Goal: Transaction & Acquisition: Book appointment/travel/reservation

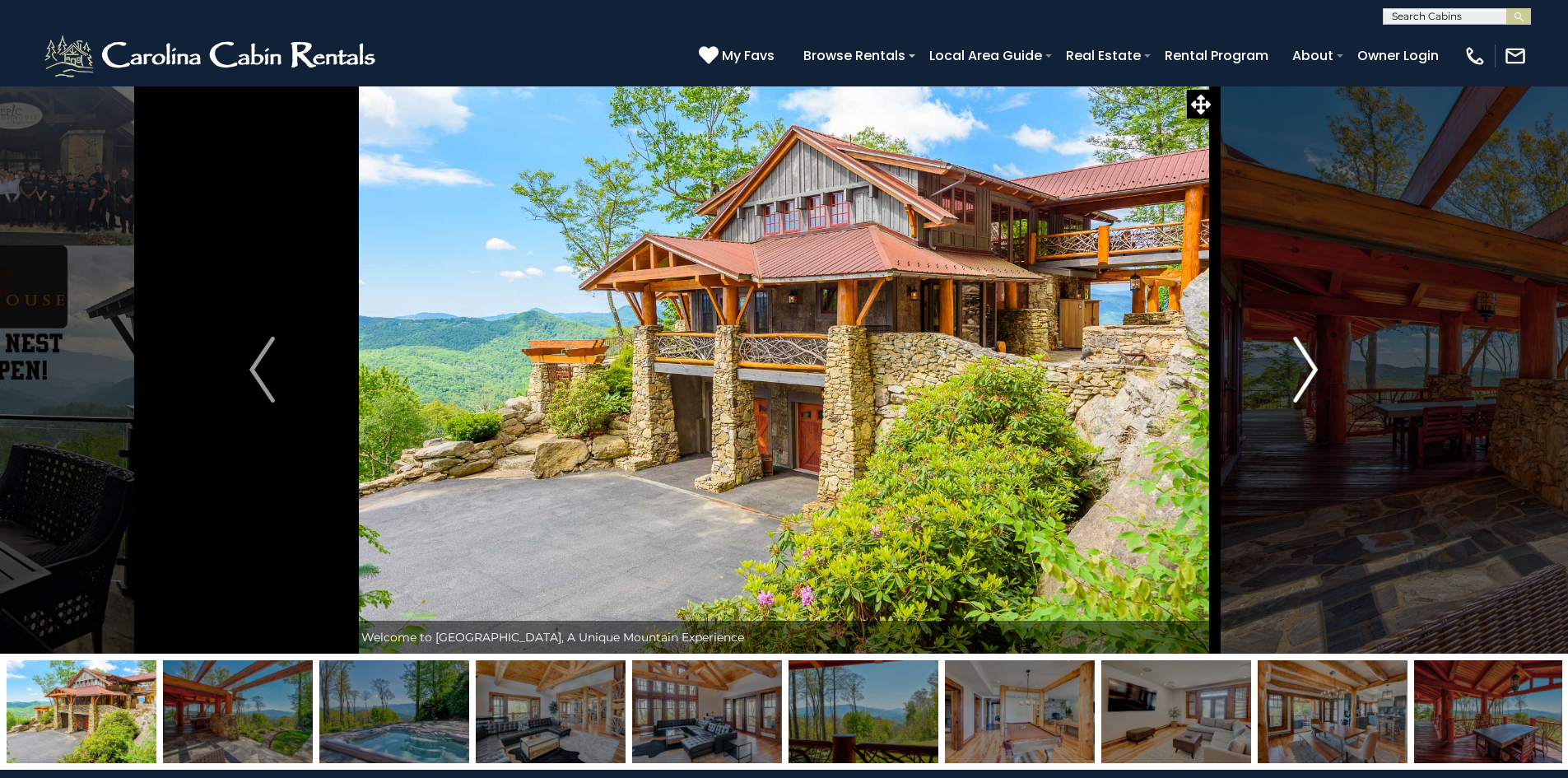
click at [1292, 394] on button "Next" at bounding box center [1306, 369] width 181 height 568
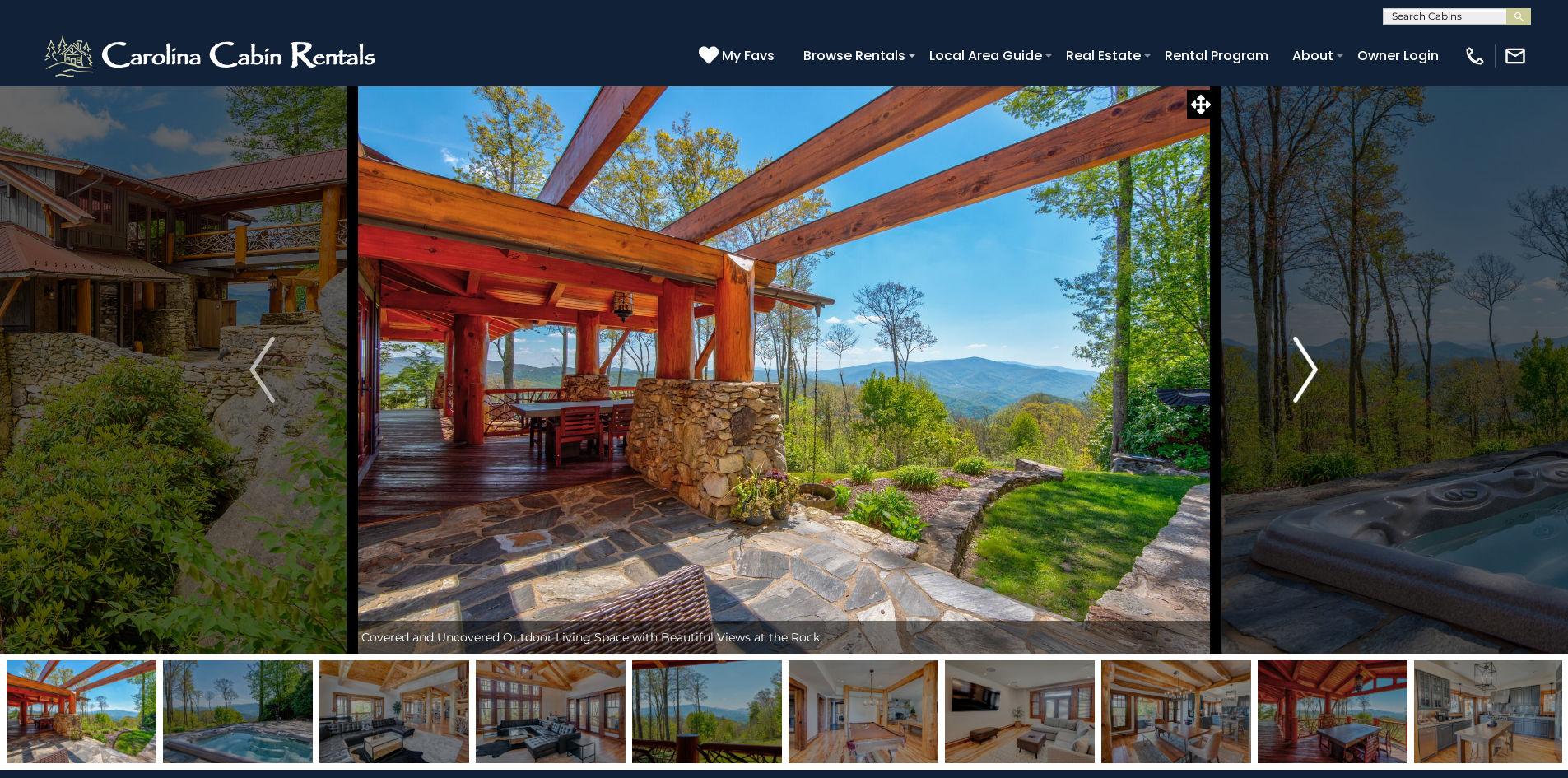
click at [1292, 394] on button "Next" at bounding box center [1306, 369] width 181 height 568
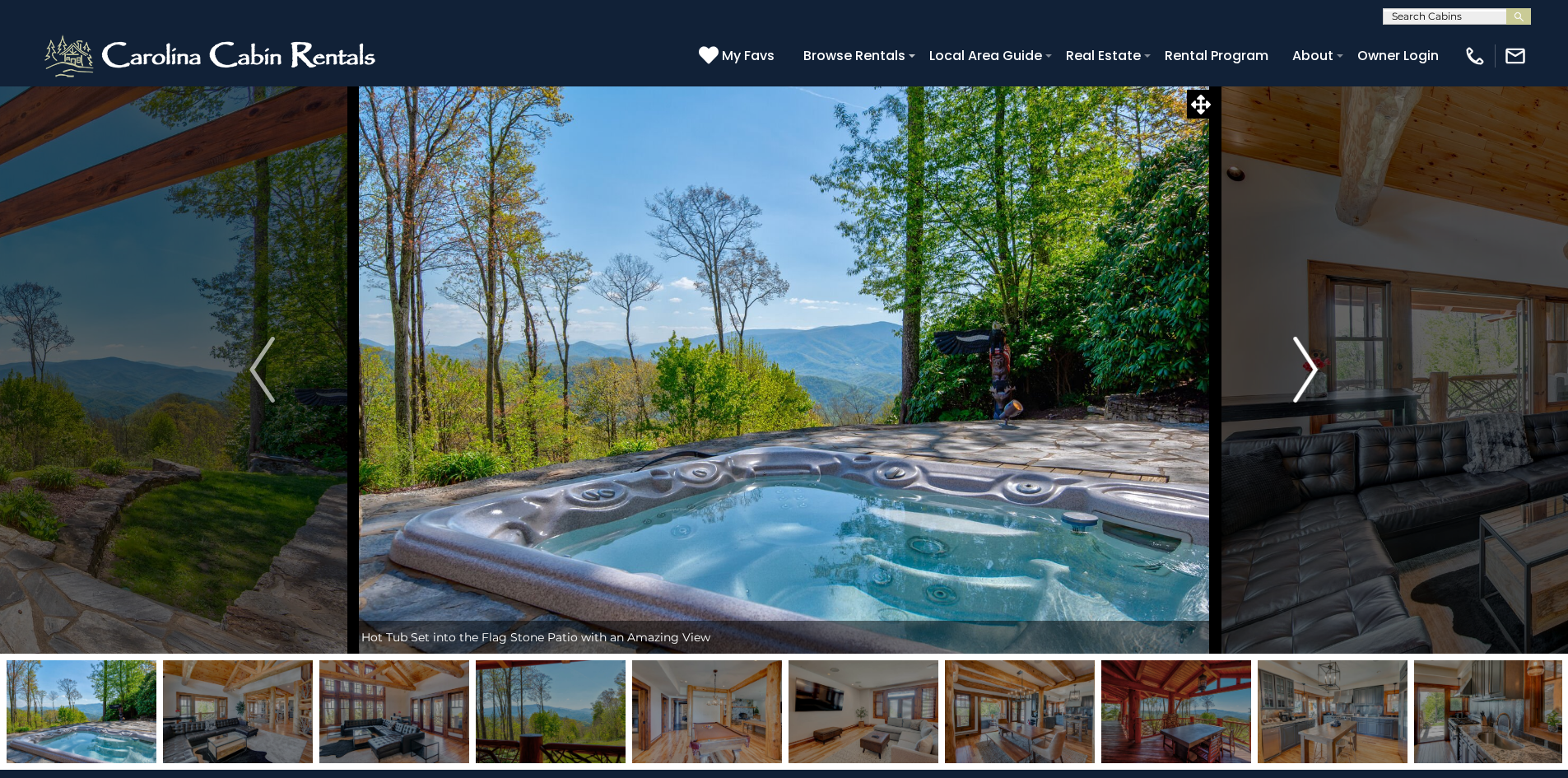
click at [1292, 394] on button "Next" at bounding box center [1306, 369] width 181 height 568
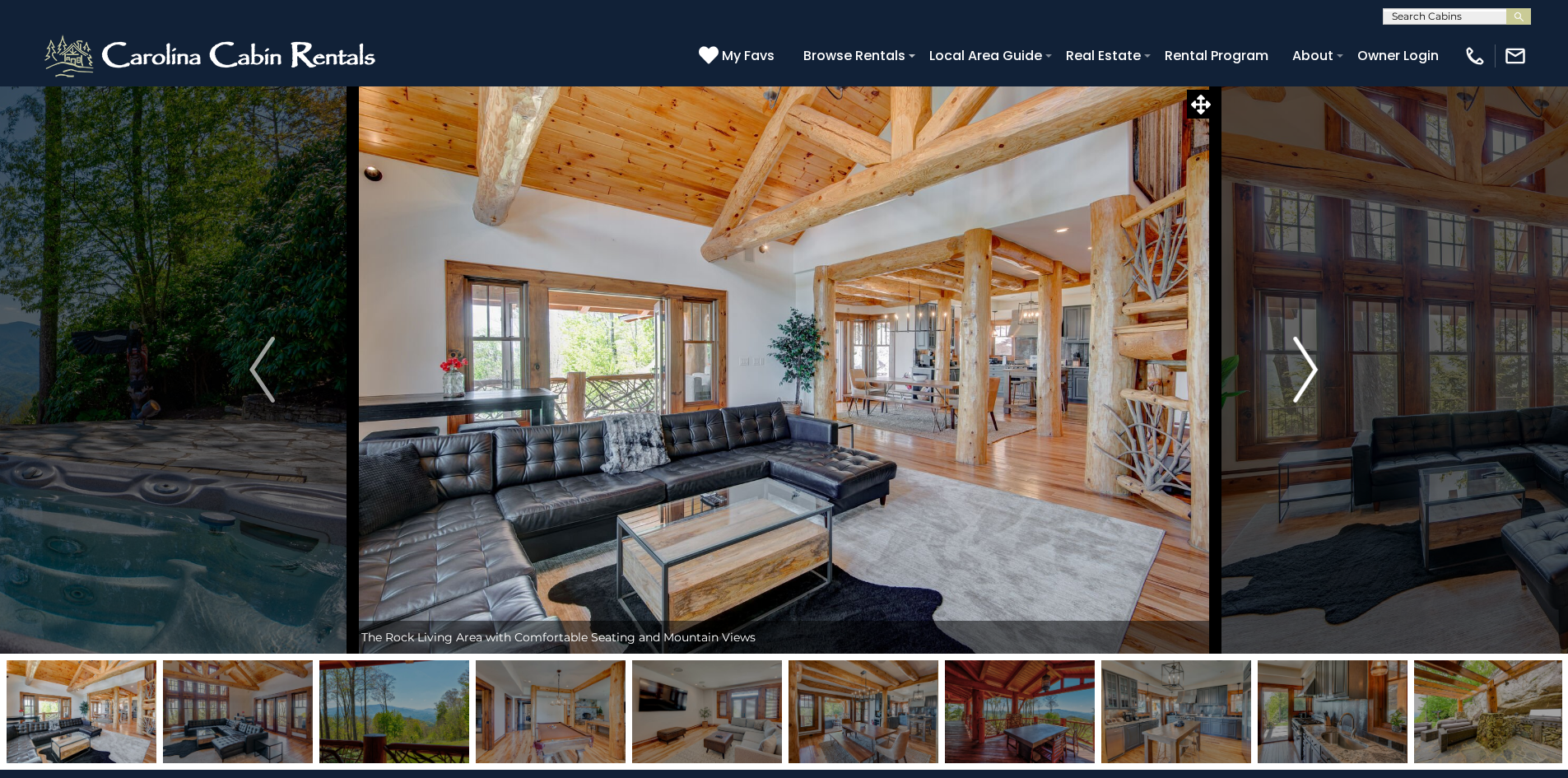
click at [1292, 394] on button "Next" at bounding box center [1306, 369] width 181 height 568
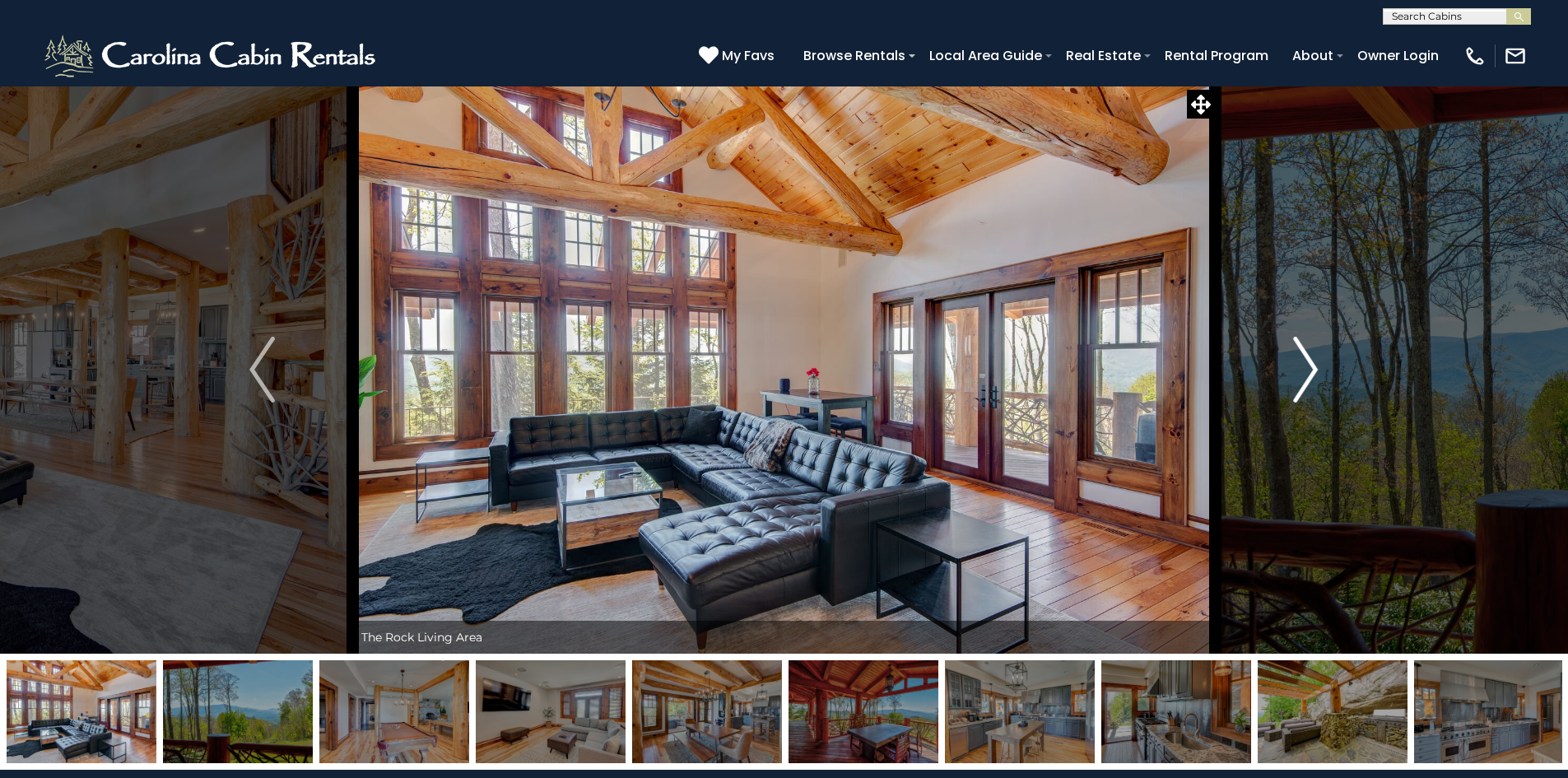
click at [1292, 394] on button "Next" at bounding box center [1306, 369] width 181 height 568
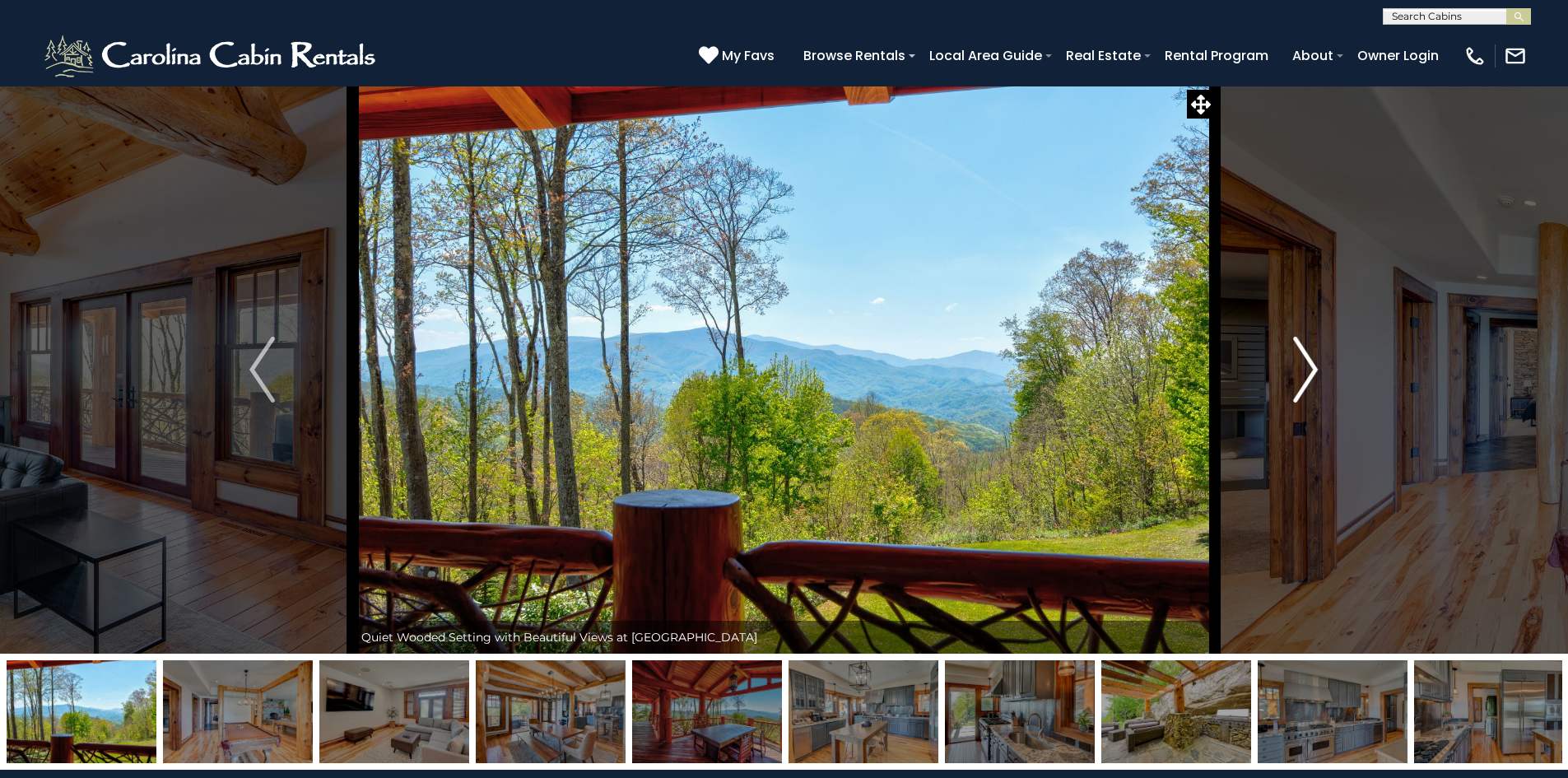
click at [1292, 394] on button "Next" at bounding box center [1306, 369] width 181 height 568
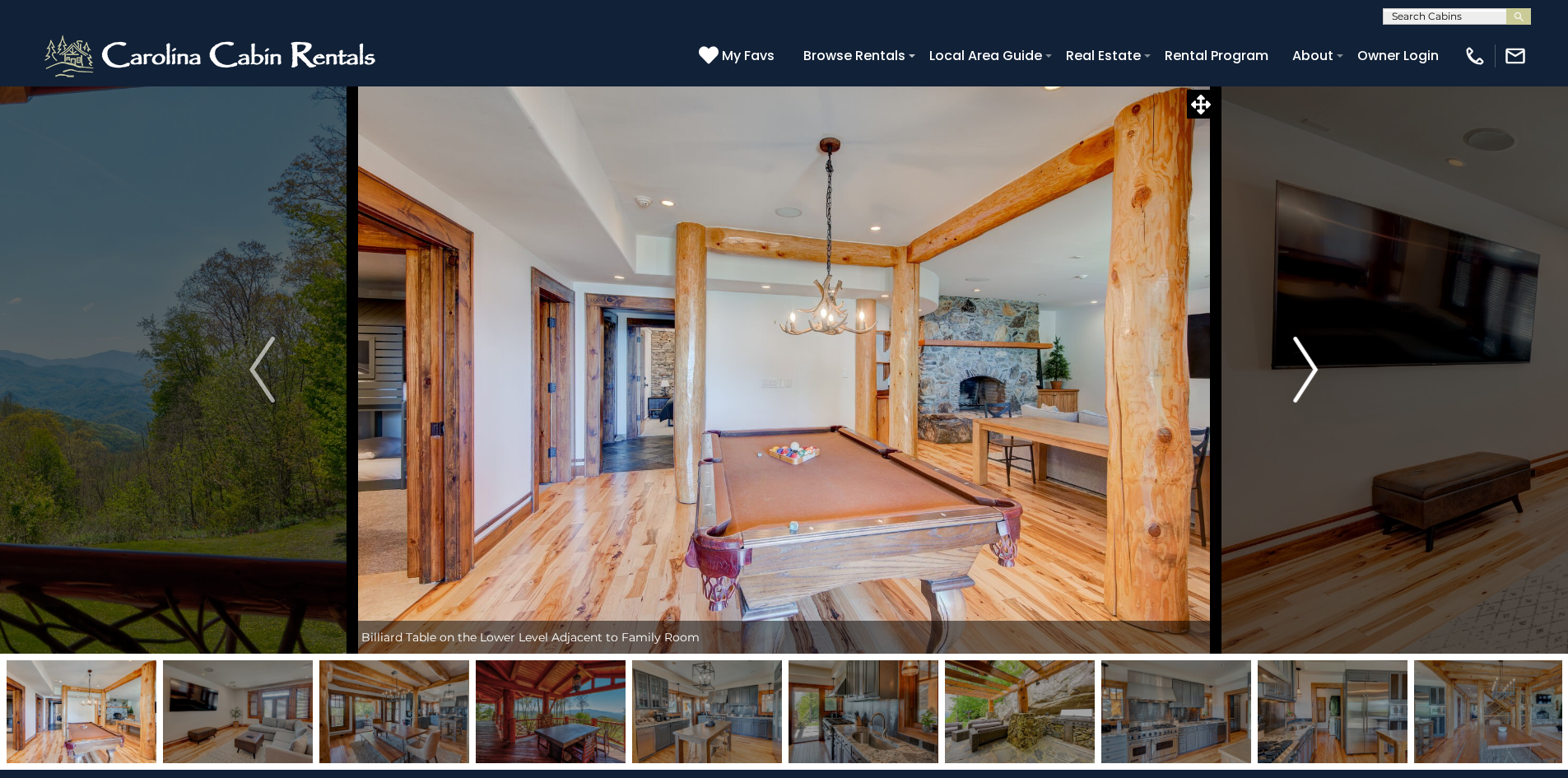
click at [1292, 394] on button "Next" at bounding box center [1306, 369] width 181 height 568
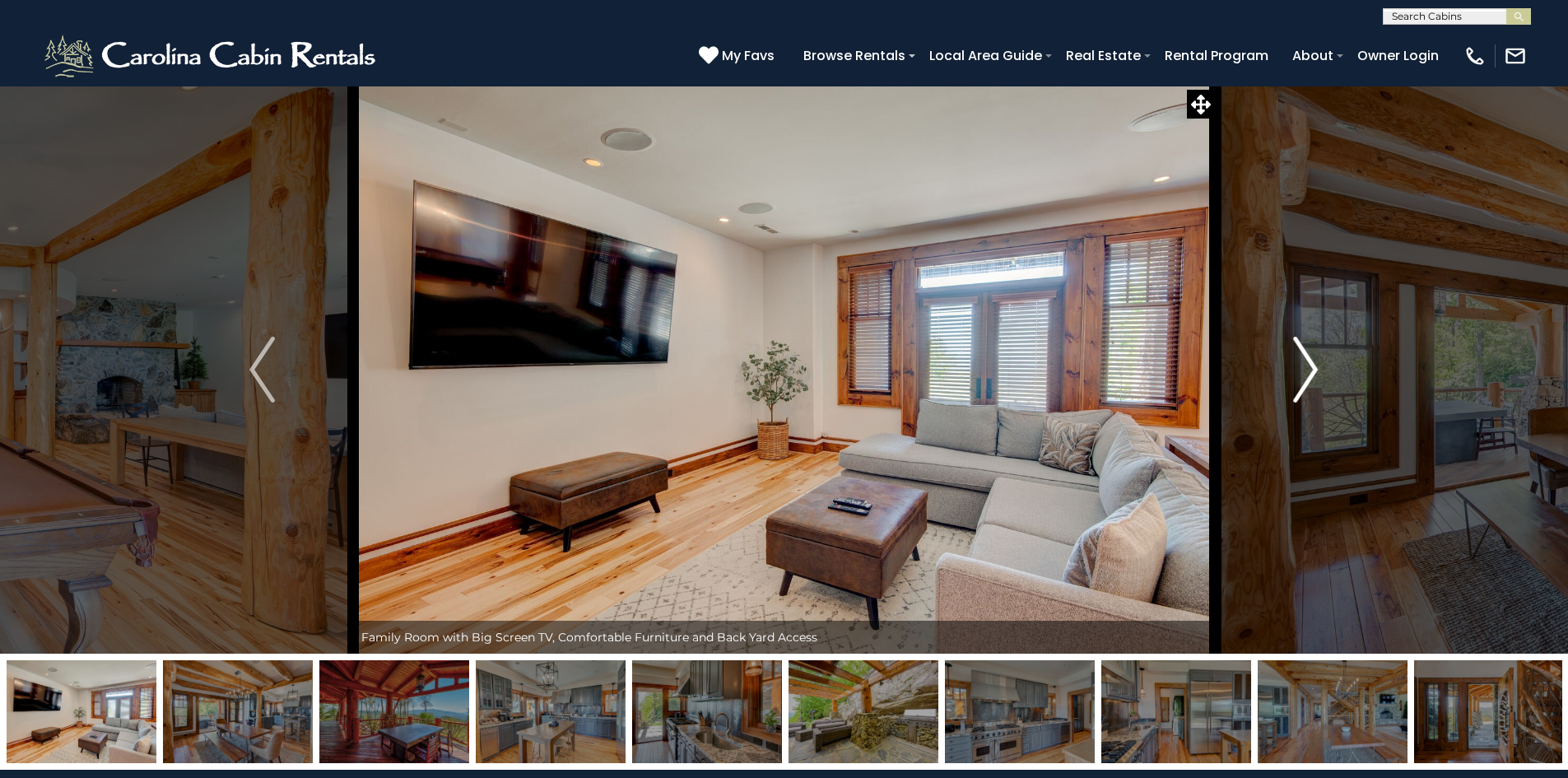
click at [1292, 394] on button "Next" at bounding box center [1306, 369] width 181 height 568
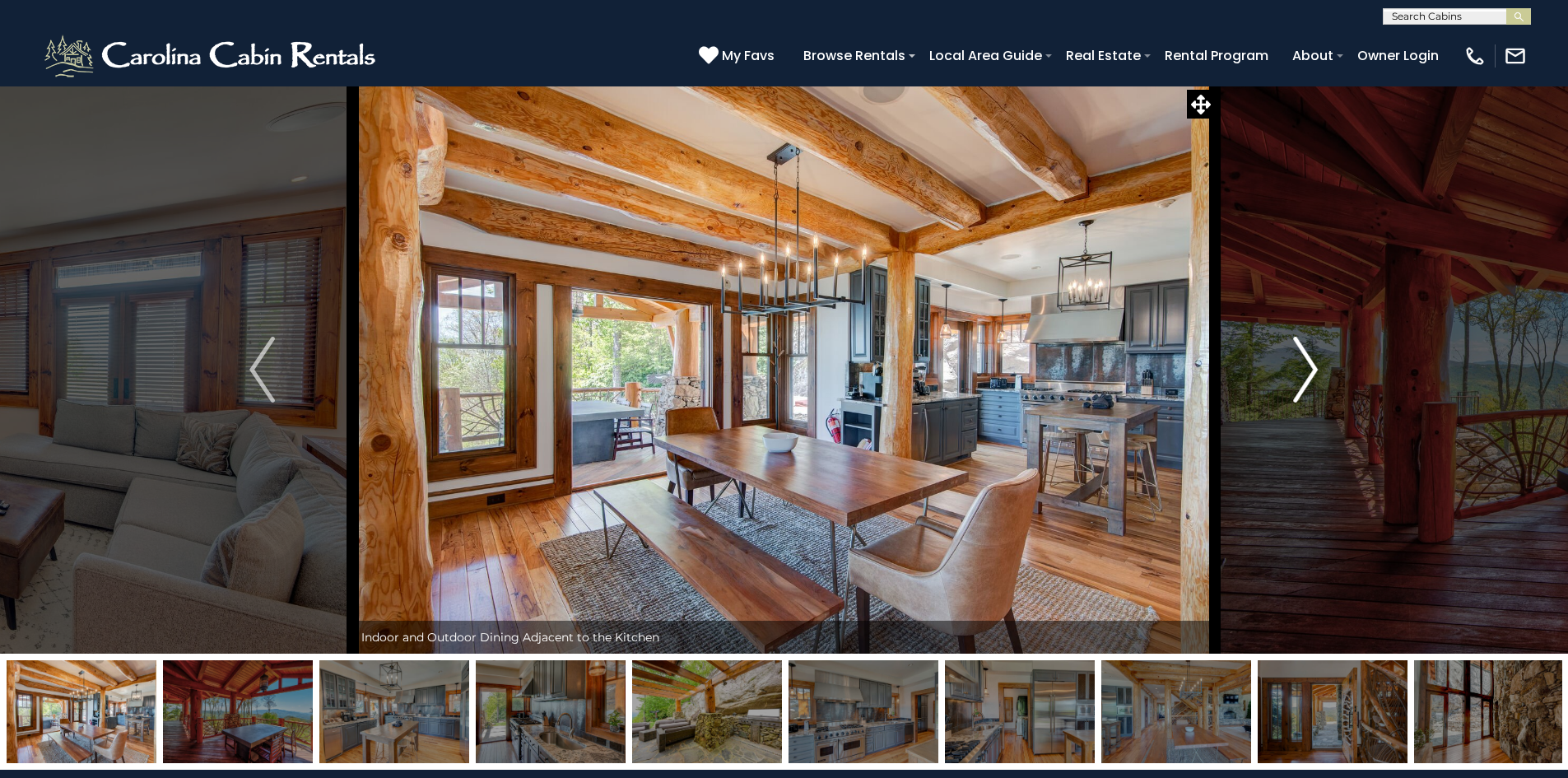
click at [1292, 394] on button "Next" at bounding box center [1306, 369] width 181 height 568
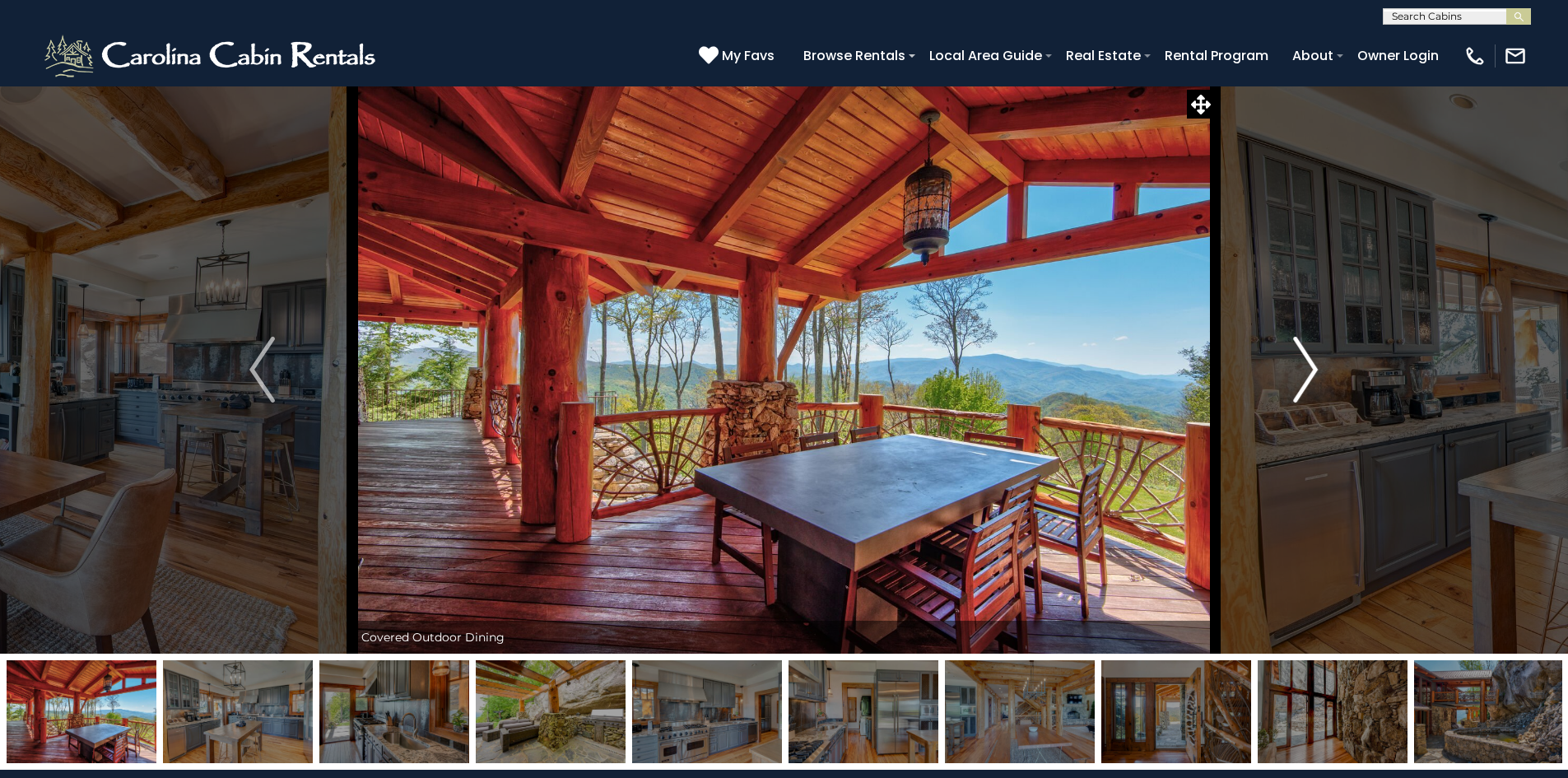
click at [1292, 394] on button "Next" at bounding box center [1306, 369] width 181 height 568
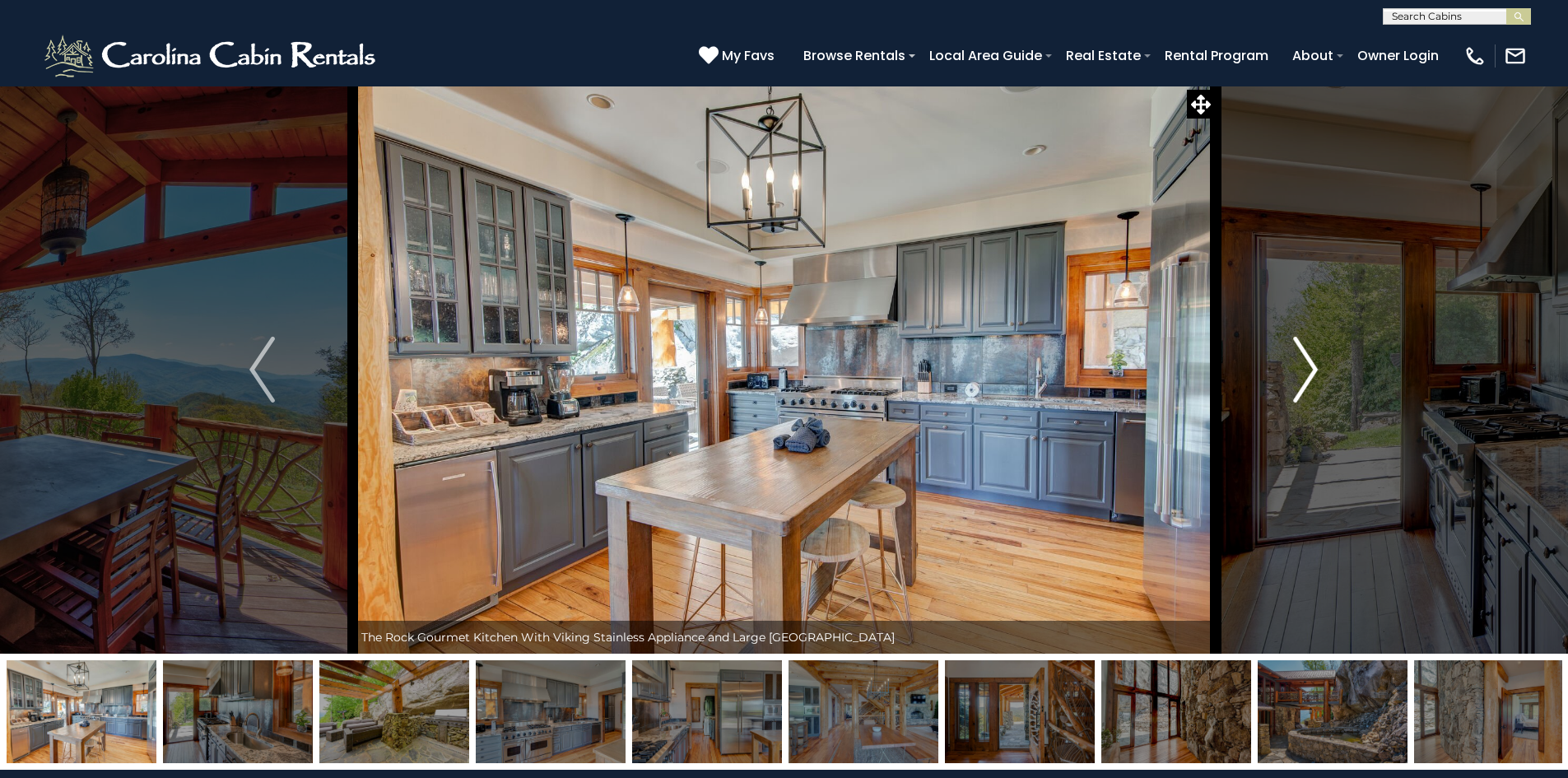
click at [1292, 394] on button "Next" at bounding box center [1306, 369] width 181 height 568
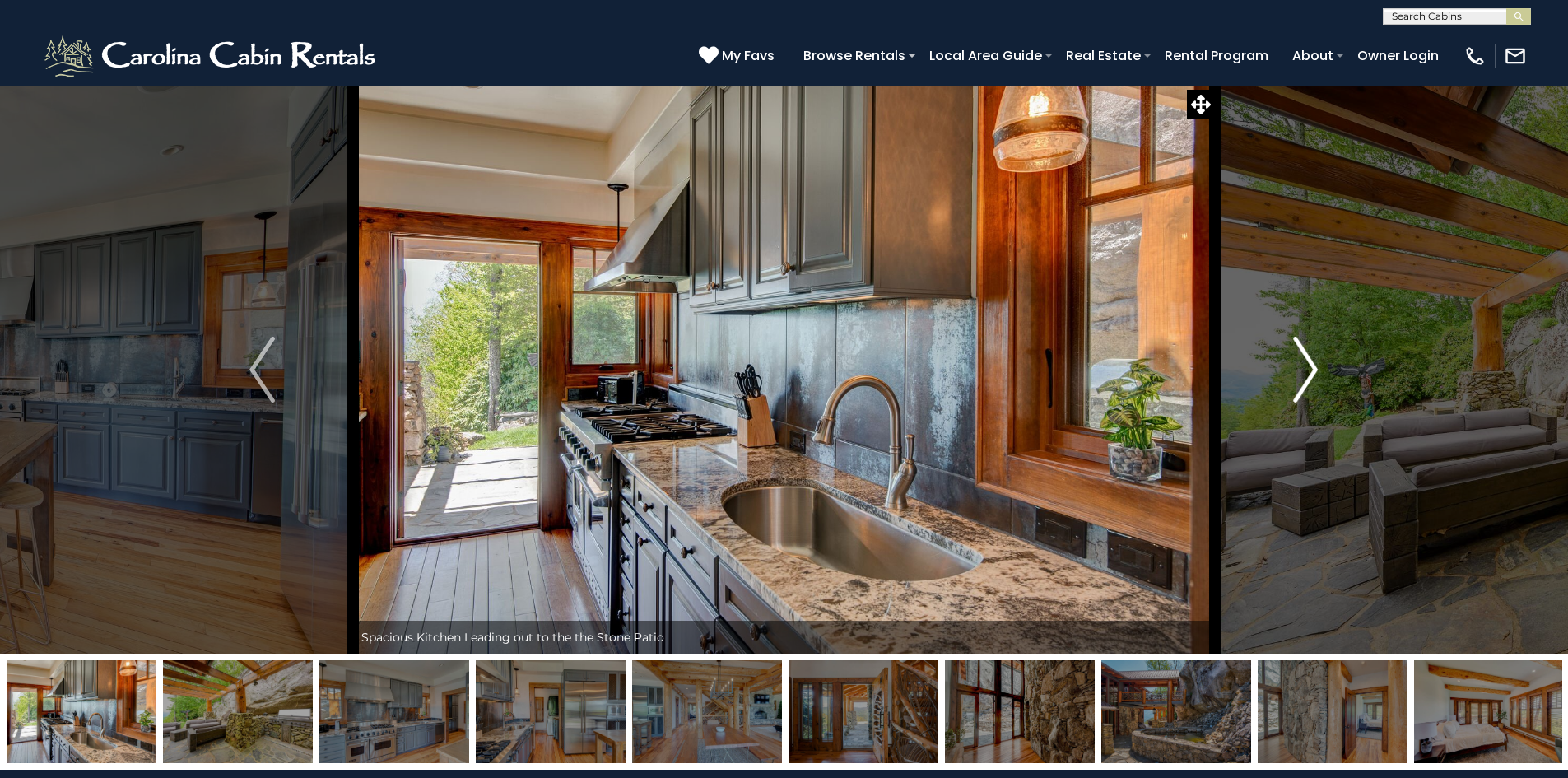
click at [1292, 394] on button "Next" at bounding box center [1306, 369] width 181 height 568
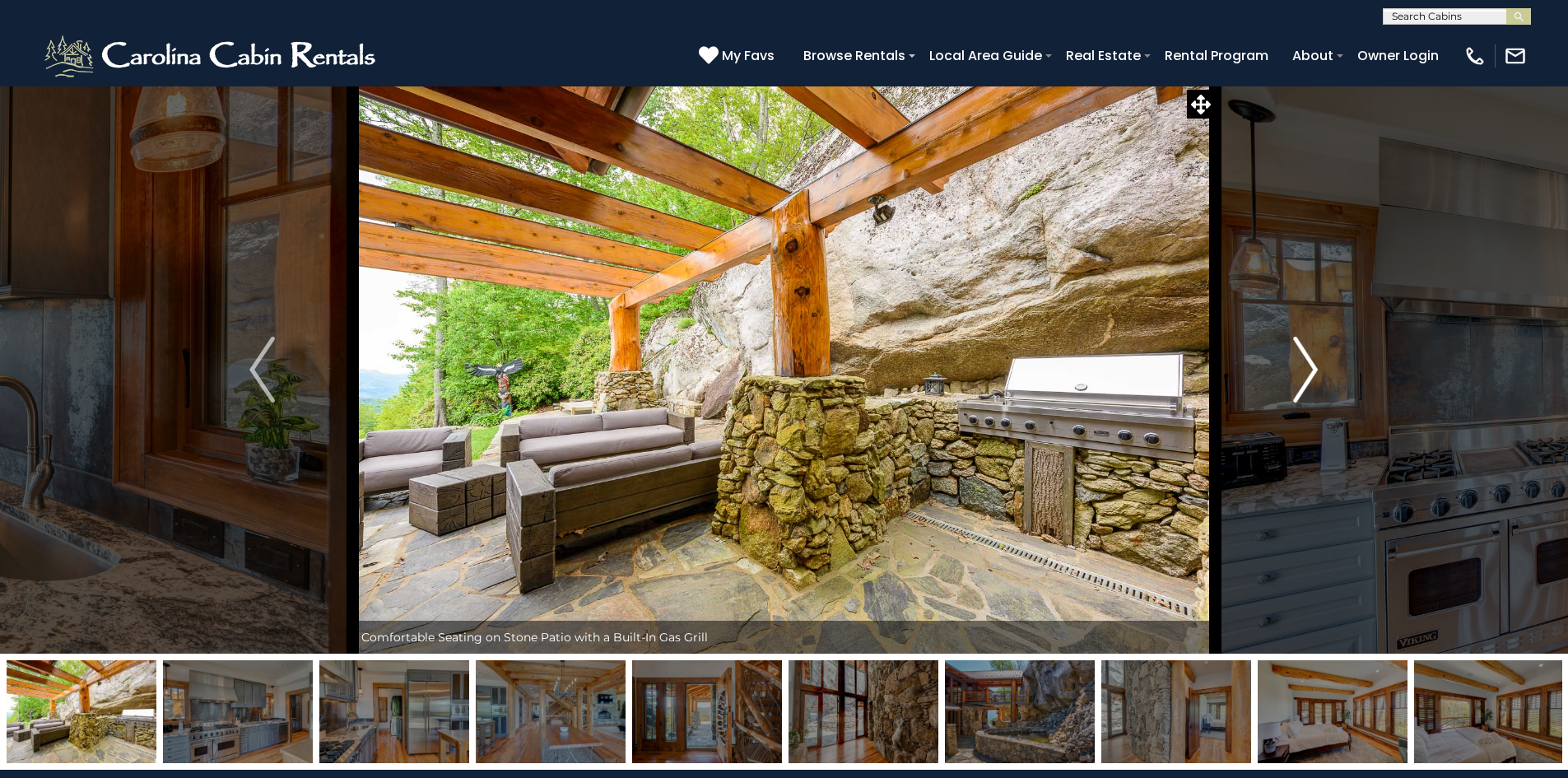
click at [1292, 394] on button "Next" at bounding box center [1306, 369] width 181 height 568
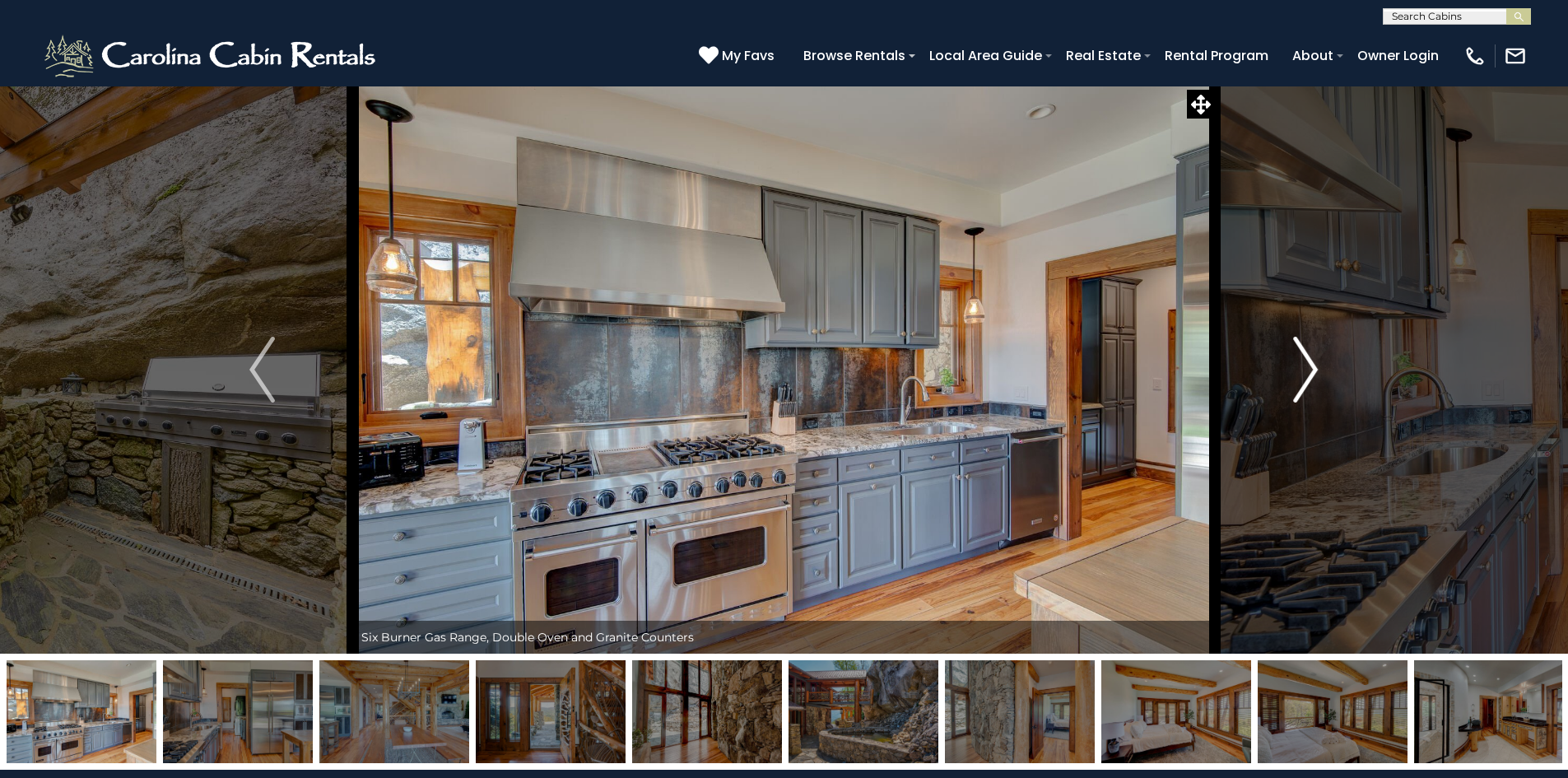
click at [1292, 394] on button "Next" at bounding box center [1306, 369] width 181 height 568
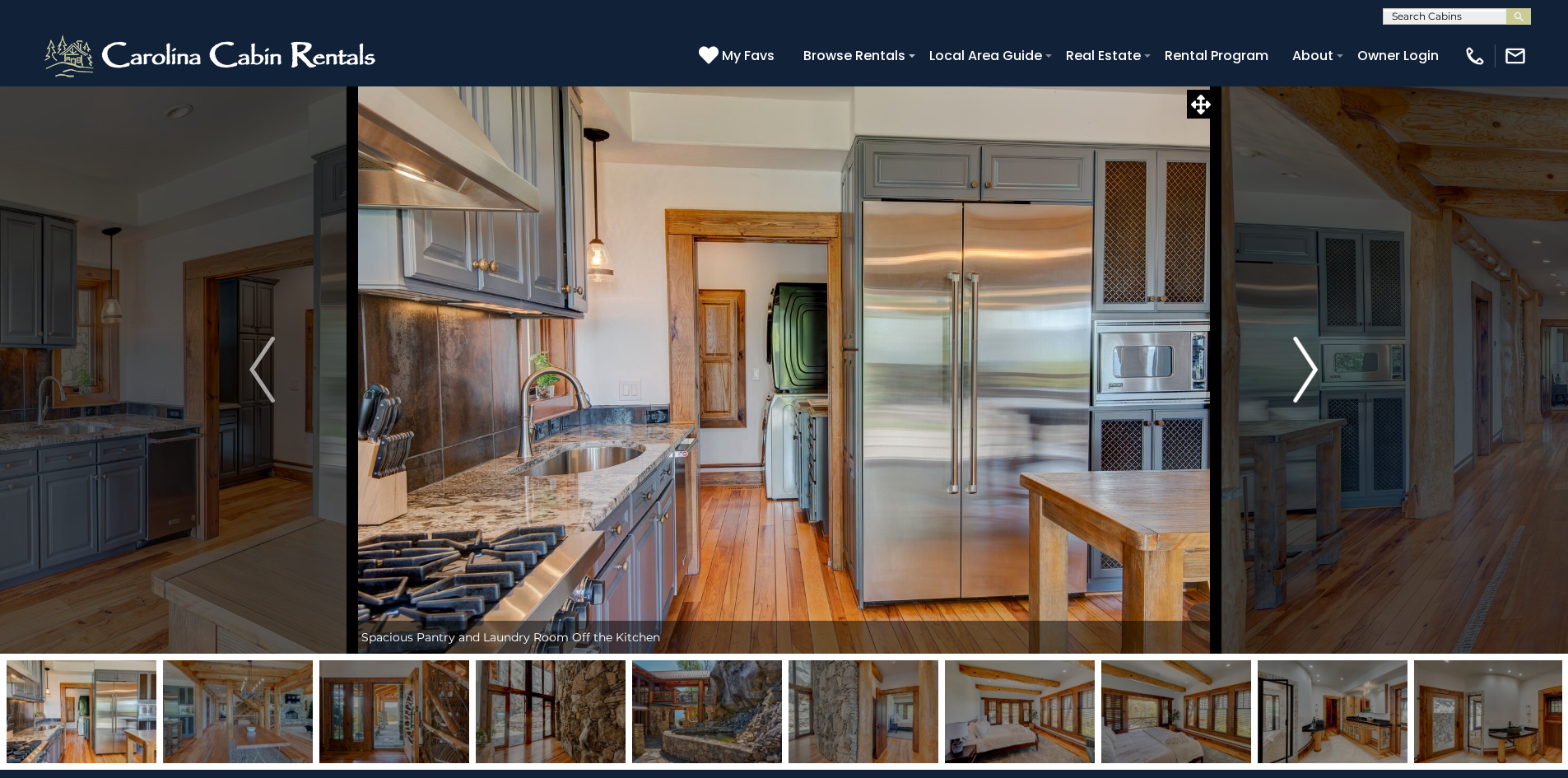
click at [1292, 394] on button "Next" at bounding box center [1306, 369] width 181 height 568
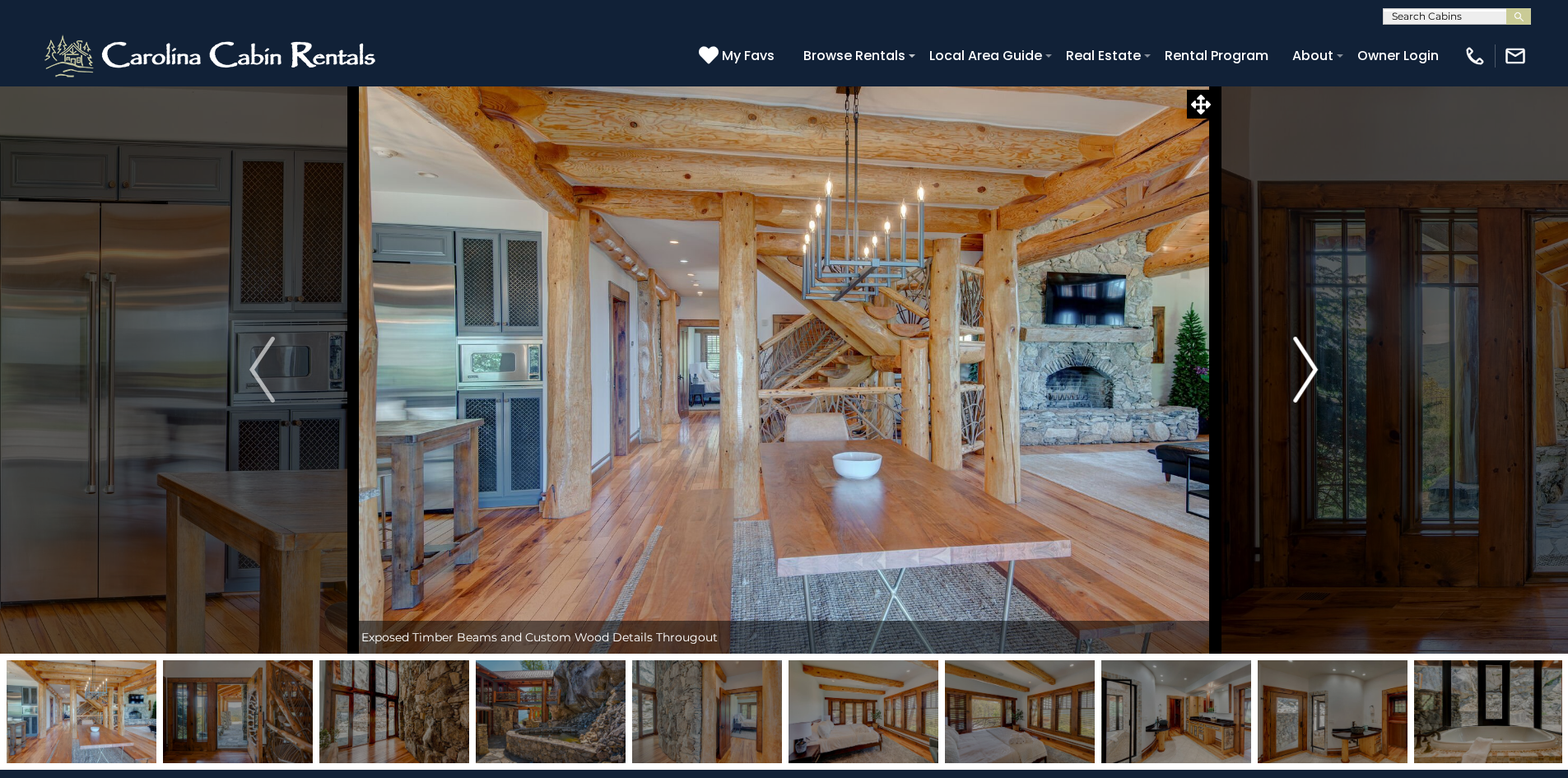
click at [1292, 394] on button "Next" at bounding box center [1306, 369] width 181 height 568
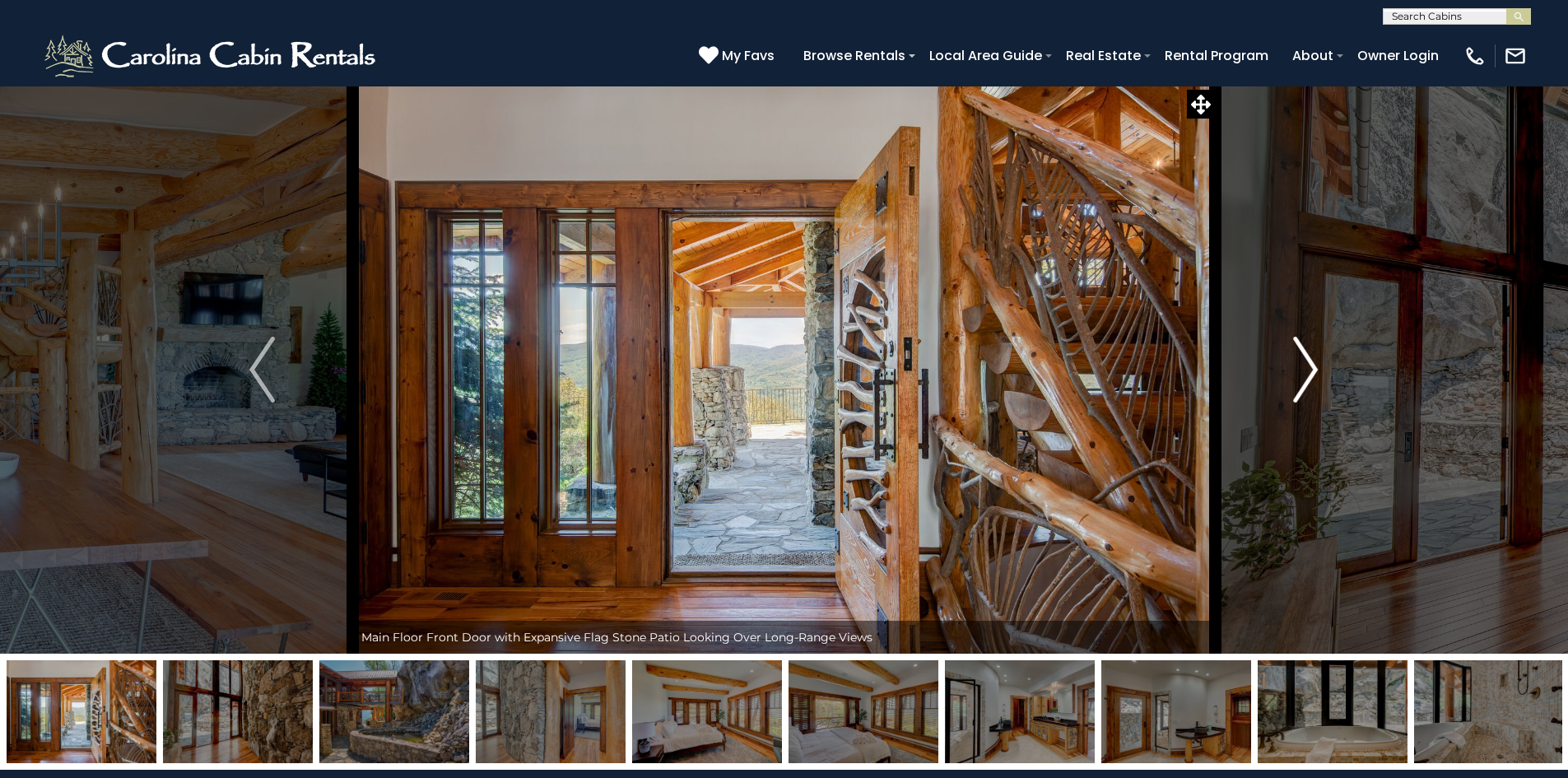
click at [1292, 394] on button "Next" at bounding box center [1306, 369] width 181 height 568
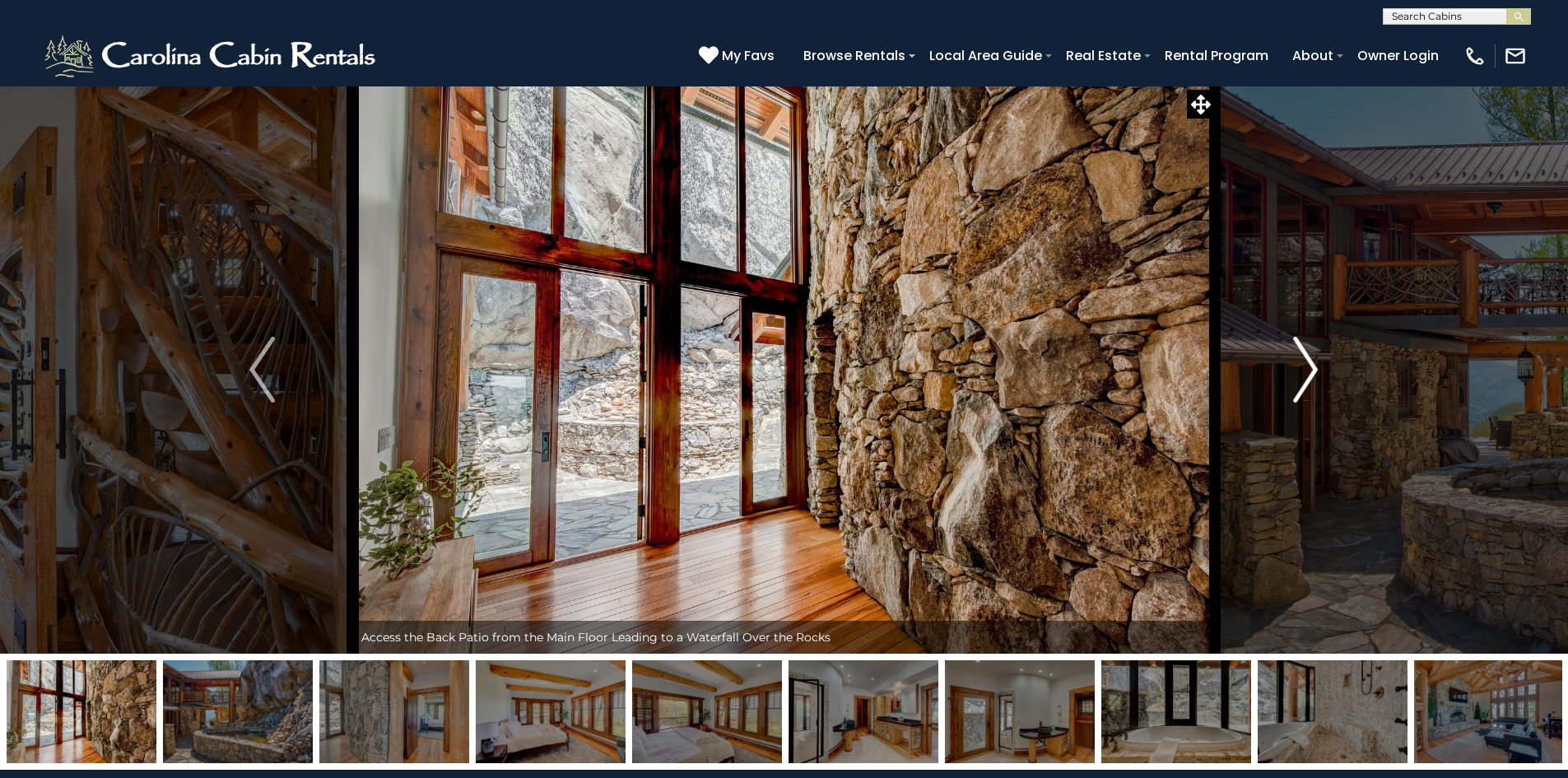
click at [1292, 394] on button "Next" at bounding box center [1306, 369] width 181 height 568
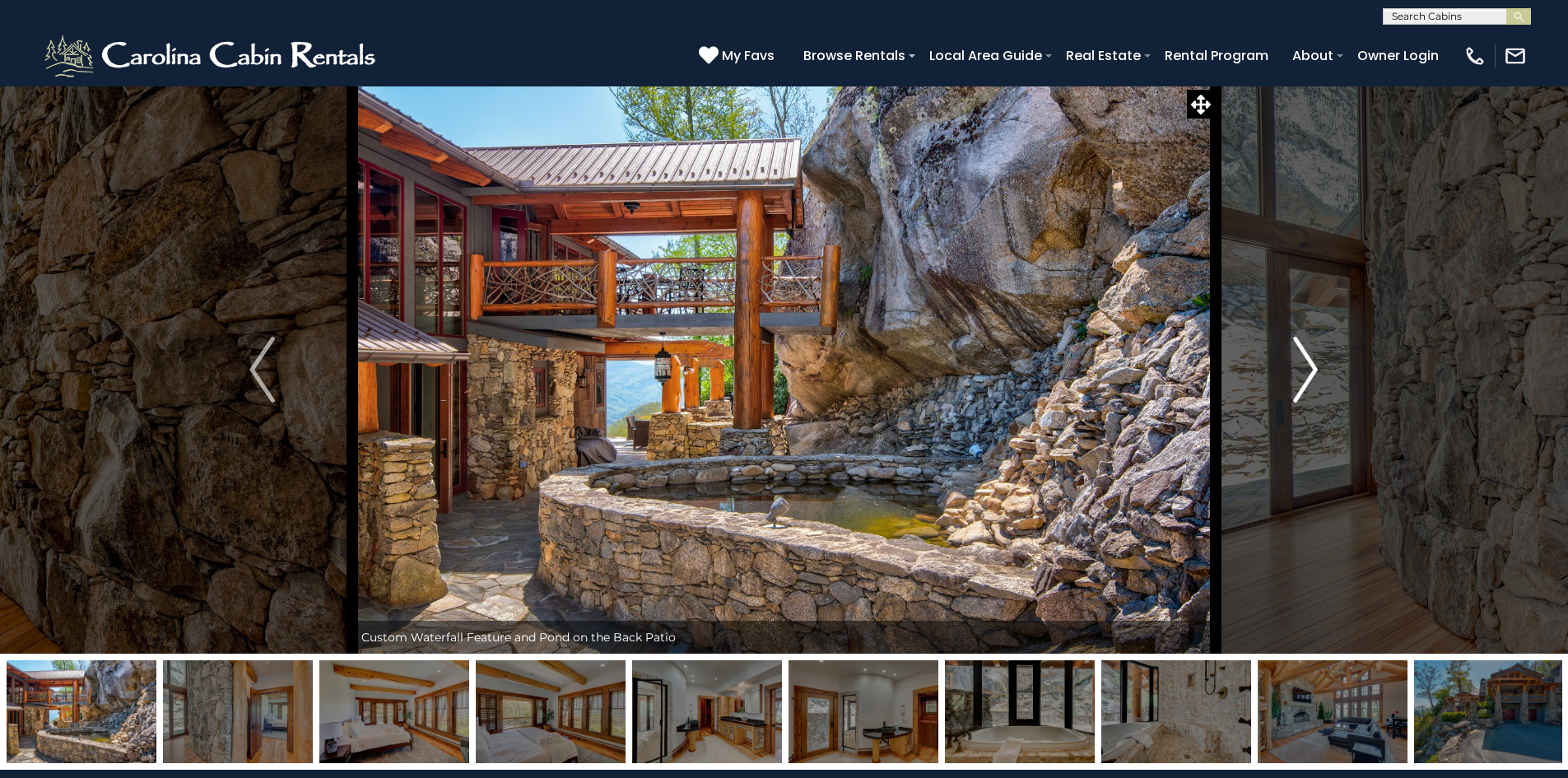
click at [1292, 394] on button "Next" at bounding box center [1306, 369] width 181 height 568
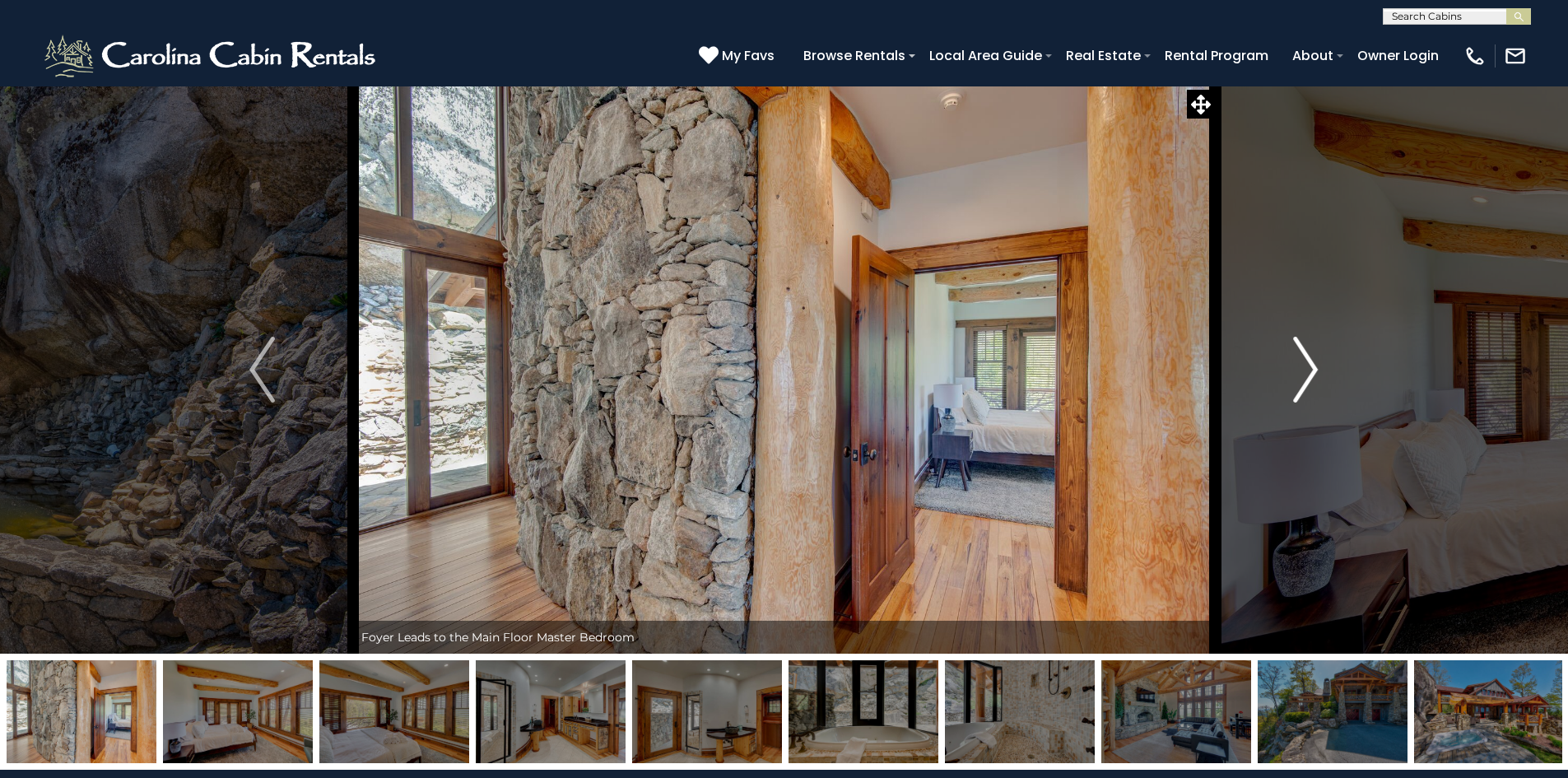
click at [1292, 394] on button "Next" at bounding box center [1306, 369] width 181 height 568
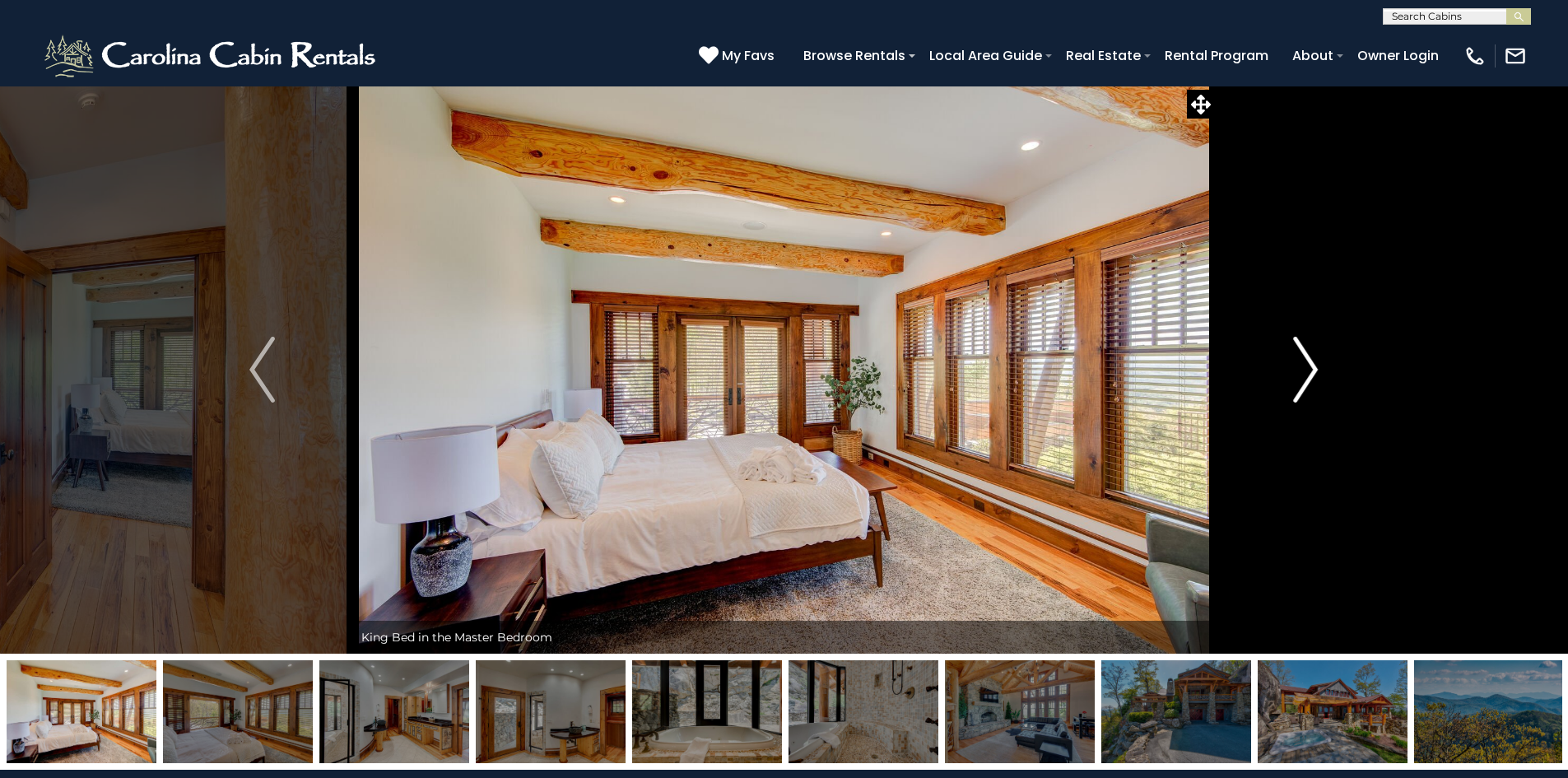
click at [1292, 394] on button "Next" at bounding box center [1306, 369] width 181 height 568
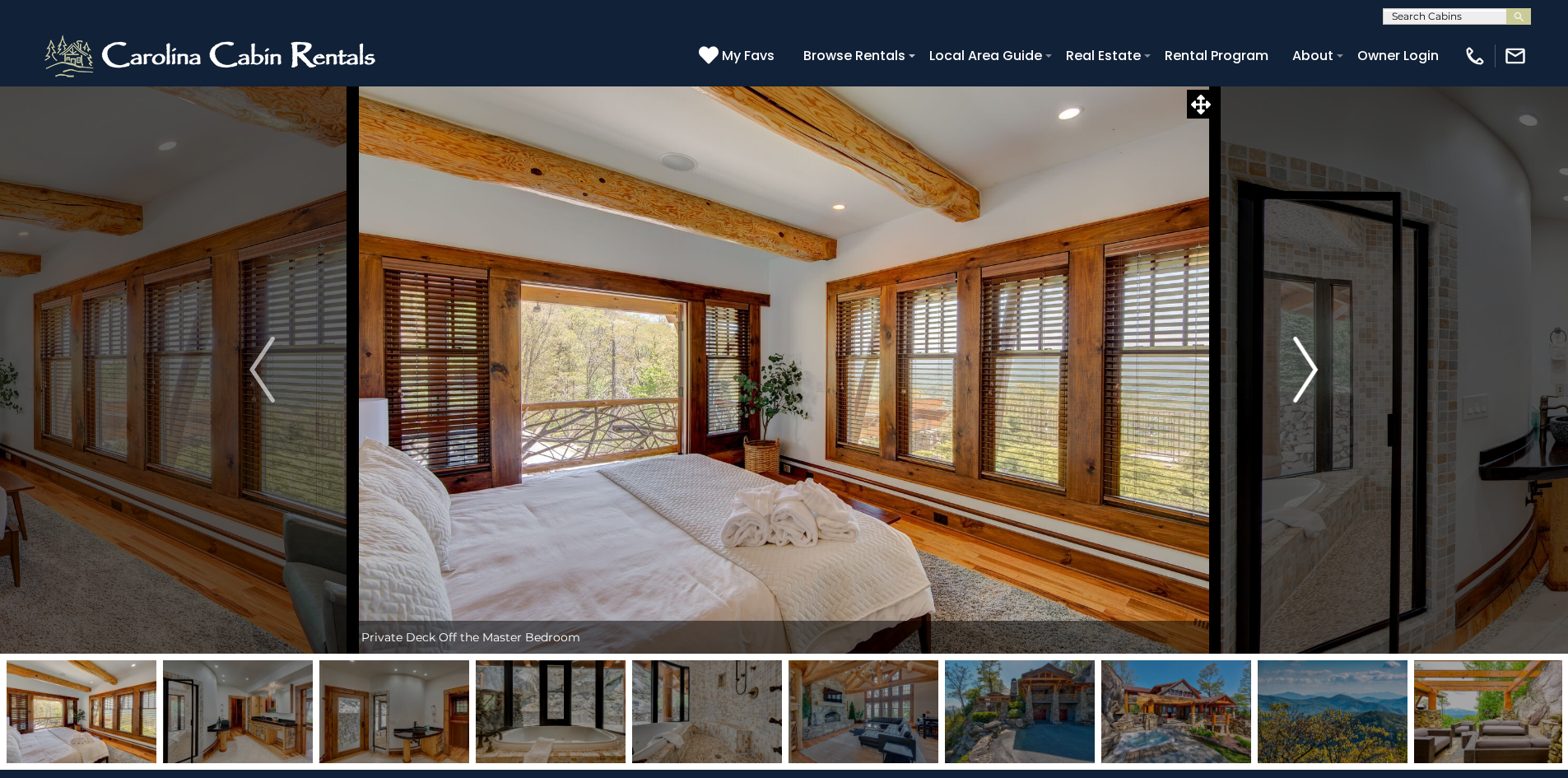
click at [1292, 394] on button "Next" at bounding box center [1306, 369] width 181 height 568
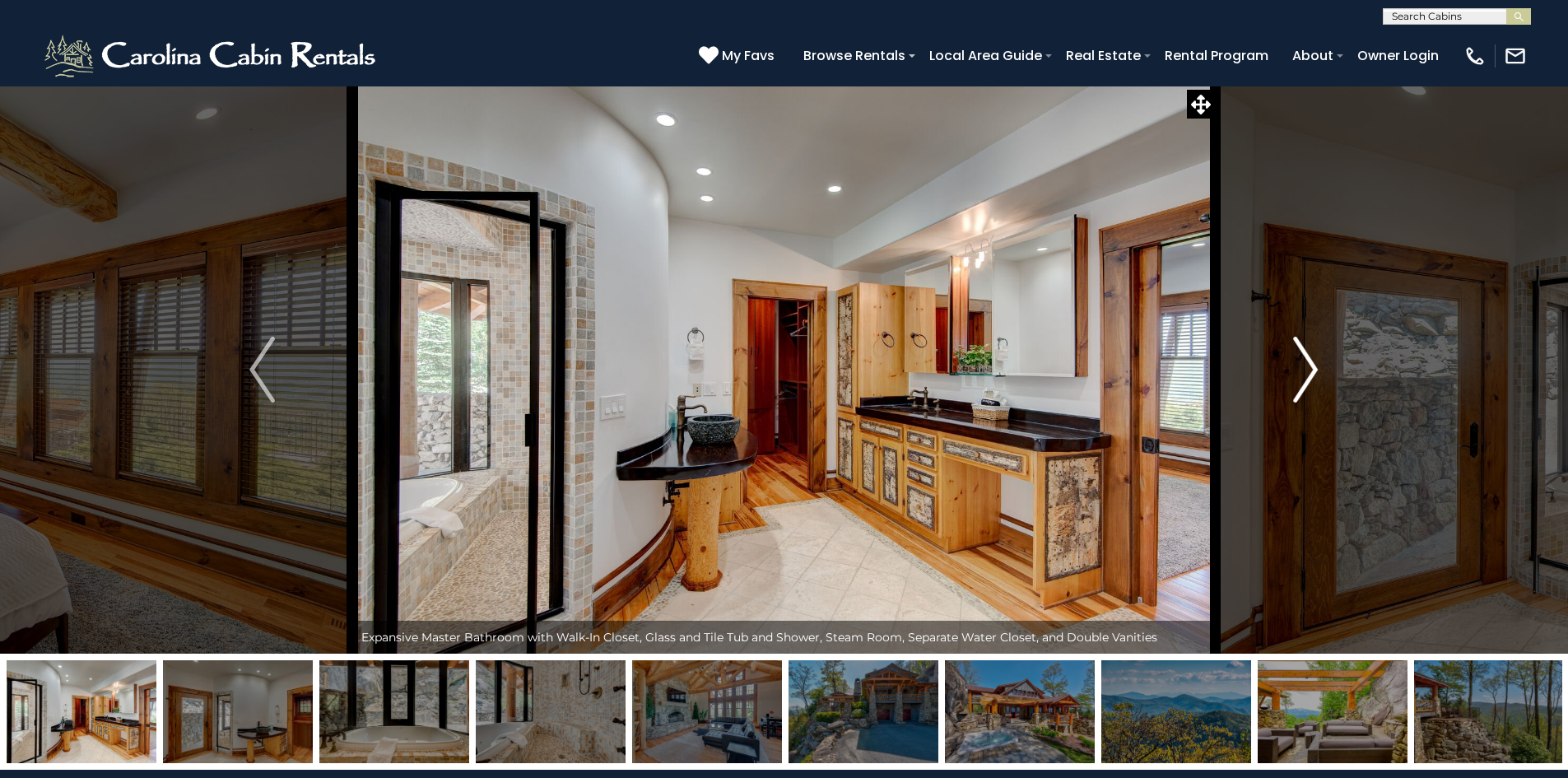
click at [1292, 394] on button "Next" at bounding box center [1306, 369] width 181 height 568
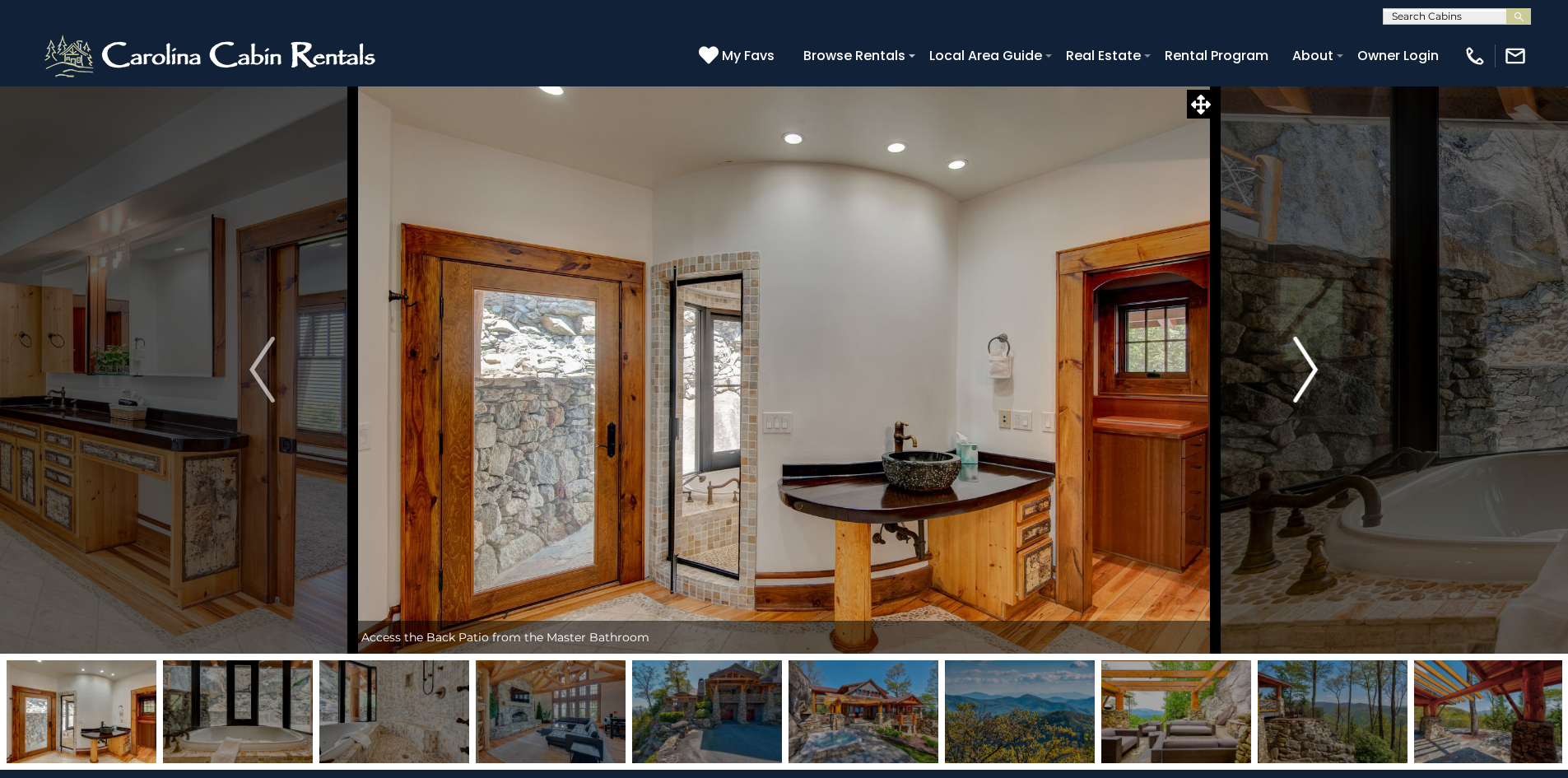
click at [1292, 394] on button "Next" at bounding box center [1306, 369] width 181 height 568
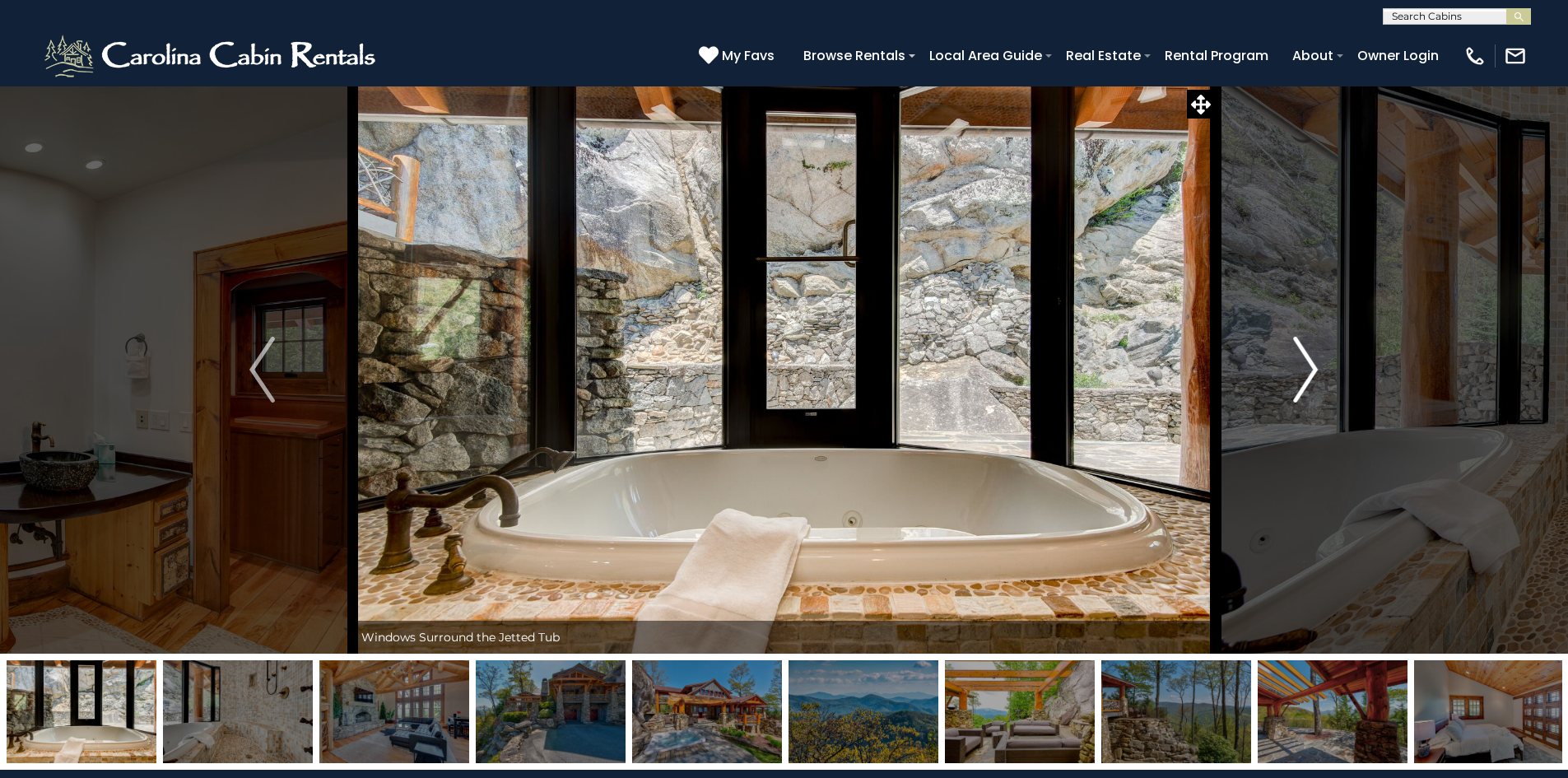
click at [1292, 392] on button "Next" at bounding box center [1306, 369] width 181 height 568
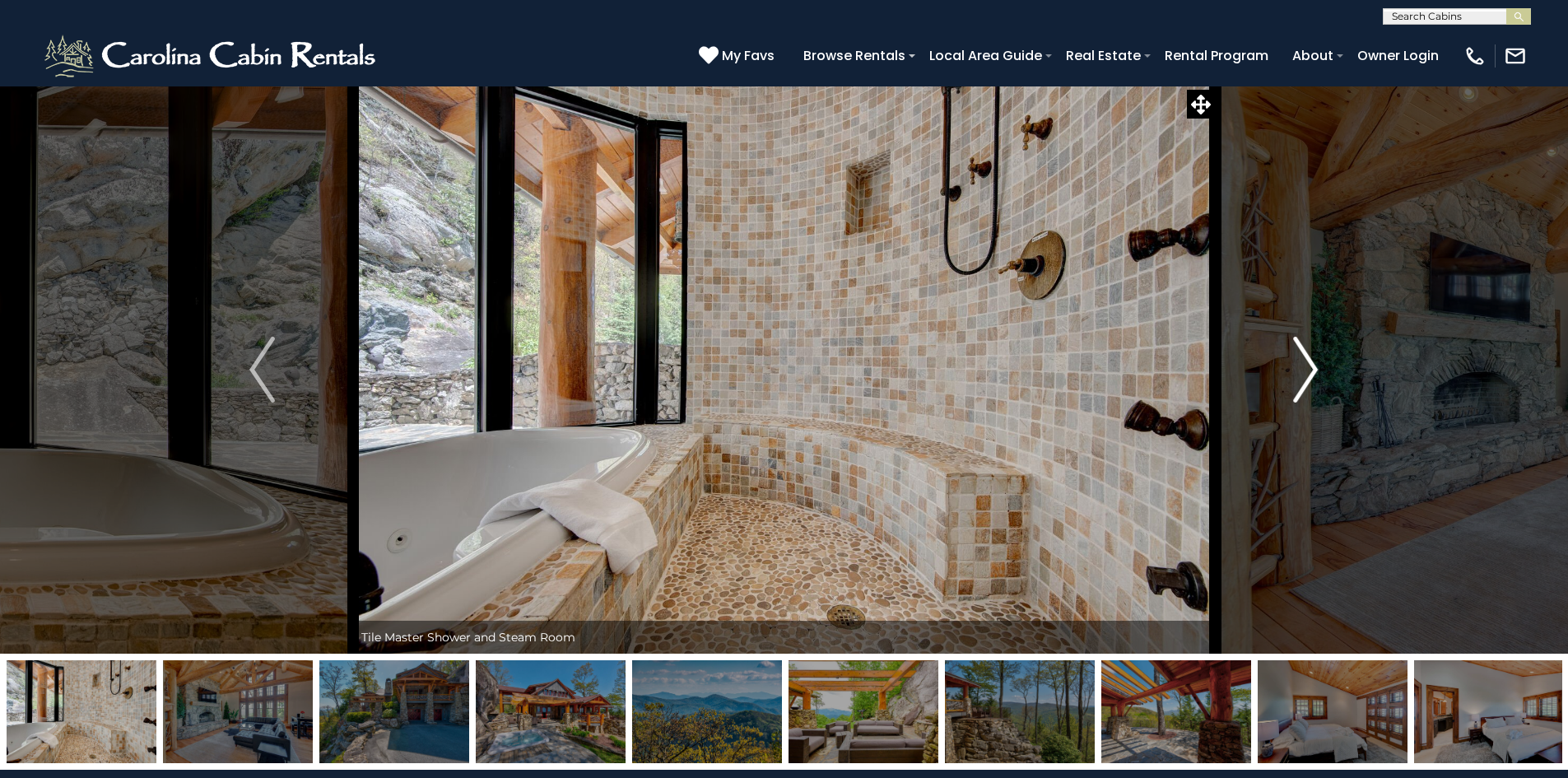
click at [1292, 392] on button "Next" at bounding box center [1306, 369] width 181 height 568
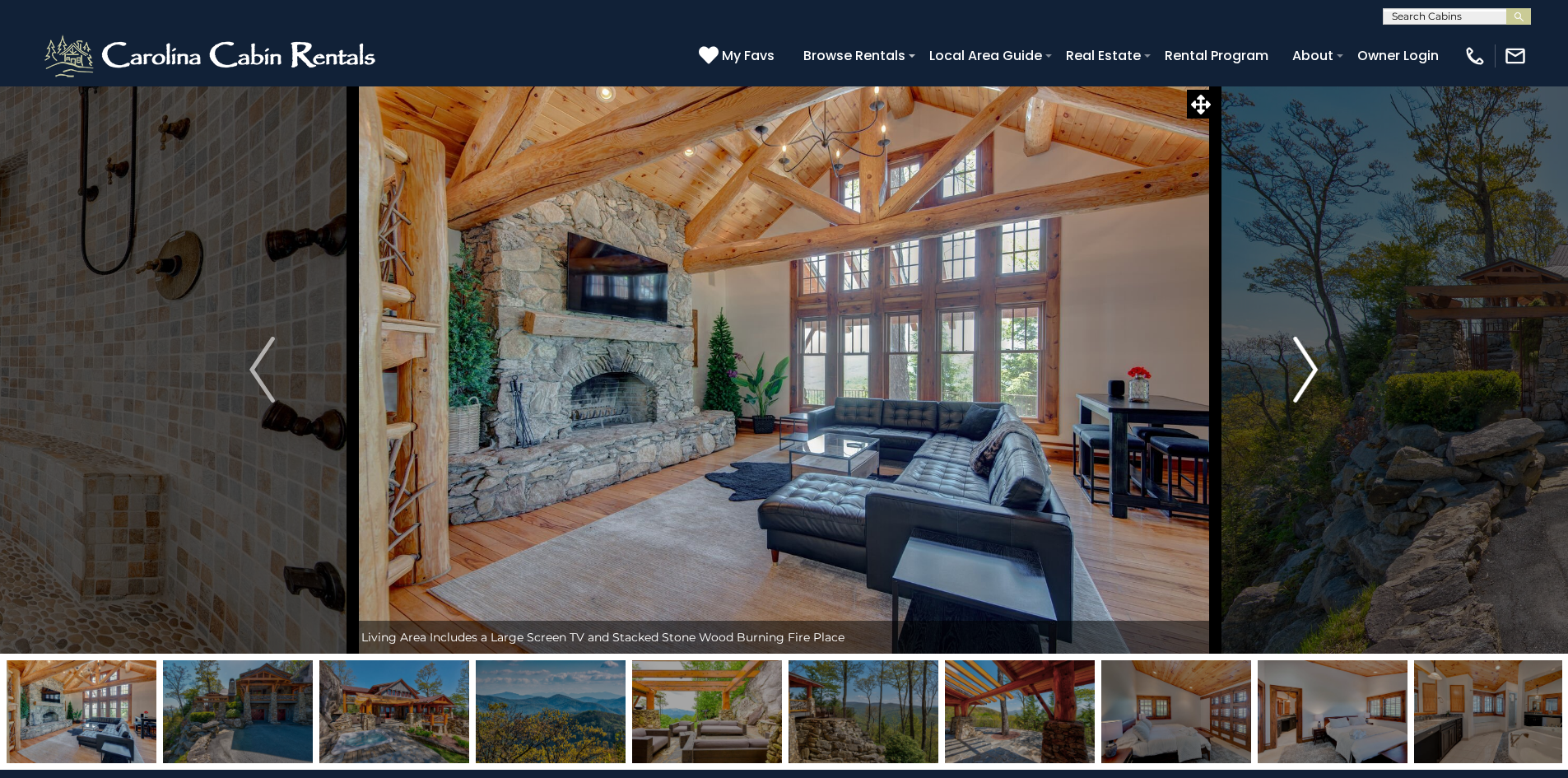
click at [1292, 392] on button "Next" at bounding box center [1306, 369] width 181 height 568
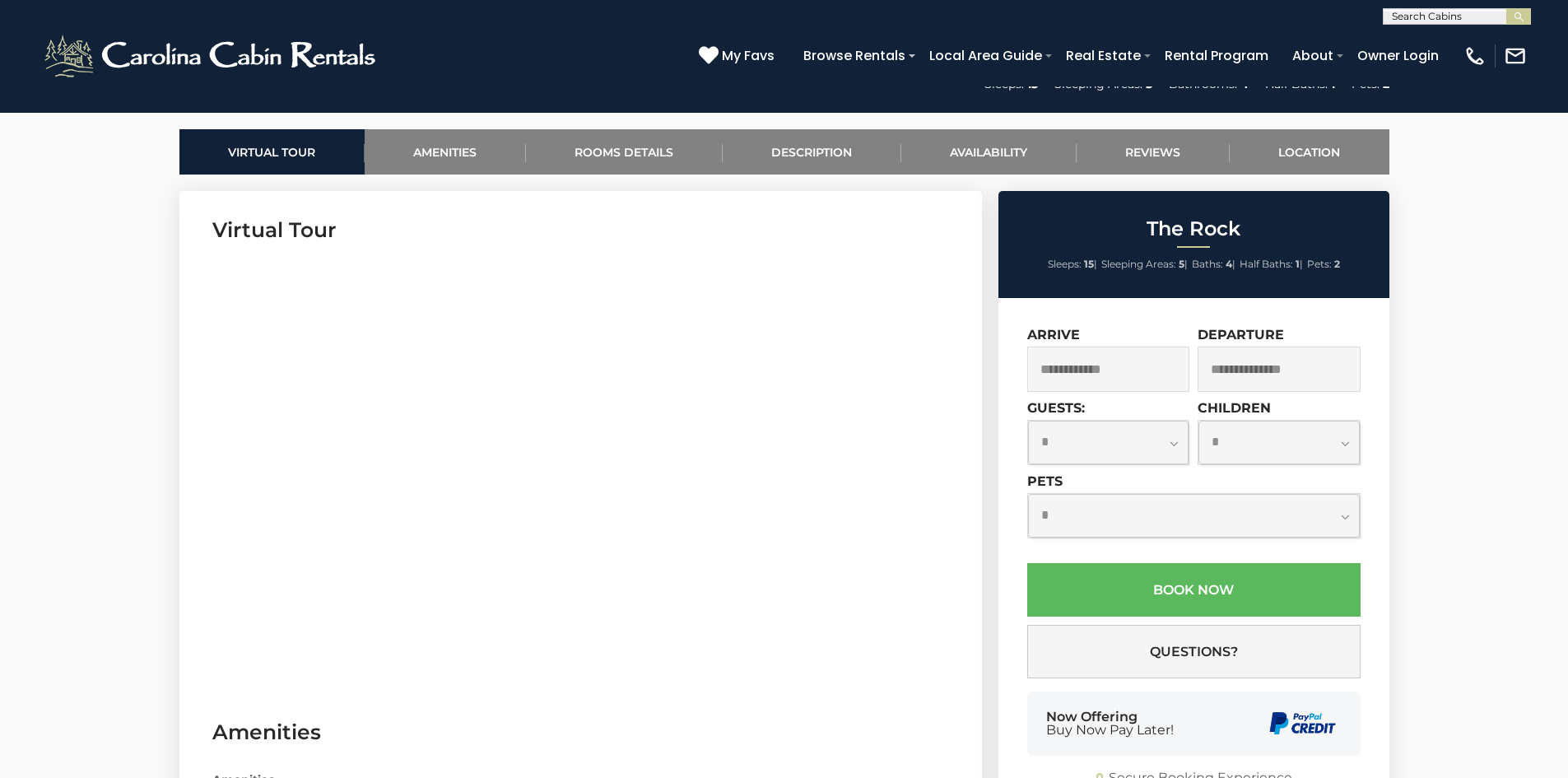
scroll to position [741, 0]
click at [1173, 445] on select "**********" at bounding box center [1109, 442] width 161 height 44
select select "*"
click at [1028, 420] on select "**********" at bounding box center [1109, 442] width 161 height 44
click at [977, 530] on section "Virtual Tour" at bounding box center [580, 442] width 803 height 502
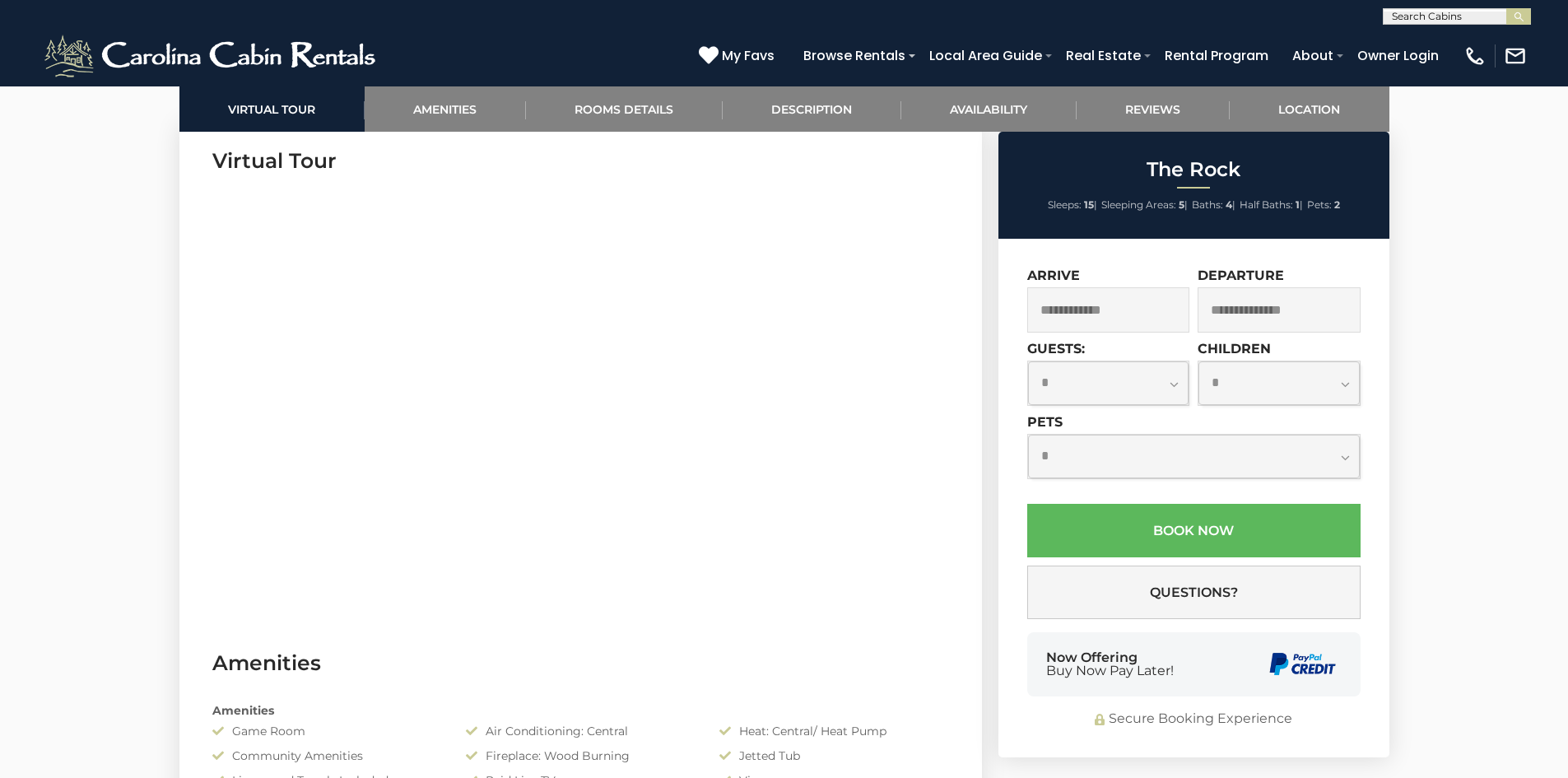
scroll to position [823, 0]
click at [1085, 316] on input "text" at bounding box center [1109, 310] width 163 height 45
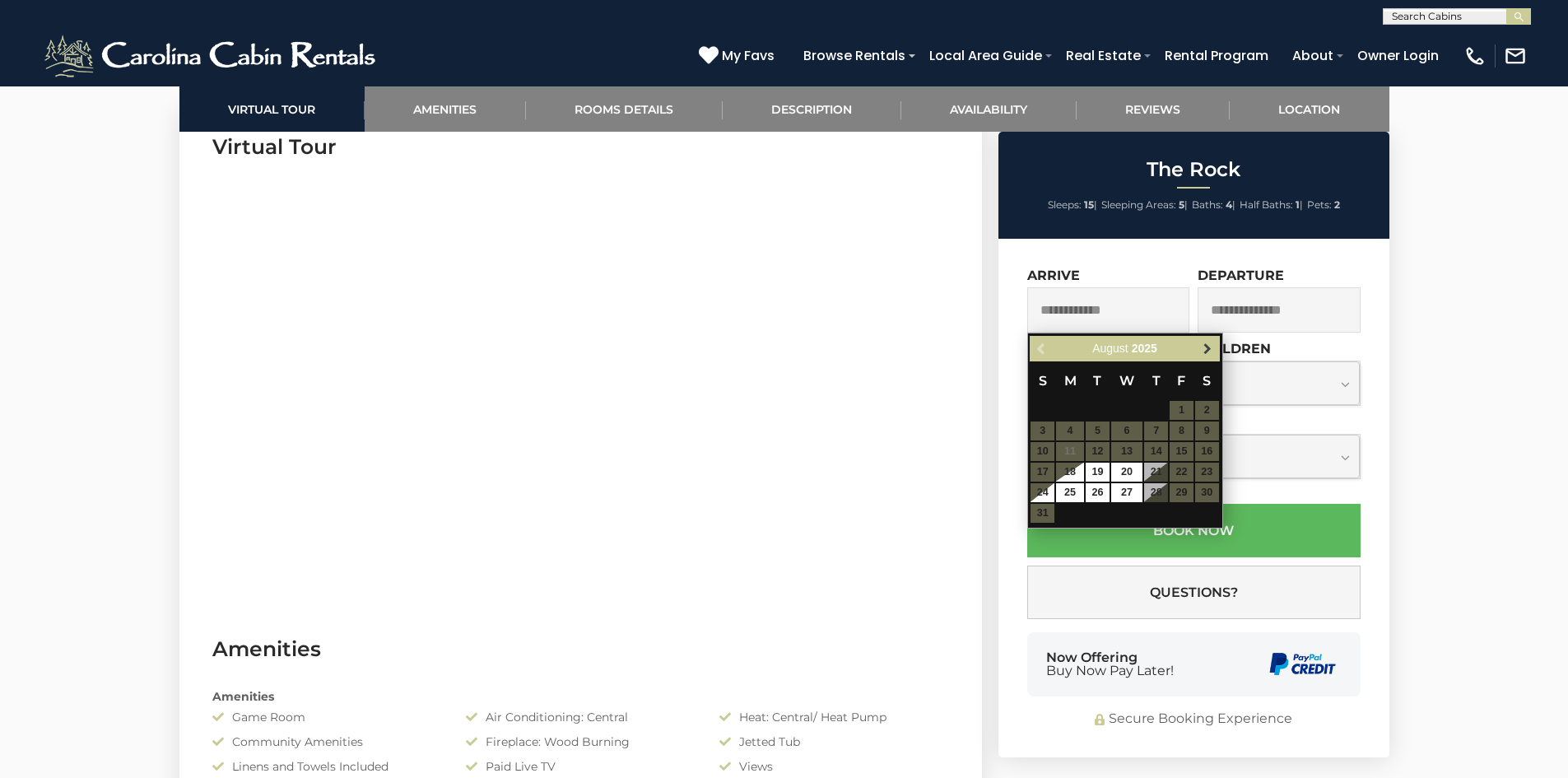
click at [1216, 344] on link "Next" at bounding box center [1208, 348] width 21 height 21
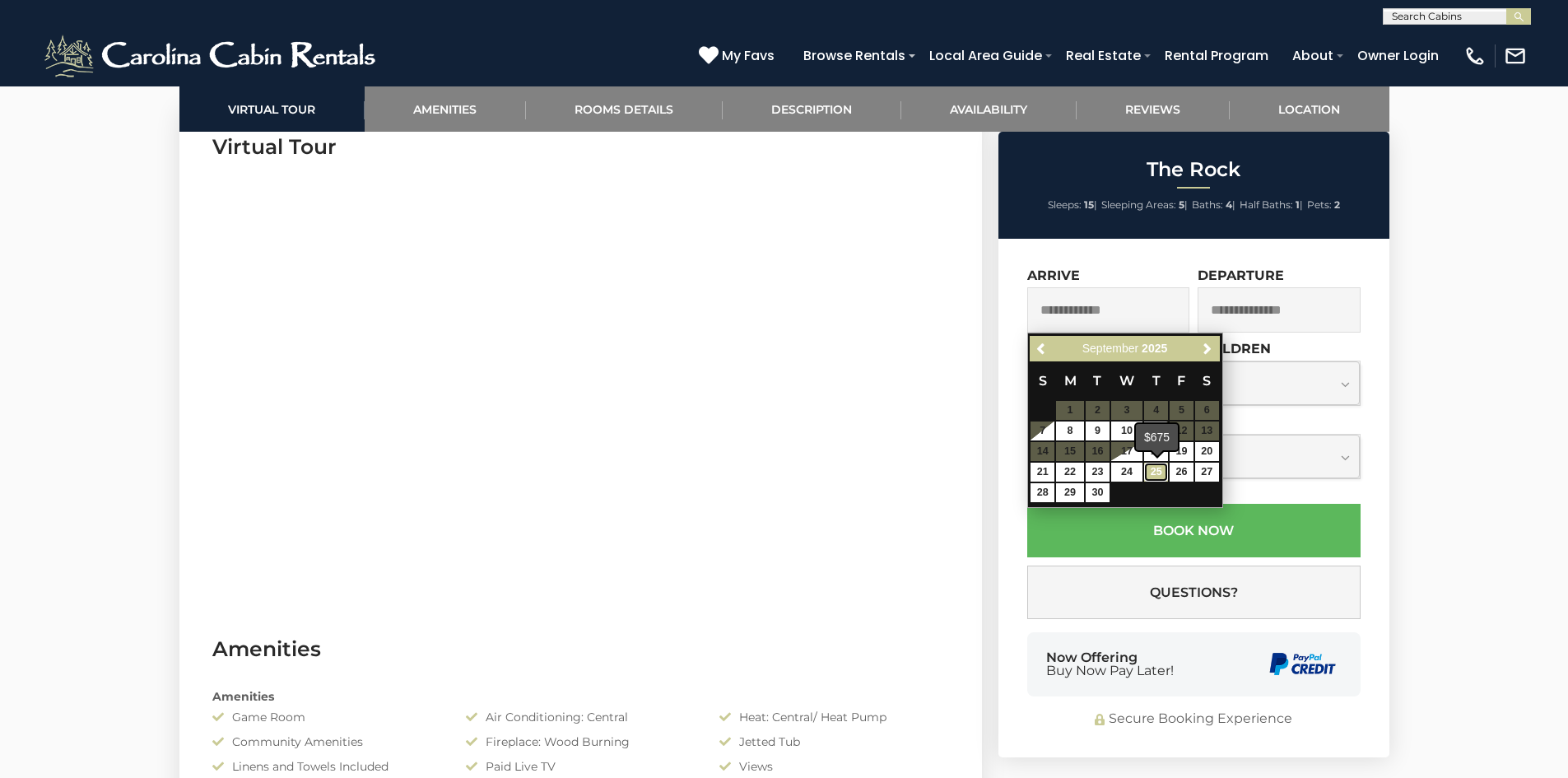
click at [1154, 472] on link "25" at bounding box center [1156, 472] width 24 height 19
type input "**********"
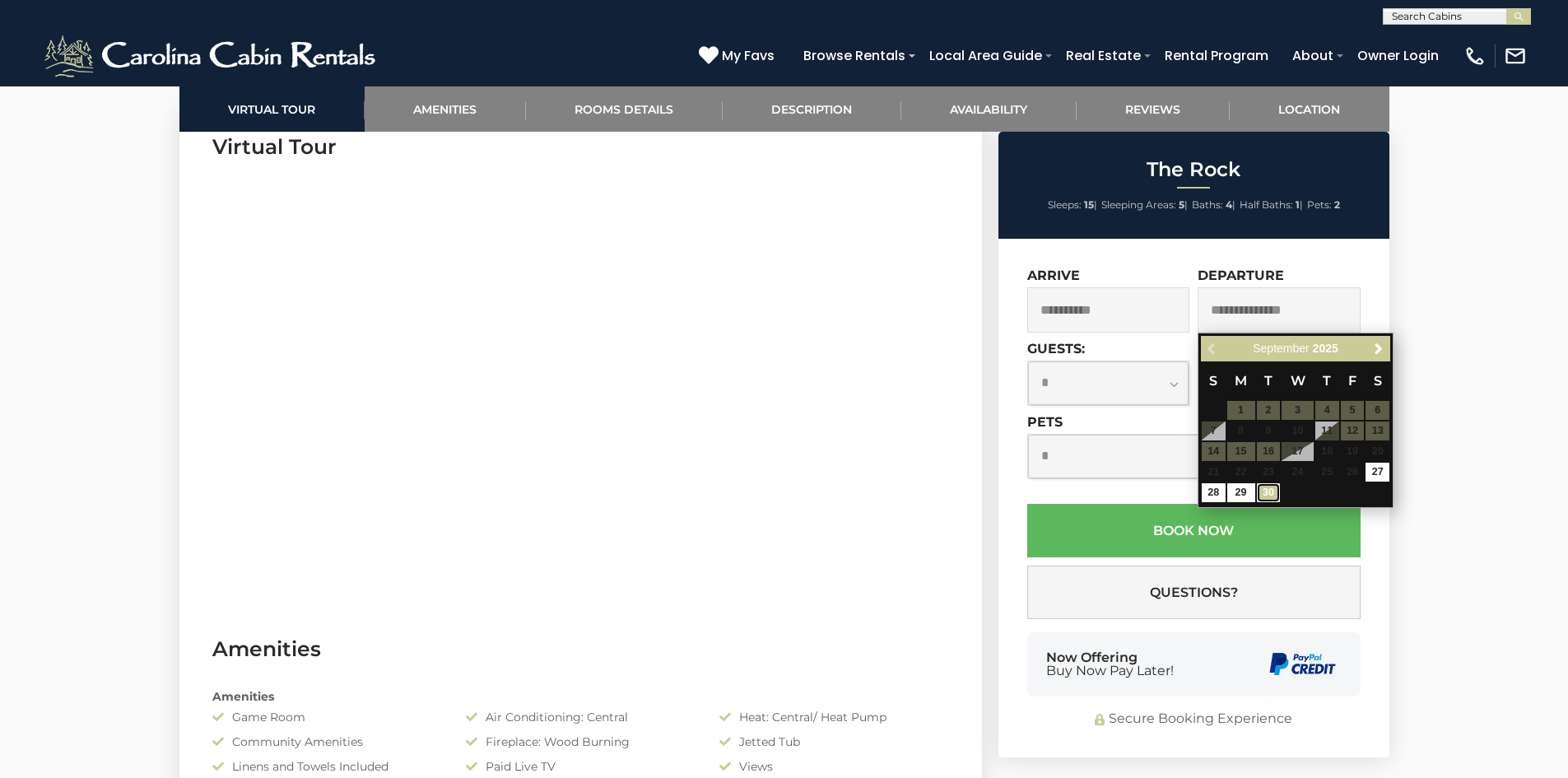
click at [1271, 496] on link "30" at bounding box center [1269, 492] width 24 height 19
type input "**********"
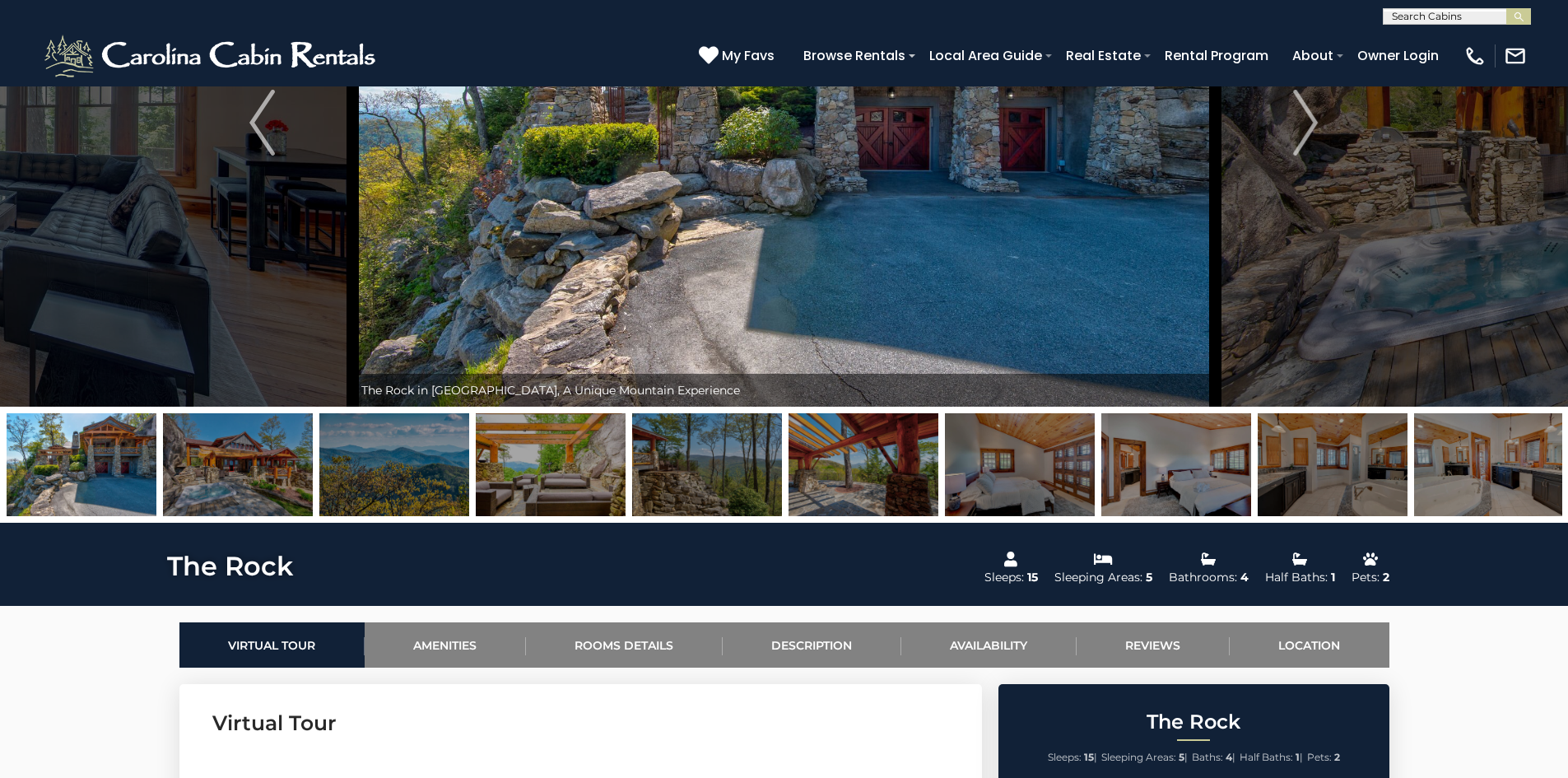
scroll to position [0, 0]
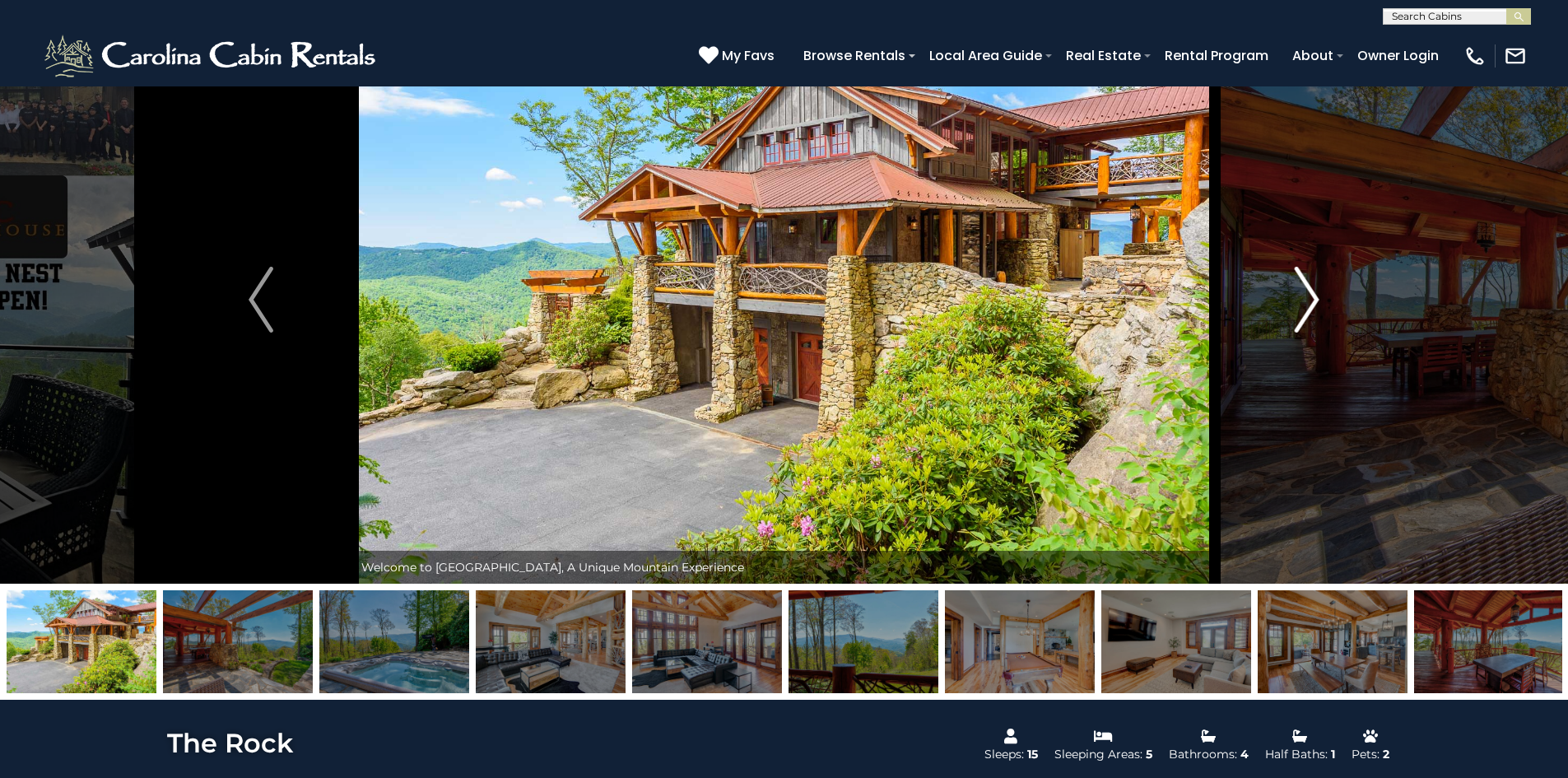
scroll to position [247, 0]
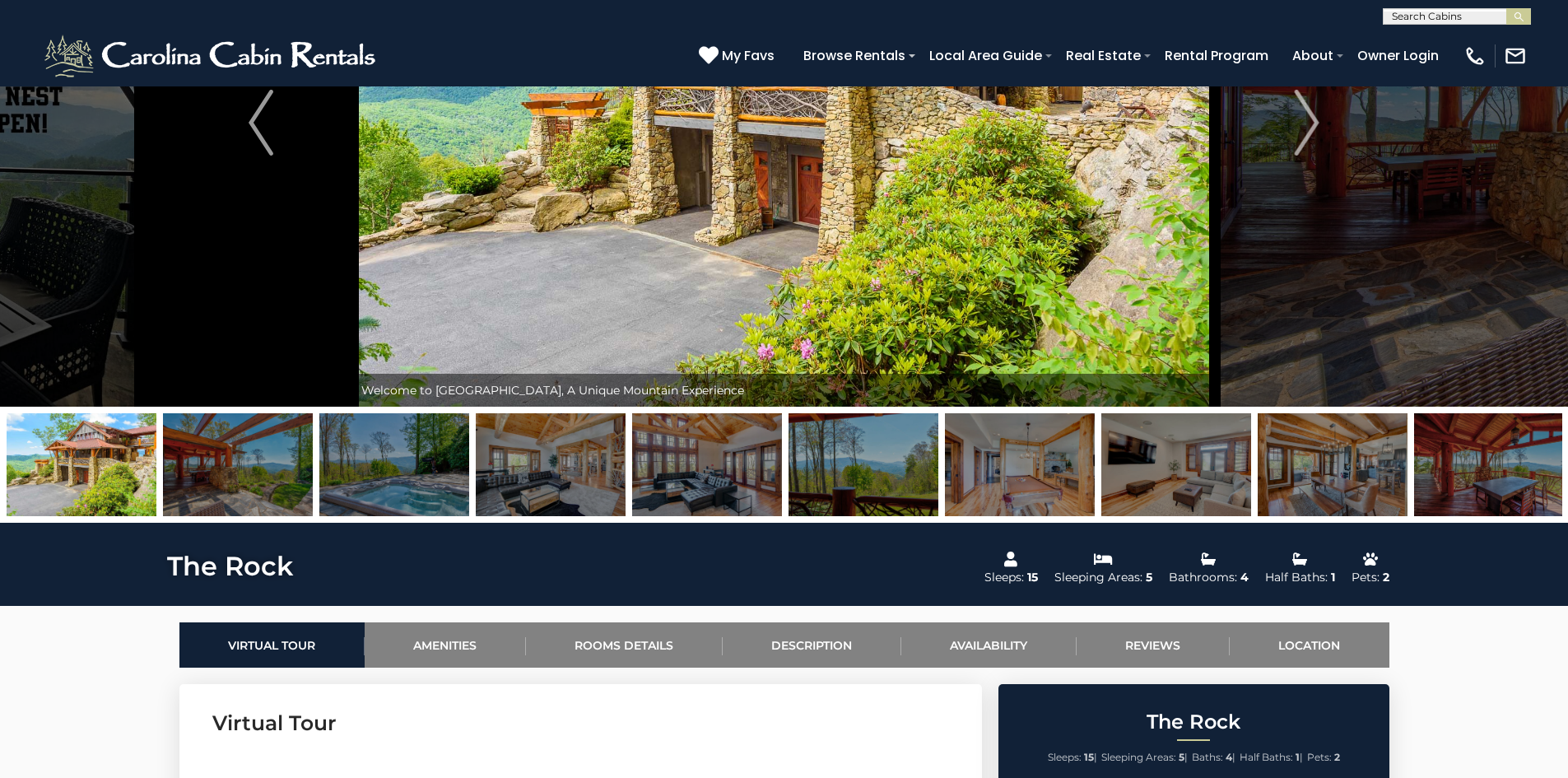
click at [1475, 481] on img at bounding box center [1489, 464] width 150 height 102
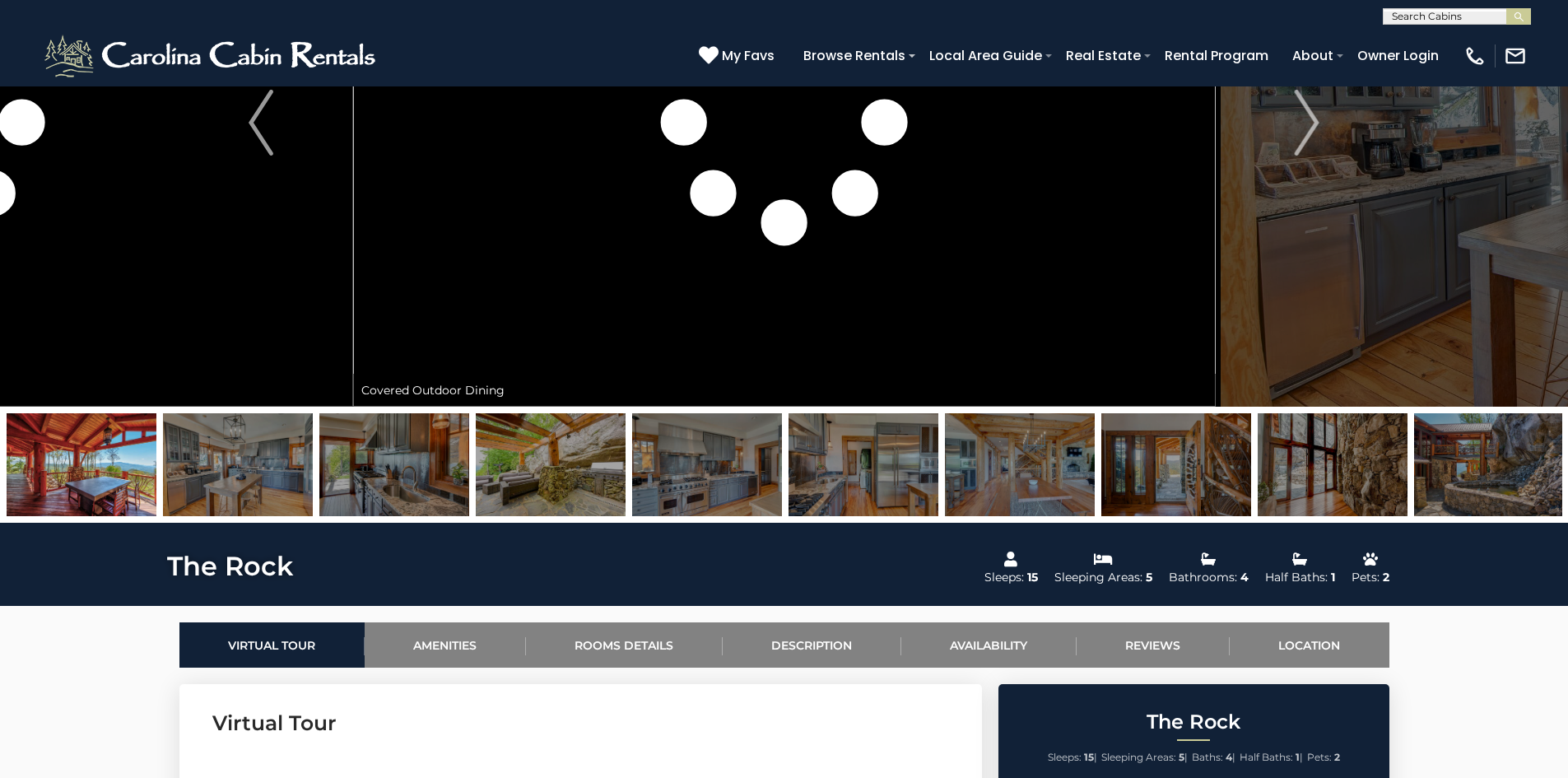
click at [1467, 489] on img at bounding box center [1489, 464] width 150 height 102
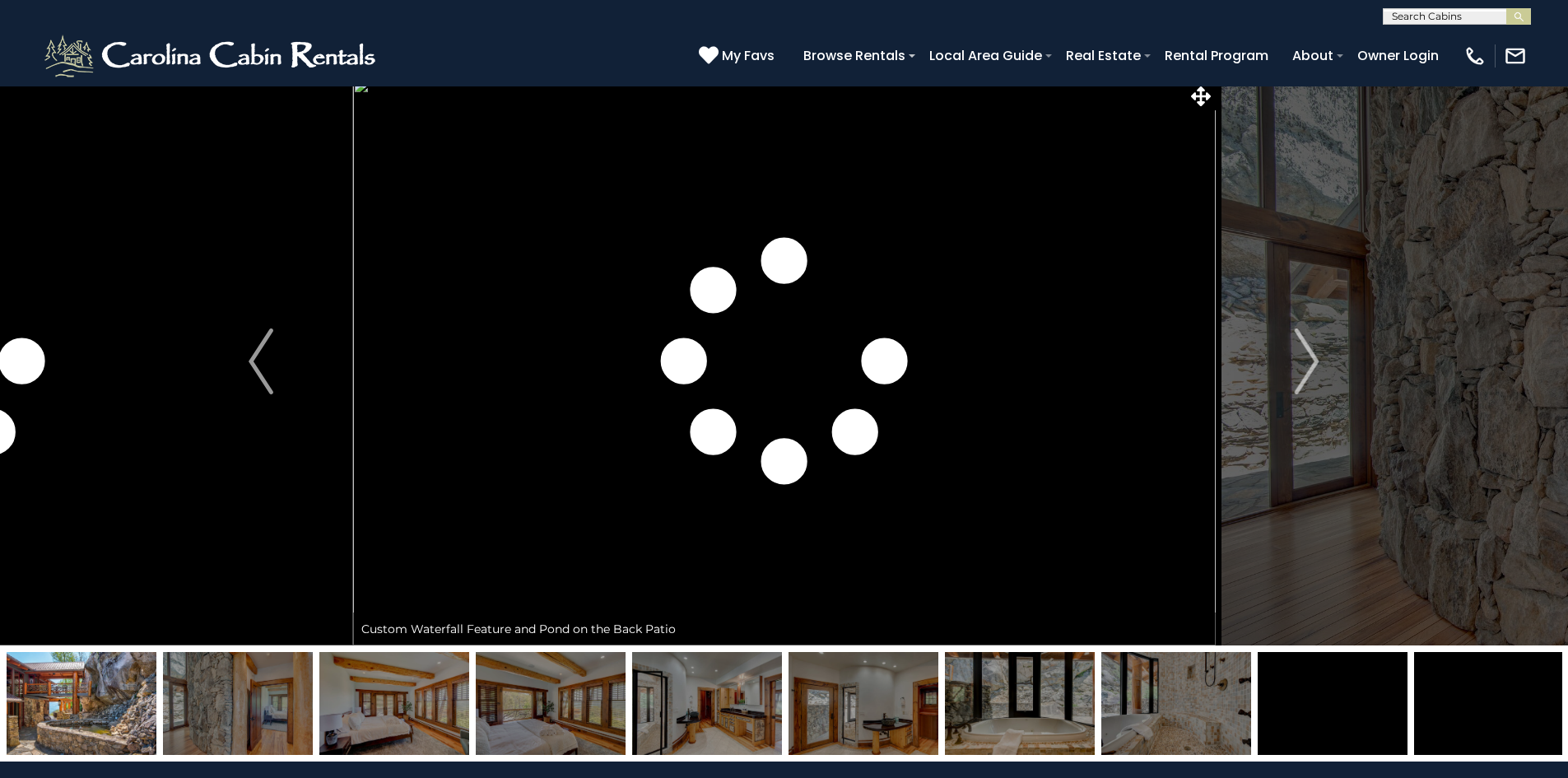
scroll to position [0, 0]
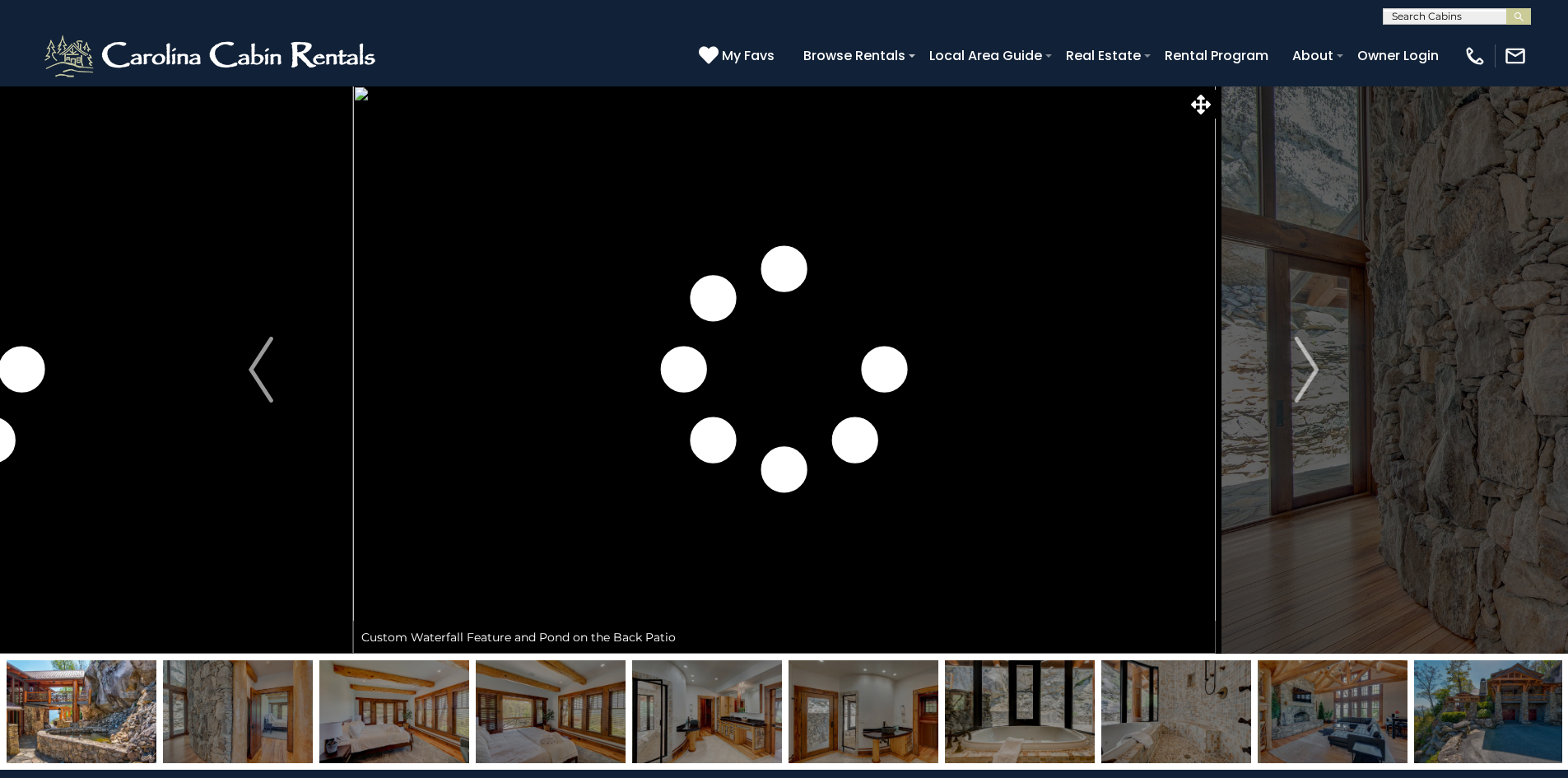
click at [1082, 398] on img at bounding box center [784, 369] width 862 height 568
click at [1025, 707] on img at bounding box center [1019, 711] width 150 height 102
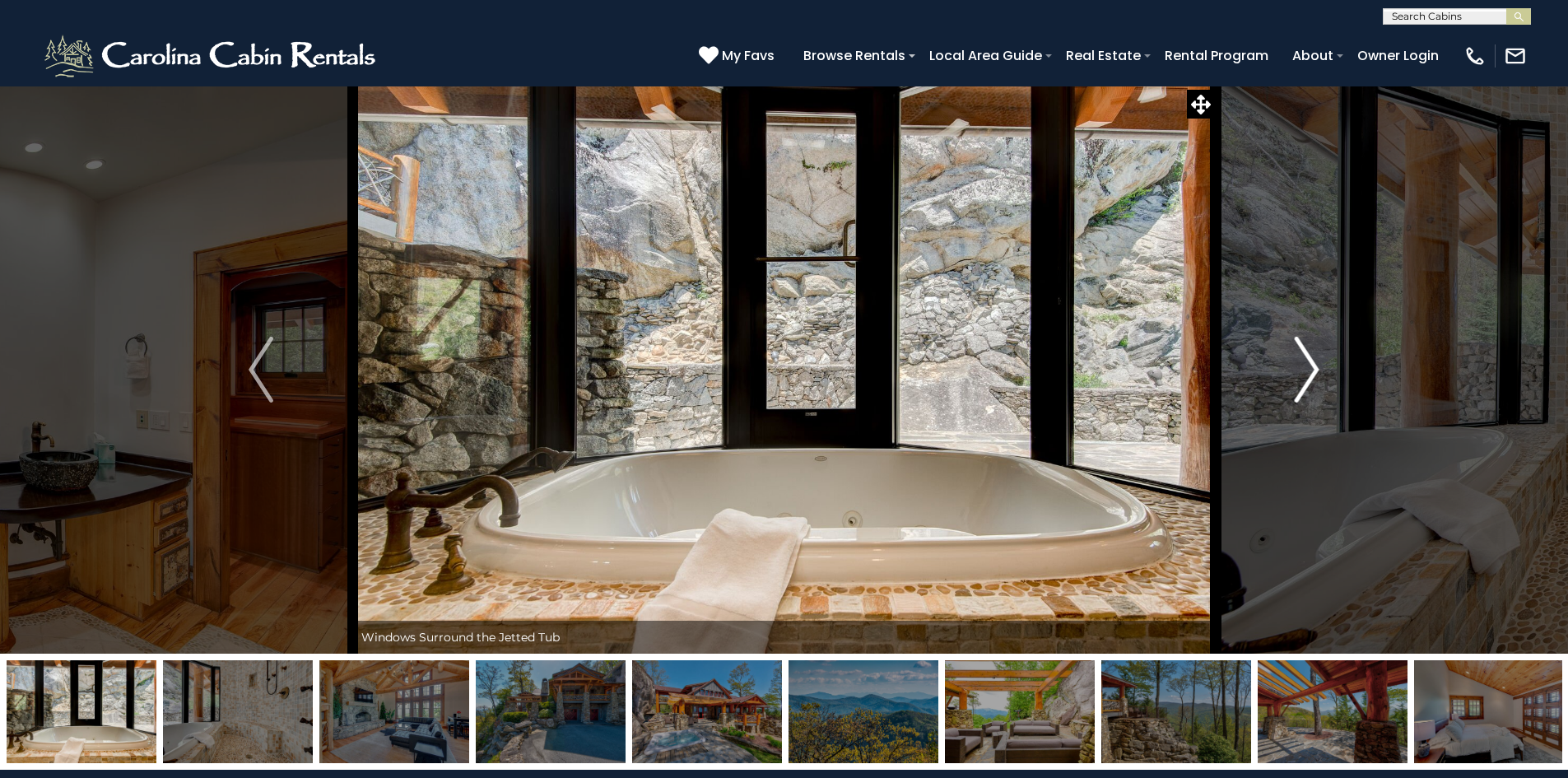
click at [1300, 392] on img "Next" at bounding box center [1307, 369] width 24 height 66
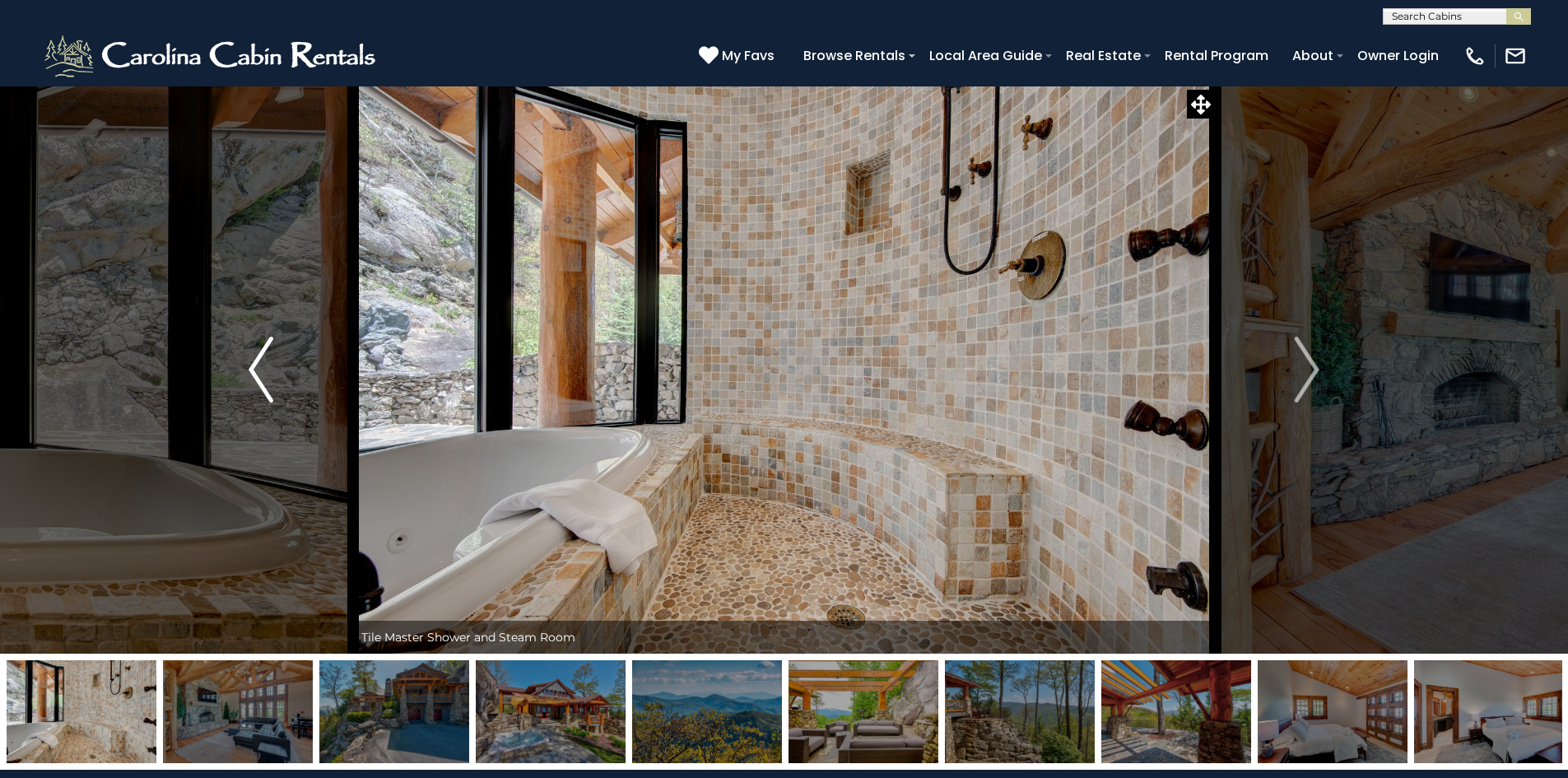
click at [255, 386] on img "Previous" at bounding box center [260, 369] width 24 height 66
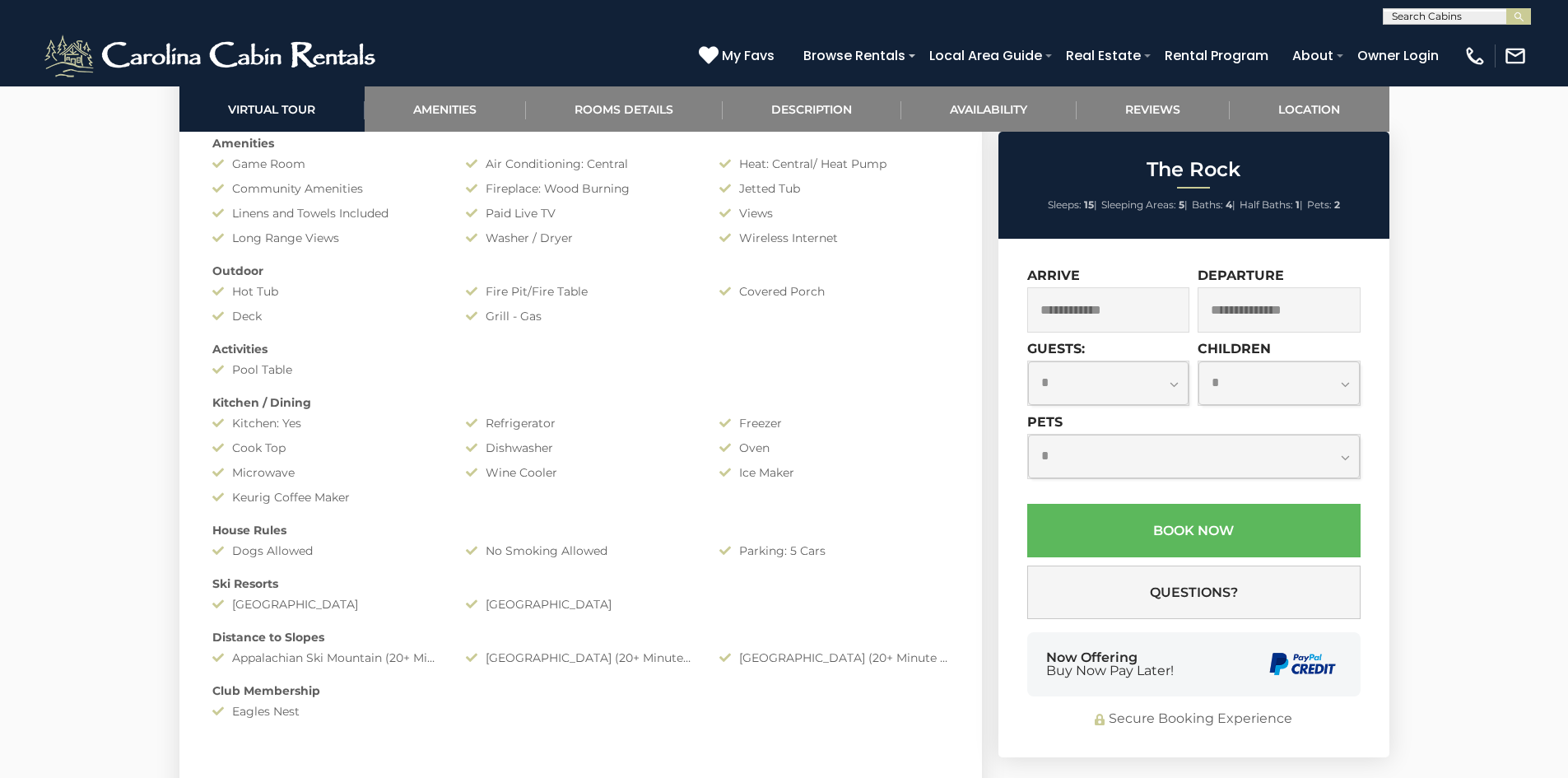
scroll to position [1235, 0]
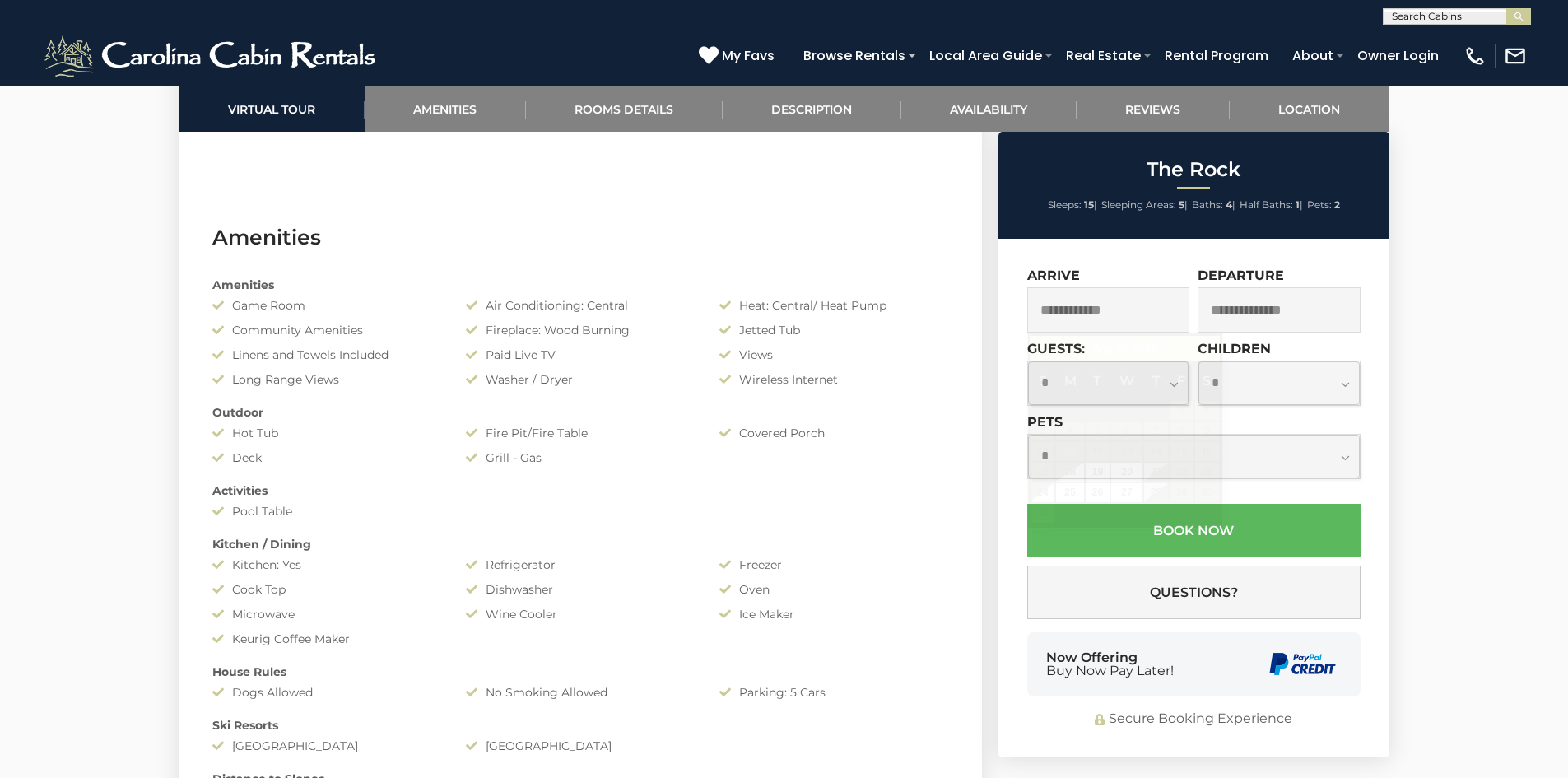
click at [1074, 311] on input "text" at bounding box center [1109, 310] width 163 height 45
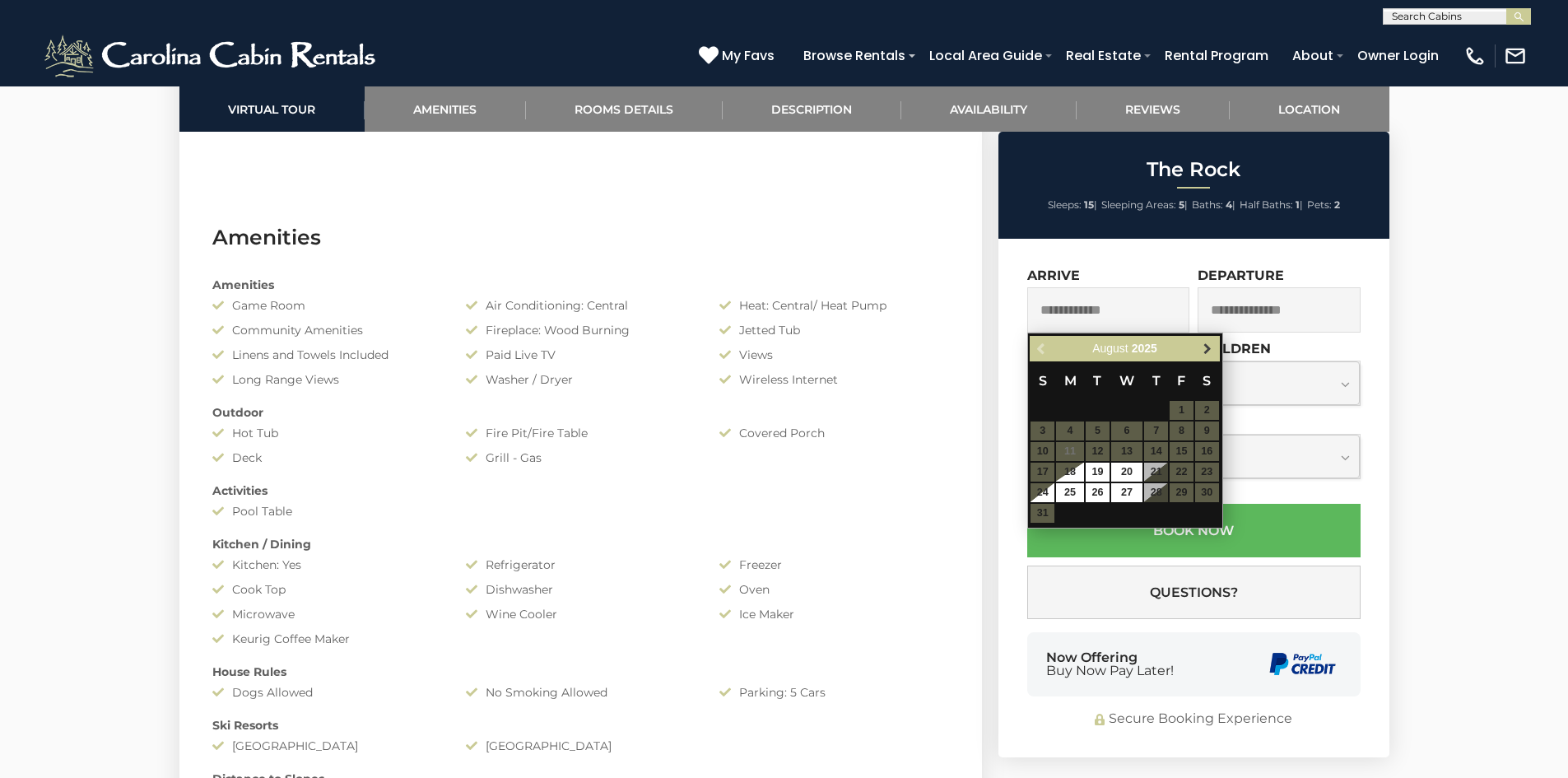
click at [1213, 355] on span "Next" at bounding box center [1207, 349] width 14 height 14
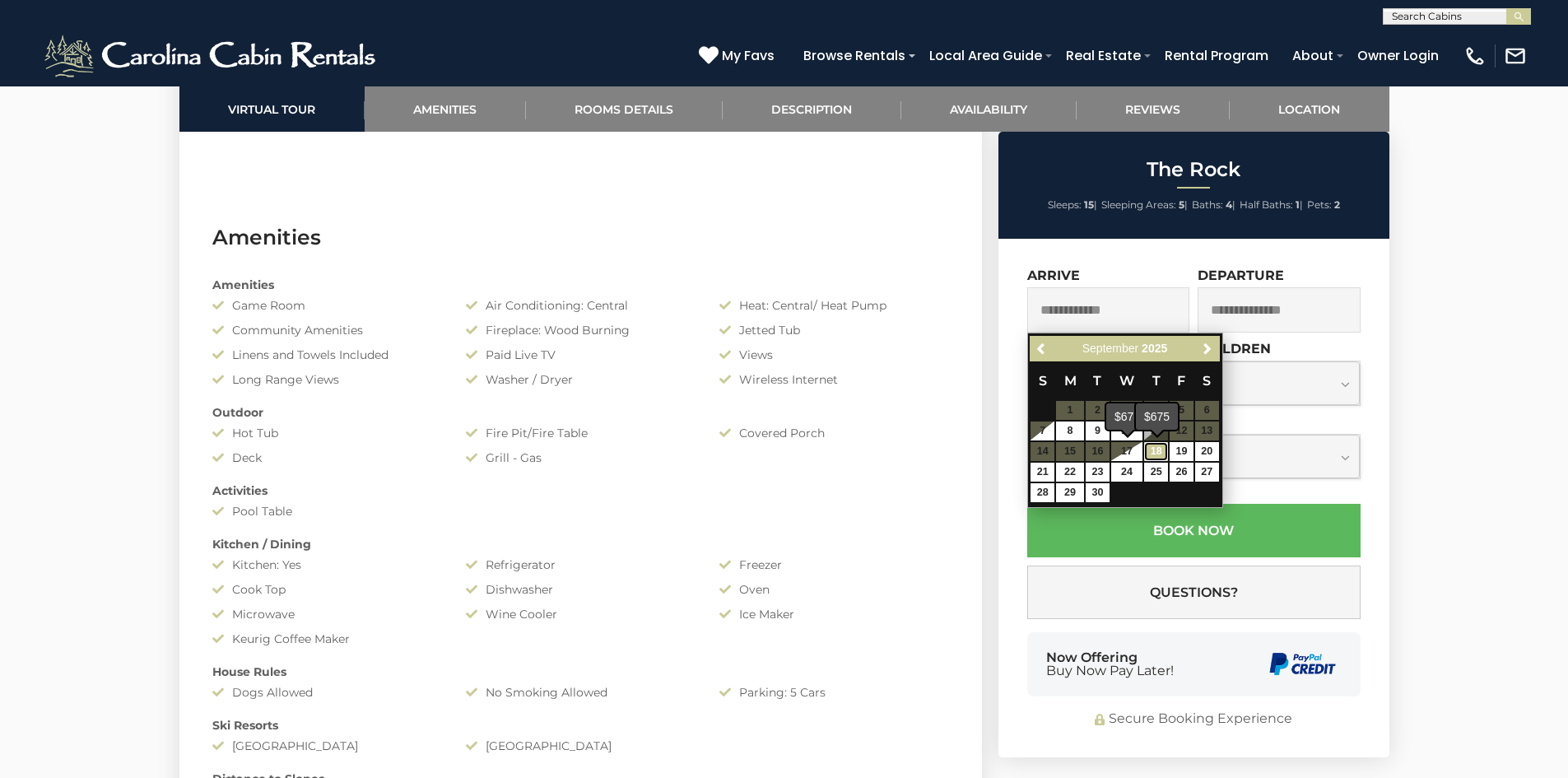
click at [1160, 450] on link "18" at bounding box center [1156, 451] width 24 height 19
type input "**********"
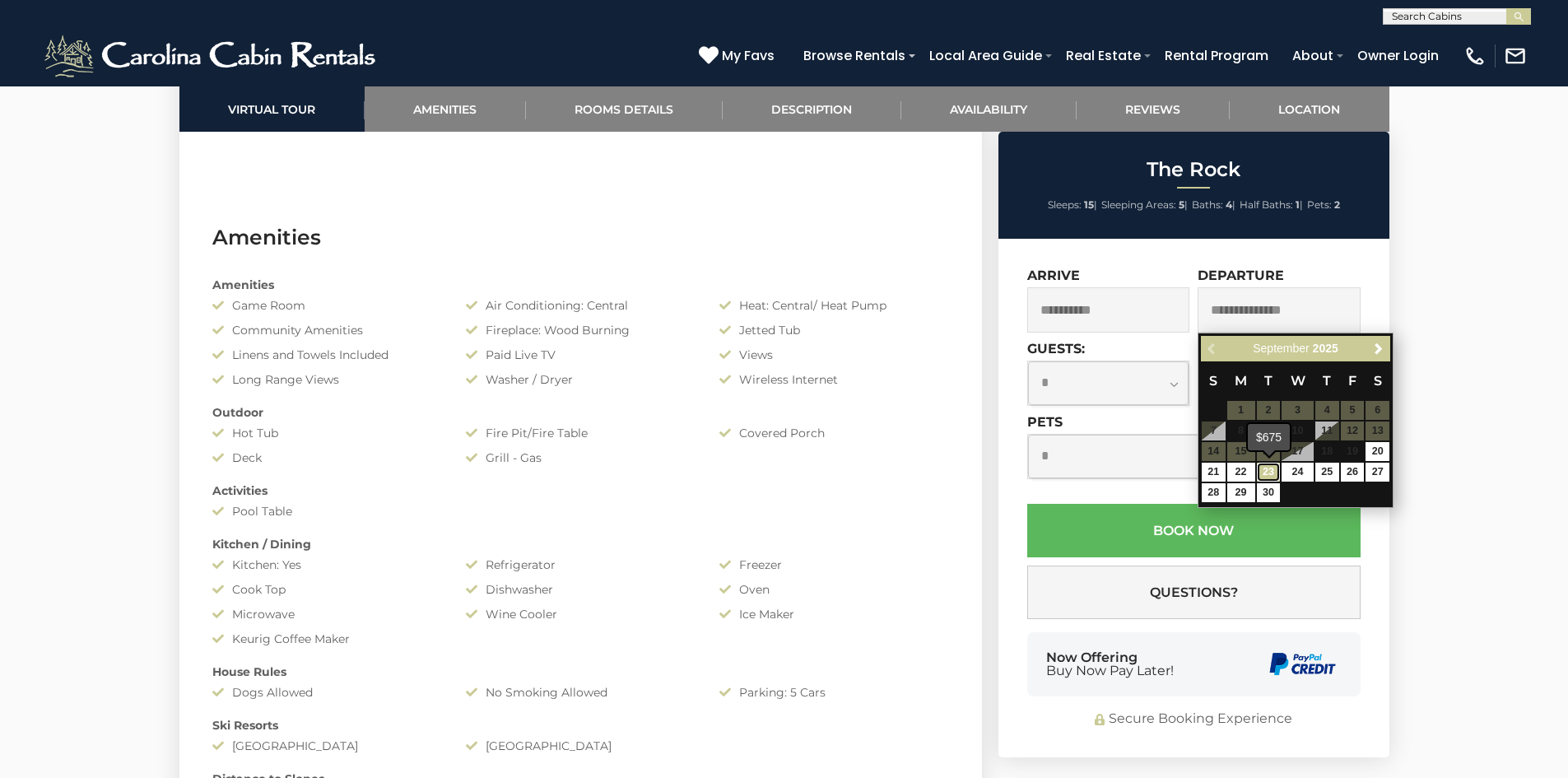
click at [1270, 474] on link "23" at bounding box center [1269, 472] width 24 height 19
type input "**********"
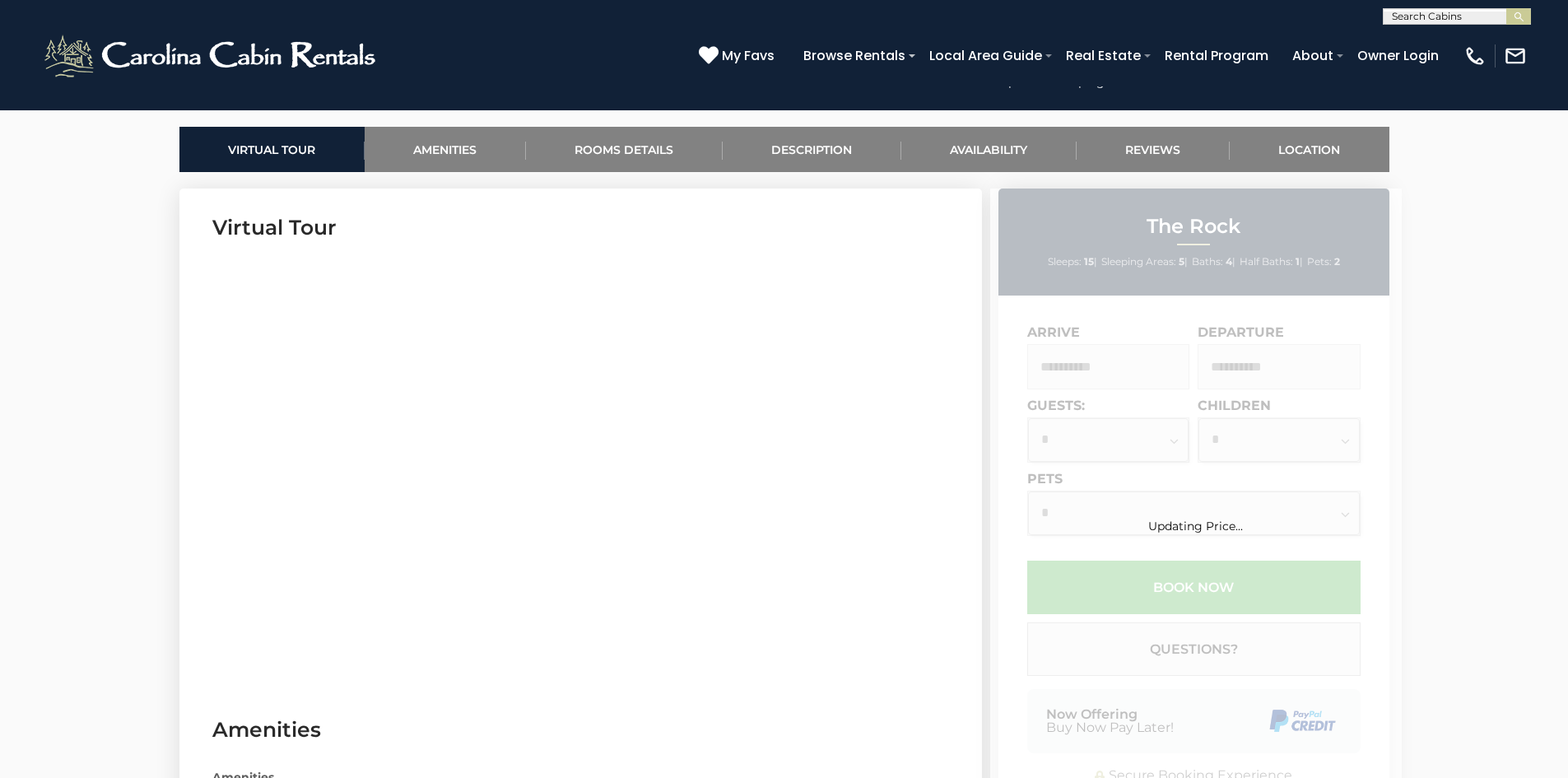
scroll to position [741, 0]
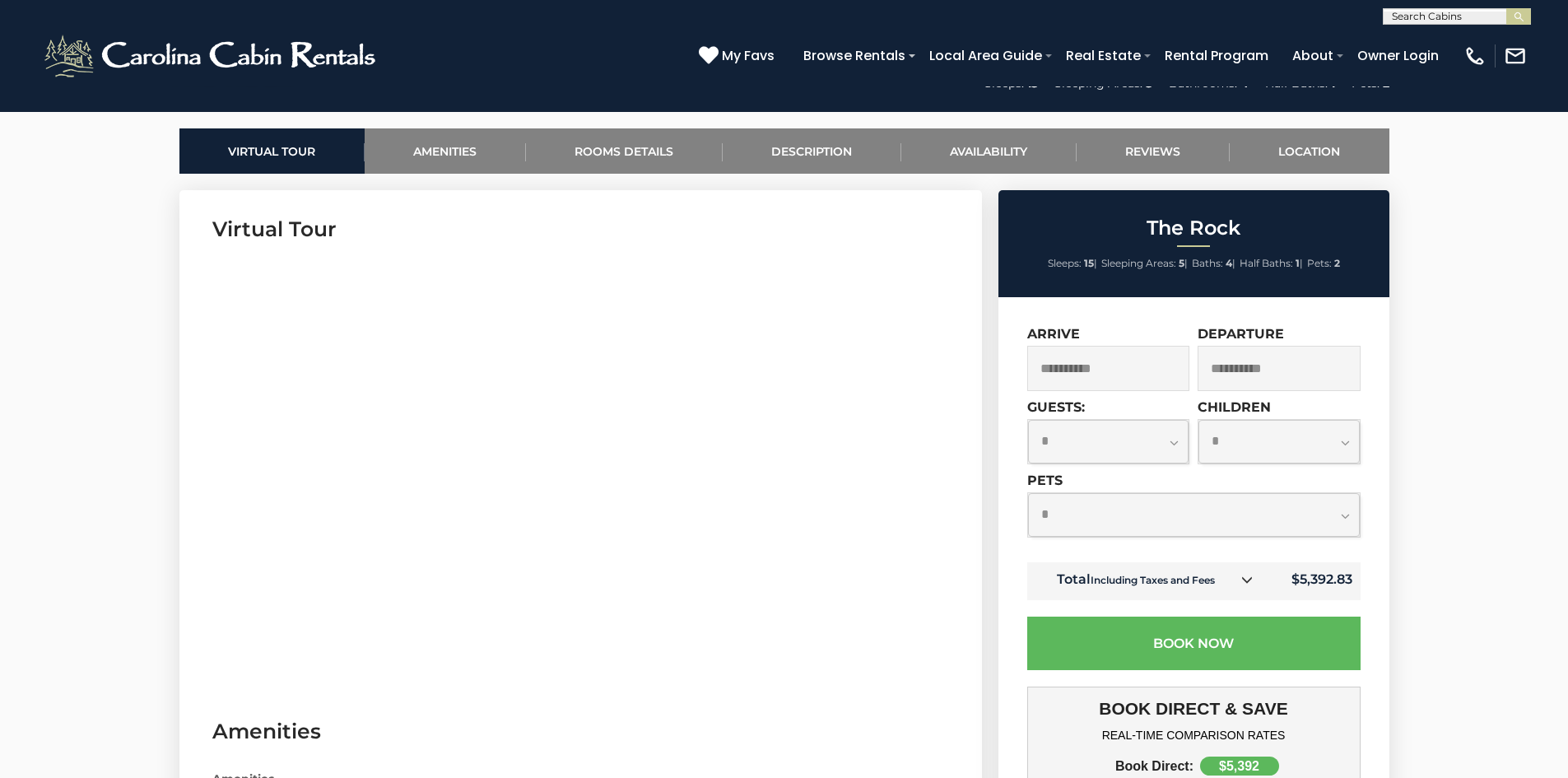
click at [1176, 442] on select "**********" at bounding box center [1109, 442] width 161 height 44
select select "*"
click at [1028, 420] on select "**********" at bounding box center [1109, 442] width 161 height 44
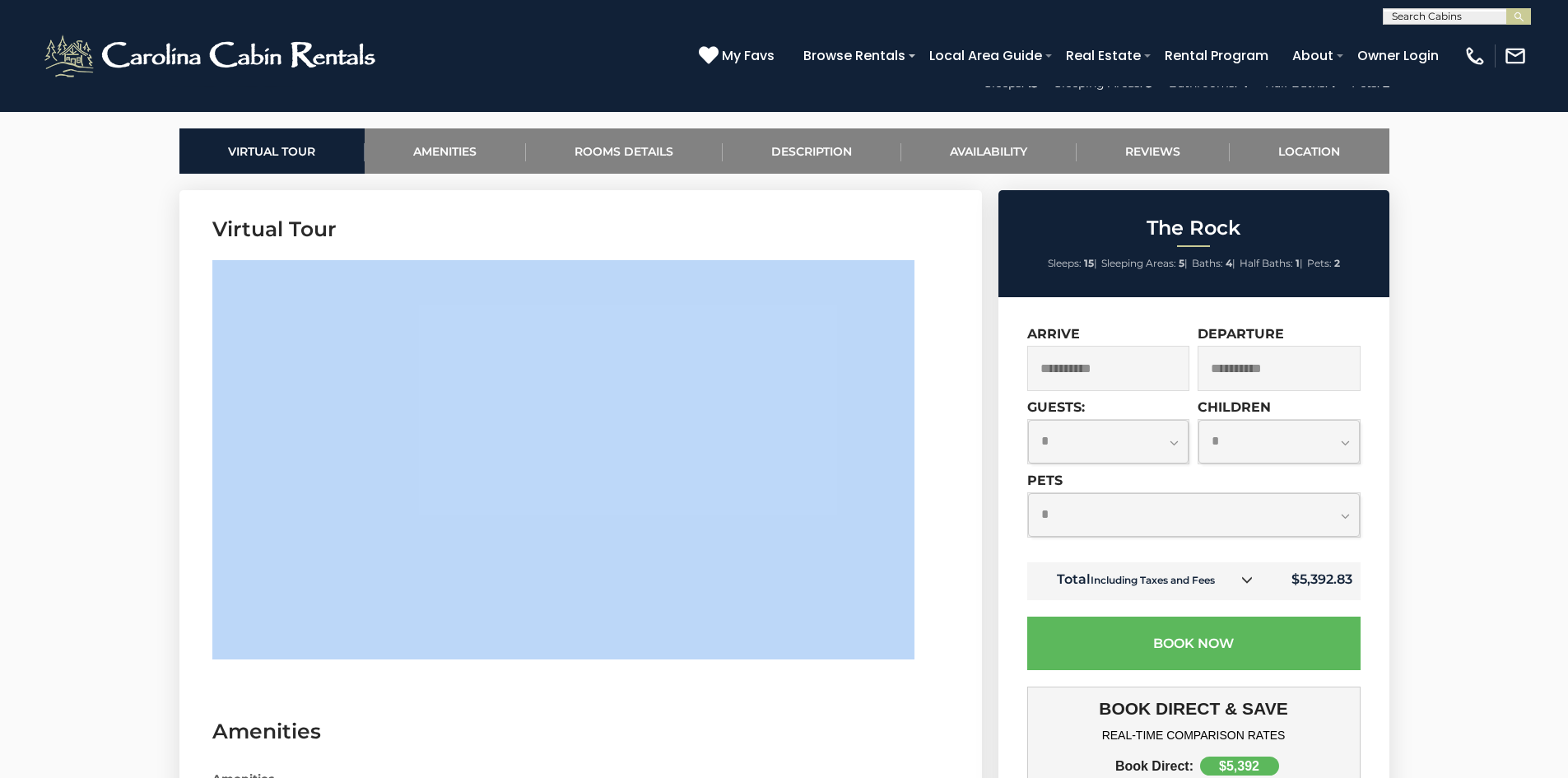
drag, startPoint x: 573, startPoint y: 672, endPoint x: 568, endPoint y: 652, distance: 20.6
click at [350, 348] on section "Virtual Tour" at bounding box center [580, 442] width 803 height 502
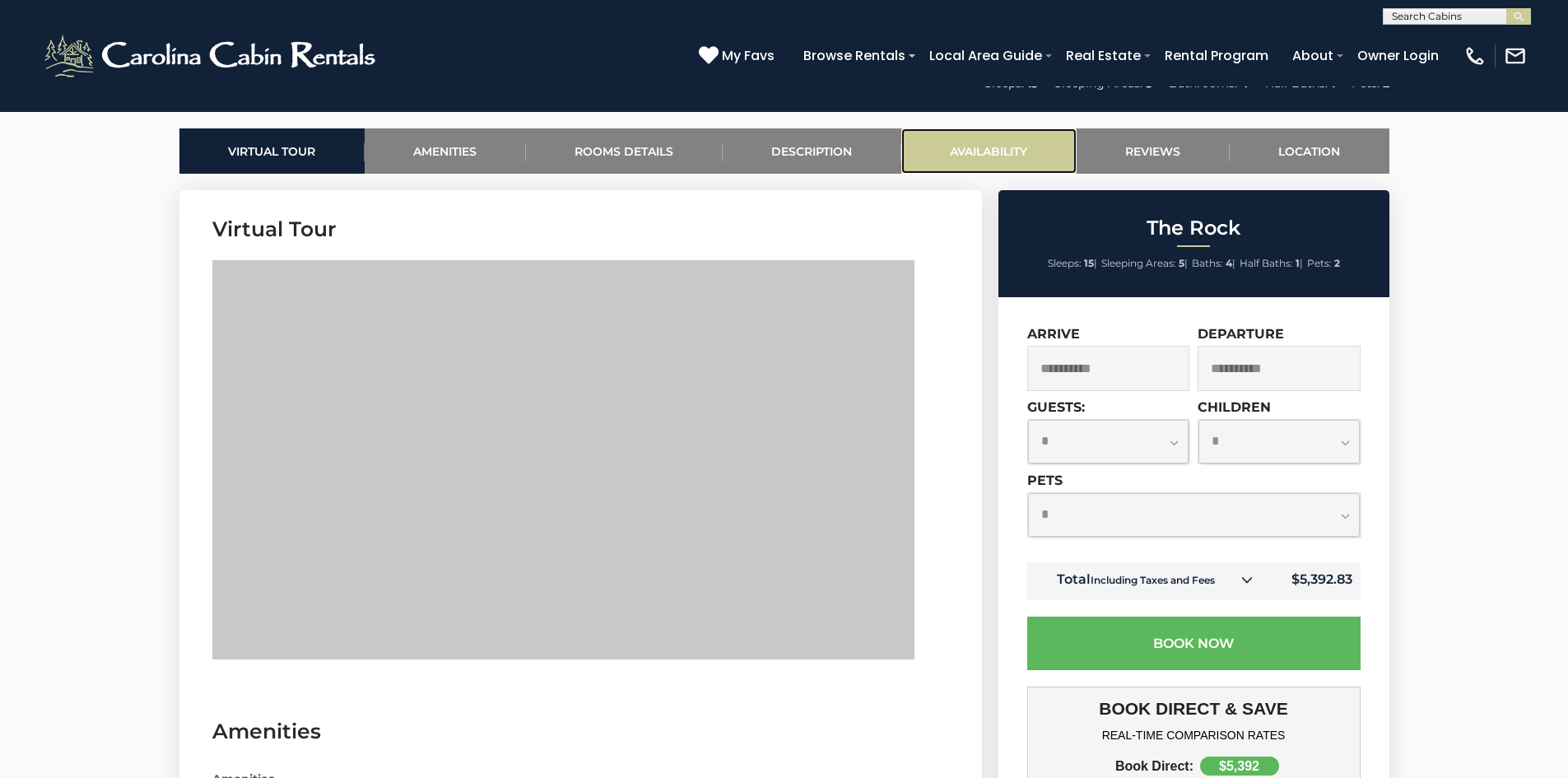
click at [978, 157] on link "Availability" at bounding box center [989, 151] width 175 height 45
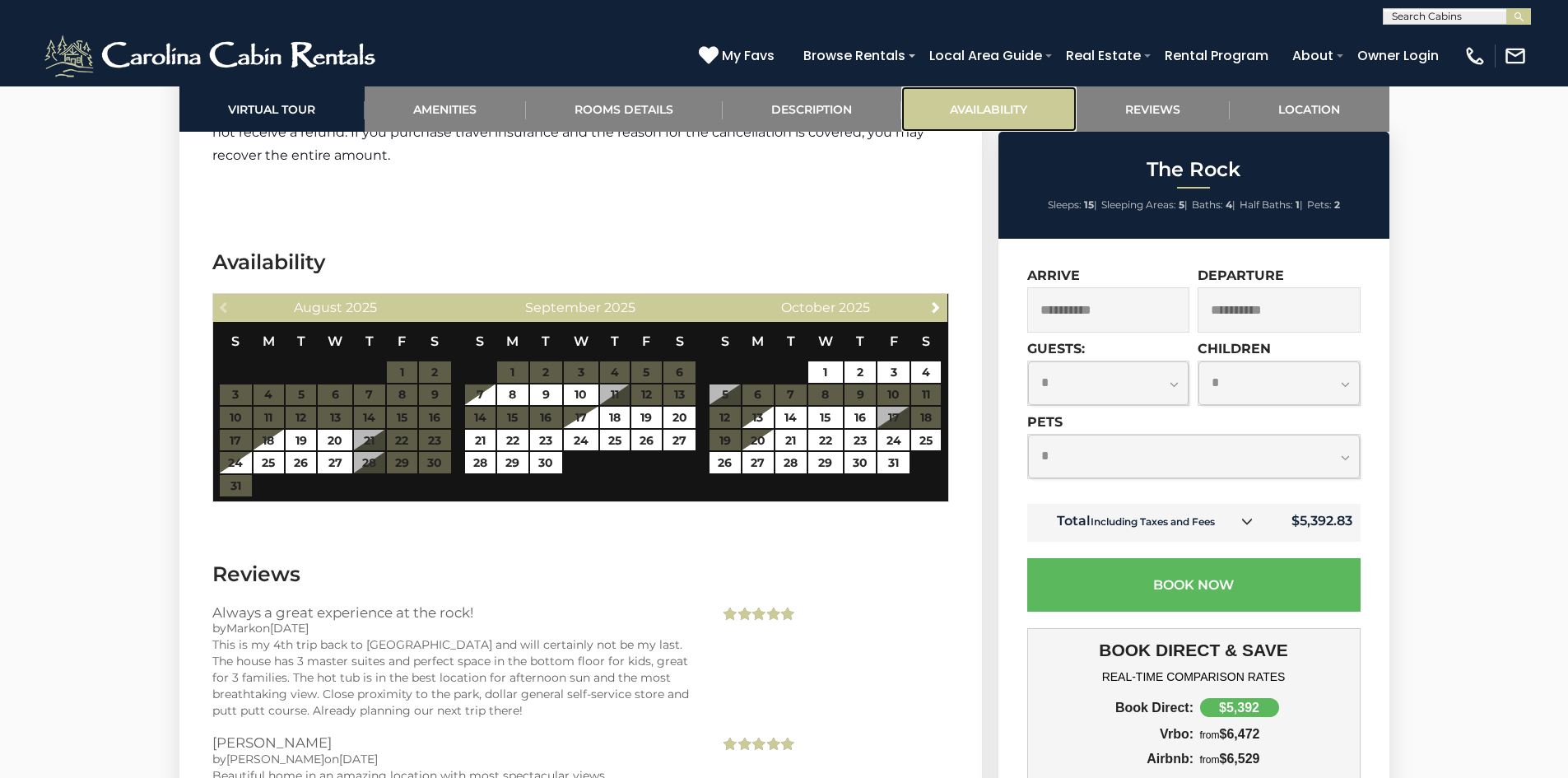
scroll to position [4848, 0]
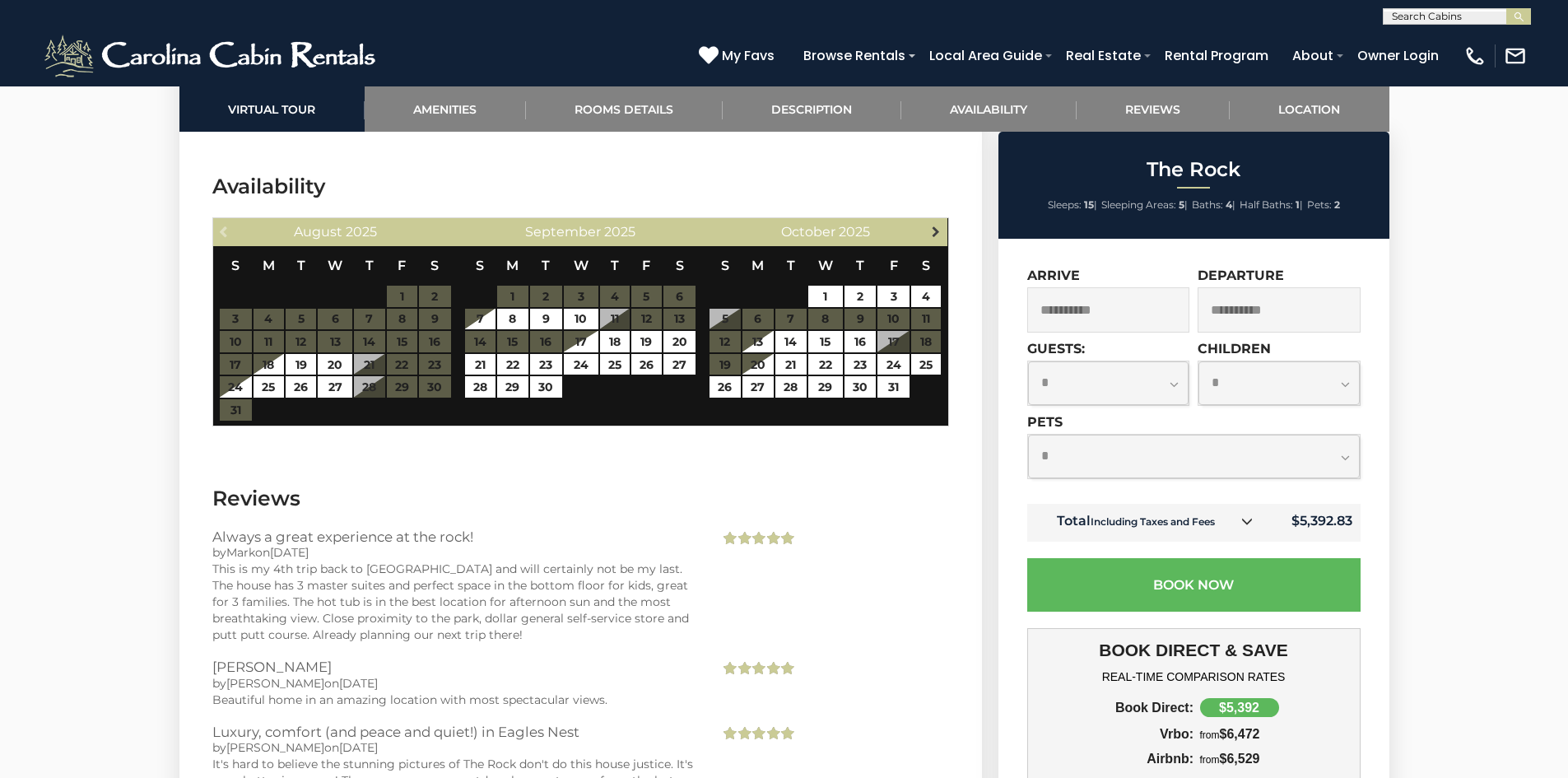
click at [930, 225] on span "Next" at bounding box center [936, 231] width 14 height 14
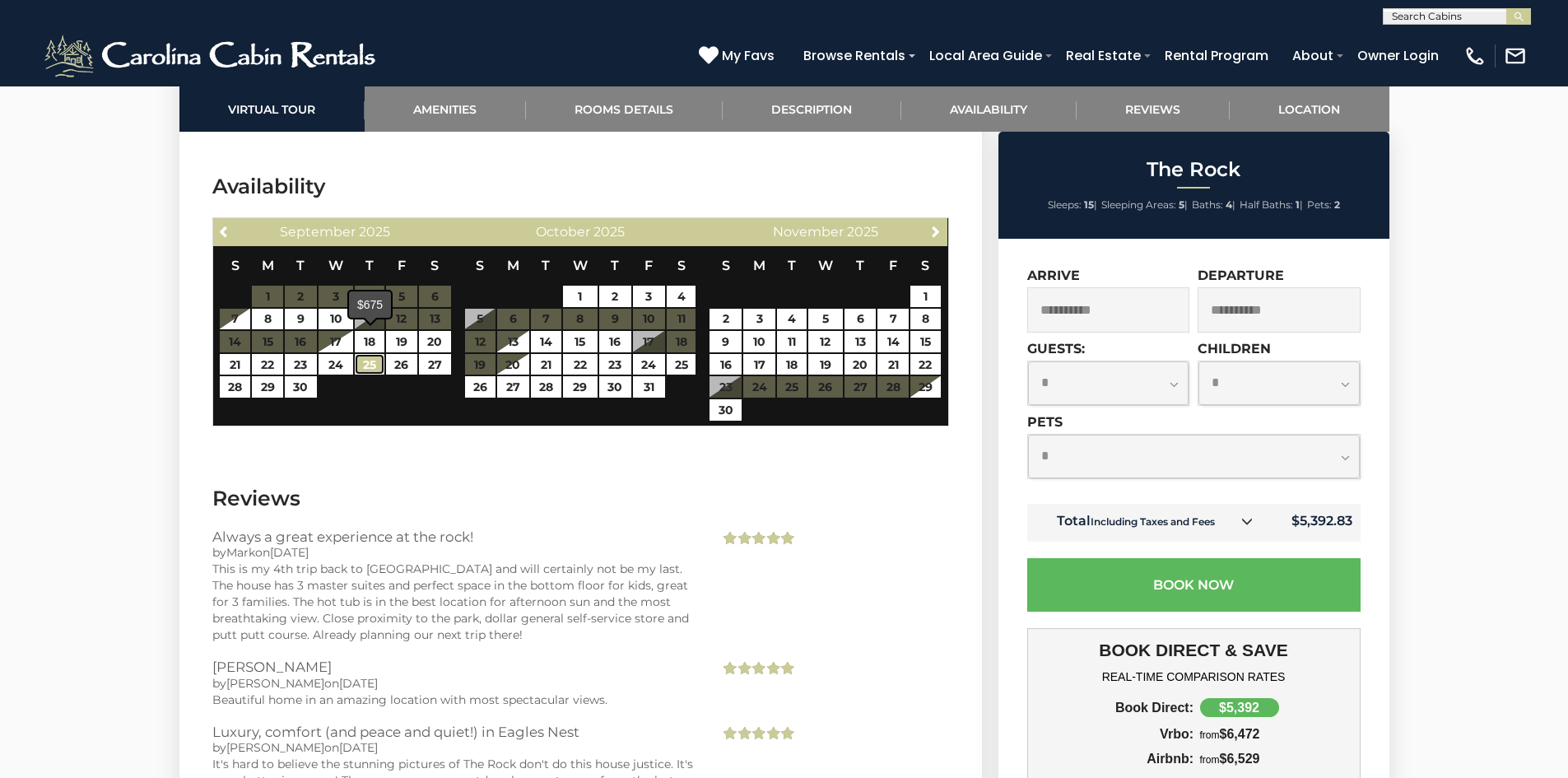
click at [369, 354] on link "25" at bounding box center [369, 365] width 30 height 22
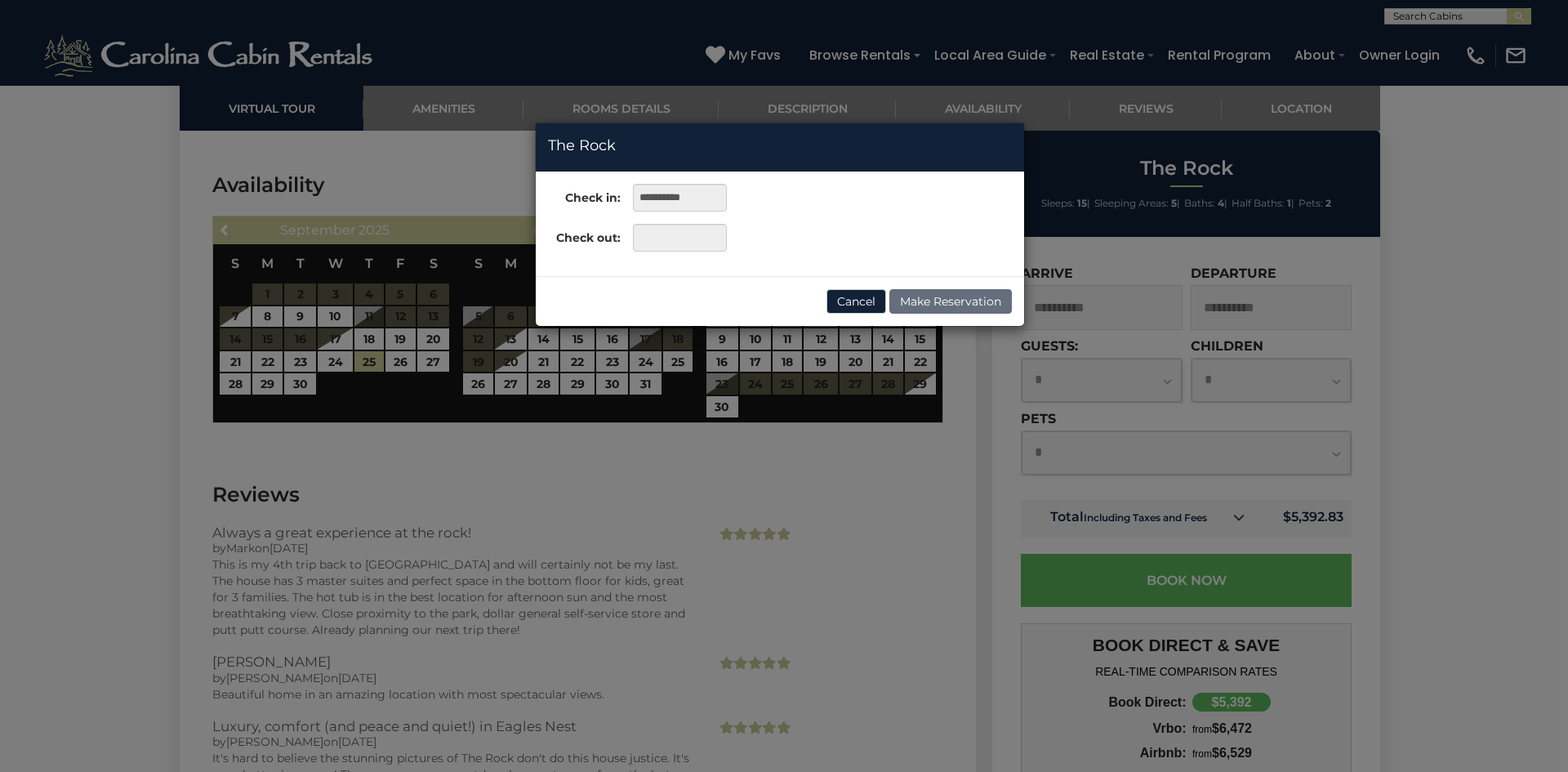
click at [302, 362] on div "**********" at bounding box center [784, 386] width 1568 height 772
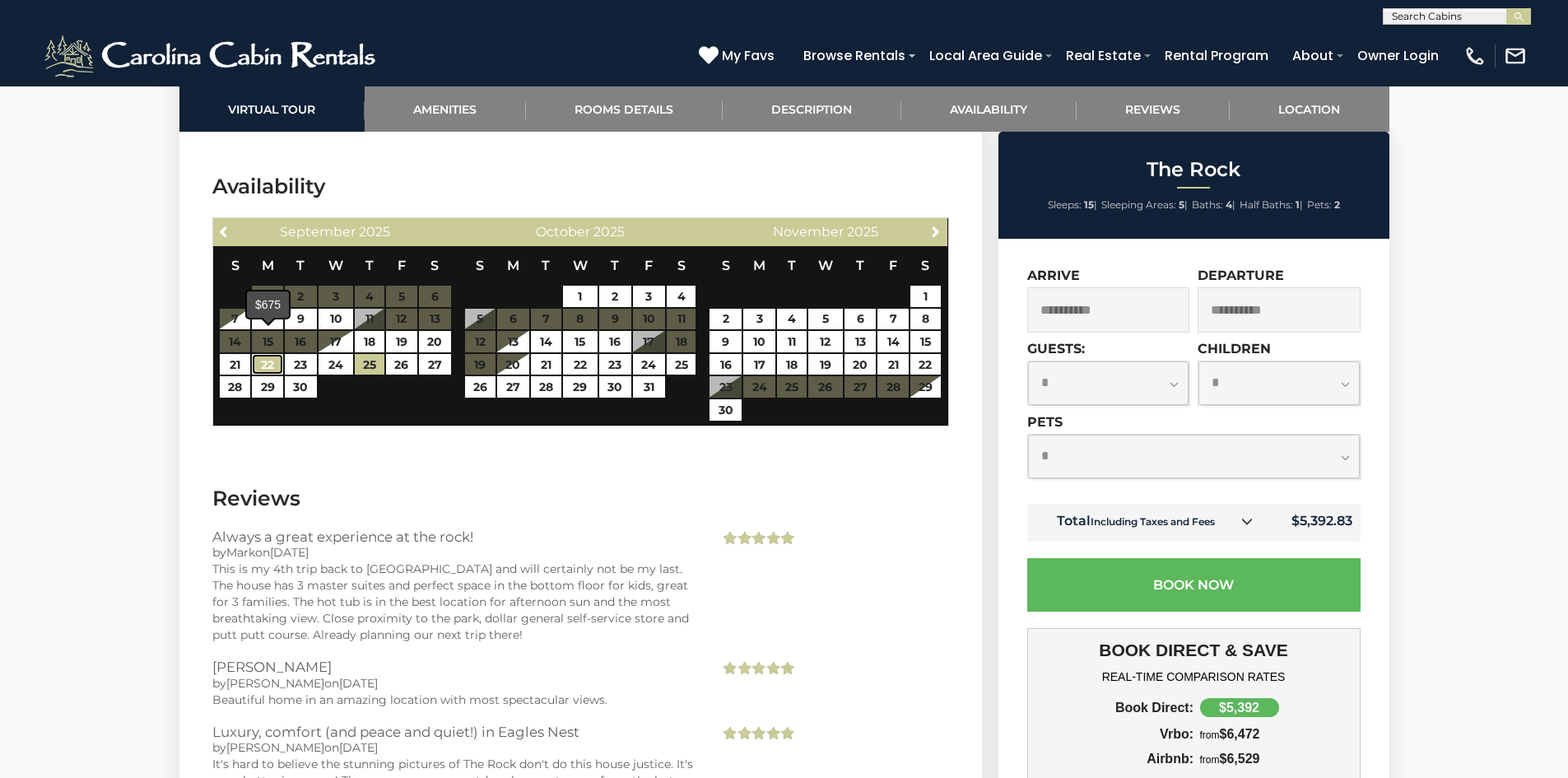
click at [270, 354] on link "22" at bounding box center [268, 365] width 31 height 22
type input "**********"
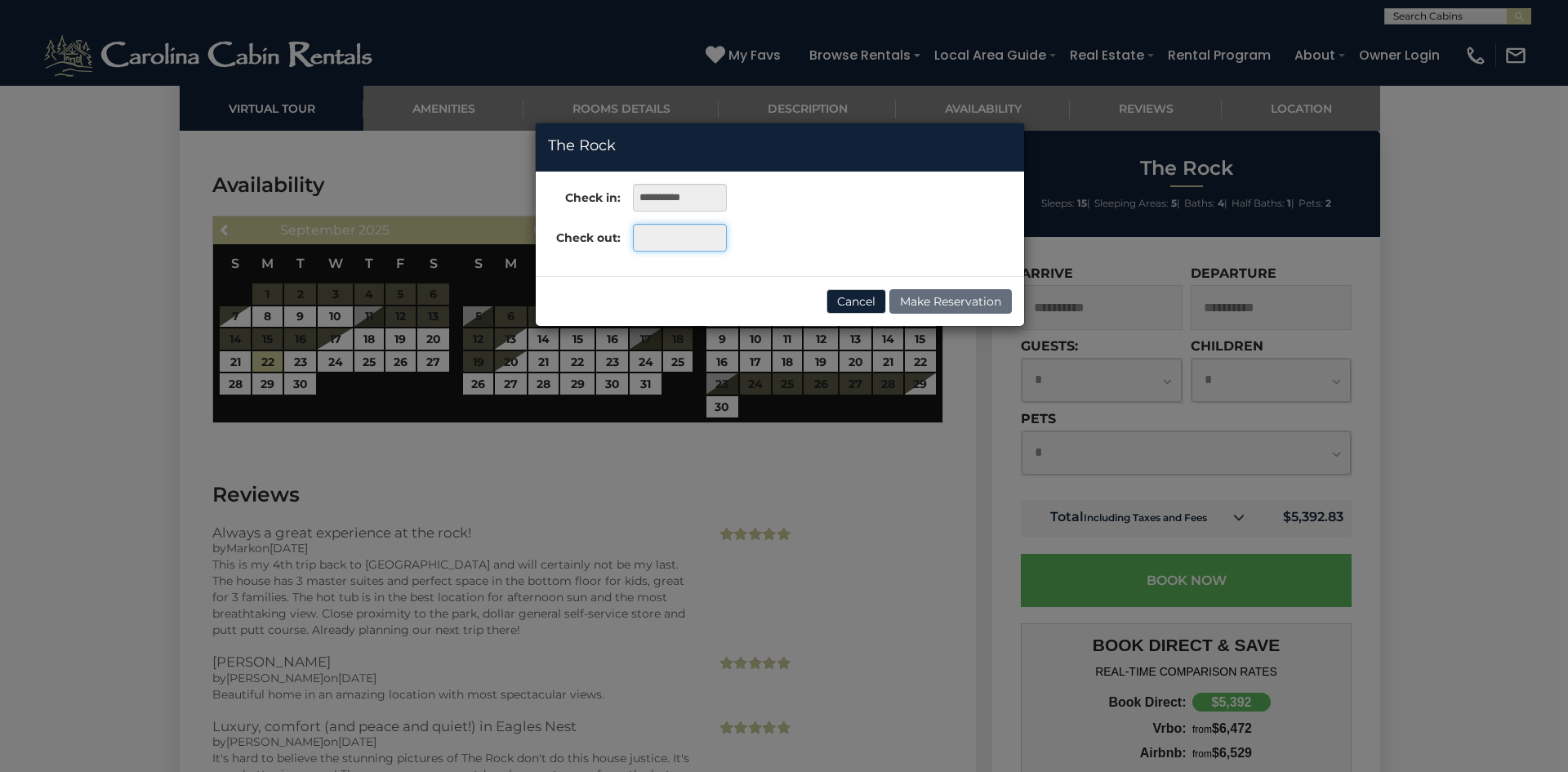
click at [652, 235] on input "text" at bounding box center [680, 238] width 94 height 28
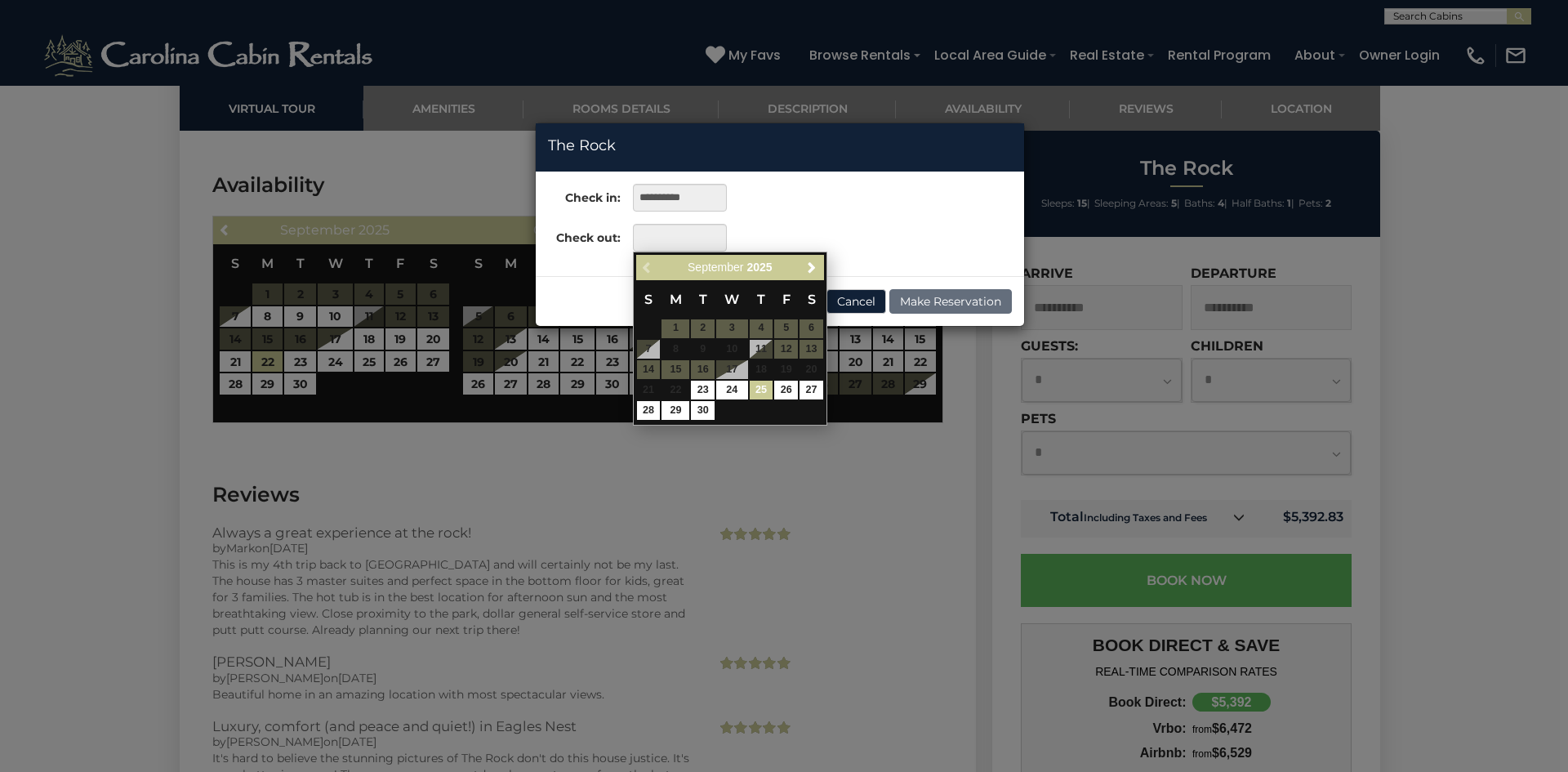
click at [762, 395] on link "25" at bounding box center [761, 390] width 23 height 19
type input "**********"
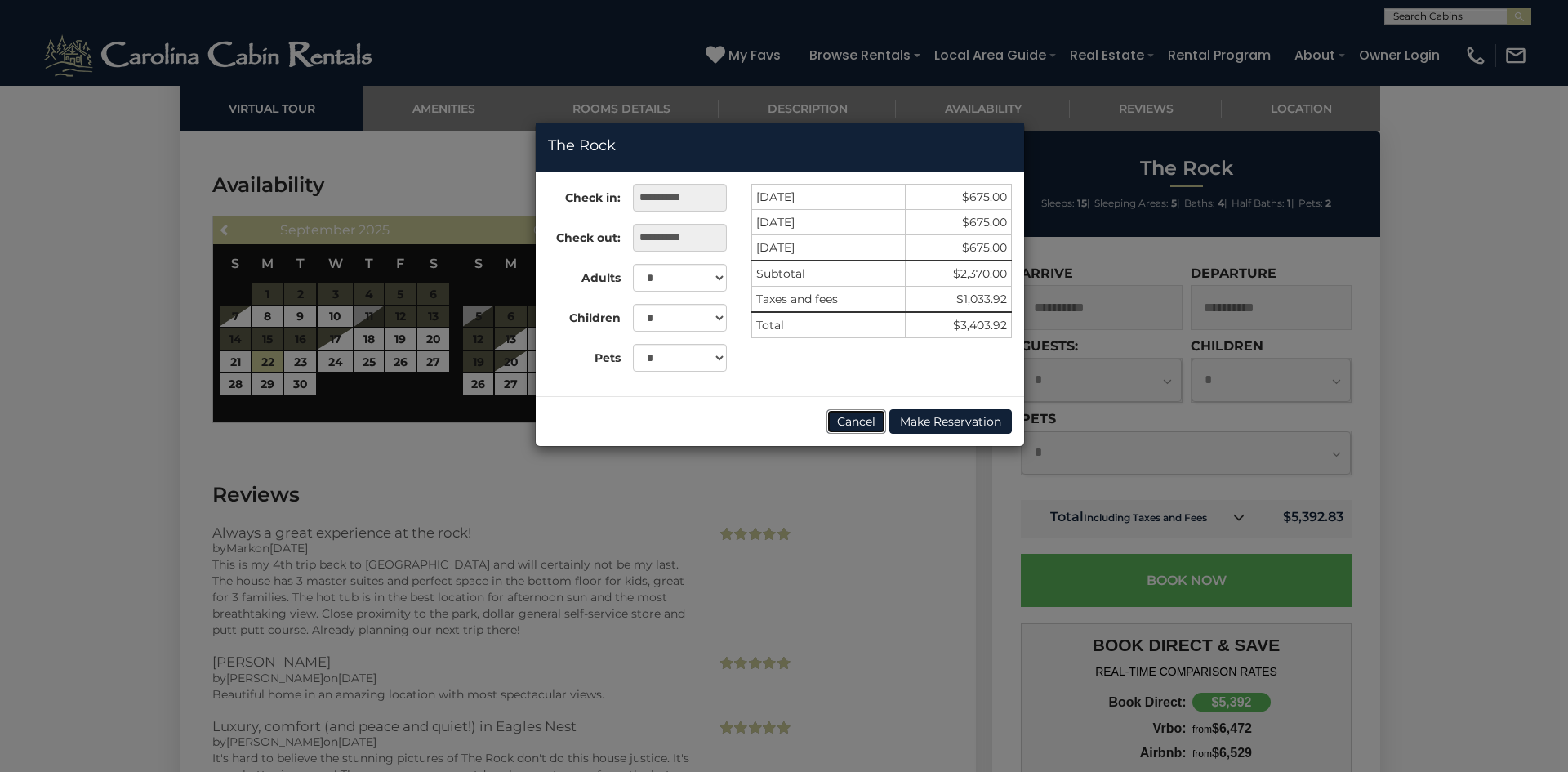
click at [844, 422] on button "Cancel" at bounding box center [856, 421] width 59 height 24
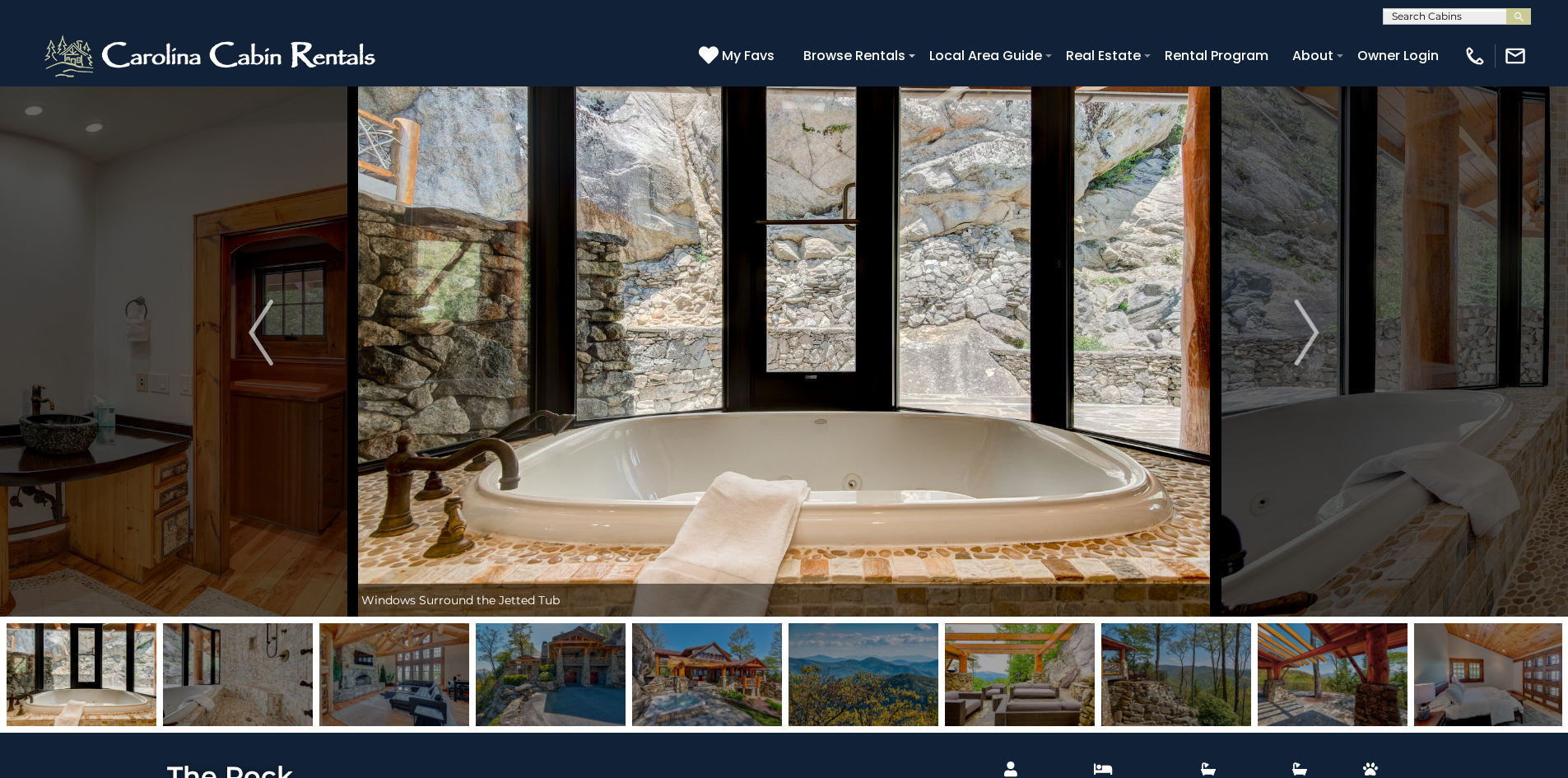
scroll to position [0, 0]
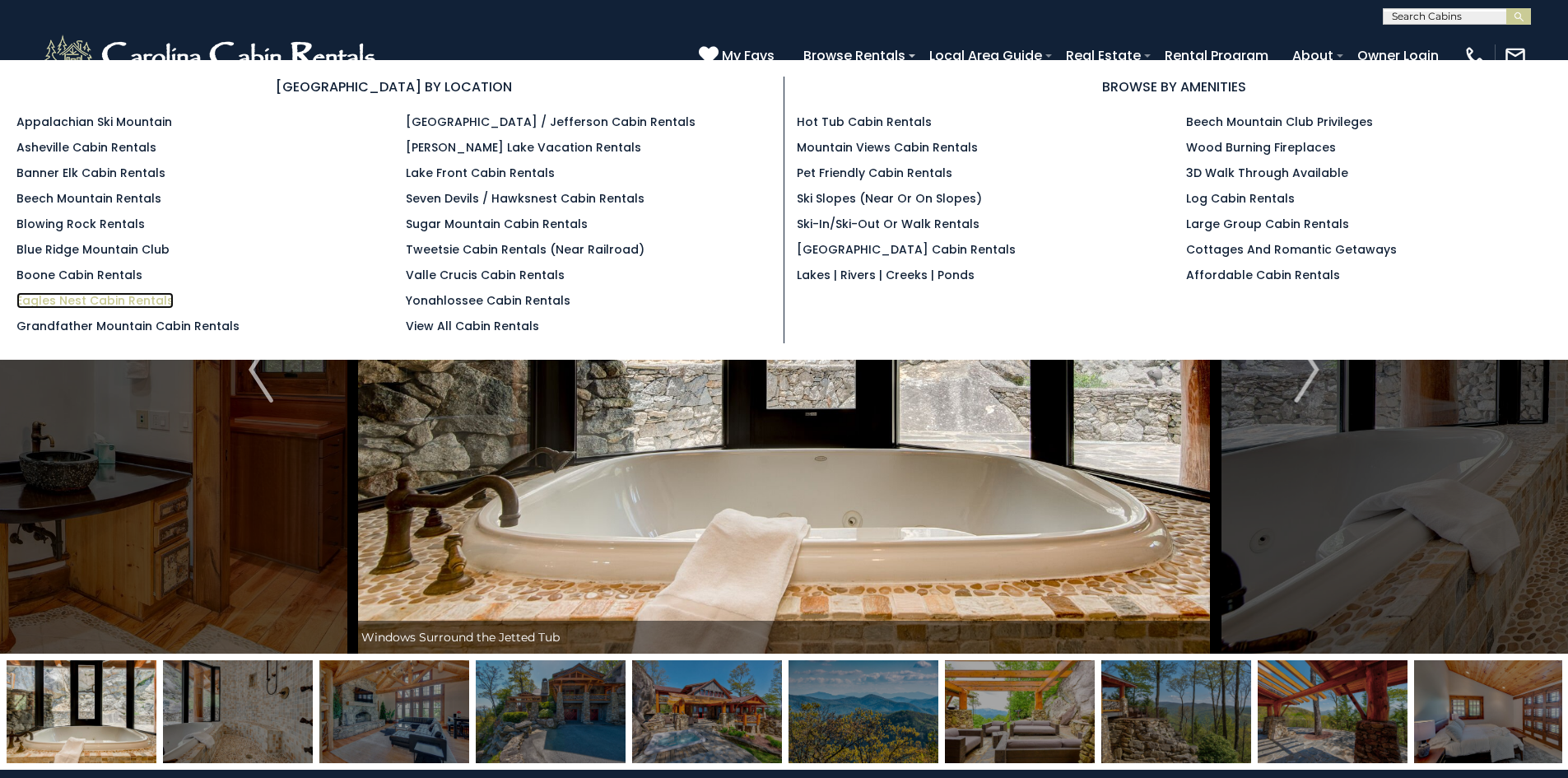
click at [147, 298] on link "Eagles Nest Cabin Rentals" at bounding box center [94, 300] width 157 height 16
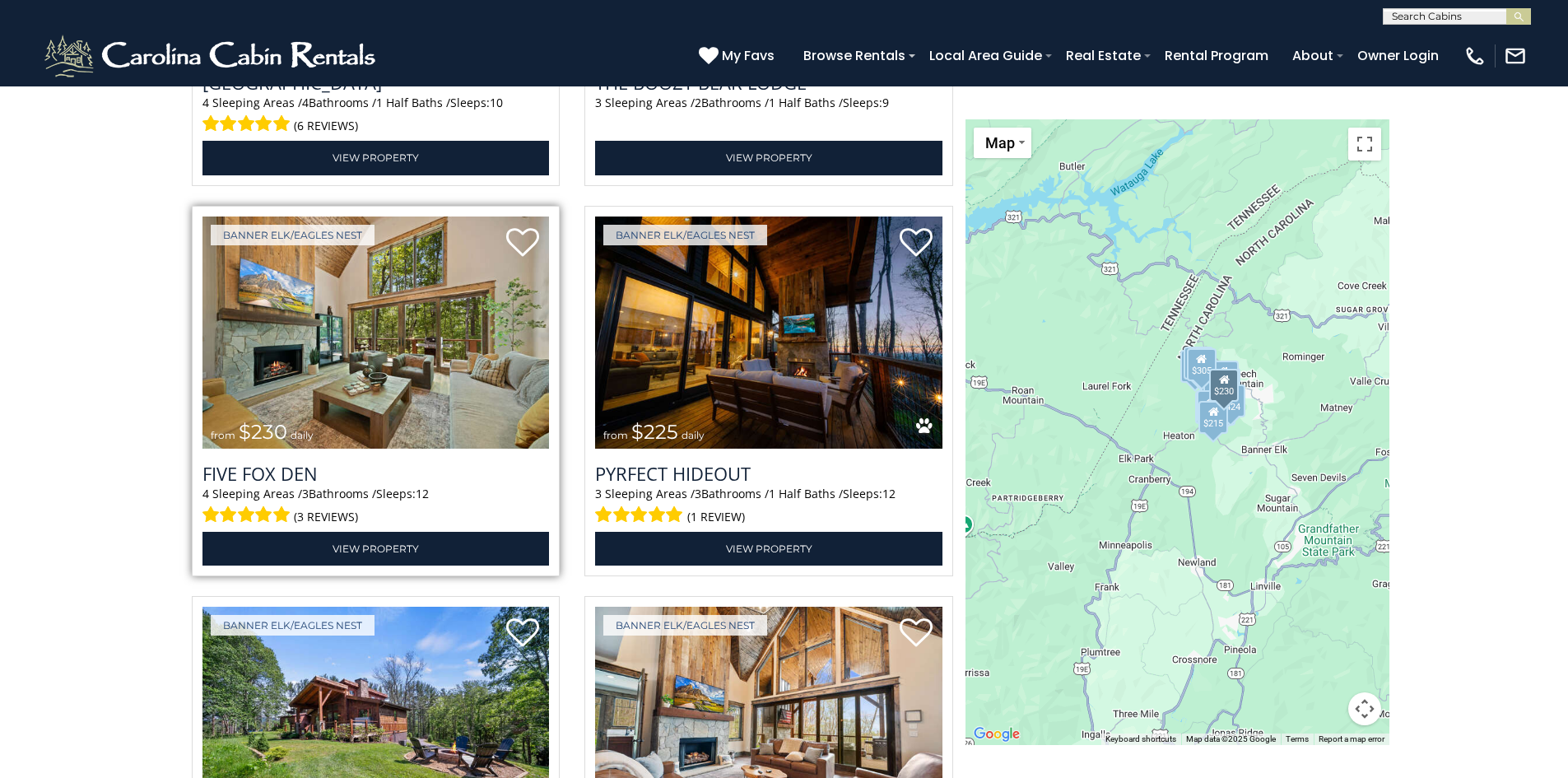
scroll to position [4527, 0]
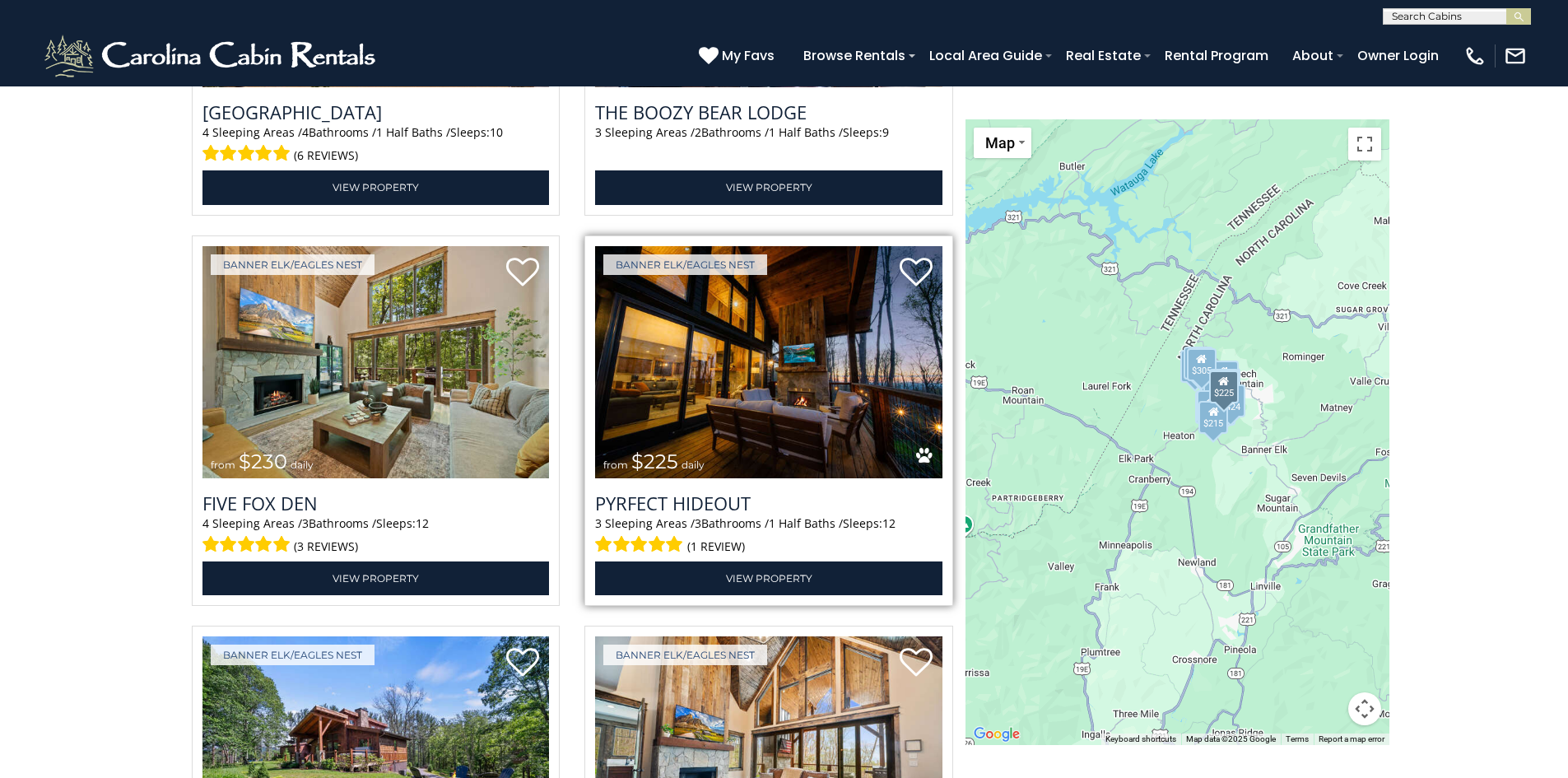
click at [658, 415] on img at bounding box center [768, 362] width 347 height 233
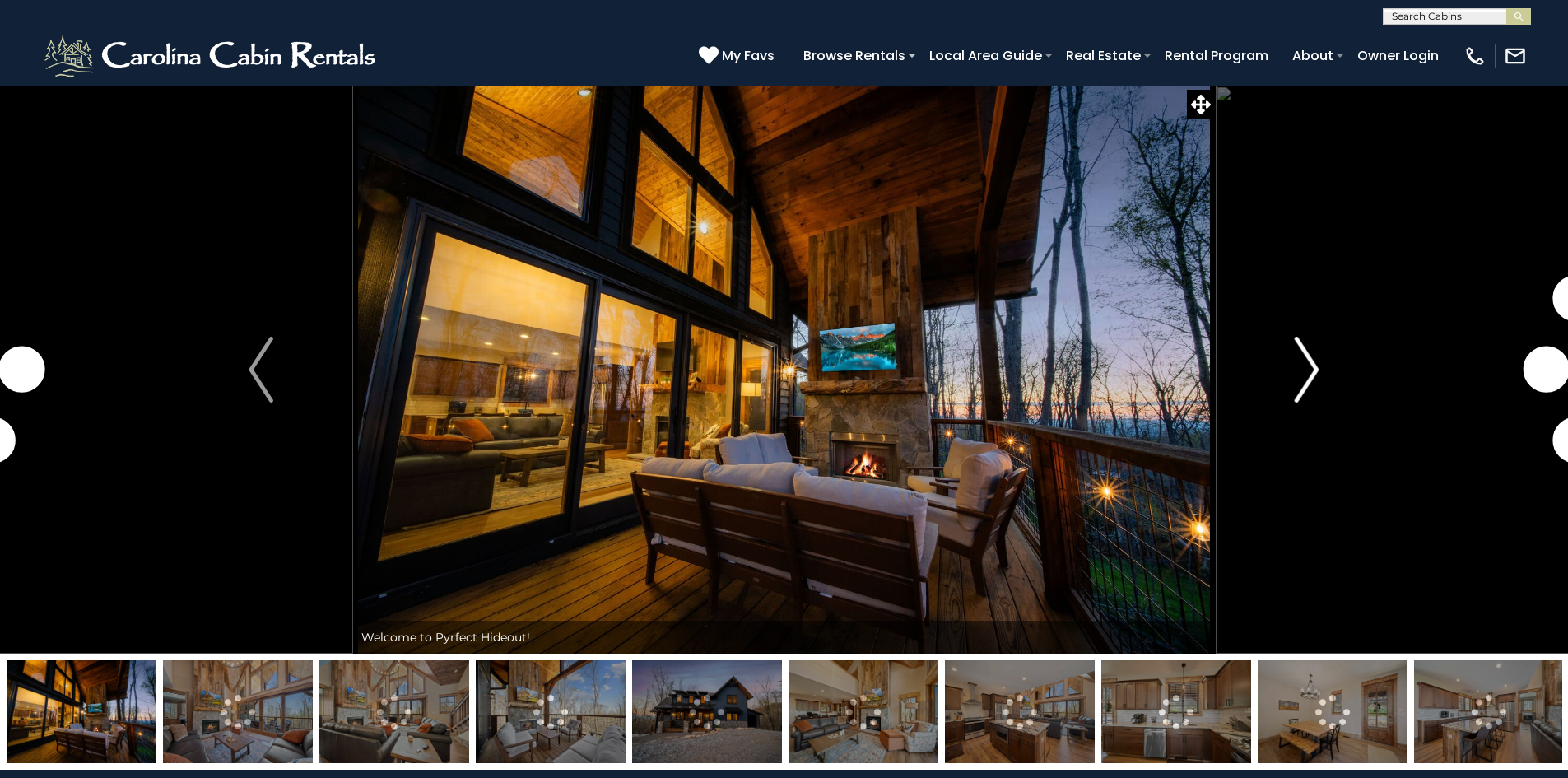
click at [1293, 392] on button "Next" at bounding box center [1307, 369] width 183 height 568
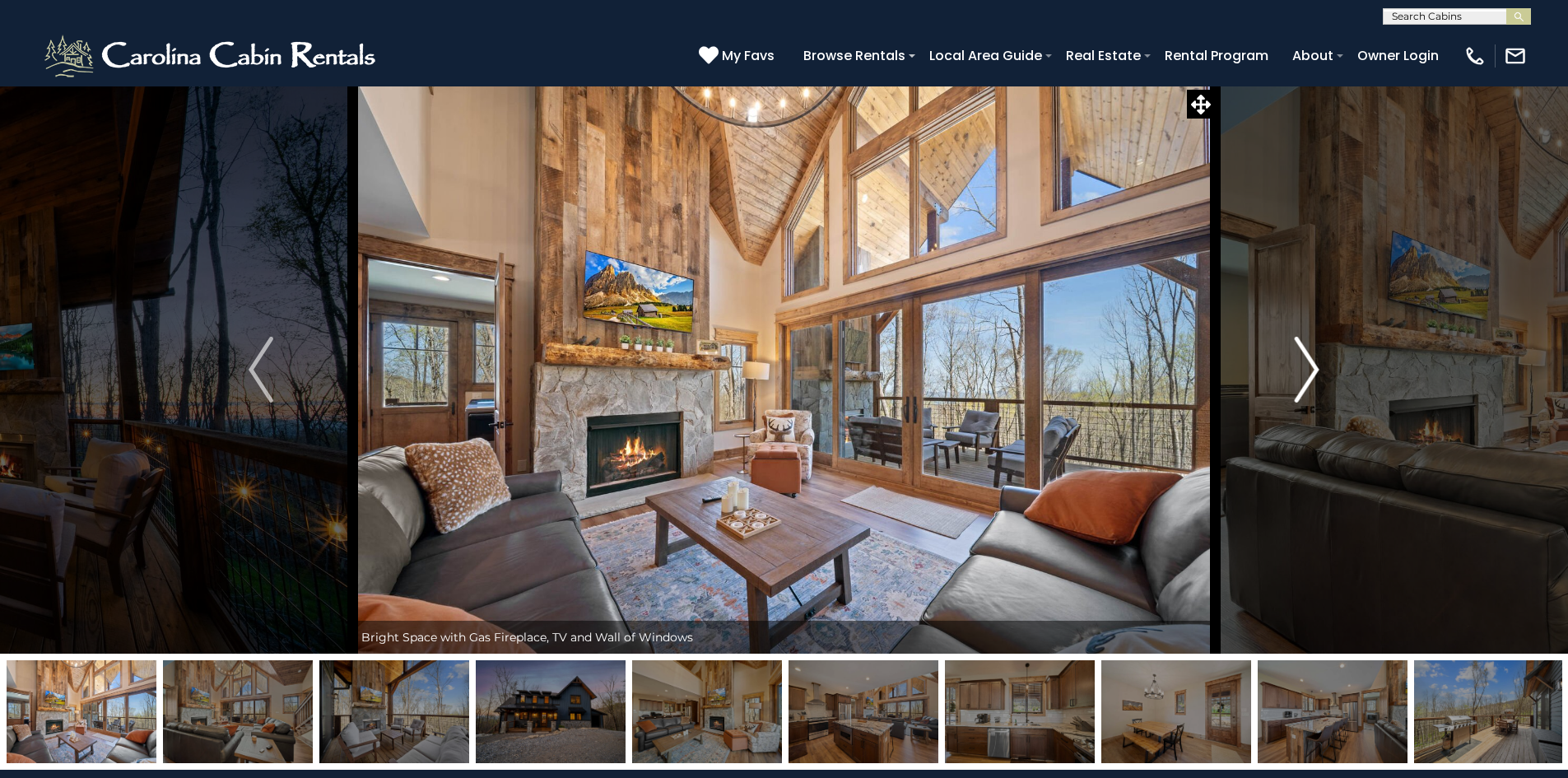
click at [1293, 391] on button "Next" at bounding box center [1307, 369] width 183 height 568
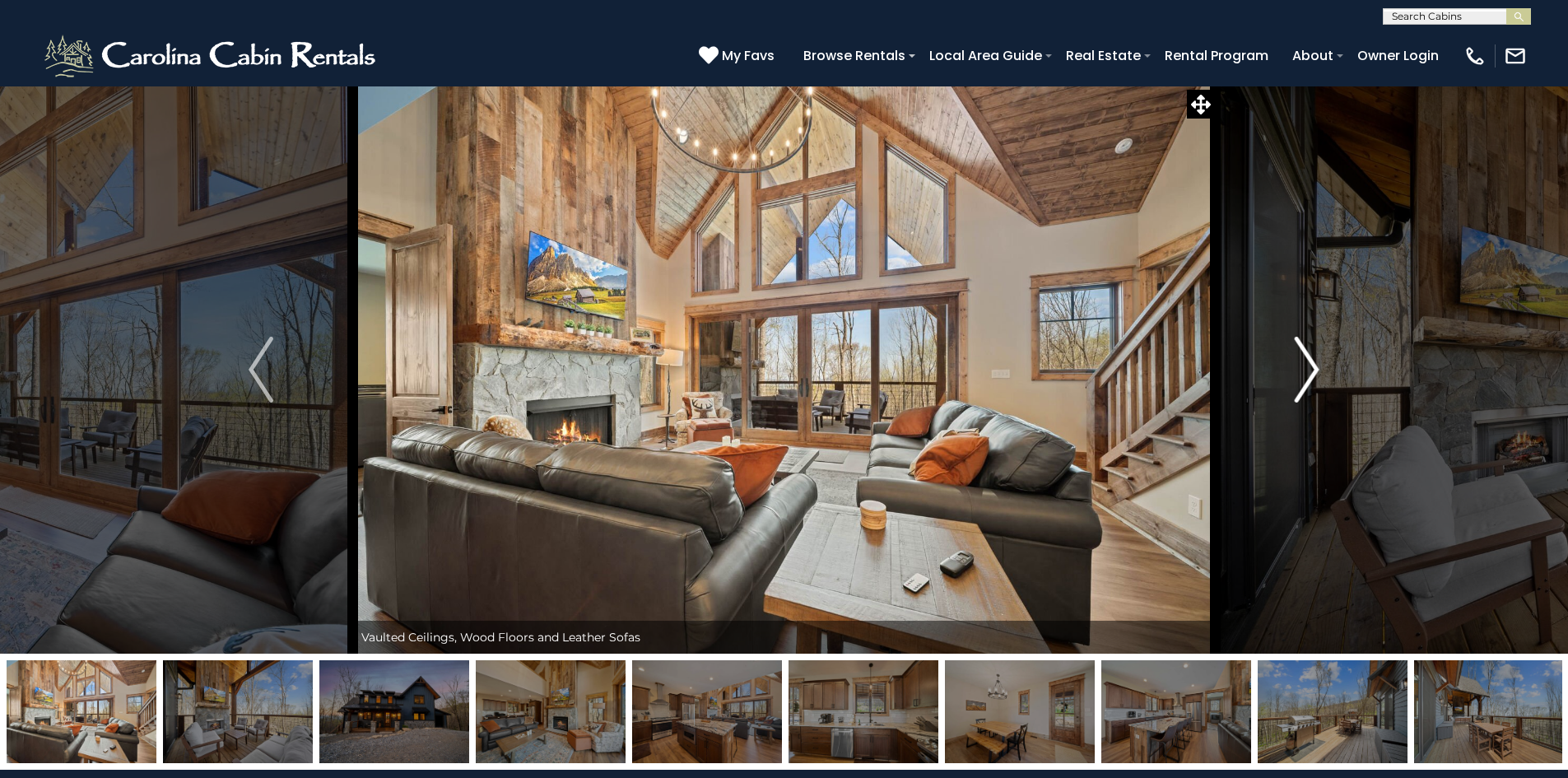
click at [1293, 391] on button "Next" at bounding box center [1307, 369] width 183 height 568
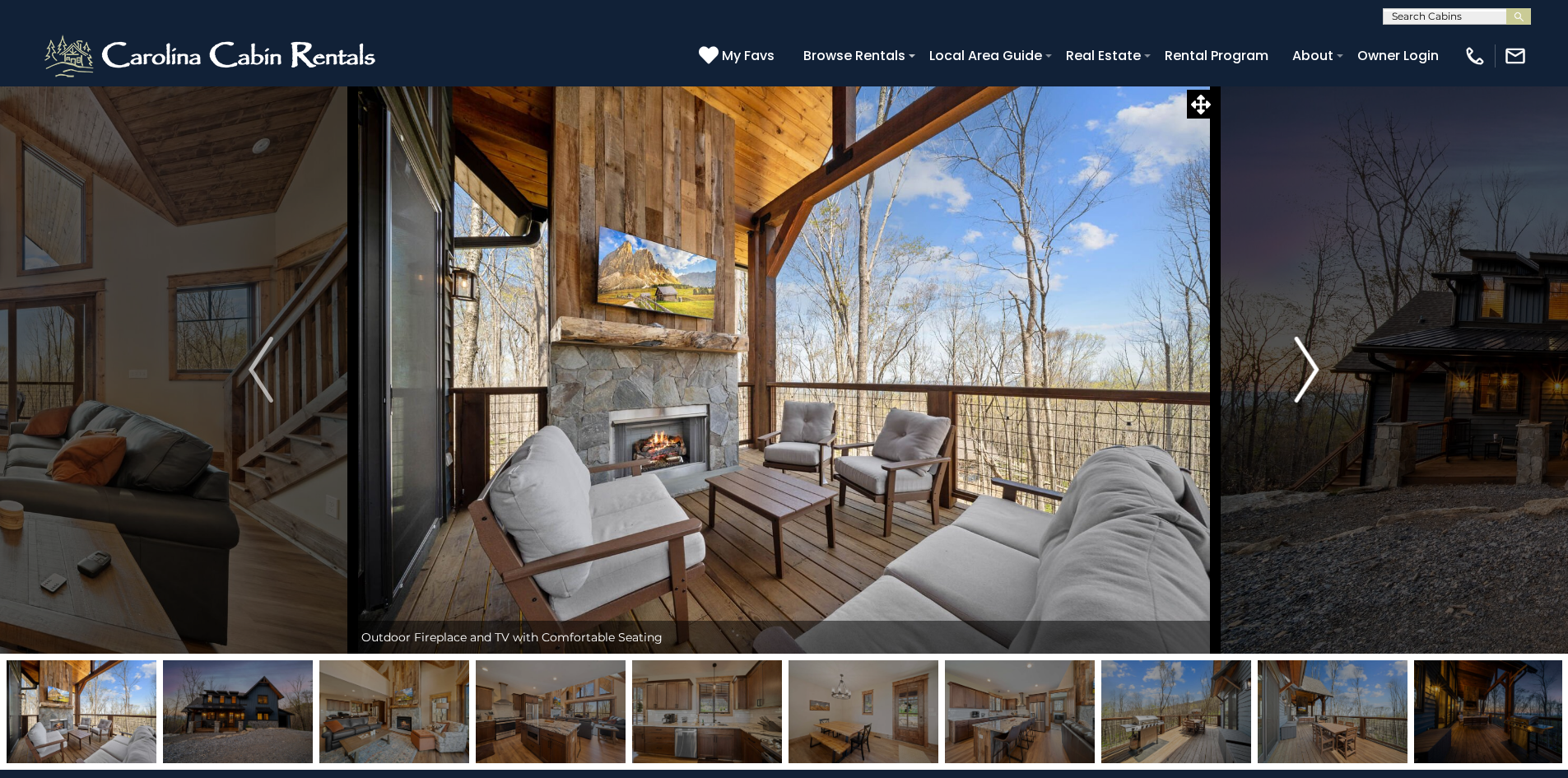
click at [1293, 391] on button "Next" at bounding box center [1307, 369] width 183 height 568
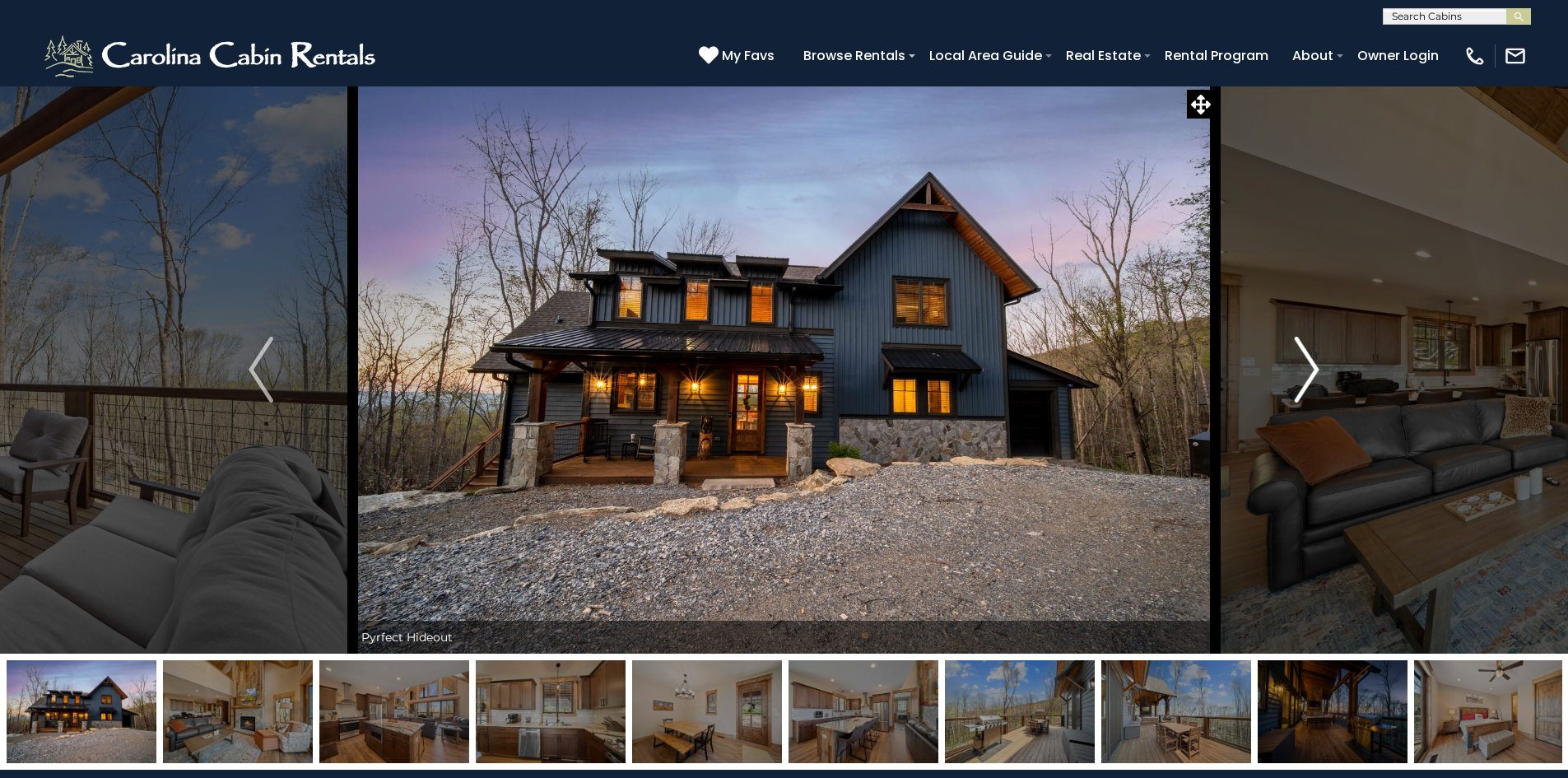
click at [1293, 391] on button "Next" at bounding box center [1307, 369] width 183 height 568
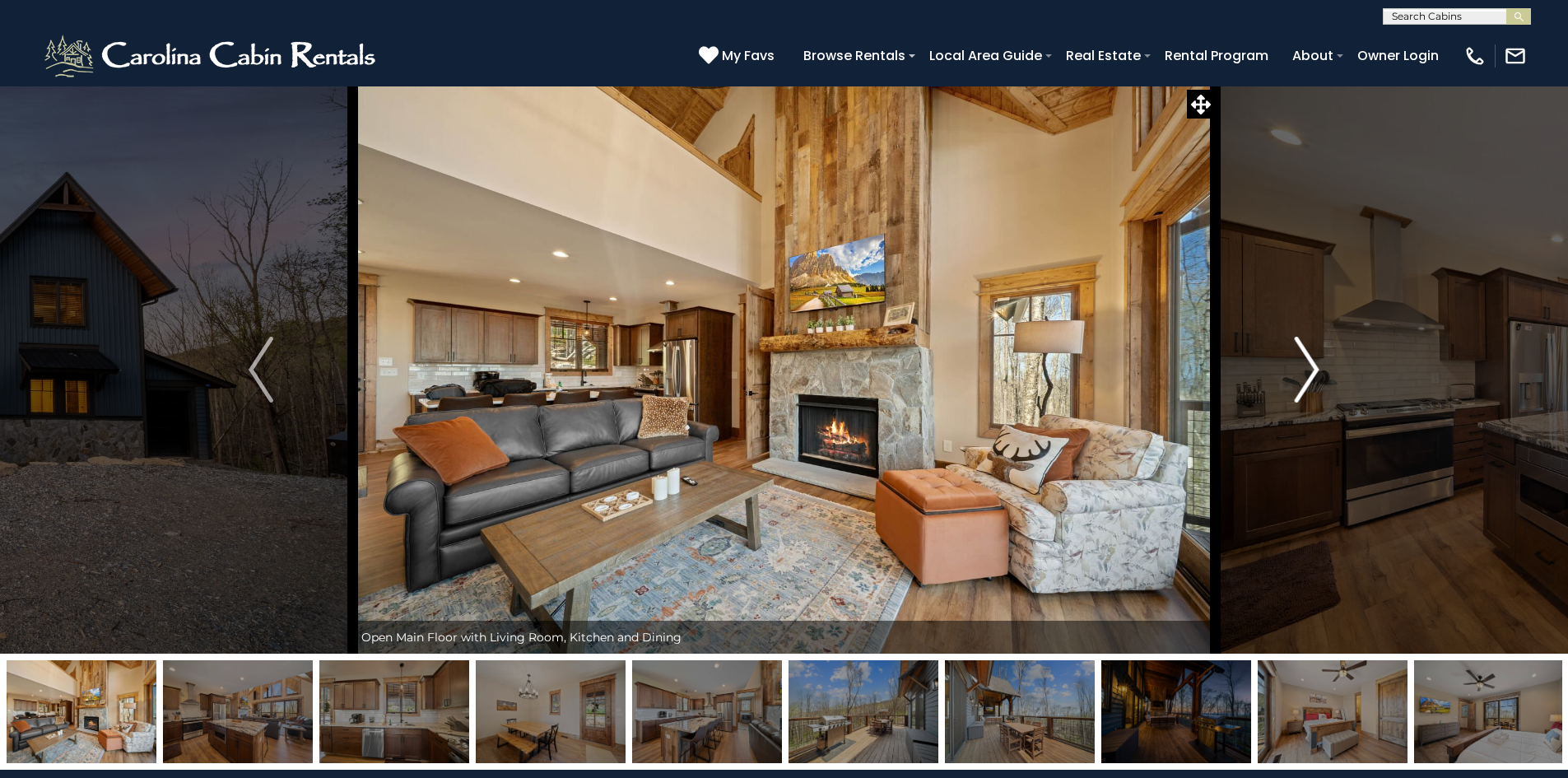
click at [1293, 391] on button "Next" at bounding box center [1307, 369] width 183 height 568
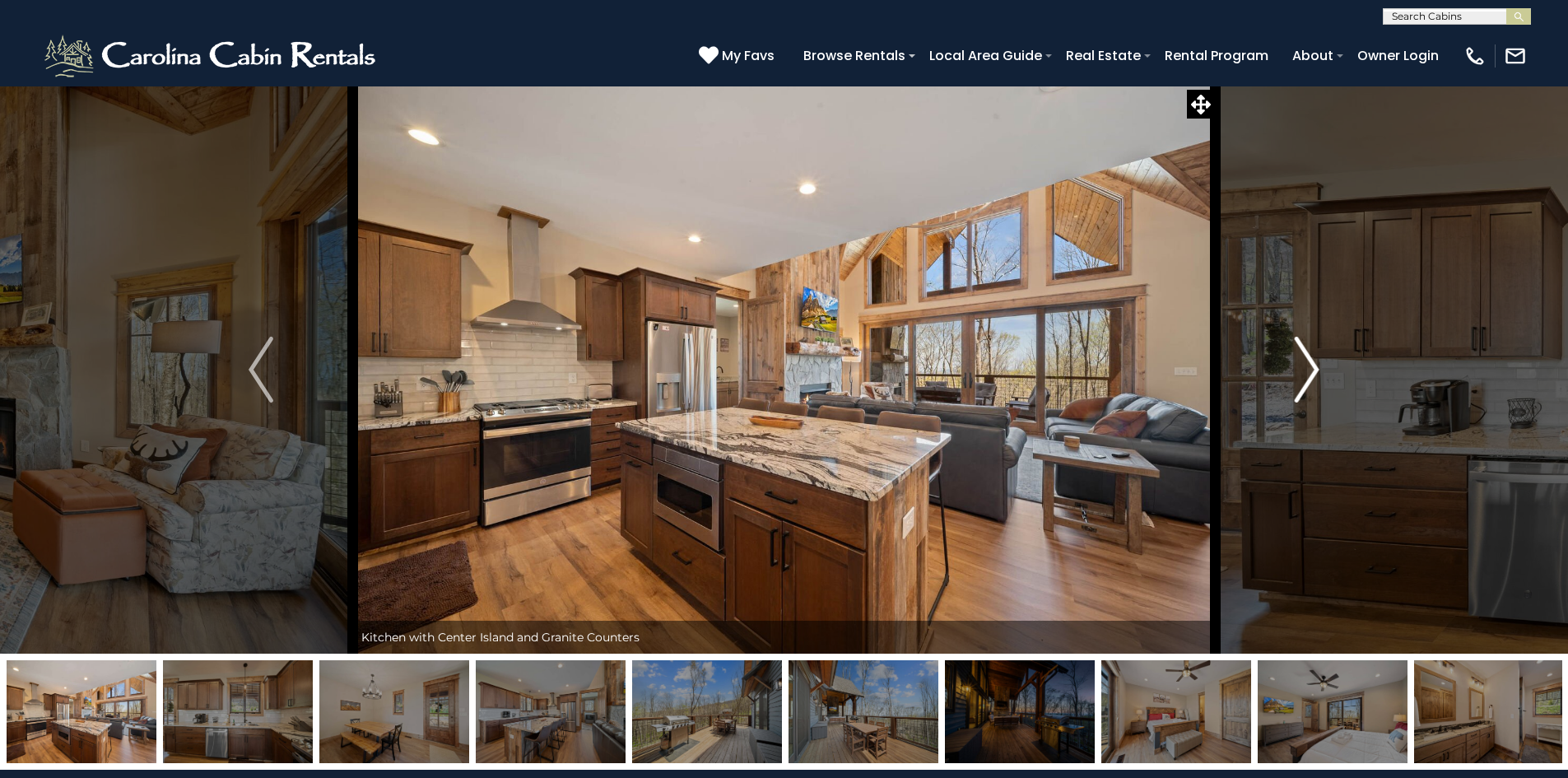
click at [1293, 391] on button "Next" at bounding box center [1307, 369] width 183 height 568
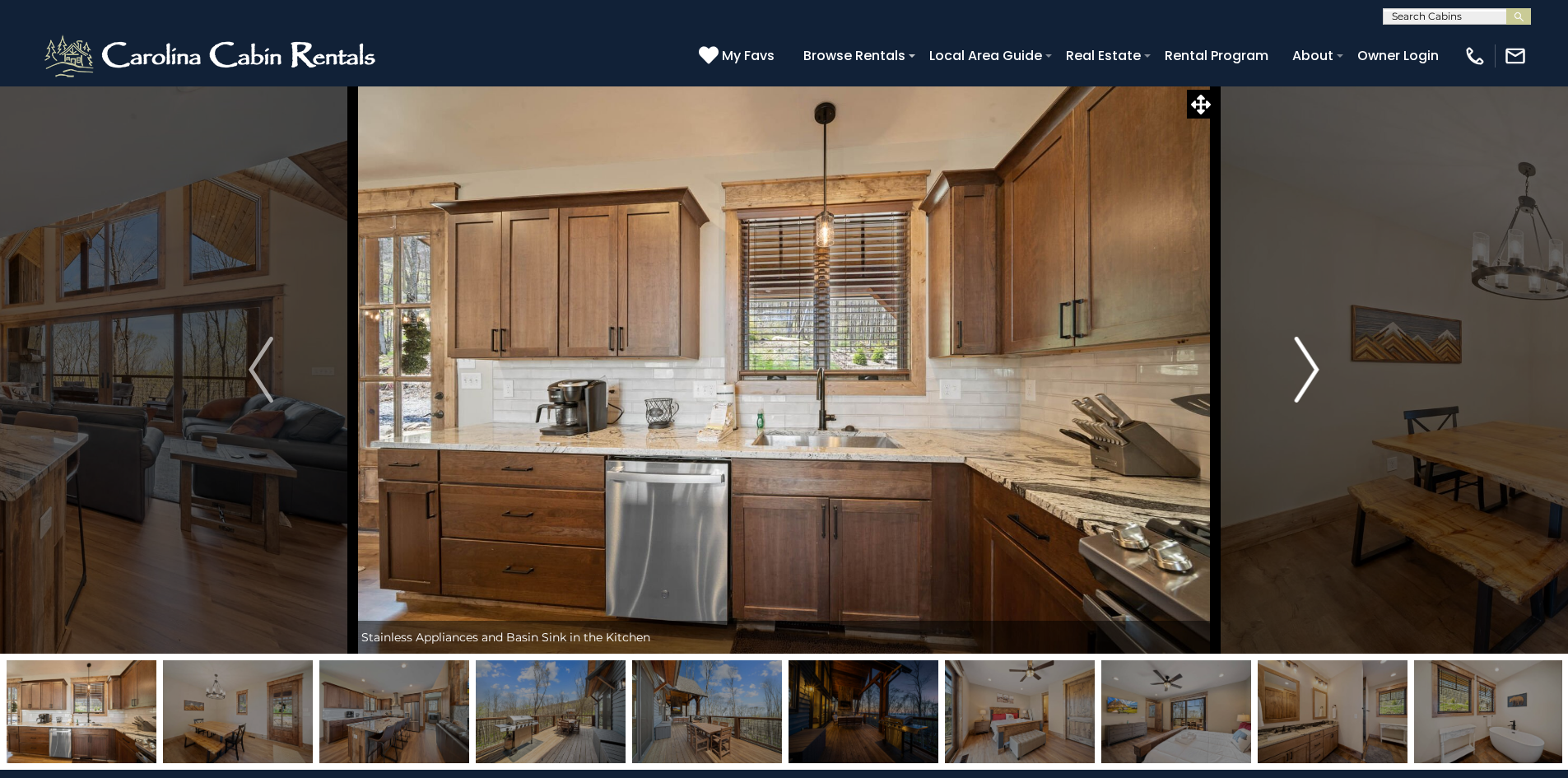
click at [1293, 389] on button "Next" at bounding box center [1307, 369] width 183 height 568
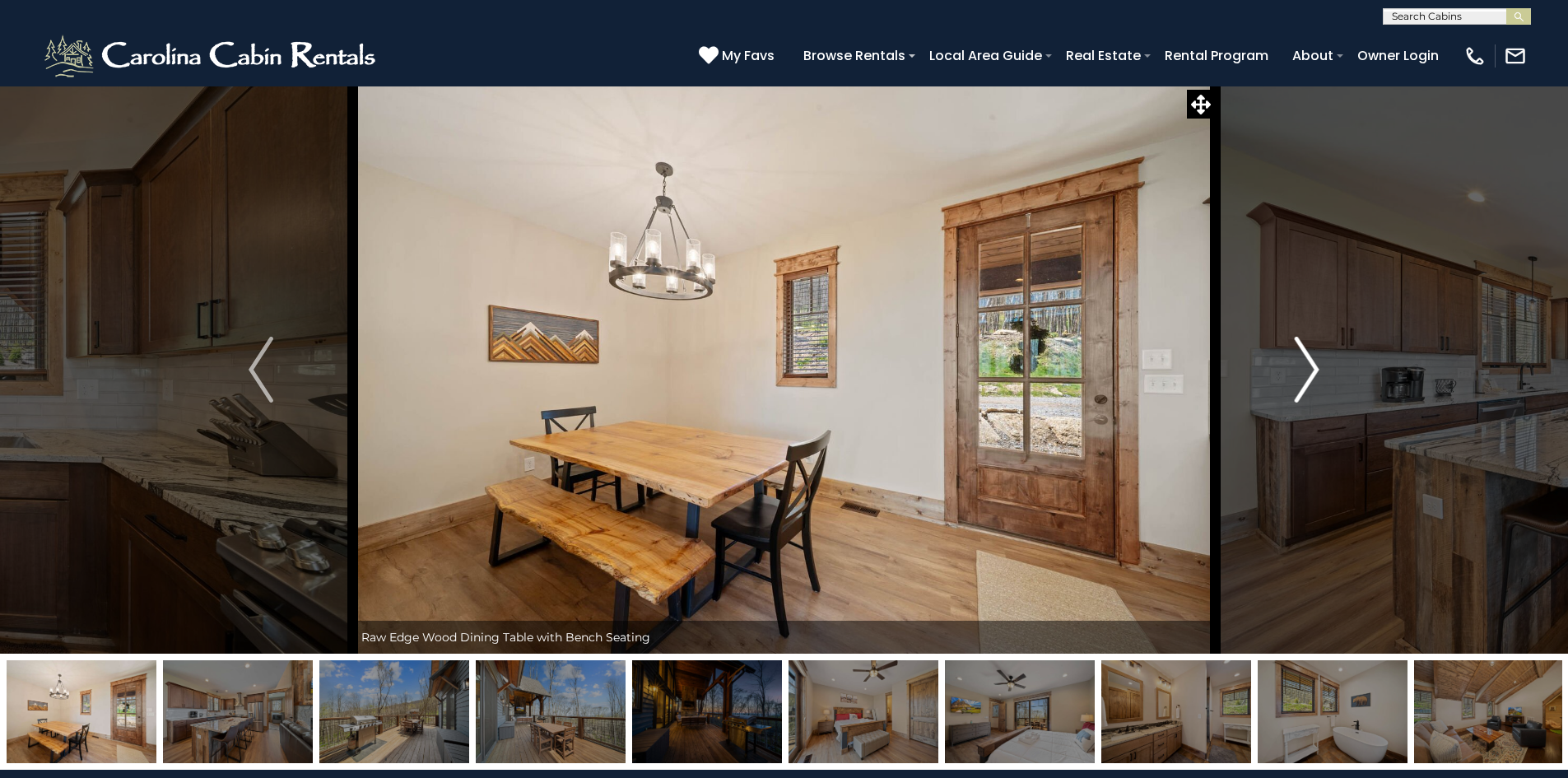
click at [1293, 389] on button "Next" at bounding box center [1307, 369] width 183 height 568
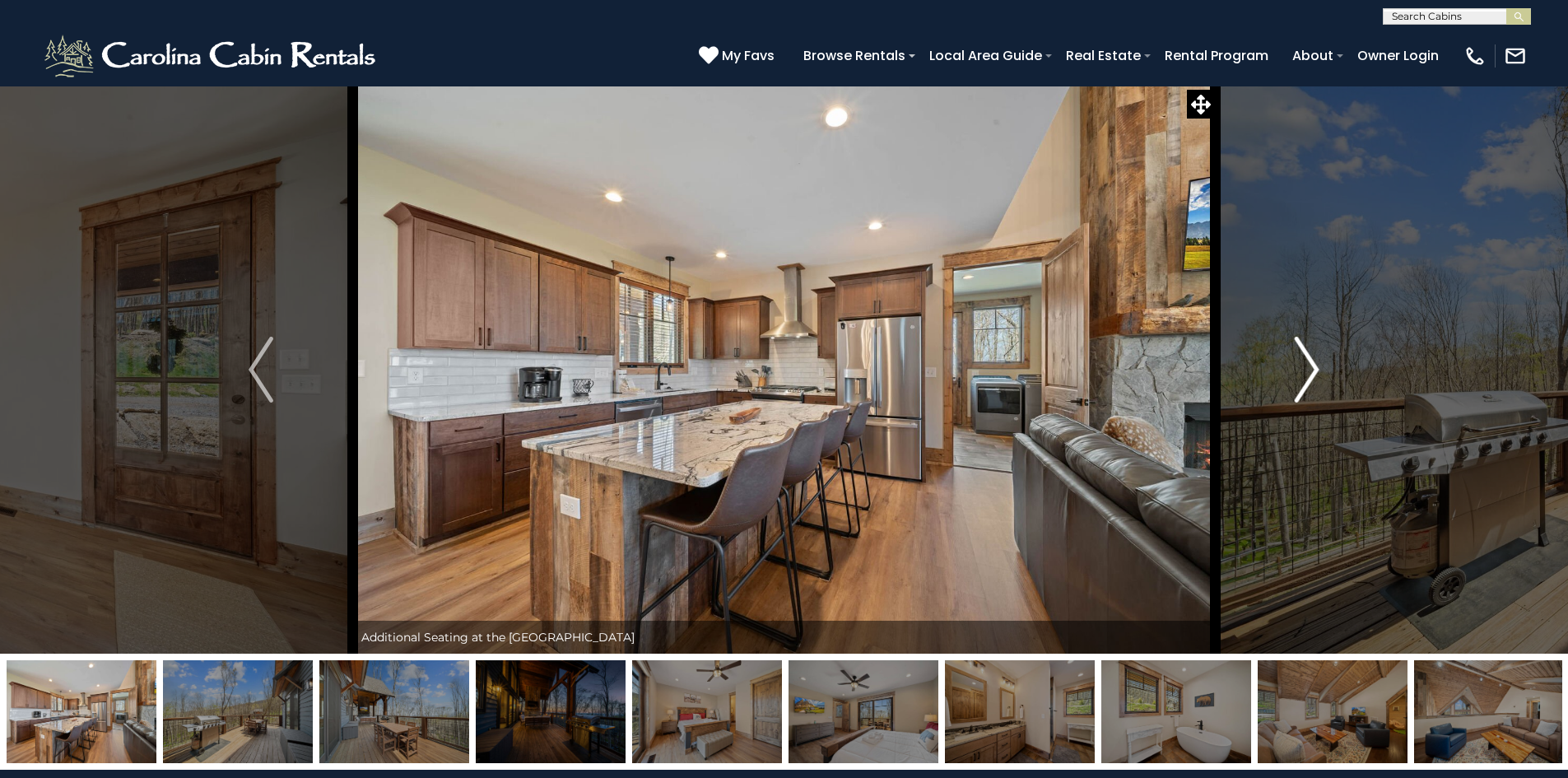
click at [1293, 389] on button "Next" at bounding box center [1307, 369] width 183 height 568
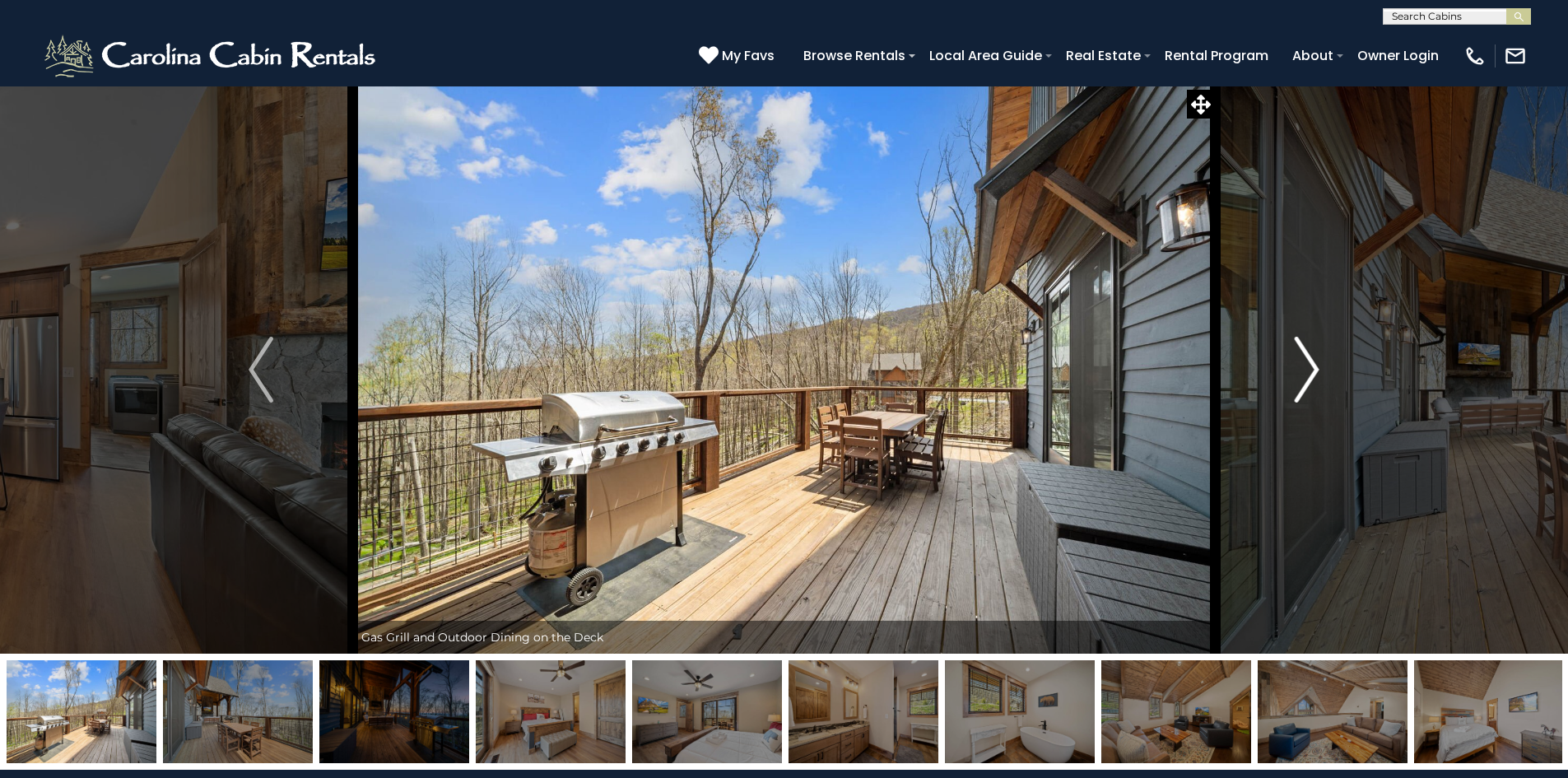
click at [1293, 389] on button "Next" at bounding box center [1307, 369] width 183 height 568
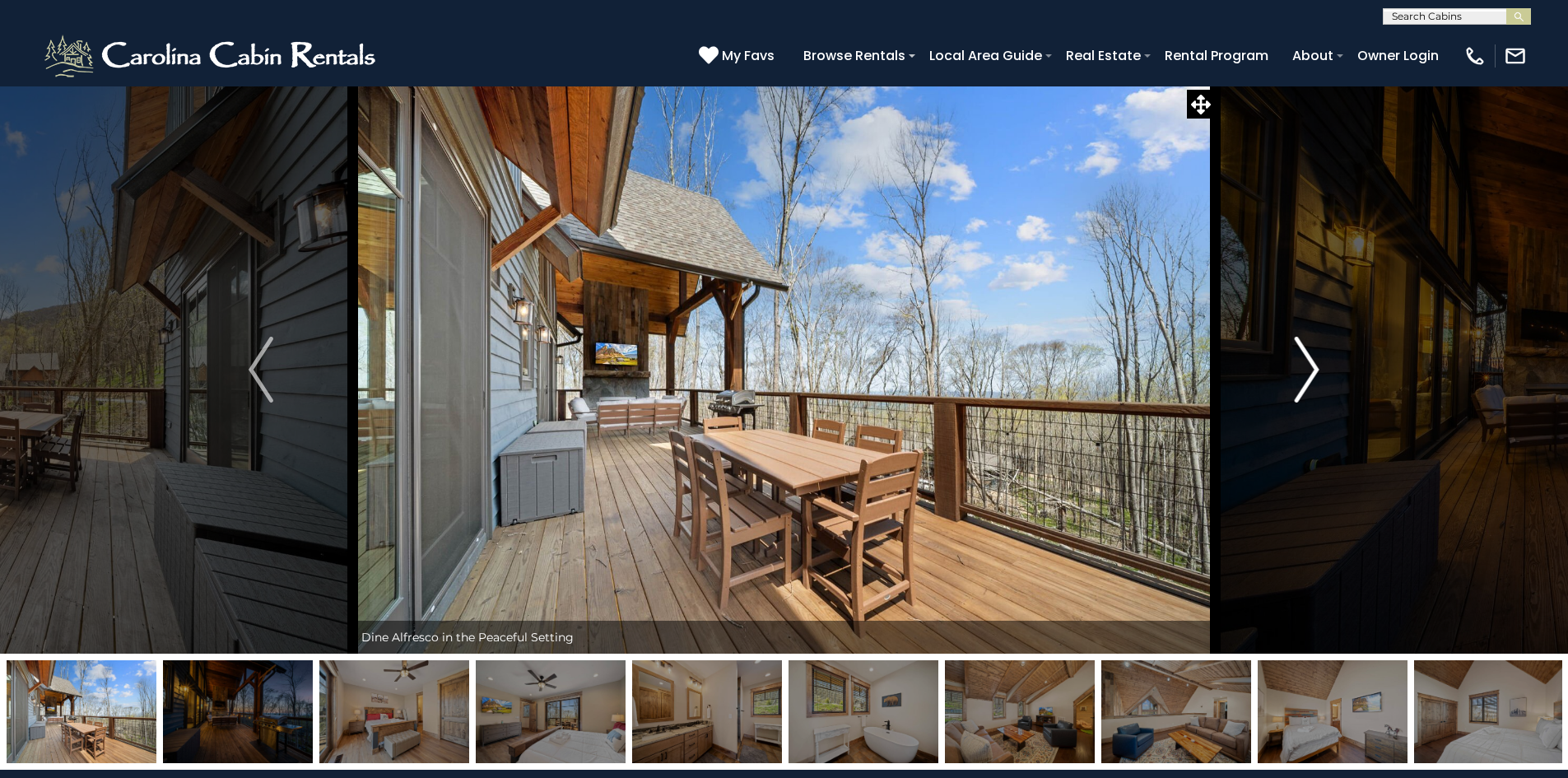
click at [1293, 389] on button "Next" at bounding box center [1307, 369] width 183 height 568
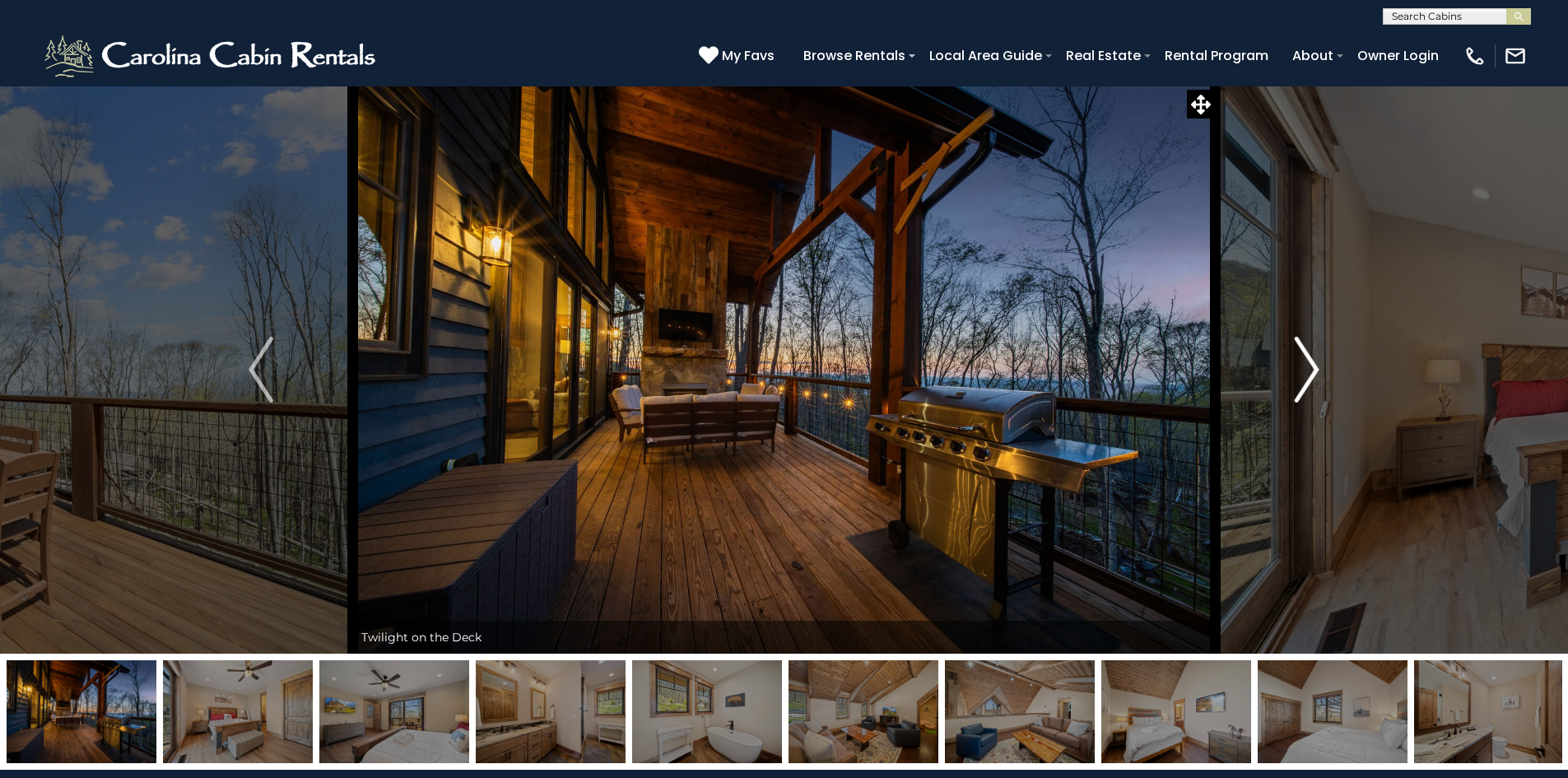
click at [1293, 389] on button "Next" at bounding box center [1307, 369] width 183 height 568
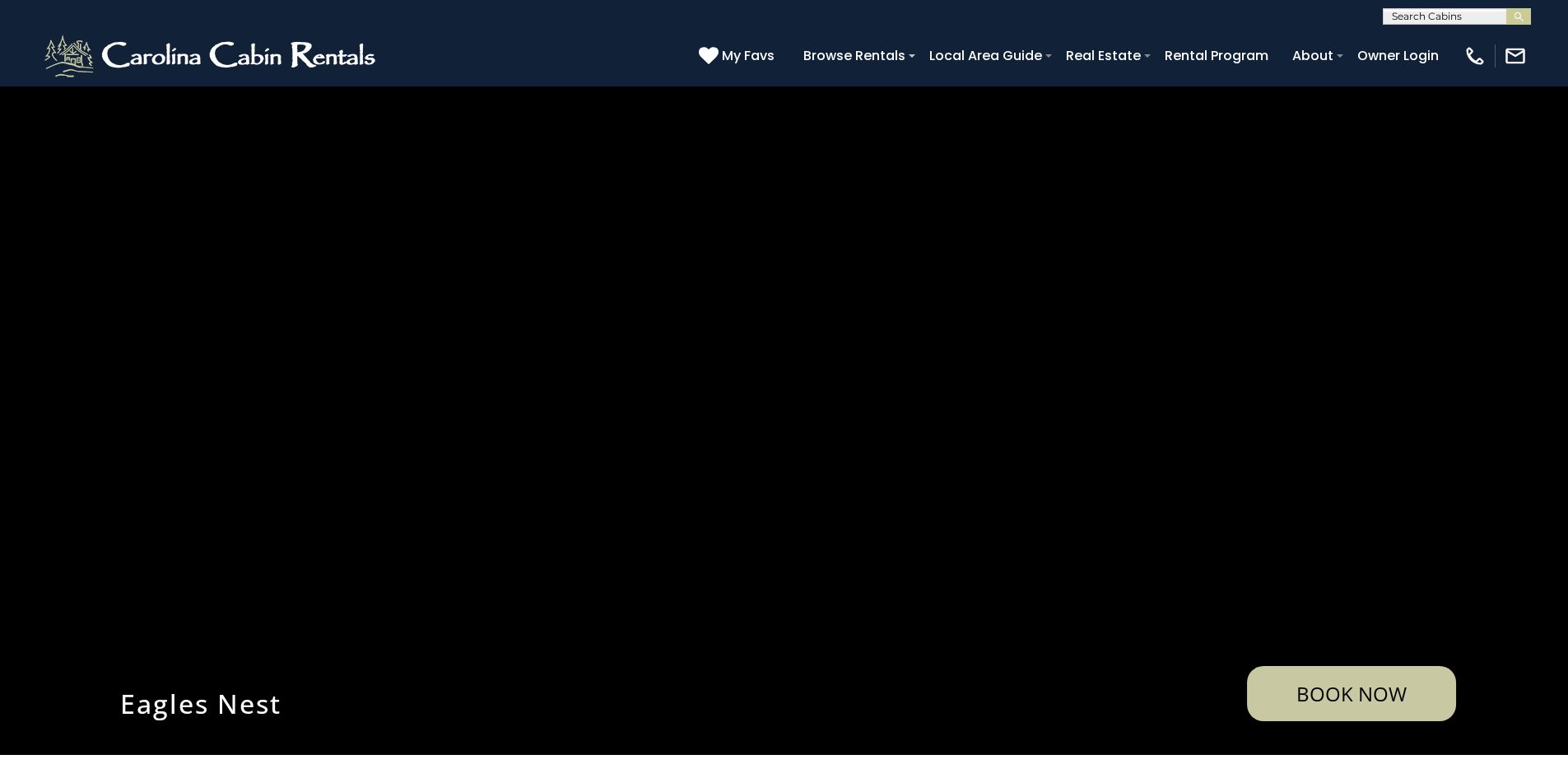
scroll to position [2183, 0]
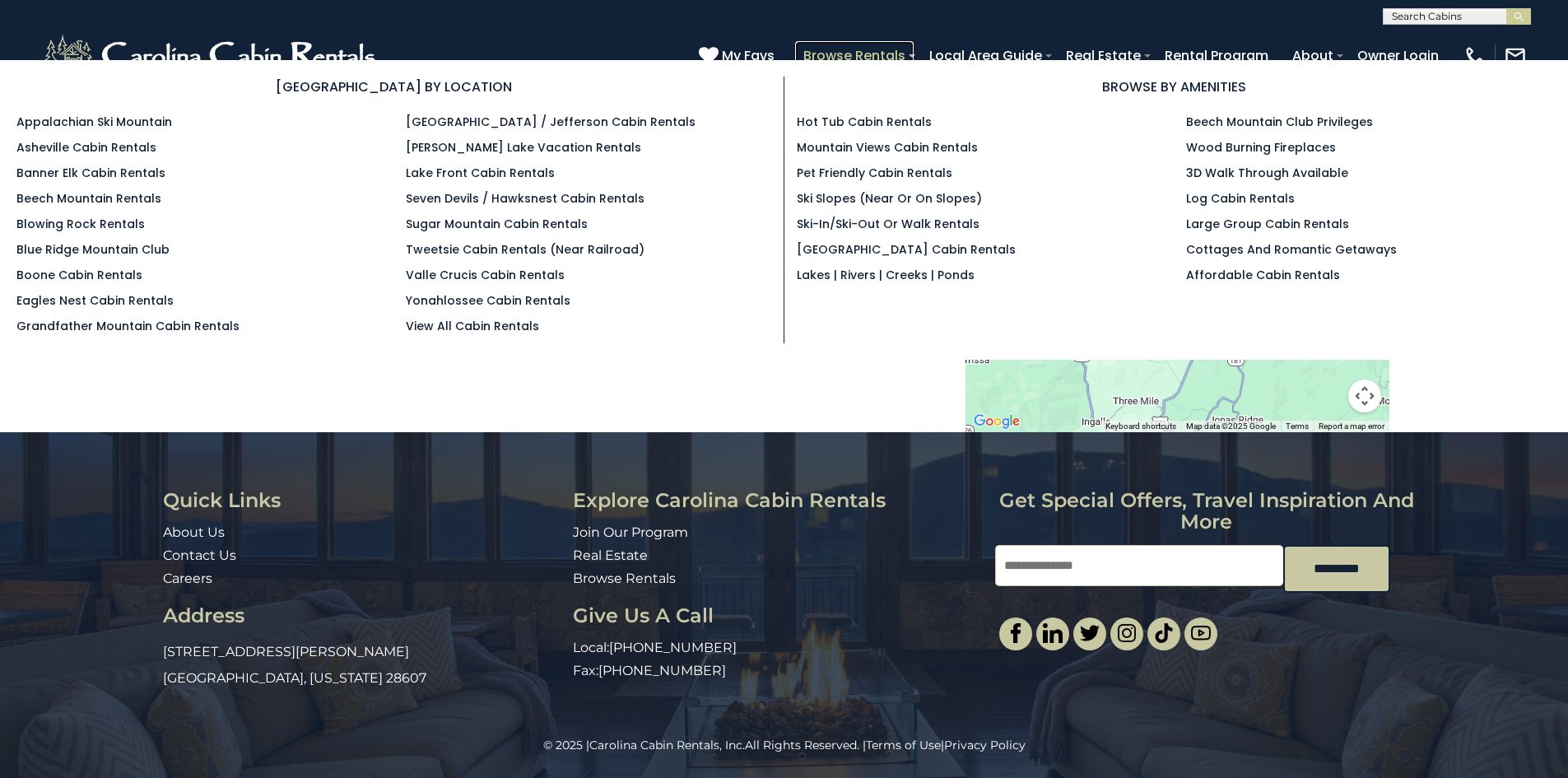
click at [858, 58] on link "Browse Rentals" at bounding box center [854, 55] width 119 height 29
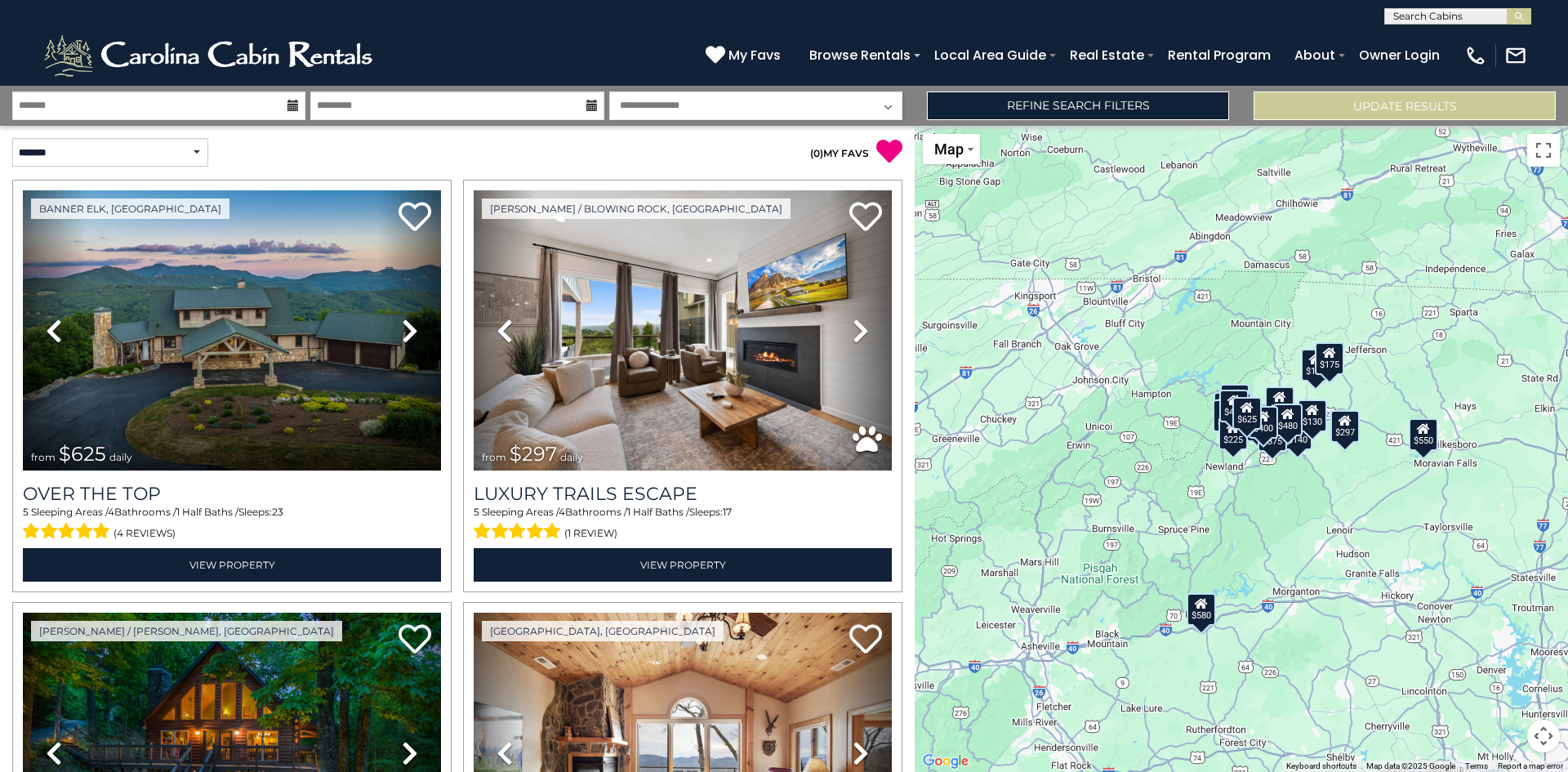
click at [866, 33] on div "My Favs Browse Rentals Local Area Guide Activities & Attractions Area Map Drivi…" at bounding box center [1116, 55] width 821 height 45
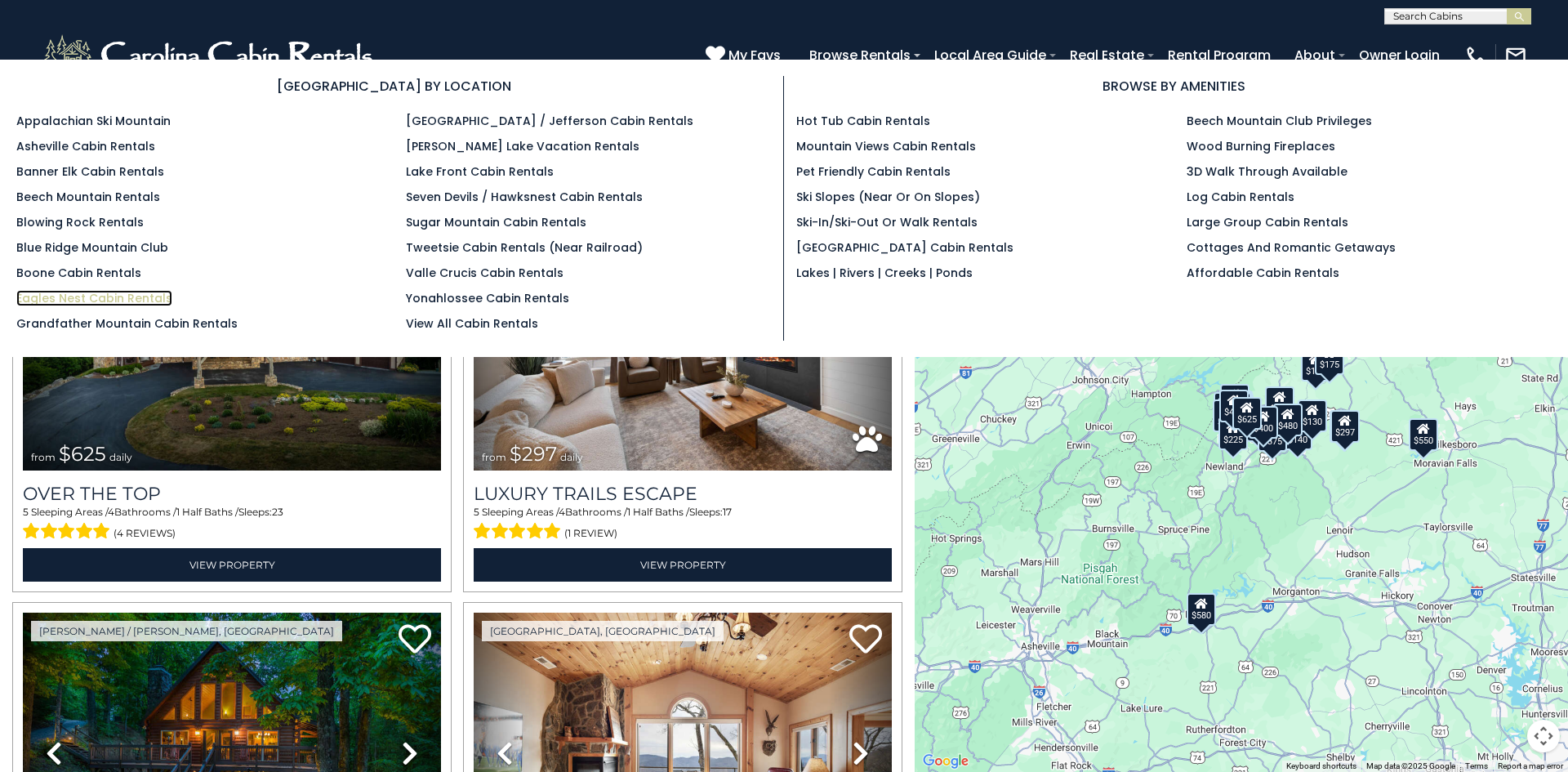
click at [140, 295] on link "Eagles Nest Cabin Rentals" at bounding box center [94, 298] width 156 height 16
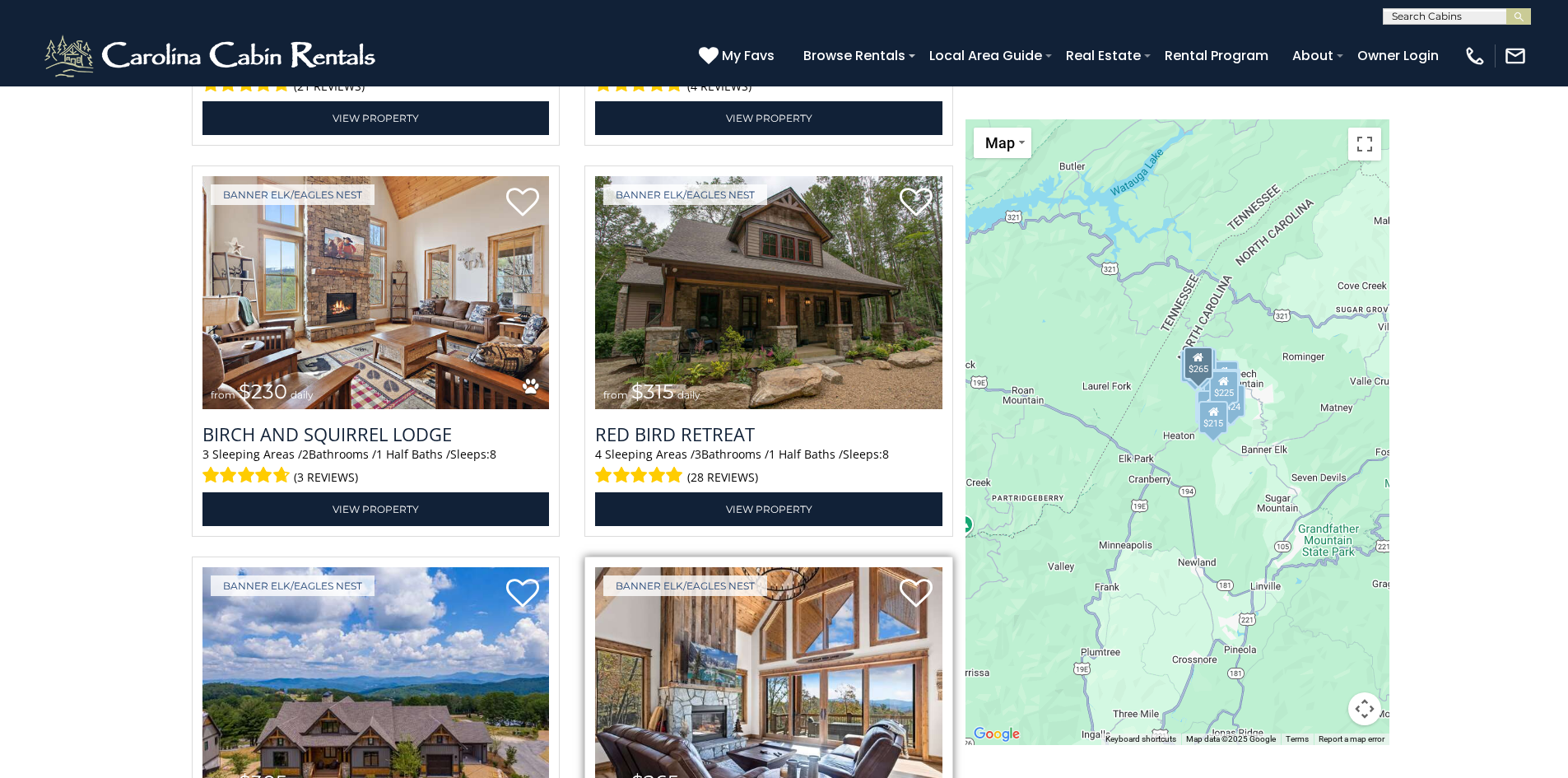
scroll to position [3787, 0]
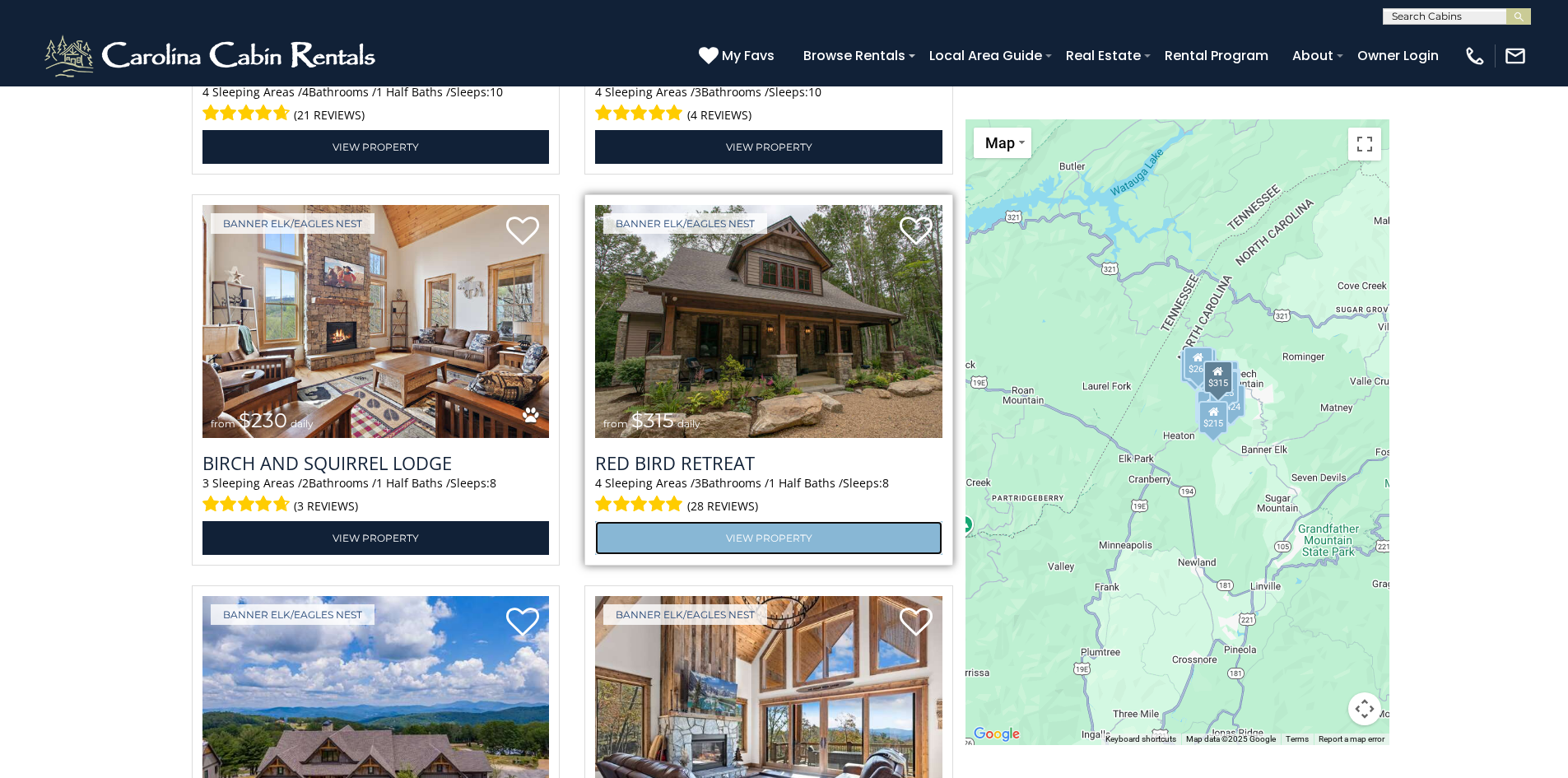
click at [736, 537] on link "View Property" at bounding box center [768, 538] width 347 height 34
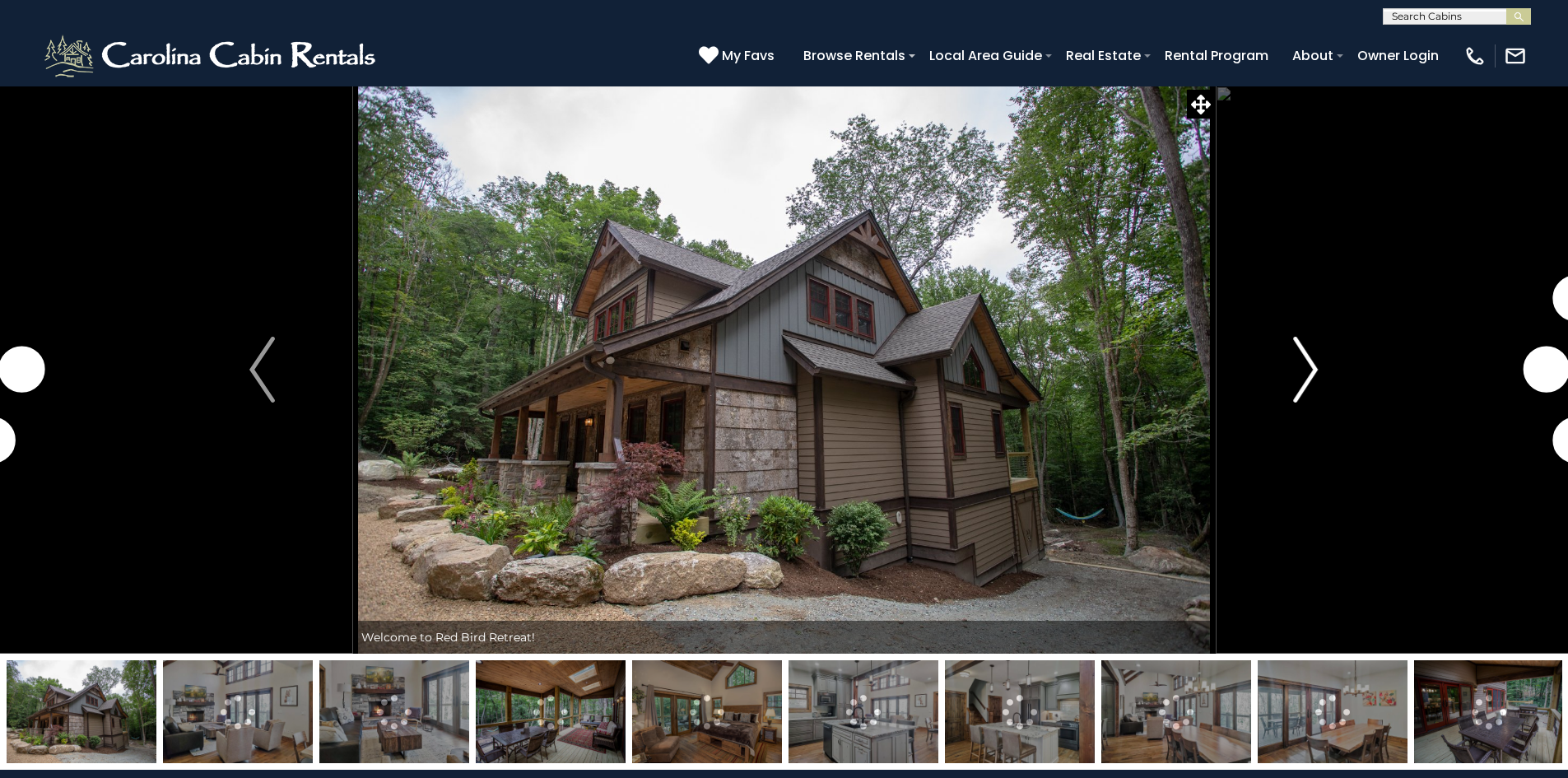
click at [1297, 387] on img "Next" at bounding box center [1305, 369] width 24 height 66
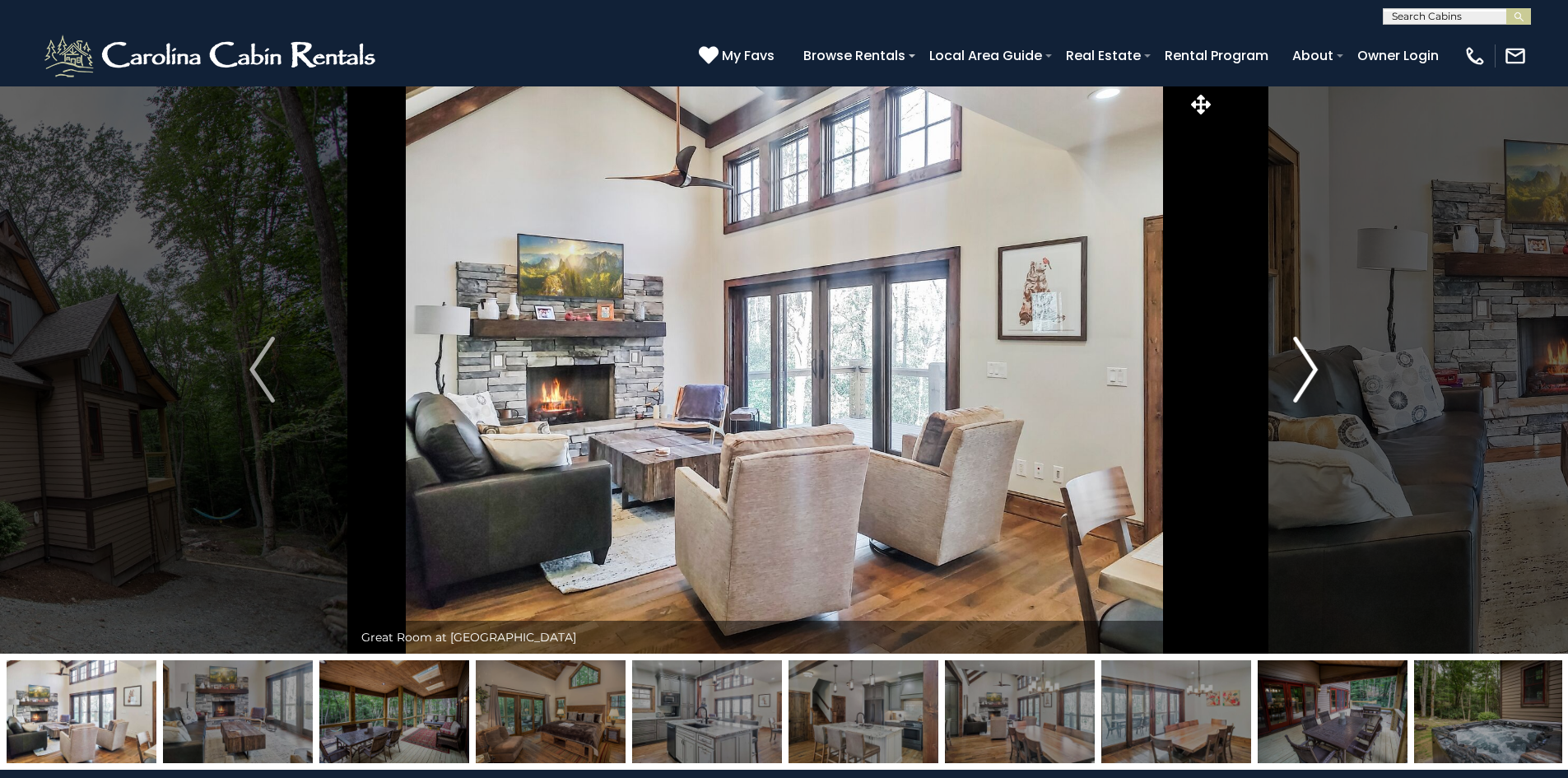
click at [1297, 387] on img "Next" at bounding box center [1305, 369] width 24 height 66
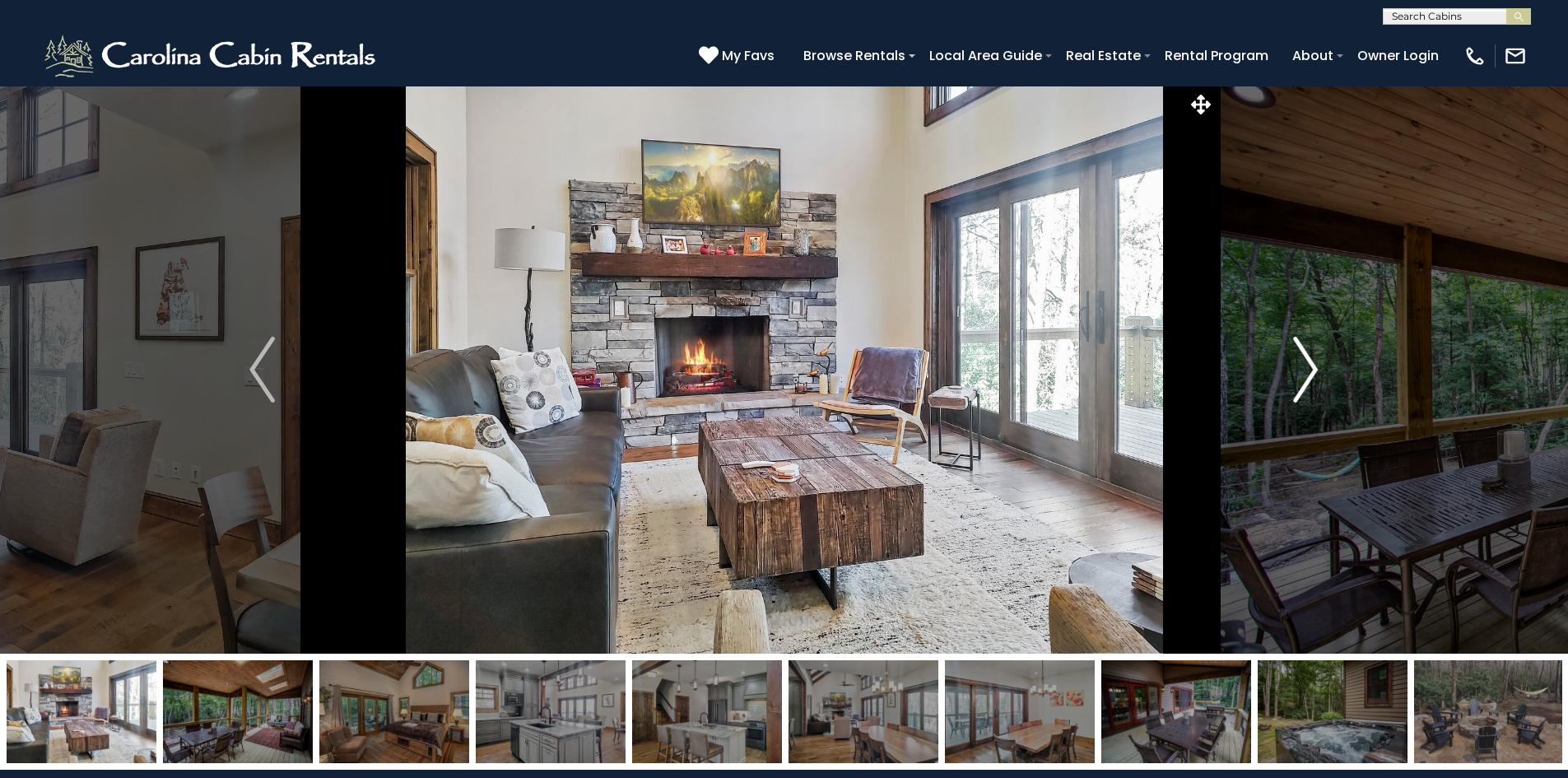
click at [1297, 387] on img "Next" at bounding box center [1305, 369] width 24 height 66
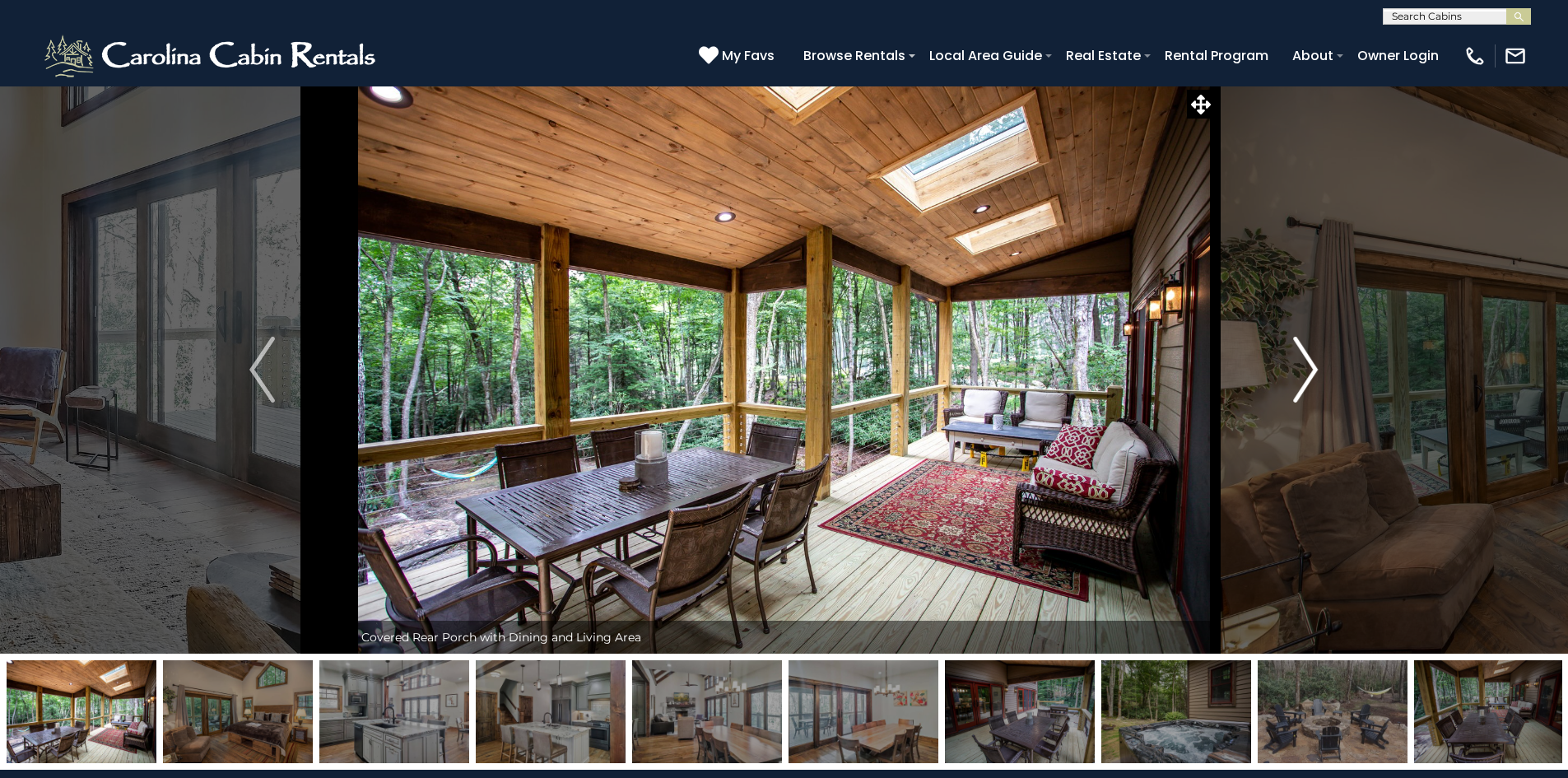
click at [1297, 387] on img "Next" at bounding box center [1305, 369] width 24 height 66
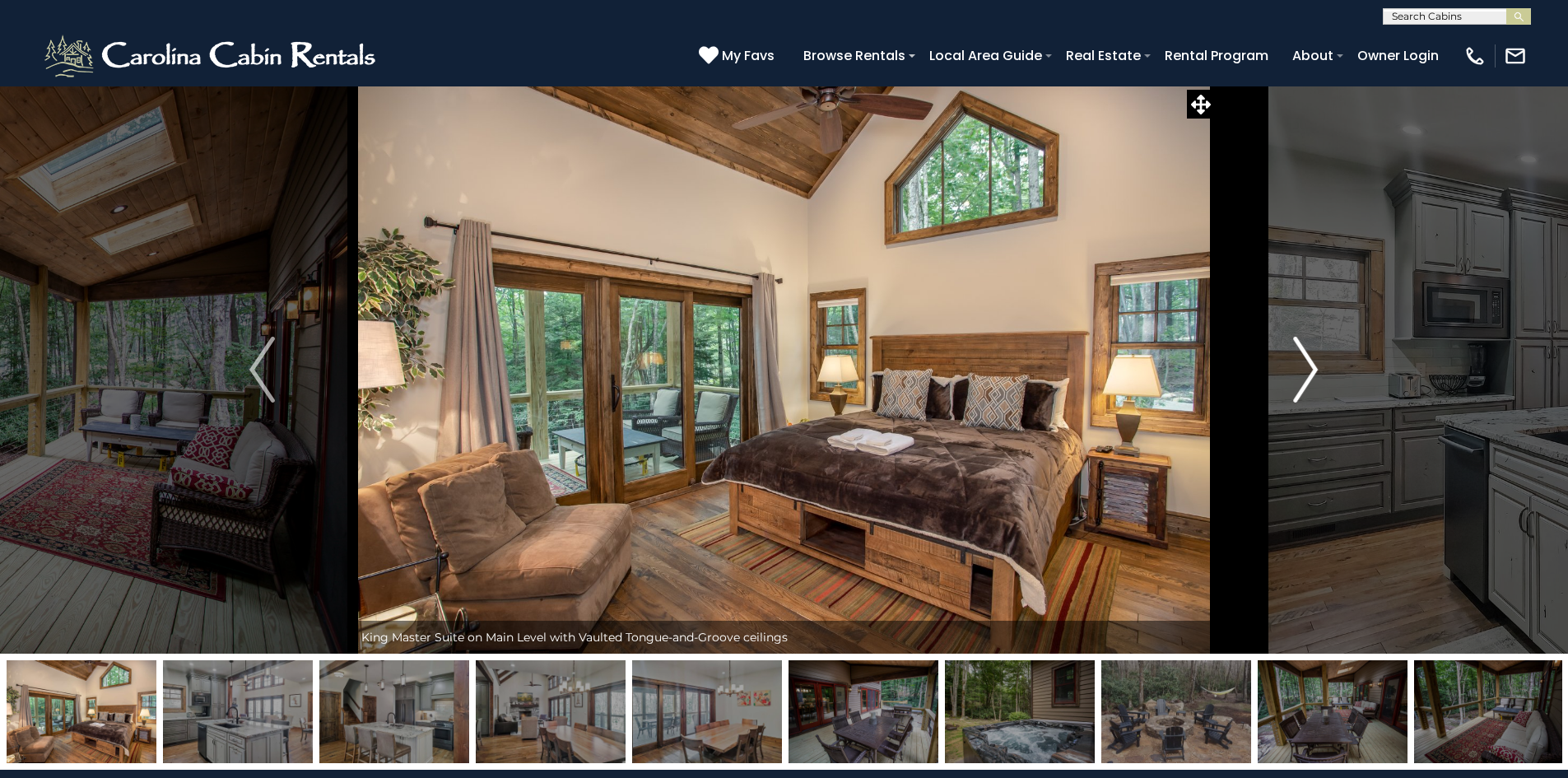
click at [1297, 387] on img "Next" at bounding box center [1305, 369] width 24 height 66
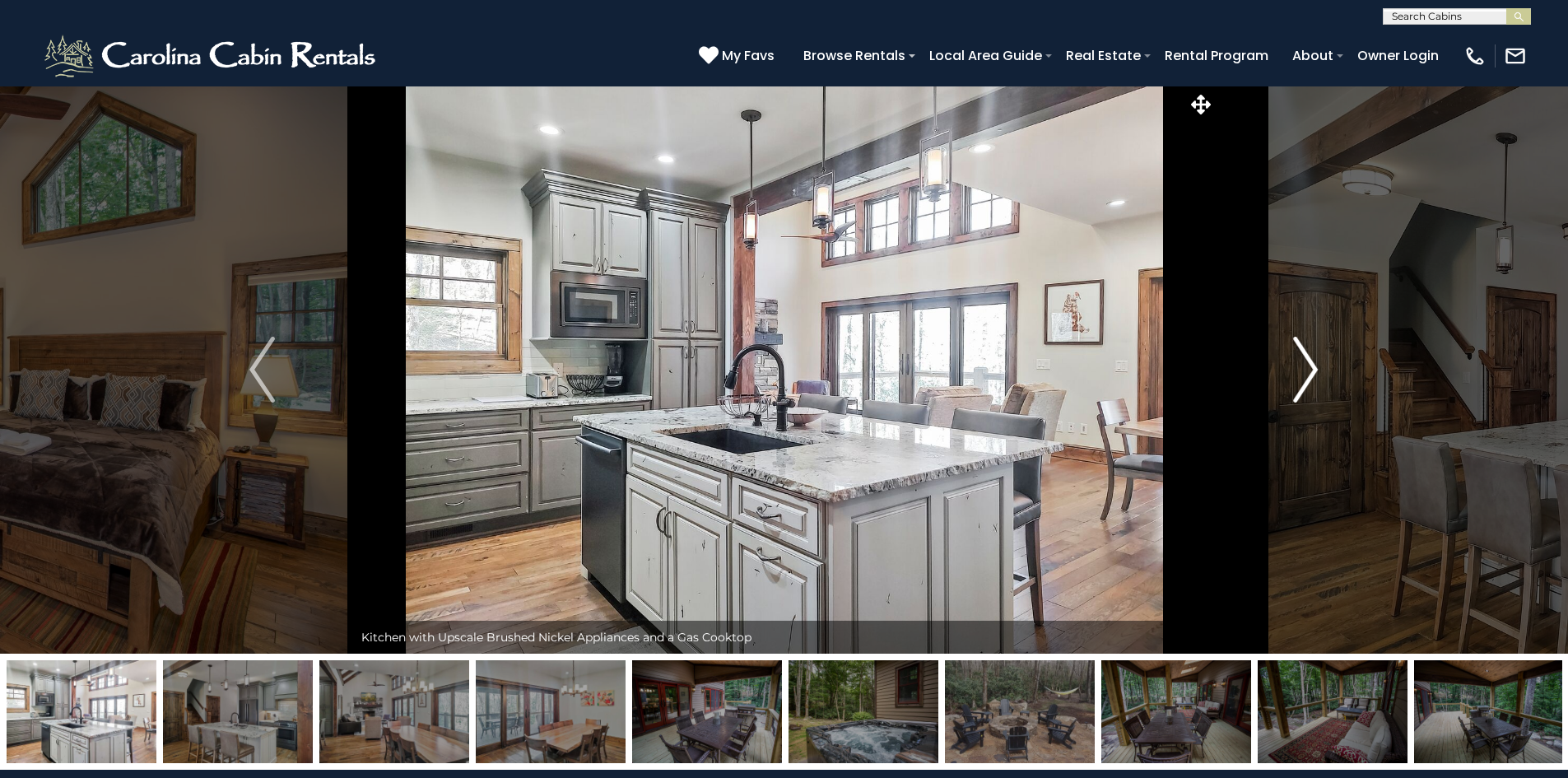
click at [1297, 387] on img "Next" at bounding box center [1305, 369] width 24 height 66
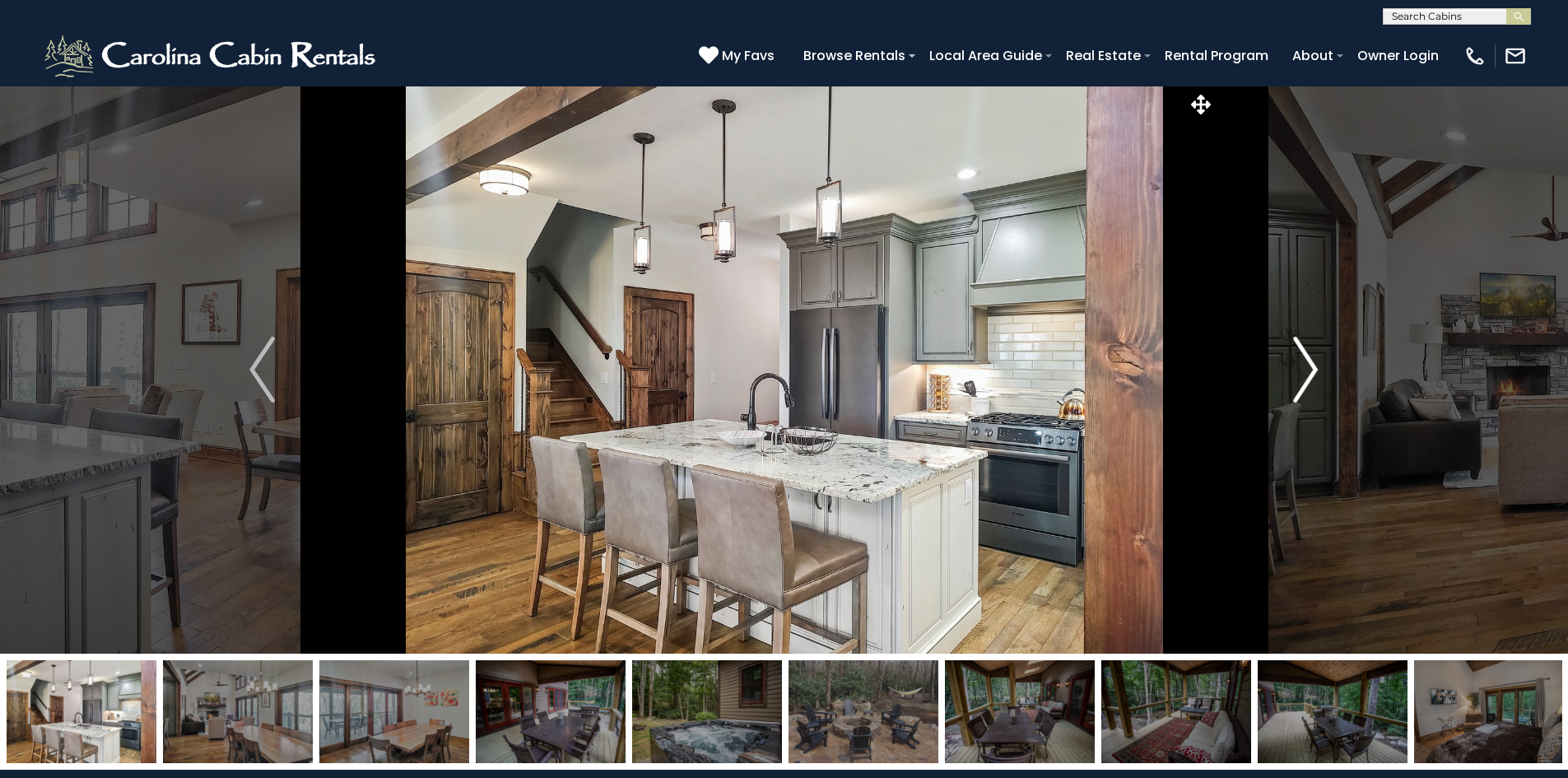
click at [1297, 387] on img "Next" at bounding box center [1305, 369] width 24 height 66
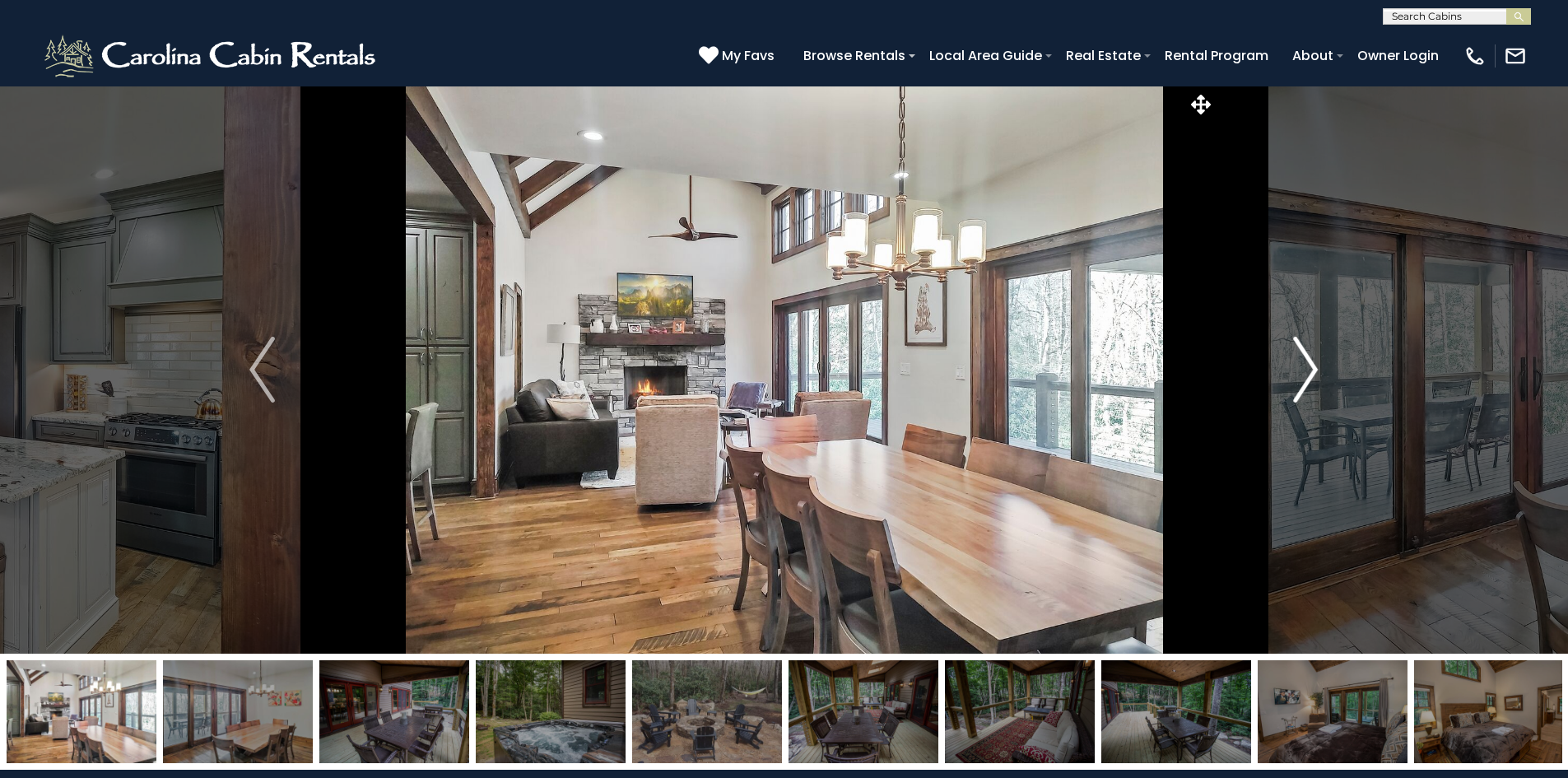
click at [1297, 387] on img "Next" at bounding box center [1305, 369] width 24 height 66
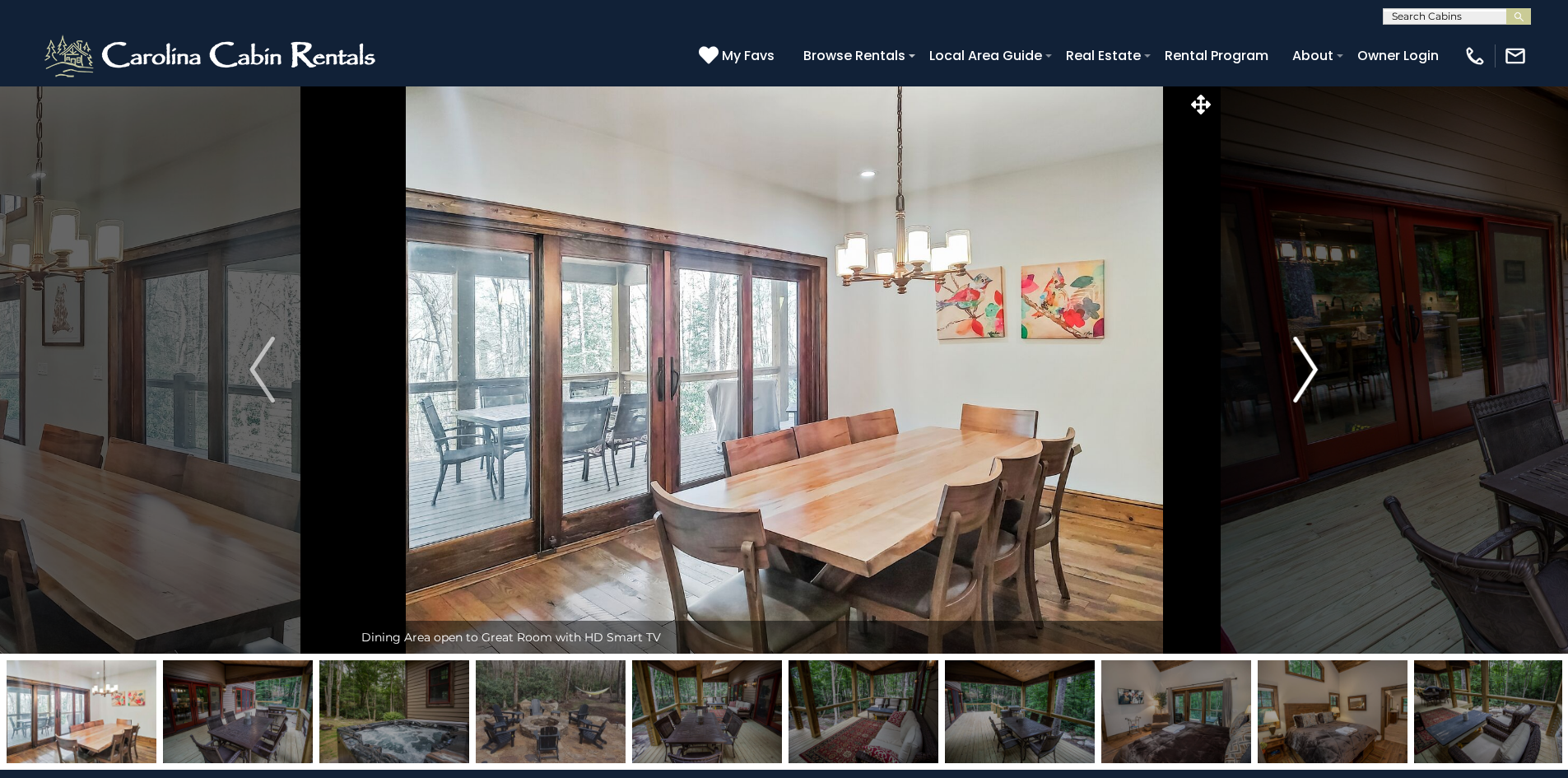
click at [1297, 387] on img "Next" at bounding box center [1305, 369] width 24 height 66
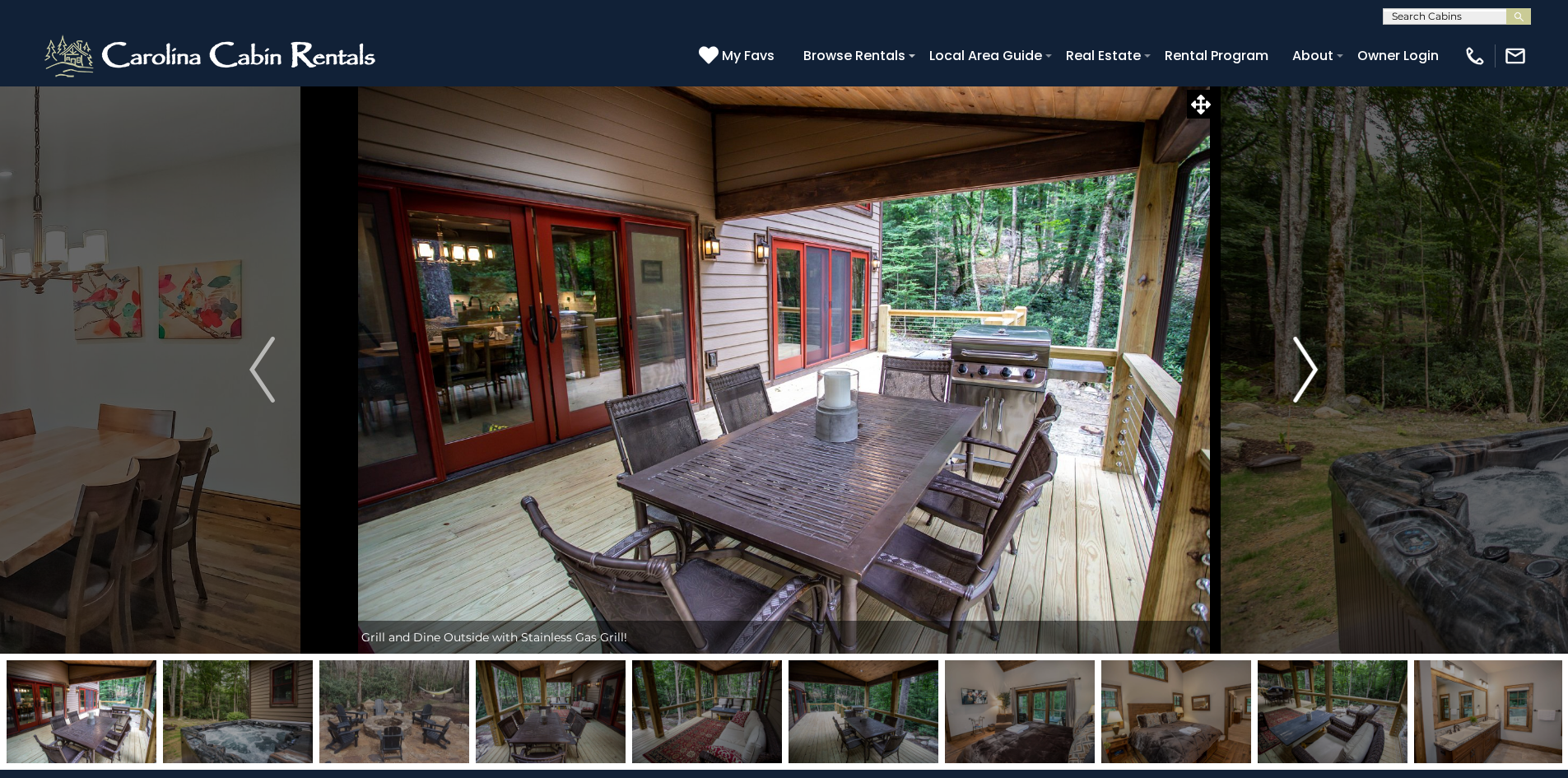
click at [1297, 387] on img "Next" at bounding box center [1305, 369] width 24 height 66
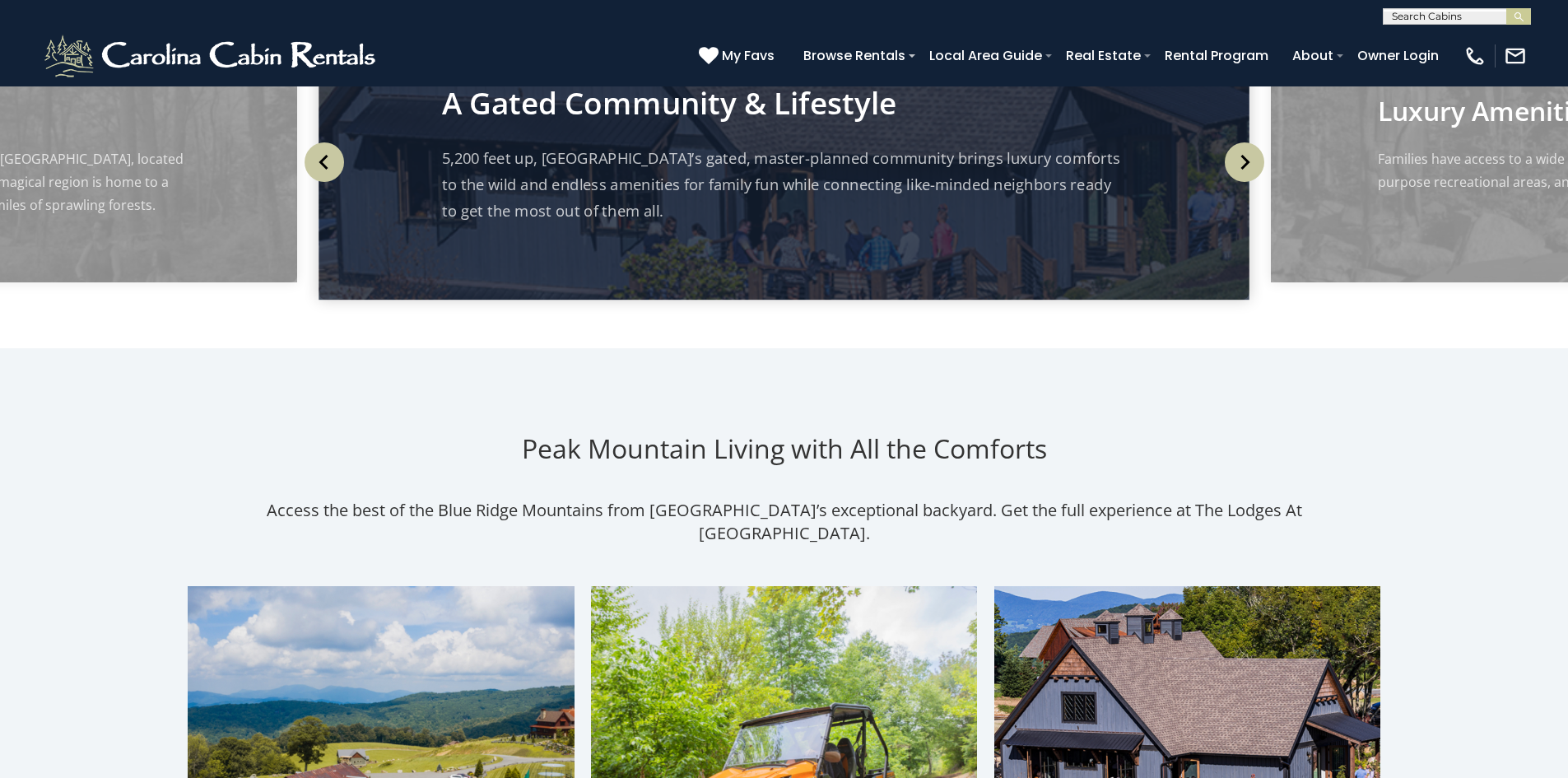
scroll to position [620, 0]
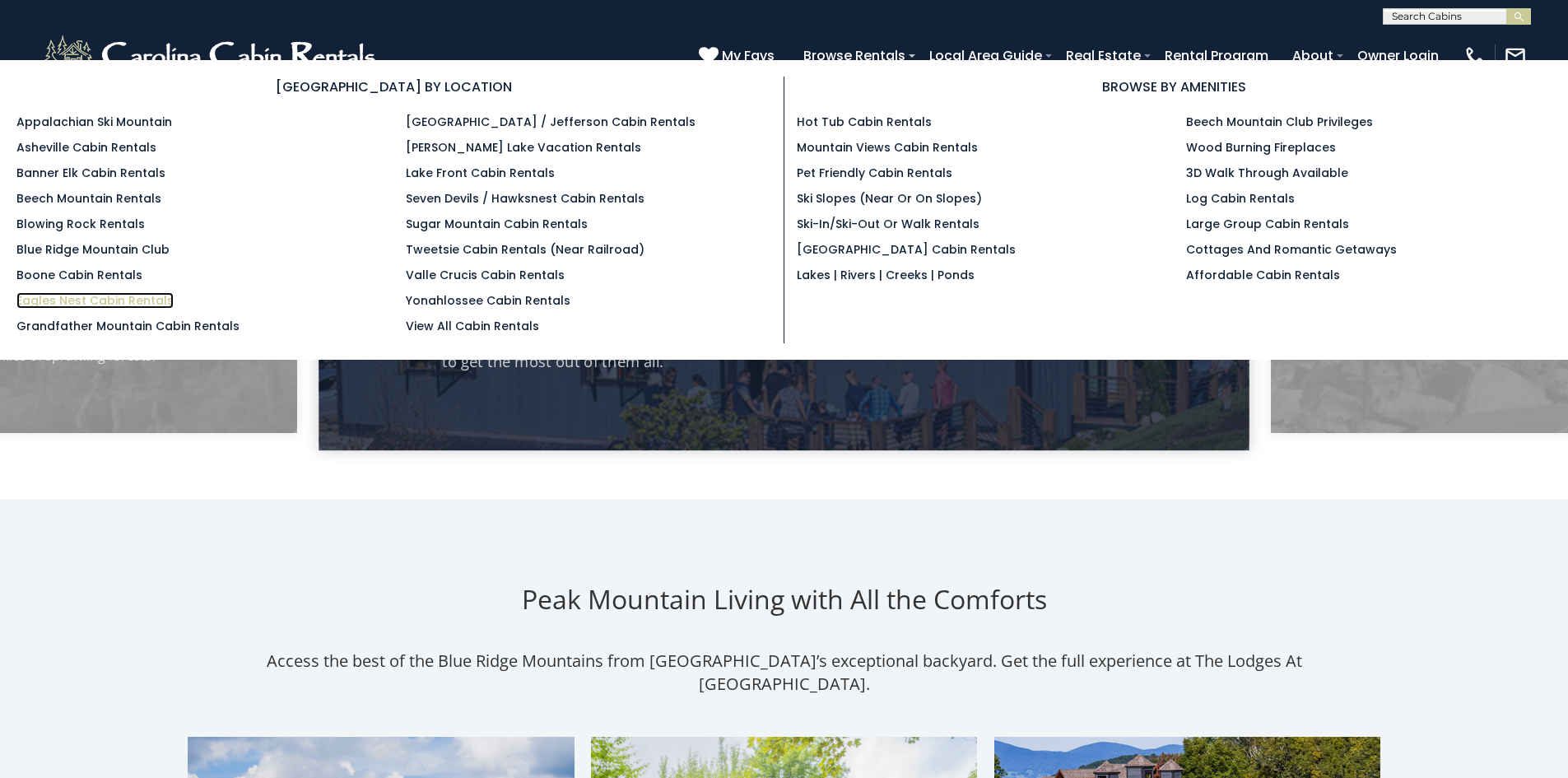
click at [150, 297] on link "Eagles Nest Cabin Rentals" at bounding box center [94, 300] width 157 height 16
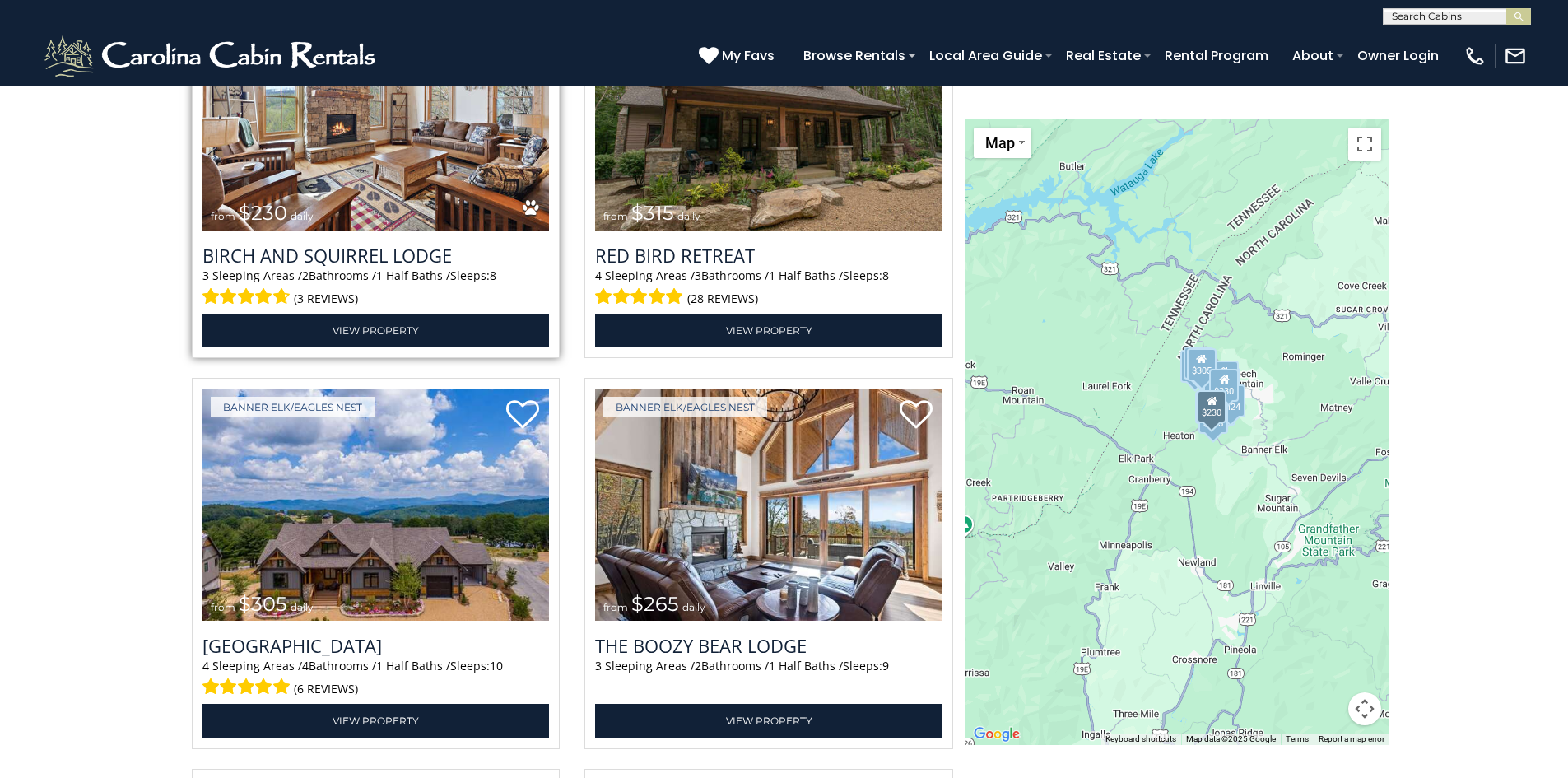
scroll to position [4033, 0]
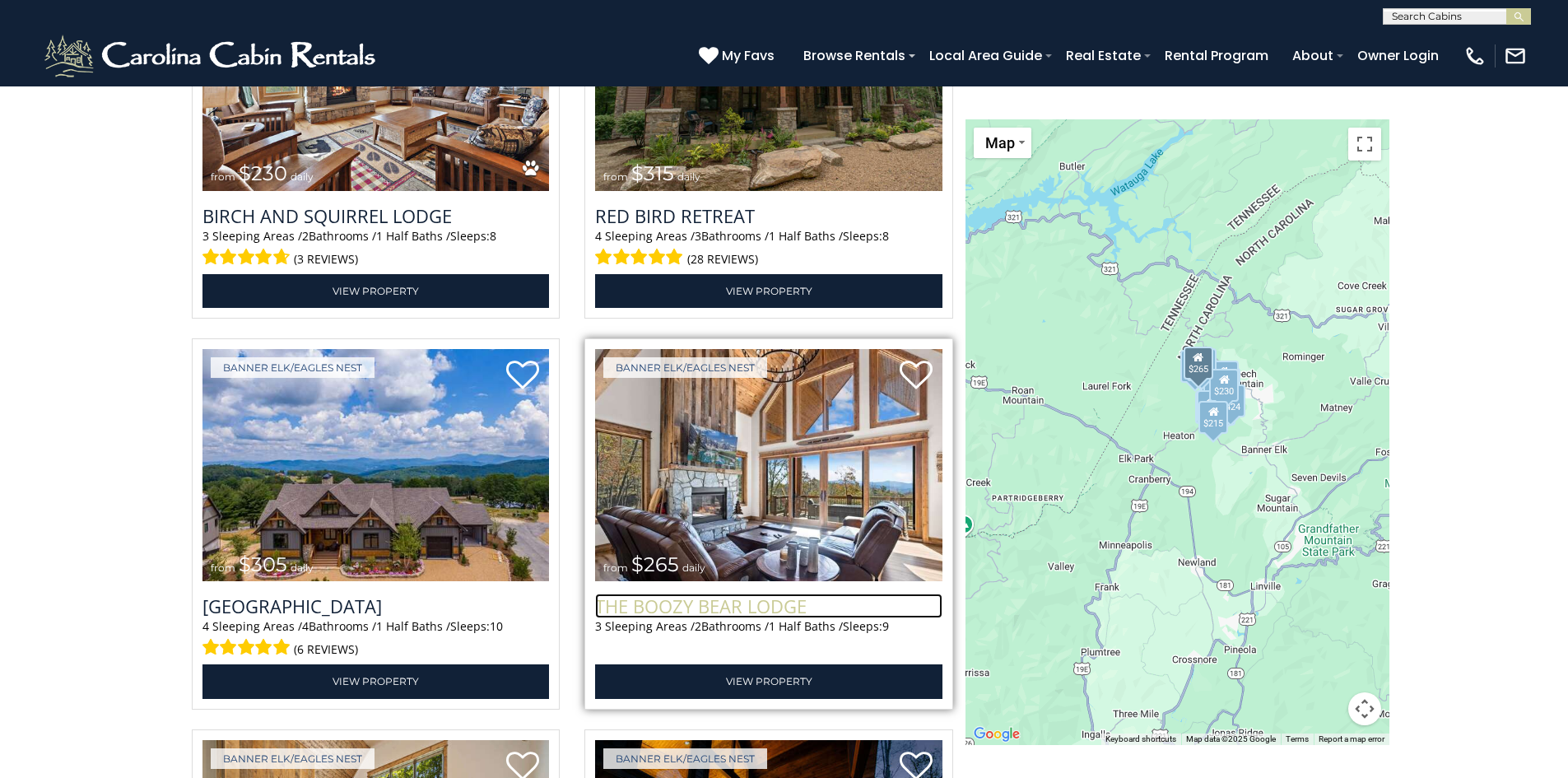
click at [686, 597] on h3 "The Boozy Bear Lodge" at bounding box center [768, 606] width 347 height 24
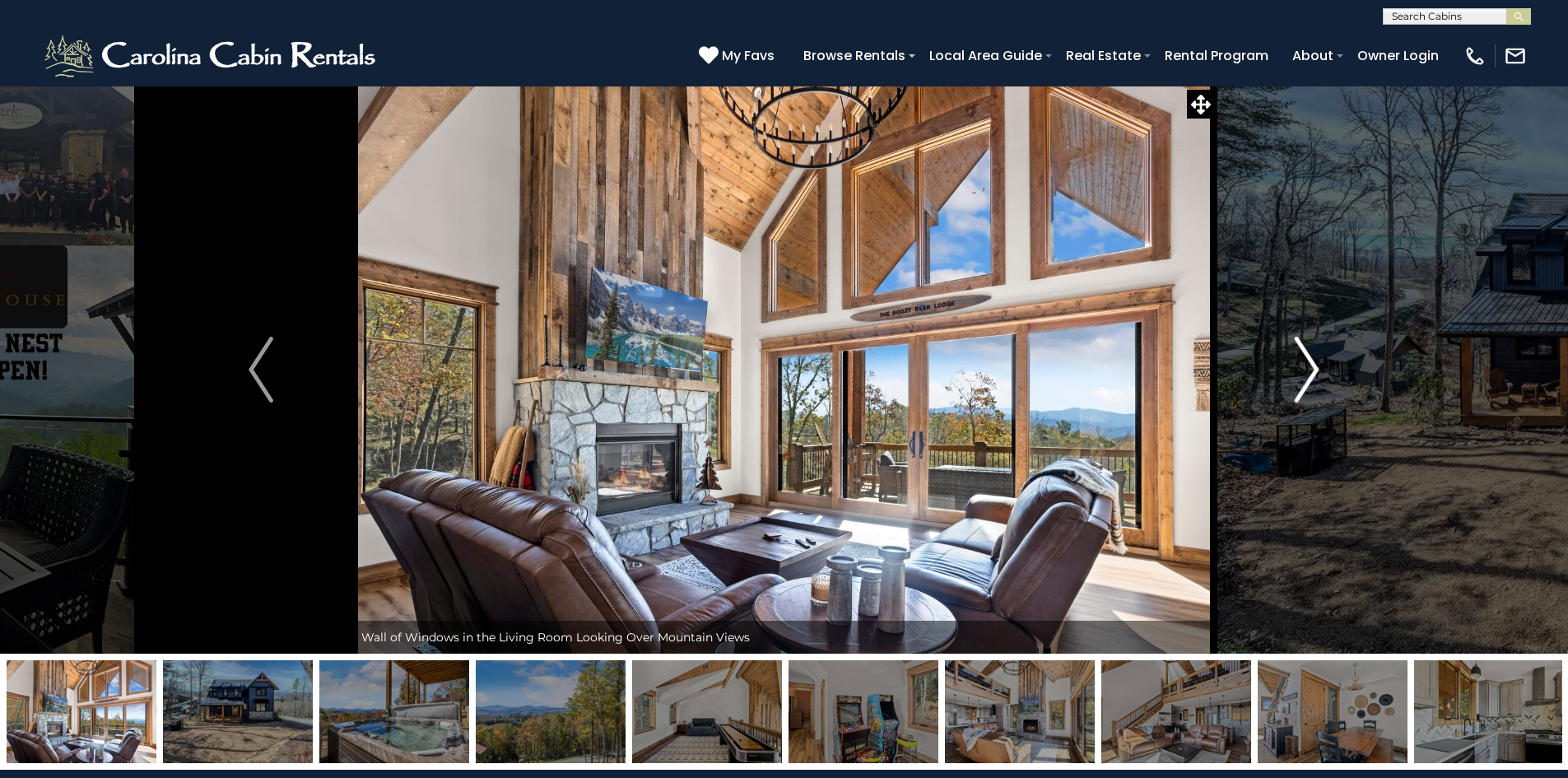
click at [1295, 388] on img "Next" at bounding box center [1307, 369] width 24 height 66
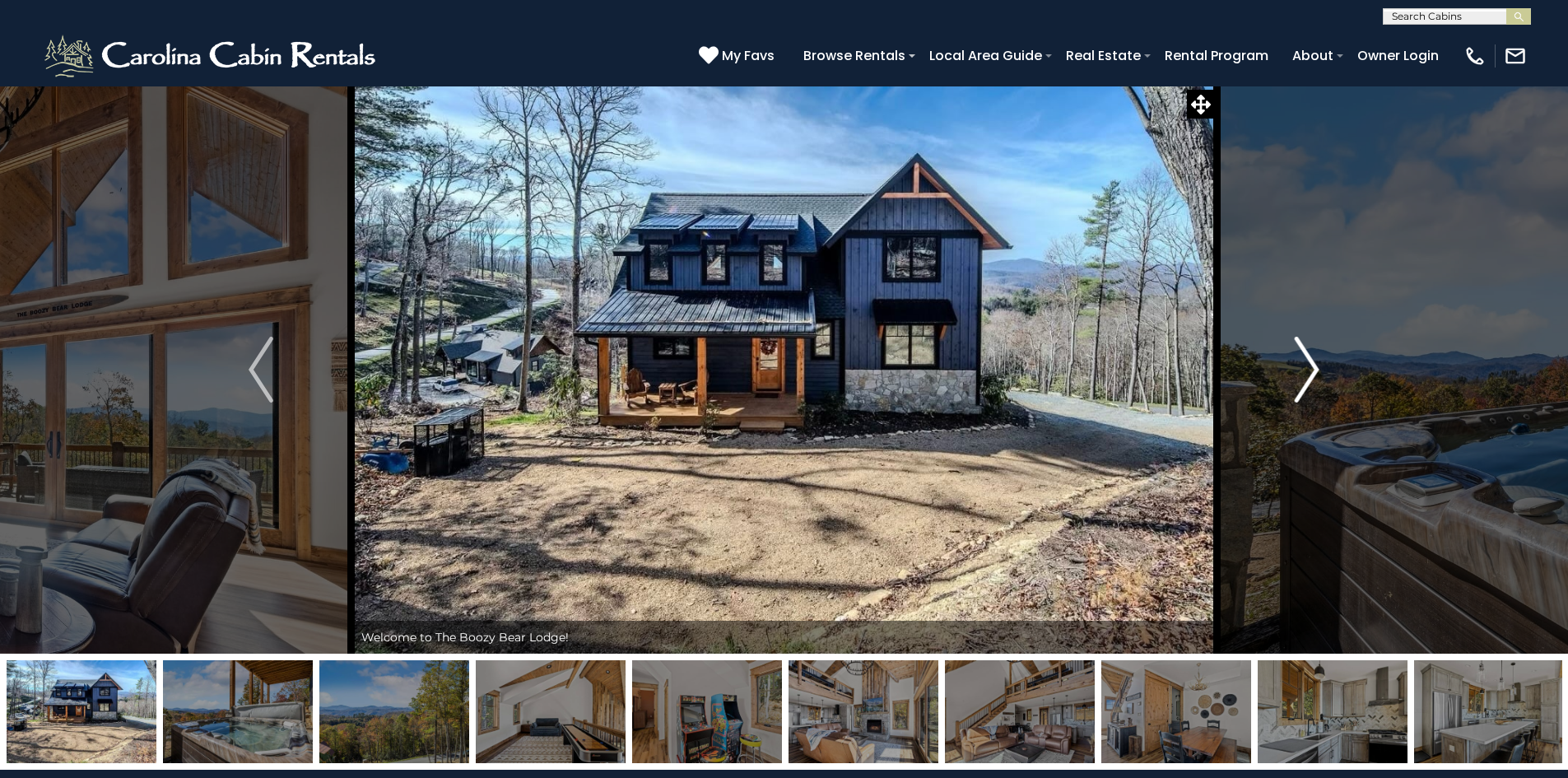
click at [1295, 388] on img "Next" at bounding box center [1307, 369] width 24 height 66
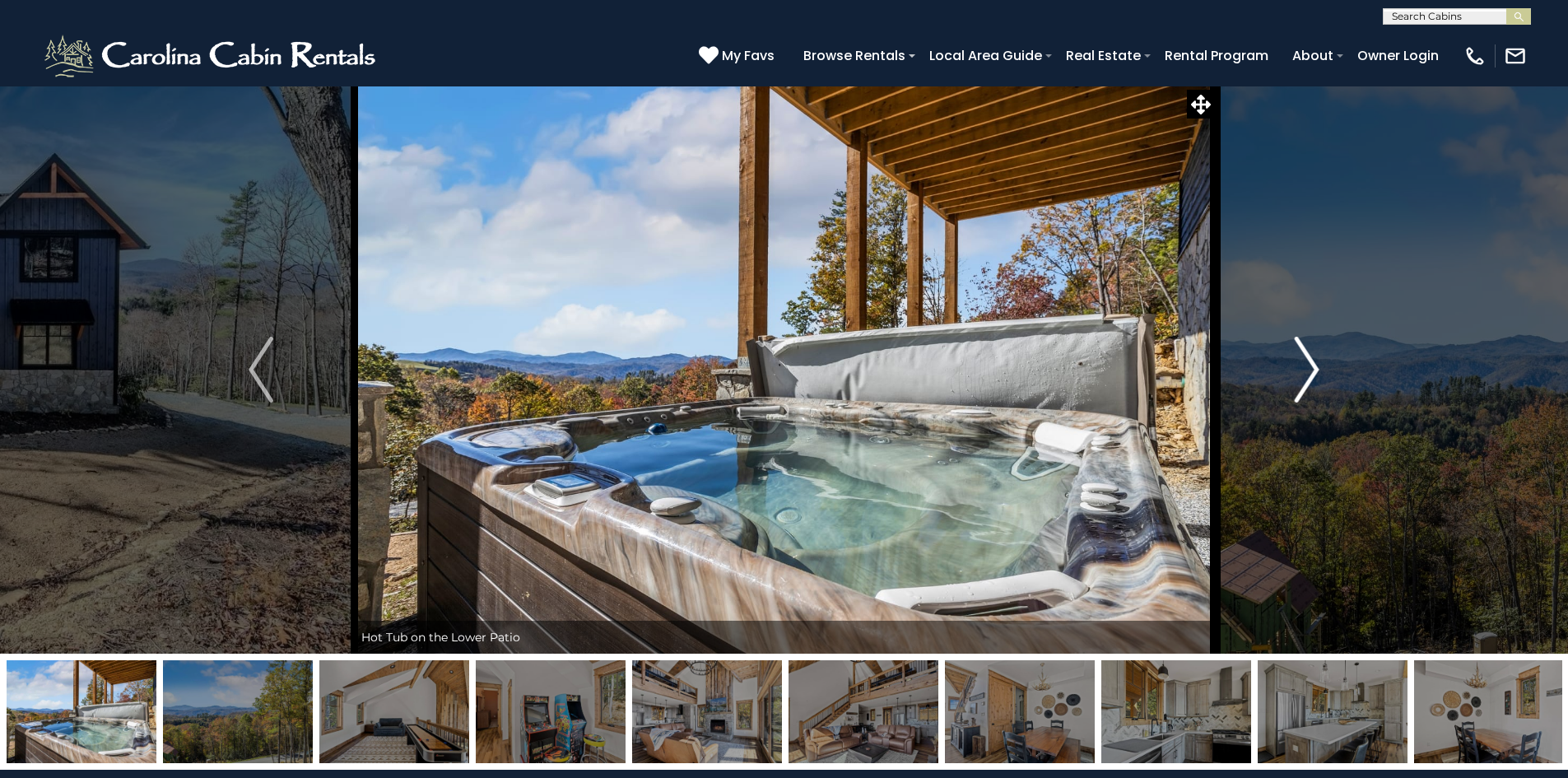
click at [1295, 388] on img "Next" at bounding box center [1307, 369] width 24 height 66
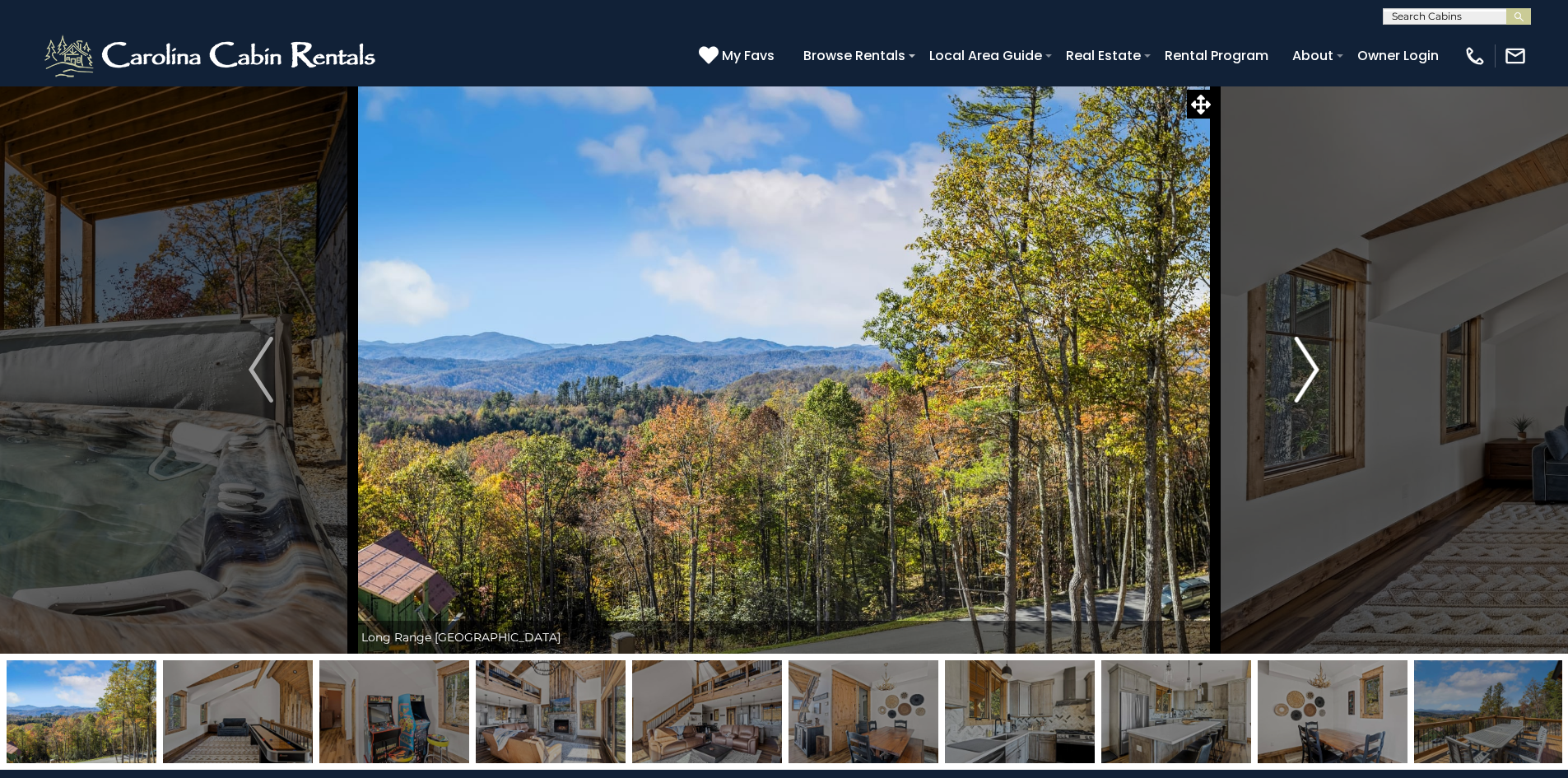
click at [1295, 388] on img "Next" at bounding box center [1307, 369] width 24 height 66
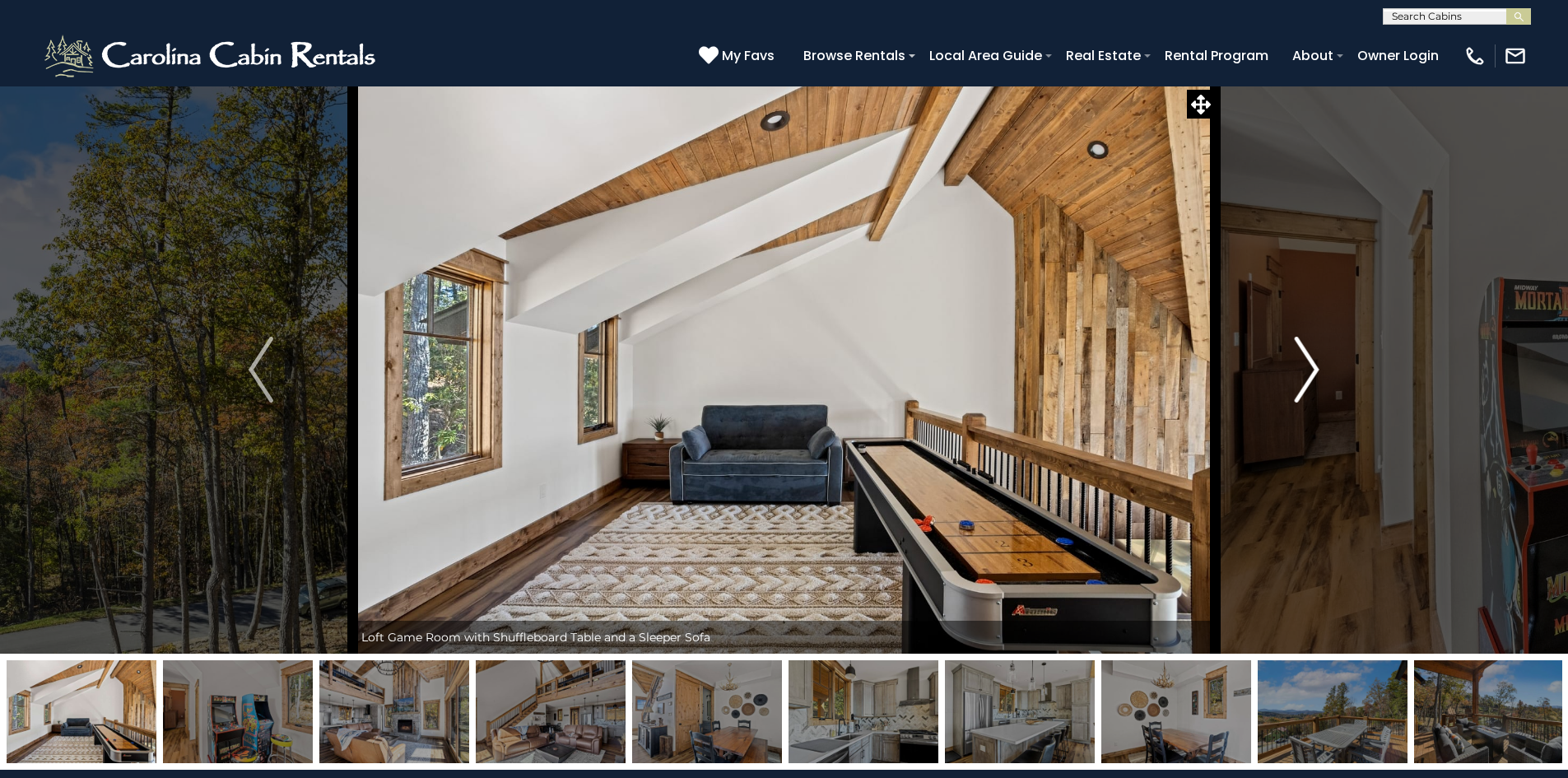
click at [1295, 388] on img "Next" at bounding box center [1307, 369] width 24 height 66
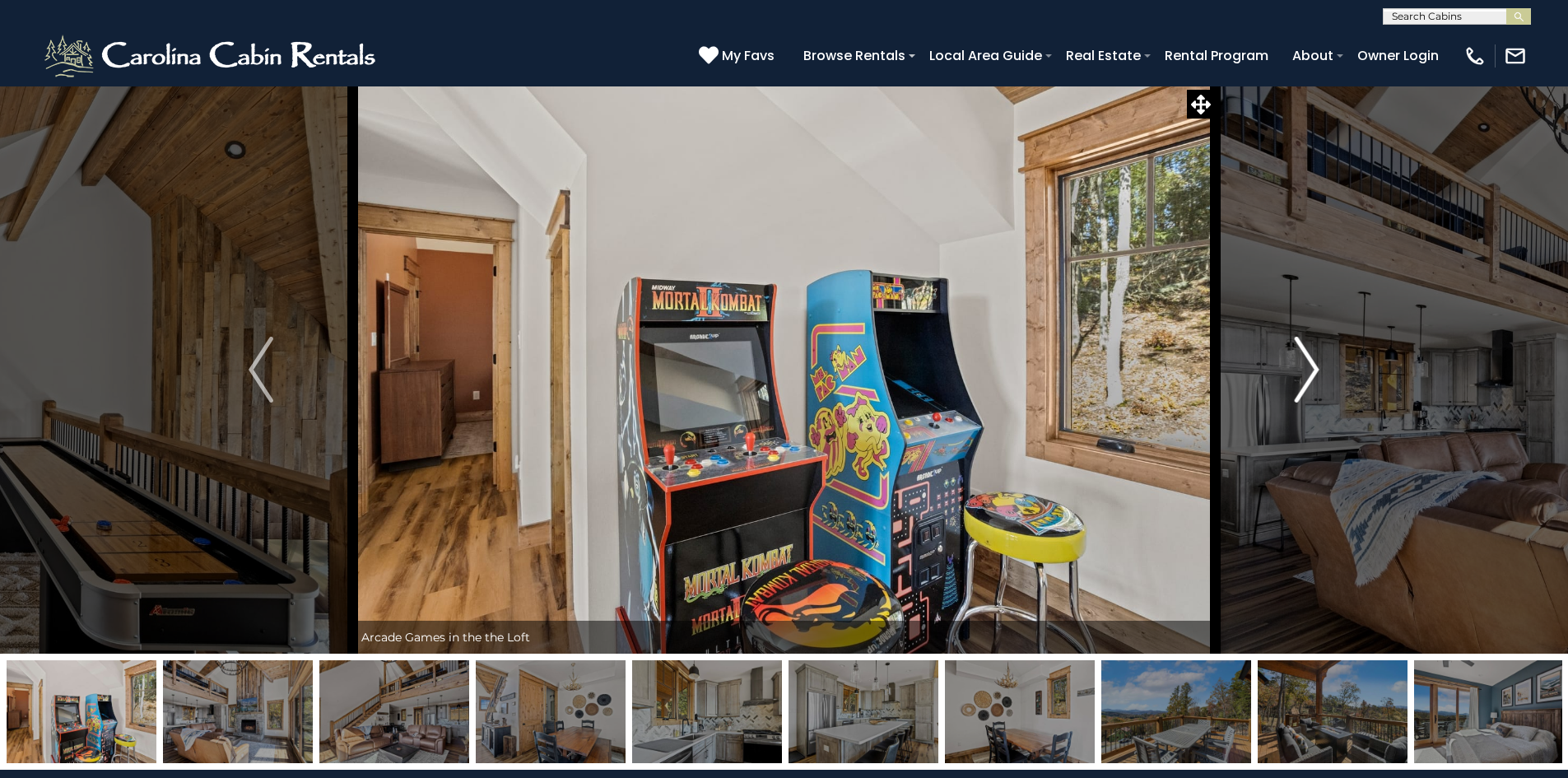
click at [1295, 388] on img "Next" at bounding box center [1307, 369] width 24 height 66
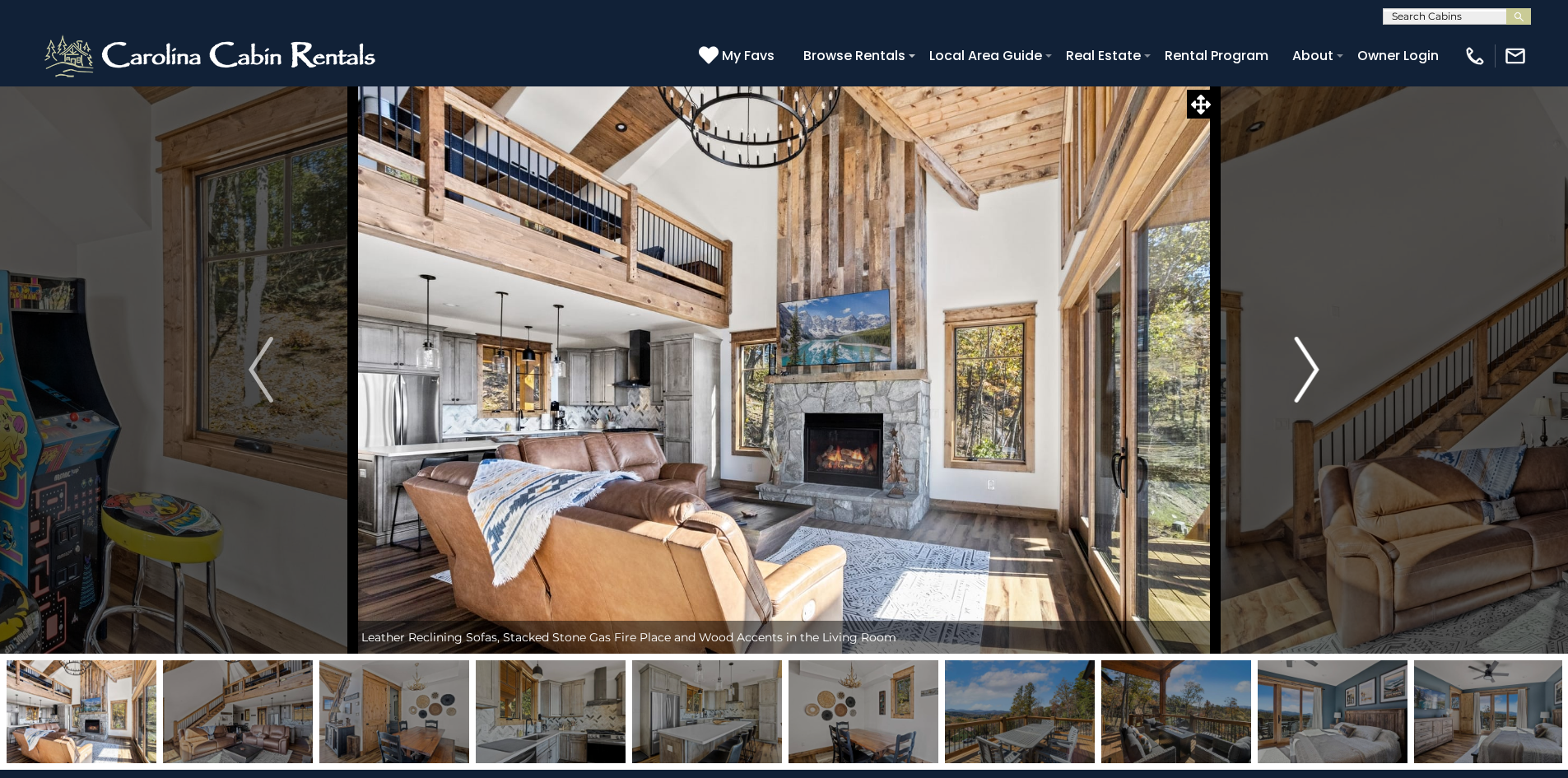
click at [1295, 388] on img "Next" at bounding box center [1307, 369] width 24 height 66
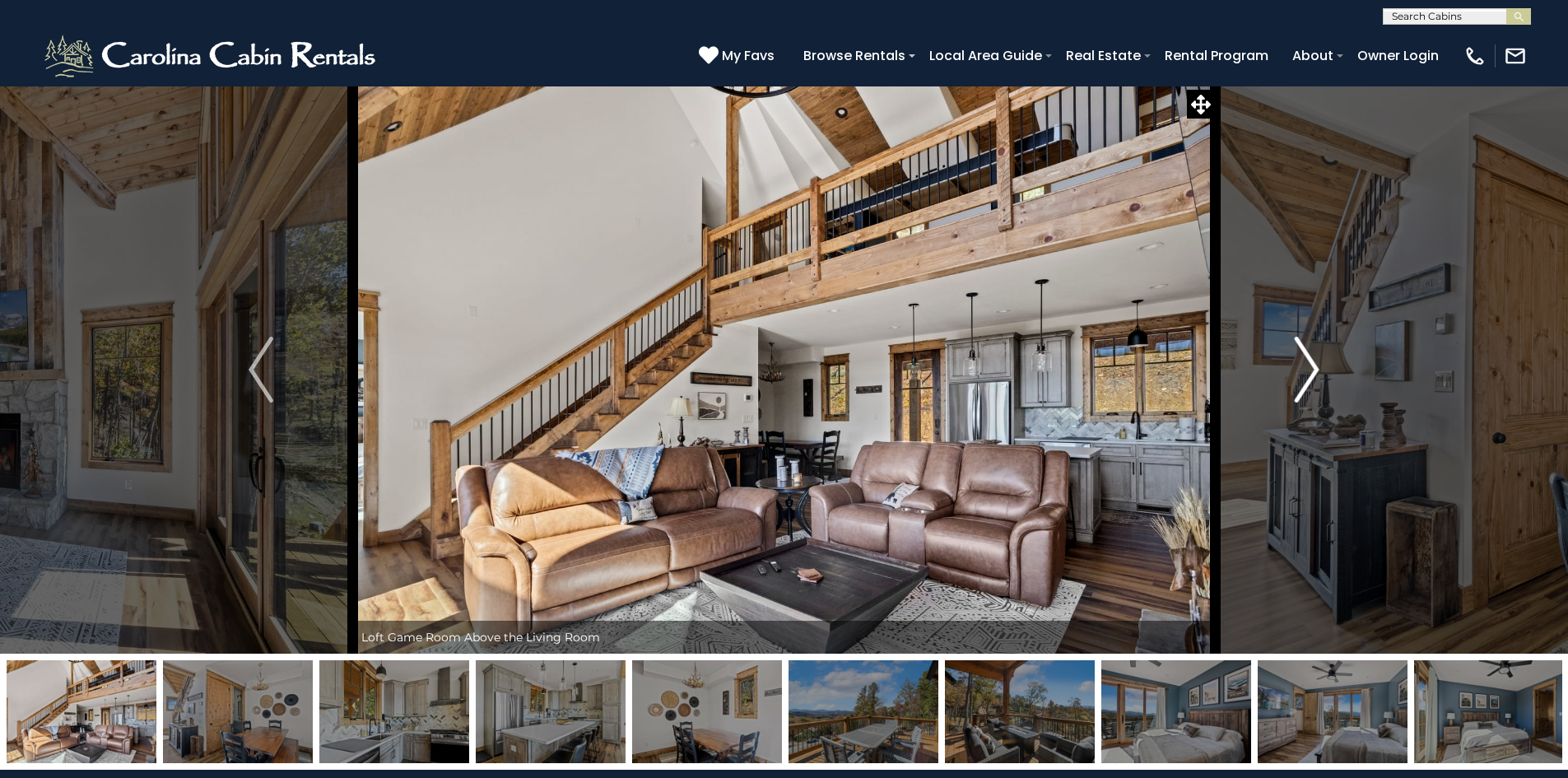
click at [1295, 388] on img "Next" at bounding box center [1307, 369] width 24 height 66
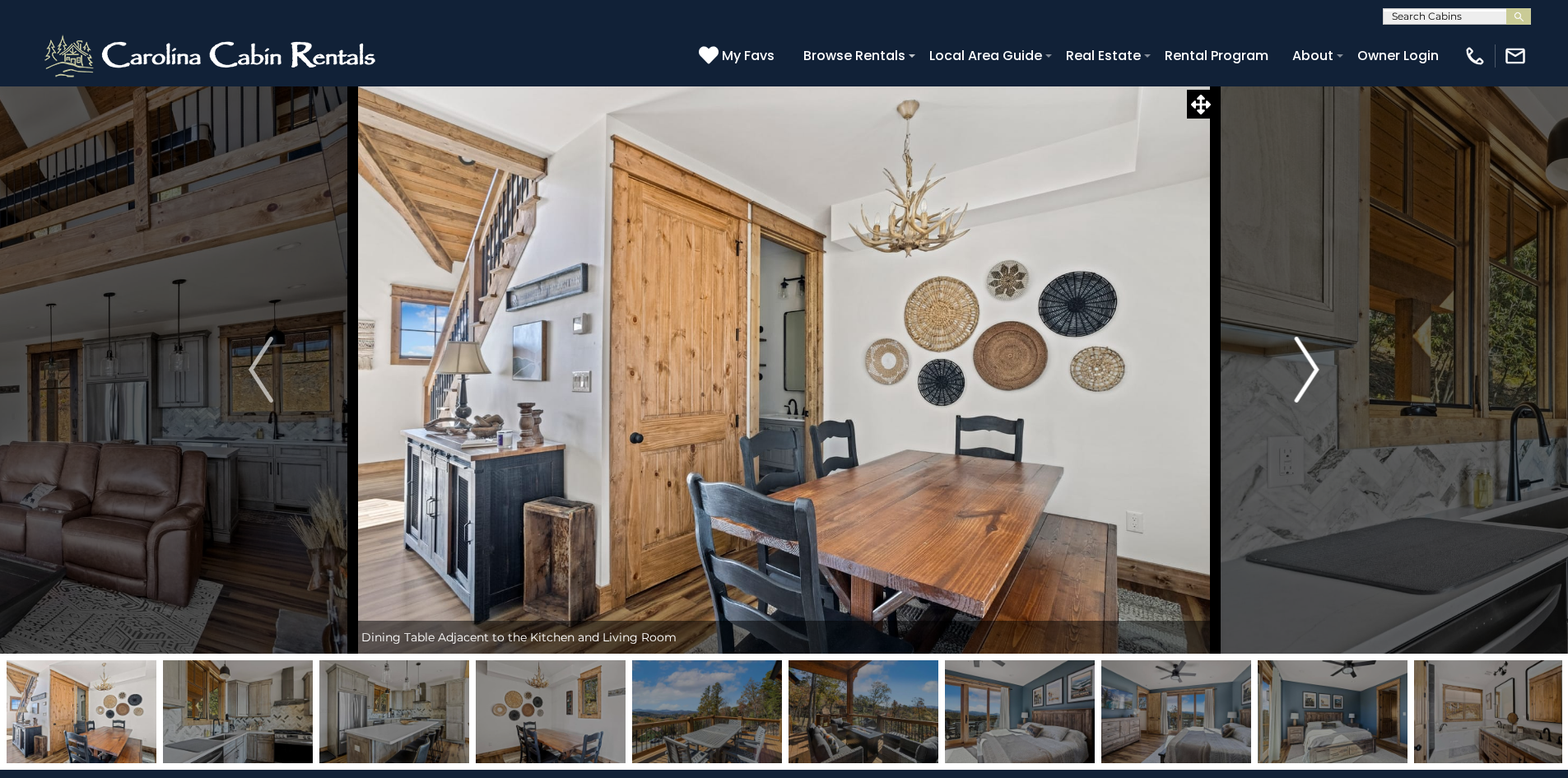
click at [1295, 388] on img "Next" at bounding box center [1307, 369] width 24 height 66
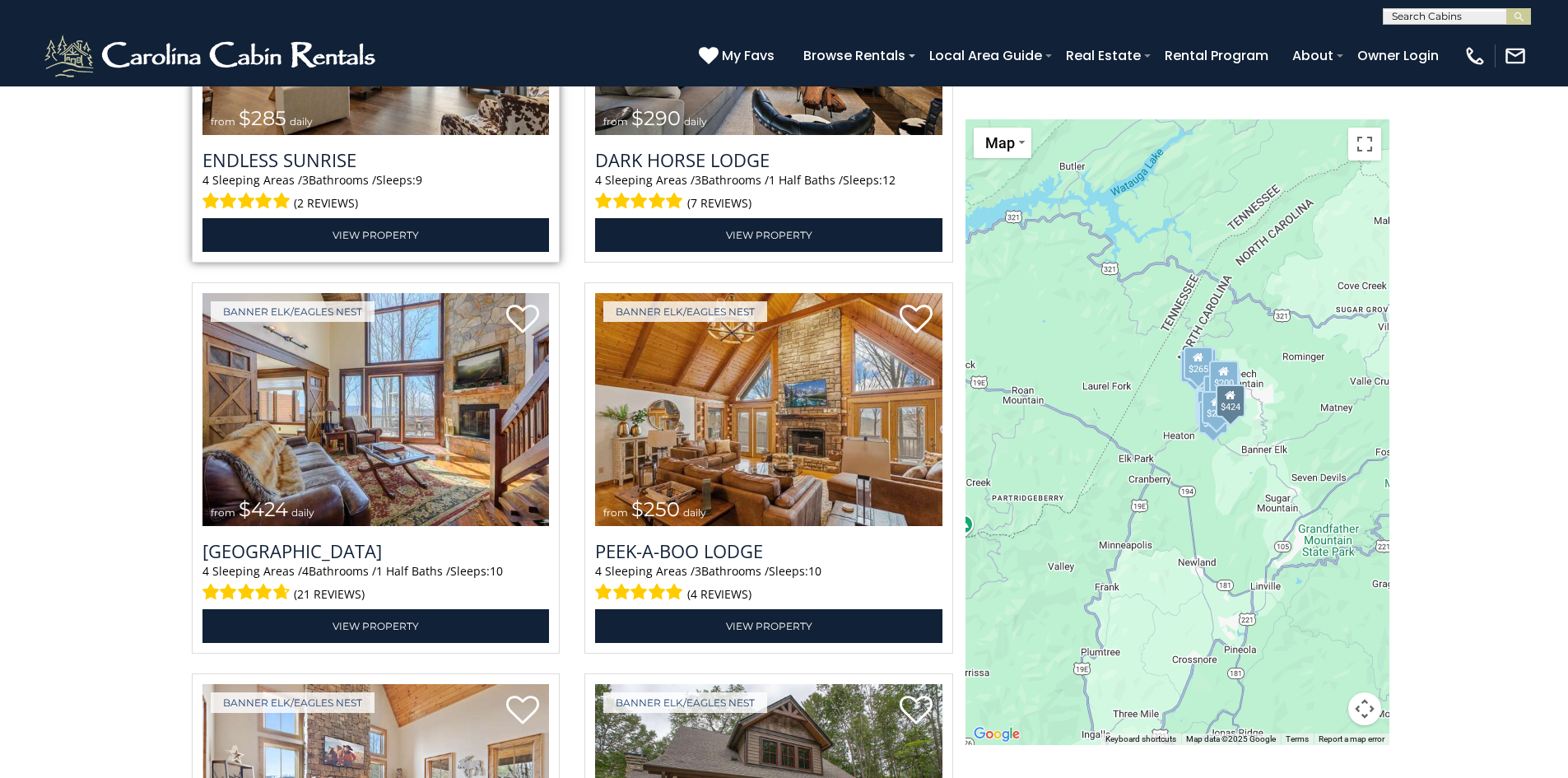
scroll to position [3336, 0]
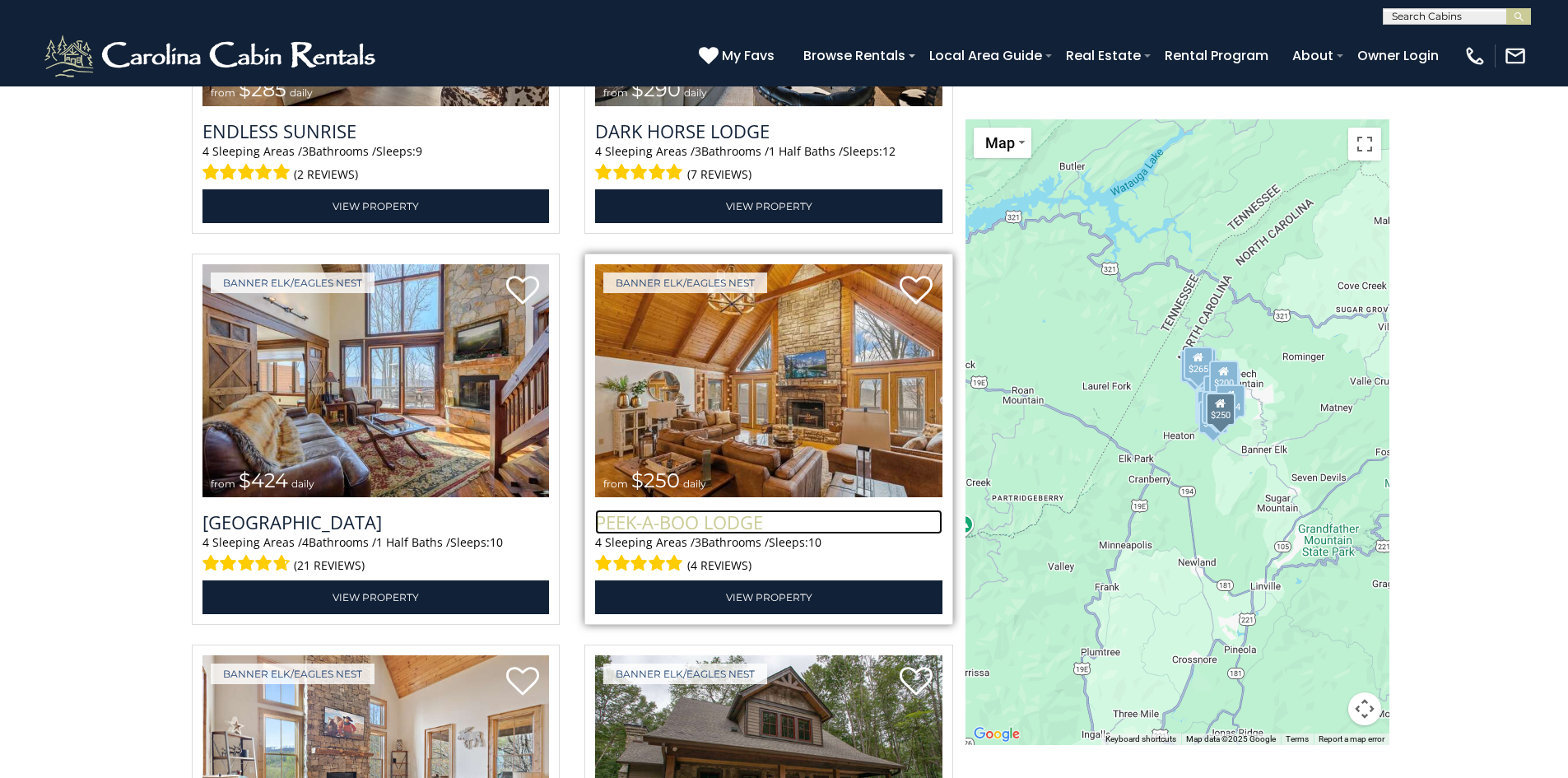
click at [653, 528] on h3 "Peek-a-Boo Lodge" at bounding box center [768, 521] width 347 height 24
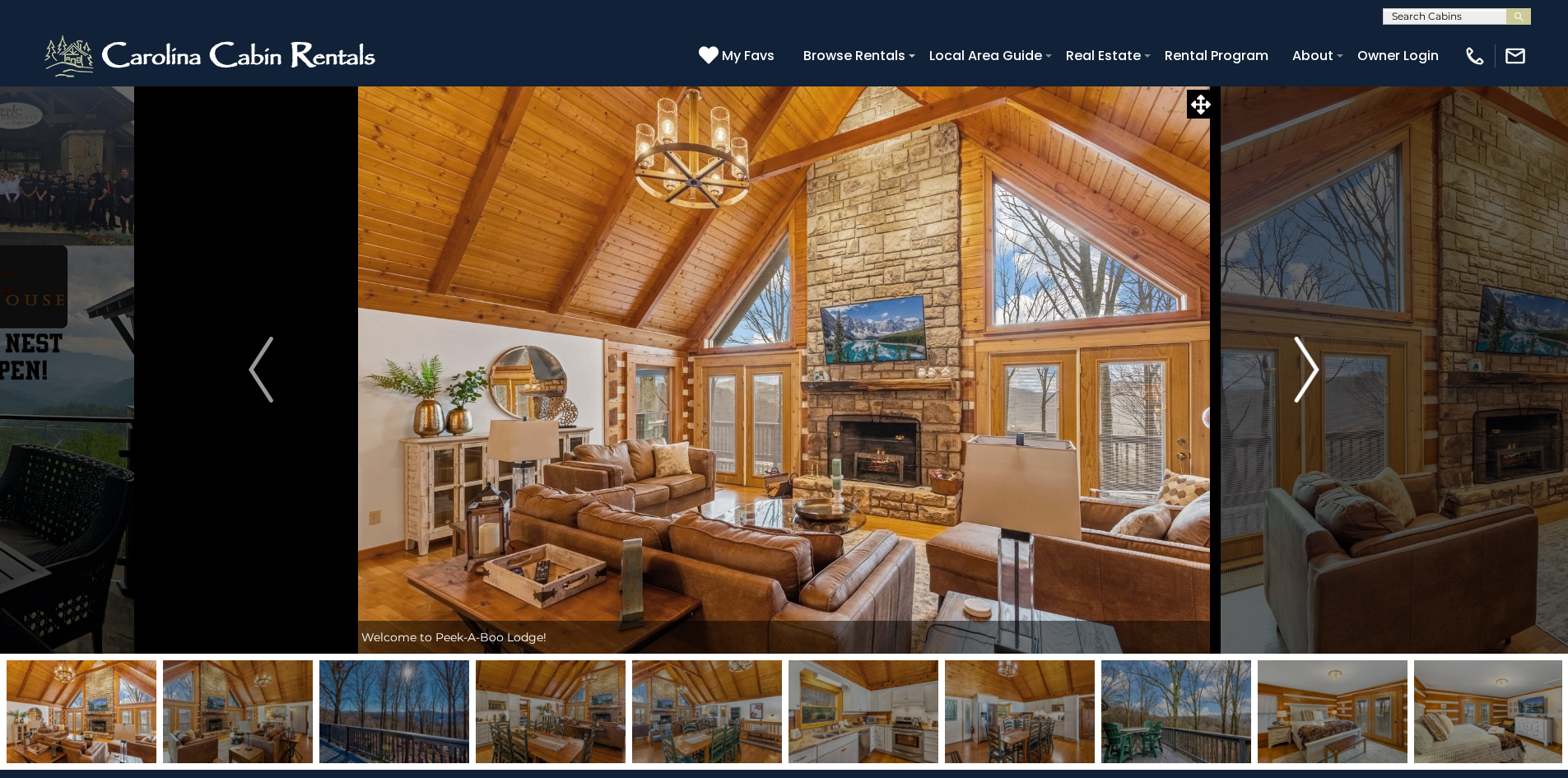
click at [1300, 386] on img "Next" at bounding box center [1307, 369] width 24 height 66
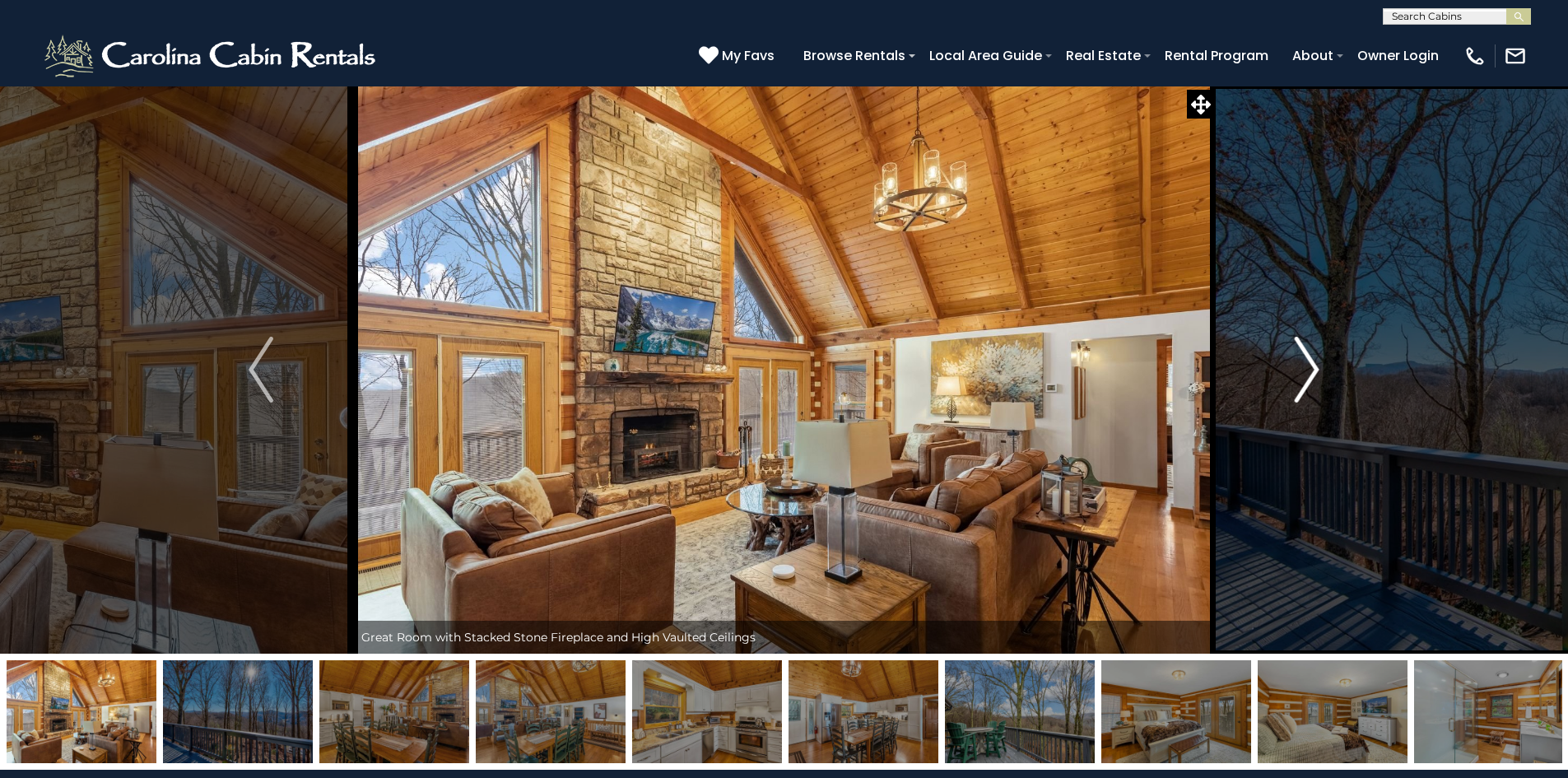
click at [1300, 386] on img "Next" at bounding box center [1307, 369] width 24 height 66
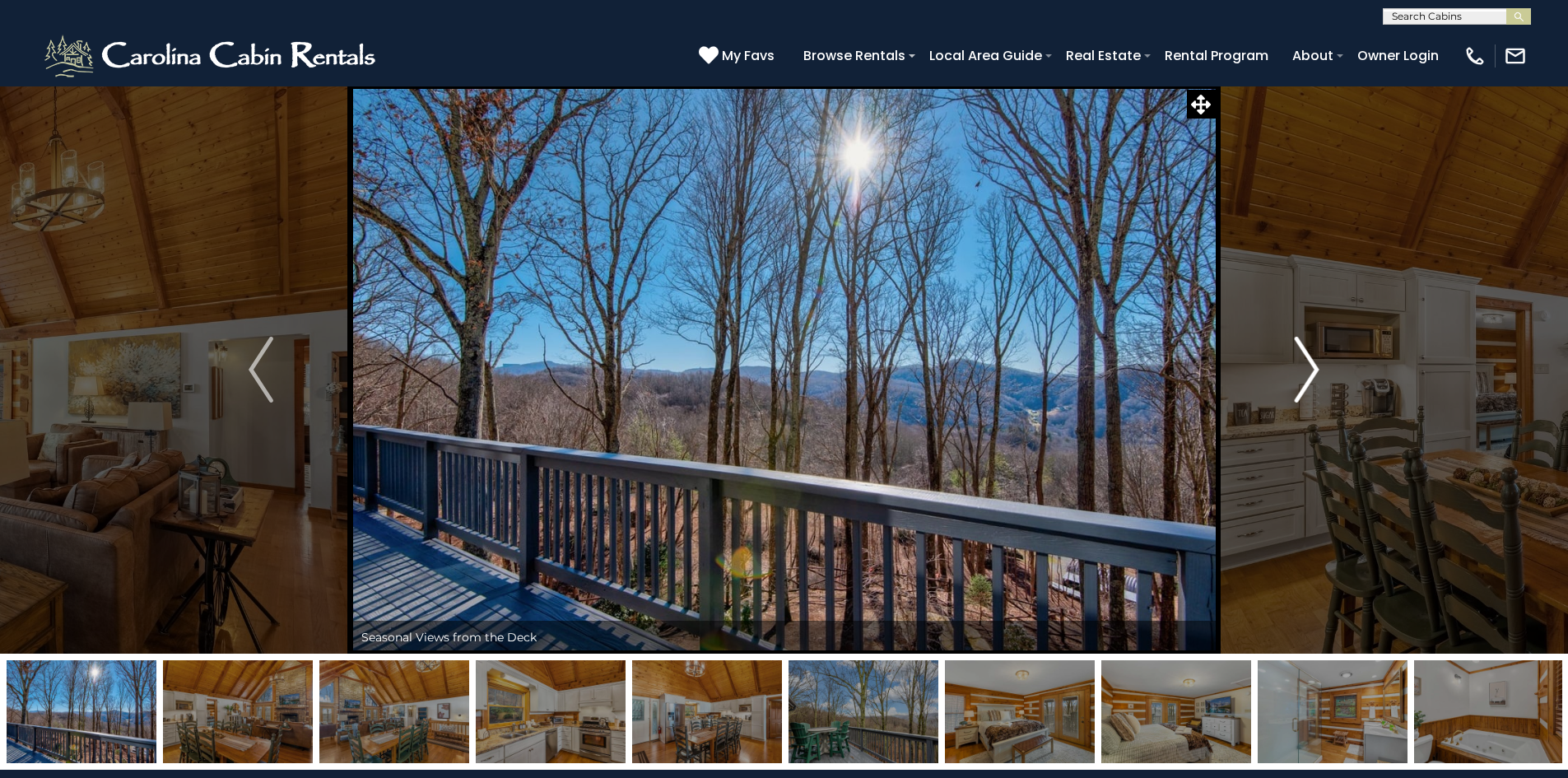
click at [1300, 386] on img "Next" at bounding box center [1307, 369] width 24 height 66
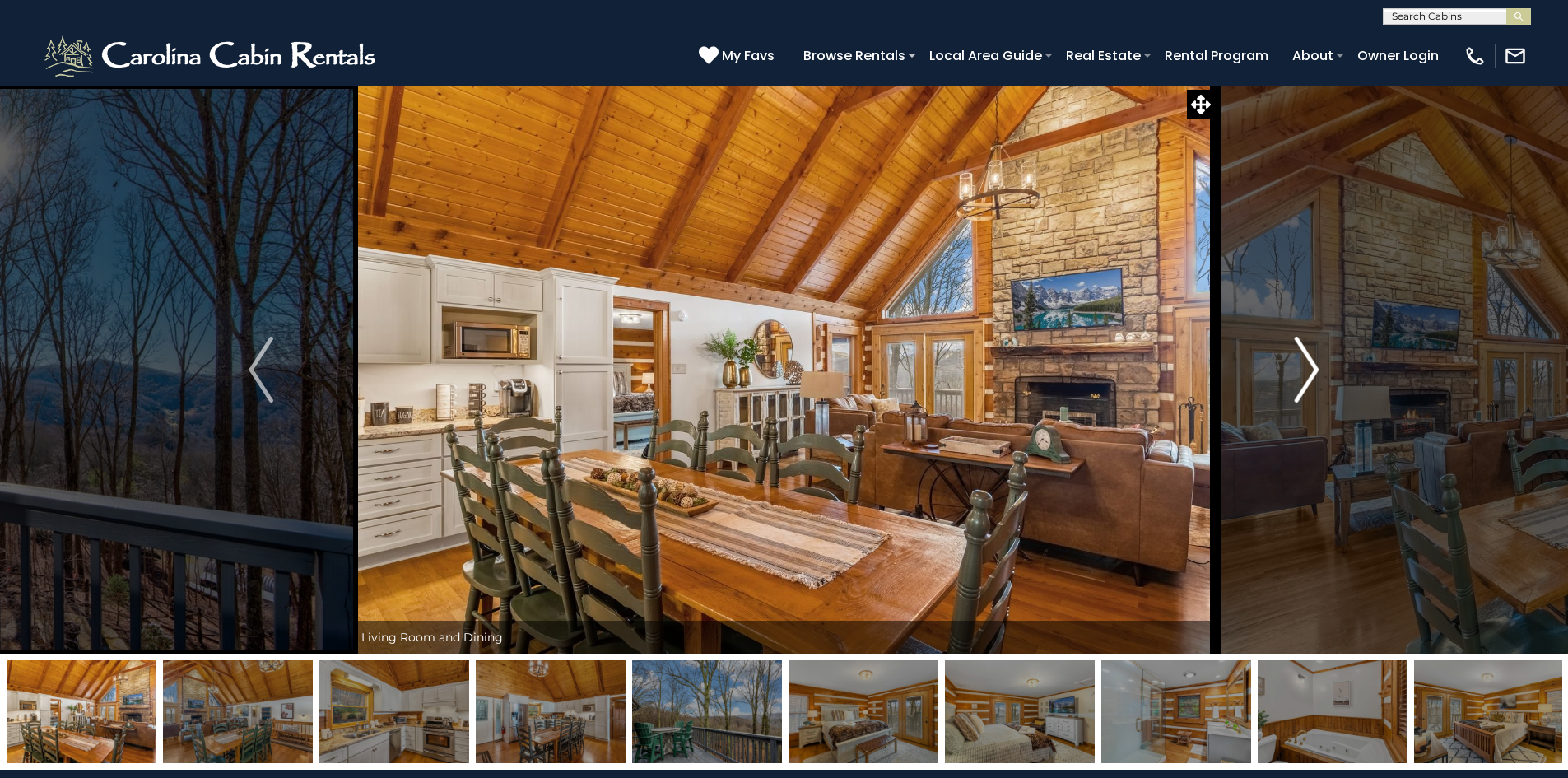
click at [1300, 386] on img "Next" at bounding box center [1307, 369] width 24 height 66
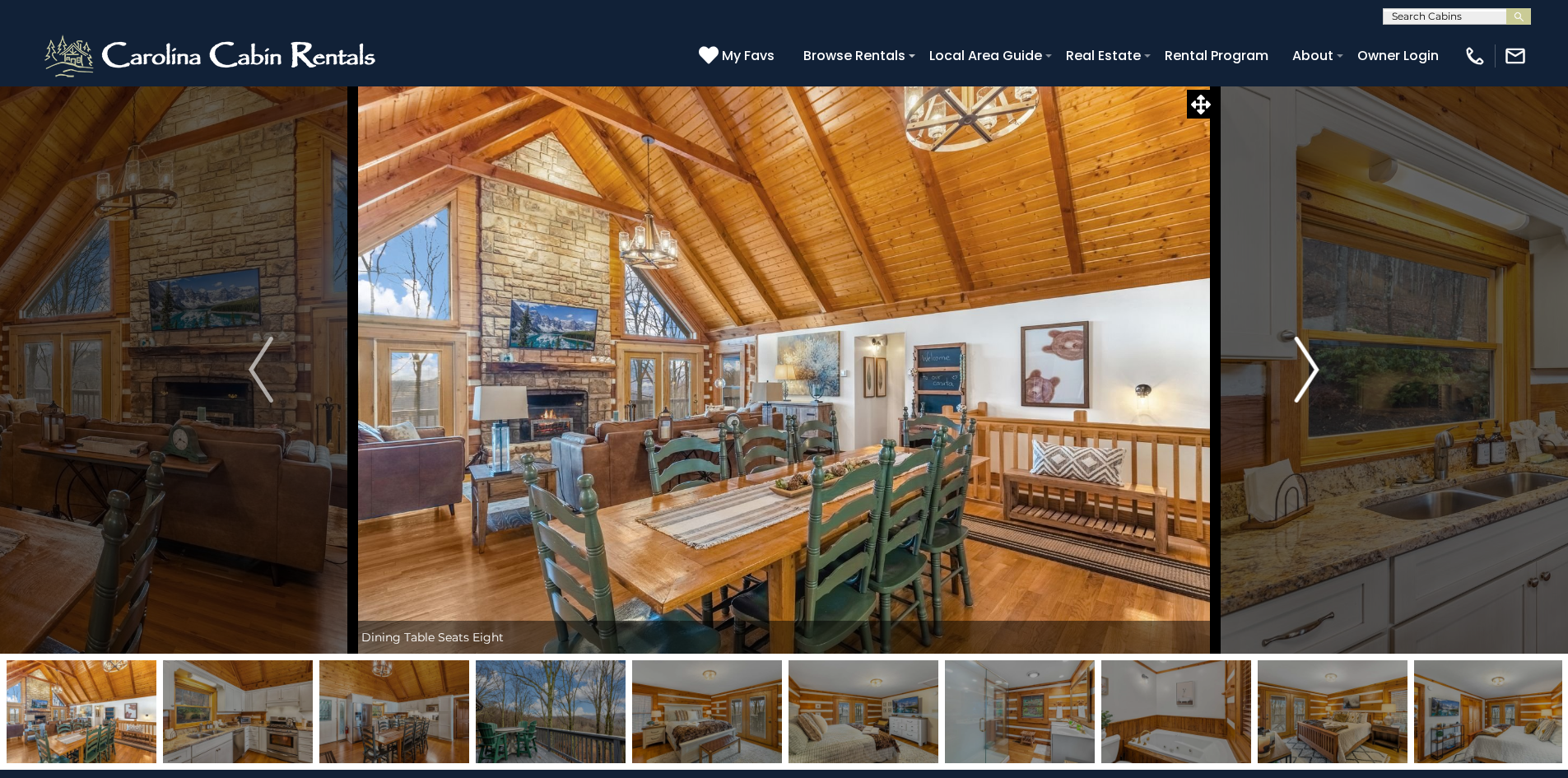
click at [1300, 386] on img "Next" at bounding box center [1307, 369] width 24 height 66
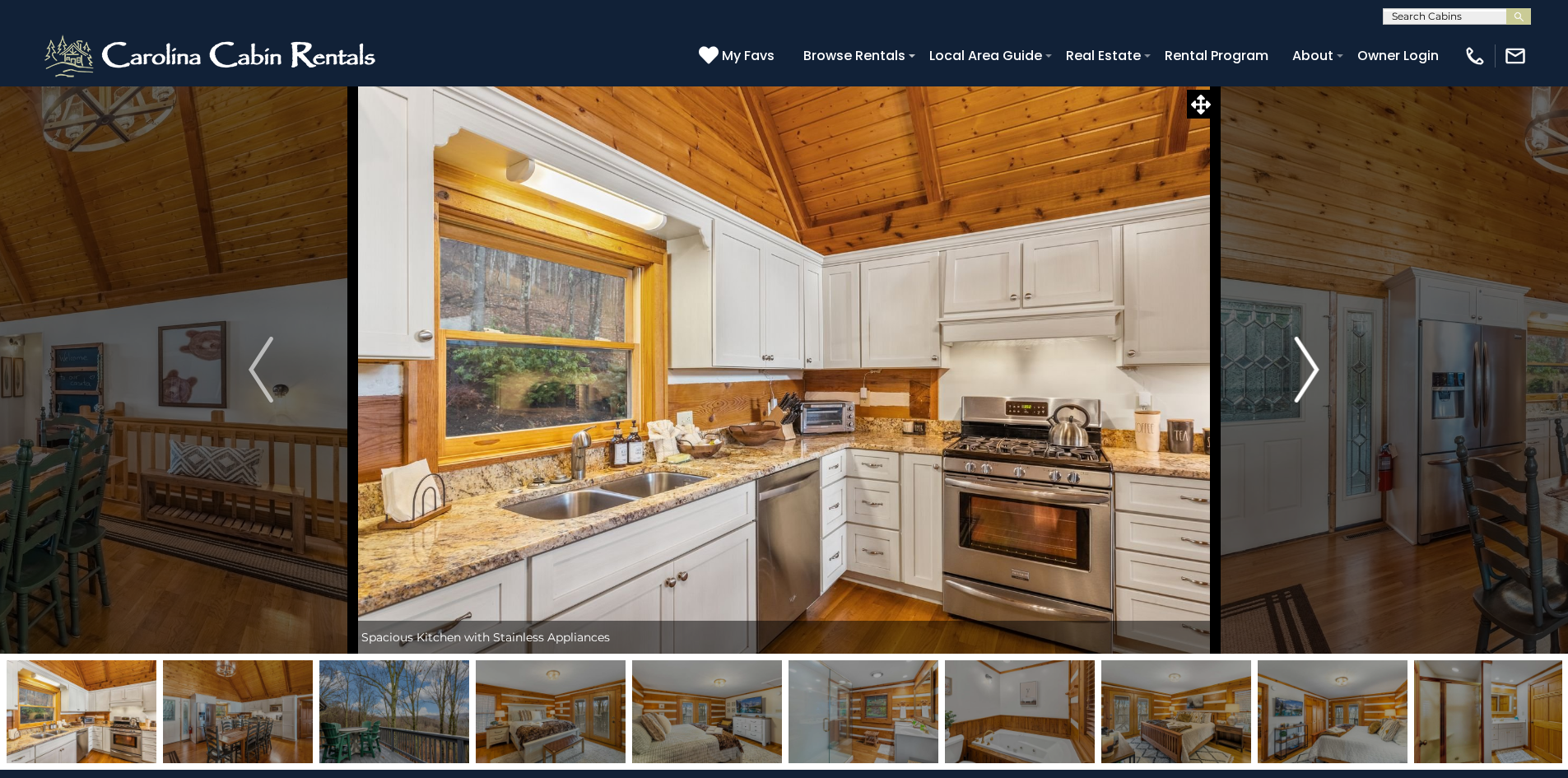
click at [1300, 386] on img "Next" at bounding box center [1307, 369] width 24 height 66
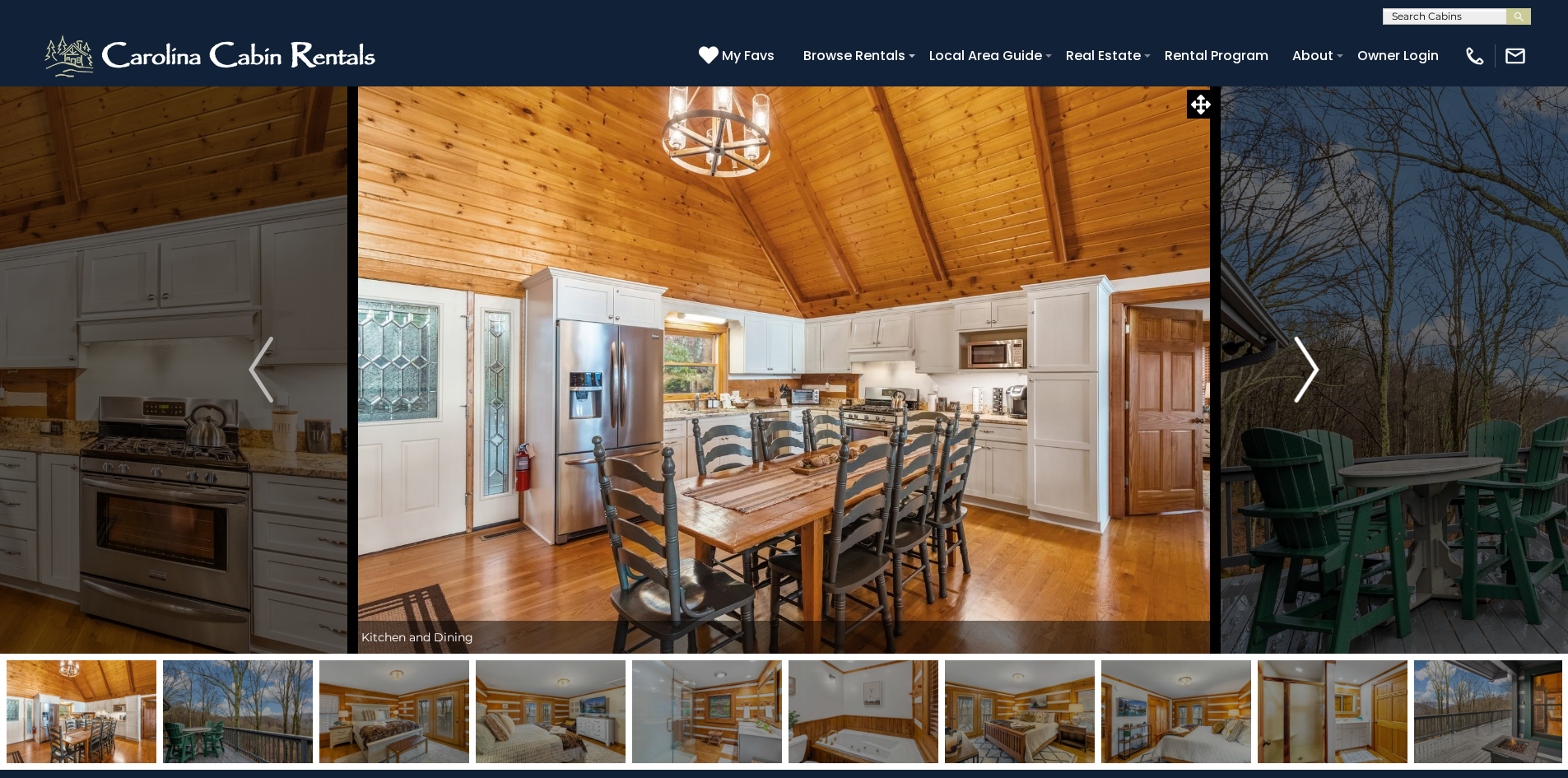
click at [1300, 386] on img "Next" at bounding box center [1307, 369] width 24 height 66
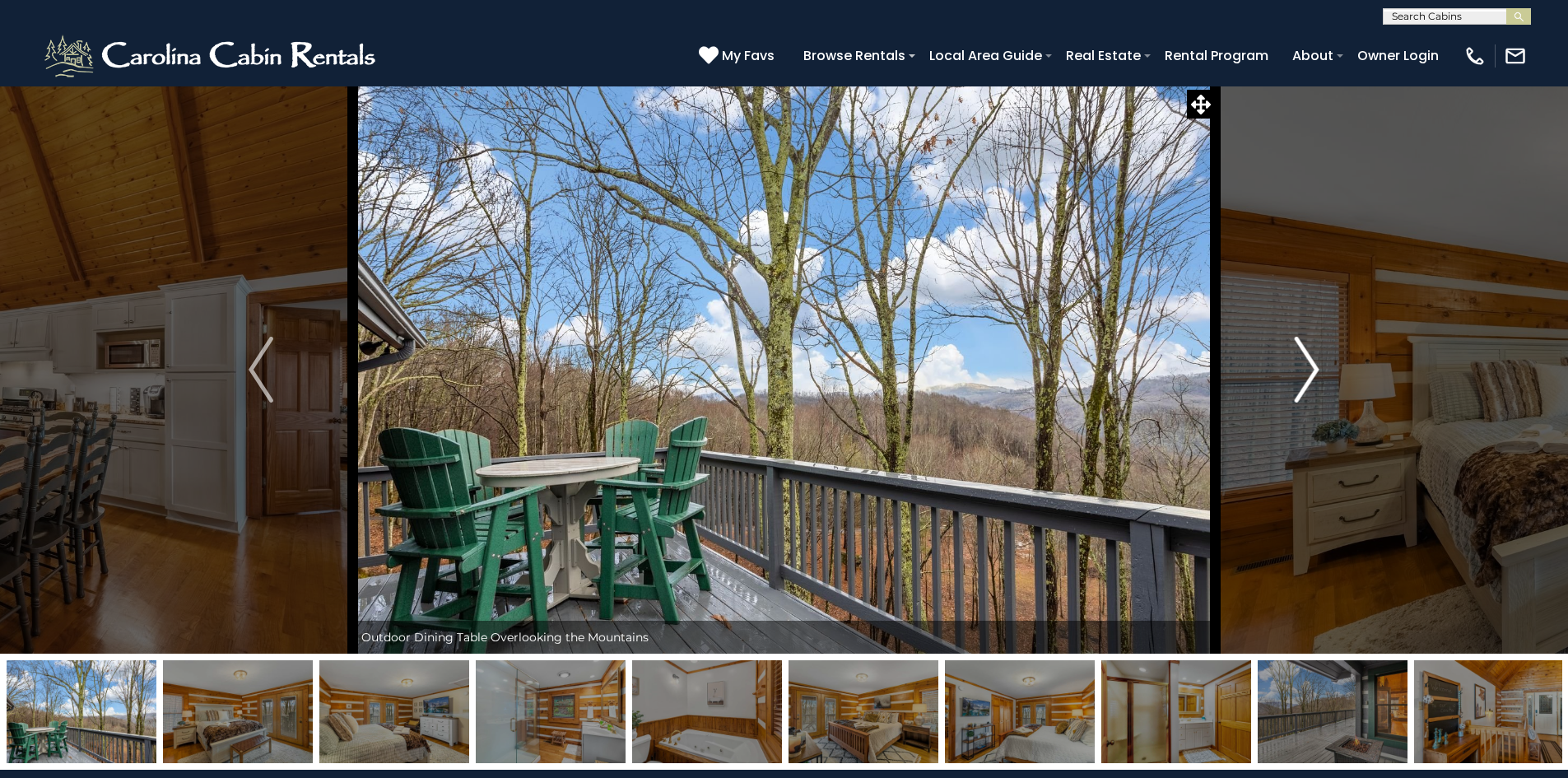
click at [1300, 386] on img "Next" at bounding box center [1307, 369] width 24 height 66
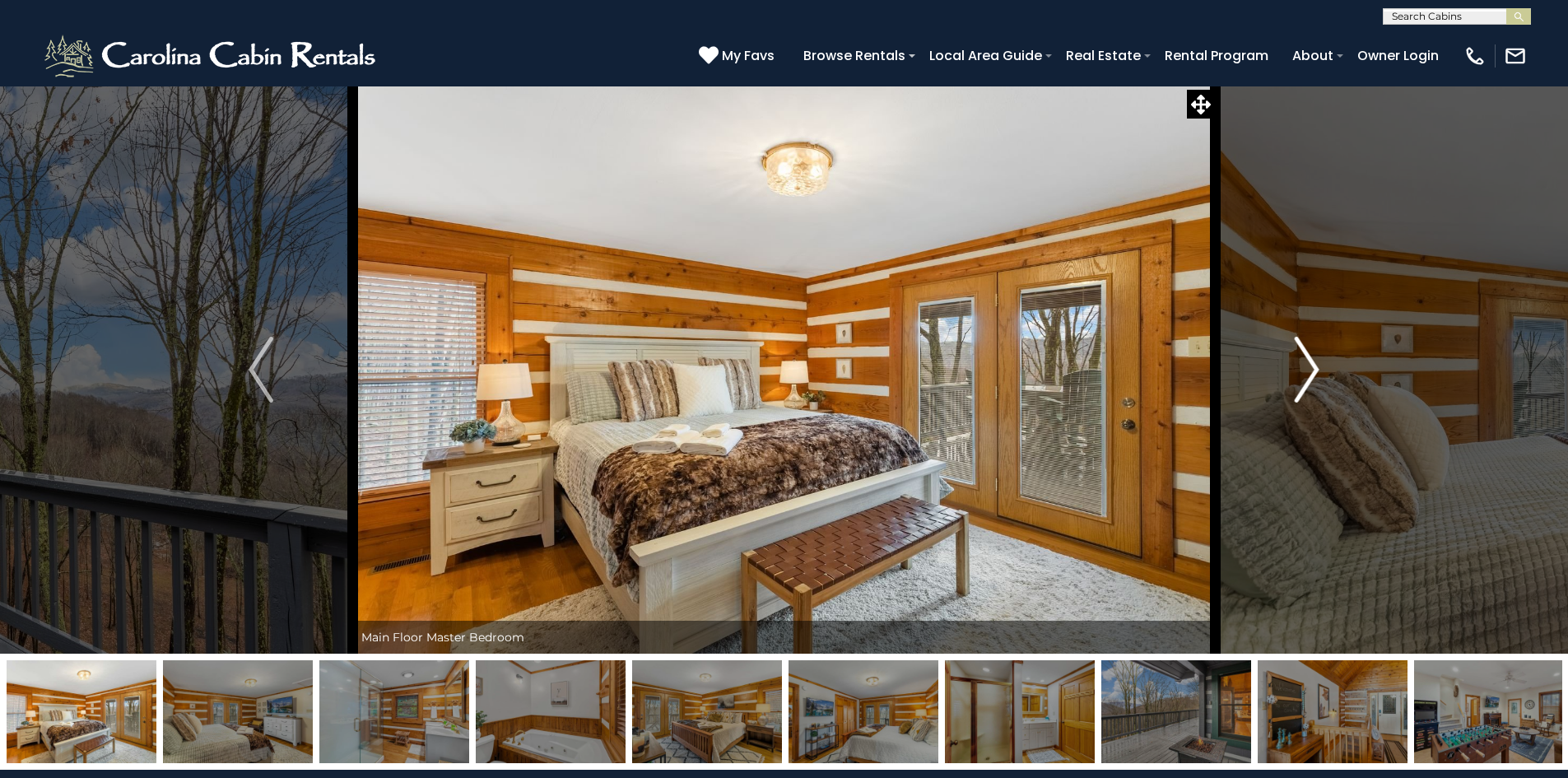
click at [1300, 386] on img "Next" at bounding box center [1307, 369] width 24 height 66
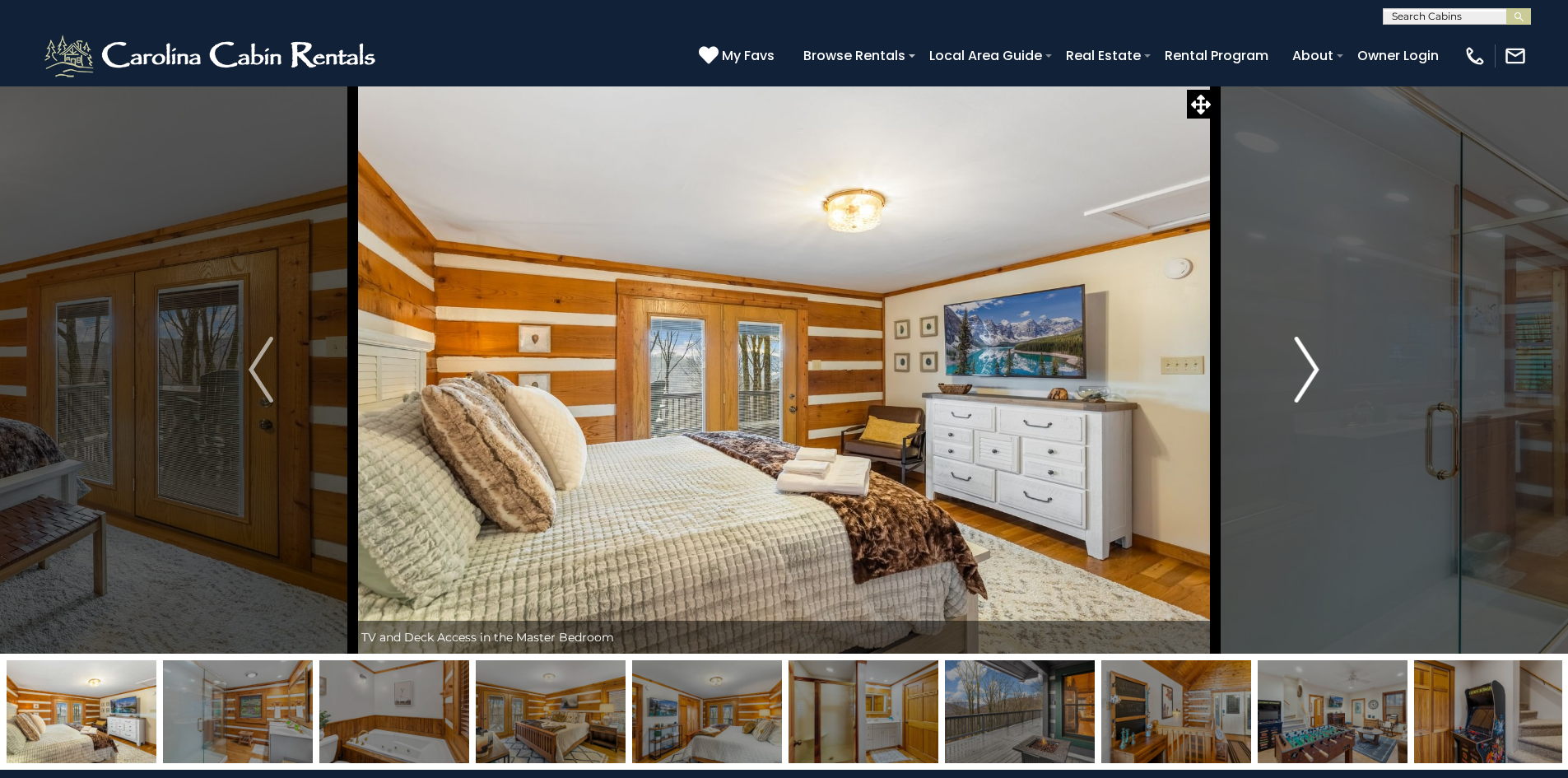
click at [1300, 386] on img "Next" at bounding box center [1307, 369] width 24 height 66
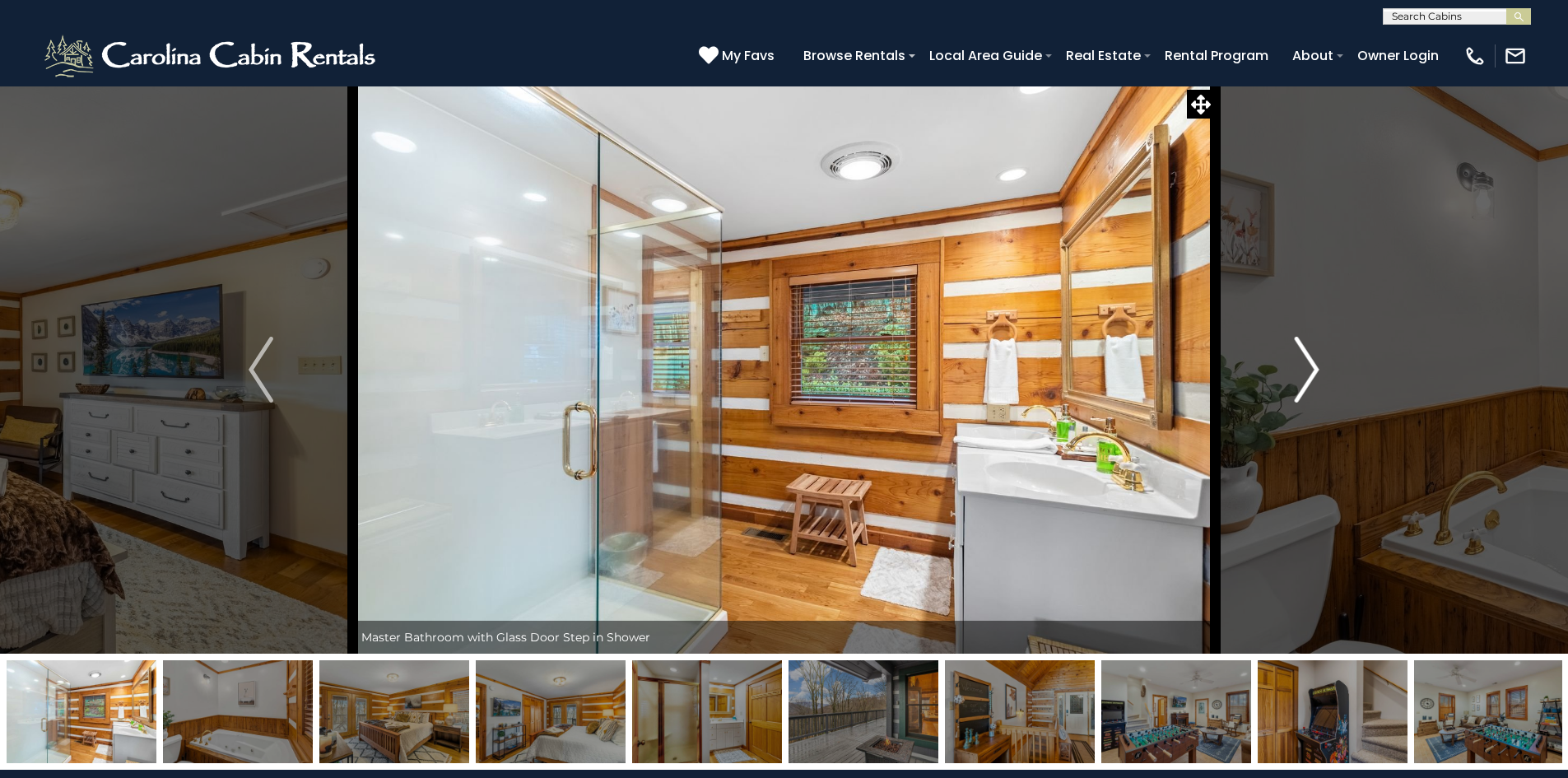
click at [1300, 386] on img "Next" at bounding box center [1307, 369] width 24 height 66
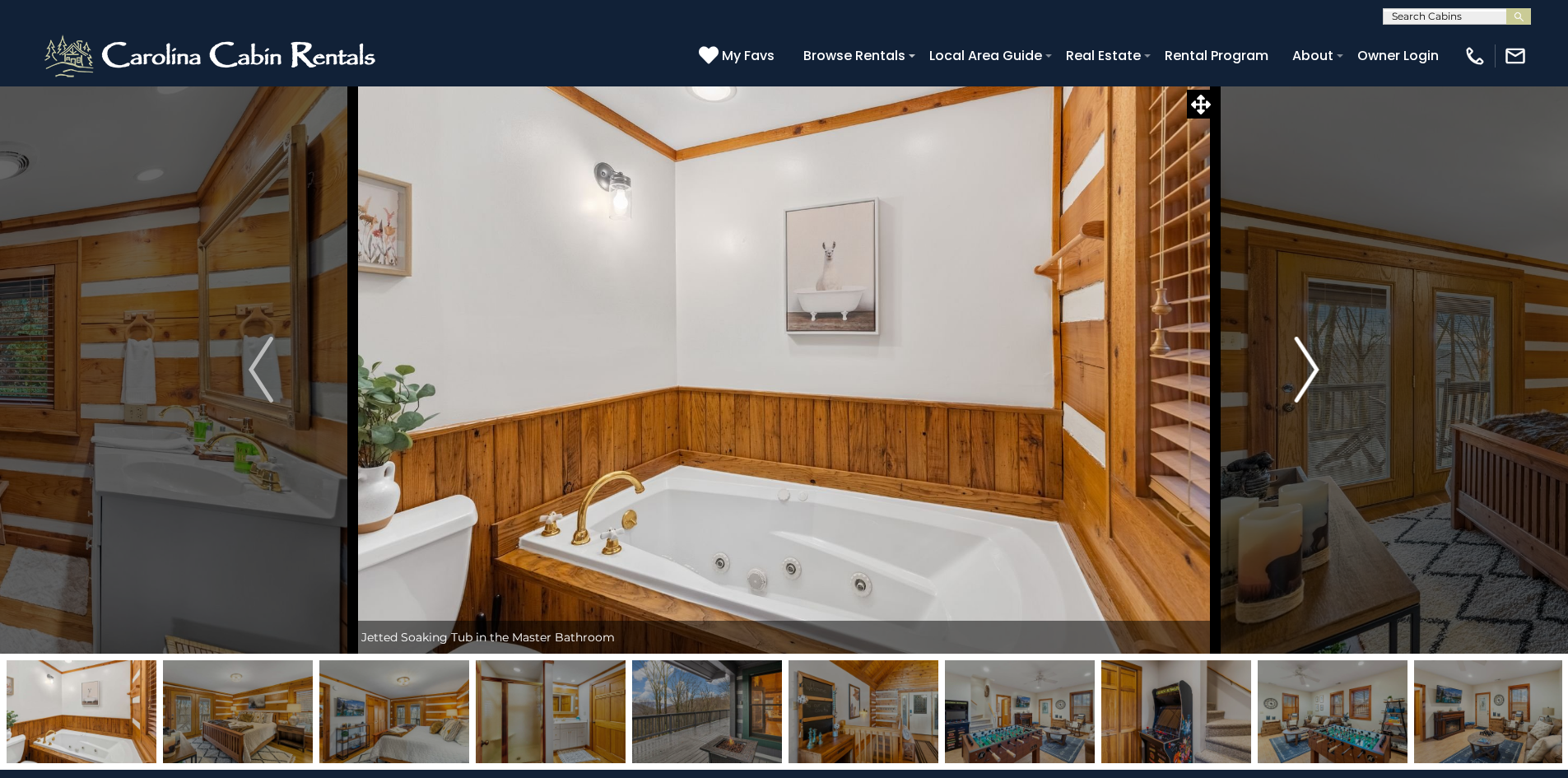
click at [1300, 386] on img "Next" at bounding box center [1307, 369] width 24 height 66
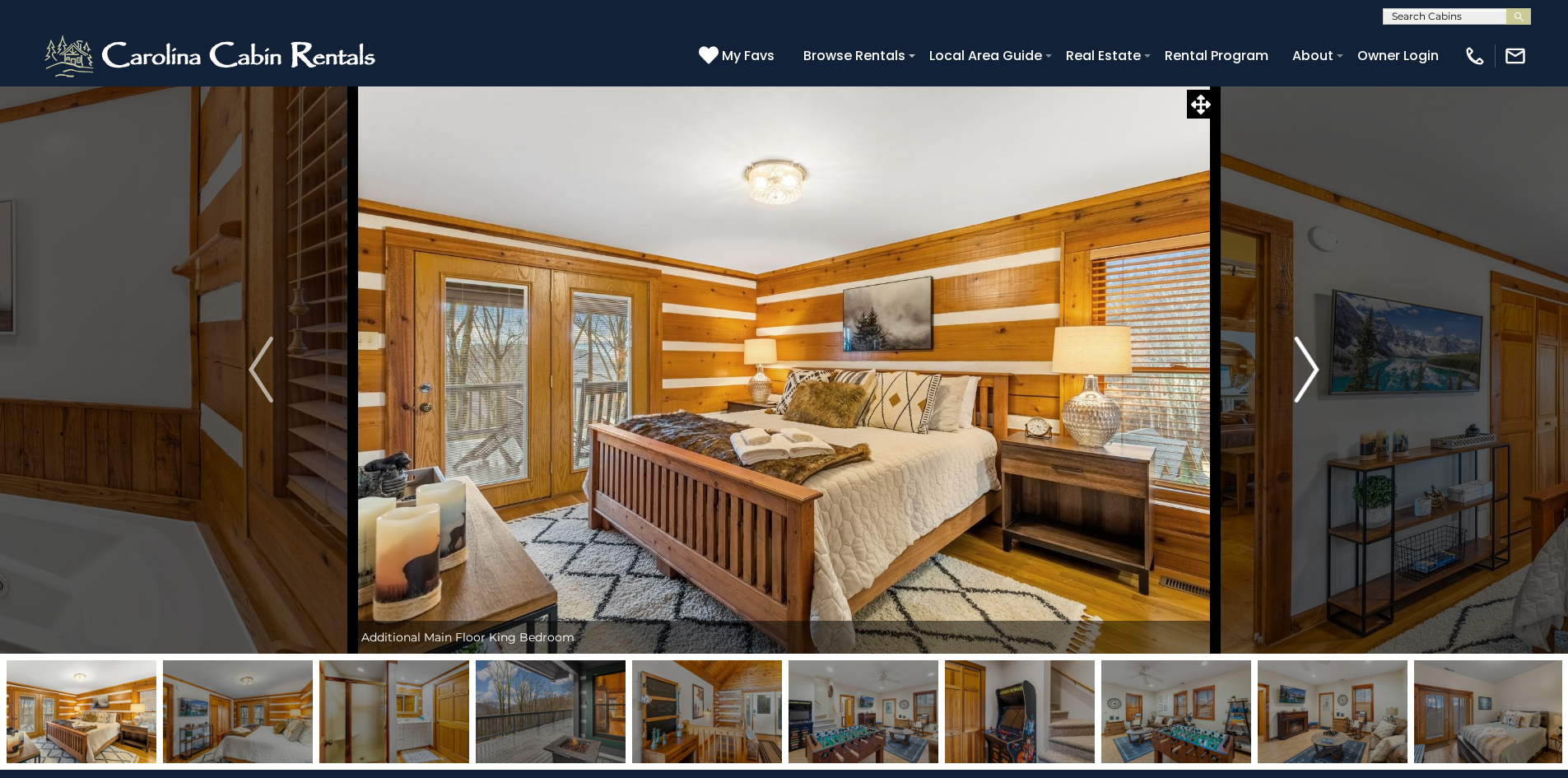
click at [1300, 386] on img "Next" at bounding box center [1307, 369] width 24 height 66
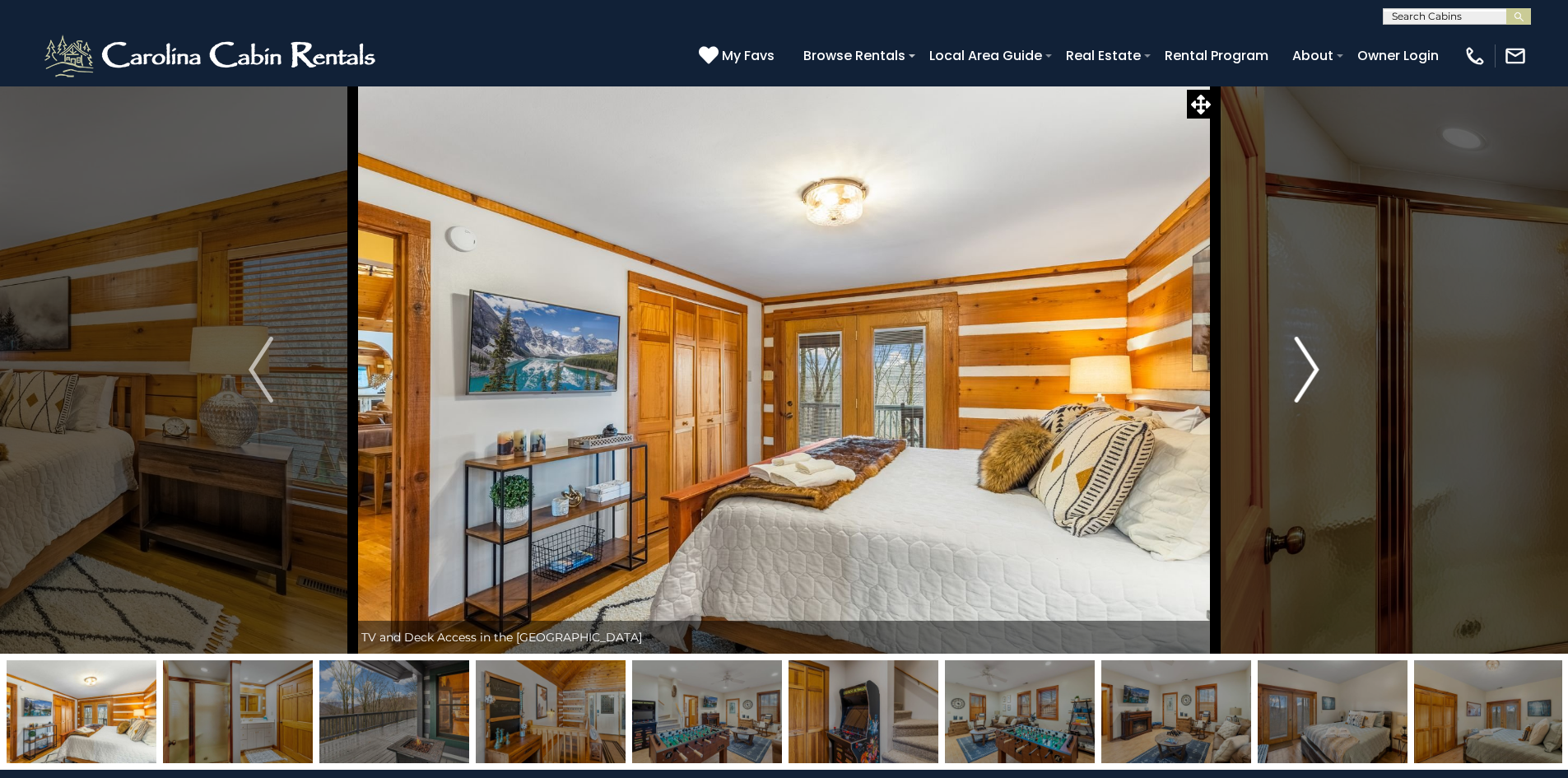
click at [1300, 386] on img "Next" at bounding box center [1307, 369] width 24 height 66
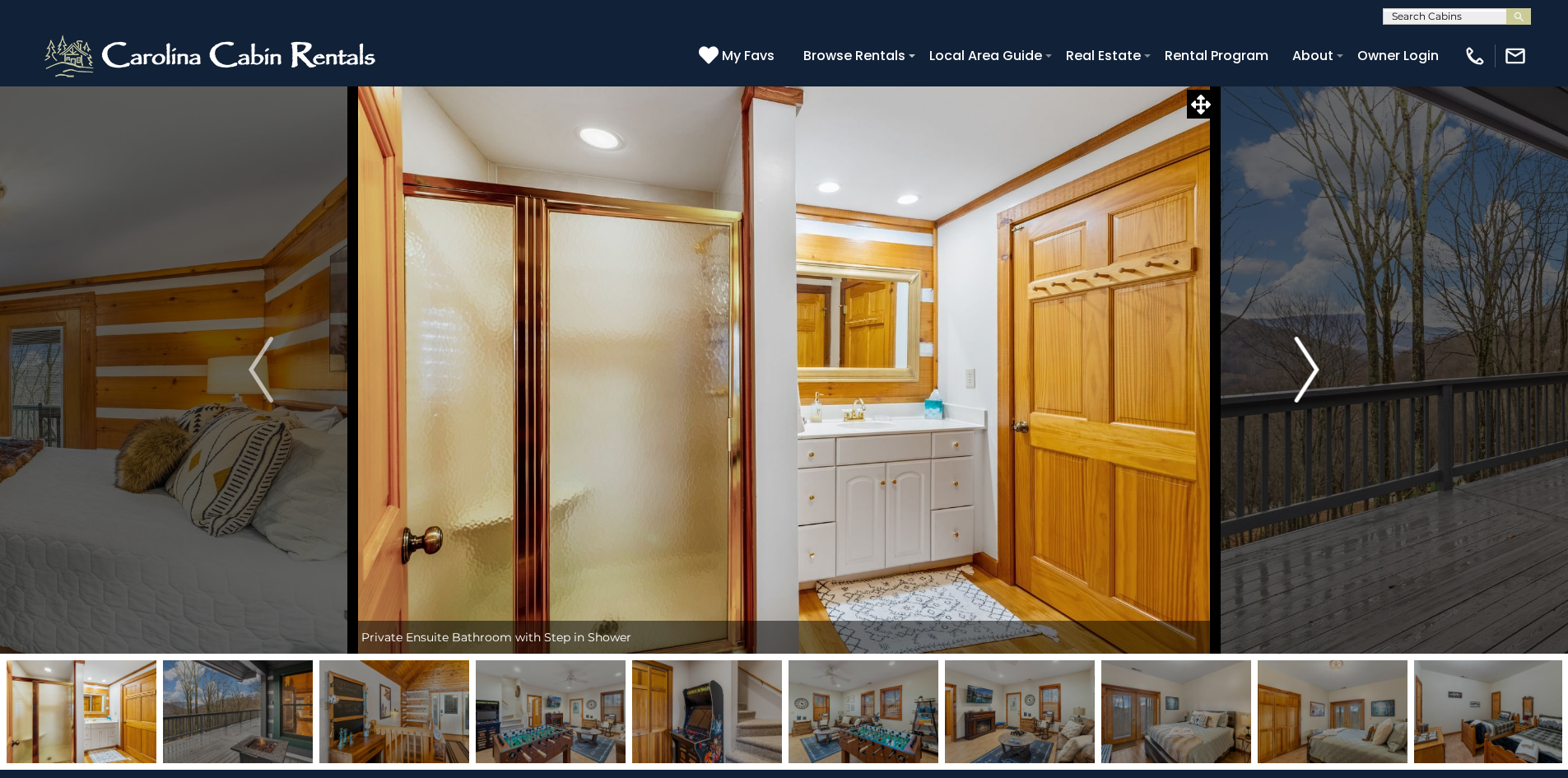
click at [1300, 386] on img "Next" at bounding box center [1307, 369] width 24 height 66
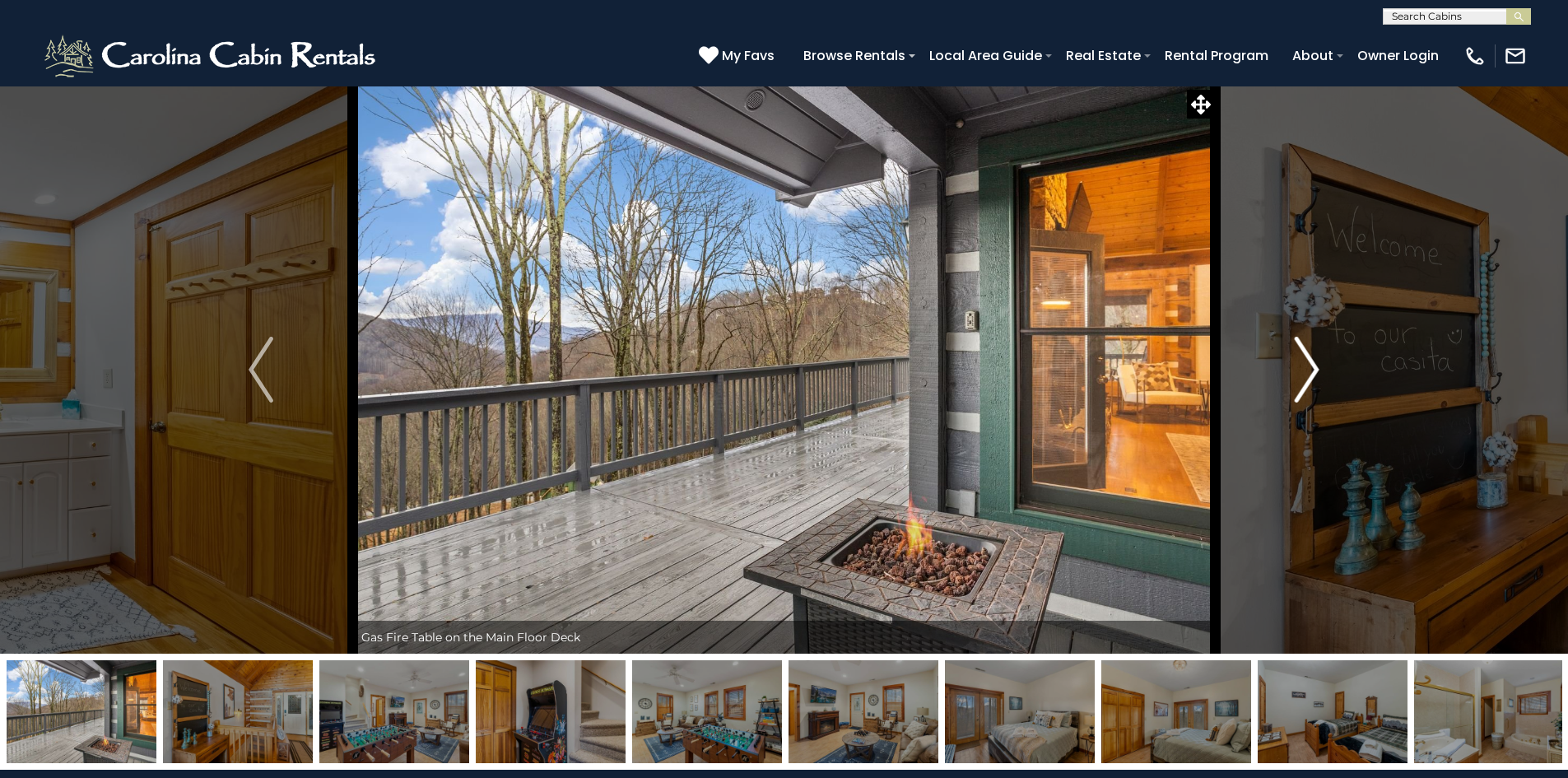
click at [1300, 386] on img "Next" at bounding box center [1307, 369] width 24 height 66
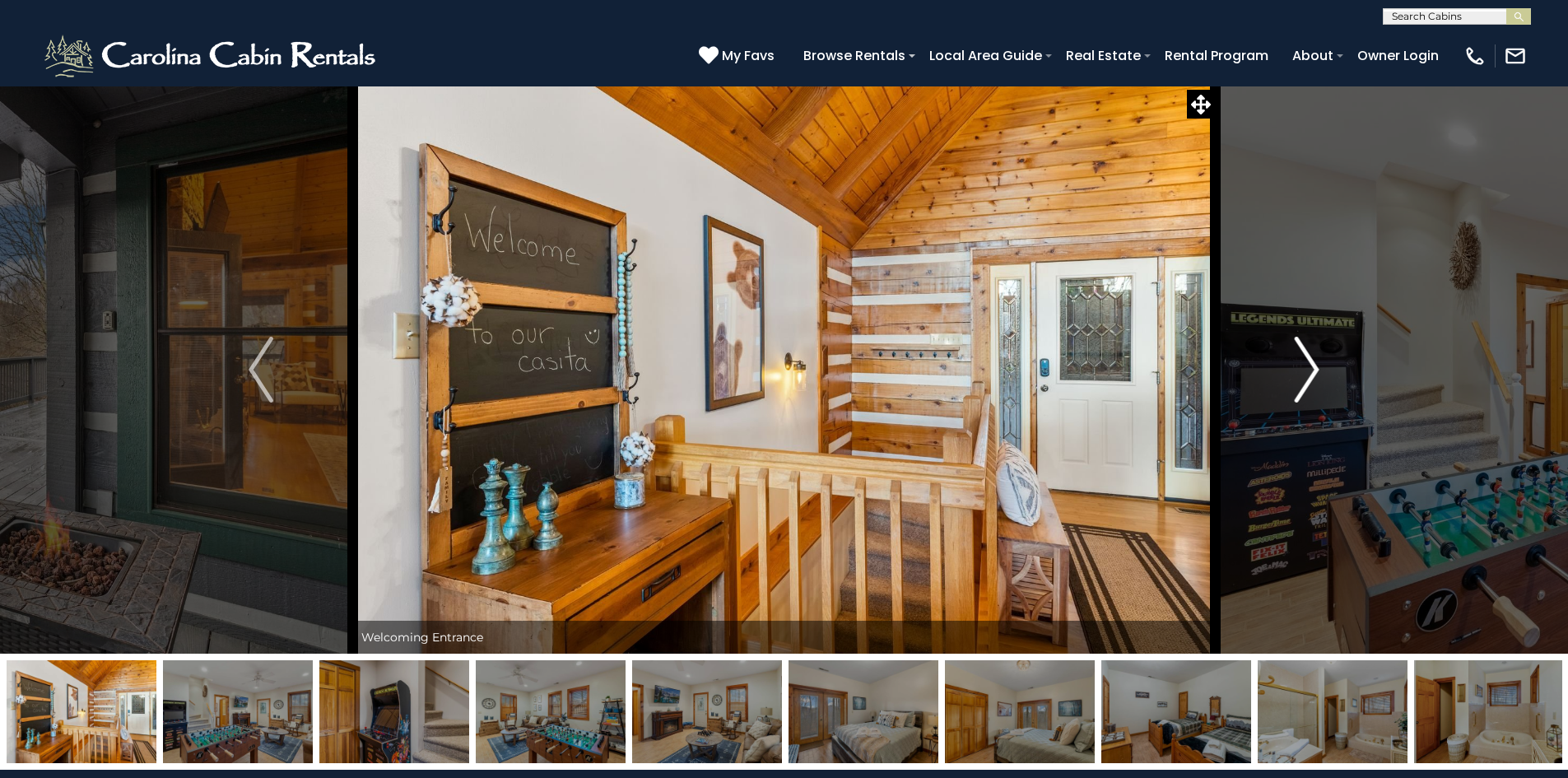
click at [1300, 386] on img "Next" at bounding box center [1307, 369] width 24 height 66
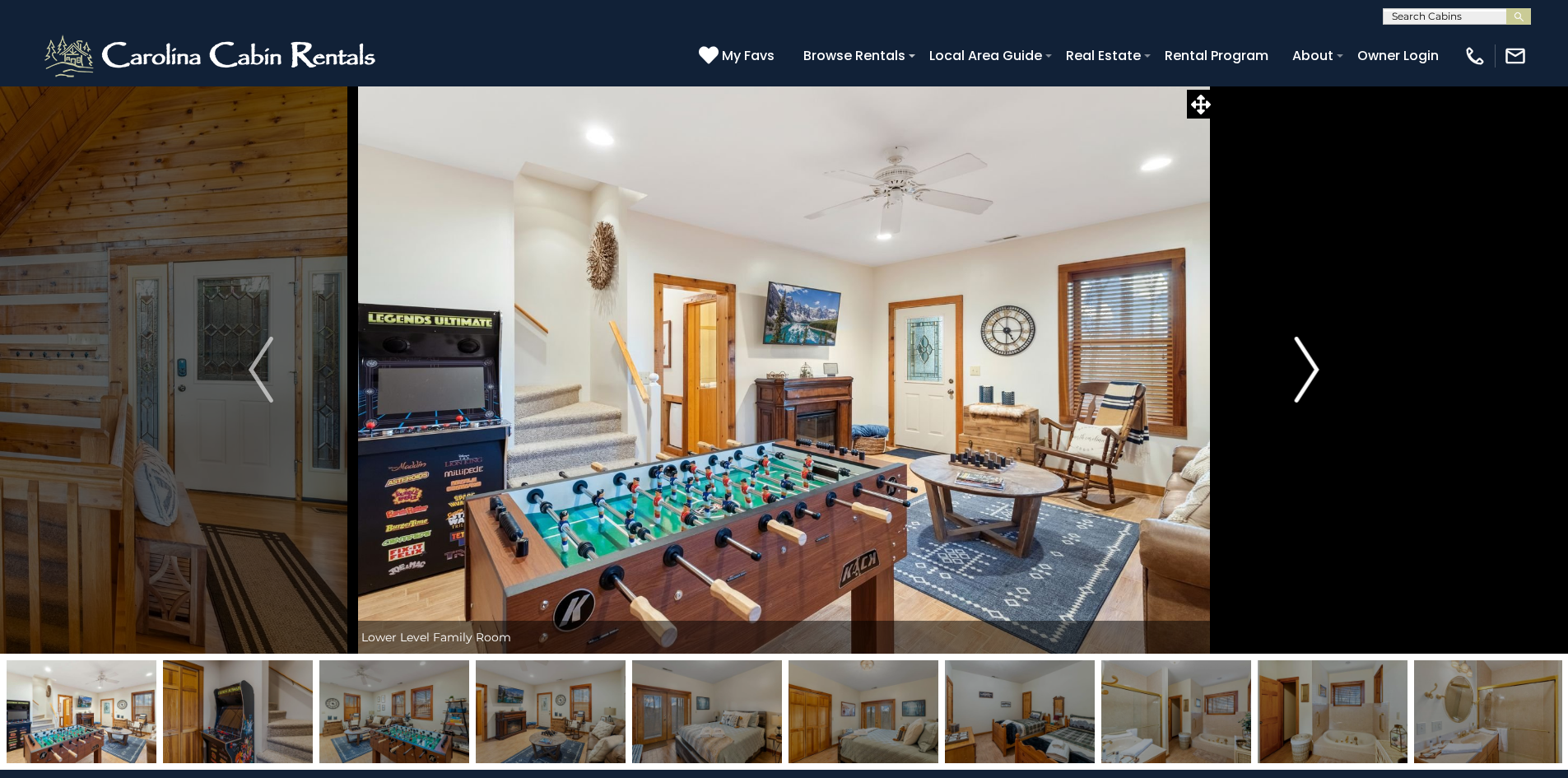
click at [1300, 386] on img "Next" at bounding box center [1307, 369] width 24 height 66
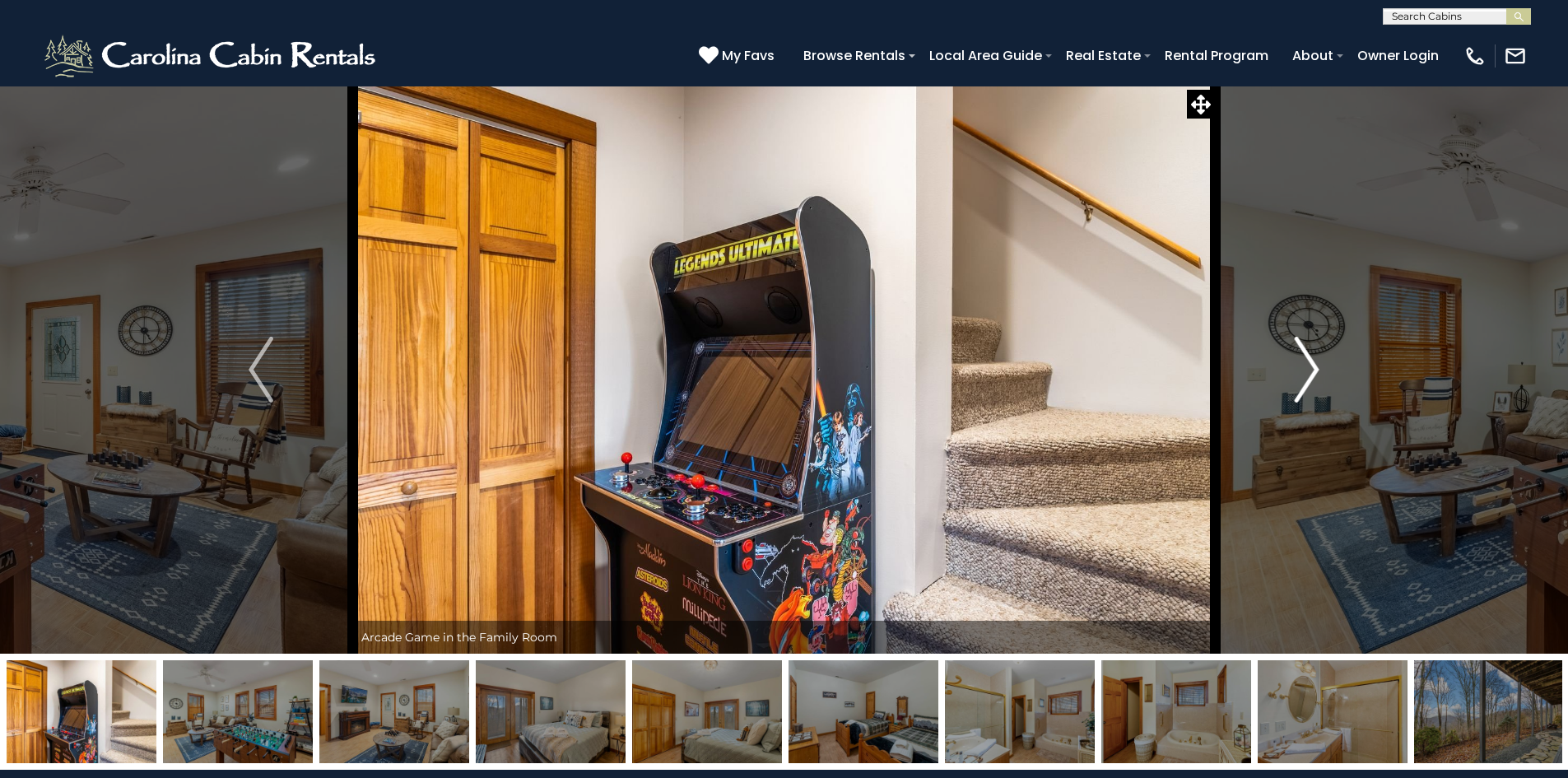
click at [1300, 386] on img "Next" at bounding box center [1307, 369] width 24 height 66
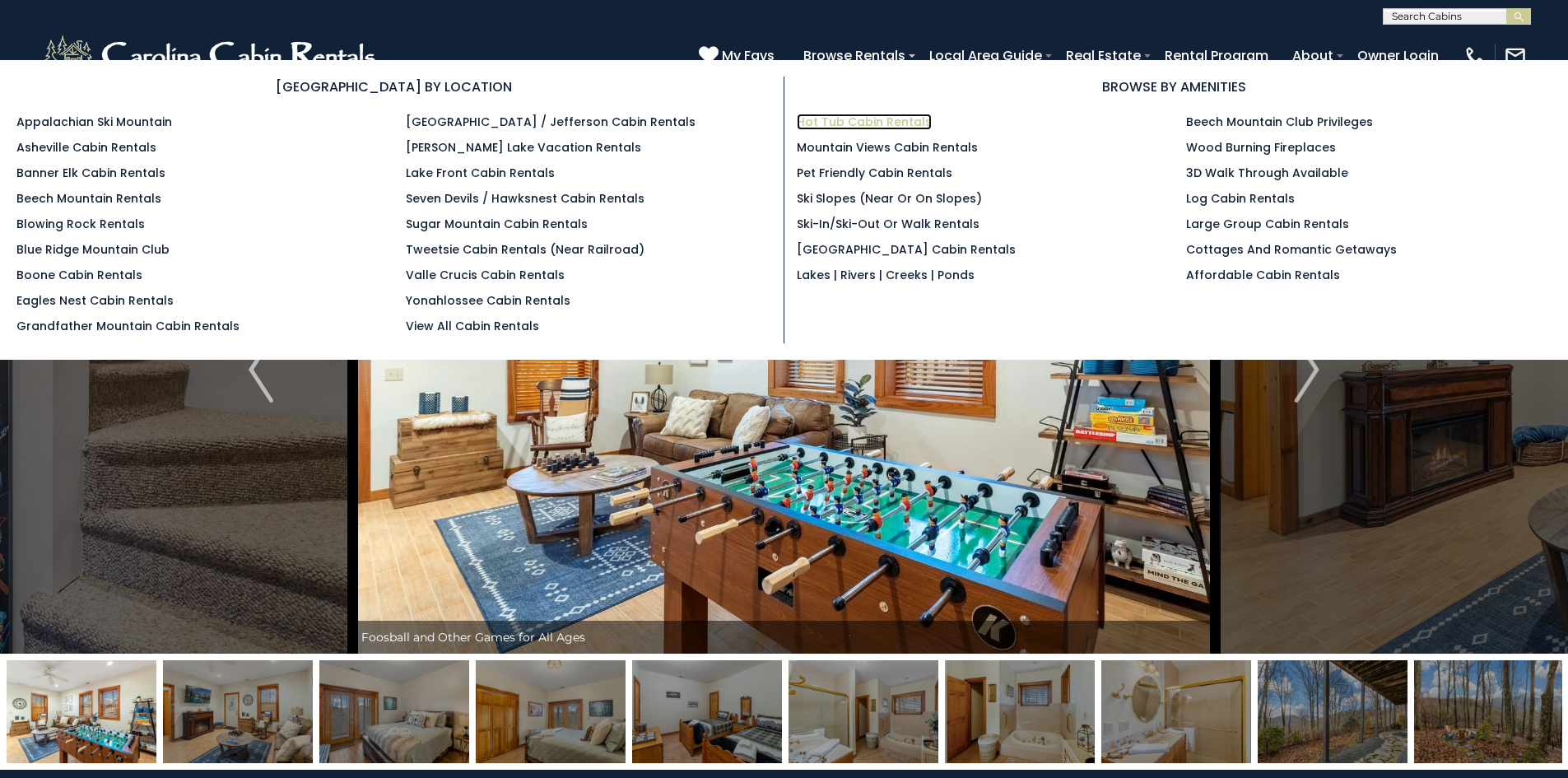
click at [831, 124] on link "Hot Tub Cabin Rentals" at bounding box center [864, 122] width 135 height 16
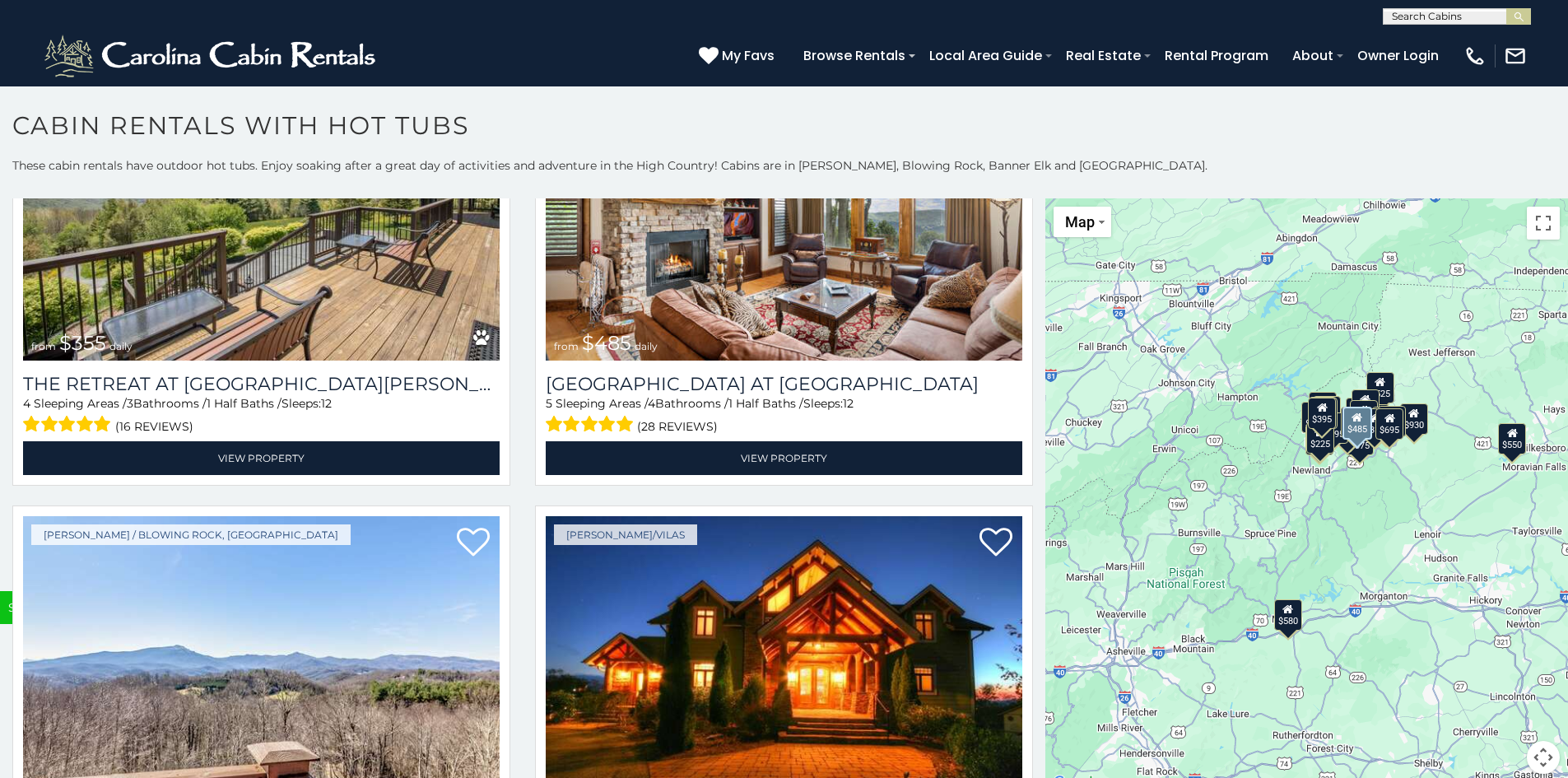
scroll to position [6421, 0]
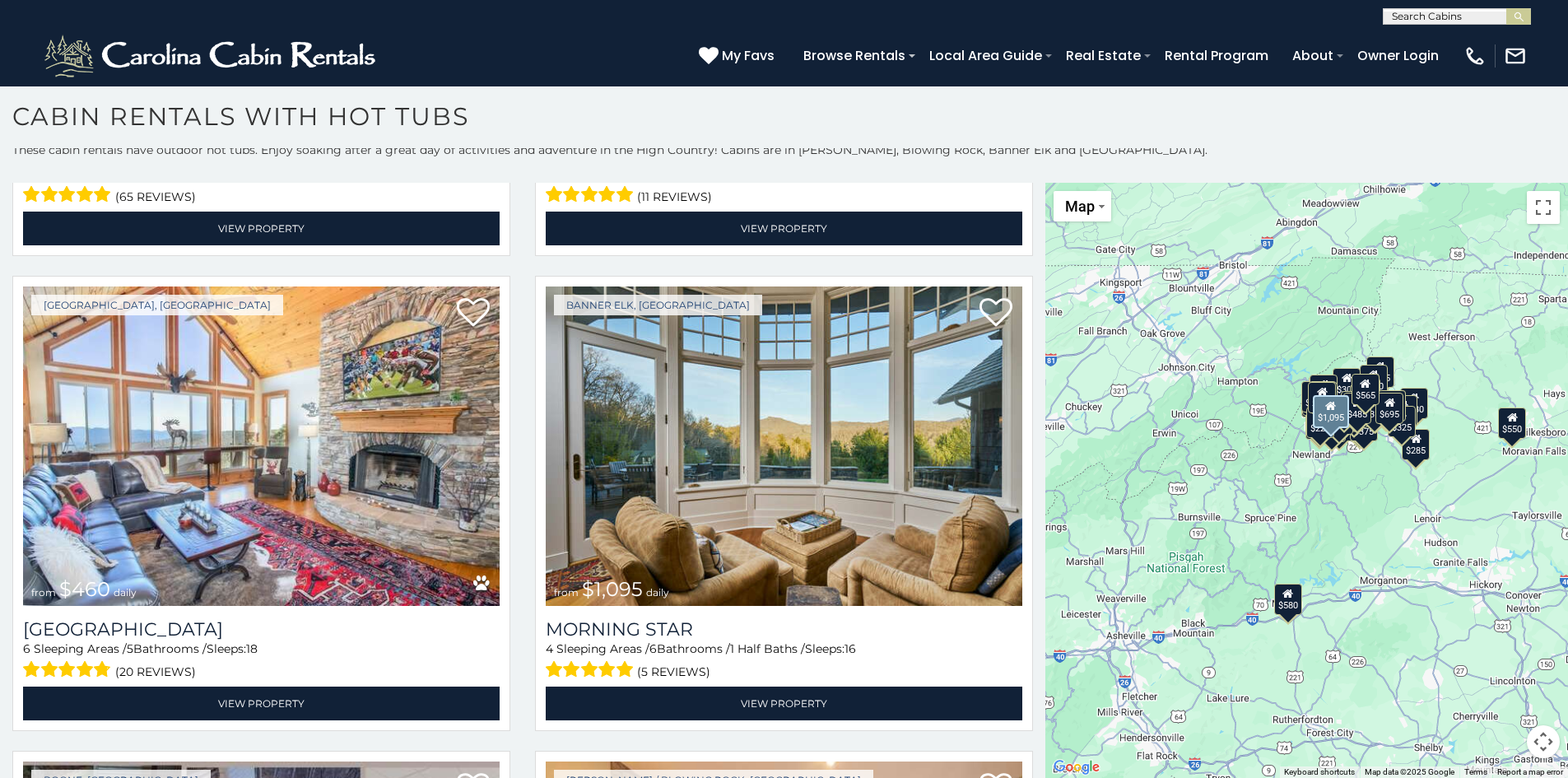
scroll to position [1806, 0]
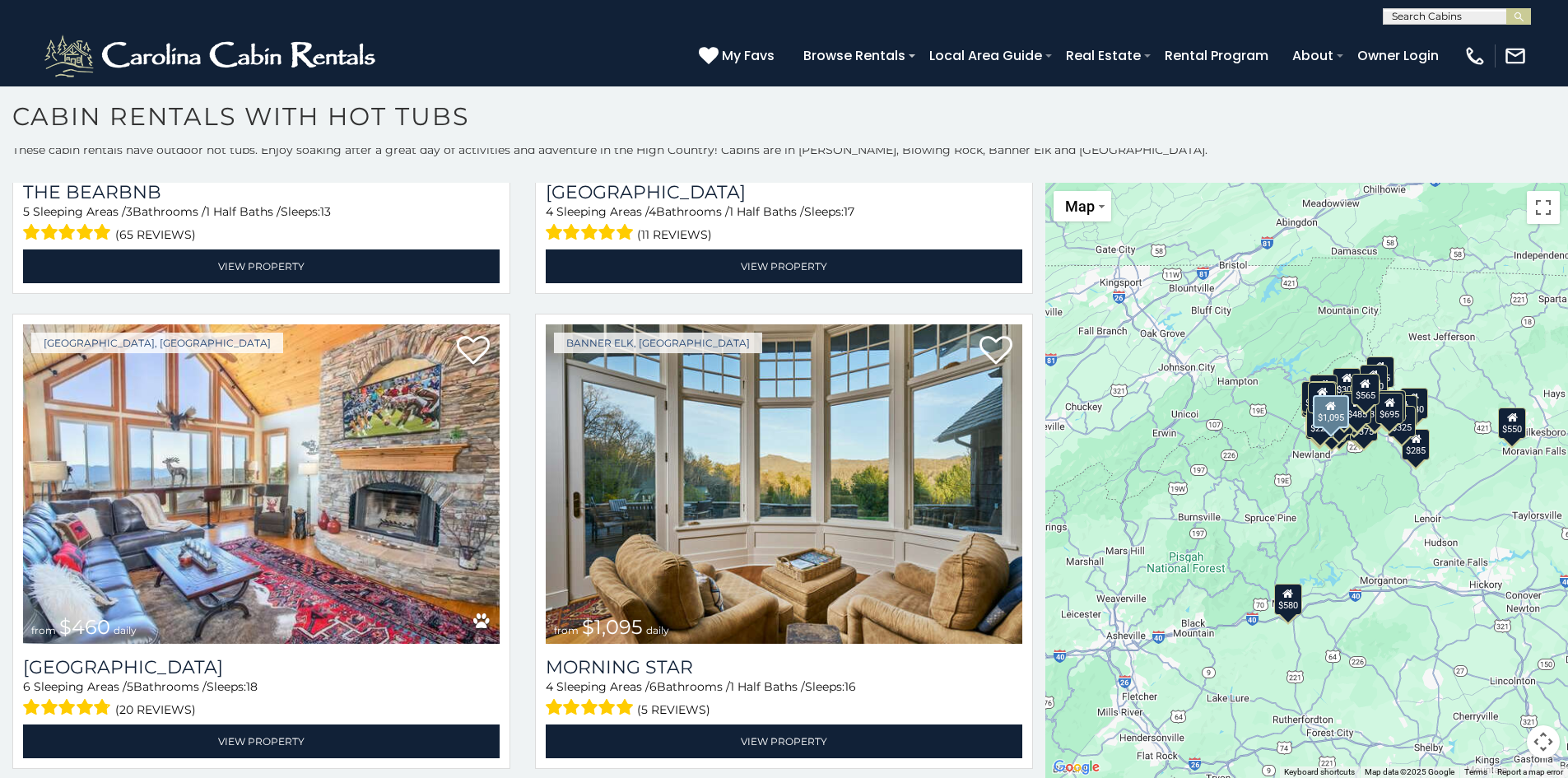
click at [755, 473] on img at bounding box center [784, 484] width 477 height 319
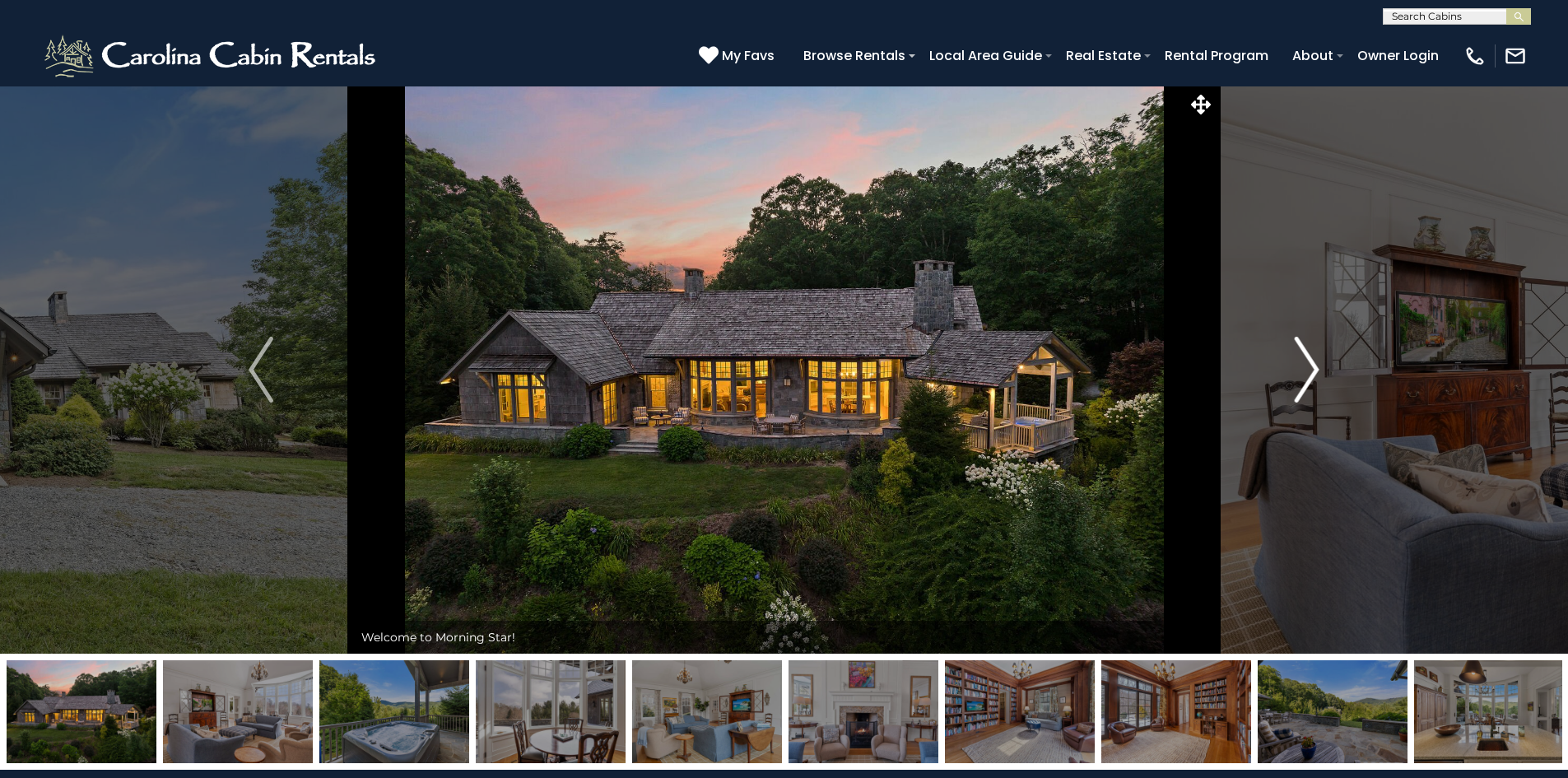
click at [1302, 384] on img "Next" at bounding box center [1307, 369] width 24 height 66
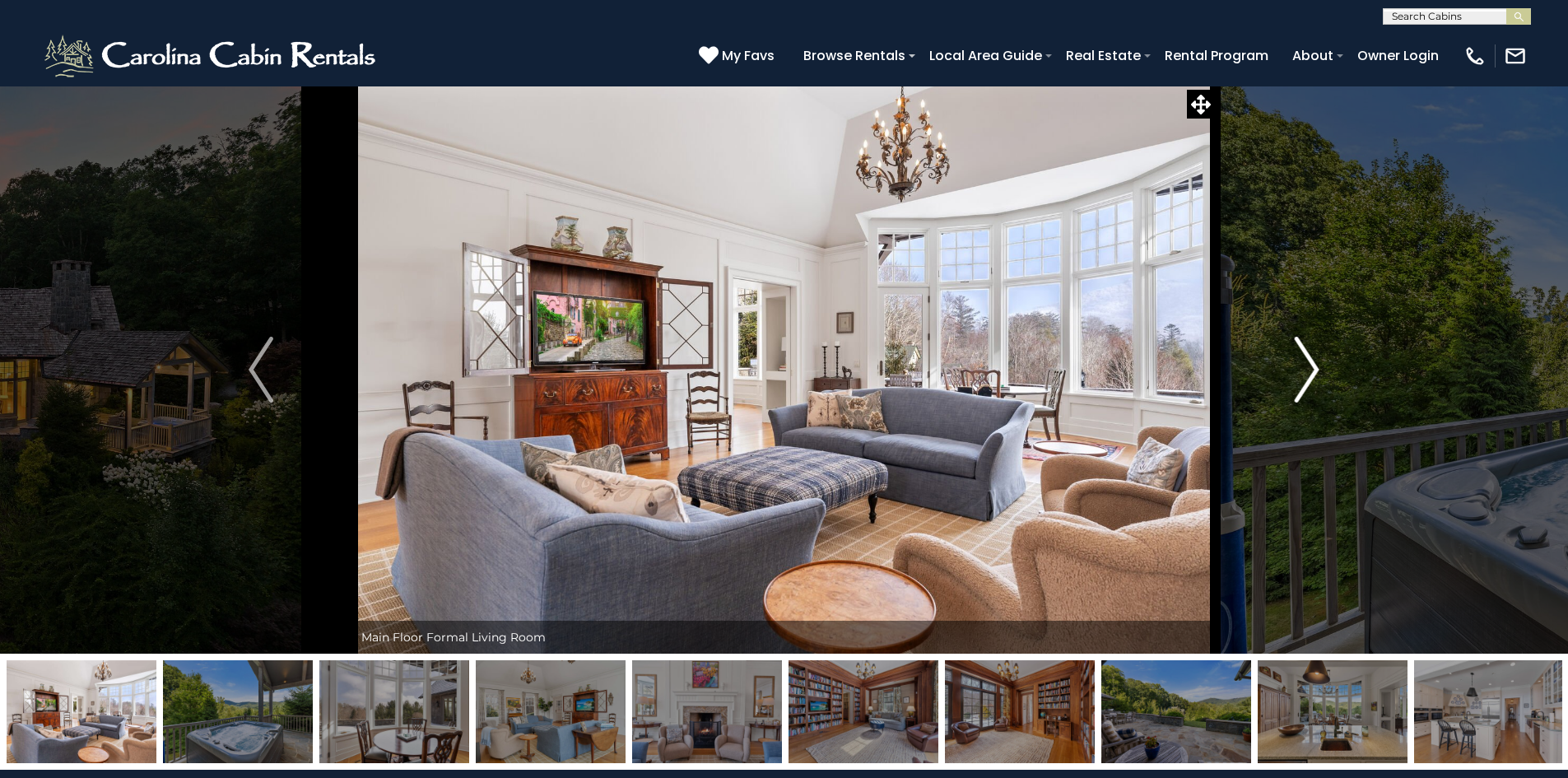
click at [1302, 384] on img "Next" at bounding box center [1307, 369] width 24 height 66
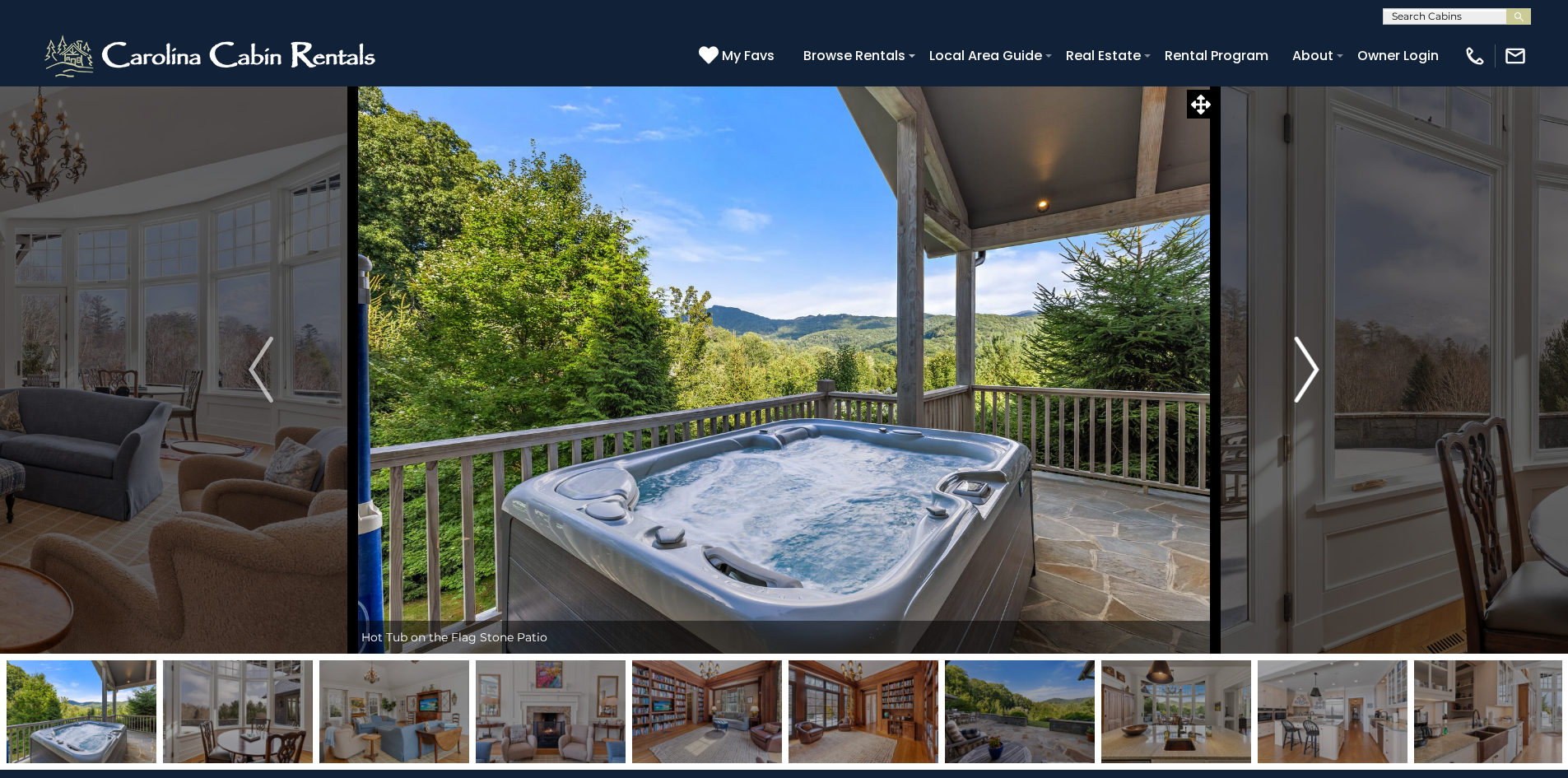
click at [1302, 384] on img "Next" at bounding box center [1307, 369] width 24 height 66
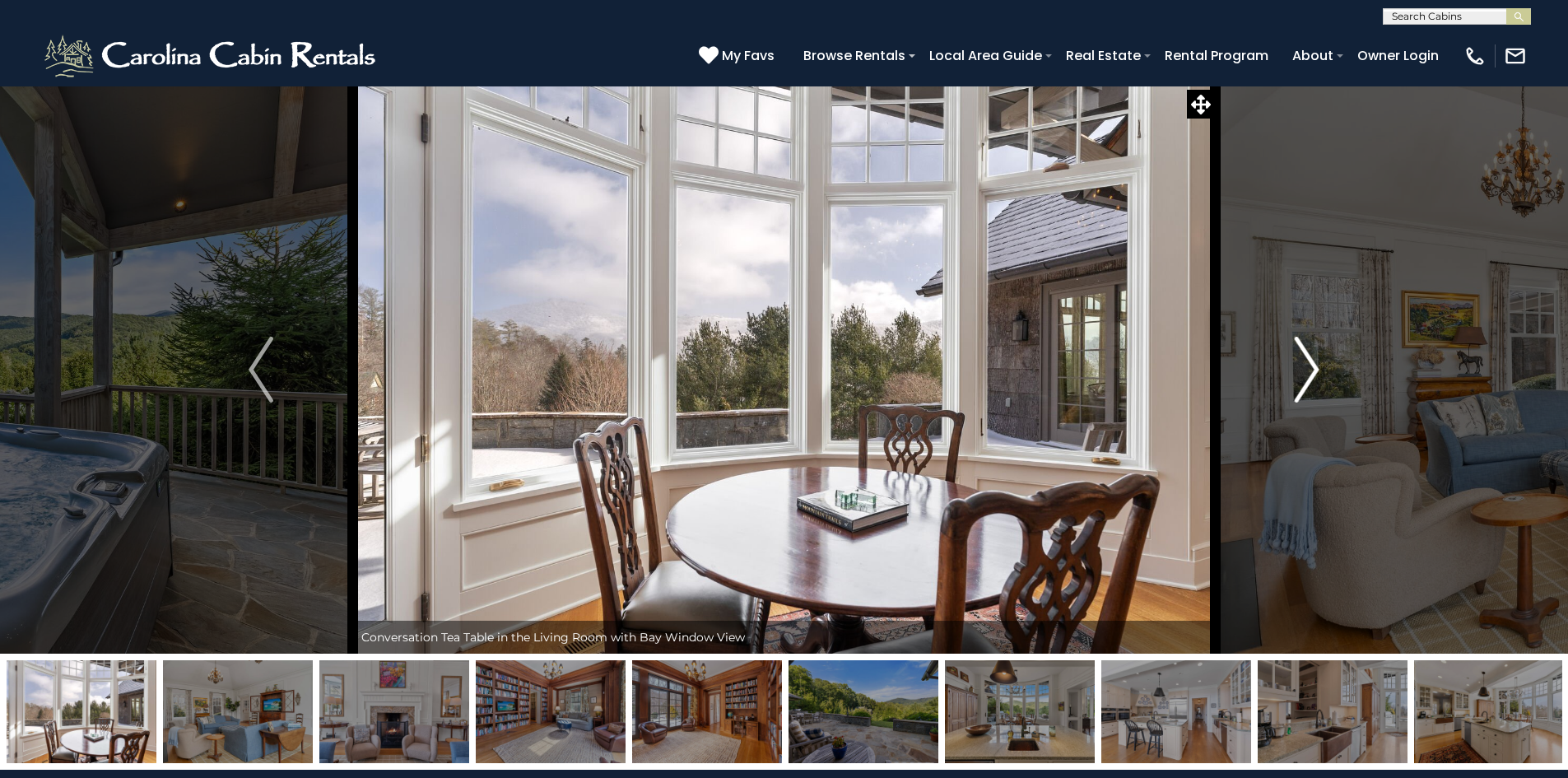
click at [1302, 384] on img "Next" at bounding box center [1307, 369] width 24 height 66
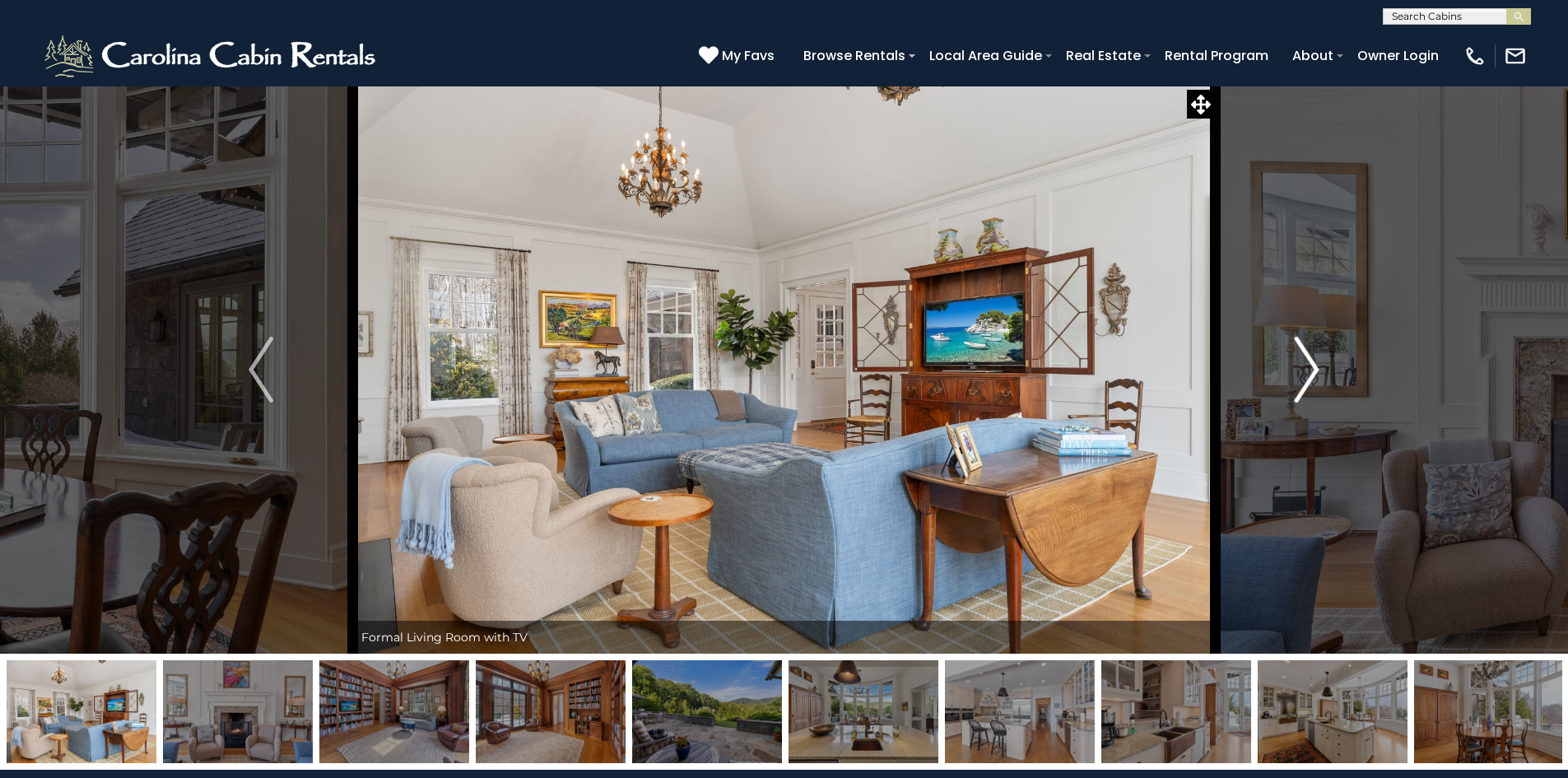
click at [1302, 384] on img "Next" at bounding box center [1307, 369] width 24 height 66
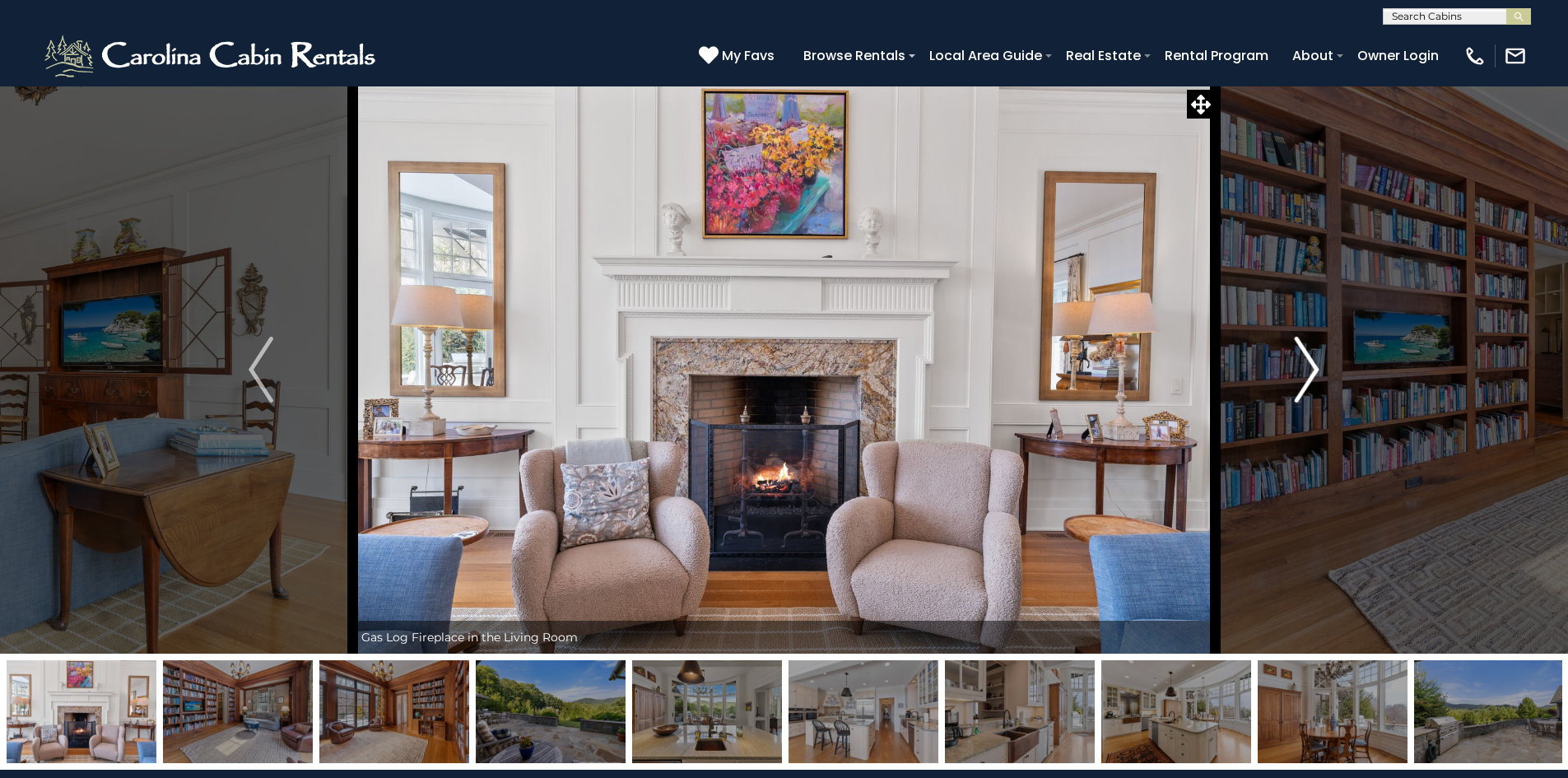
click at [1302, 384] on img "Next" at bounding box center [1307, 369] width 24 height 66
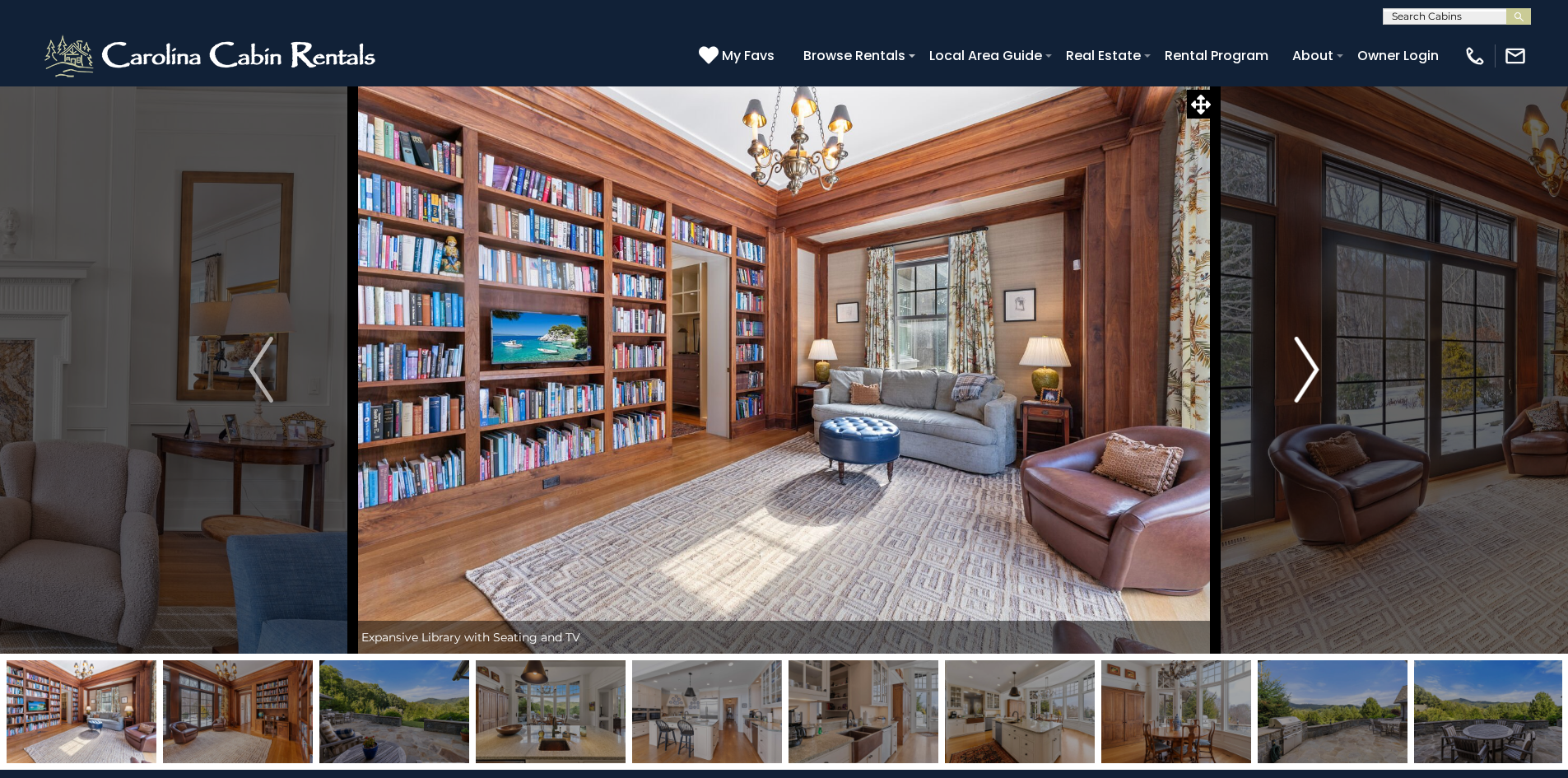
click at [1302, 384] on img "Next" at bounding box center [1307, 369] width 24 height 66
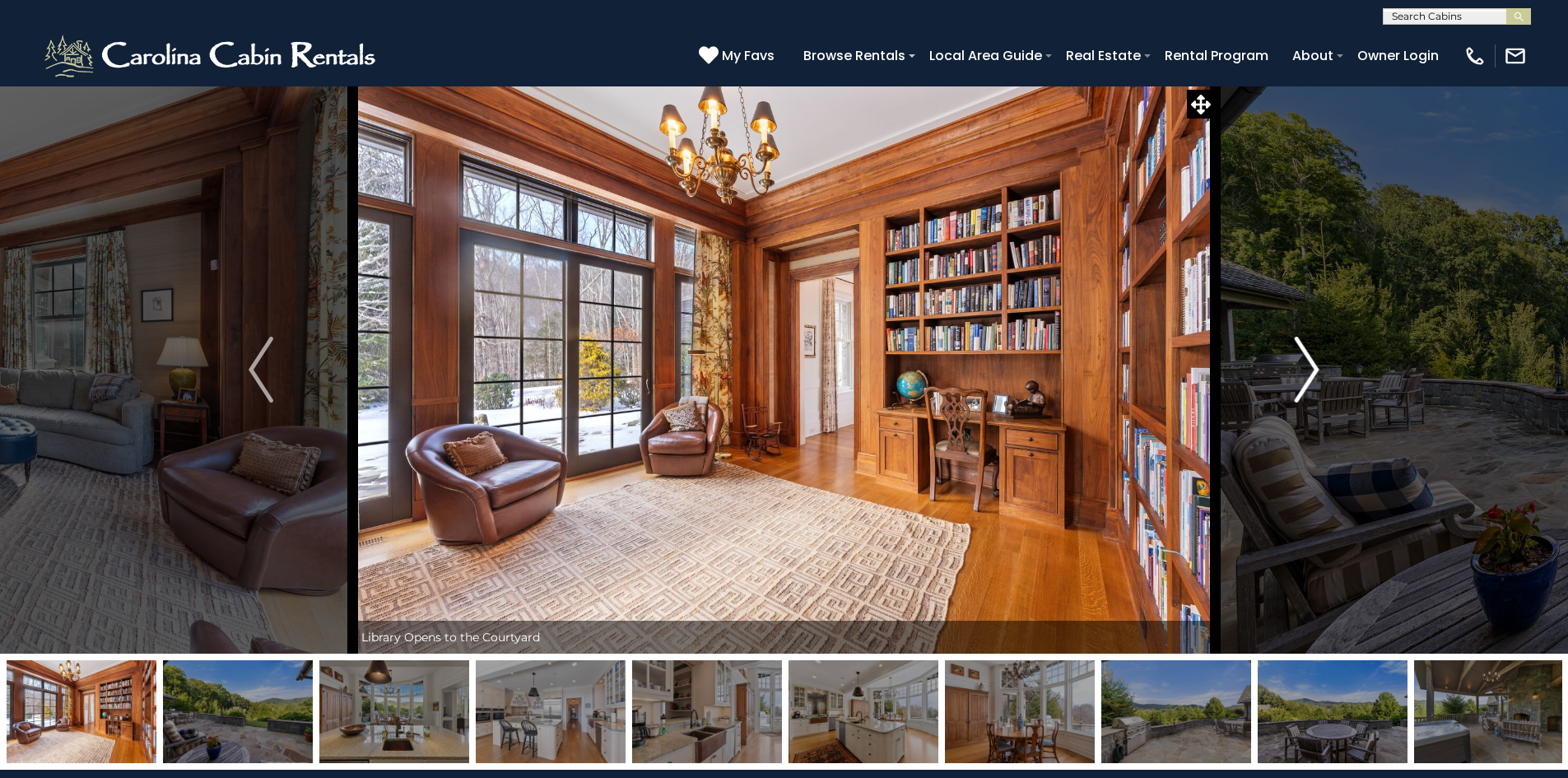
click at [1302, 384] on img "Next" at bounding box center [1307, 369] width 24 height 66
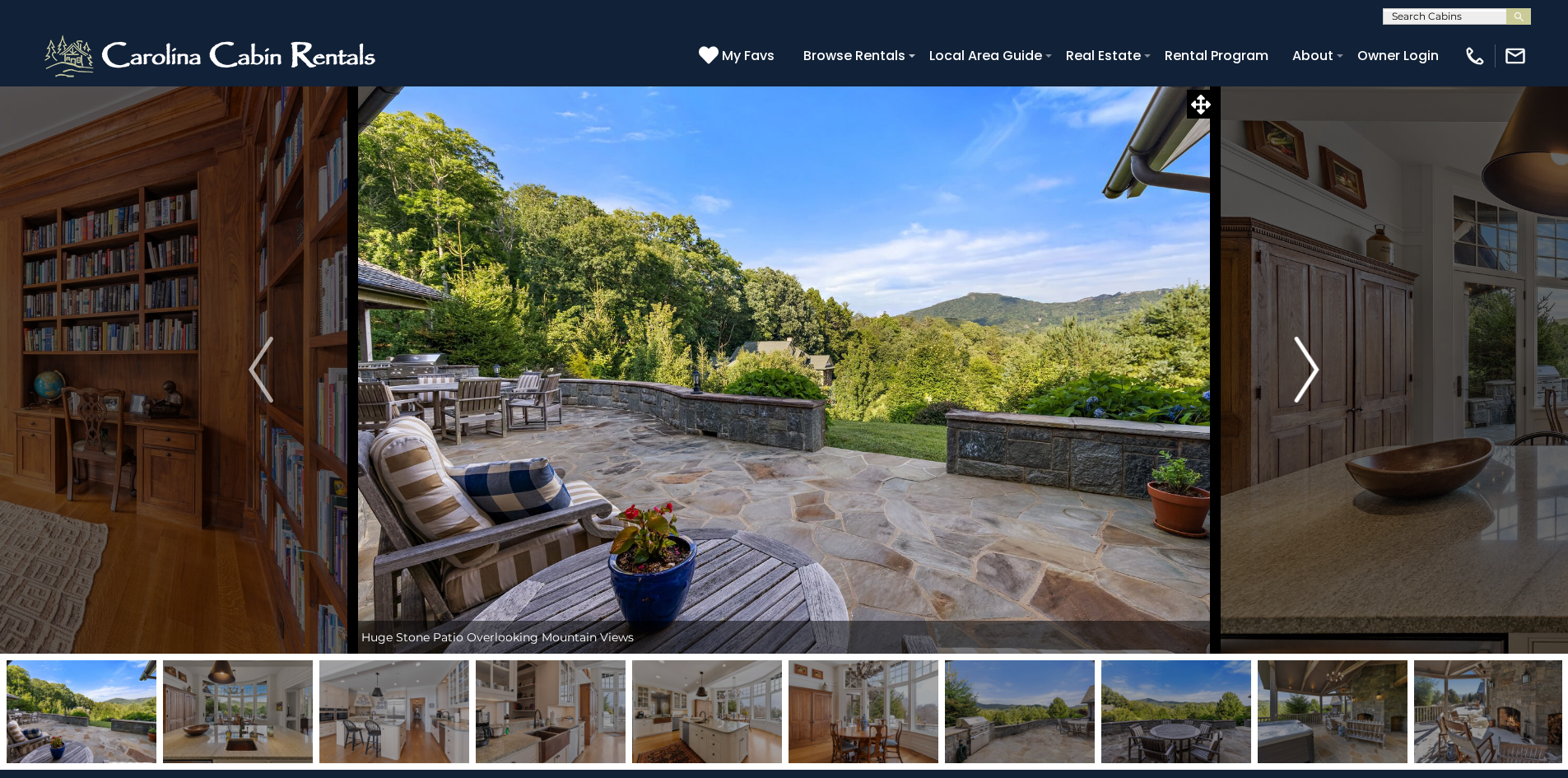
click at [1302, 384] on img "Next" at bounding box center [1307, 369] width 24 height 66
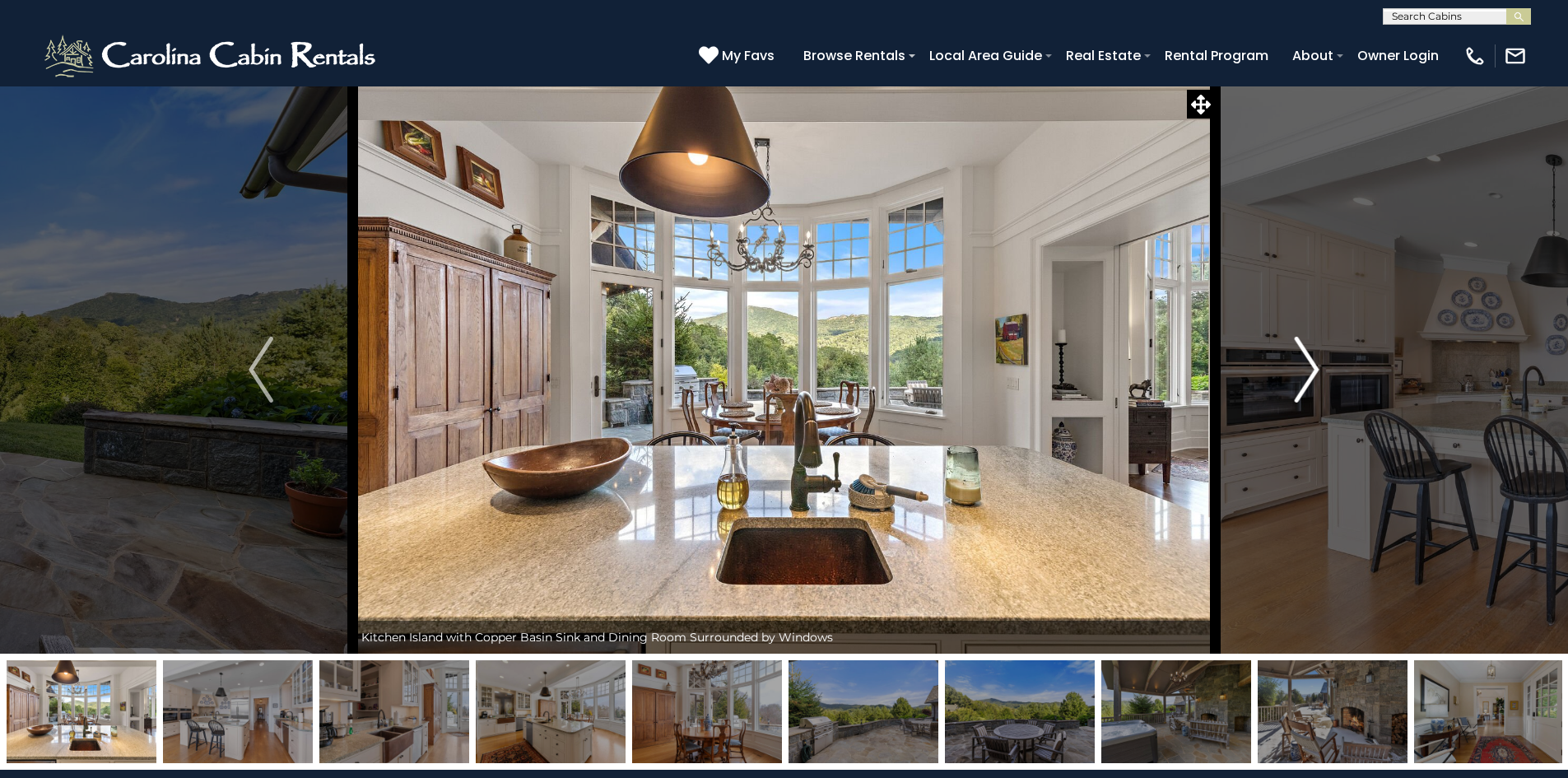
click at [1302, 384] on img "Next" at bounding box center [1307, 369] width 24 height 66
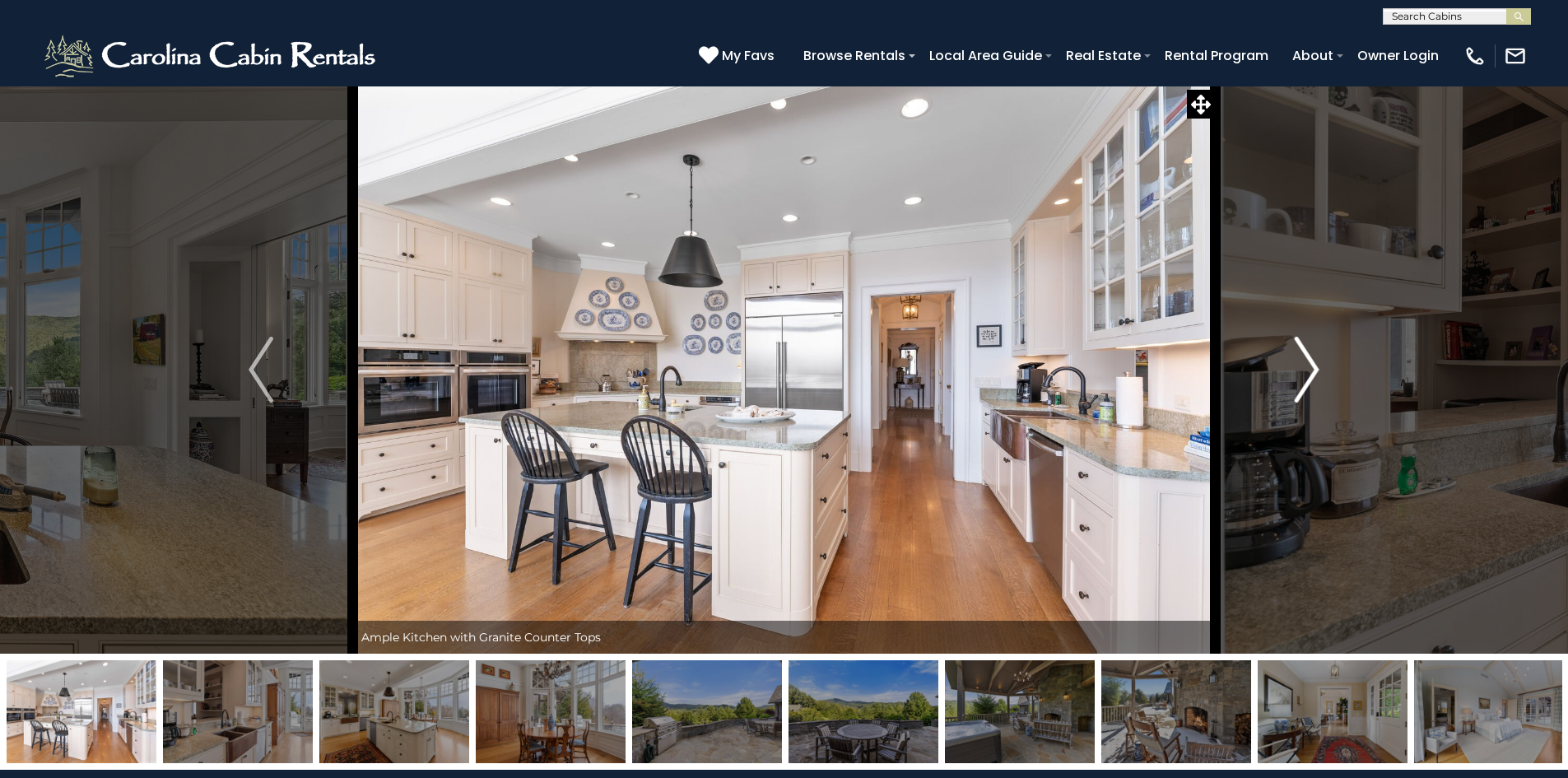
click at [1302, 384] on img "Next" at bounding box center [1307, 369] width 24 height 66
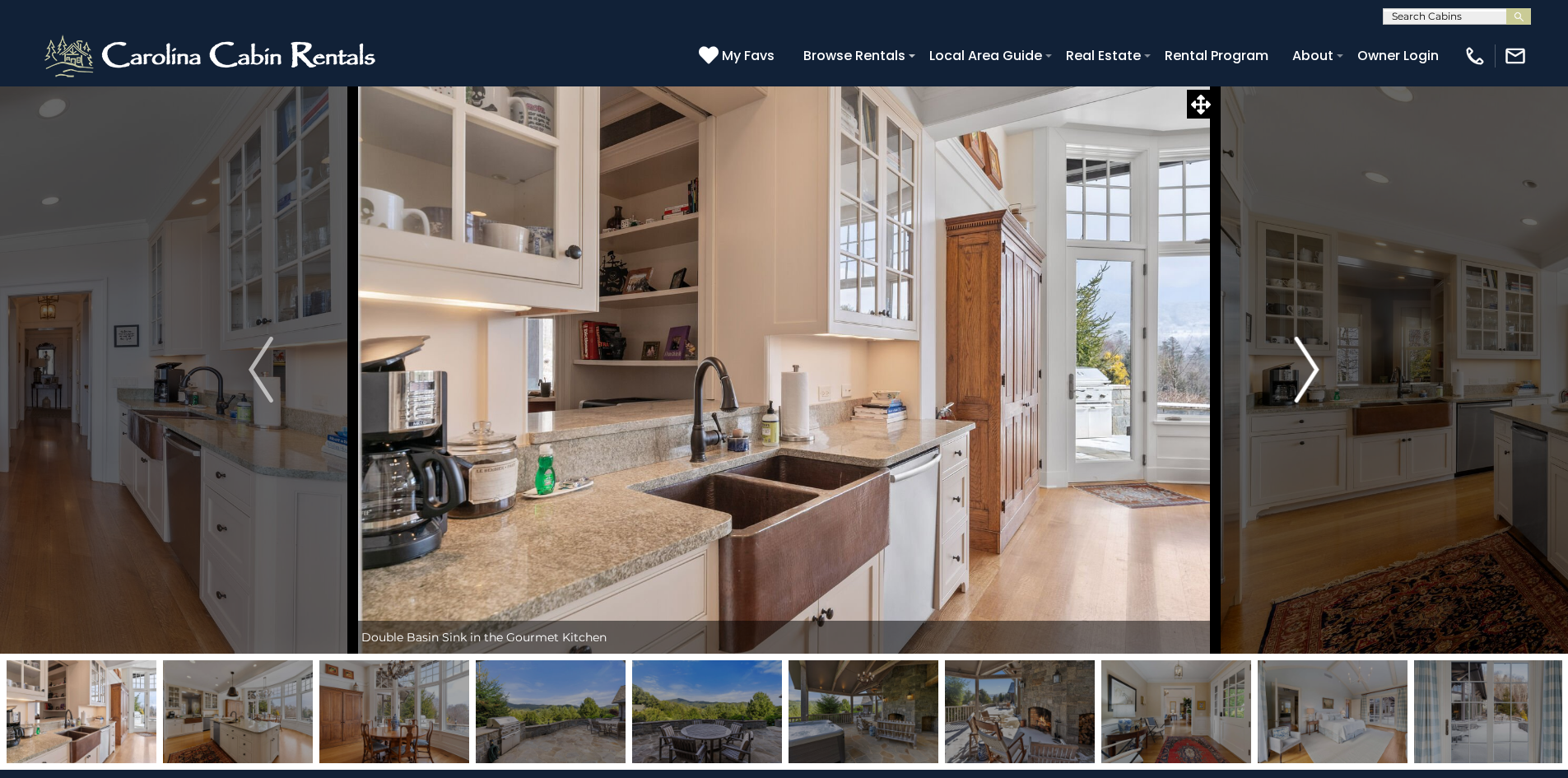
click at [1302, 384] on img "Next" at bounding box center [1307, 369] width 24 height 66
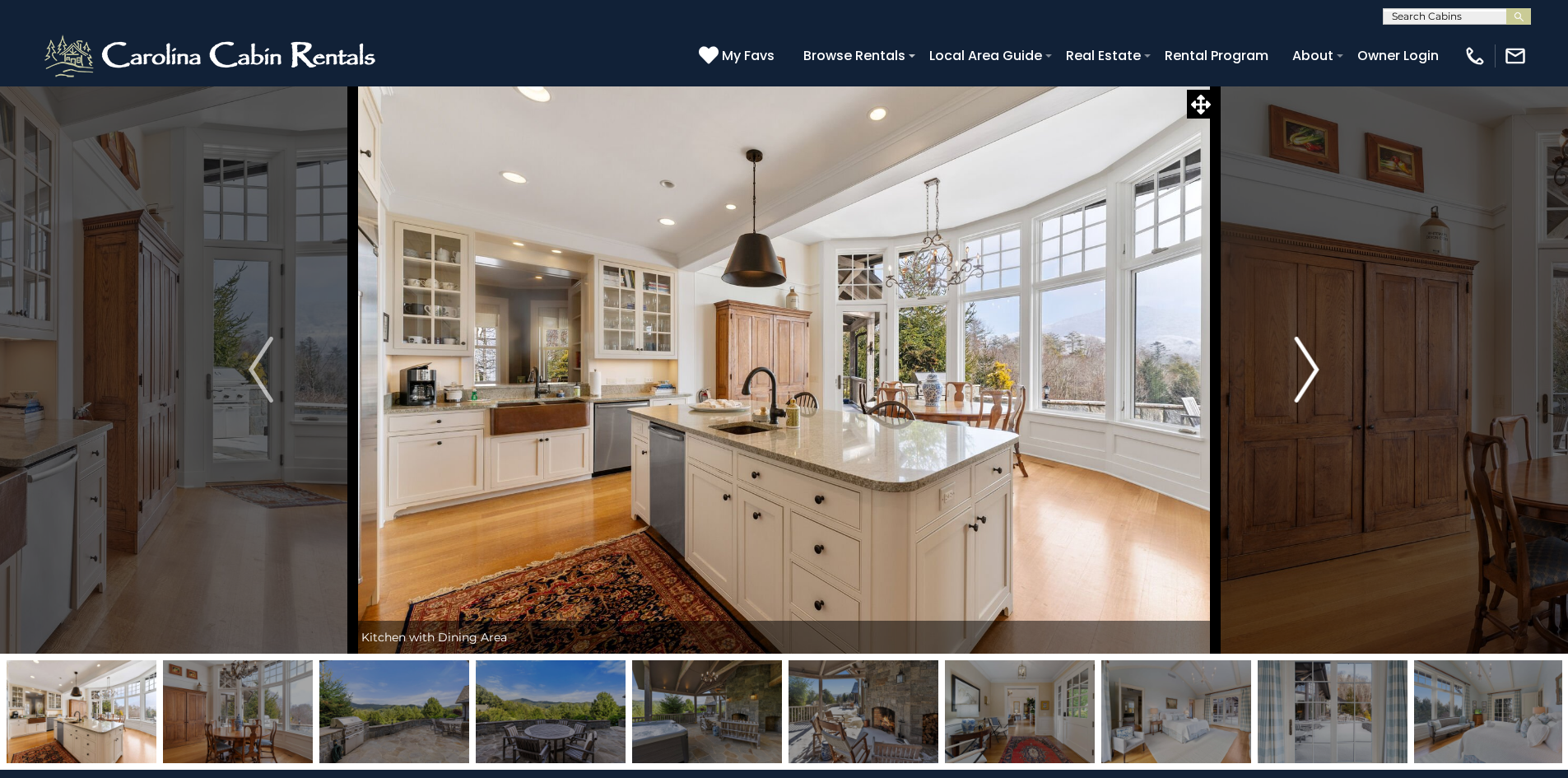
click at [1302, 384] on img "Next" at bounding box center [1307, 369] width 24 height 66
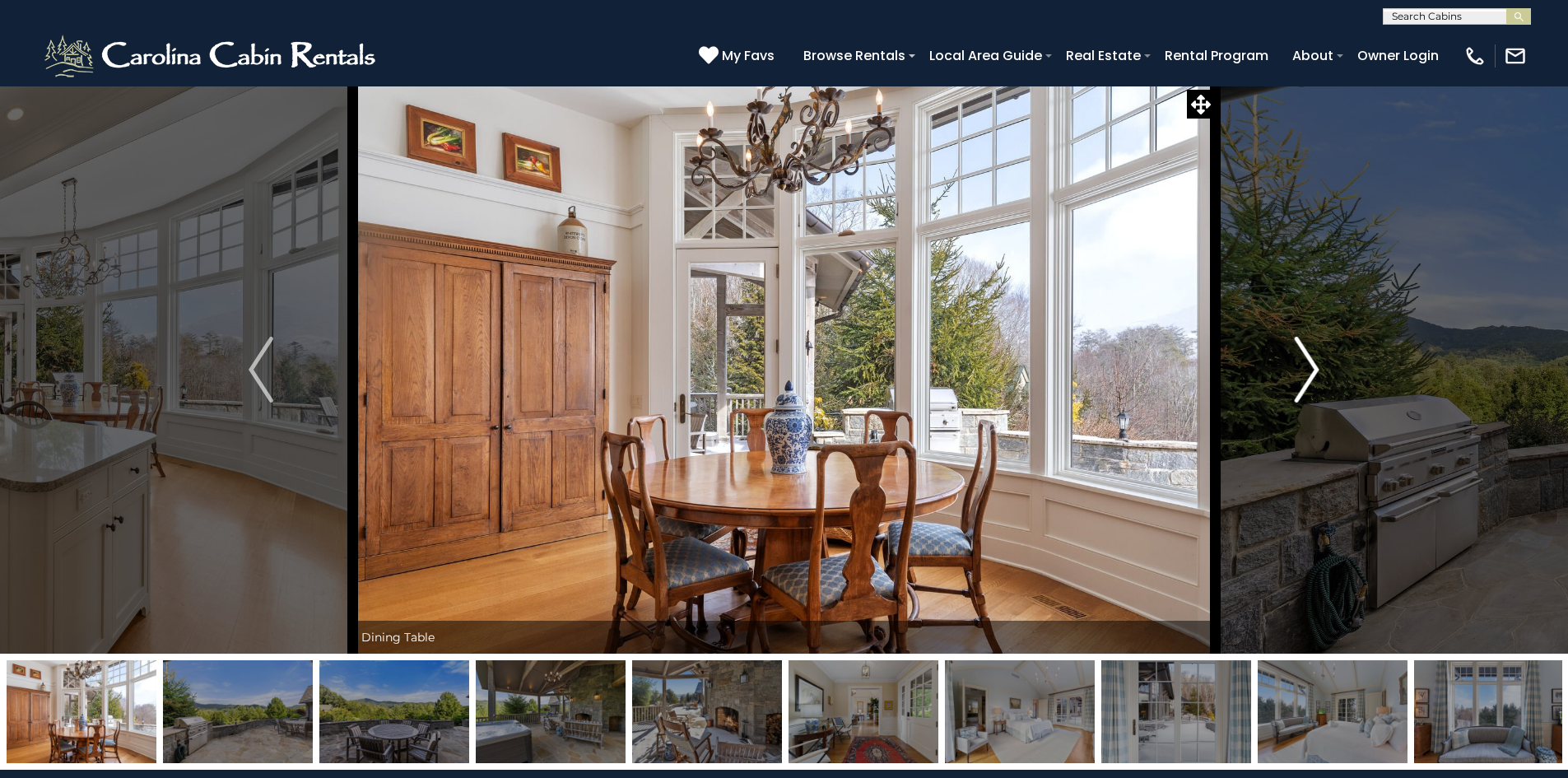
click at [1302, 384] on img "Next" at bounding box center [1307, 369] width 24 height 66
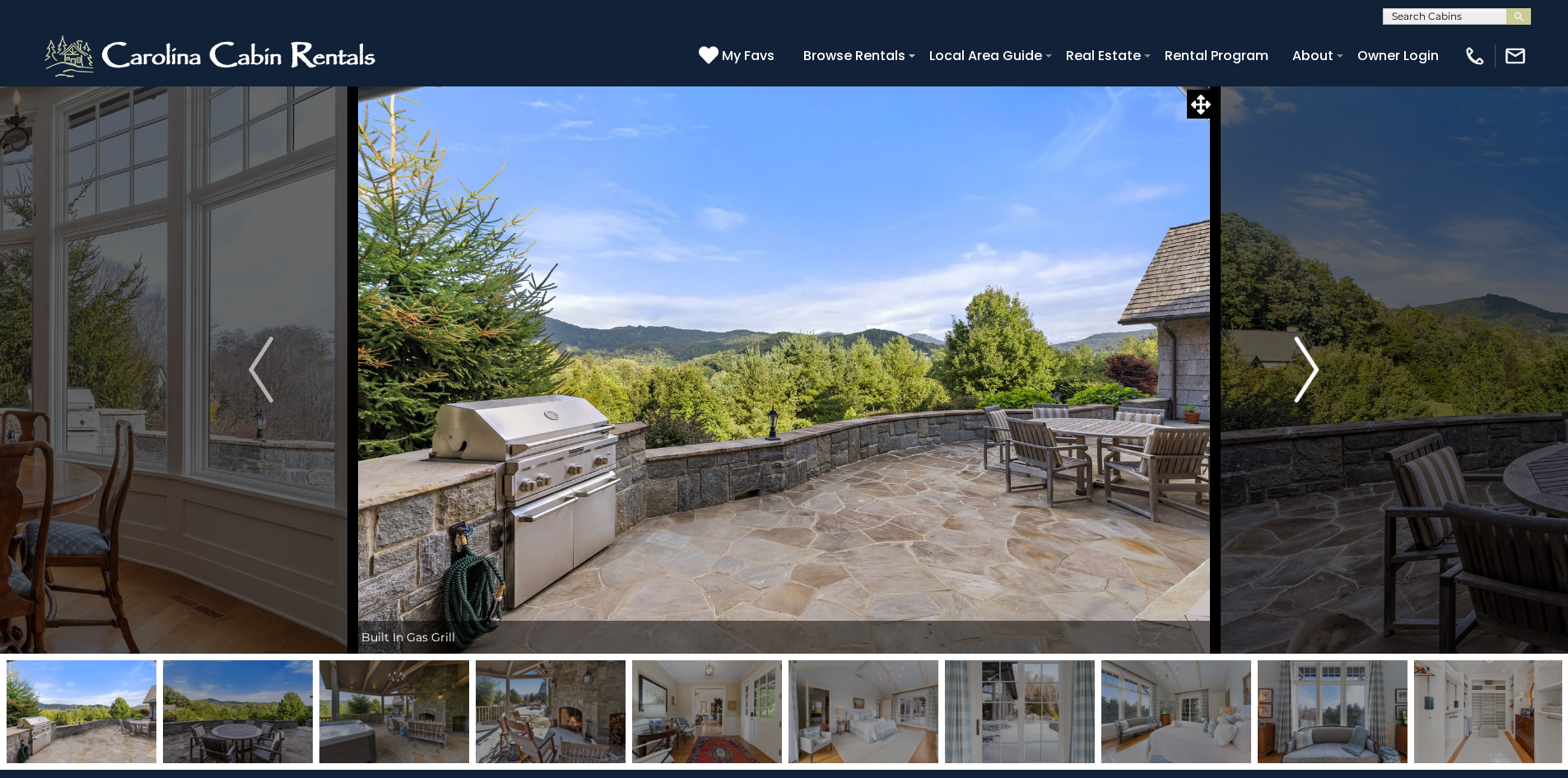
click at [1302, 384] on img "Next" at bounding box center [1307, 369] width 24 height 66
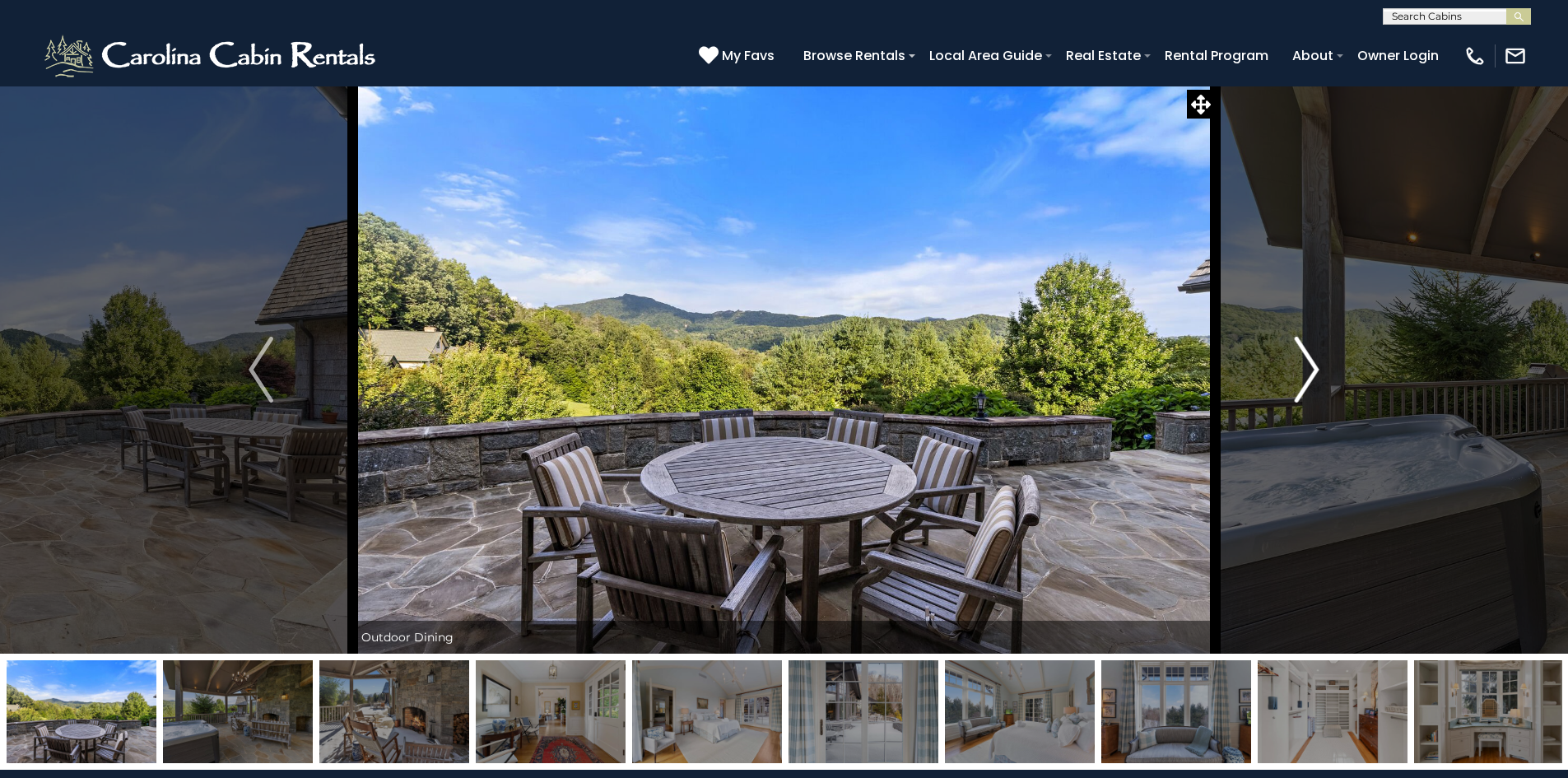
click at [1302, 384] on img "Next" at bounding box center [1307, 369] width 24 height 66
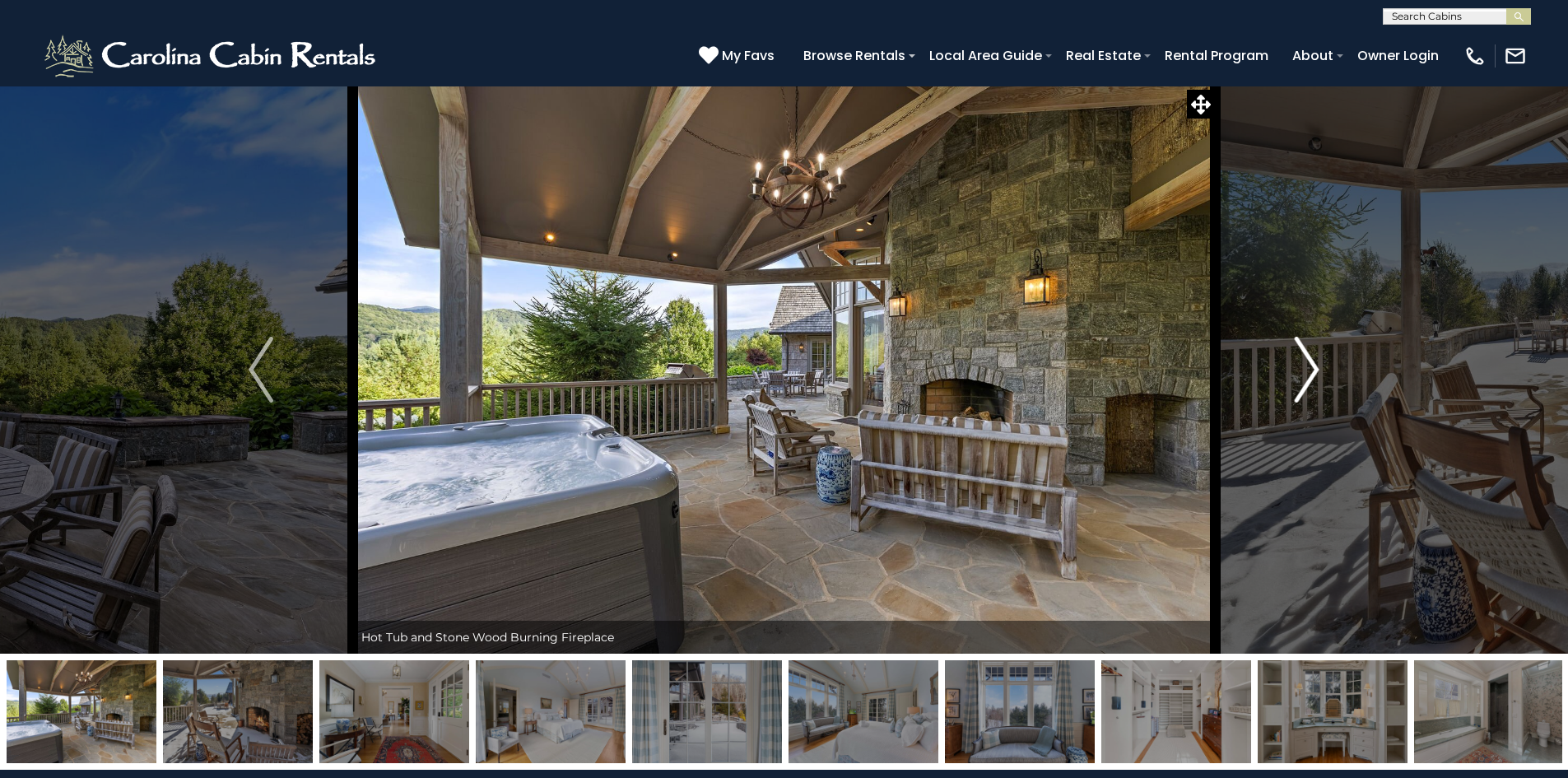
click at [1302, 384] on img "Next" at bounding box center [1307, 369] width 24 height 66
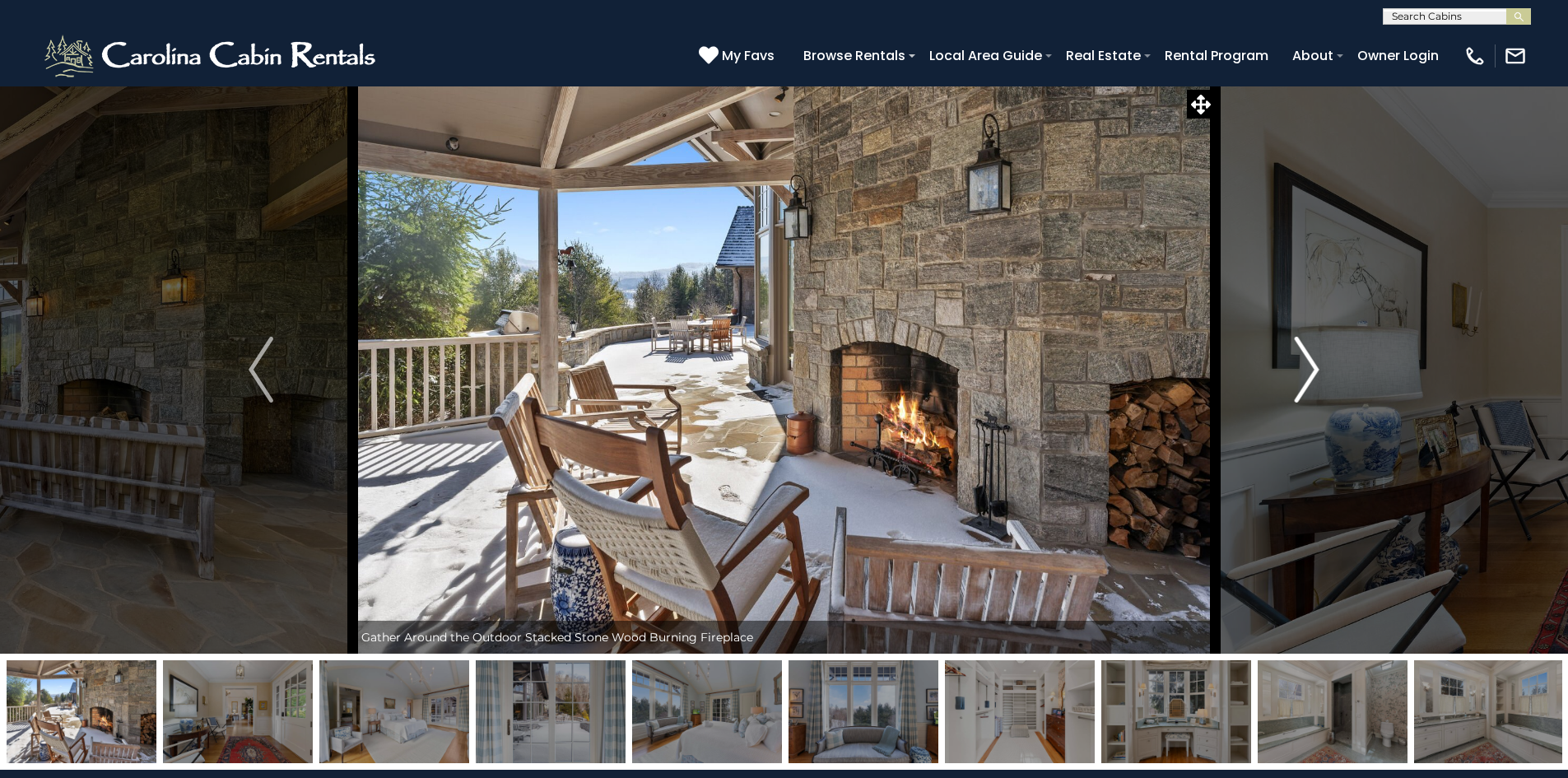
click at [1302, 384] on img "Next" at bounding box center [1307, 369] width 24 height 66
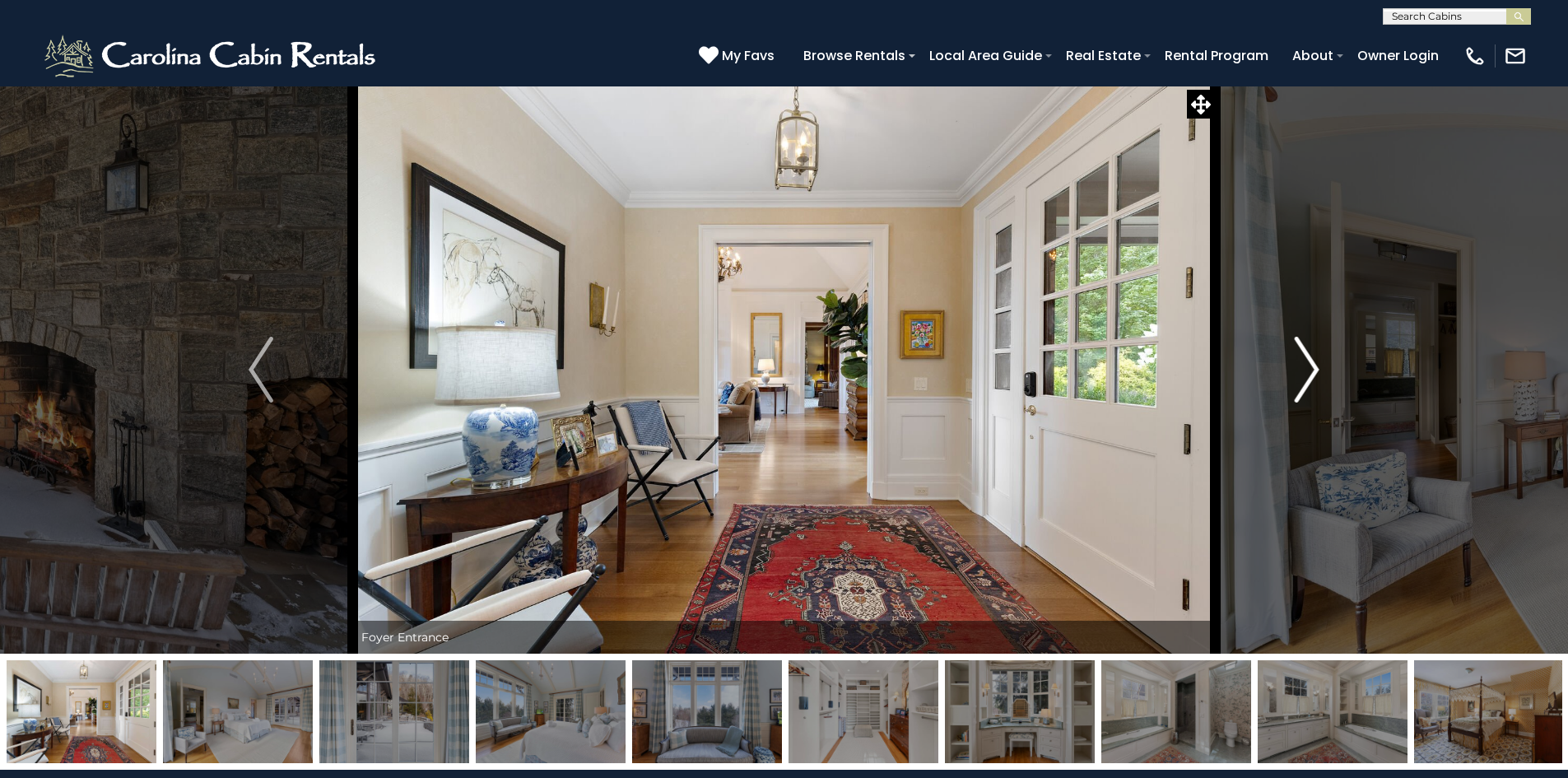
click at [1302, 384] on img "Next" at bounding box center [1307, 369] width 24 height 66
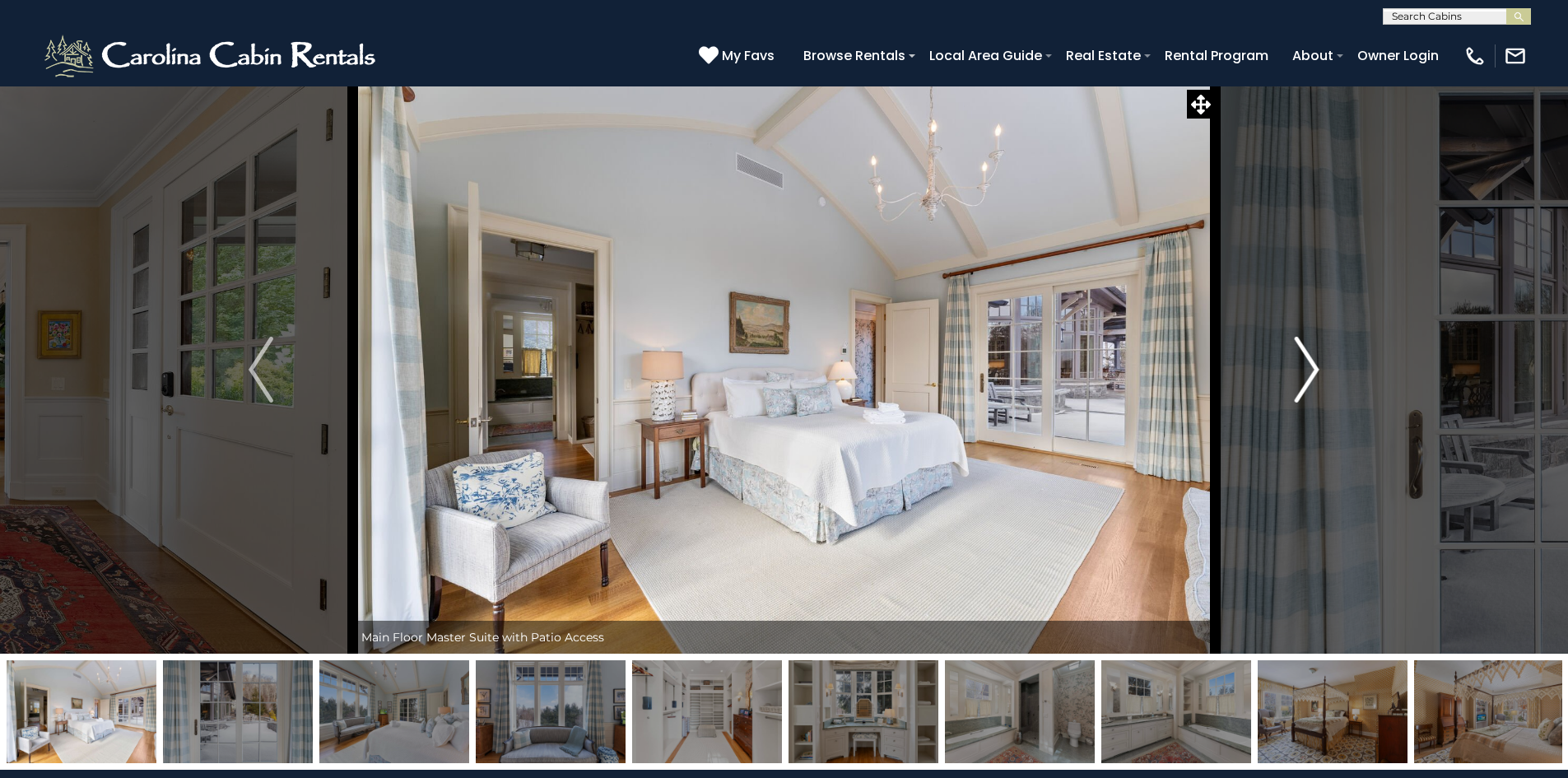
click at [1302, 383] on img "Next" at bounding box center [1307, 369] width 24 height 66
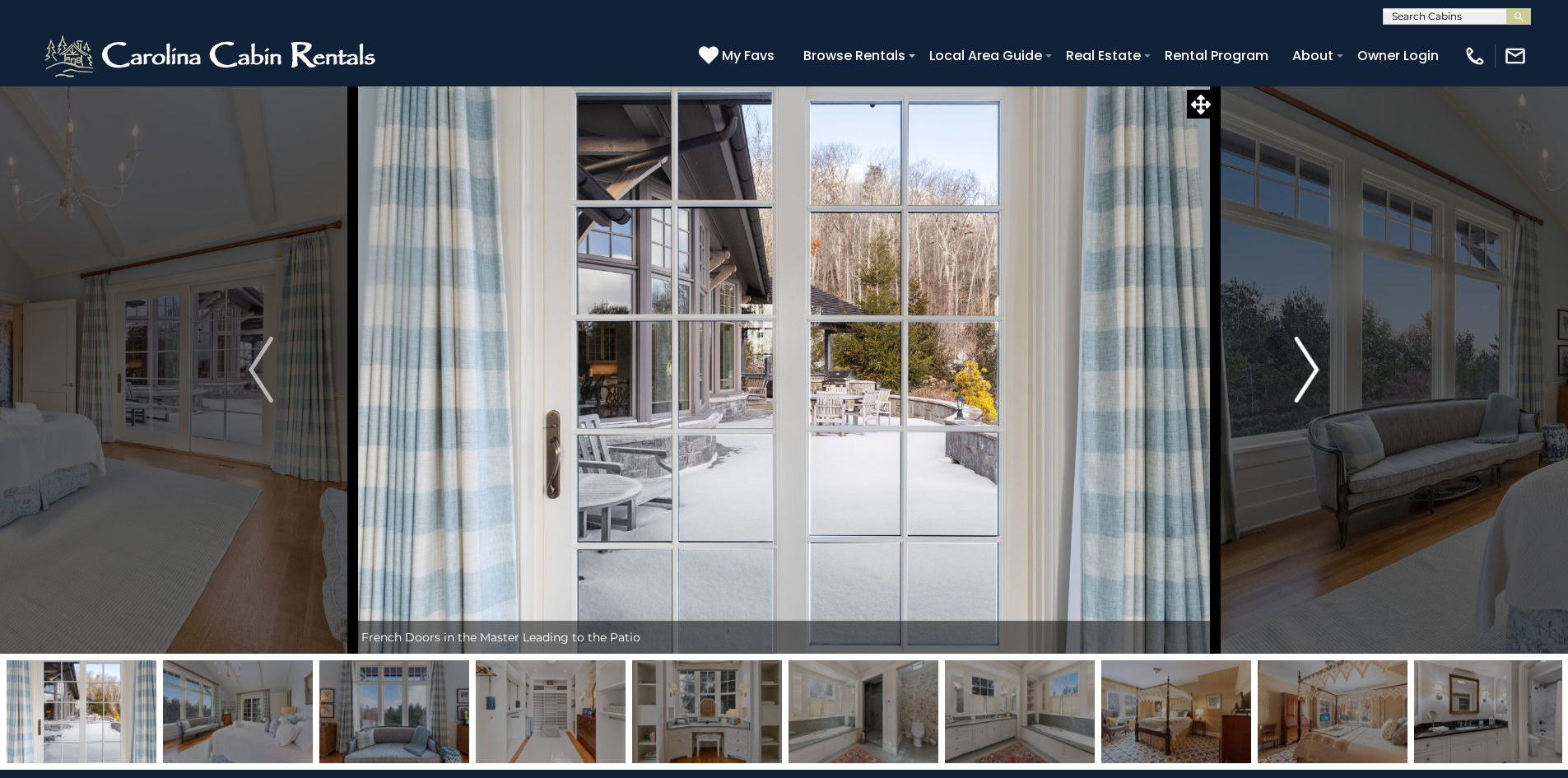
click at [1302, 383] on img "Next" at bounding box center [1307, 369] width 24 height 66
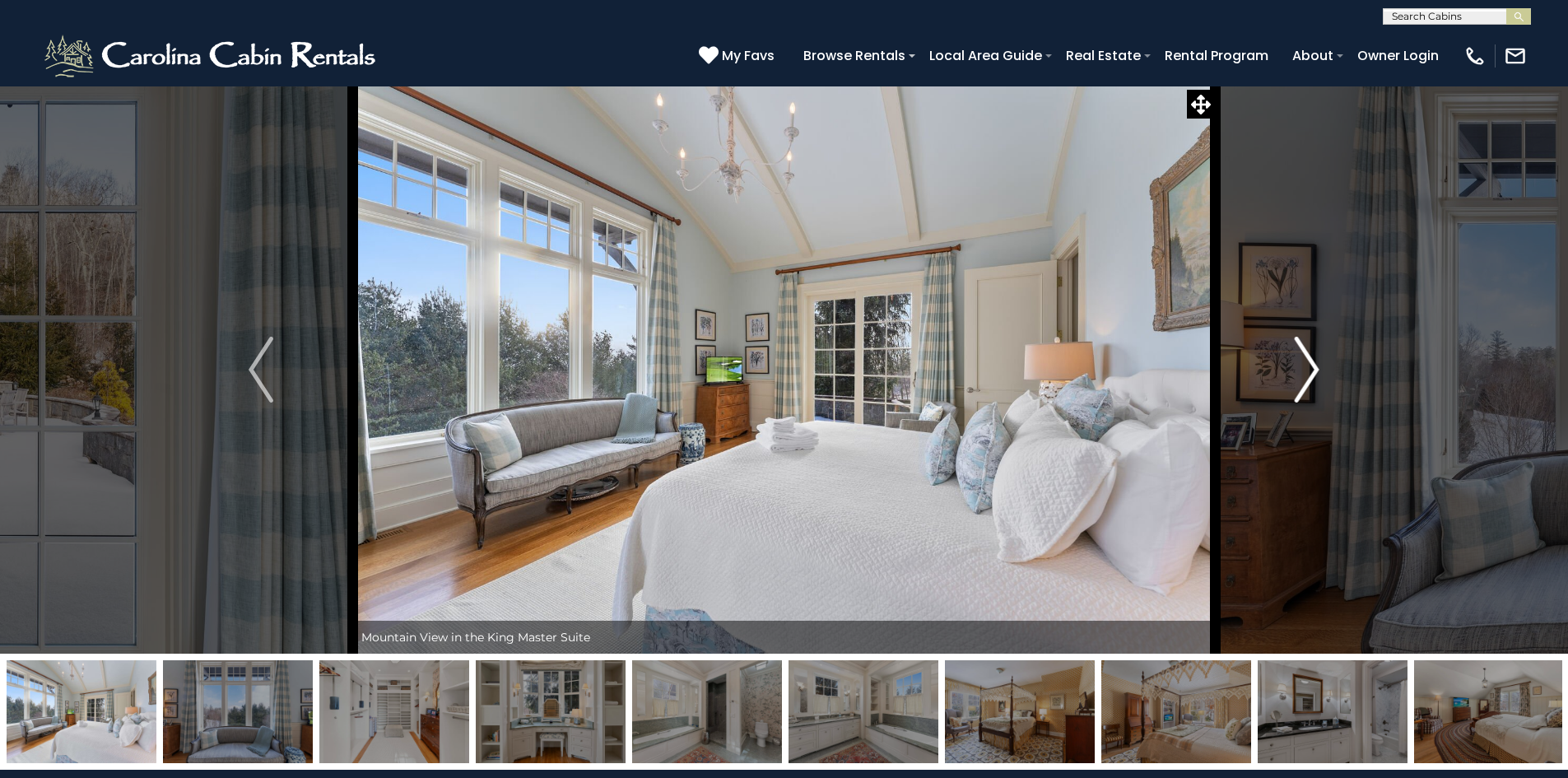
click at [1302, 383] on img "Next" at bounding box center [1307, 369] width 24 height 66
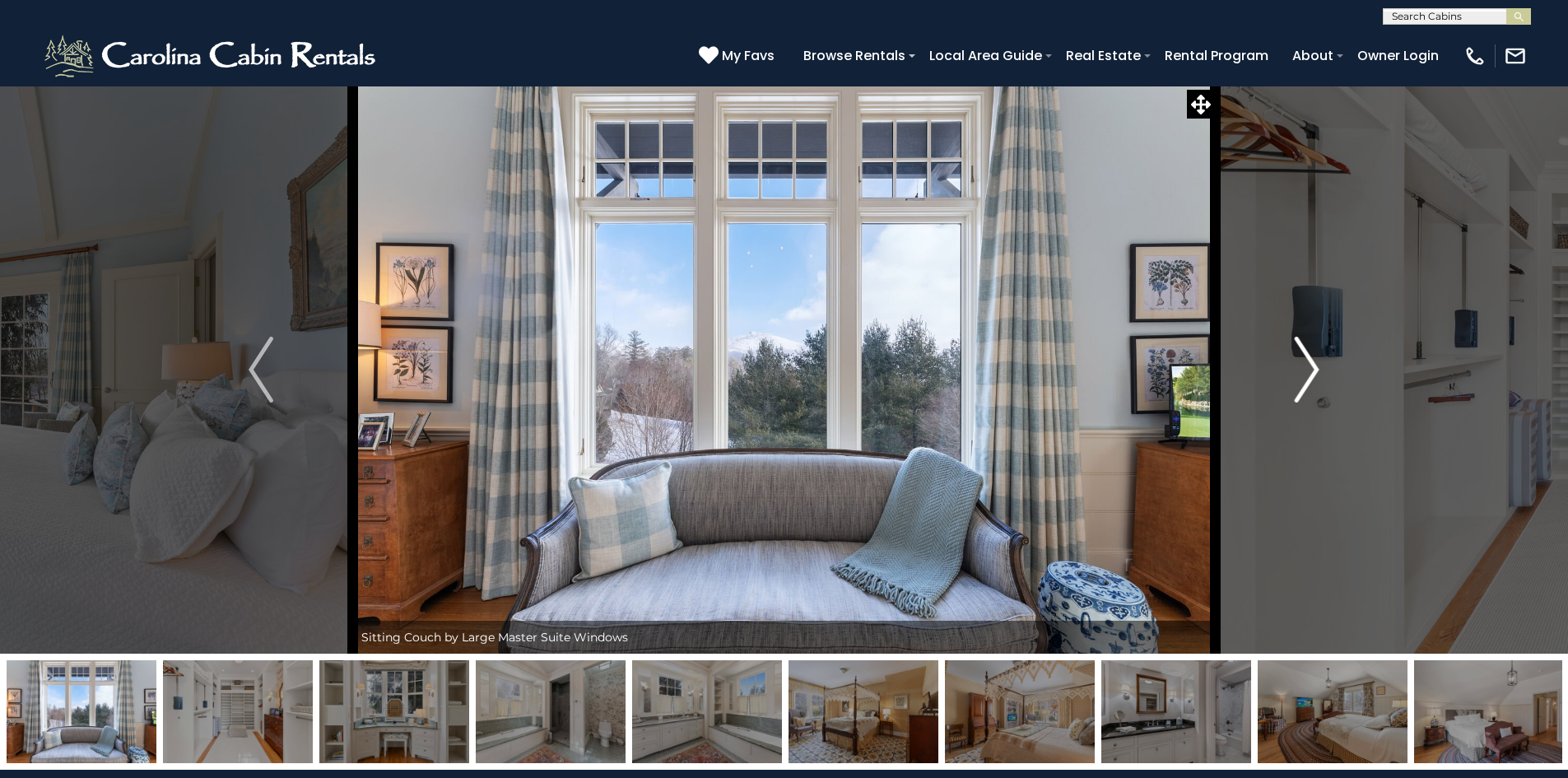
click at [1302, 383] on img "Next" at bounding box center [1307, 369] width 24 height 66
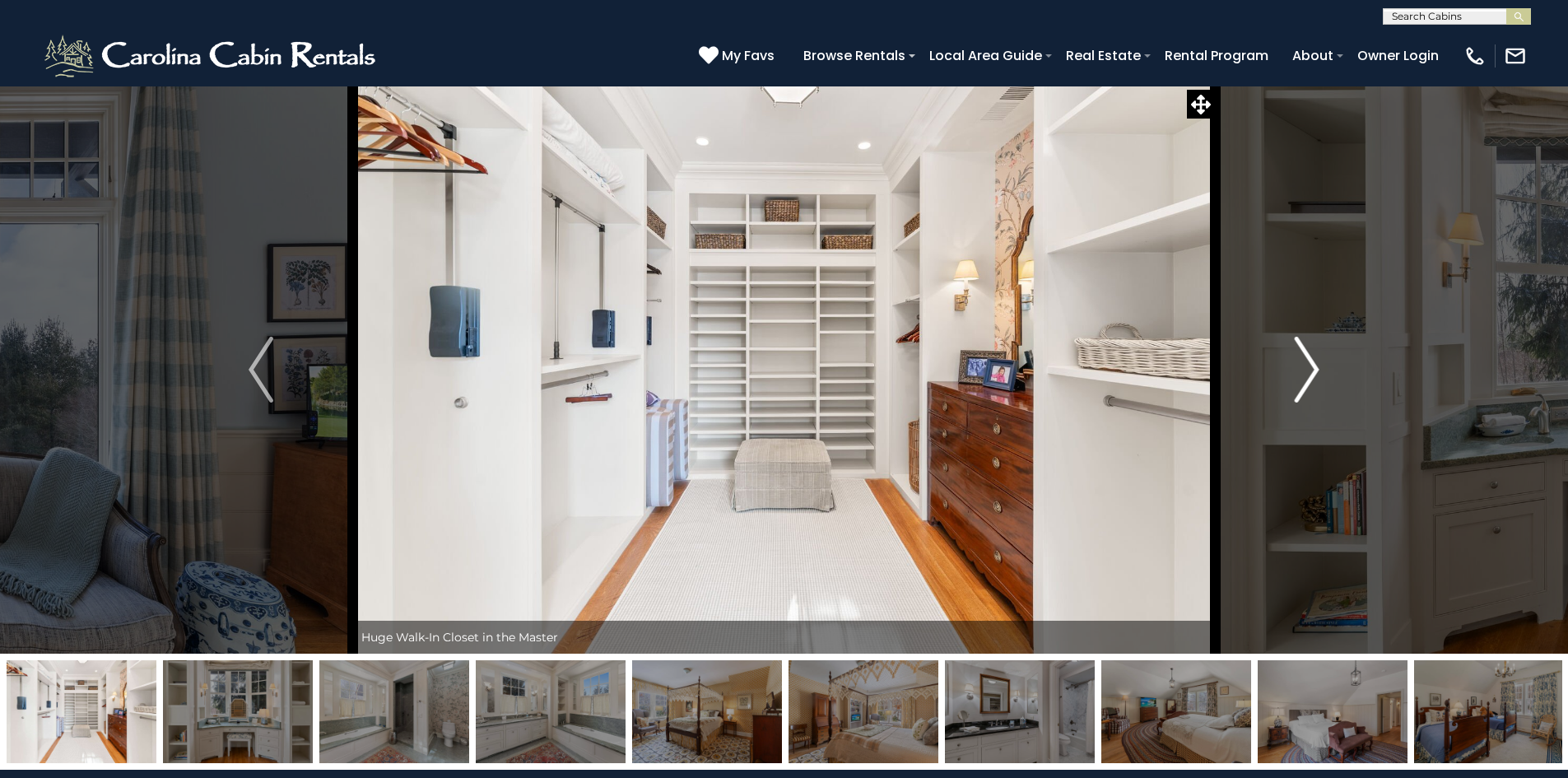
click at [1302, 383] on img "Next" at bounding box center [1307, 369] width 24 height 66
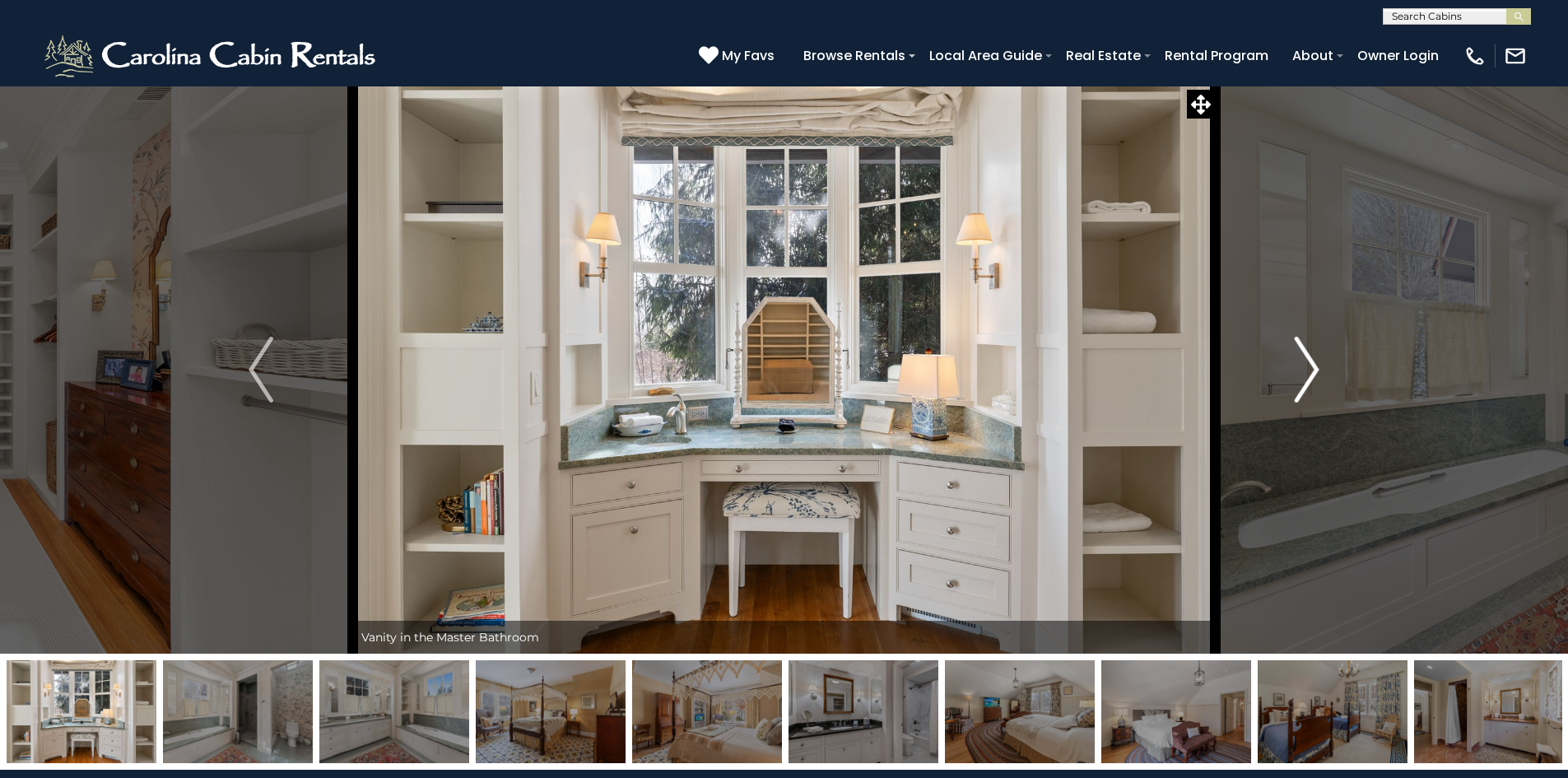
click at [1302, 383] on img "Next" at bounding box center [1307, 369] width 24 height 66
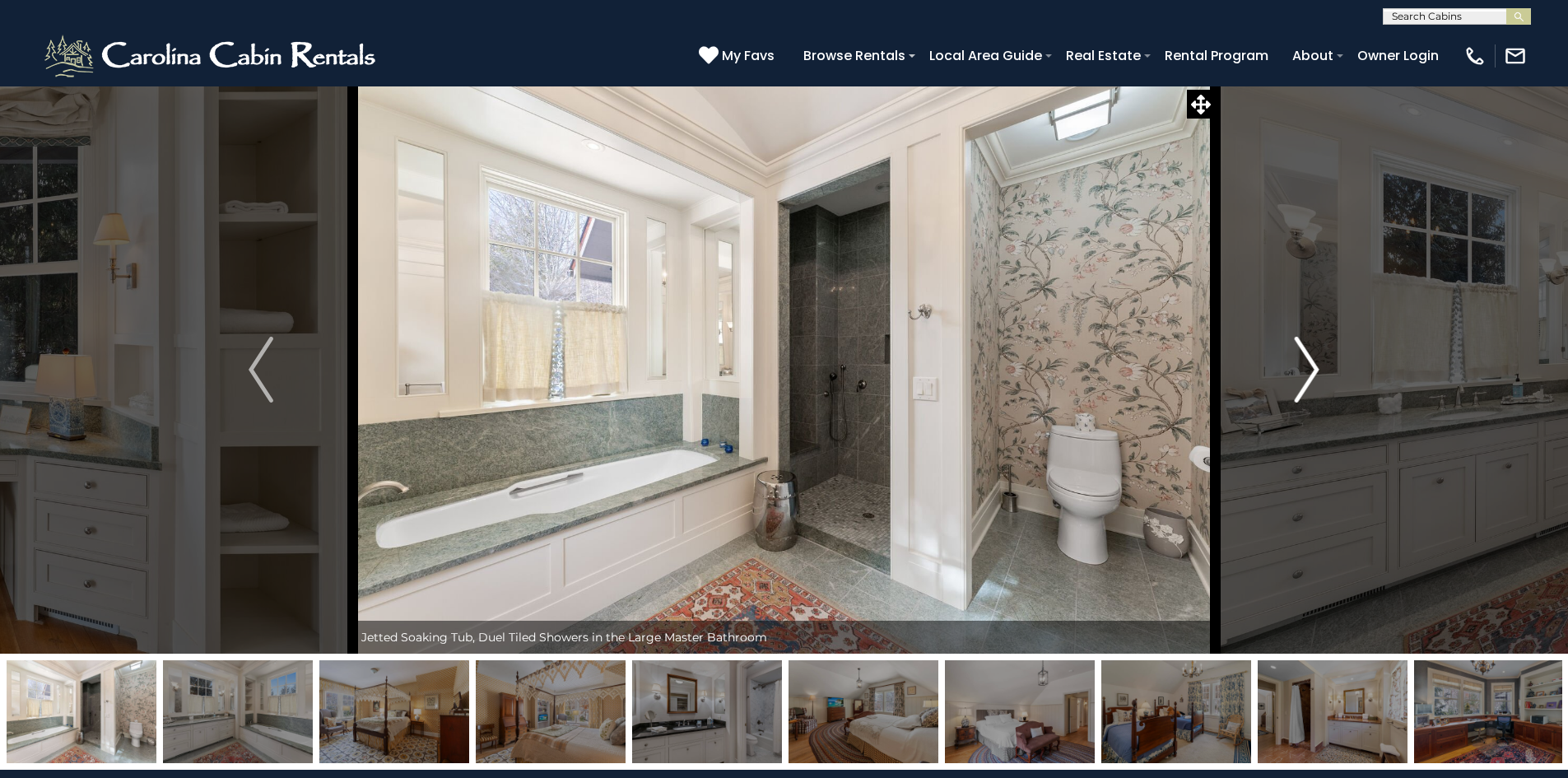
click at [1302, 383] on img "Next" at bounding box center [1307, 369] width 24 height 66
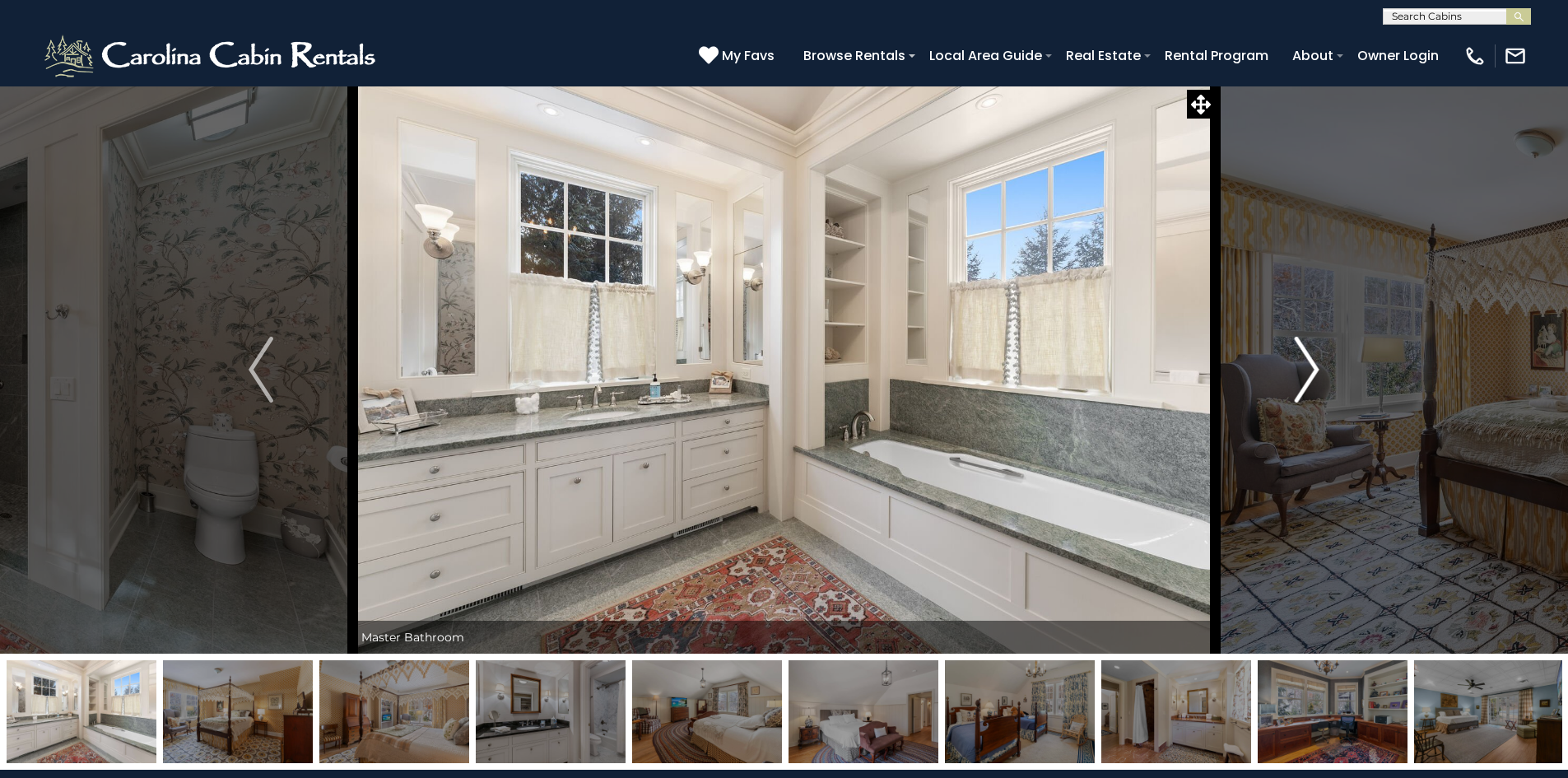
click at [1302, 383] on img "Next" at bounding box center [1307, 369] width 24 height 66
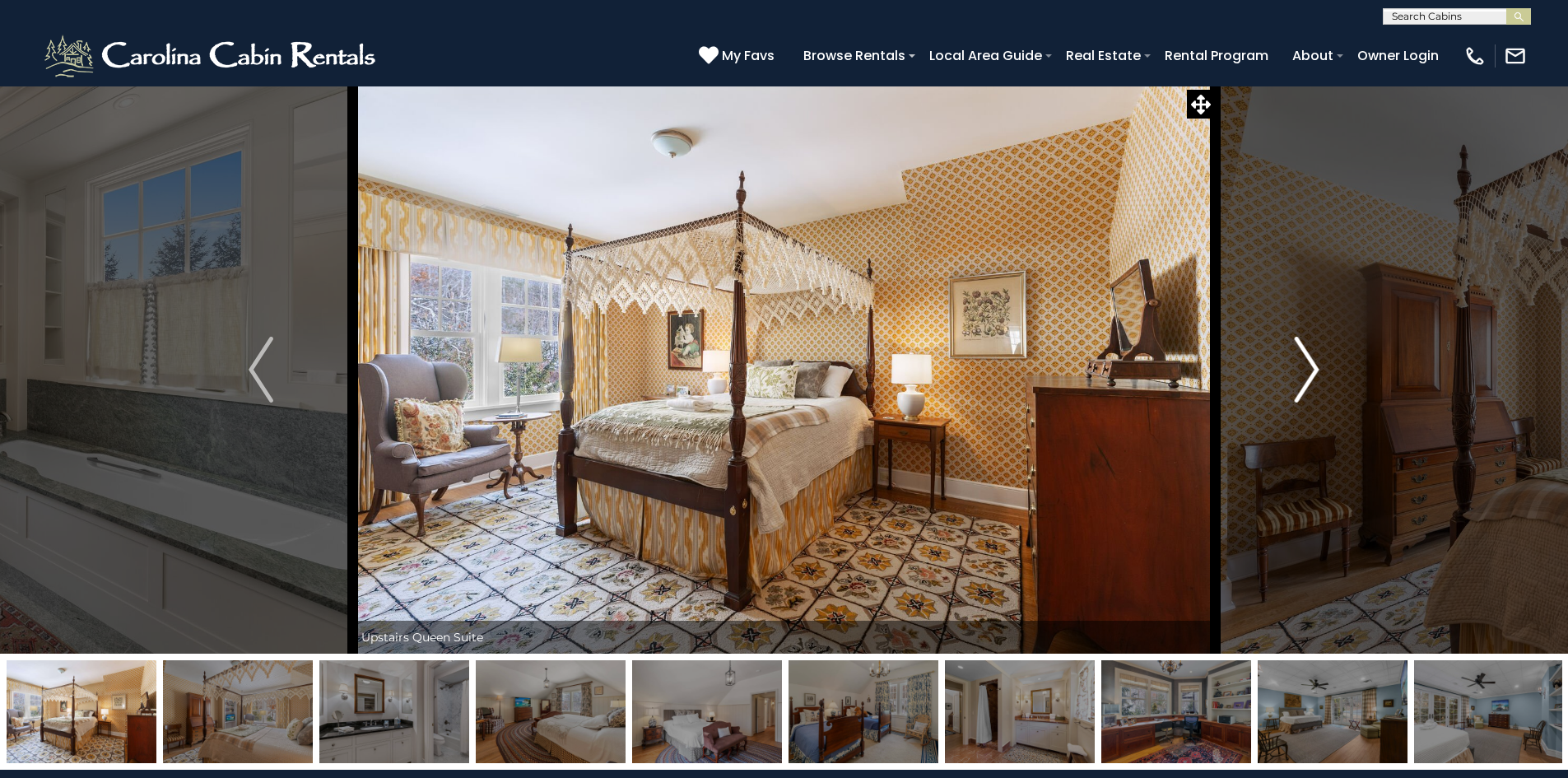
click at [1302, 383] on img "Next" at bounding box center [1307, 369] width 24 height 66
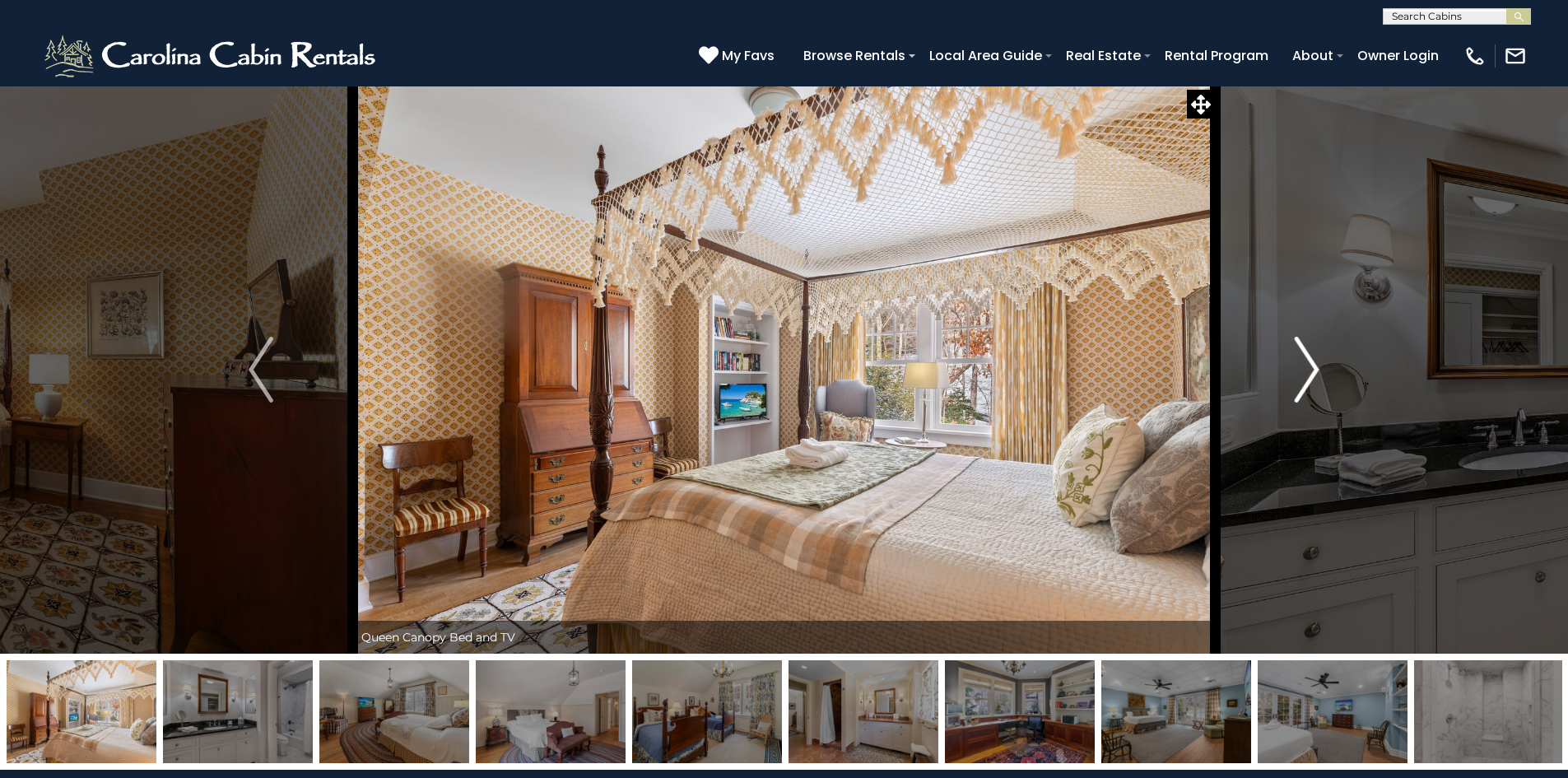
click at [1302, 383] on img "Next" at bounding box center [1307, 369] width 24 height 66
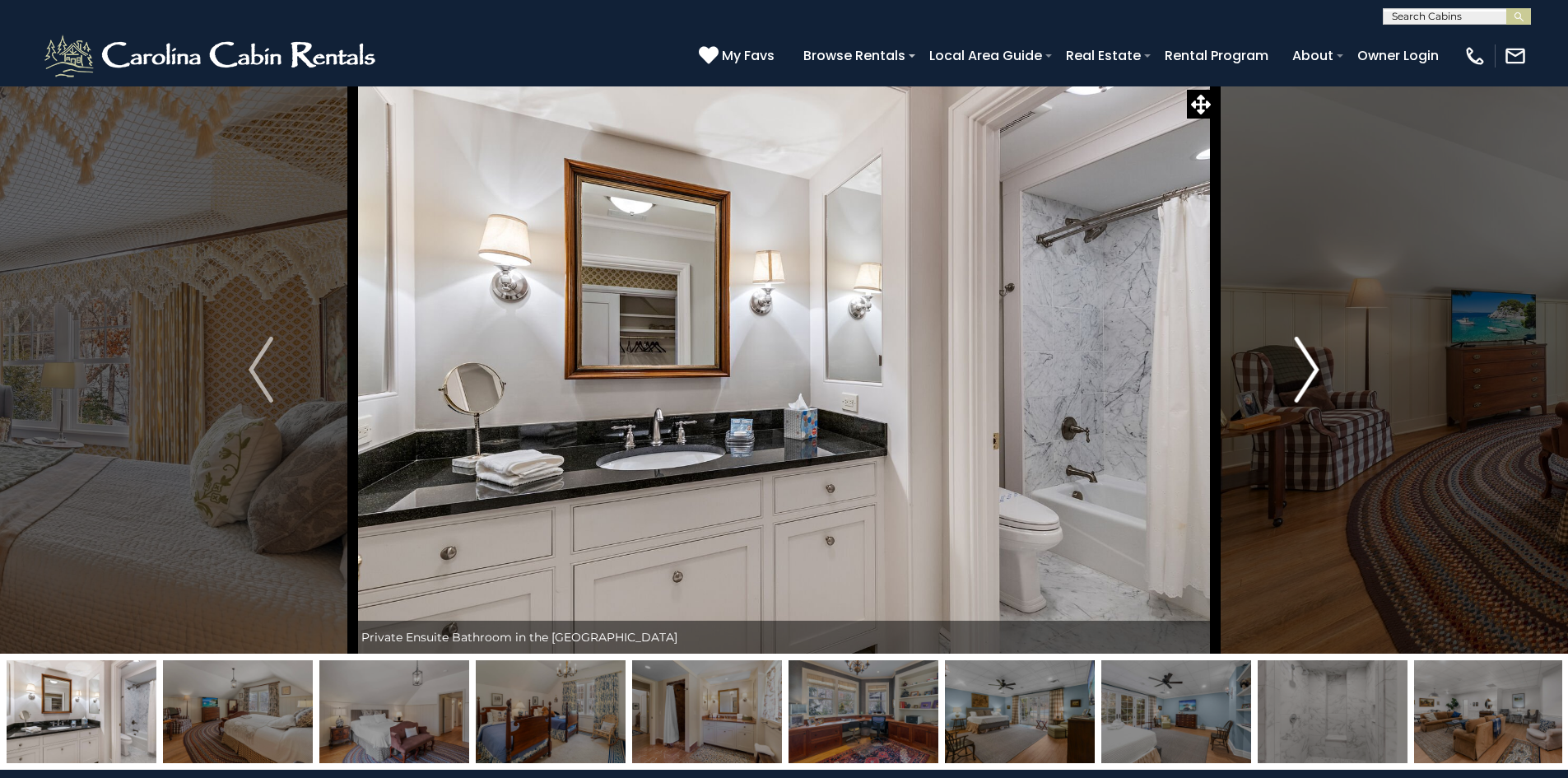
click at [1302, 383] on img "Next" at bounding box center [1307, 369] width 24 height 66
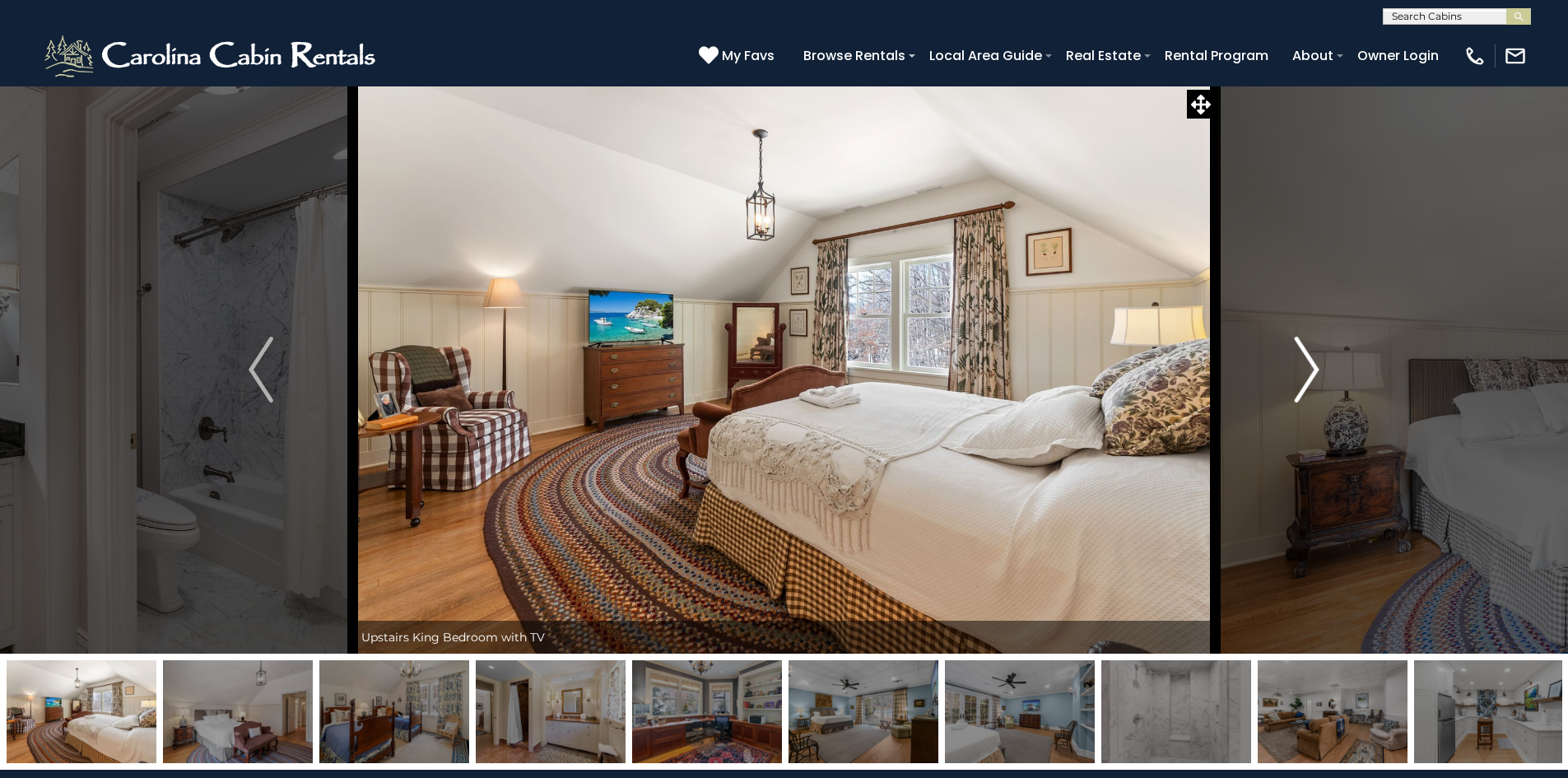
click at [1302, 383] on img "Next" at bounding box center [1307, 369] width 24 height 66
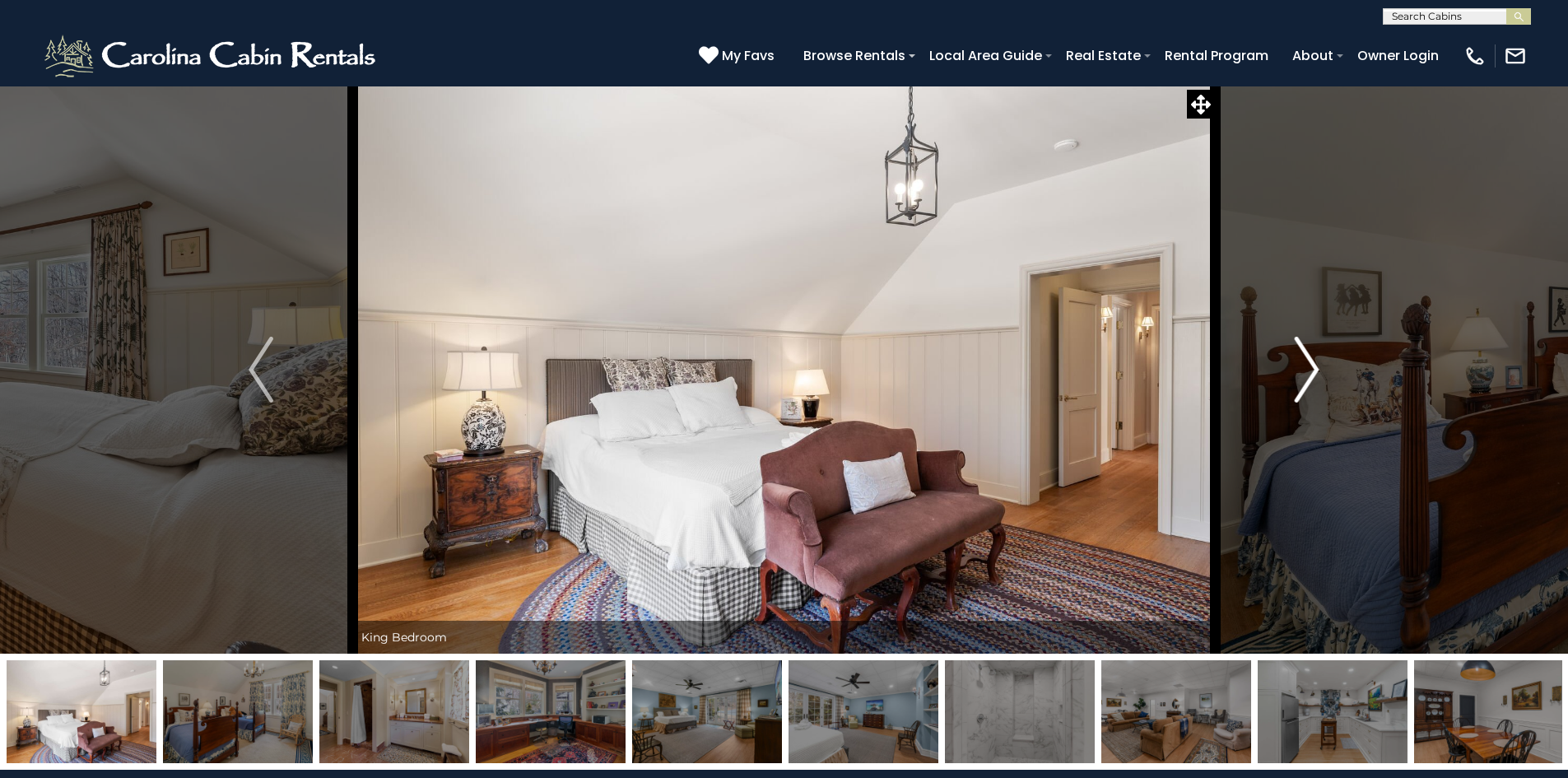
click at [1302, 383] on img "Next" at bounding box center [1307, 369] width 24 height 66
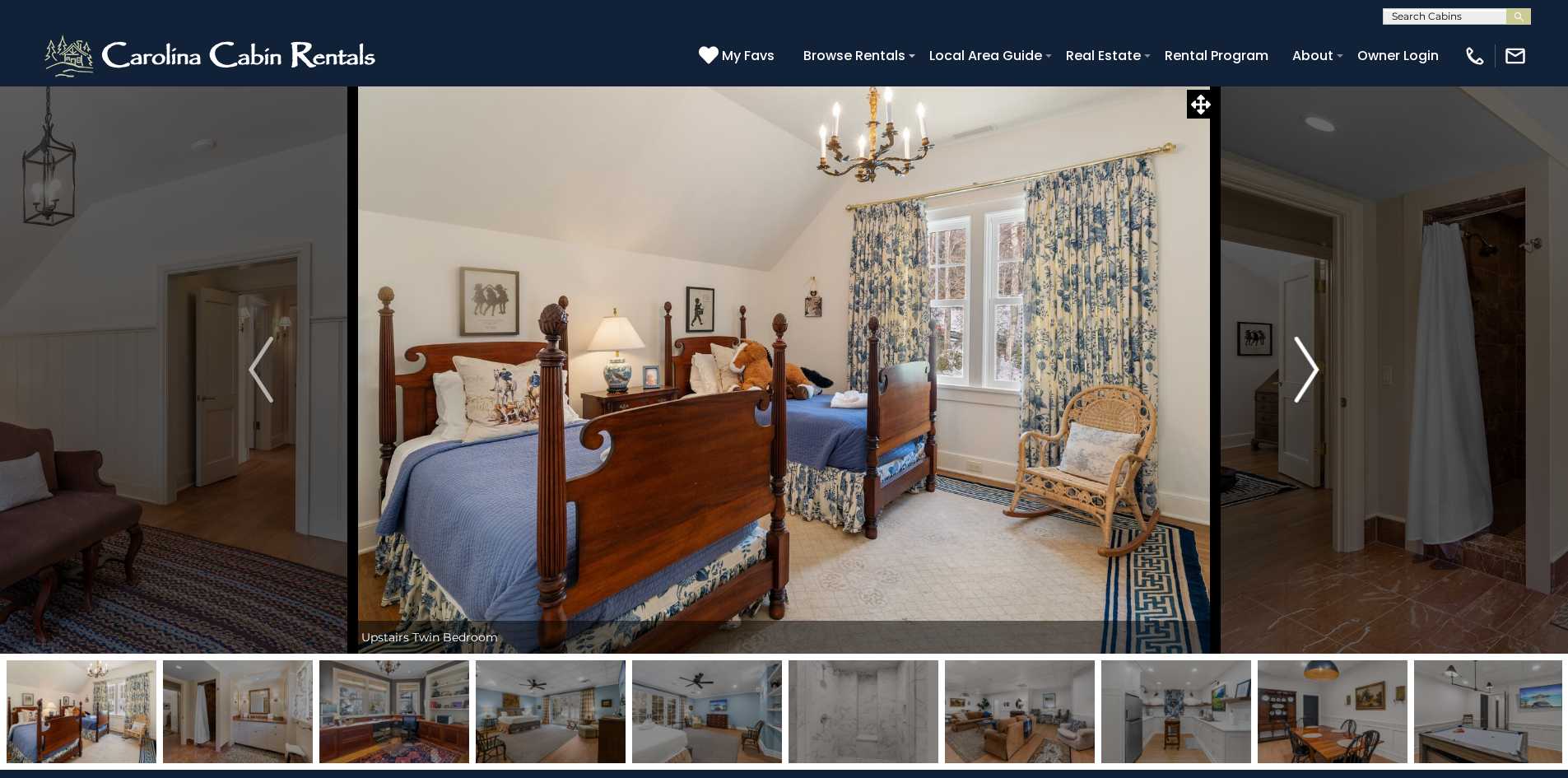
click at [1302, 383] on img "Next" at bounding box center [1307, 369] width 24 height 66
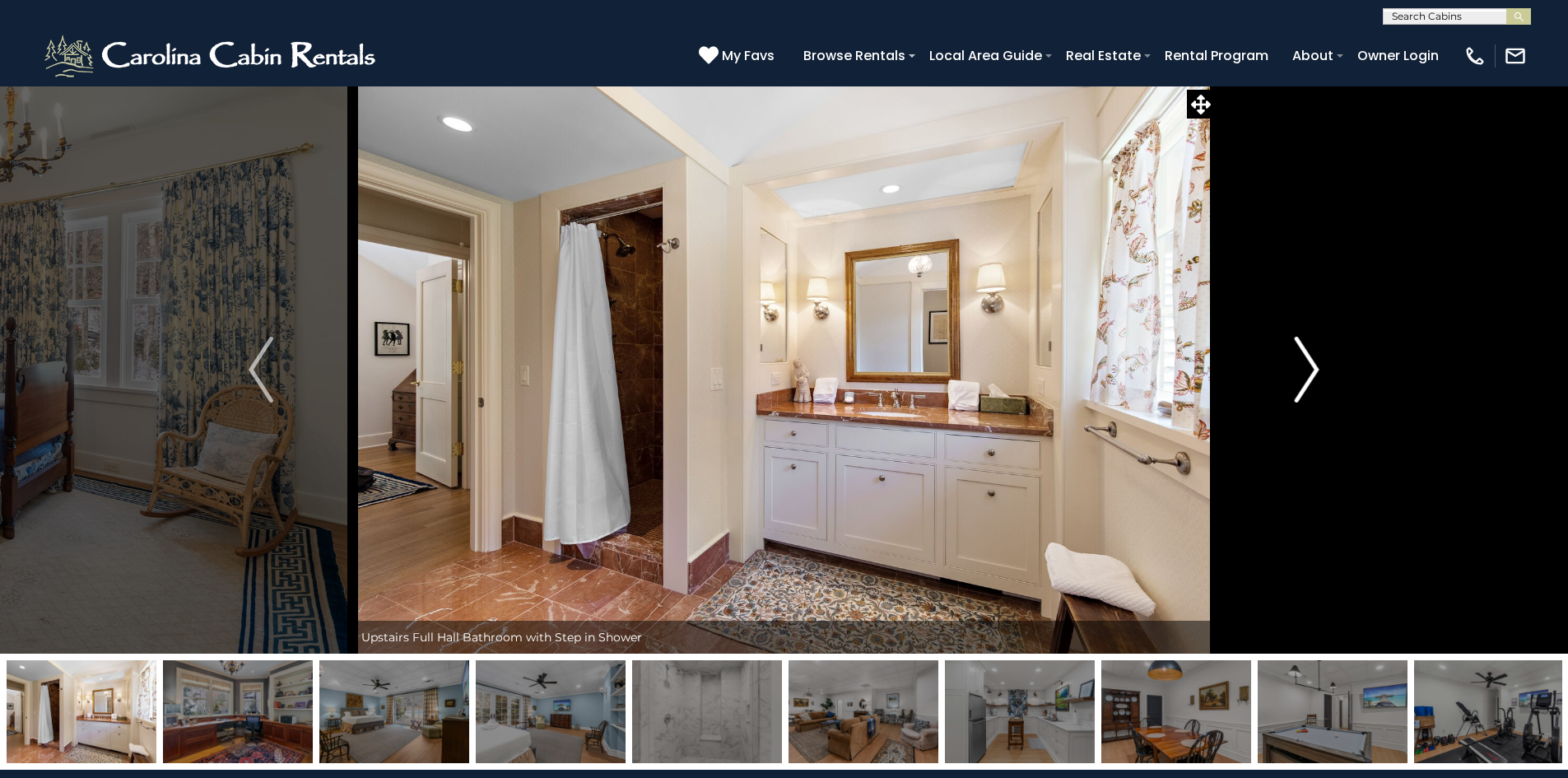
click at [1302, 383] on img "Next" at bounding box center [1307, 369] width 24 height 66
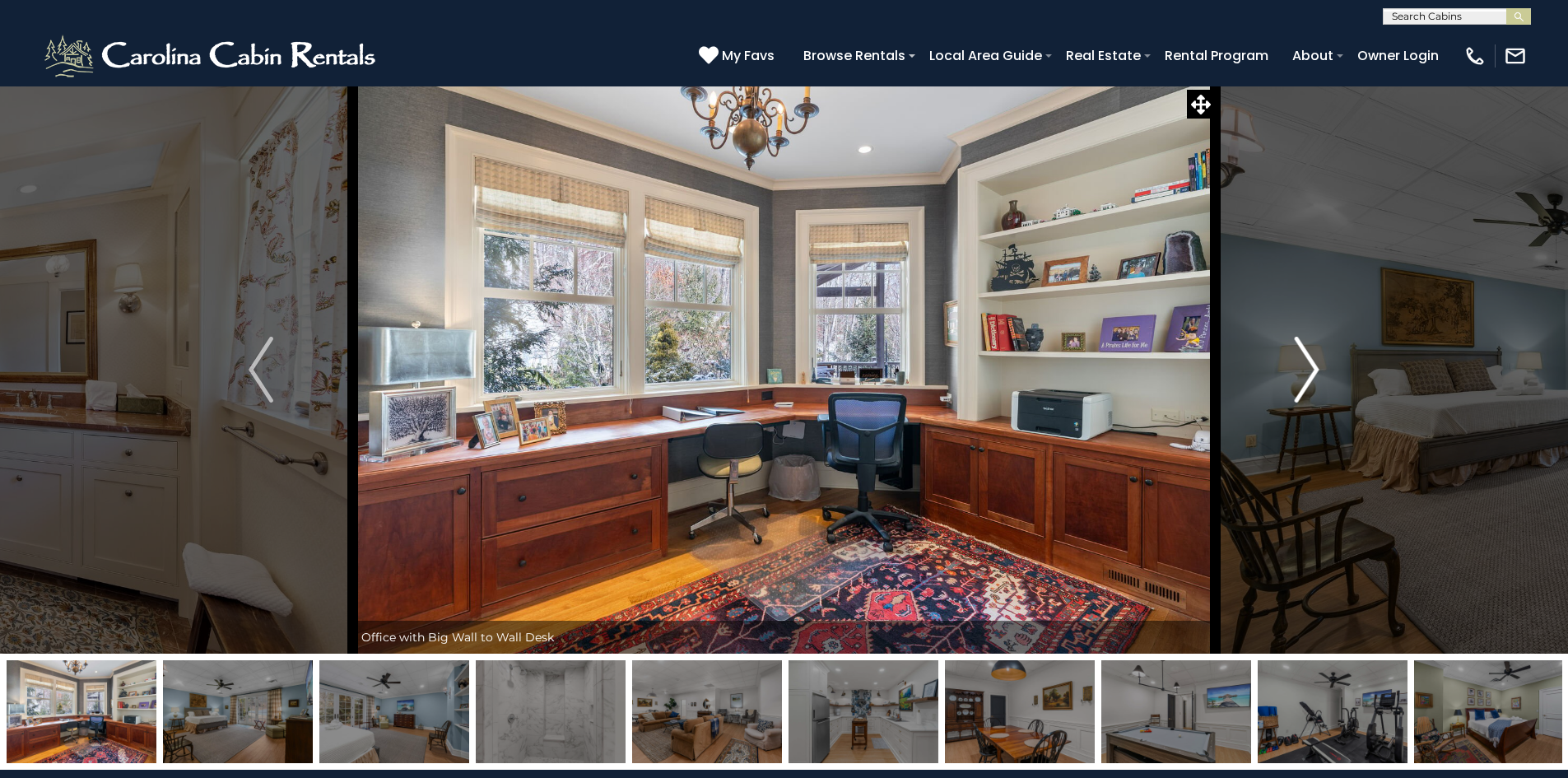
click at [1302, 383] on img "Next" at bounding box center [1307, 369] width 24 height 66
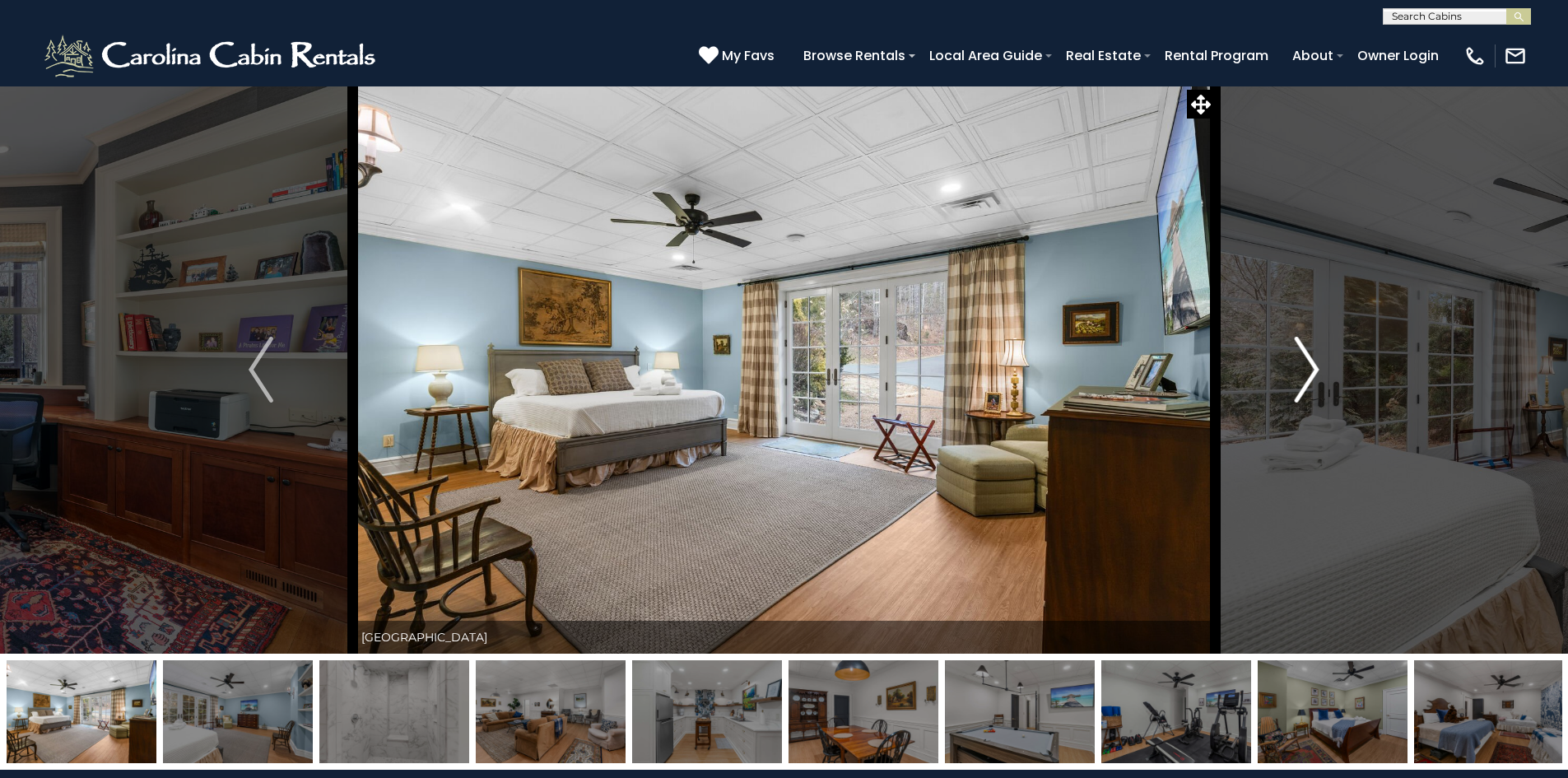
click at [1302, 383] on img "Next" at bounding box center [1307, 369] width 24 height 66
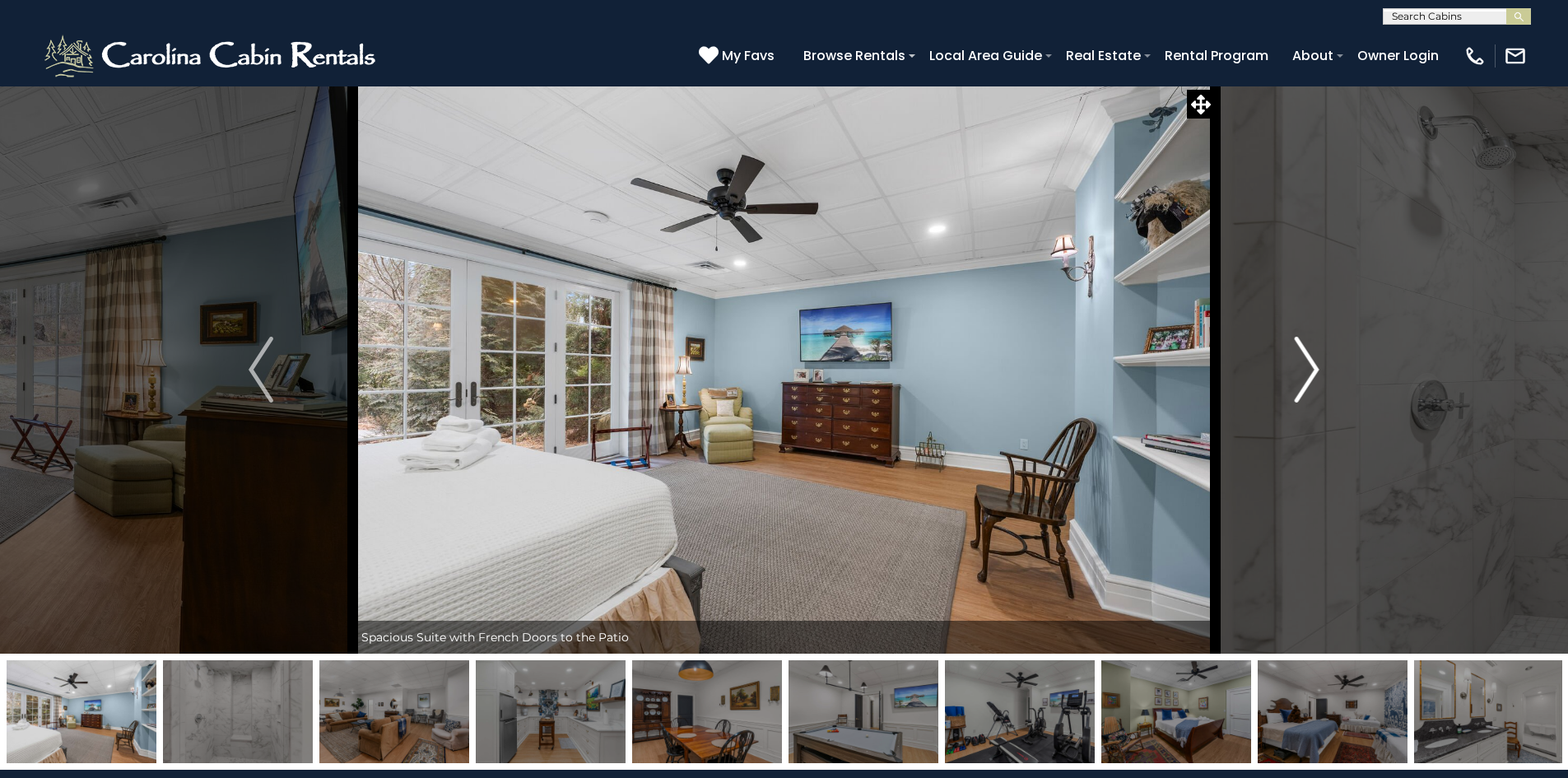
click at [1302, 383] on img "Next" at bounding box center [1307, 369] width 24 height 66
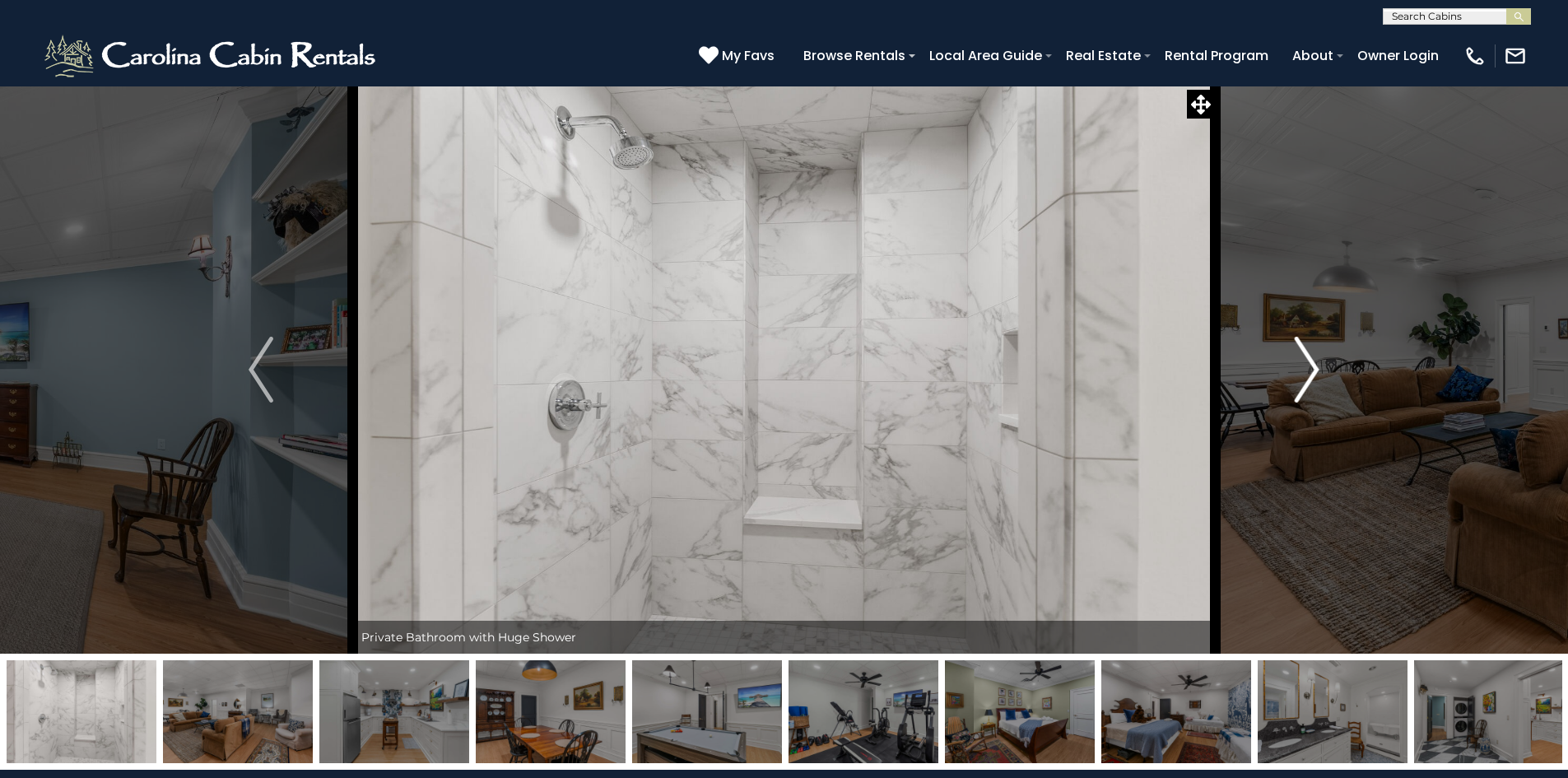
click at [1302, 383] on img "Next" at bounding box center [1307, 369] width 24 height 66
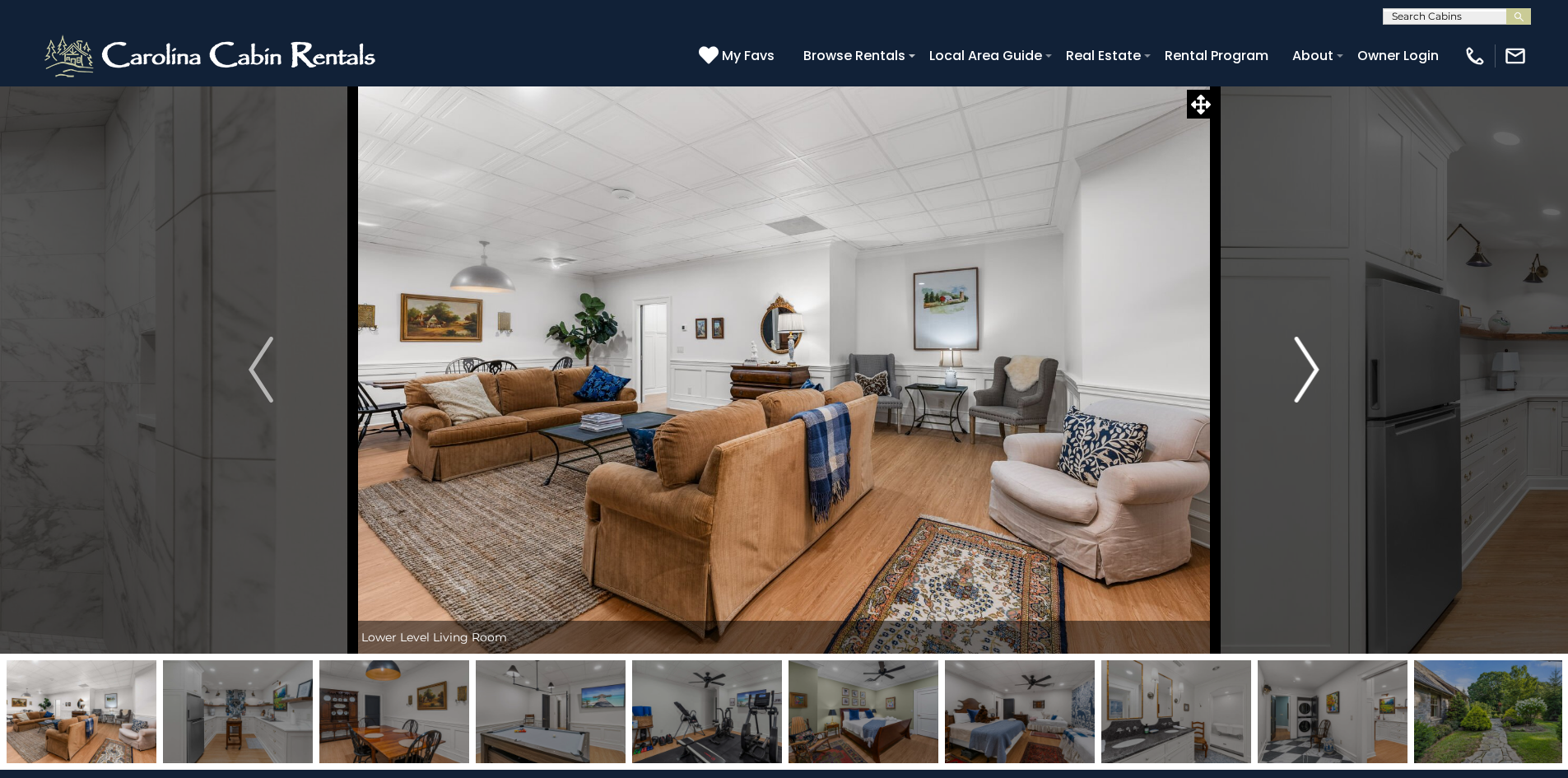
click at [1302, 383] on img "Next" at bounding box center [1307, 369] width 24 height 66
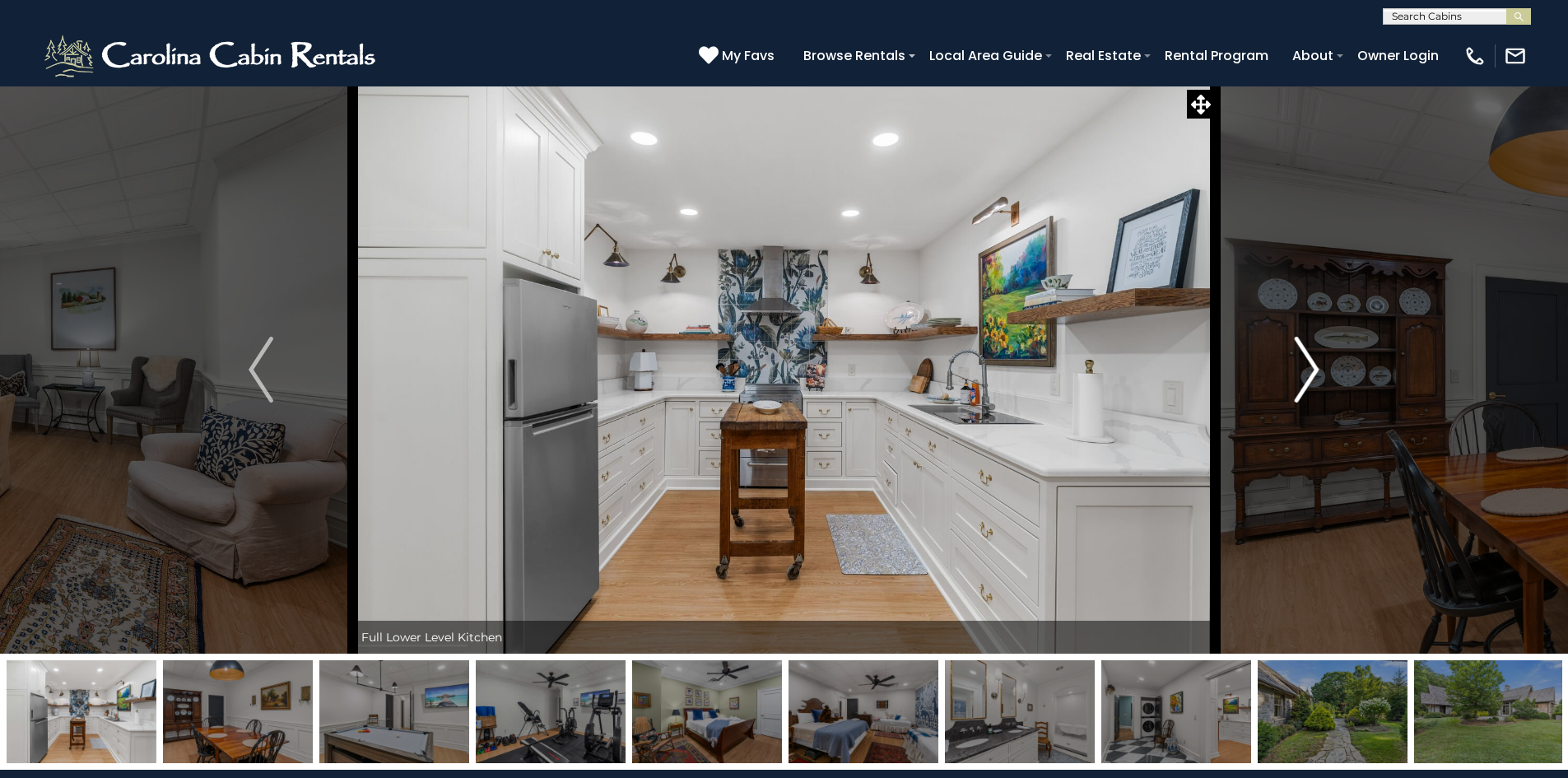
click at [1302, 383] on img "Next" at bounding box center [1307, 369] width 24 height 66
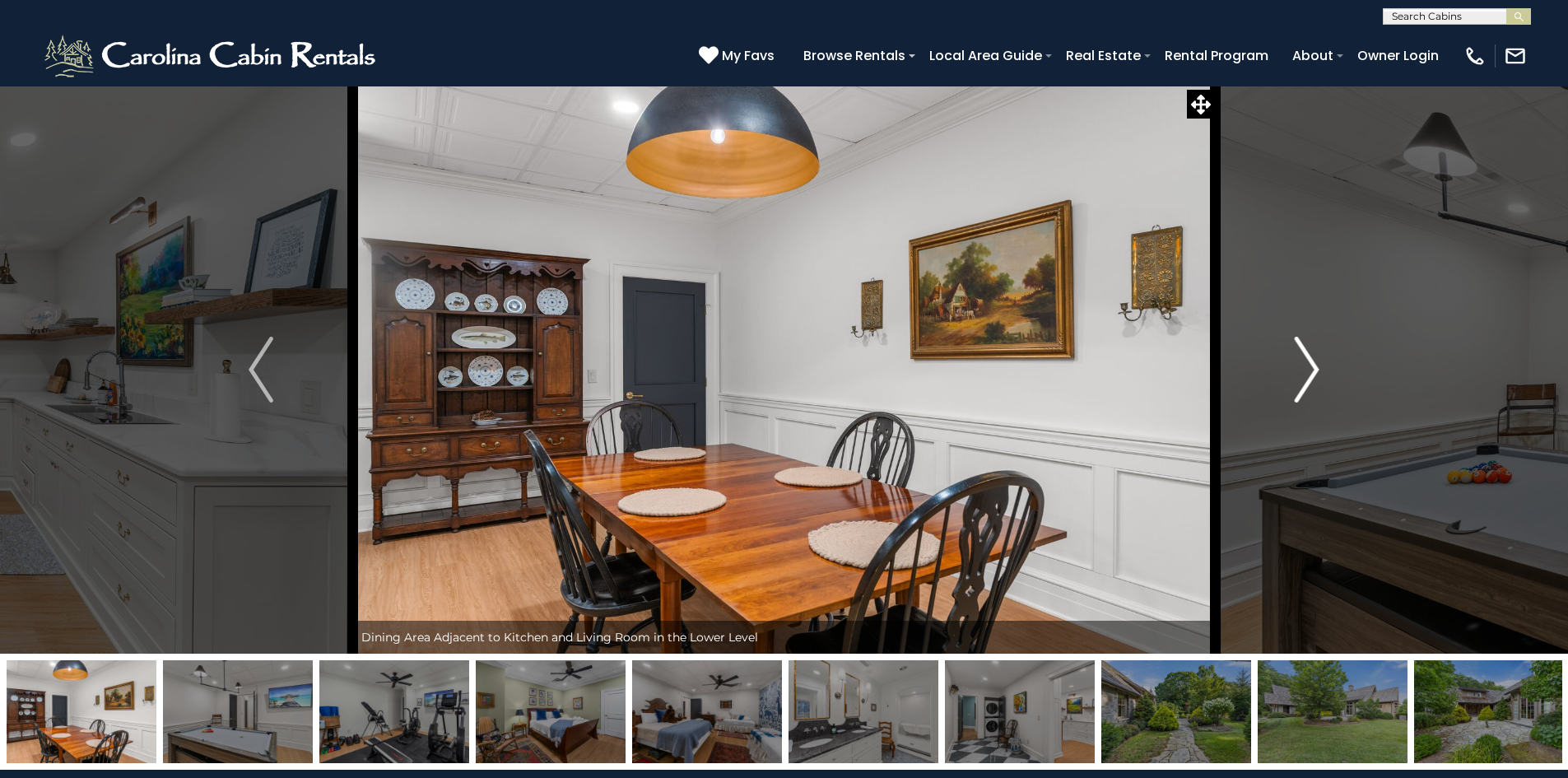
click at [1302, 383] on img "Next" at bounding box center [1307, 369] width 24 height 66
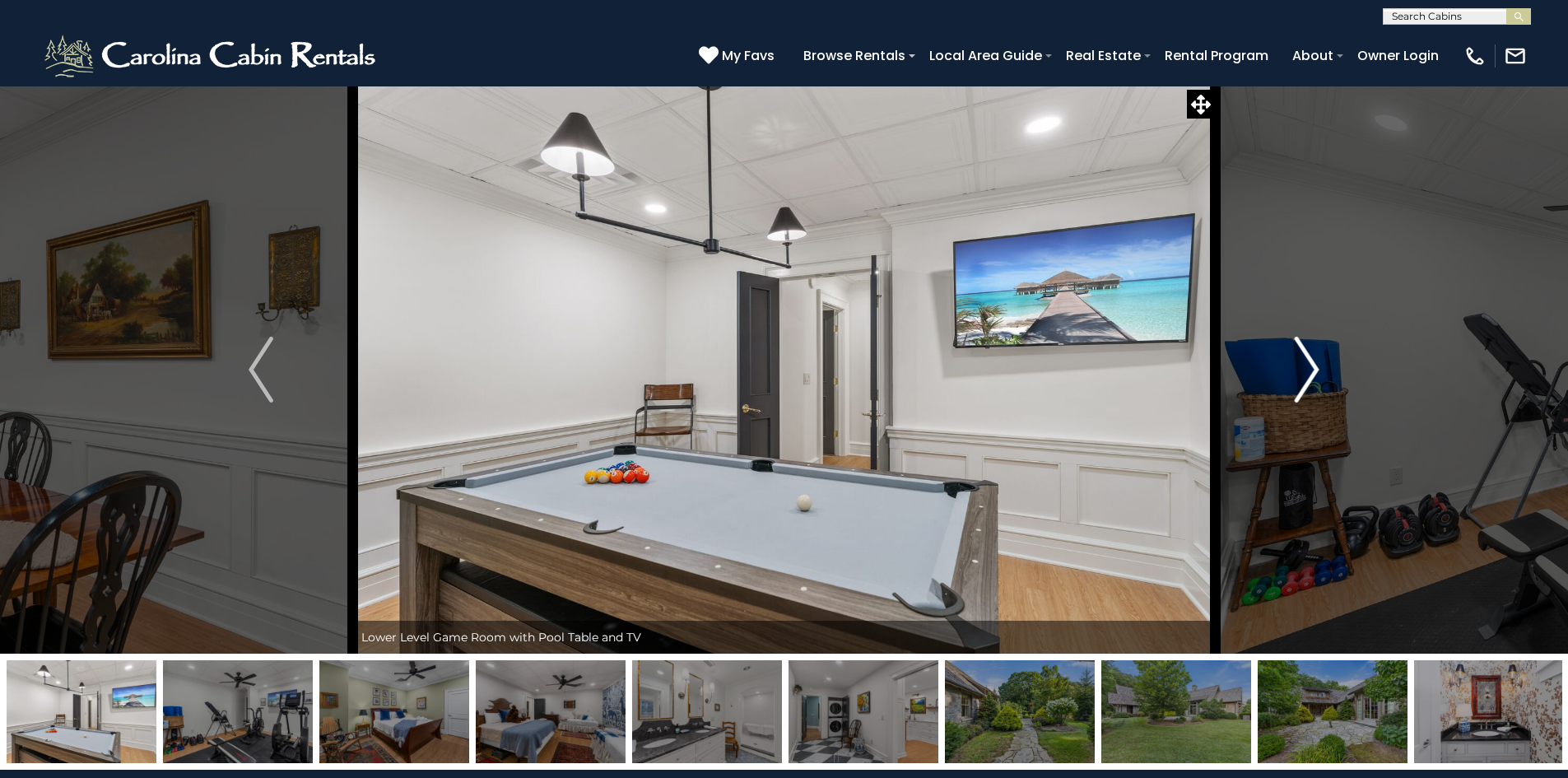
click at [1302, 383] on img "Next" at bounding box center [1307, 369] width 24 height 66
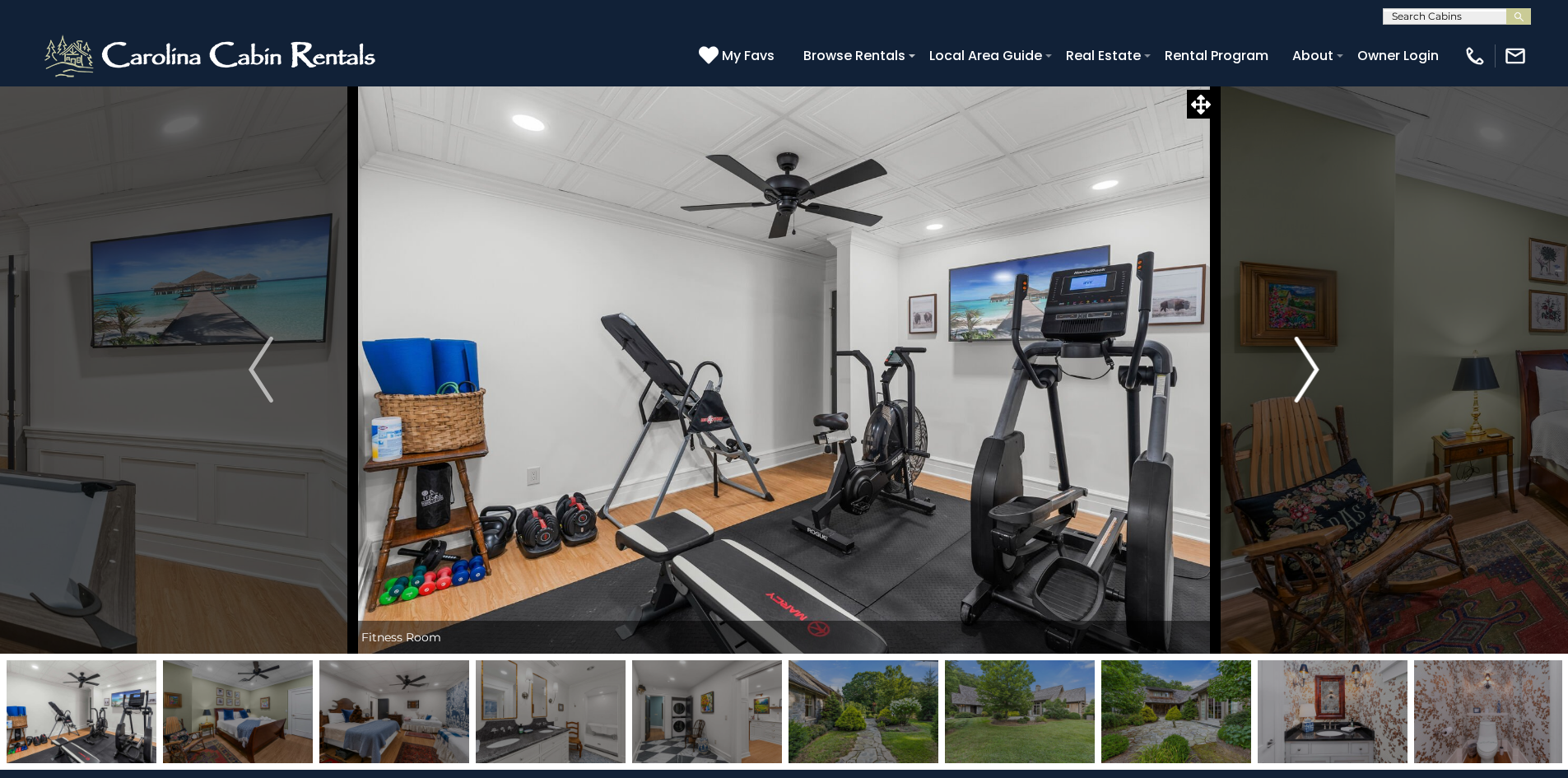
click at [1302, 383] on img "Next" at bounding box center [1307, 369] width 24 height 66
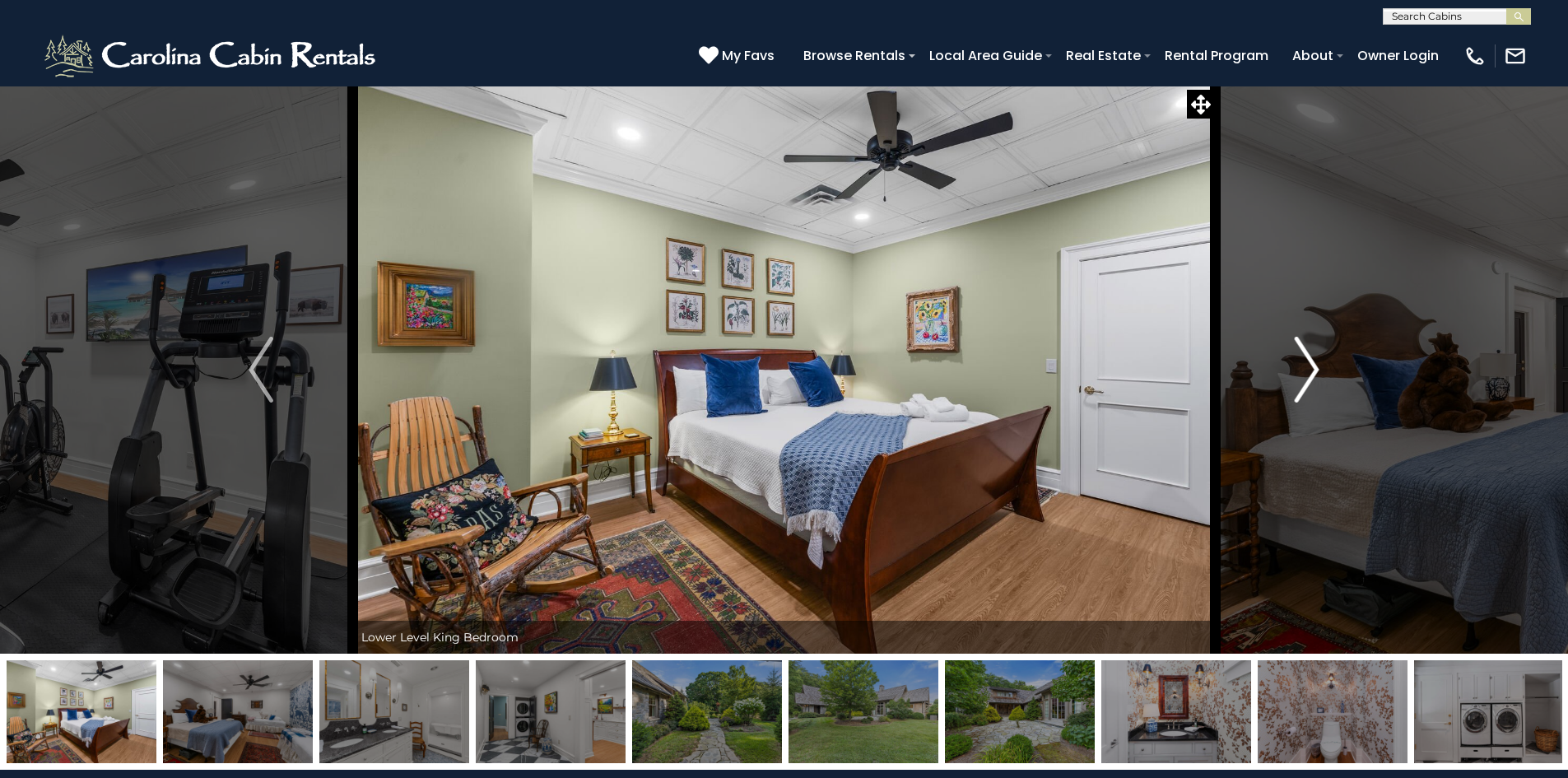
click at [1302, 383] on img "Next" at bounding box center [1307, 369] width 24 height 66
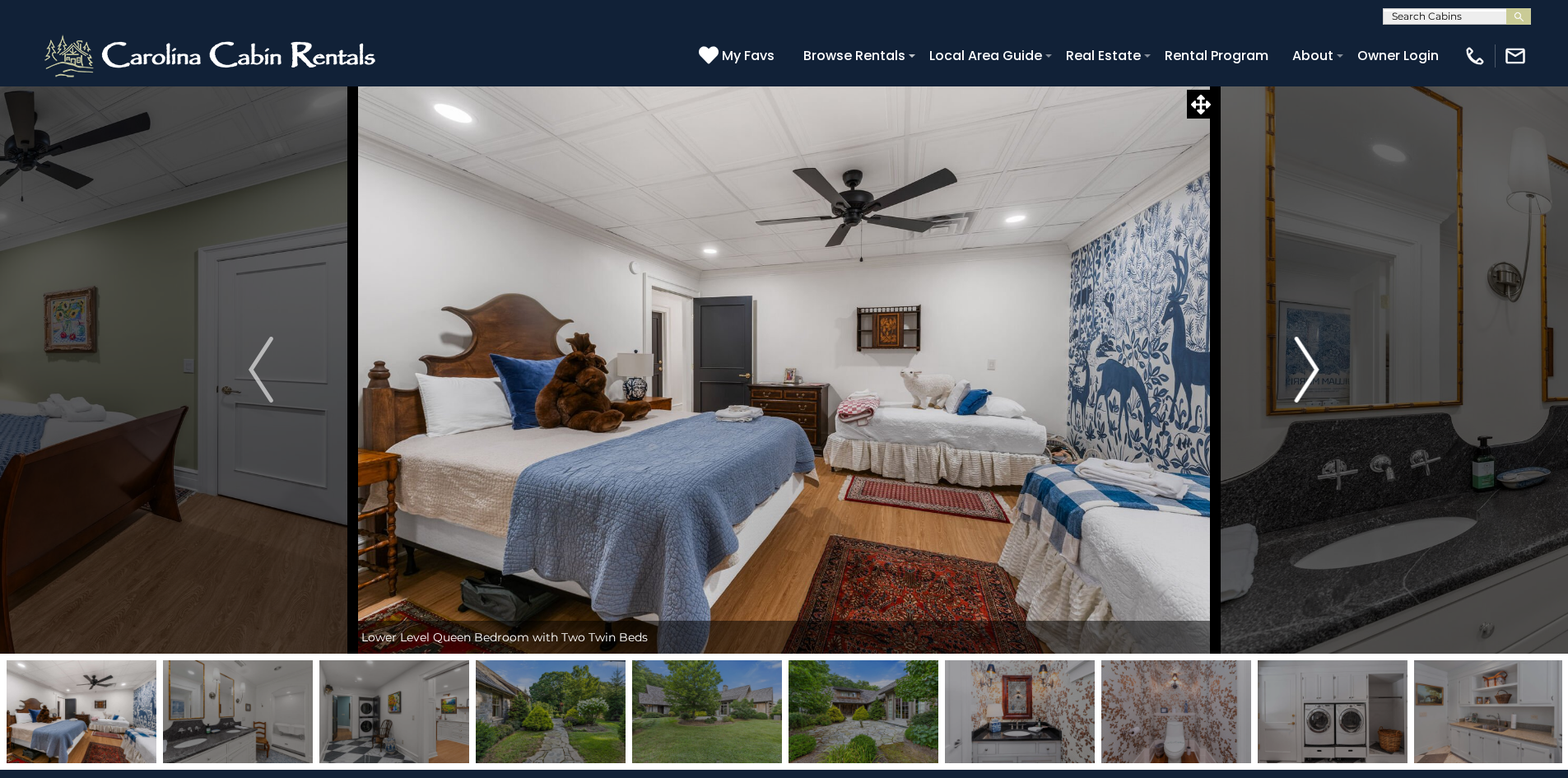
click at [1302, 383] on img "Next" at bounding box center [1307, 369] width 24 height 66
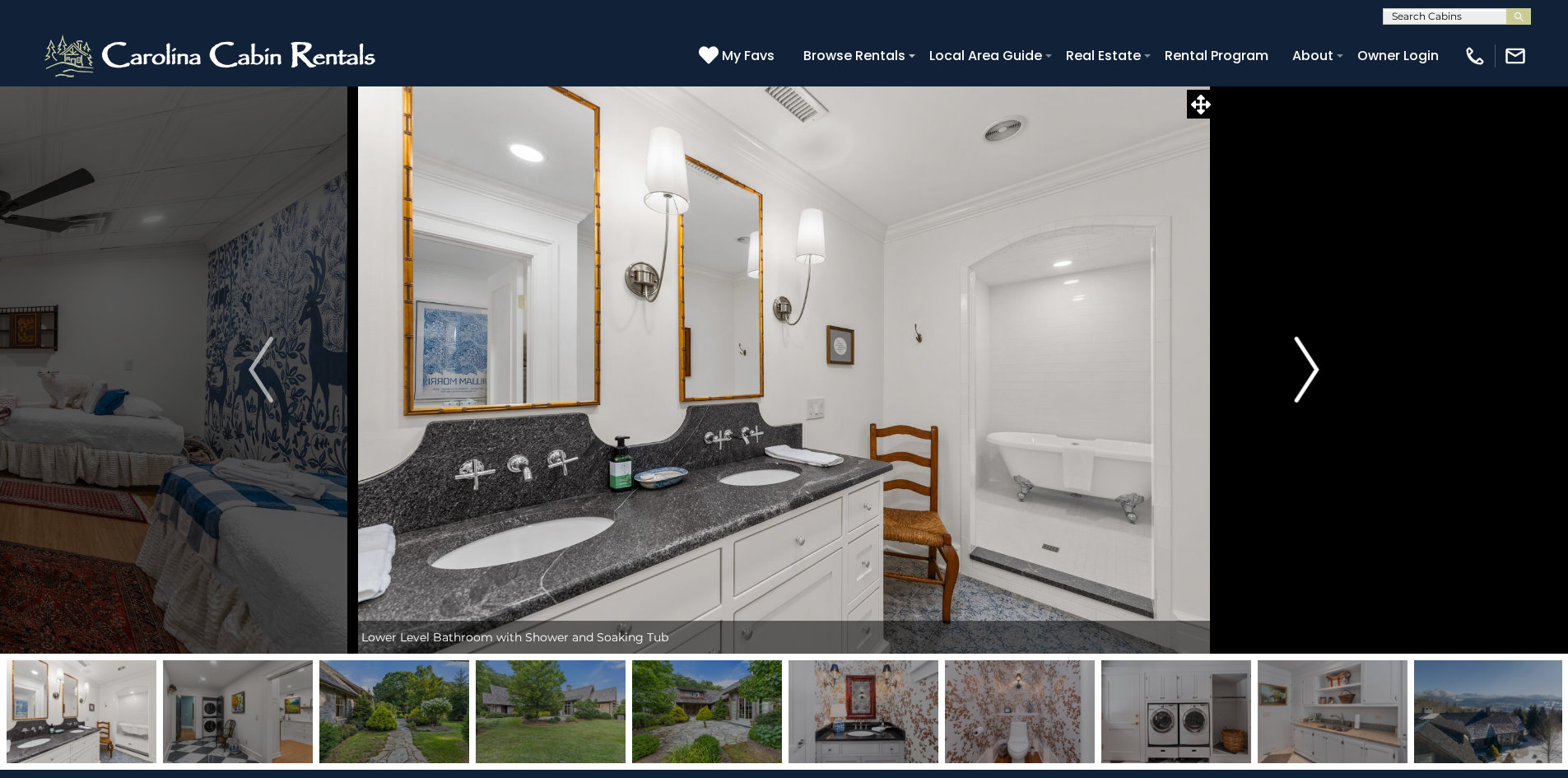
click at [1302, 383] on img "Next" at bounding box center [1307, 369] width 24 height 66
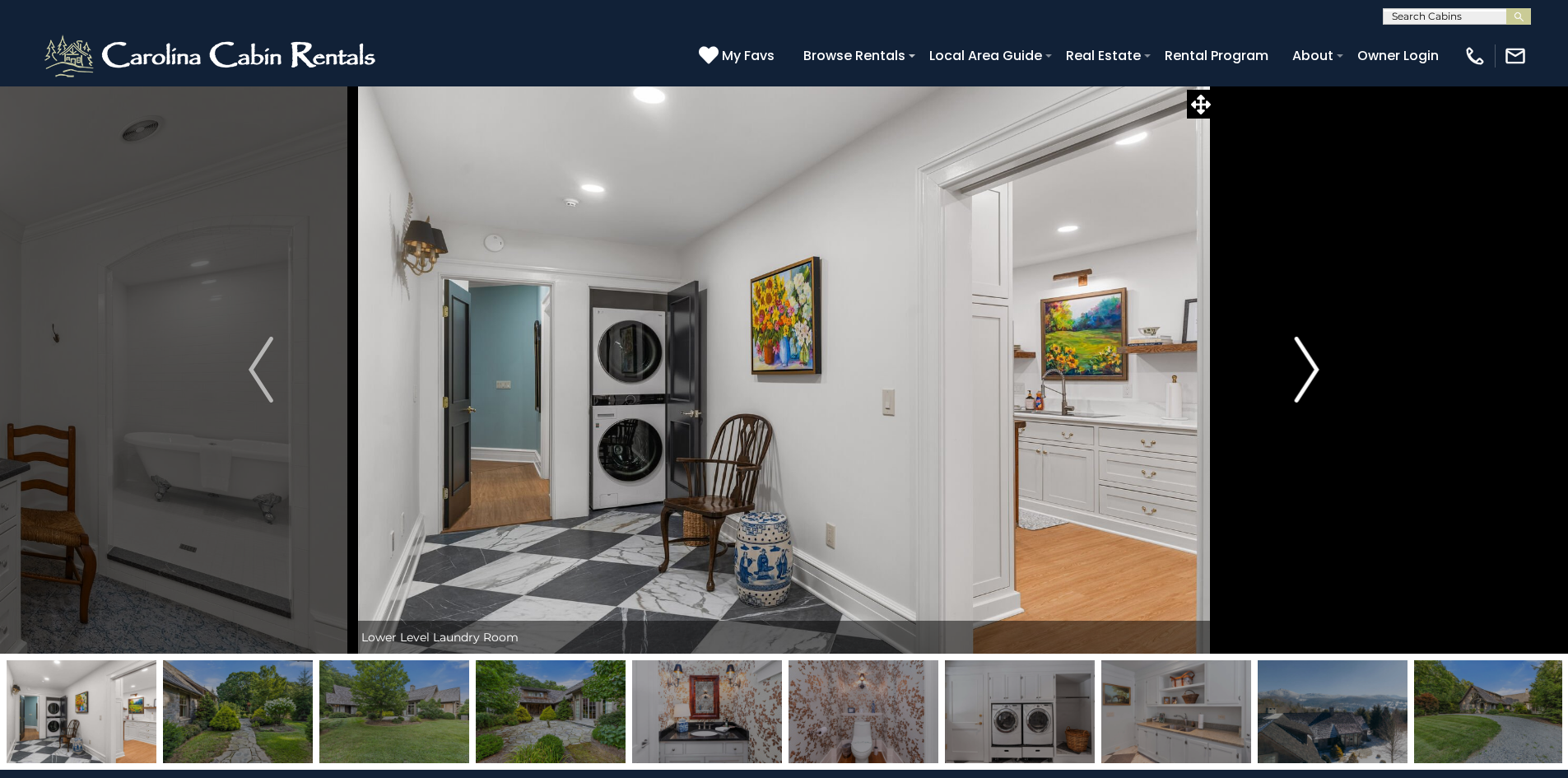
click at [1299, 381] on img "Next" at bounding box center [1307, 369] width 24 height 66
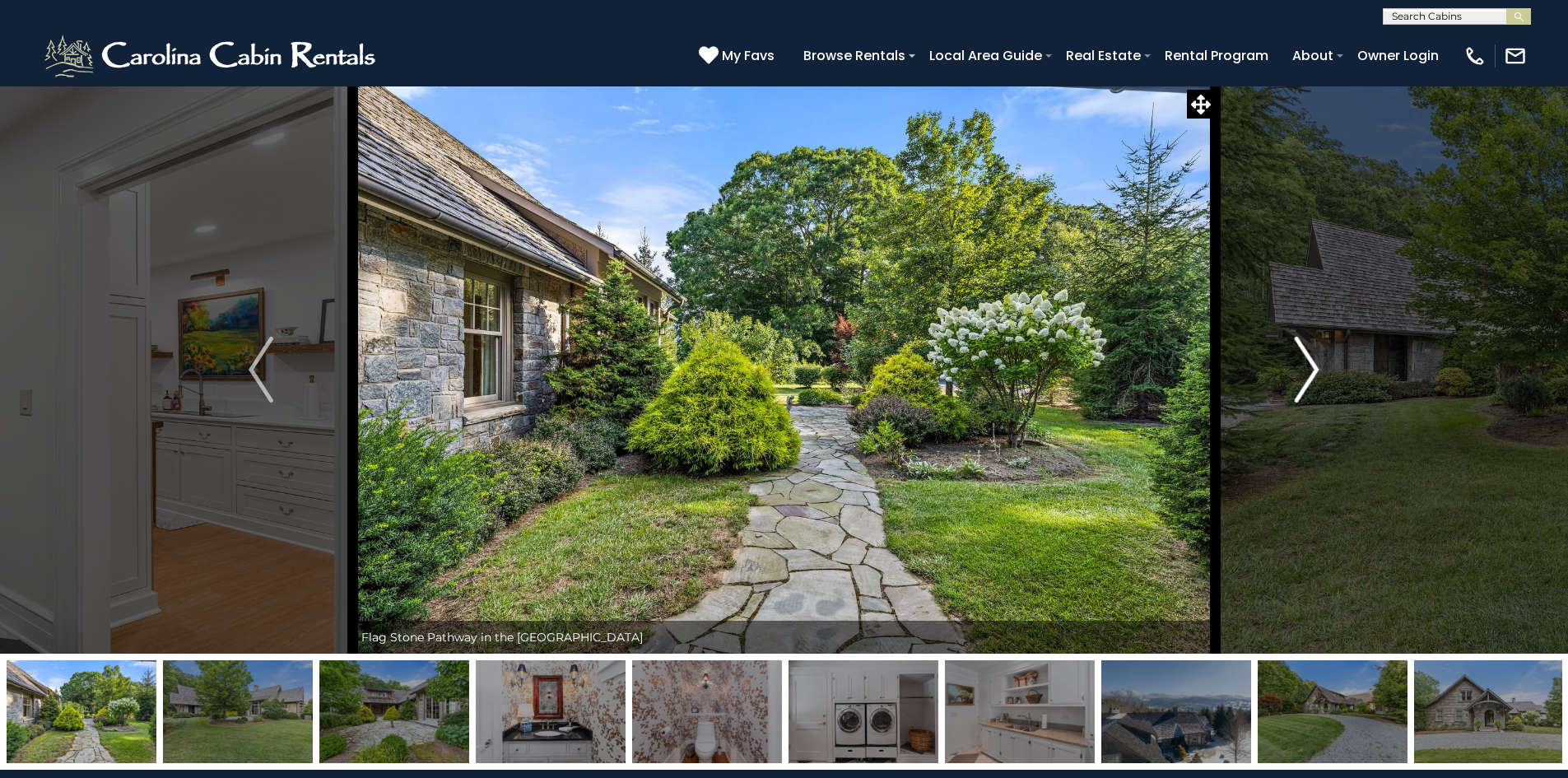
click at [1285, 382] on button "Next" at bounding box center [1307, 369] width 183 height 568
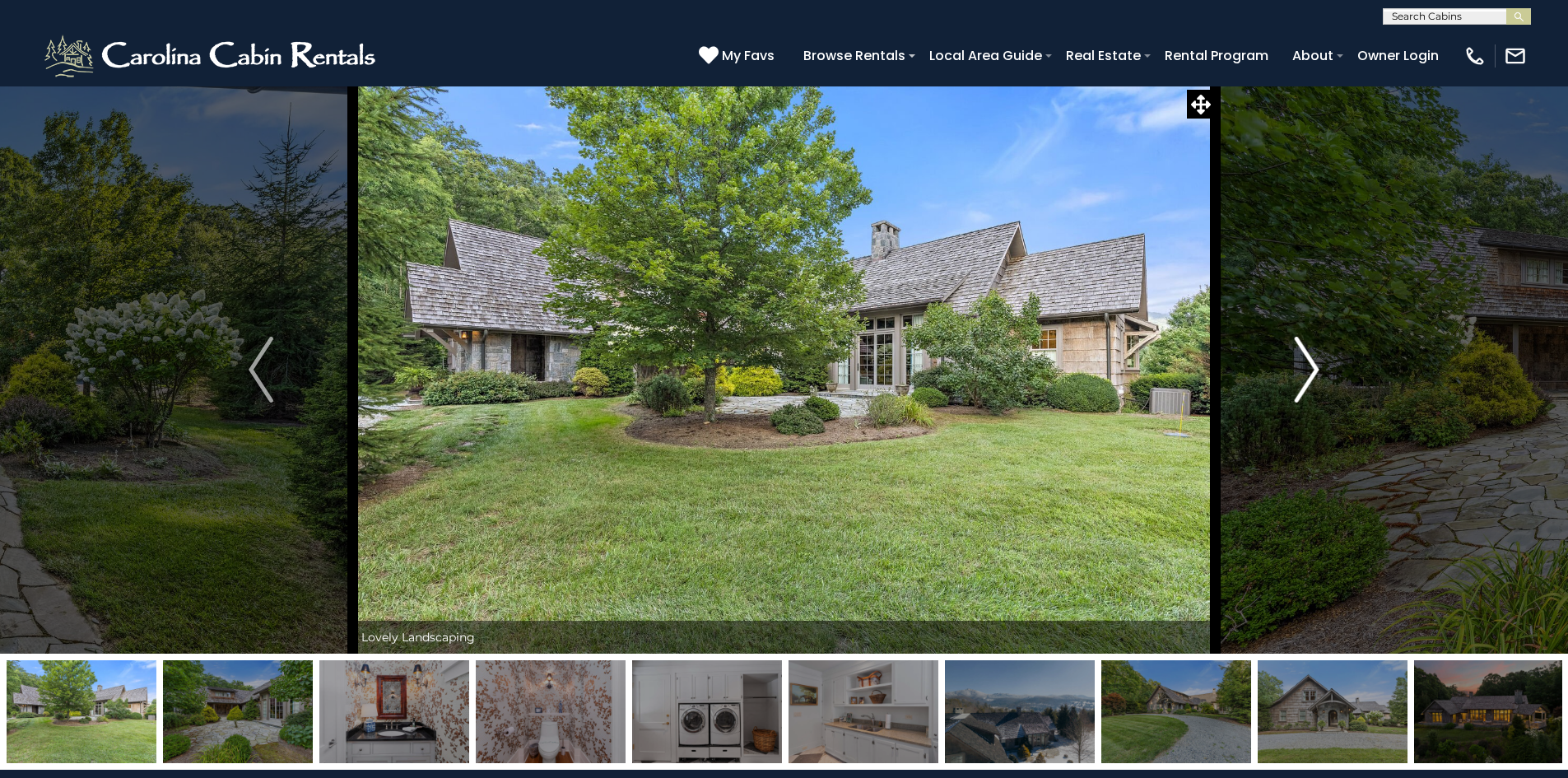
click at [1284, 384] on button "Next" at bounding box center [1307, 369] width 183 height 568
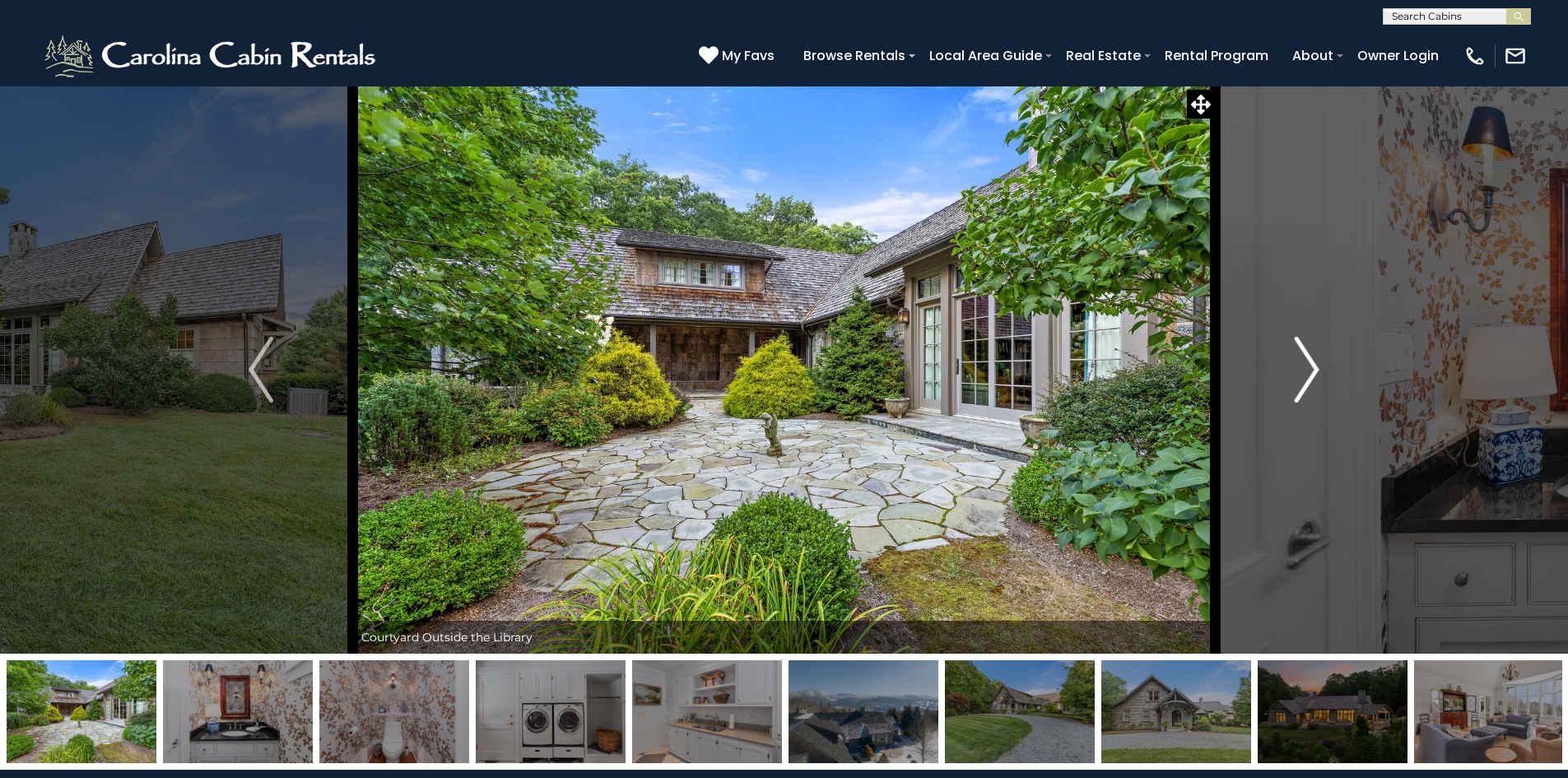
click at [1284, 384] on button "Next" at bounding box center [1307, 369] width 183 height 568
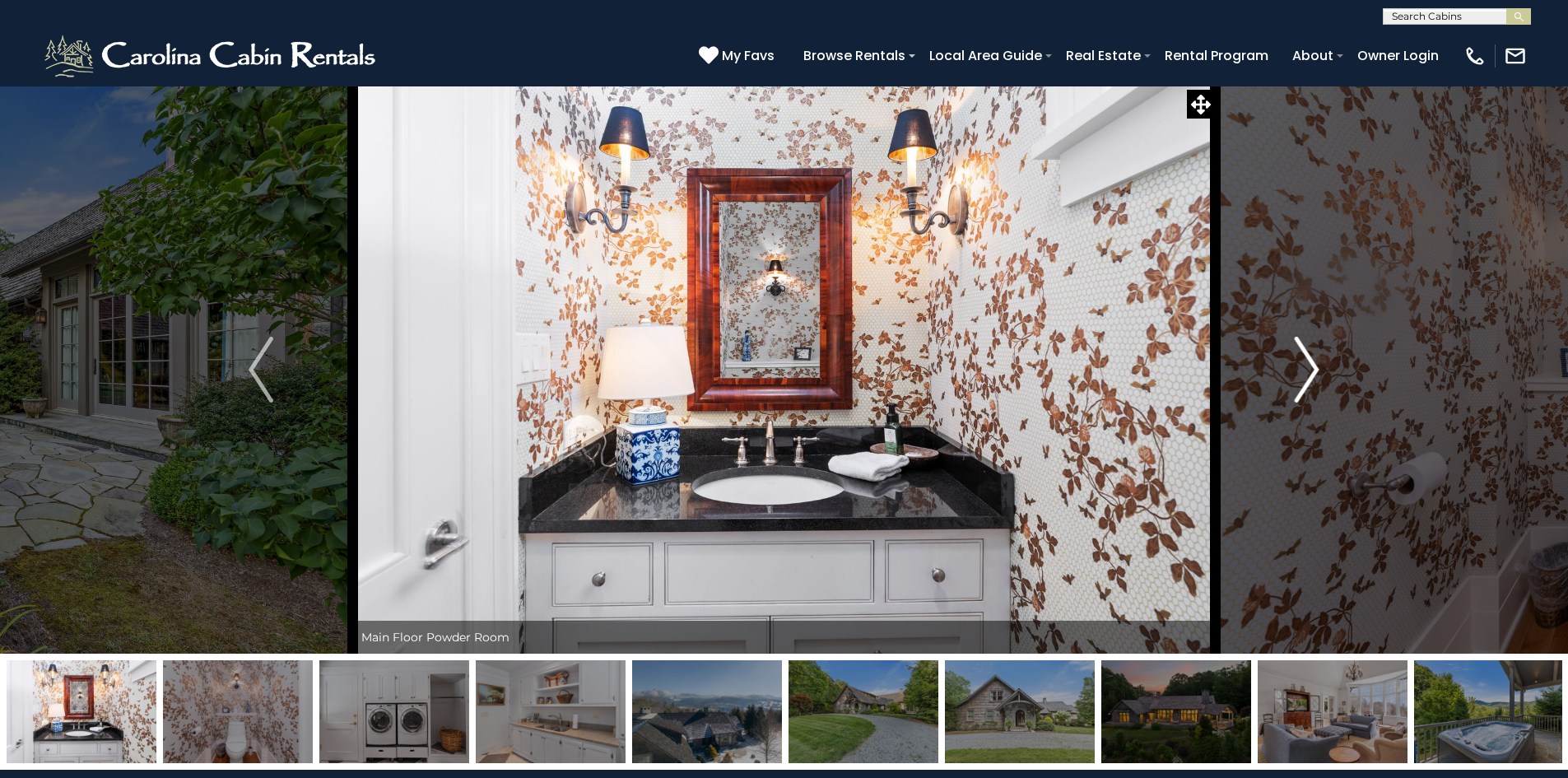
click at [1284, 384] on button "Next" at bounding box center [1307, 369] width 183 height 568
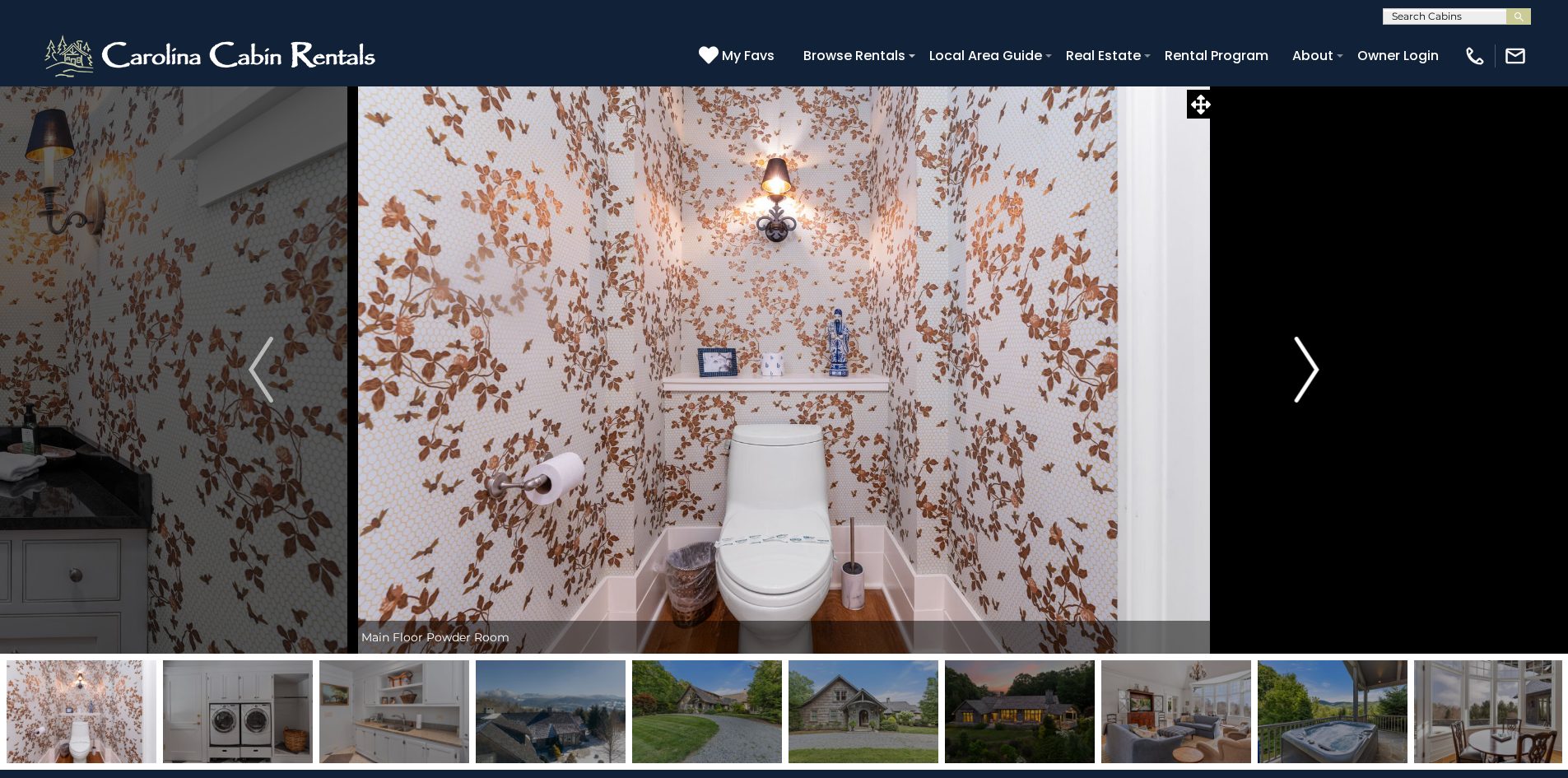
click at [1284, 384] on button "Next" at bounding box center [1307, 369] width 183 height 568
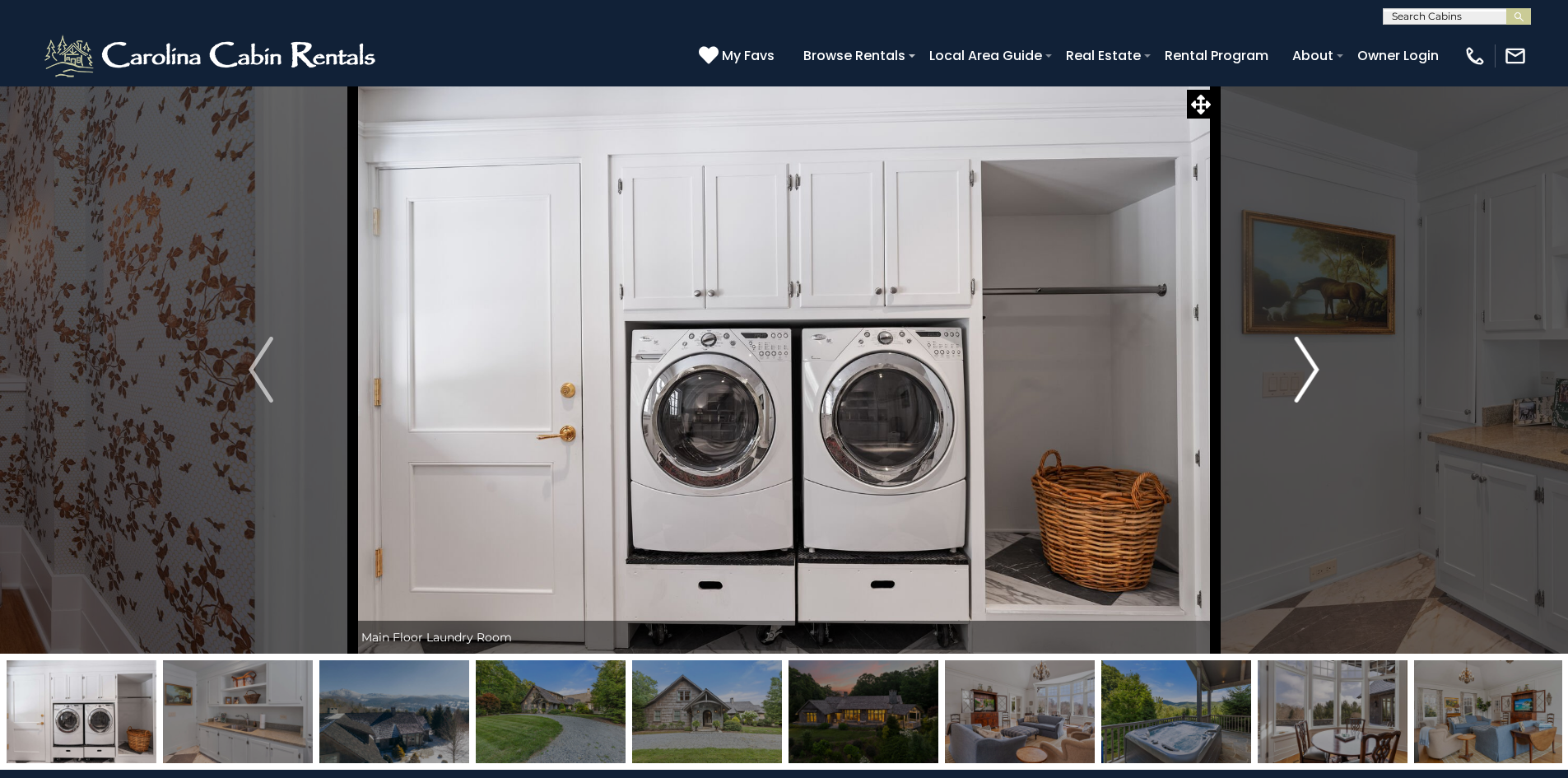
click at [1284, 384] on button "Next" at bounding box center [1307, 369] width 183 height 568
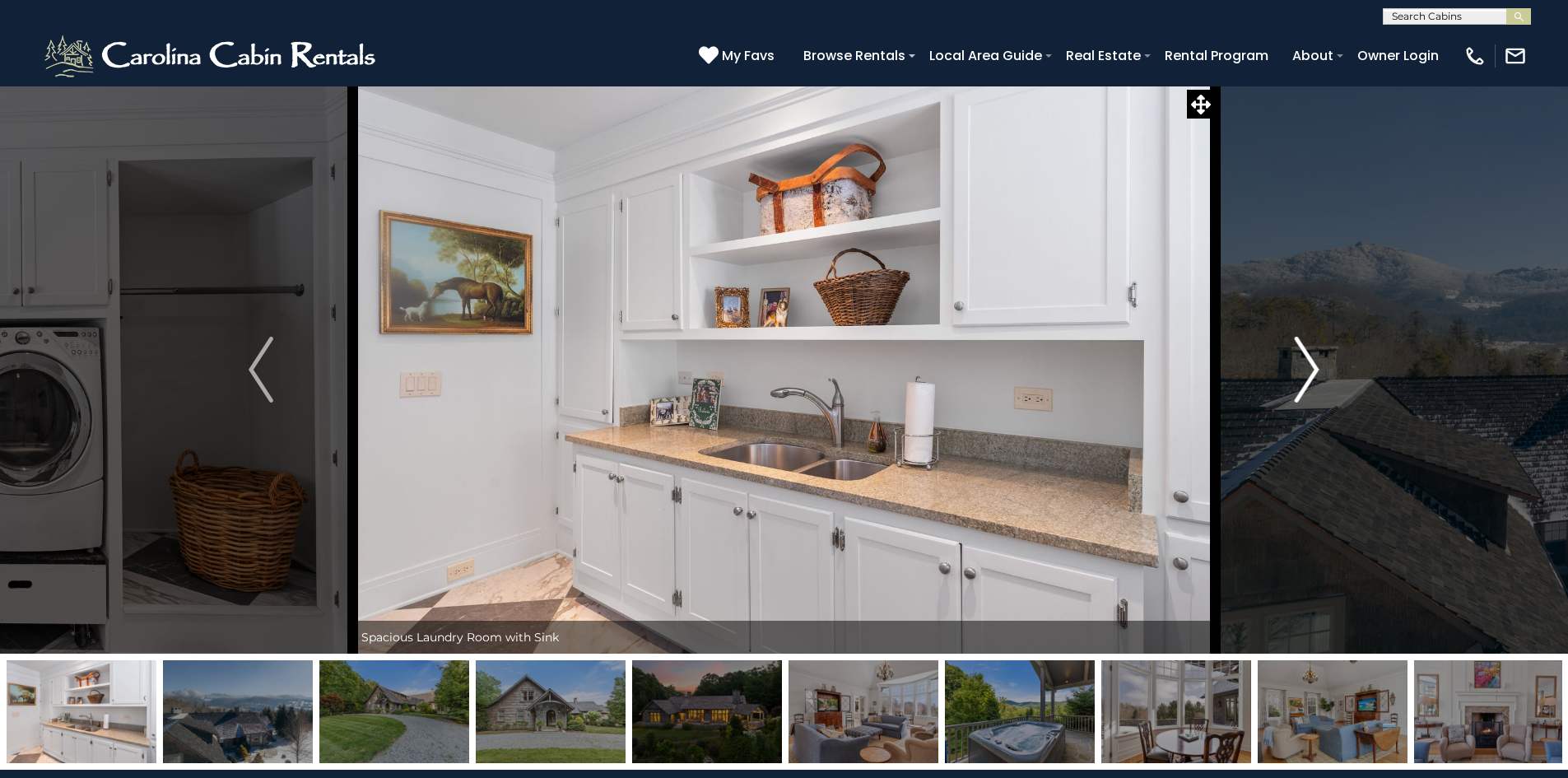
click at [1284, 384] on button "Next" at bounding box center [1307, 369] width 183 height 568
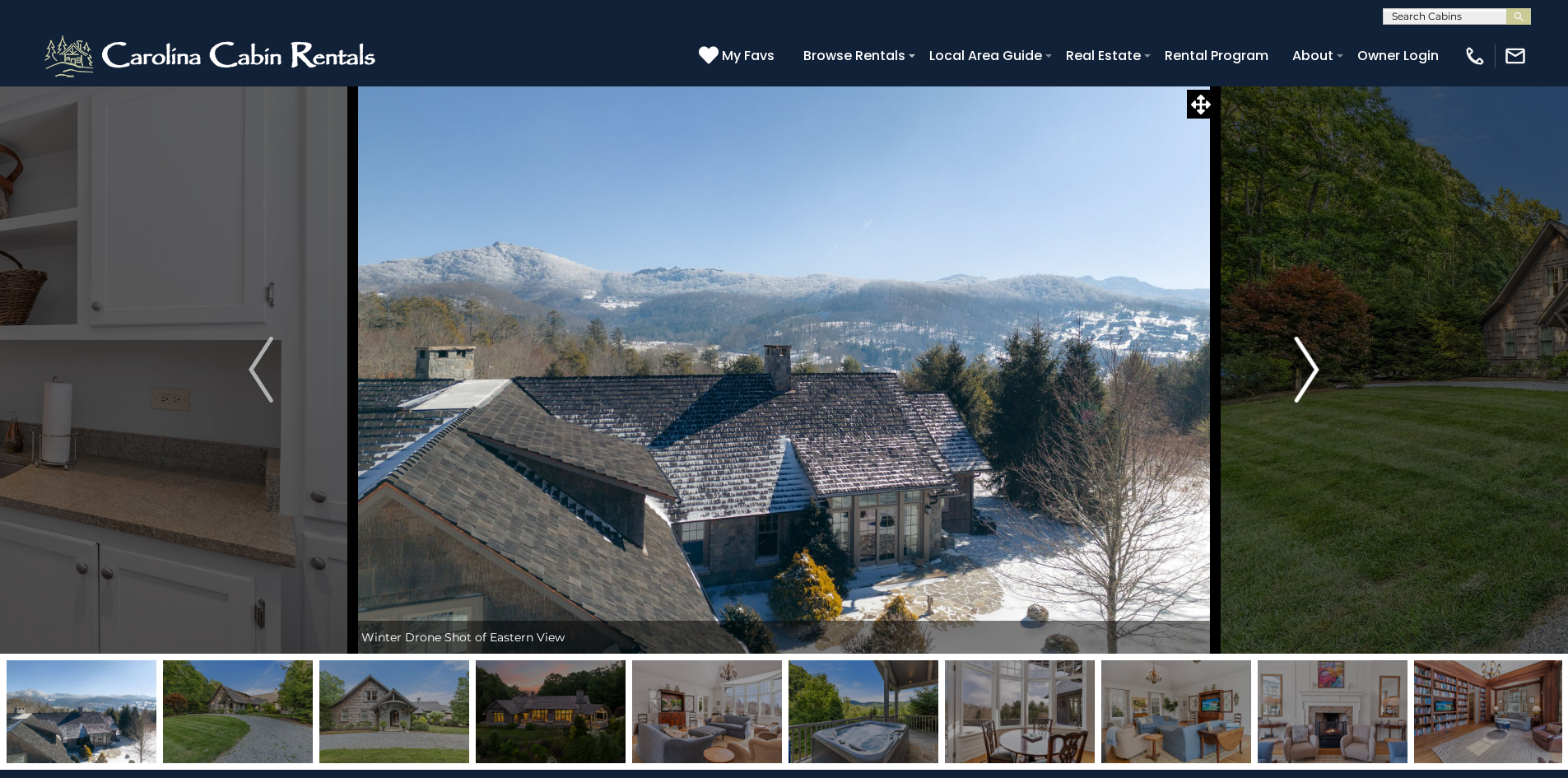
click at [1299, 397] on img "Next" at bounding box center [1307, 369] width 24 height 66
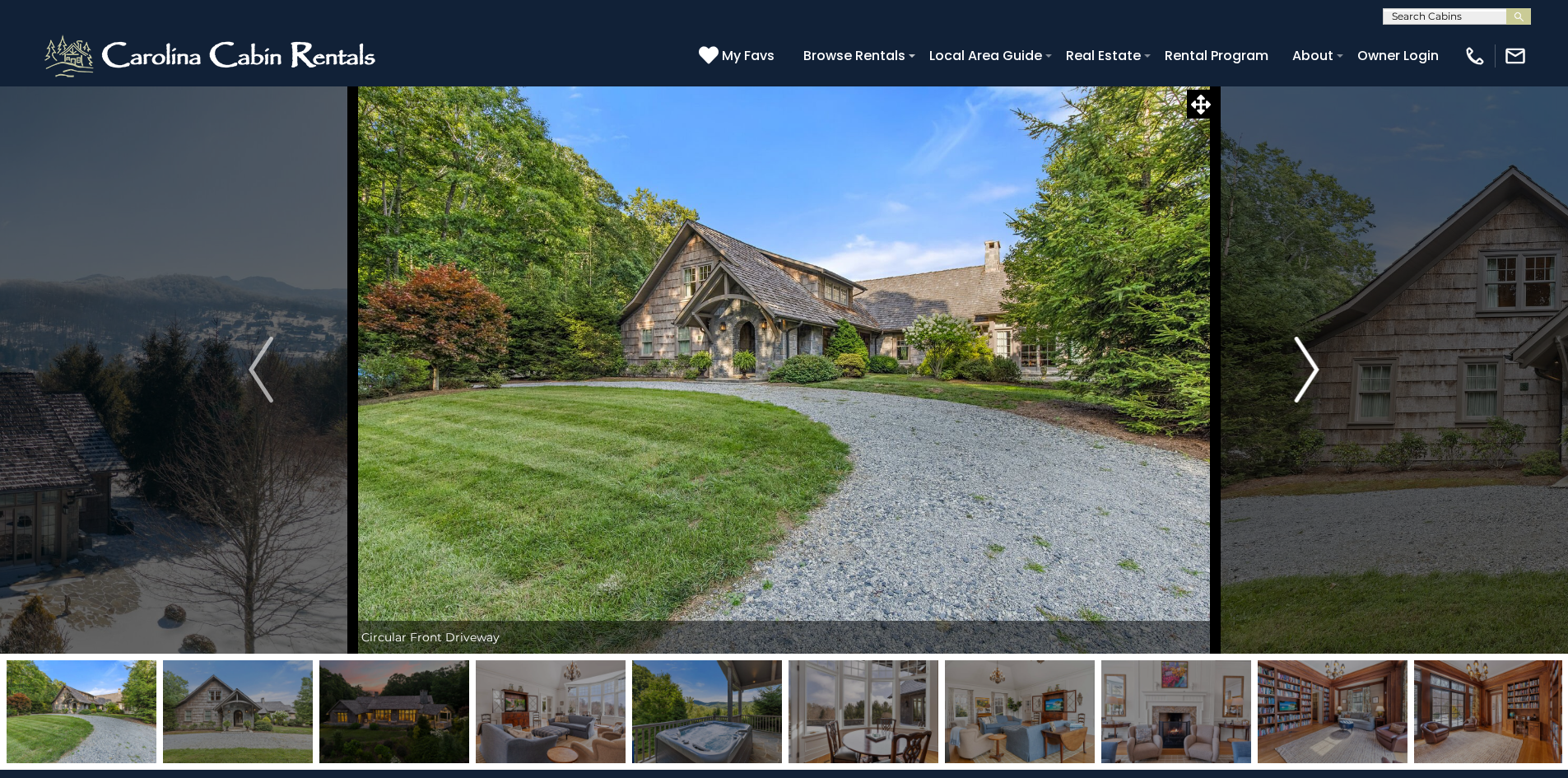
click at [1299, 396] on img "Next" at bounding box center [1307, 369] width 24 height 66
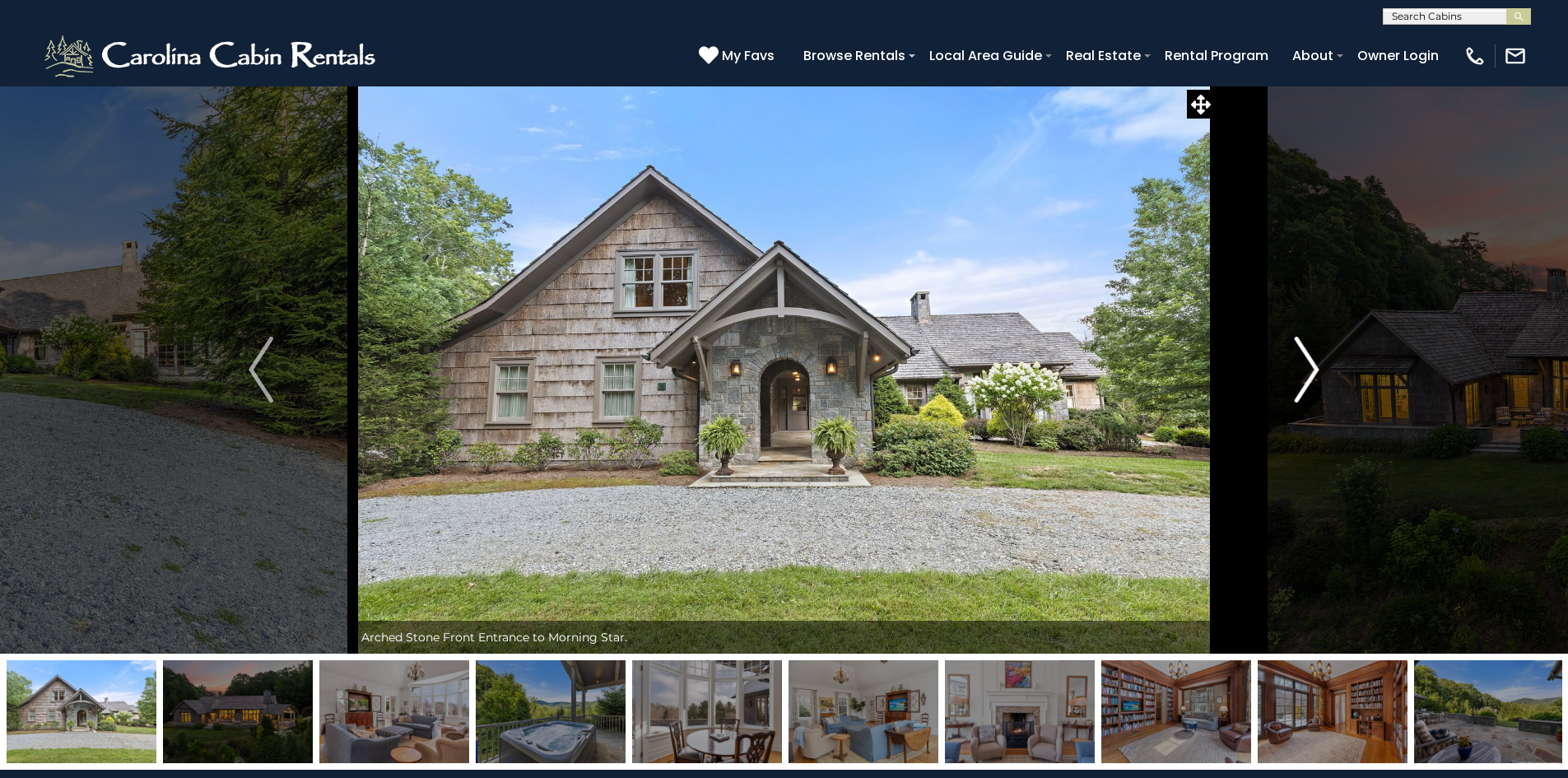
click at [1299, 396] on img "Next" at bounding box center [1307, 369] width 24 height 66
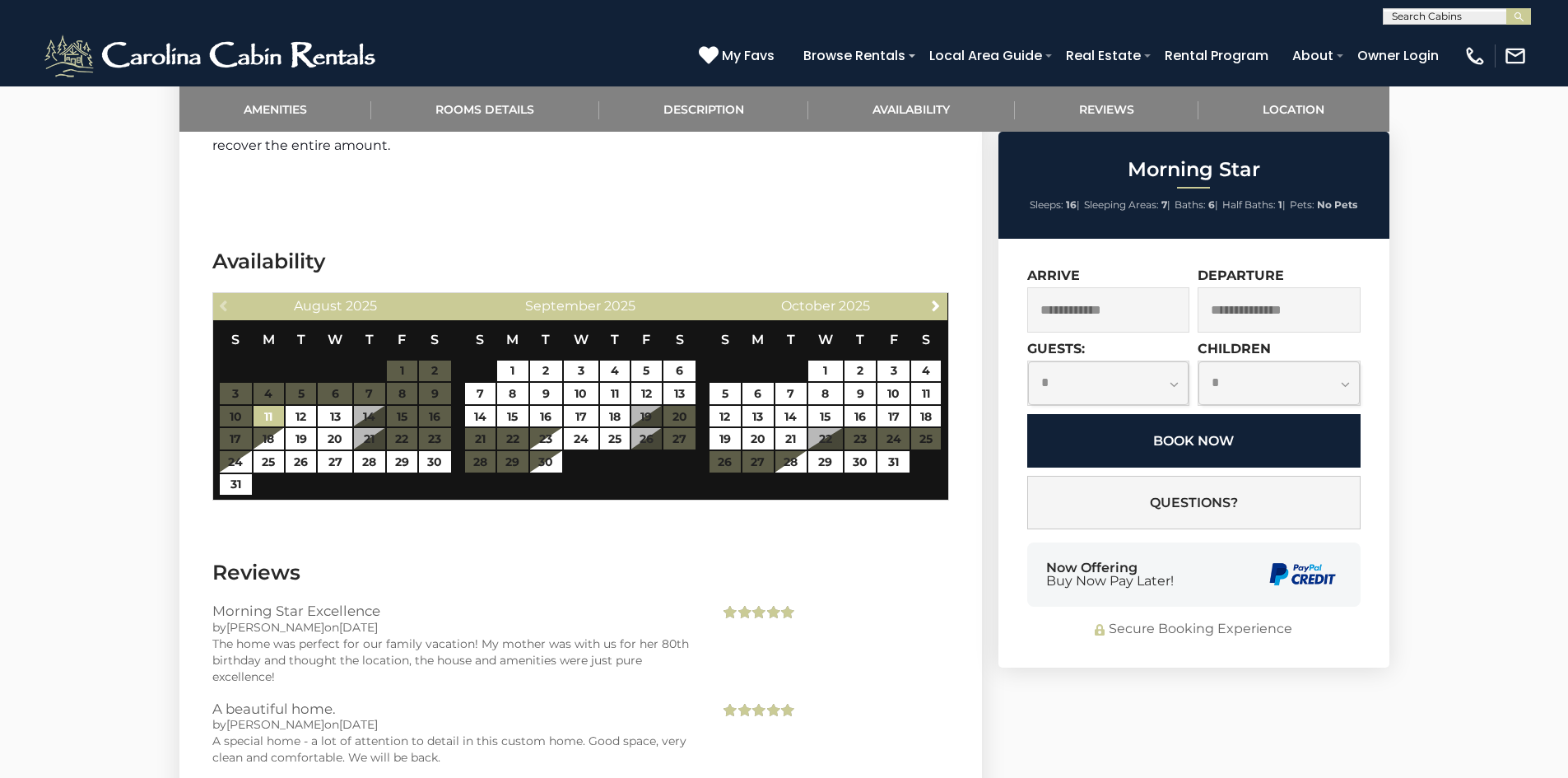
scroll to position [3046, 0]
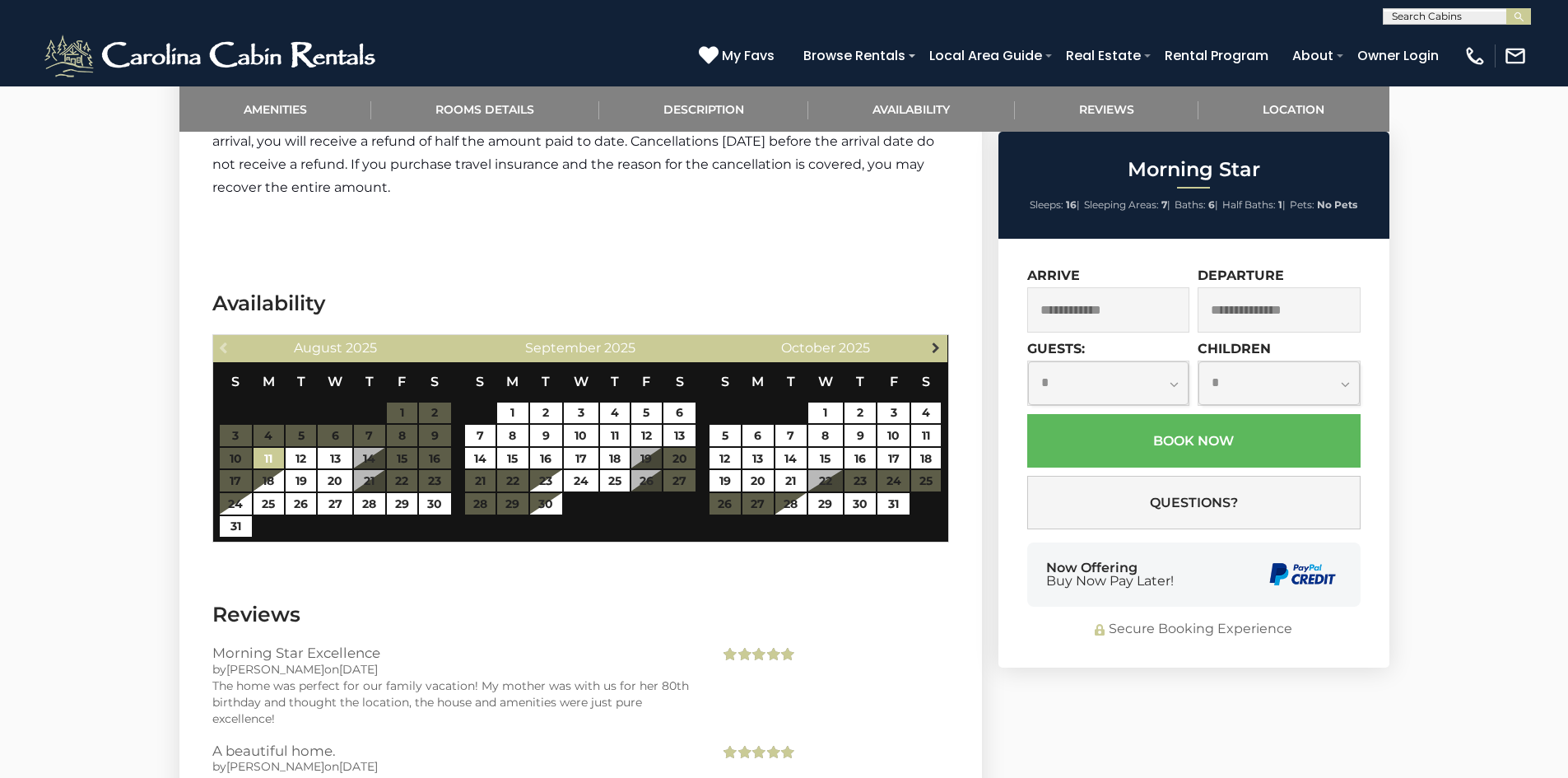
click at [929, 354] on link "Next" at bounding box center [935, 347] width 21 height 21
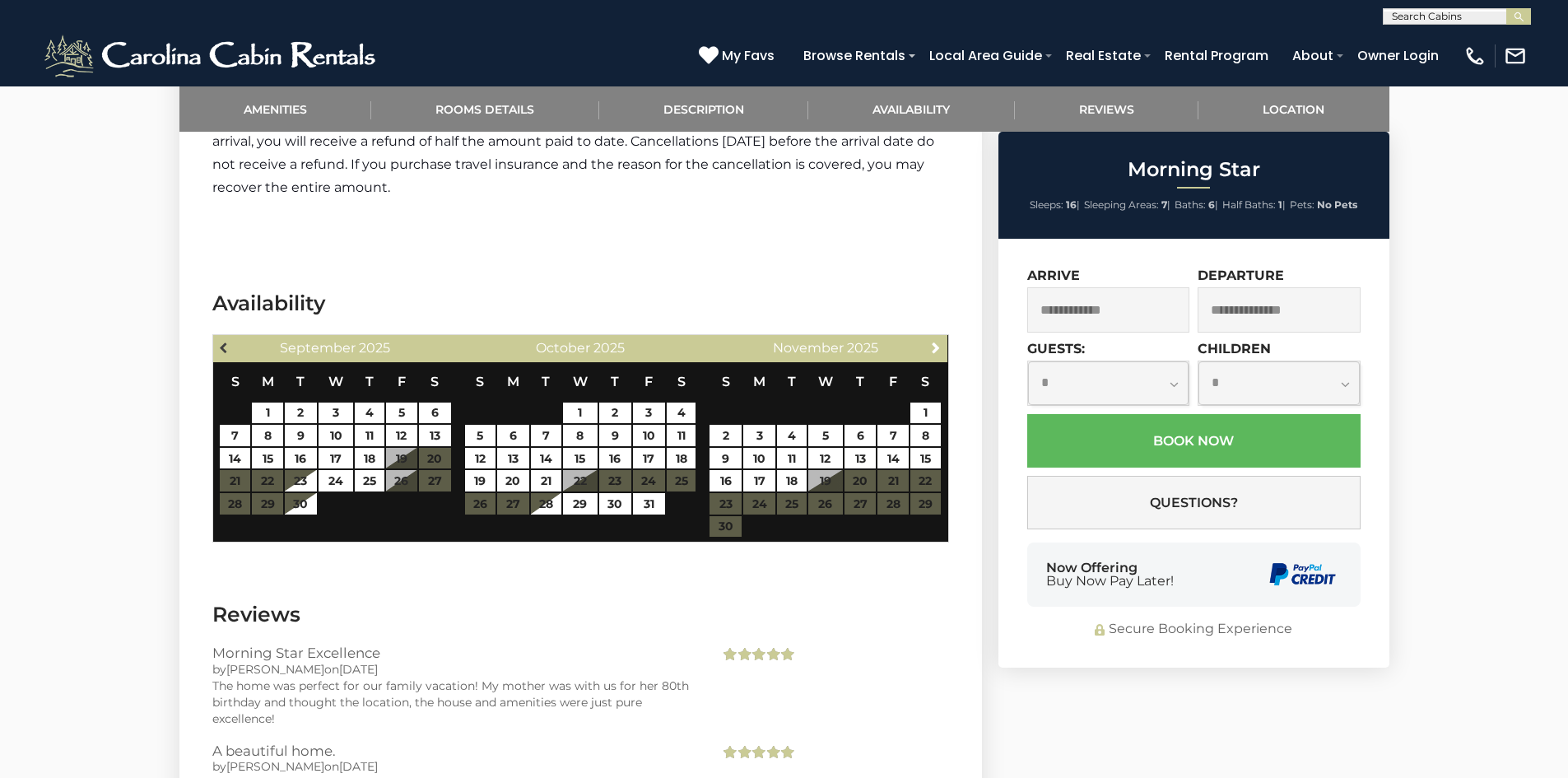
click at [219, 346] on span "Previous" at bounding box center [225, 347] width 14 height 14
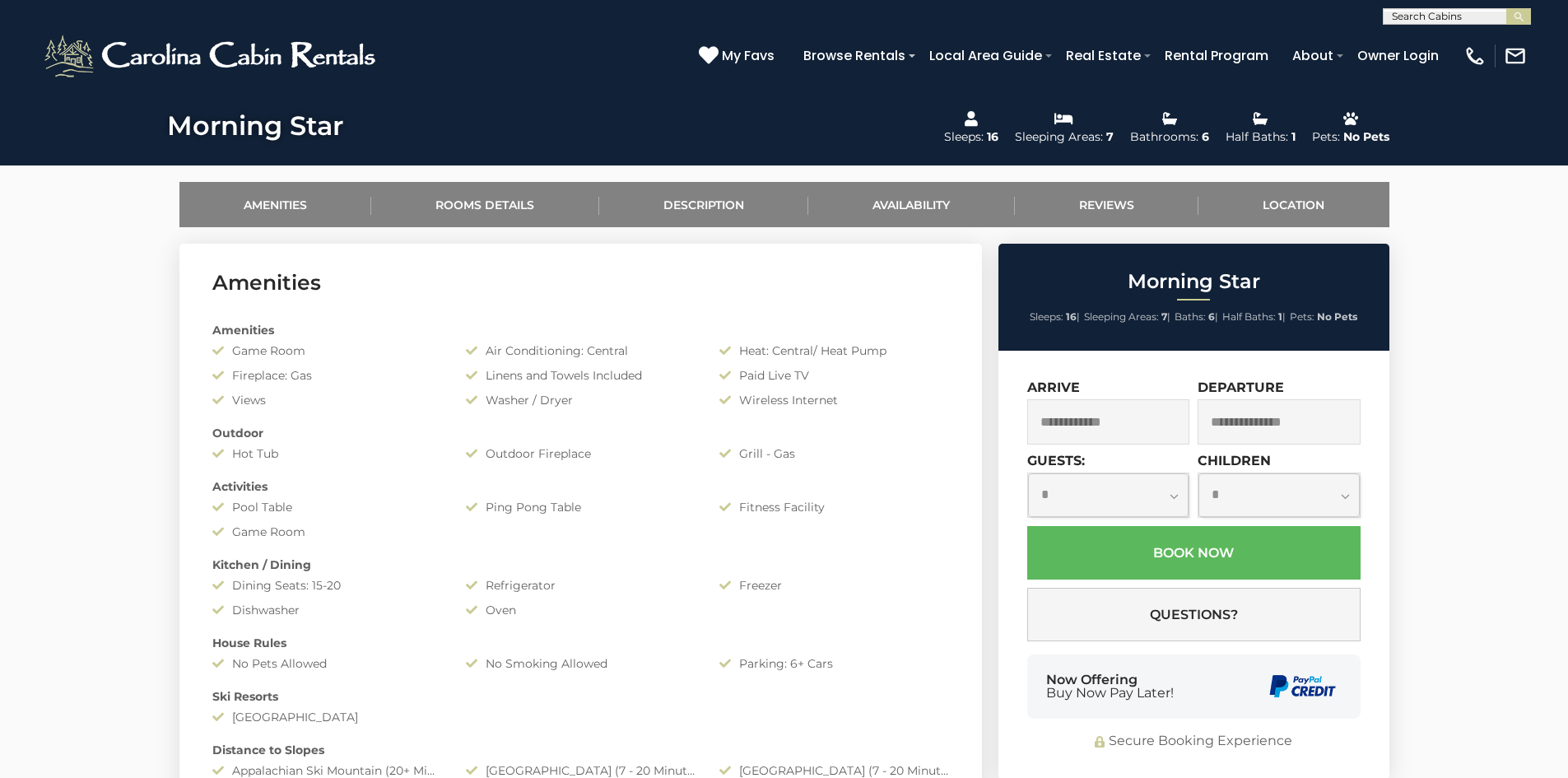
scroll to position [658, 0]
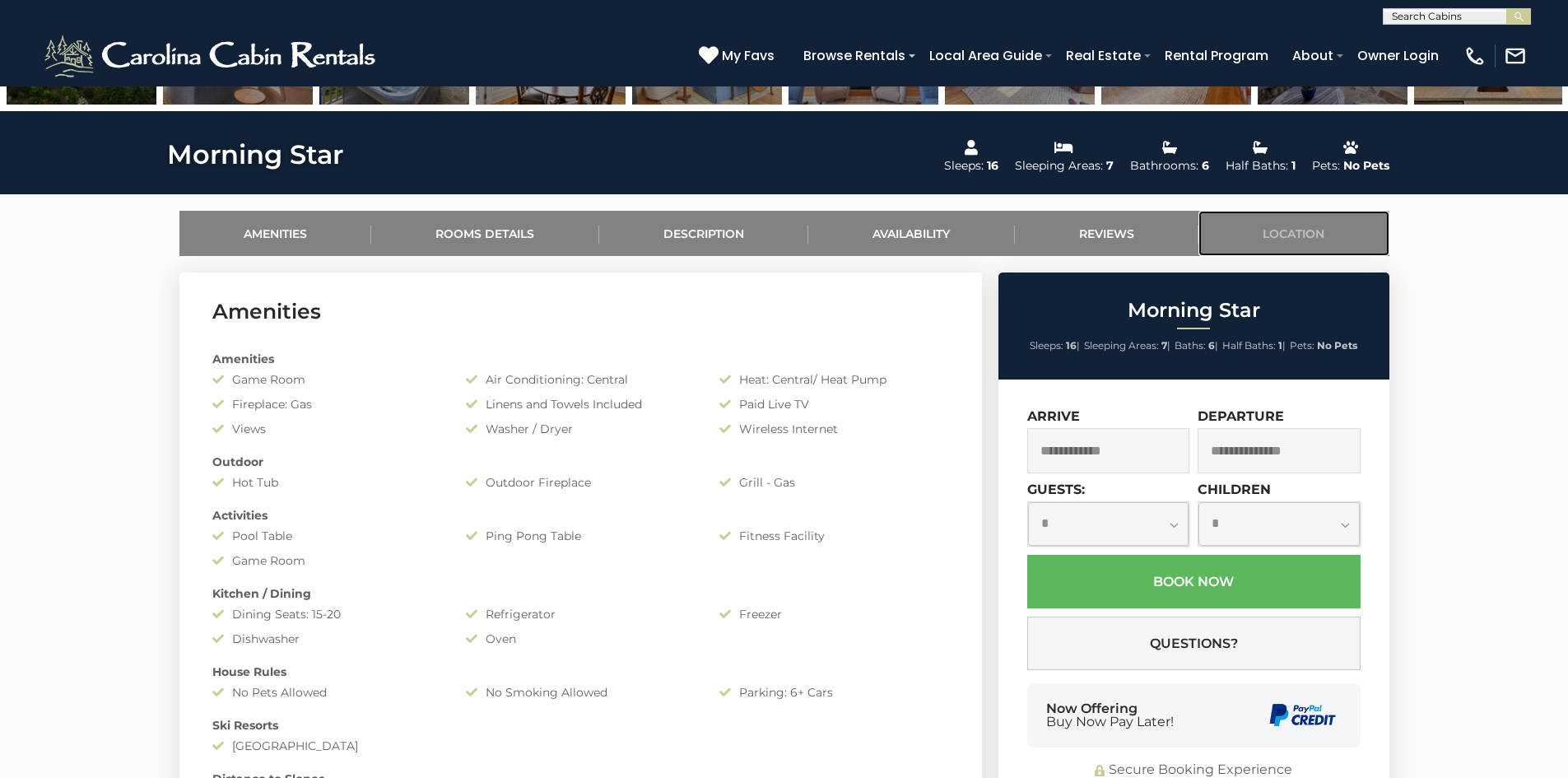
click at [1269, 241] on link "Location" at bounding box center [1294, 233] width 191 height 45
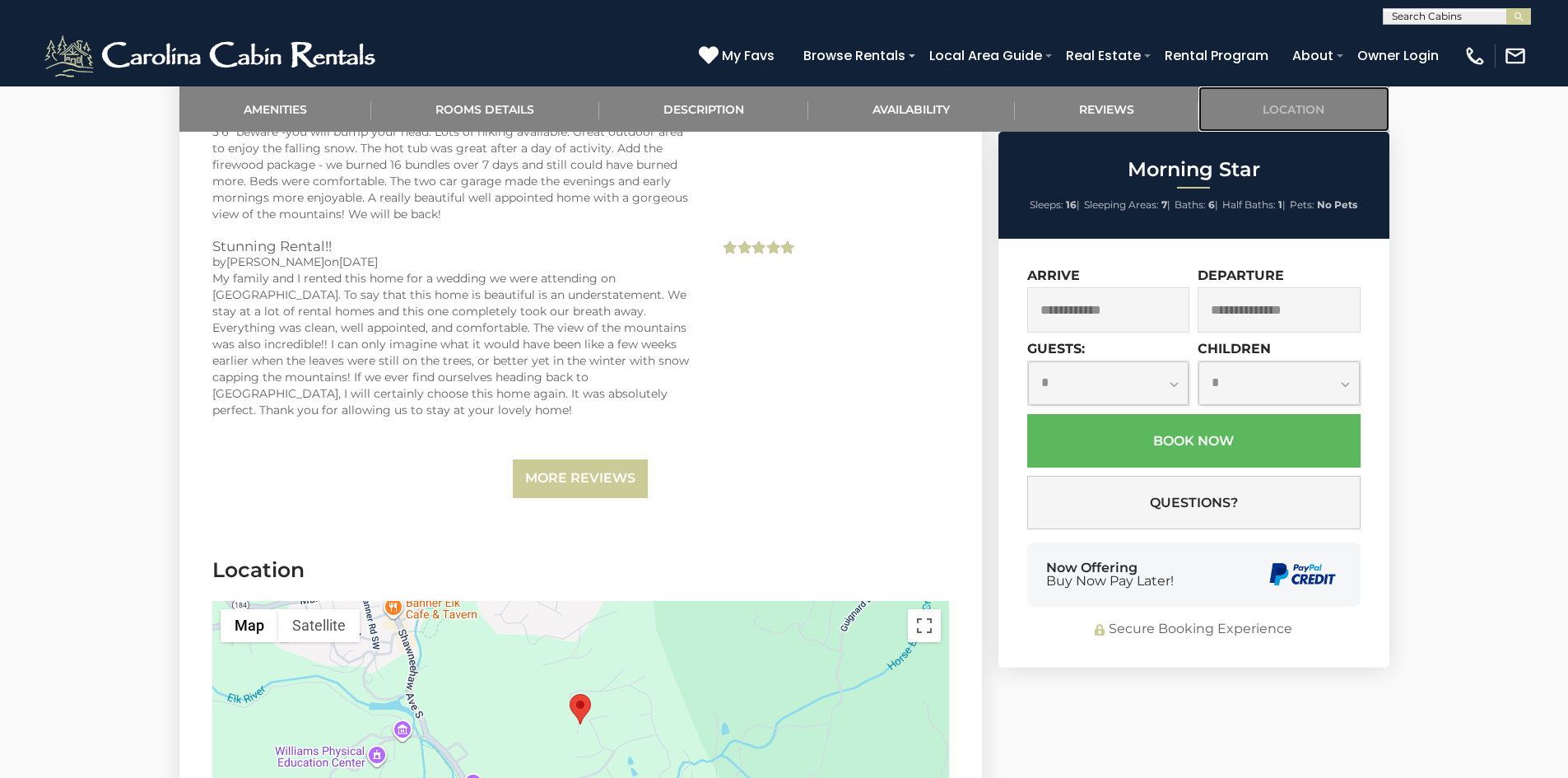
scroll to position [4251, 0]
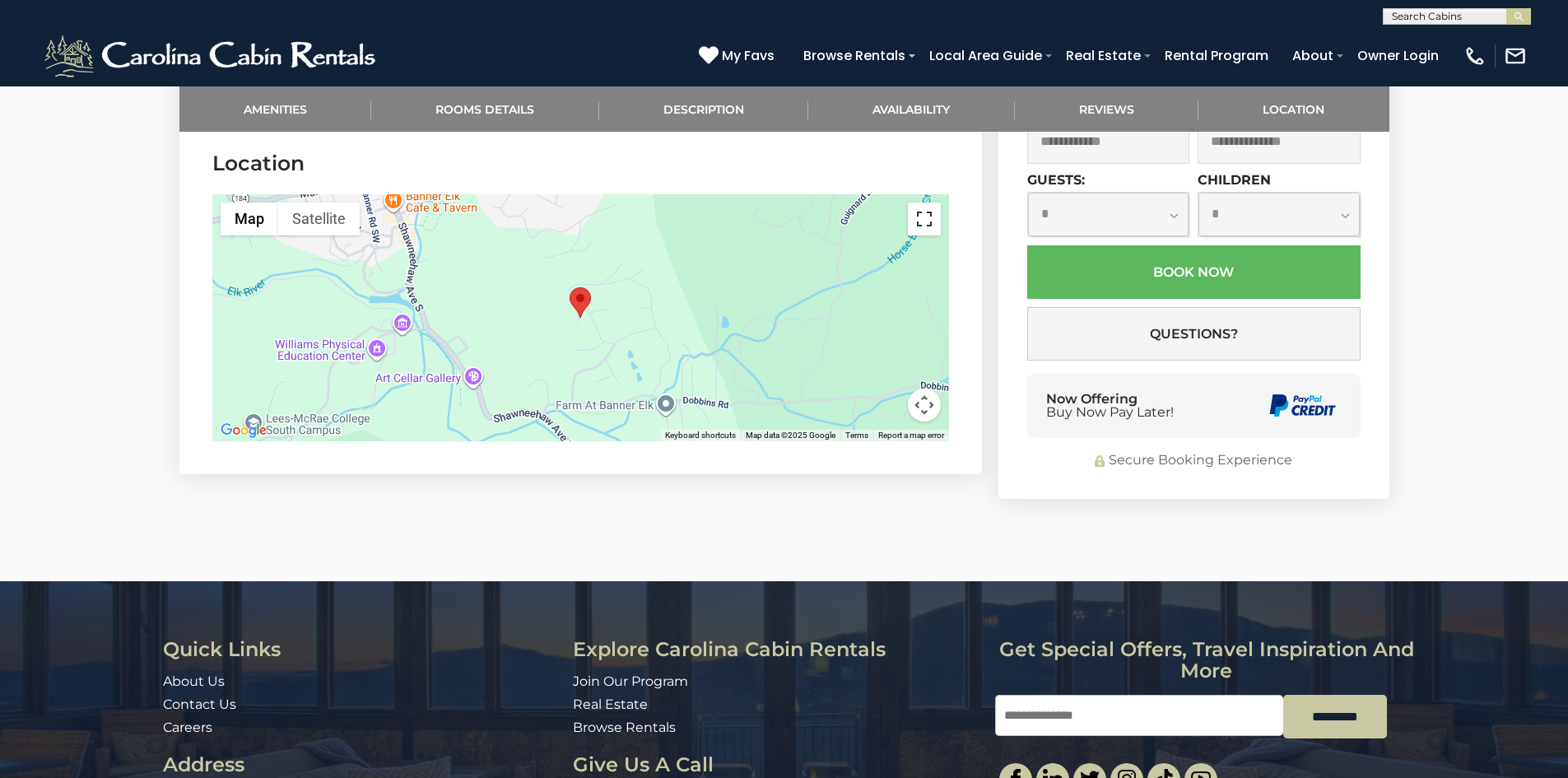
click at [927, 231] on button "Toggle fullscreen view" at bounding box center [924, 219] width 33 height 33
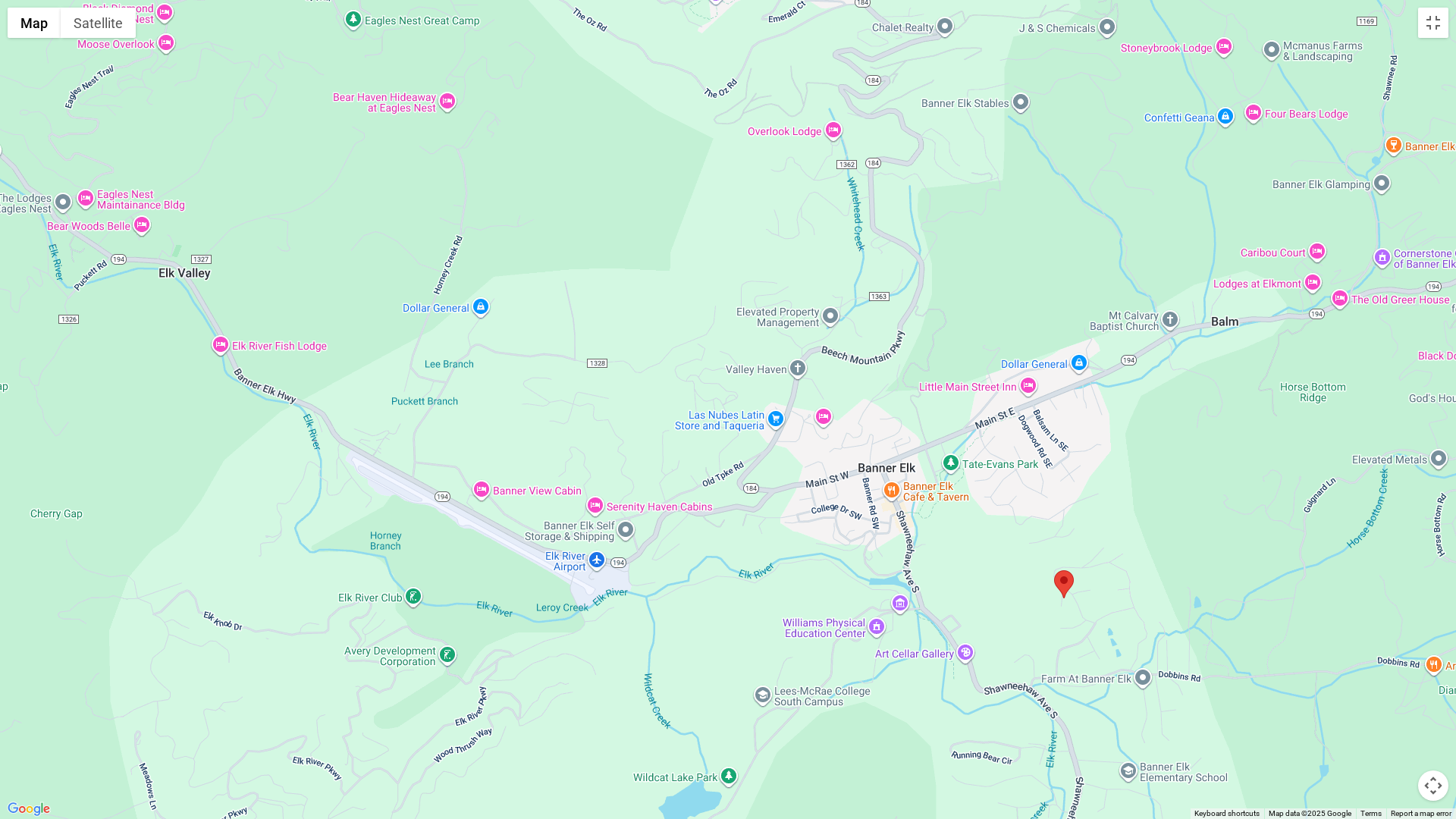
drag, startPoint x: 385, startPoint y: 364, endPoint x: 722, endPoint y: 555, distance: 387.4
click at [722, 555] on div at bounding box center [728, 410] width 1456 height 819
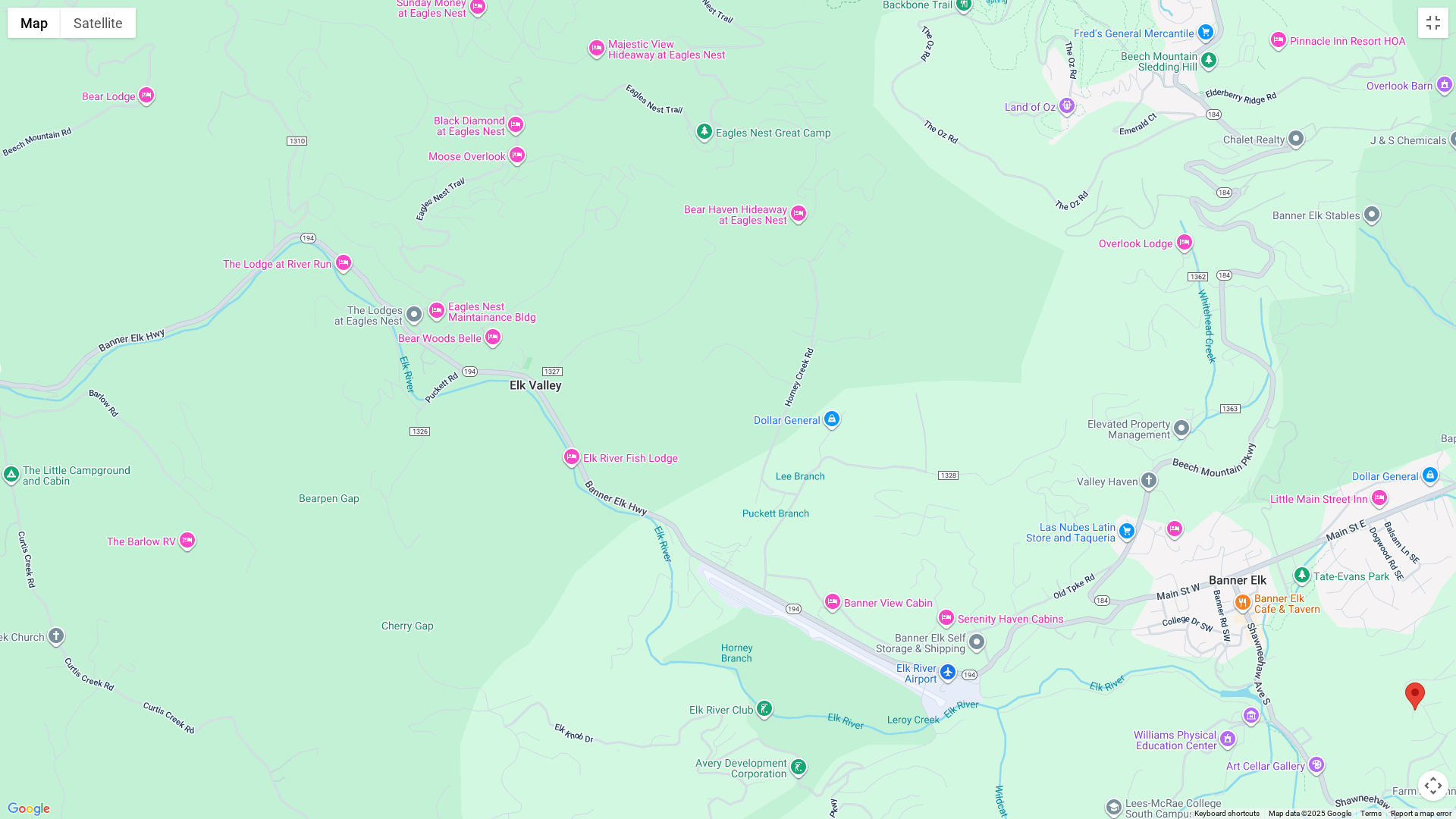
drag, startPoint x: 461, startPoint y: 415, endPoint x: 814, endPoint y: 528, distance: 370.6
click at [814, 528] on div at bounding box center [728, 410] width 1456 height 819
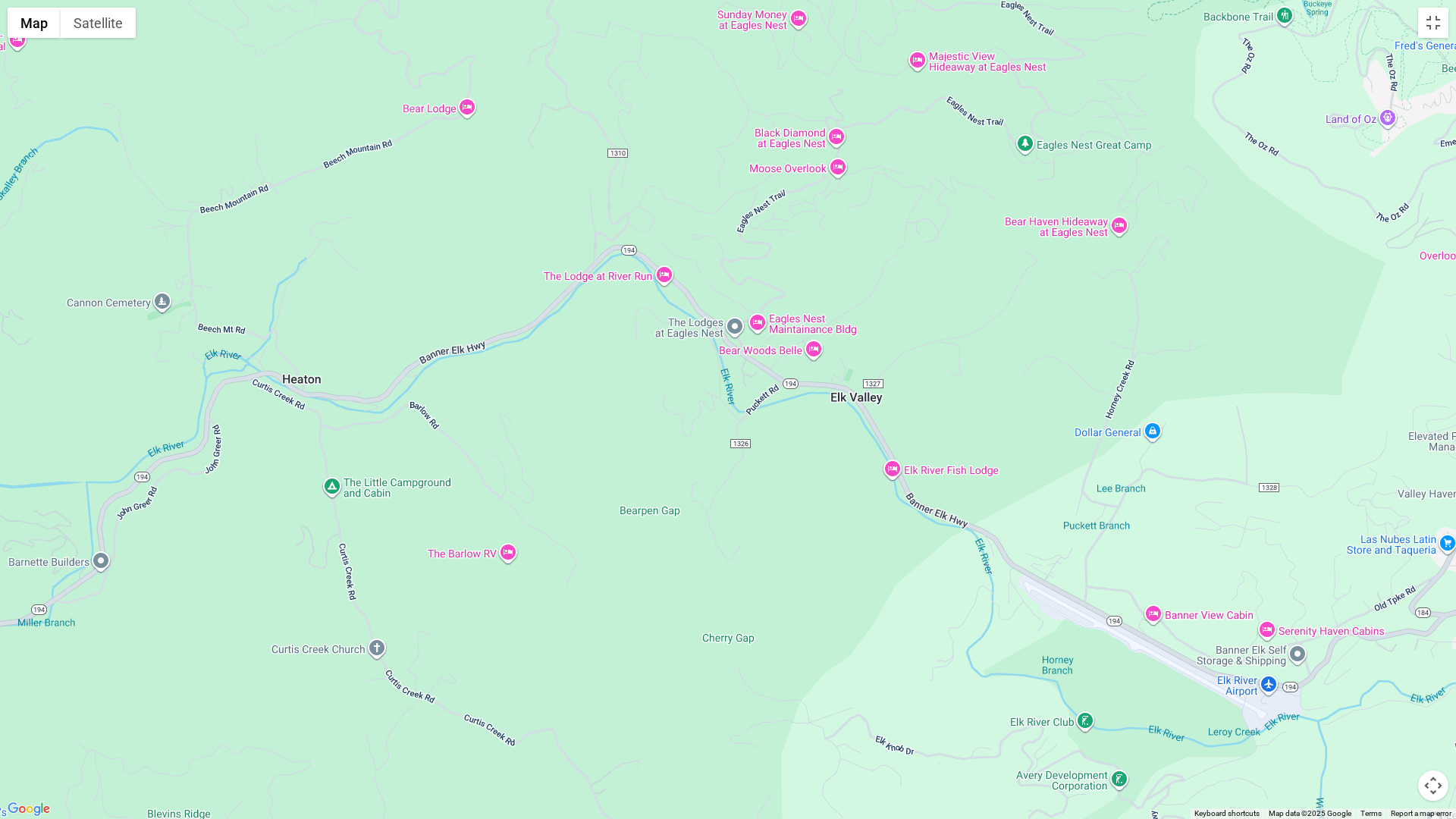
drag, startPoint x: 522, startPoint y: 526, endPoint x: 839, endPoint y: 535, distance: 317.1
click at [839, 535] on div at bounding box center [728, 410] width 1456 height 819
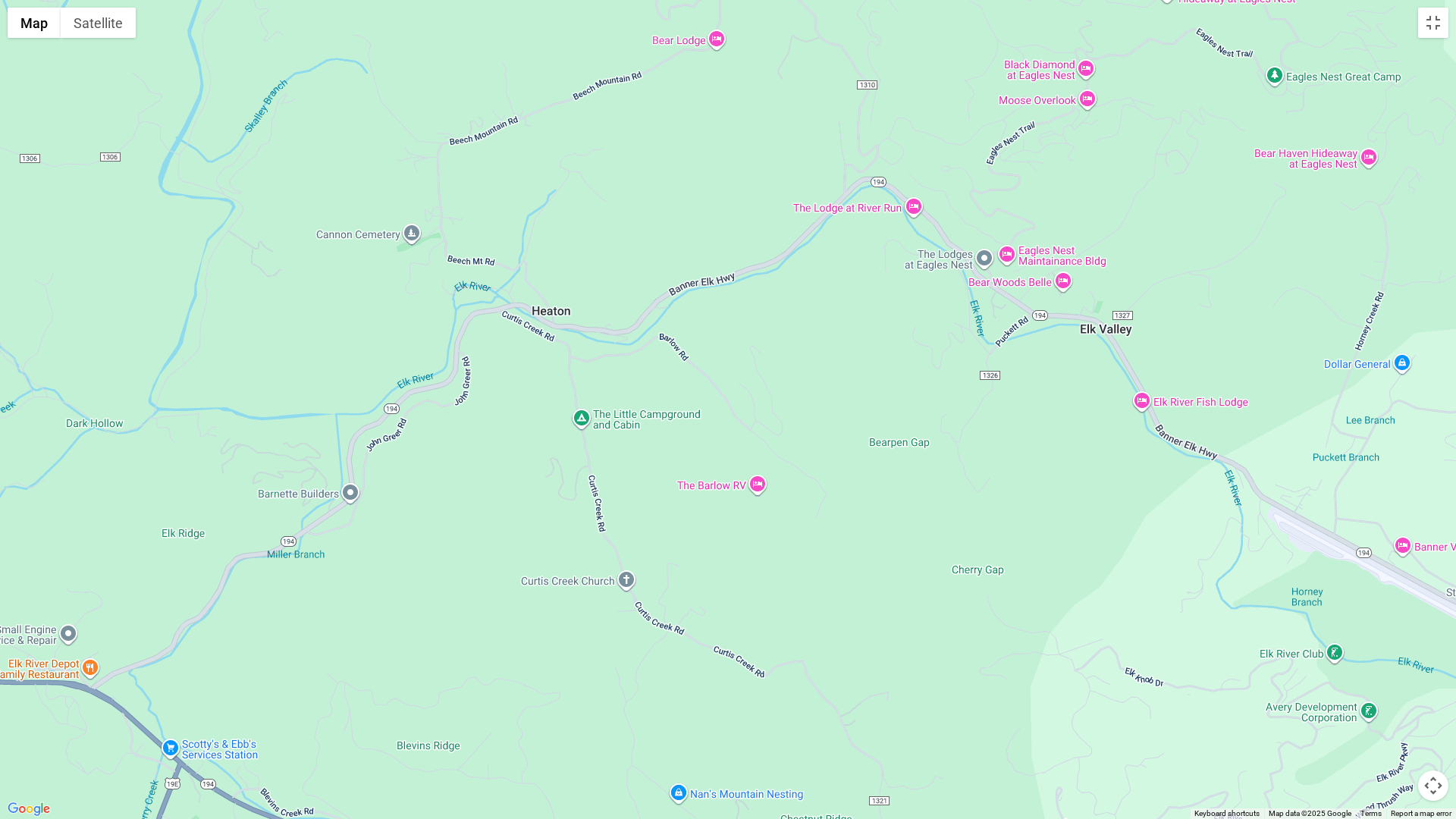
drag, startPoint x: 574, startPoint y: 558, endPoint x: 832, endPoint y: 476, distance: 270.7
click at [832, 476] on div at bounding box center [728, 410] width 1456 height 819
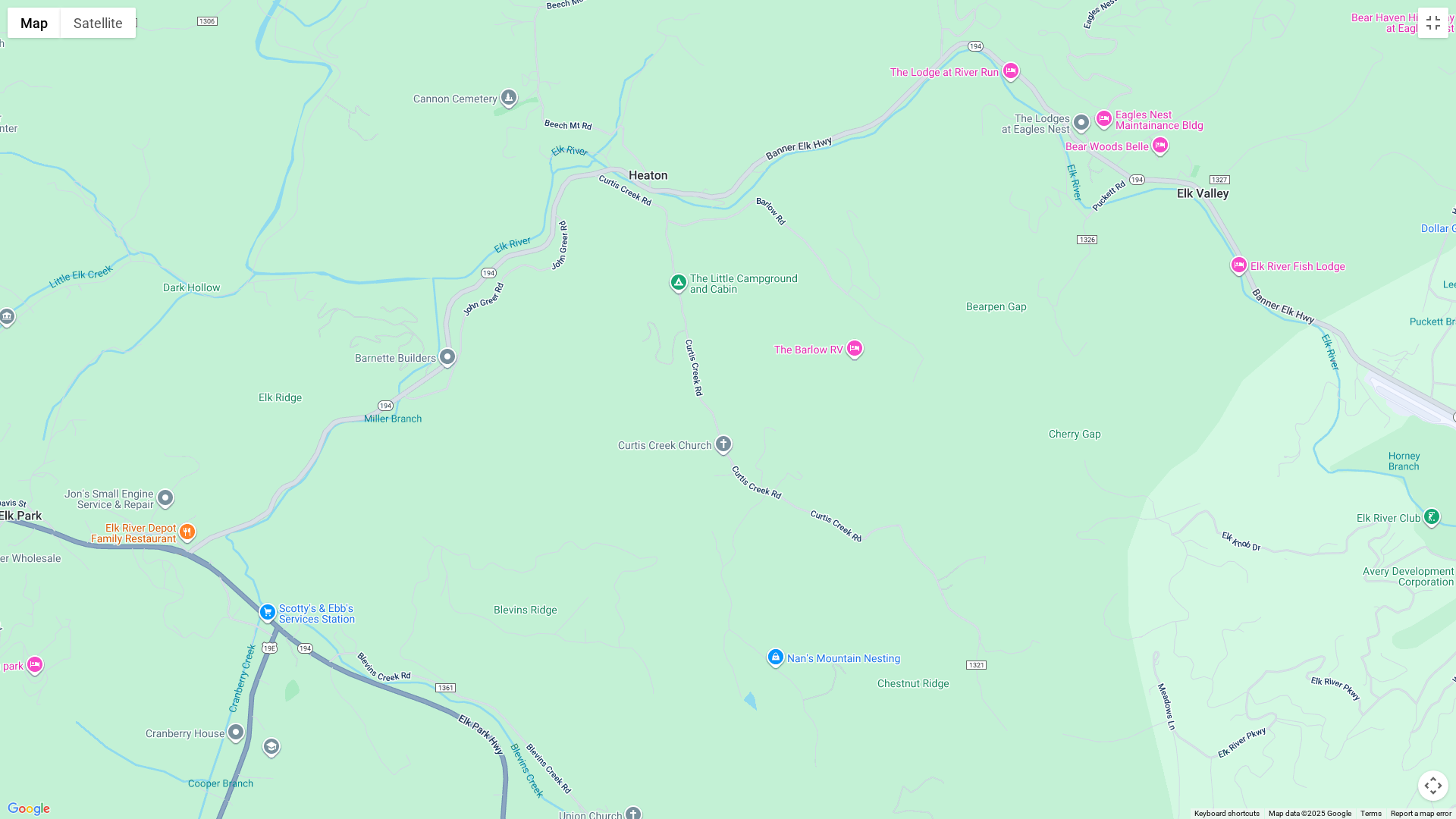
drag, startPoint x: 569, startPoint y: 547, endPoint x: 662, endPoint y: 422, distance: 155.8
click at [662, 422] on div at bounding box center [728, 410] width 1456 height 819
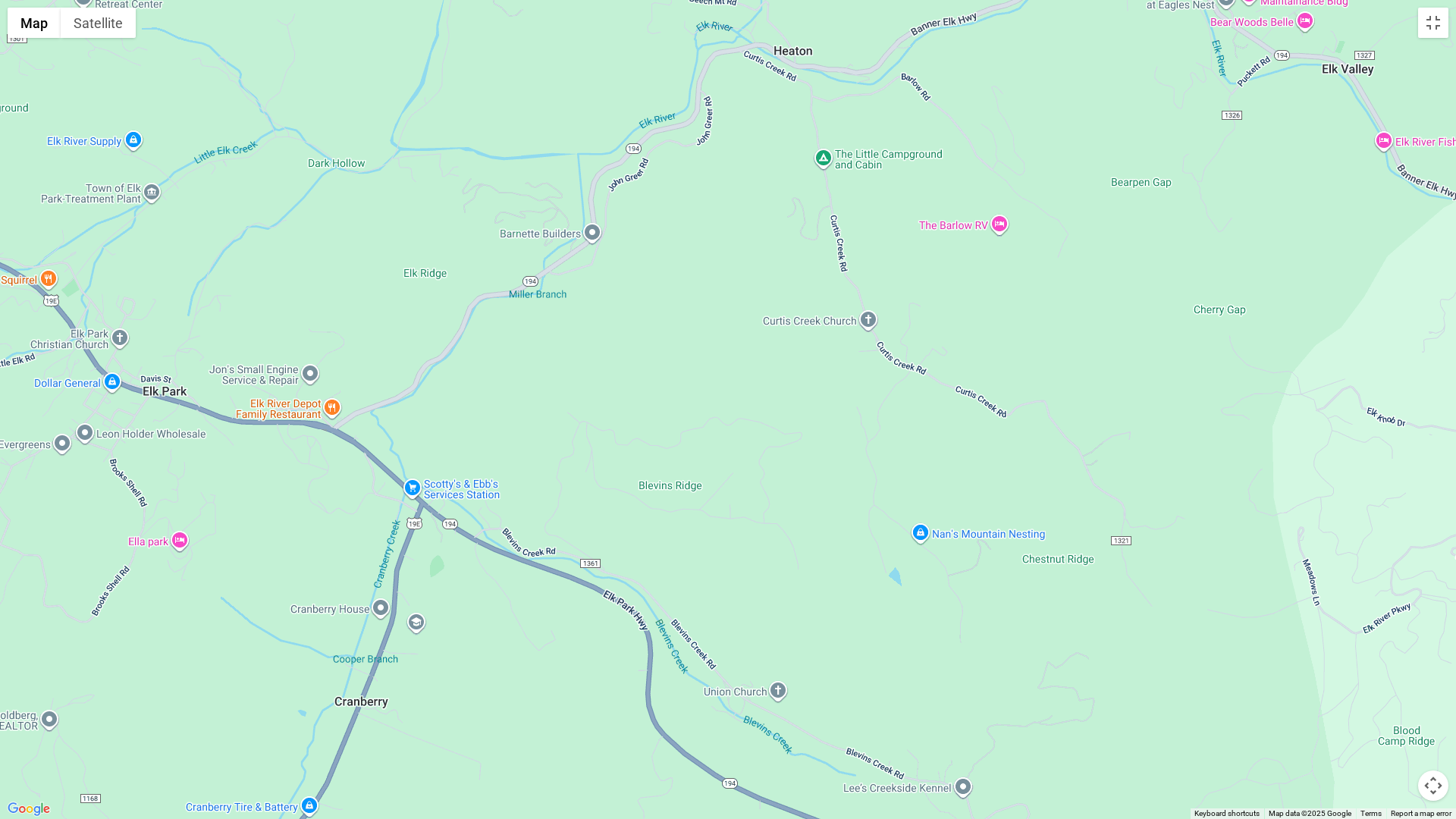
drag, startPoint x: 490, startPoint y: 582, endPoint x: 580, endPoint y: 485, distance: 132.3
click at [637, 457] on div at bounding box center [728, 410] width 1456 height 819
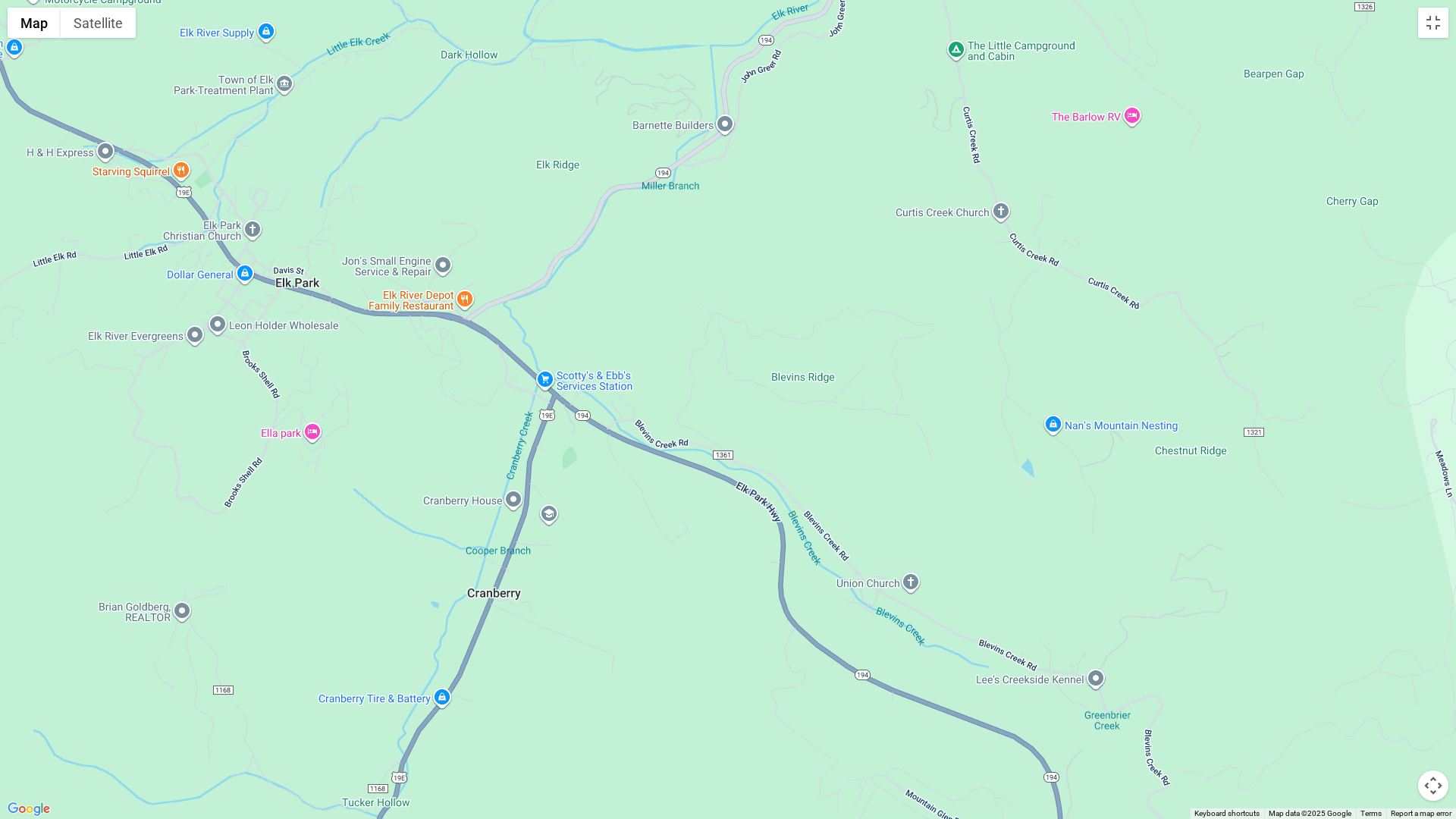
drag, startPoint x: 453, startPoint y: 538, endPoint x: 587, endPoint y: 425, distance: 175.3
click at [587, 425] on div at bounding box center [728, 410] width 1456 height 819
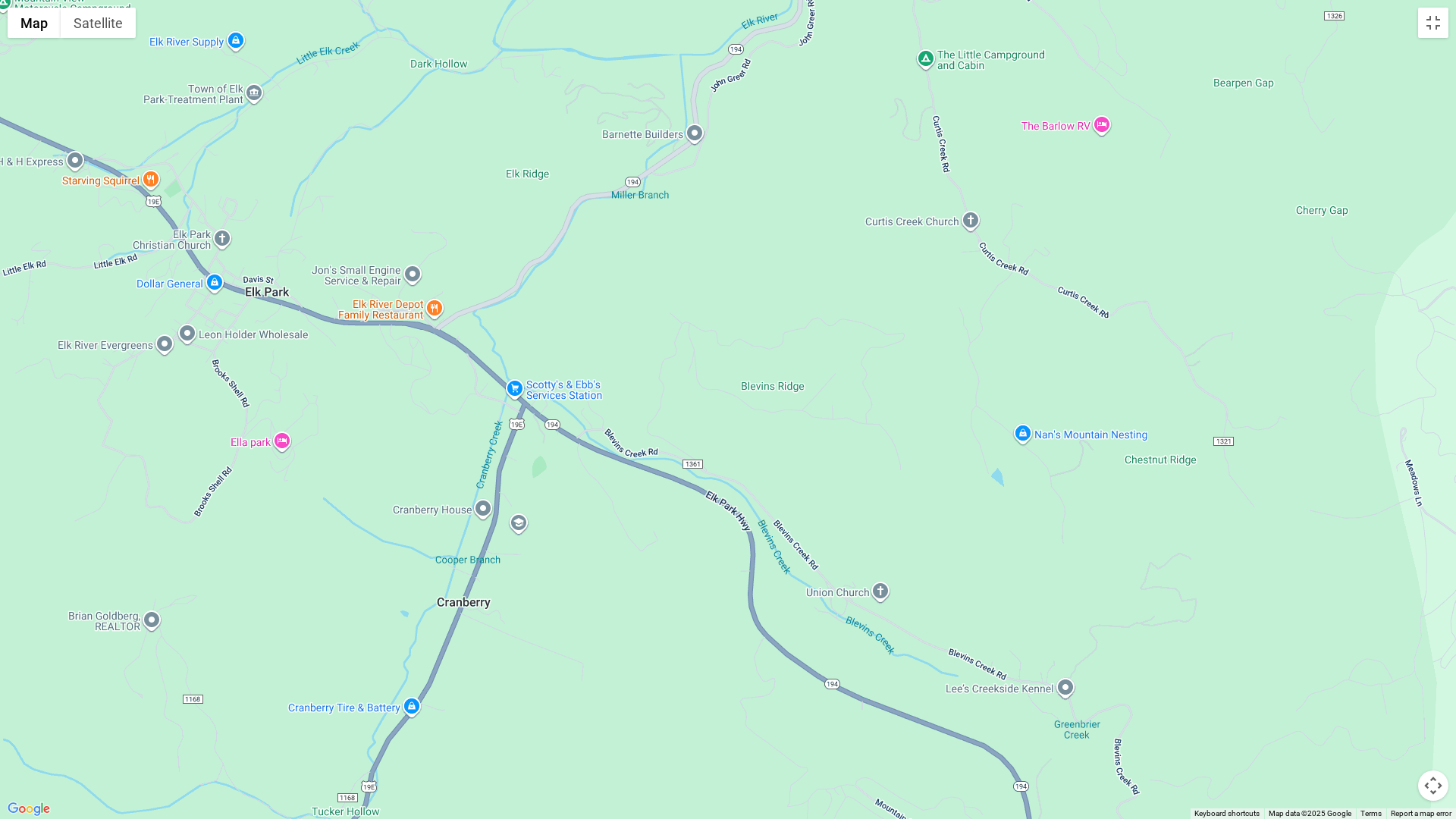
drag, startPoint x: 614, startPoint y: 461, endPoint x: 160, endPoint y: 481, distance: 454.4
click at [160, 481] on div at bounding box center [728, 410] width 1456 height 819
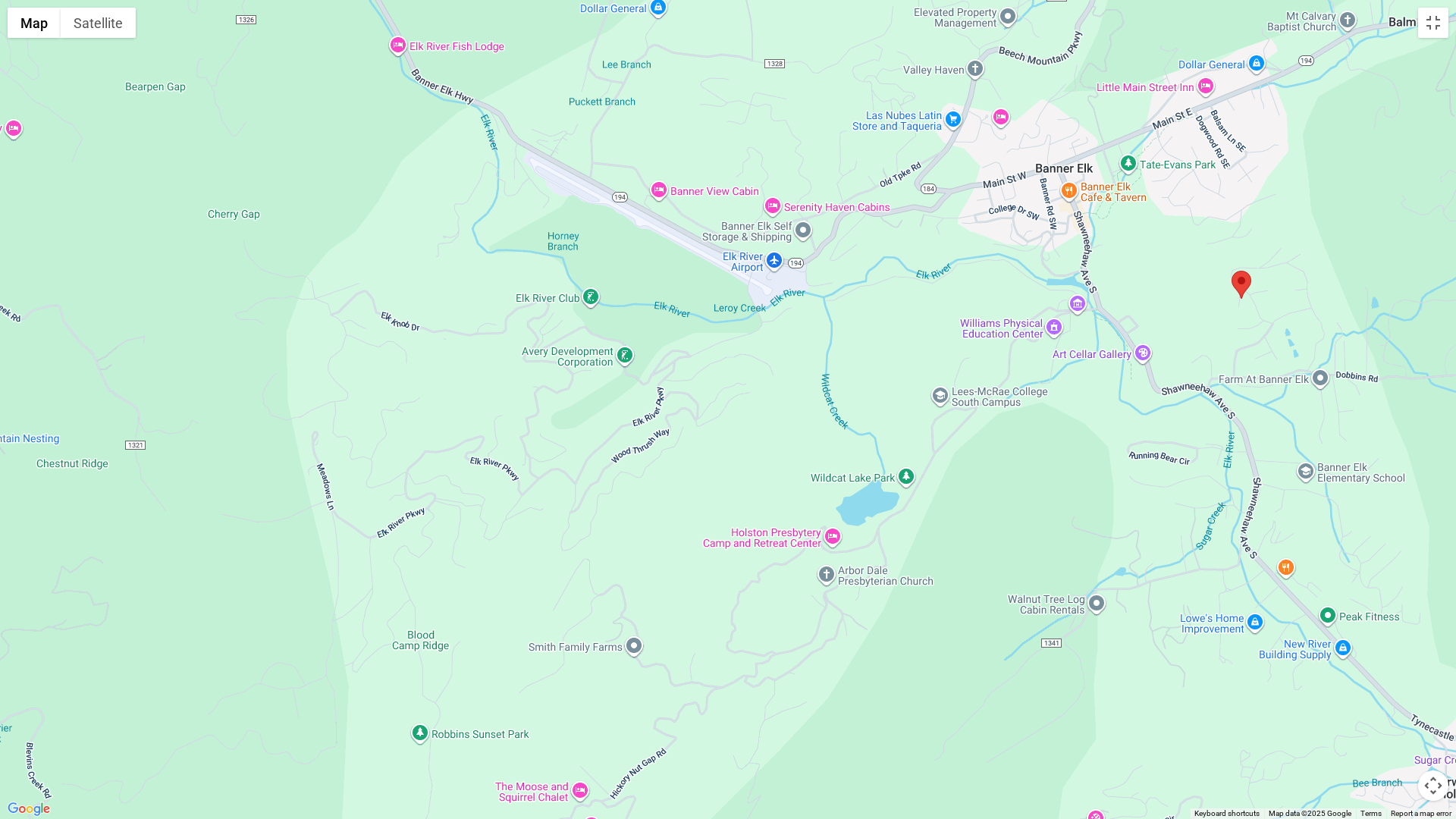
drag, startPoint x: 554, startPoint y: 483, endPoint x: 200, endPoint y: 521, distance: 356.0
click at [200, 521] on div at bounding box center [728, 410] width 1456 height 819
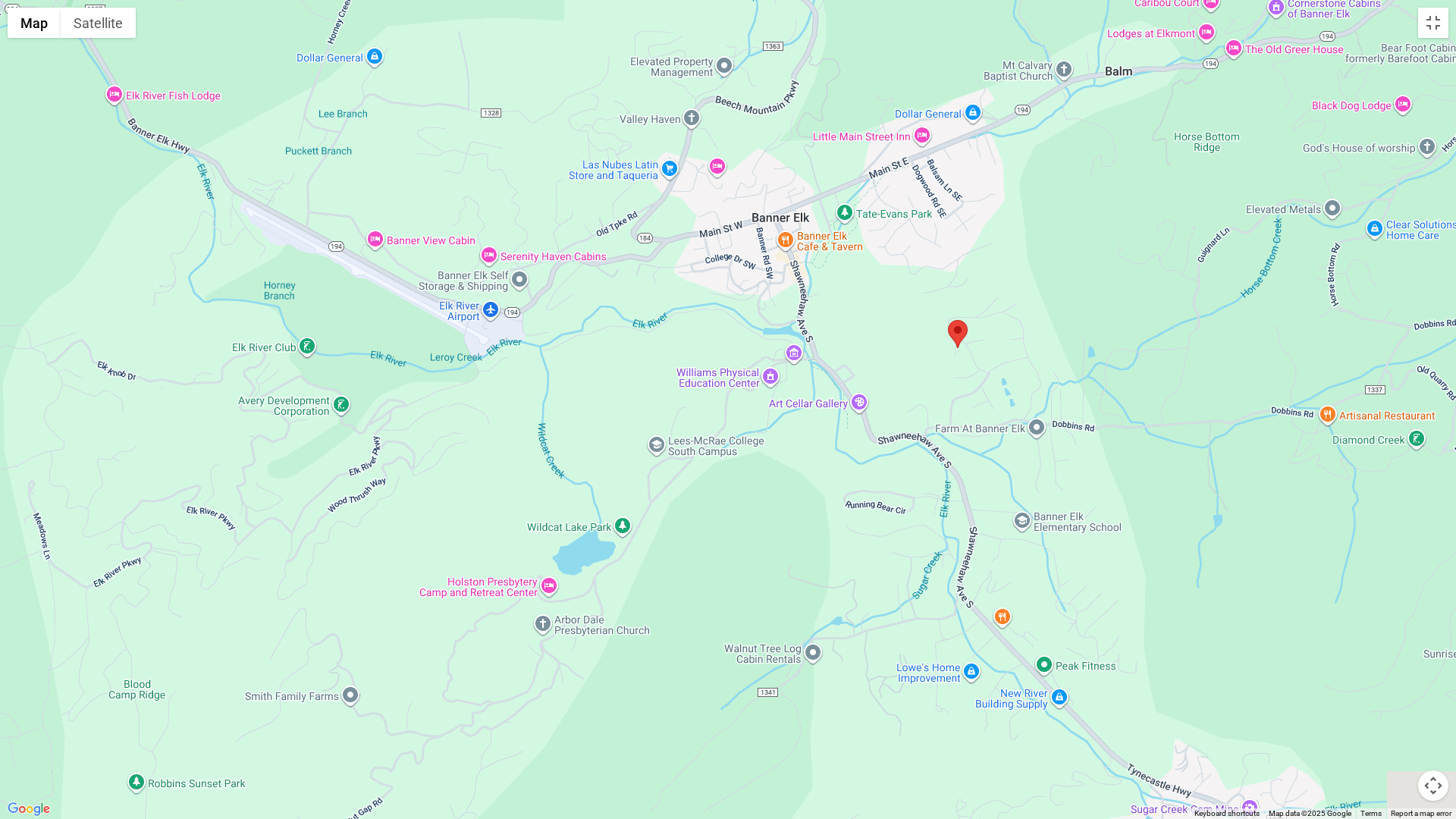
drag, startPoint x: 540, startPoint y: 493, endPoint x: 292, endPoint y: 516, distance: 249.1
click at [297, 516] on div at bounding box center [728, 410] width 1456 height 819
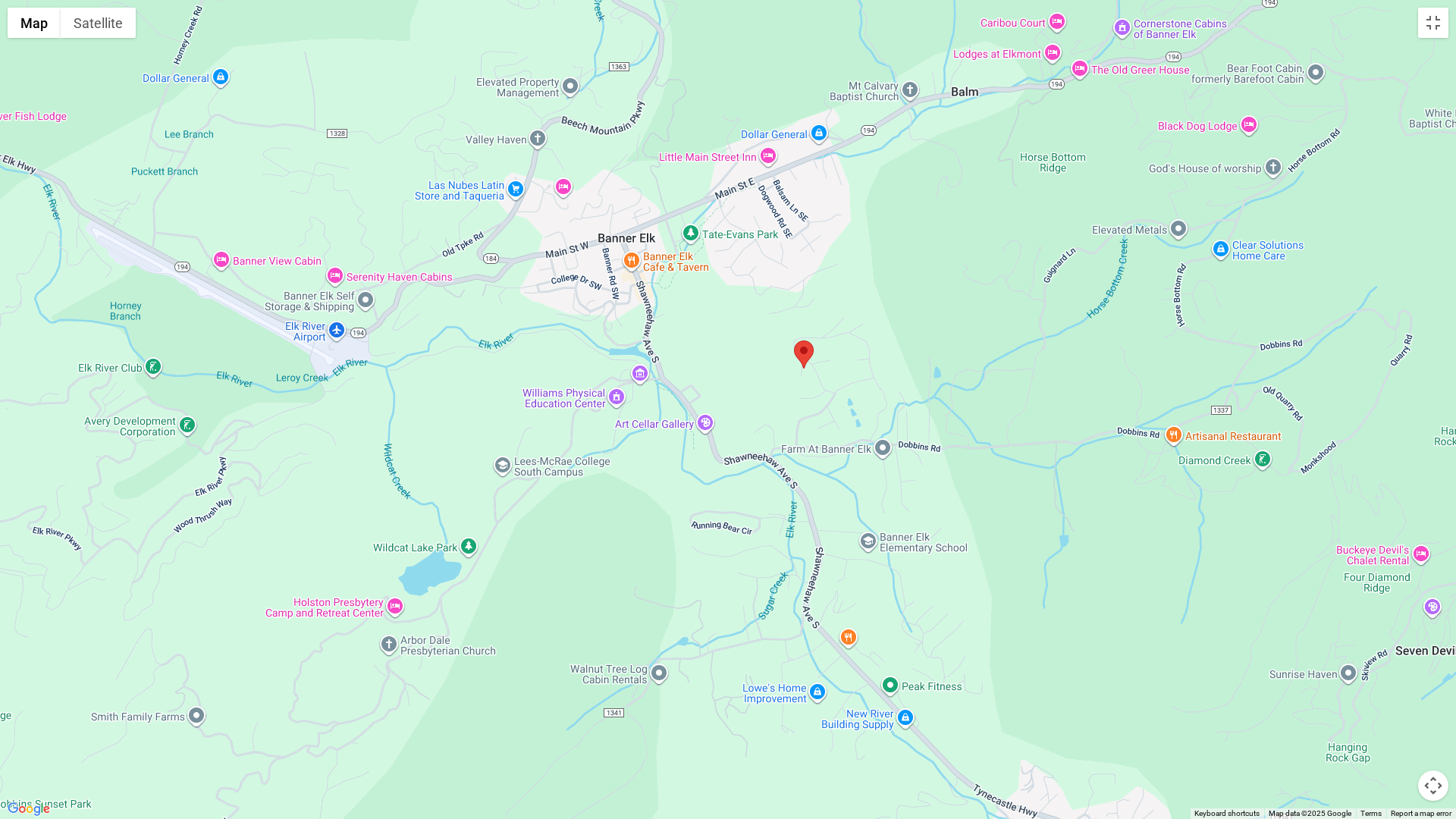
click at [378, 547] on div at bounding box center [728, 410] width 1456 height 819
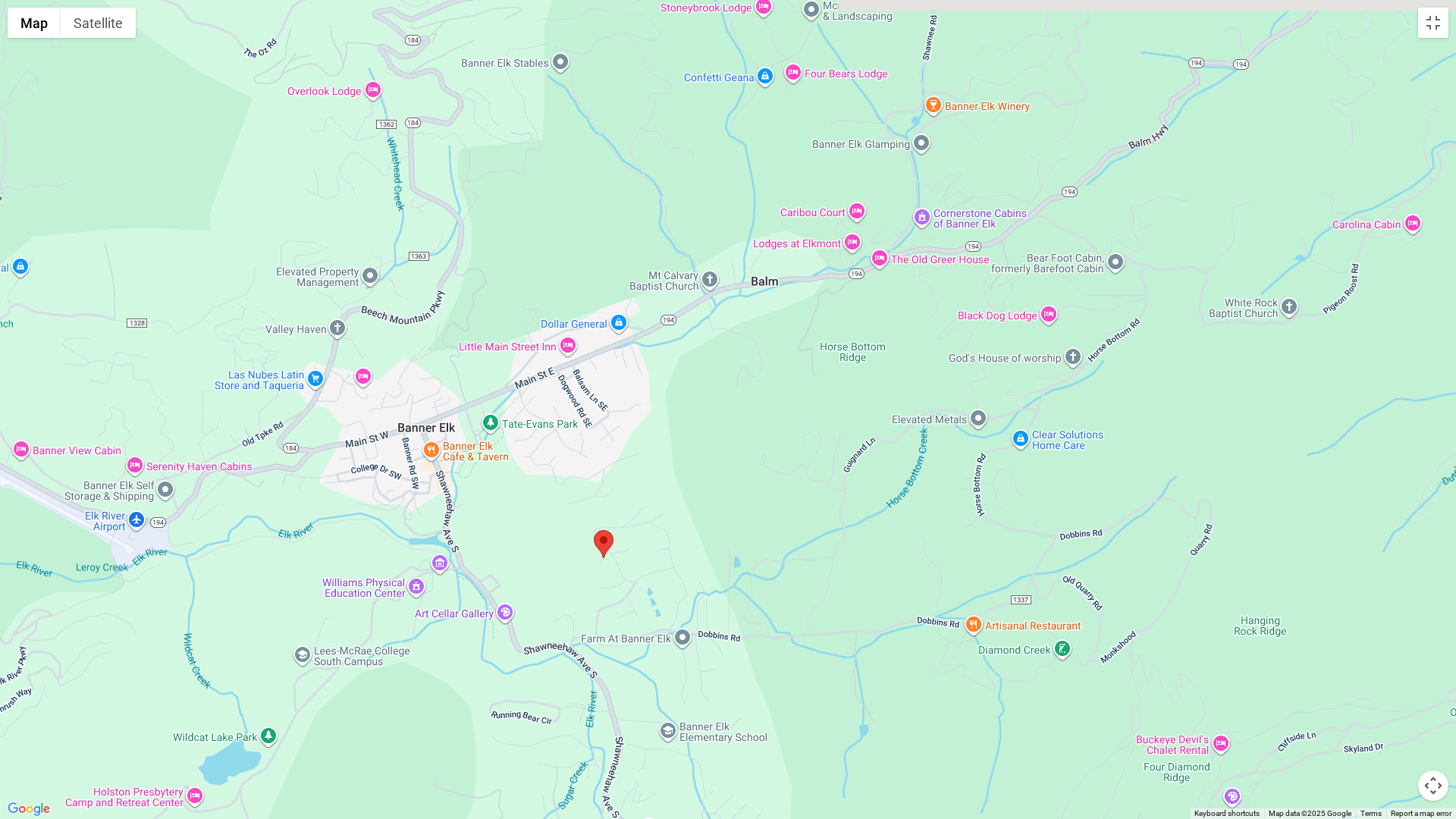
drag, startPoint x: 850, startPoint y: 415, endPoint x: 646, endPoint y: 606, distance: 279.5
click at [646, 606] on div at bounding box center [728, 410] width 1456 height 819
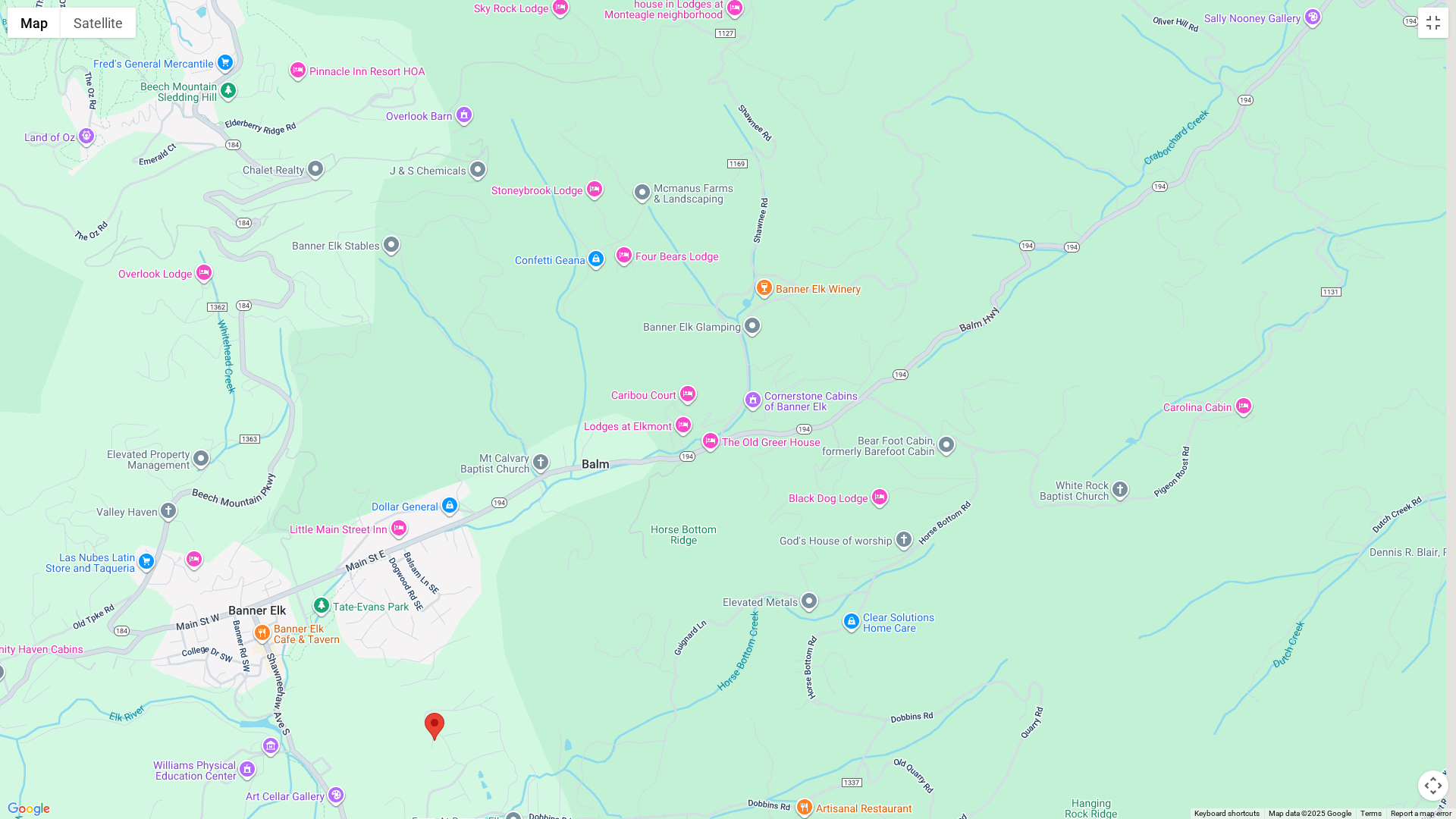
drag, startPoint x: 775, startPoint y: 499, endPoint x: 748, endPoint y: 587, distance: 92.0
click at [603, 679] on div at bounding box center [728, 410] width 1456 height 819
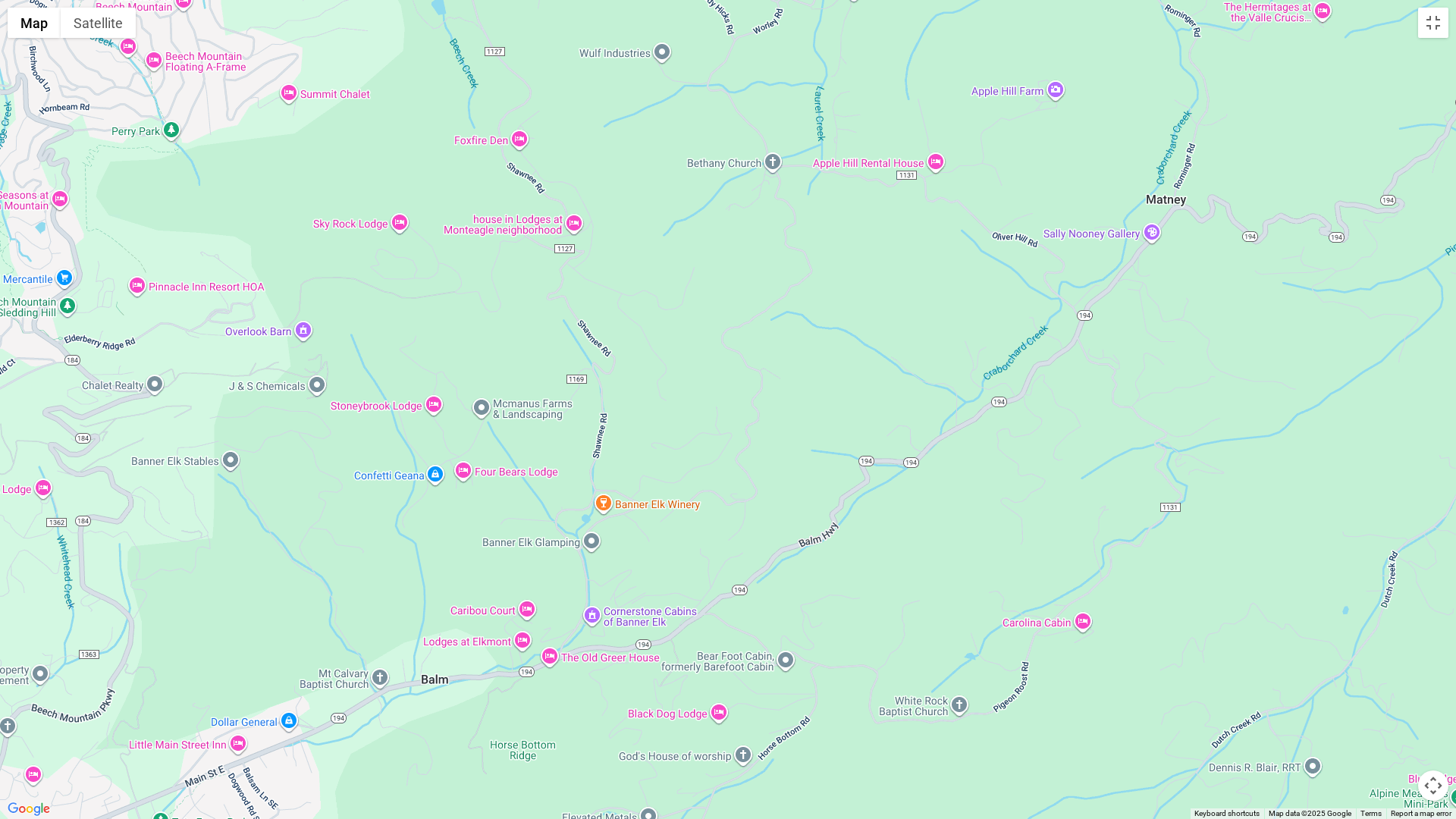
drag, startPoint x: 966, startPoint y: 474, endPoint x: 880, endPoint y: 683, distance: 226.0
click at [880, 683] on div at bounding box center [728, 410] width 1456 height 819
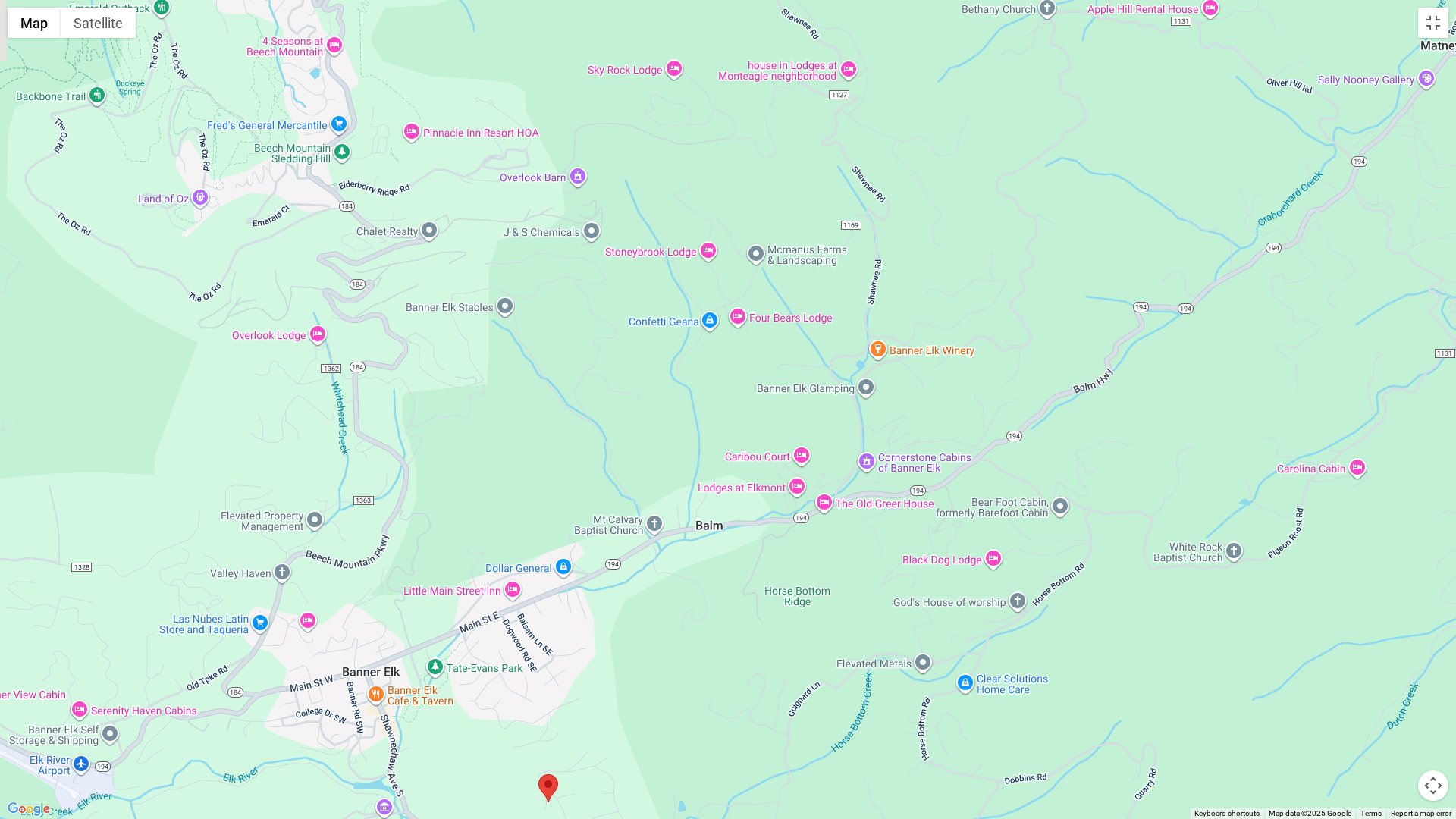
drag, startPoint x: 739, startPoint y: 757, endPoint x: 917, endPoint y: 649, distance: 208.2
click at [917, 649] on div at bounding box center [728, 410] width 1456 height 819
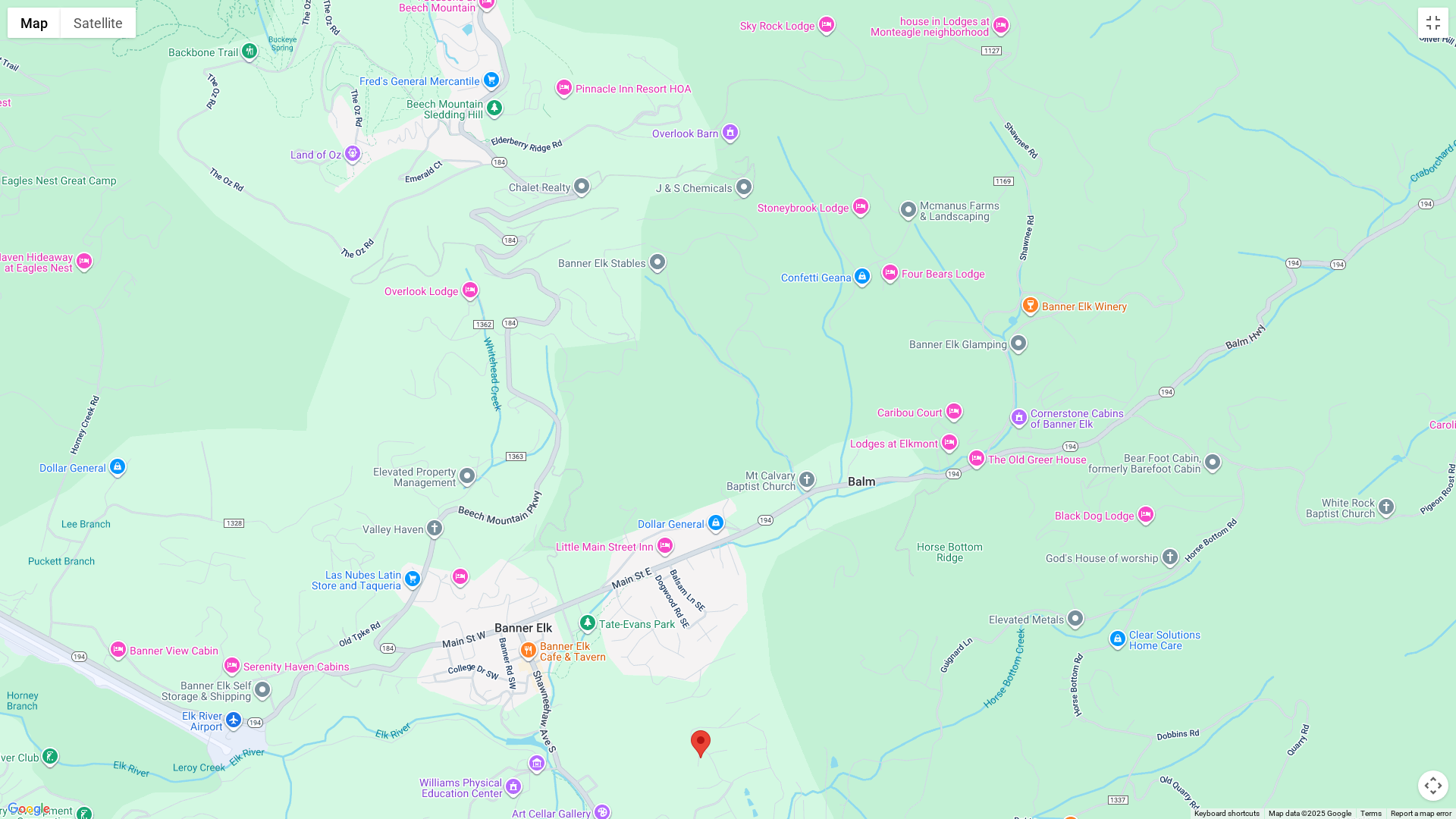
drag, startPoint x: 627, startPoint y: 745, endPoint x: 834, endPoint y: 705, distance: 210.8
click at [834, 705] on div at bounding box center [728, 410] width 1456 height 819
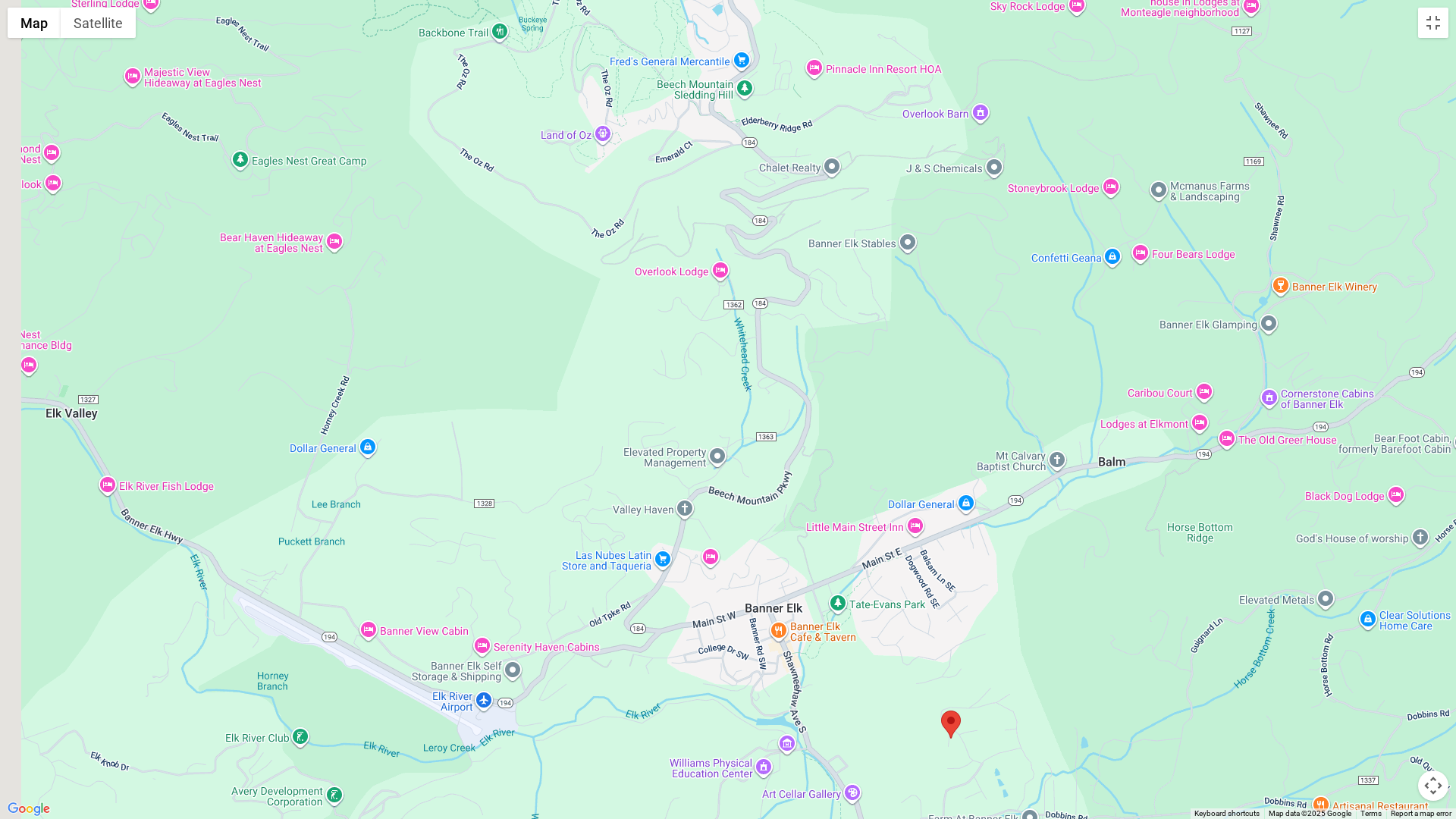
drag, startPoint x: 445, startPoint y: 727, endPoint x: 719, endPoint y: 708, distance: 274.7
click at [717, 708] on div at bounding box center [728, 410] width 1456 height 819
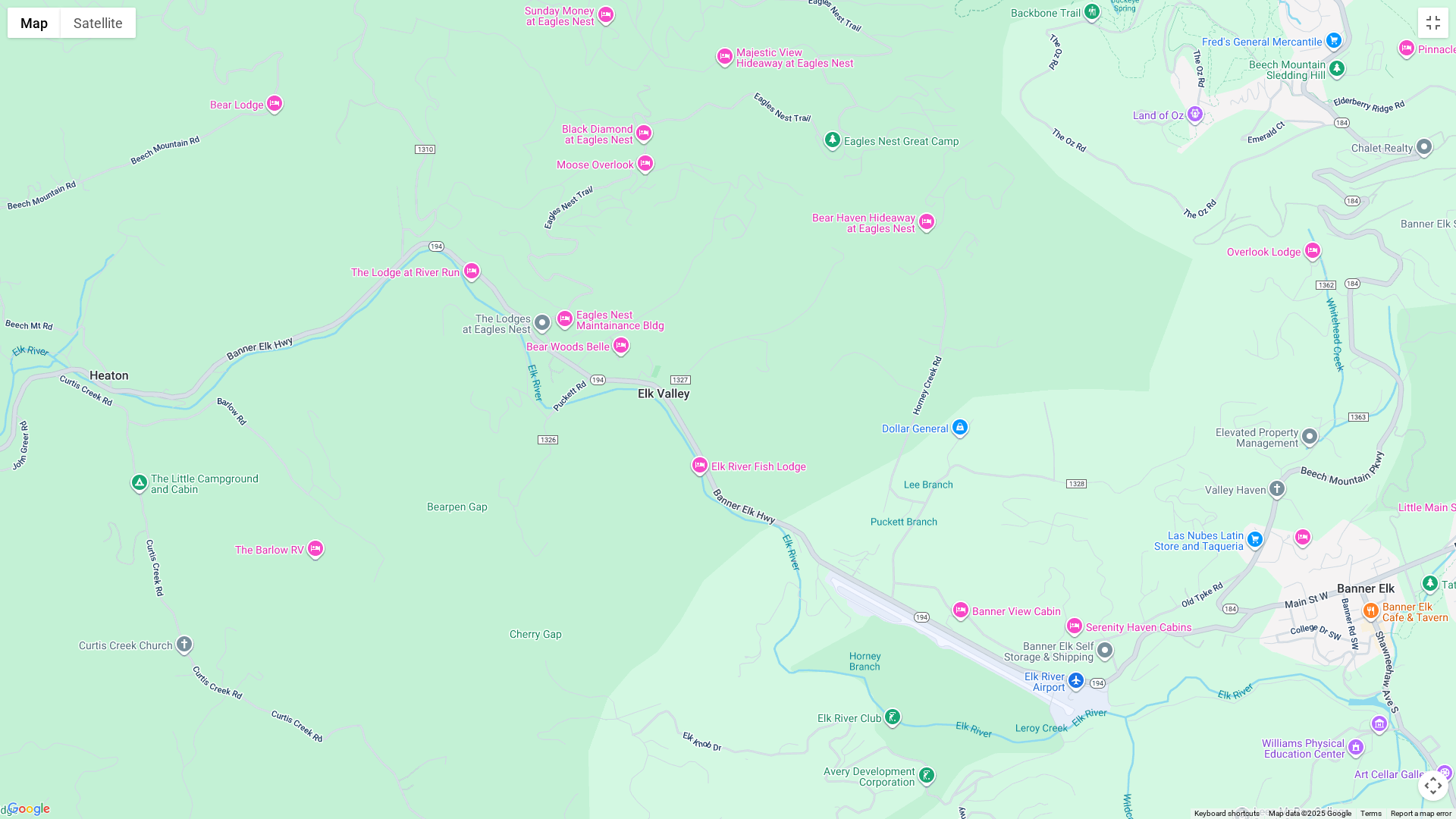
drag, startPoint x: 484, startPoint y: 695, endPoint x: 715, endPoint y: 698, distance: 231.0
click at [715, 698] on div at bounding box center [728, 410] width 1456 height 819
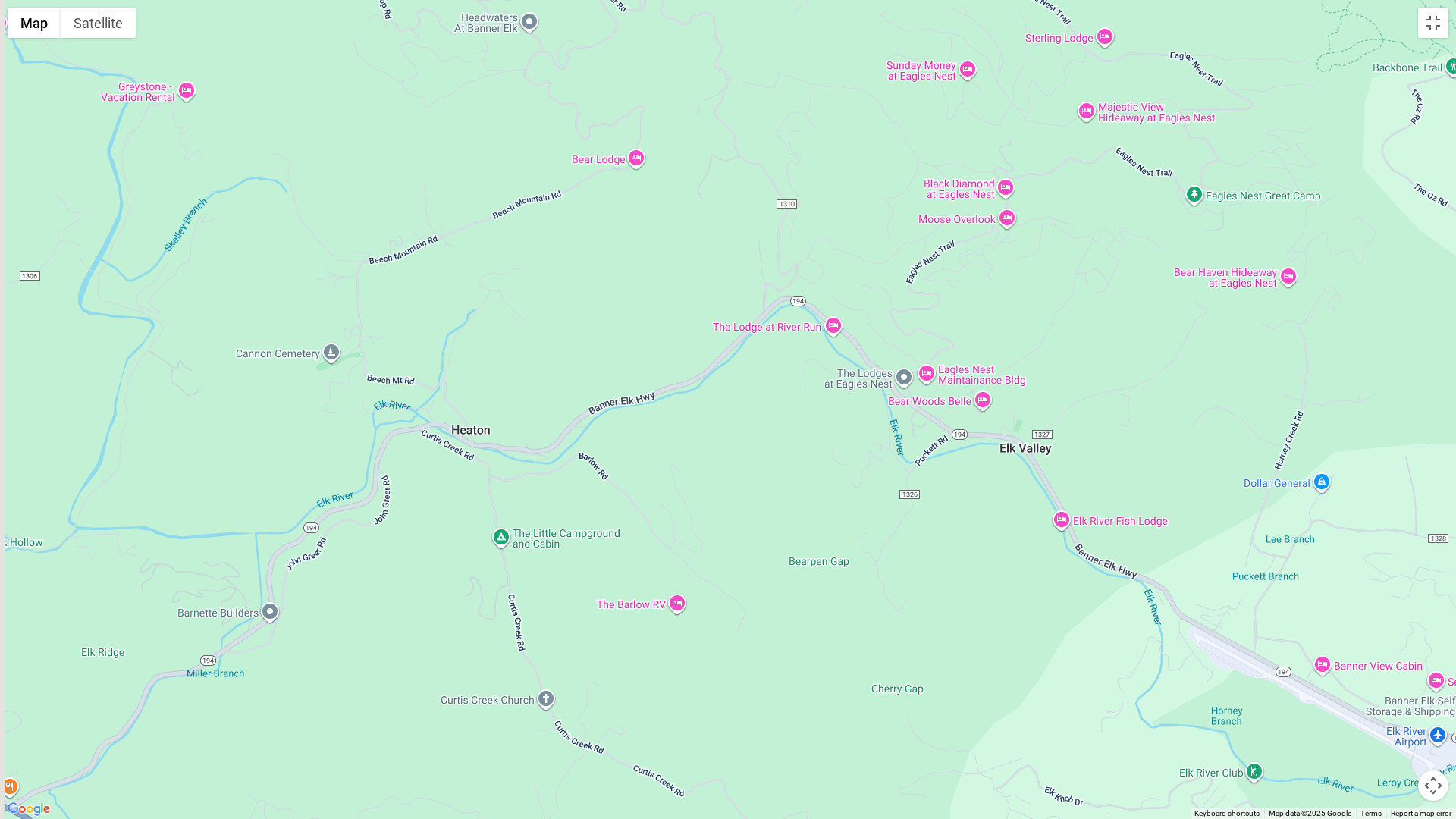
drag, startPoint x: 319, startPoint y: 653, endPoint x: 689, endPoint y: 712, distance: 374.7
click at [691, 710] on div at bounding box center [728, 410] width 1456 height 819
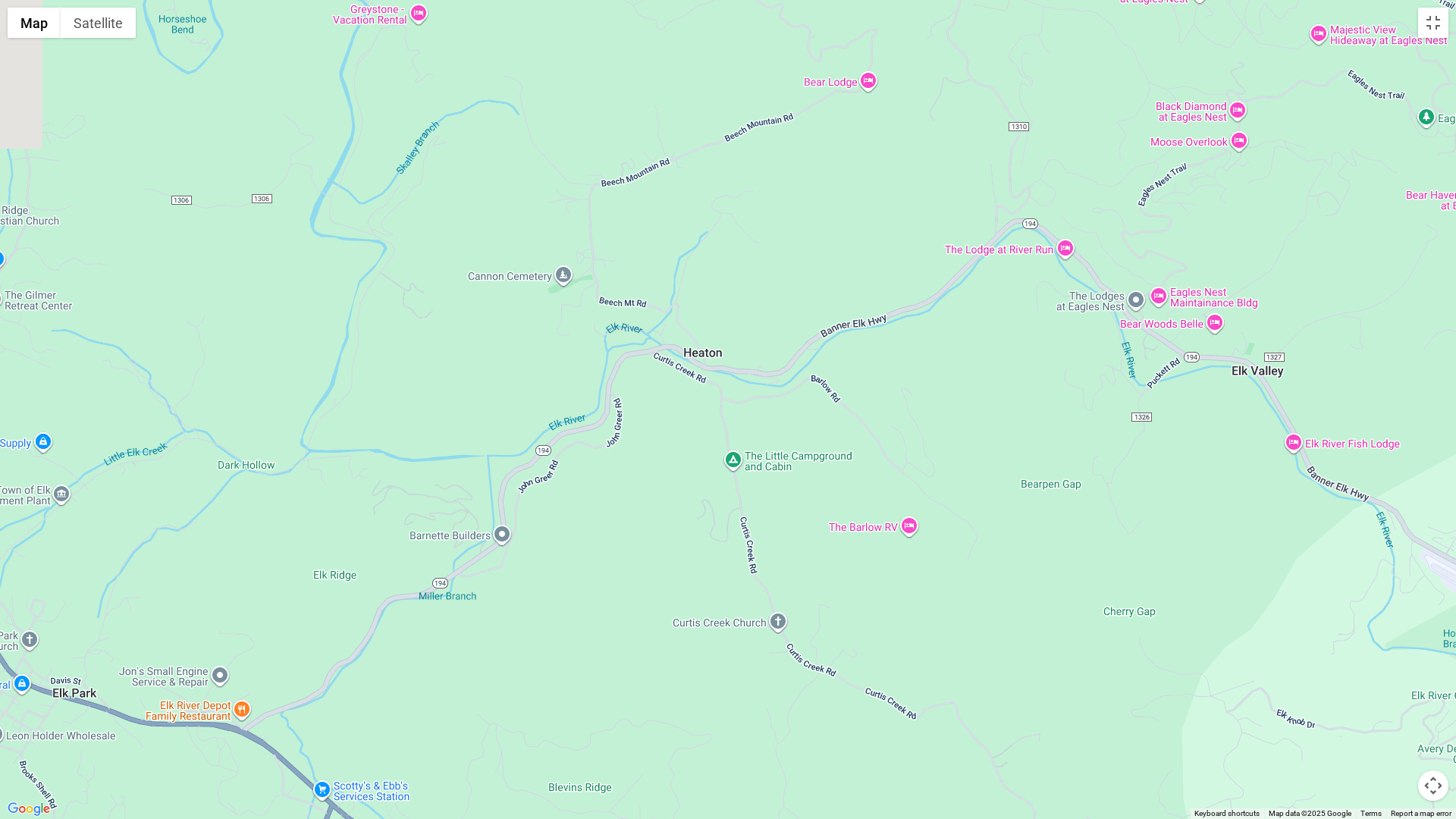
drag, startPoint x: 441, startPoint y: 728, endPoint x: 602, endPoint y: 661, distance: 174.4
click at [632, 640] on div at bounding box center [728, 410] width 1456 height 819
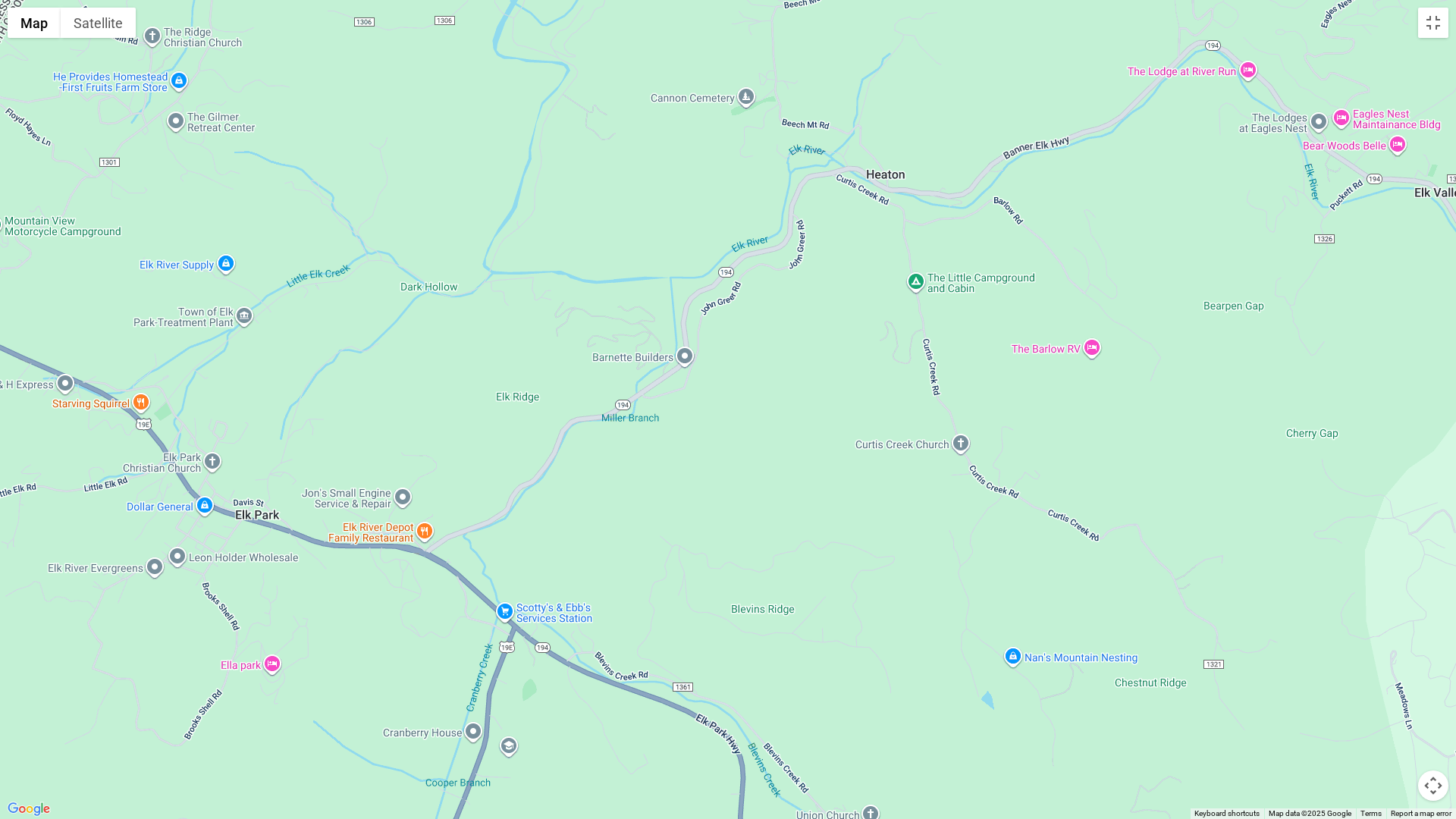
drag, startPoint x: 480, startPoint y: 728, endPoint x: 589, endPoint y: 571, distance: 191.1
click at [589, 571] on div at bounding box center [728, 410] width 1456 height 819
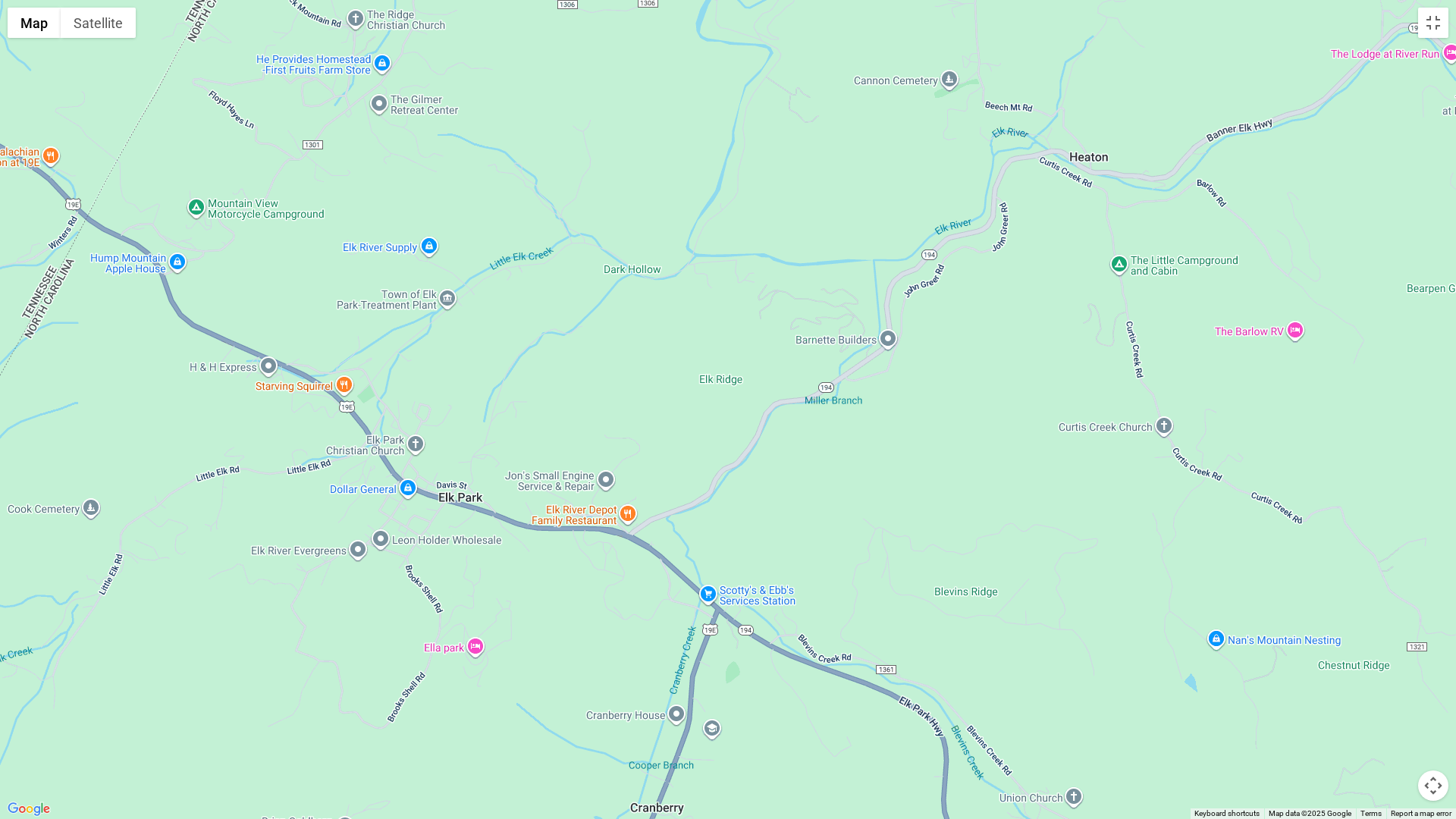
drag, startPoint x: 530, startPoint y: 744, endPoint x: 733, endPoint y: 721, distance: 204.3
click at [733, 716] on div at bounding box center [728, 410] width 1456 height 819
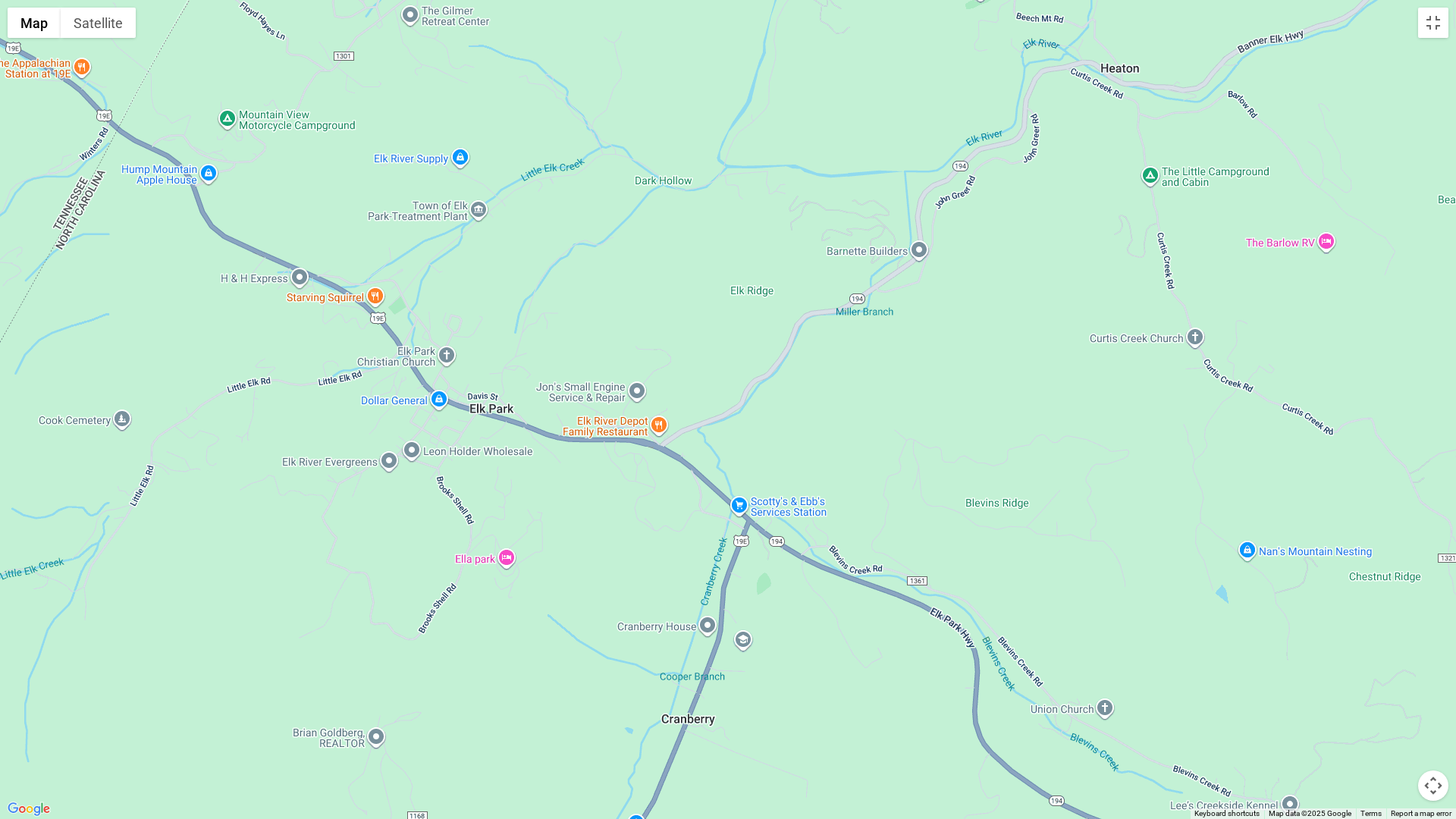
drag, startPoint x: 434, startPoint y: 674, endPoint x: 456, endPoint y: 570, distance: 106.3
click at [456, 570] on div at bounding box center [728, 410] width 1456 height 819
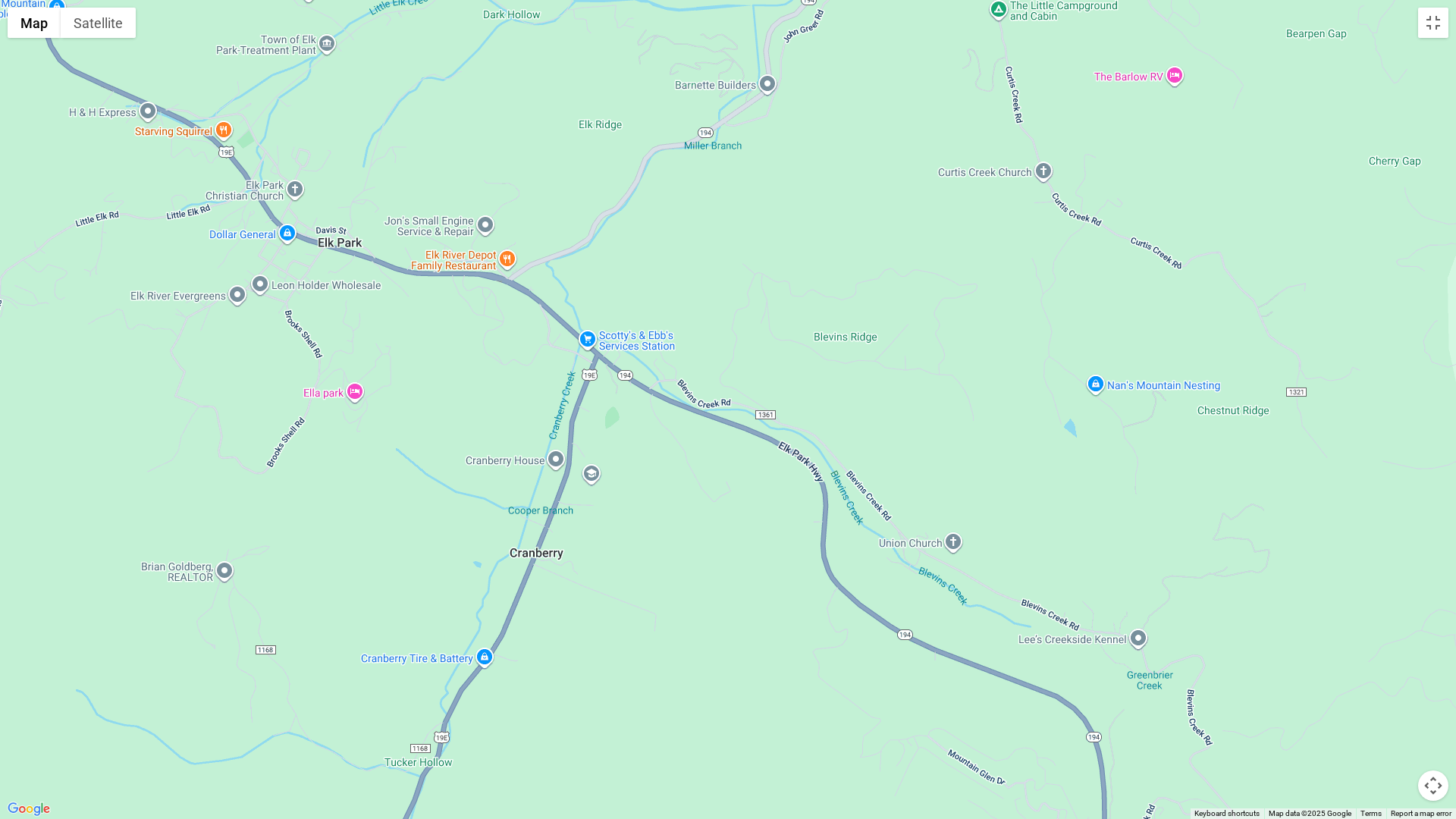
drag, startPoint x: 695, startPoint y: 745, endPoint x: 558, endPoint y: 599, distance: 200.2
click at [558, 599] on div at bounding box center [728, 410] width 1456 height 819
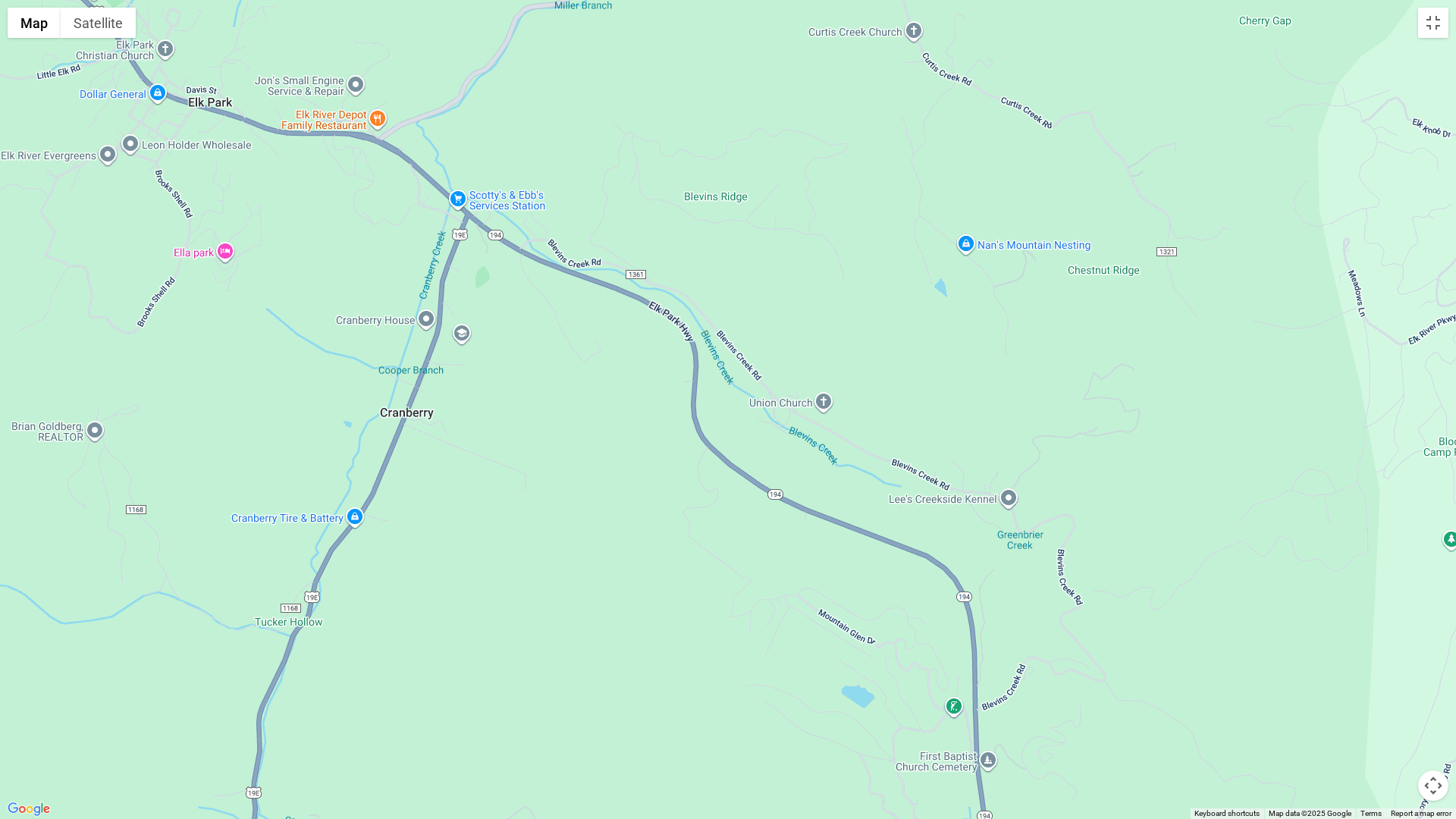
drag, startPoint x: 646, startPoint y: 722, endPoint x: 467, endPoint y: 544, distance: 252.4
click at [467, 544] on div at bounding box center [728, 410] width 1456 height 819
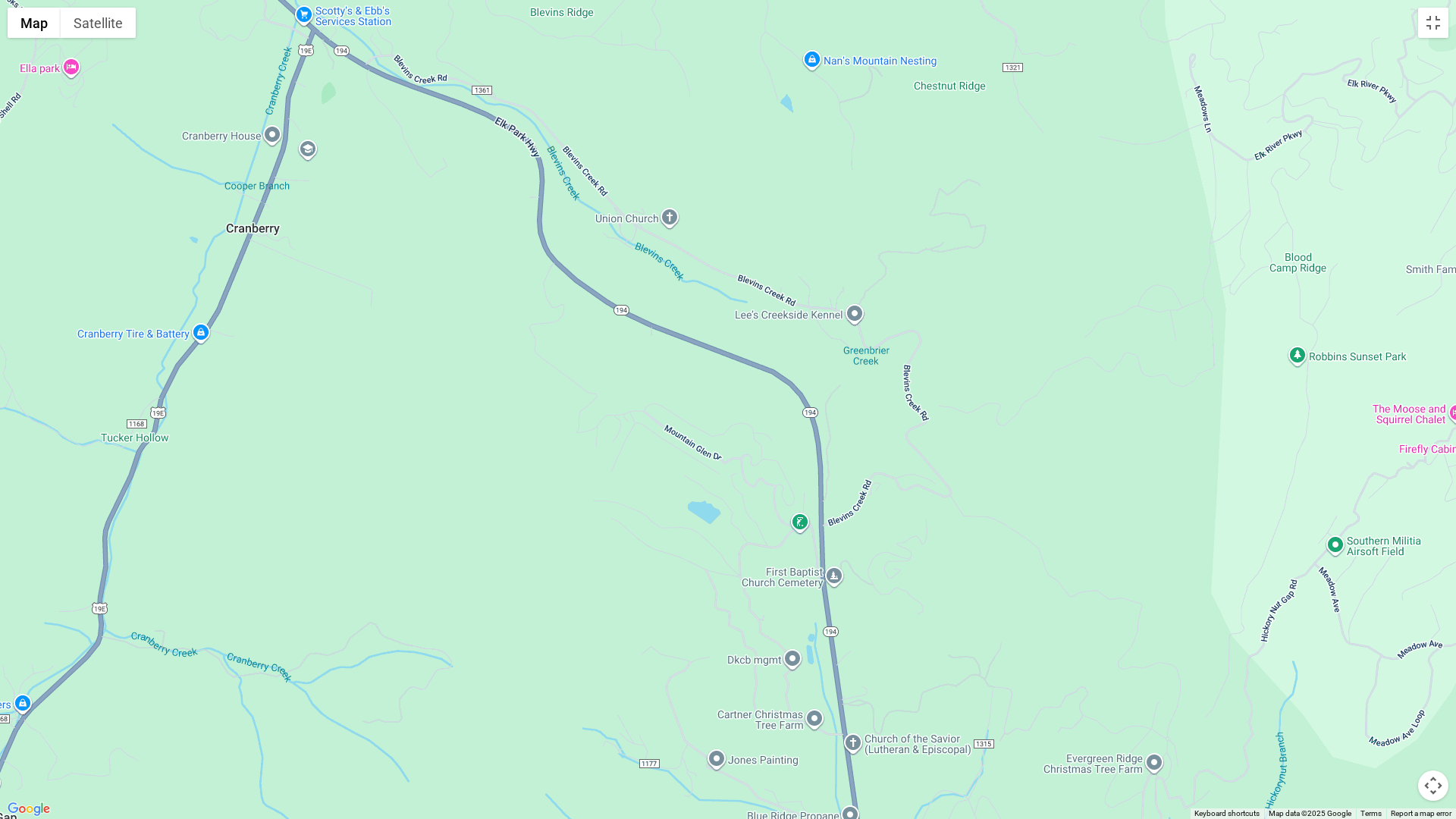
drag, startPoint x: 561, startPoint y: 719, endPoint x: 527, endPoint y: 532, distance: 190.1
click at [527, 533] on div at bounding box center [728, 410] width 1456 height 819
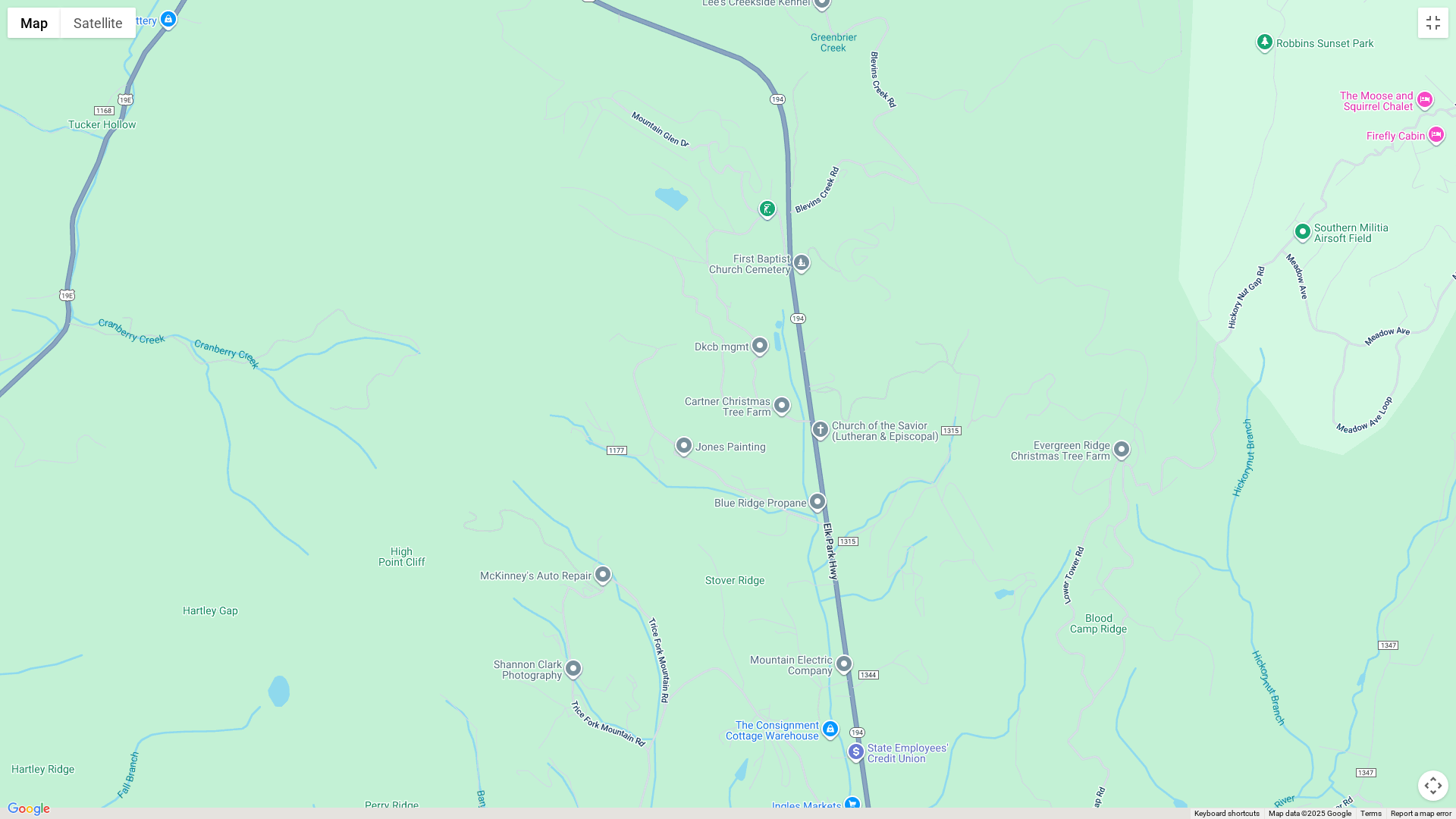
drag, startPoint x: 540, startPoint y: 720, endPoint x: 539, endPoint y: 558, distance: 162.0
click at [539, 559] on div at bounding box center [728, 410] width 1456 height 819
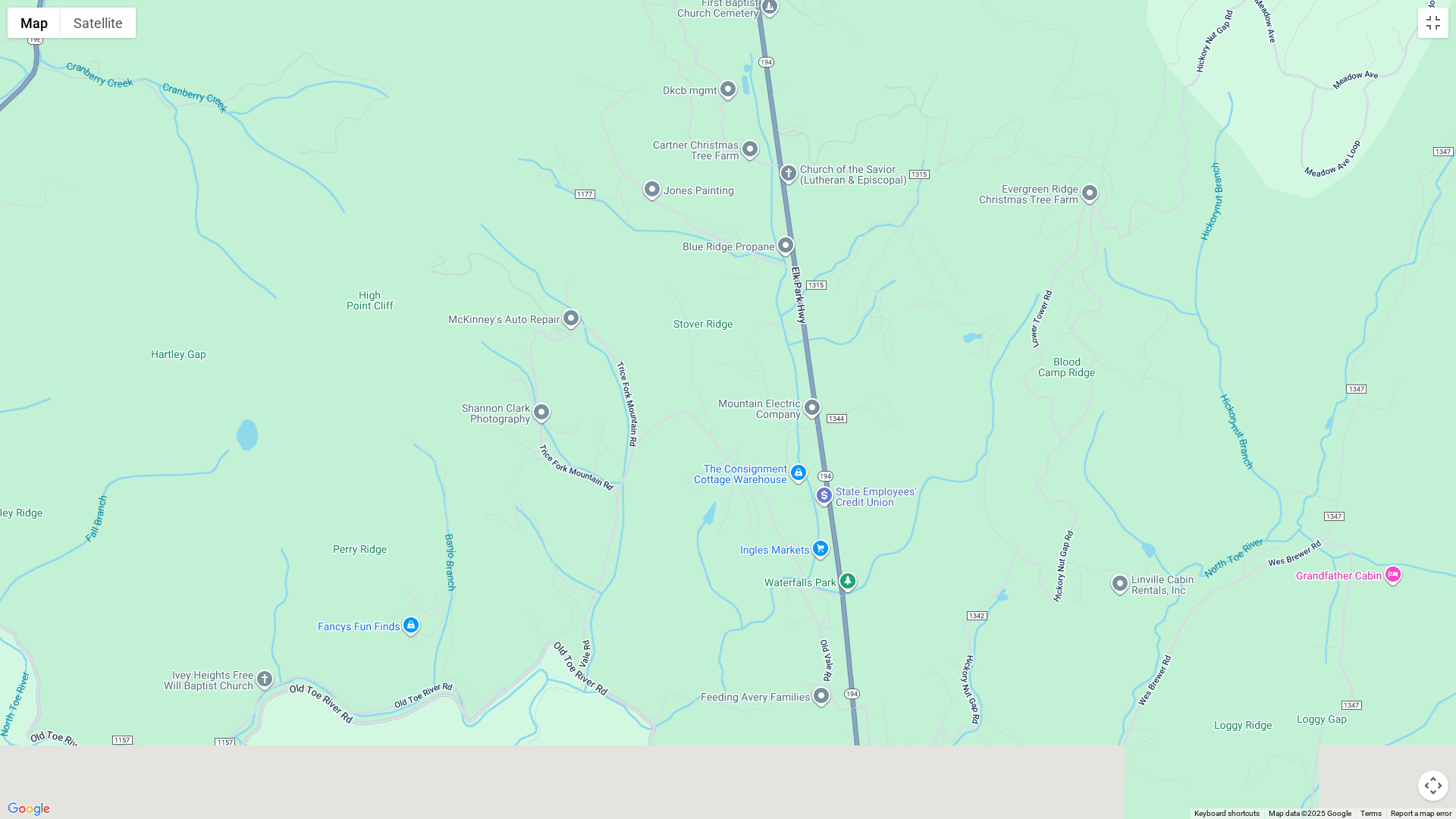
drag, startPoint x: 579, startPoint y: 749, endPoint x: 550, endPoint y: 577, distance: 174.4
click at [550, 578] on div at bounding box center [728, 410] width 1456 height 819
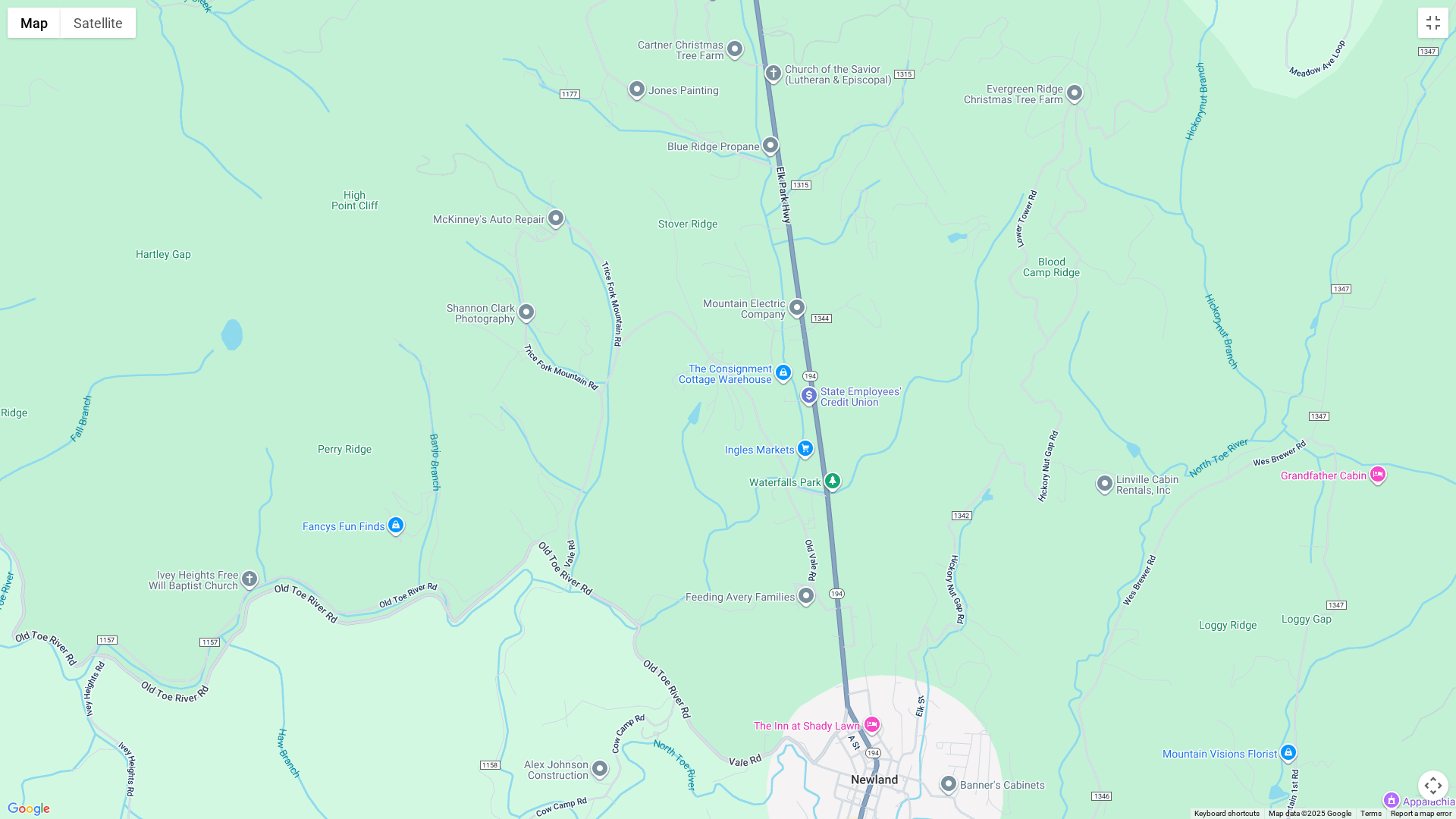
drag, startPoint x: 566, startPoint y: 704, endPoint x: 566, endPoint y: 605, distance: 99.0
click at [566, 605] on div at bounding box center [728, 410] width 1456 height 819
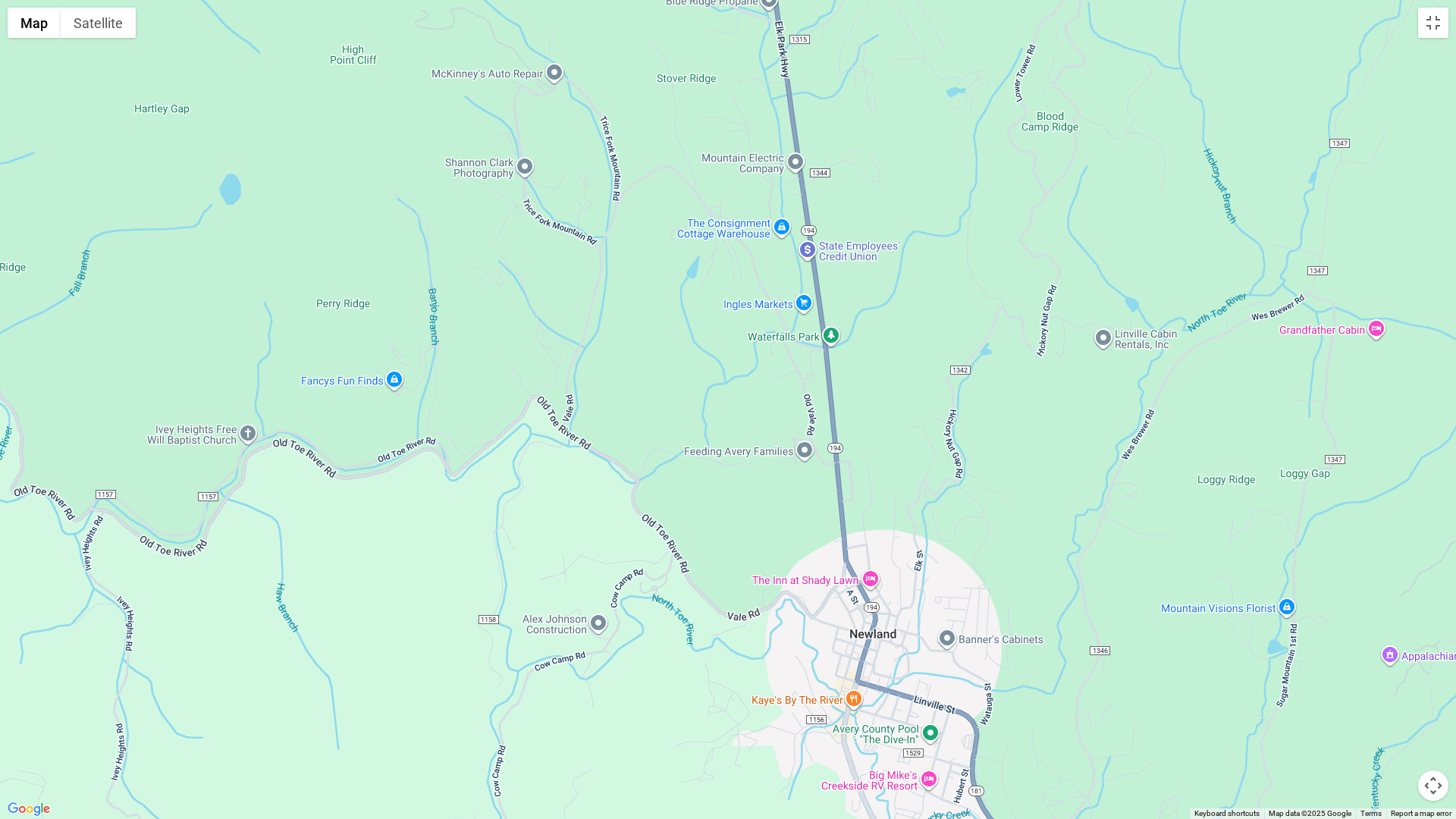
drag, startPoint x: 580, startPoint y: 705, endPoint x: 559, endPoint y: 598, distance: 109.0
click at [559, 598] on div at bounding box center [728, 410] width 1456 height 819
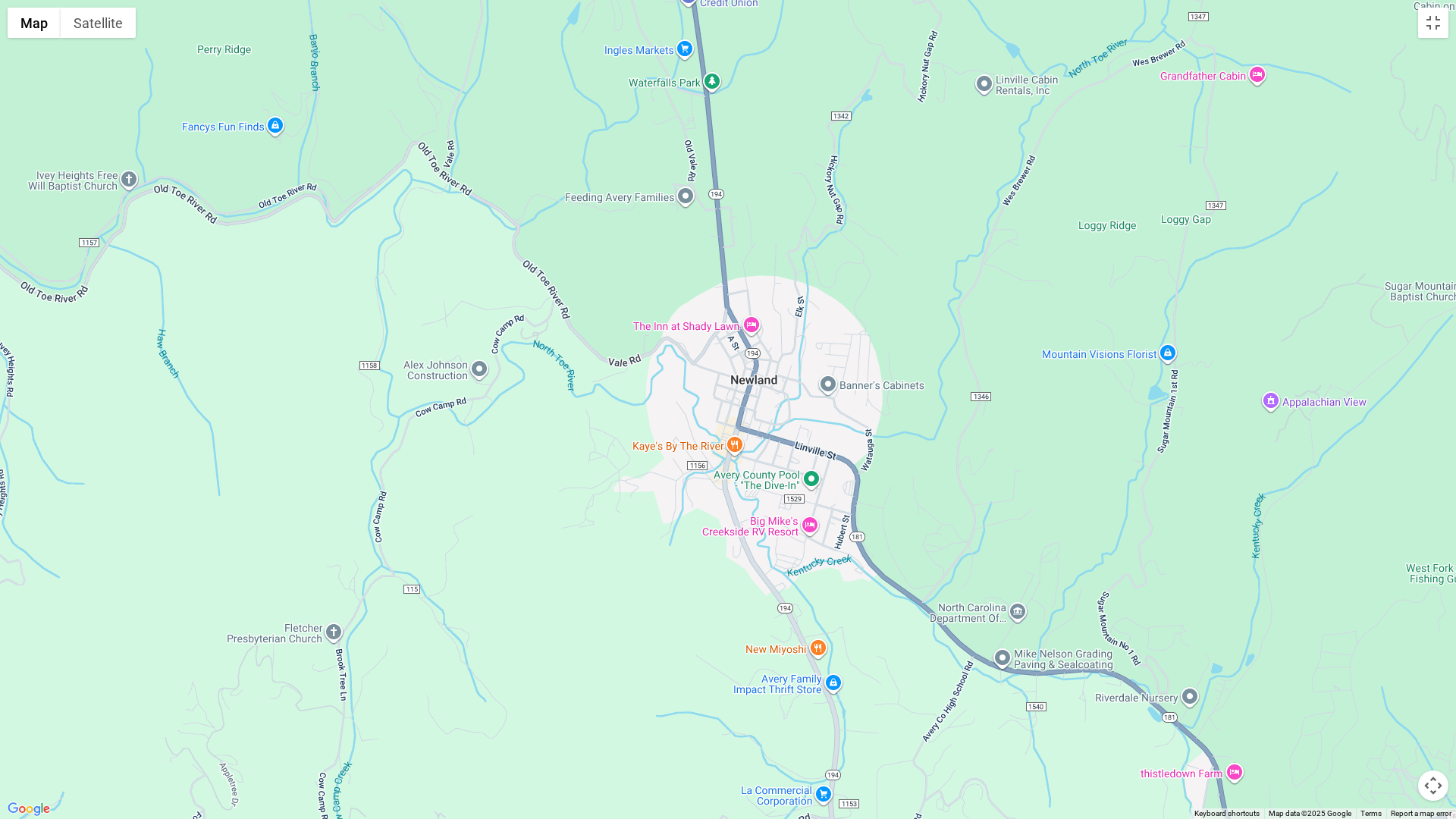
drag, startPoint x: 600, startPoint y: 679, endPoint x: 539, endPoint y: 586, distance: 111.2
click at [500, 543] on div at bounding box center [728, 410] width 1456 height 819
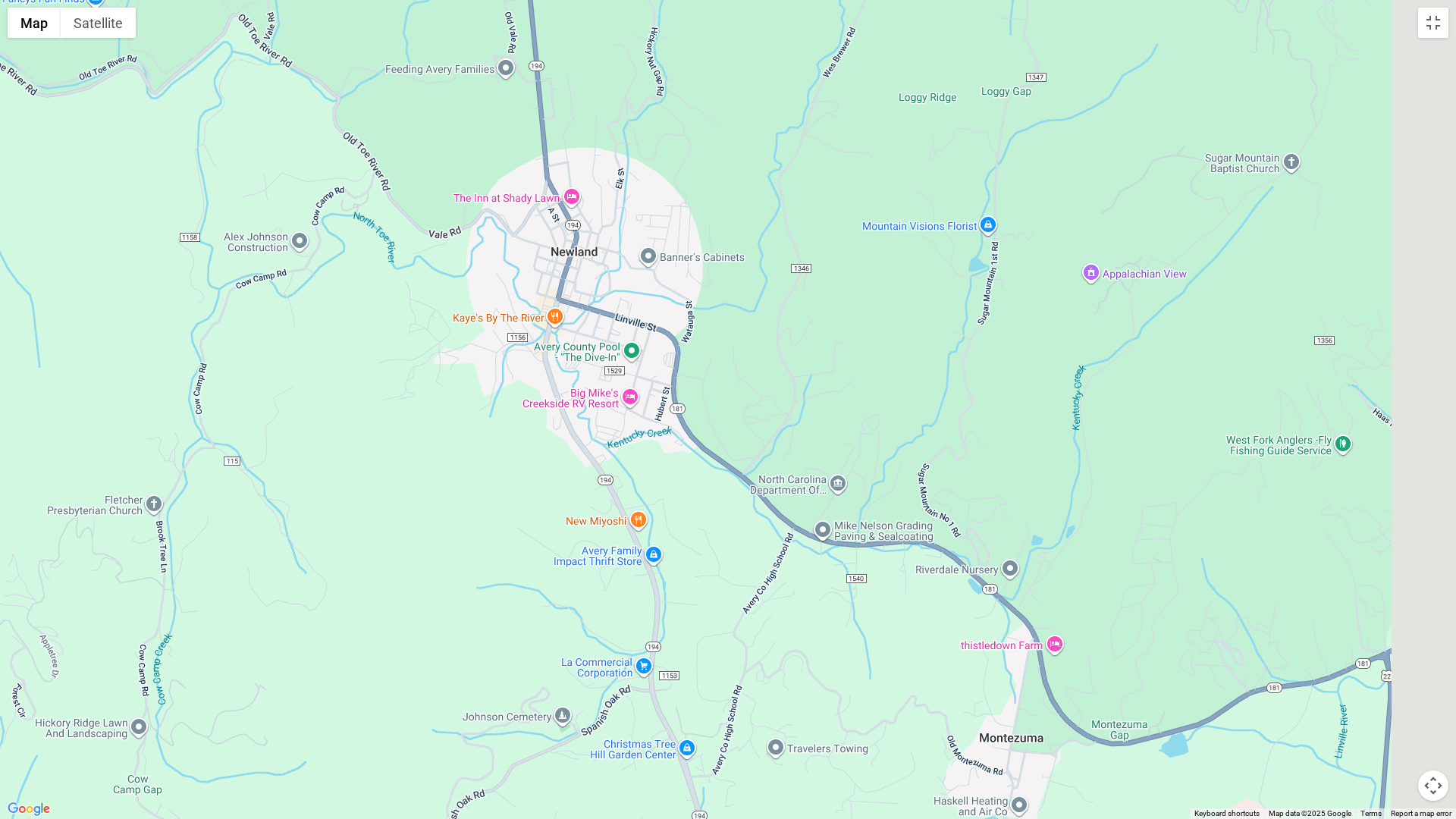
drag, startPoint x: 675, startPoint y: 680, endPoint x: 474, endPoint y: 537, distance: 246.7
click at [474, 537] on div at bounding box center [728, 410] width 1456 height 819
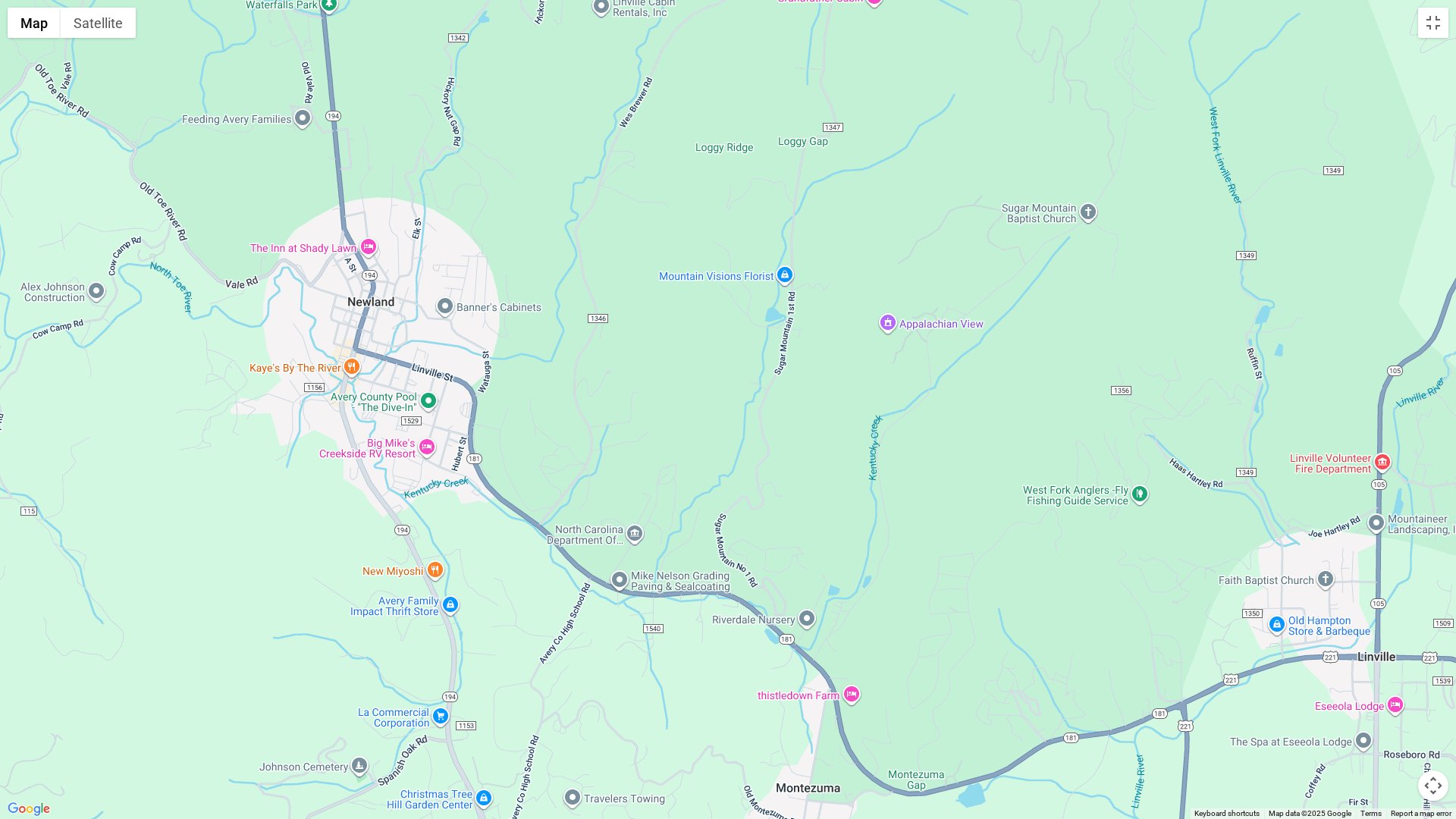
drag, startPoint x: 677, startPoint y: 629, endPoint x: 625, endPoint y: 776, distance: 155.9
click at [625, 716] on div at bounding box center [728, 410] width 1456 height 819
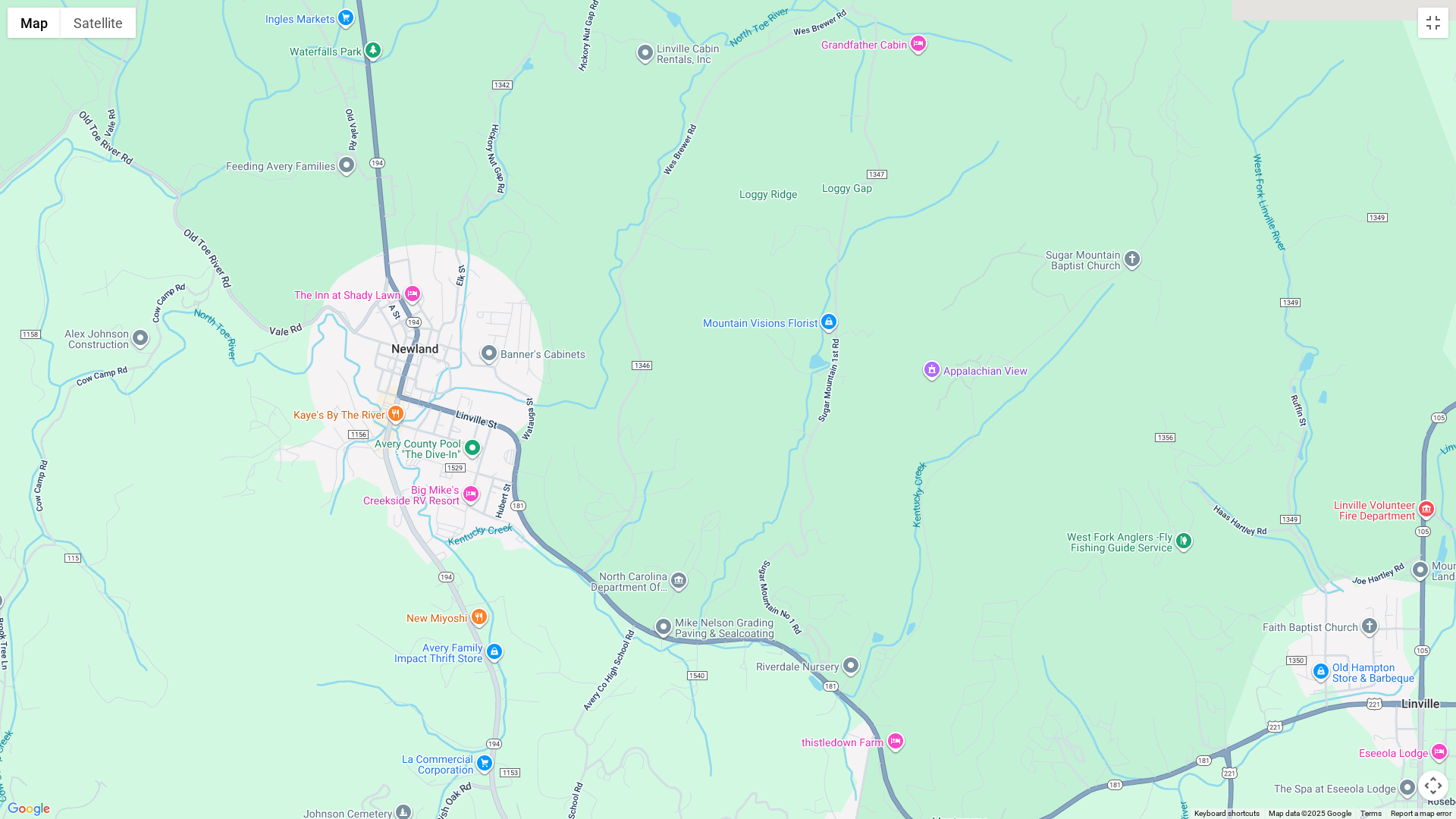
drag, startPoint x: 353, startPoint y: 564, endPoint x: 564, endPoint y: 807, distance: 321.8
click at [564, 716] on div at bounding box center [728, 410] width 1456 height 819
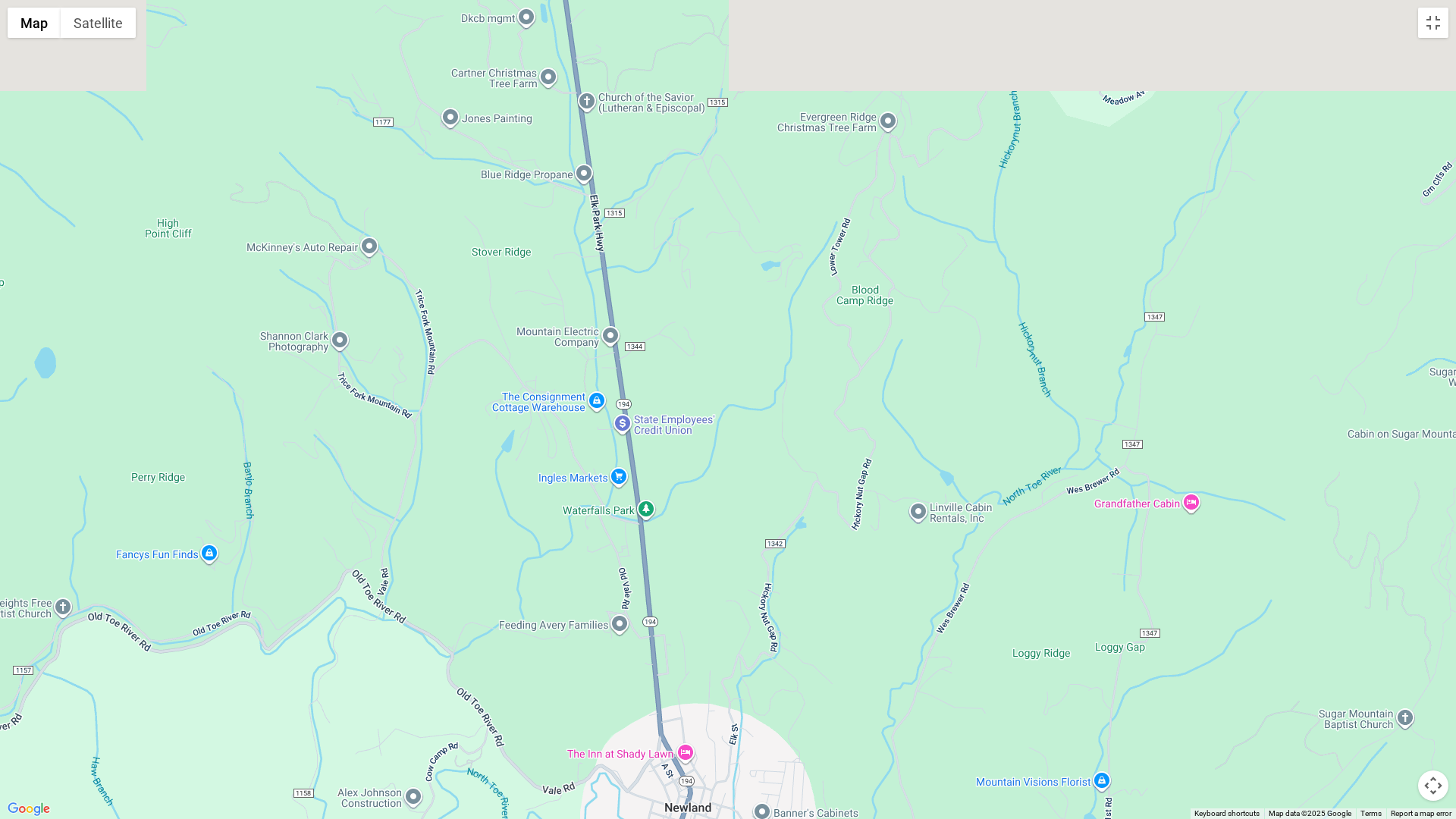
drag, startPoint x: 478, startPoint y: 566, endPoint x: 500, endPoint y: 781, distance: 216.1
click at [500, 716] on div at bounding box center [728, 410] width 1456 height 819
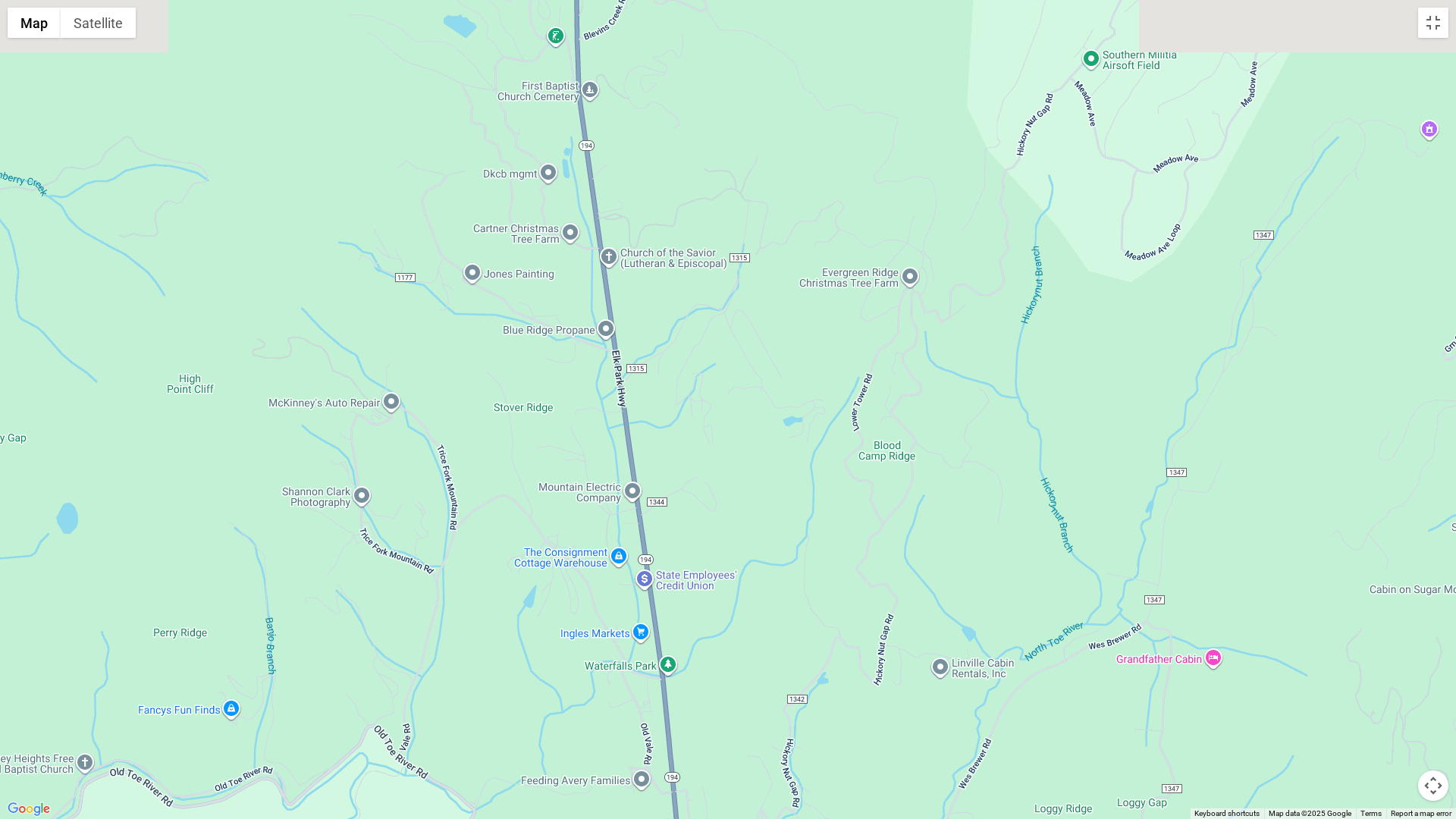
drag, startPoint x: 462, startPoint y: 557, endPoint x: 487, endPoint y: 727, distance: 171.8
click at [493, 716] on div at bounding box center [728, 410] width 1456 height 819
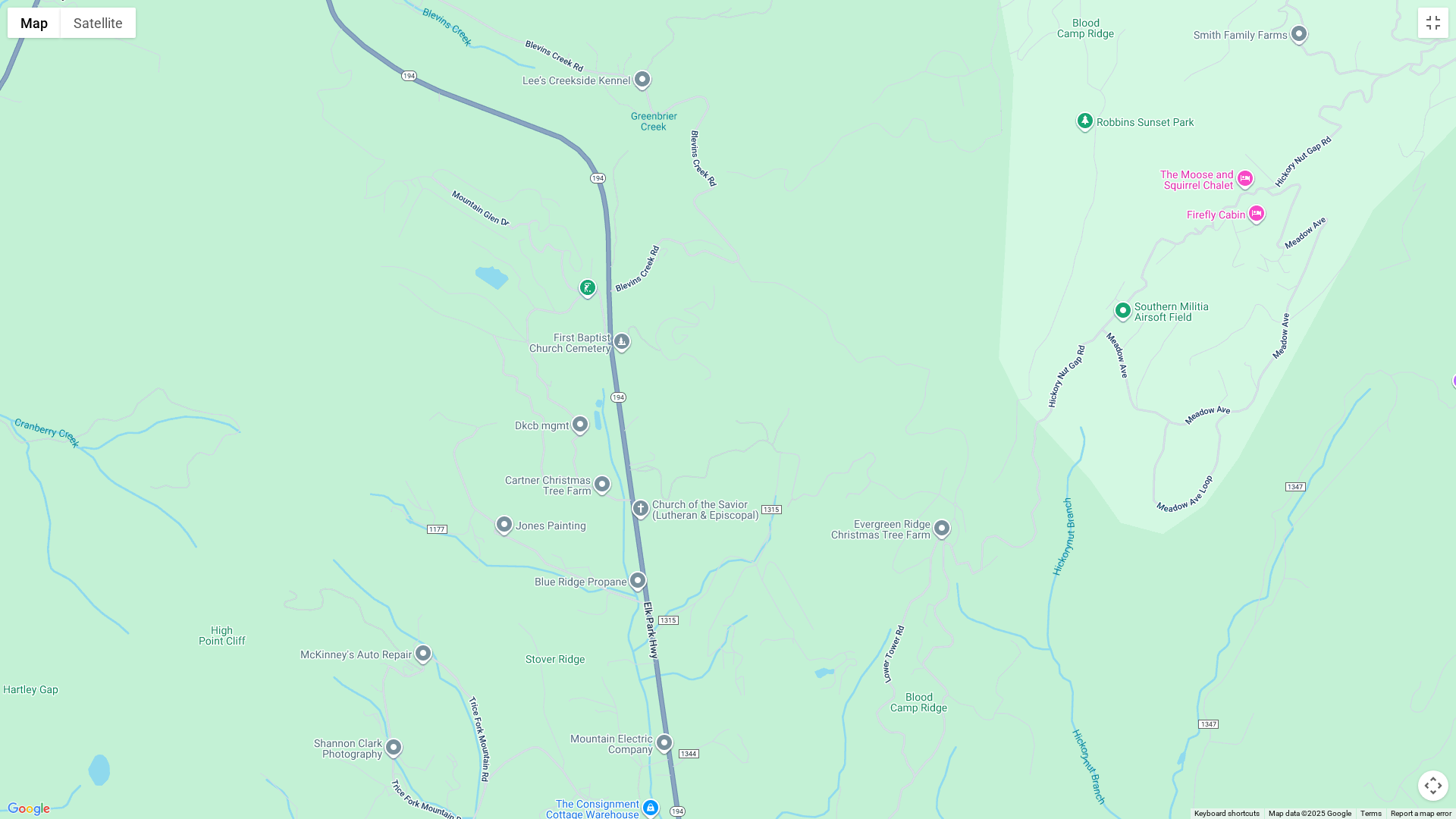
drag, startPoint x: 449, startPoint y: 555, endPoint x: 460, endPoint y: 689, distance: 134.5
click at [457, 679] on div at bounding box center [728, 410] width 1456 height 819
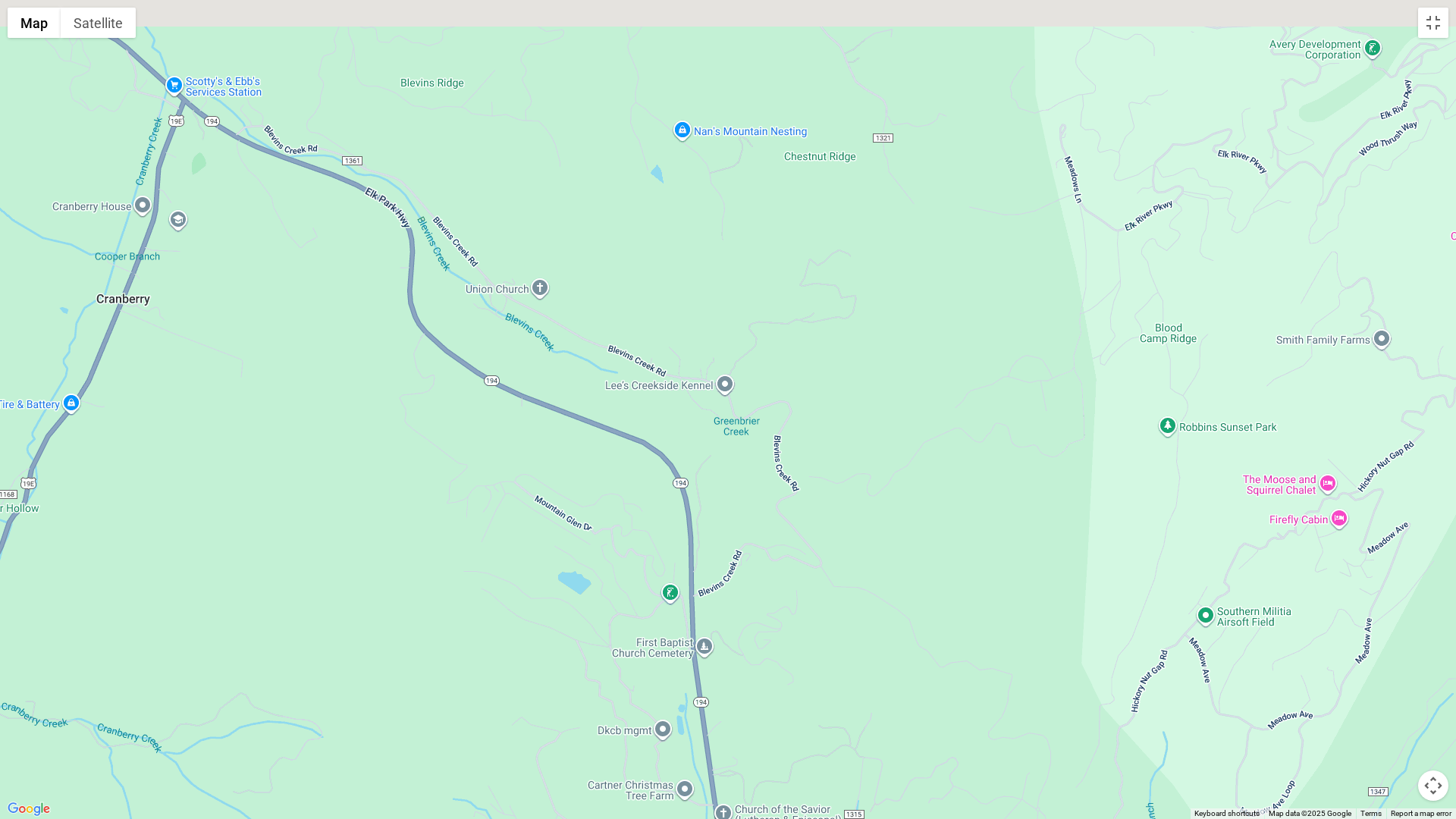
drag, startPoint x: 394, startPoint y: 552, endPoint x: 499, endPoint y: 701, distance: 182.3
click at [481, 689] on div at bounding box center [728, 410] width 1456 height 819
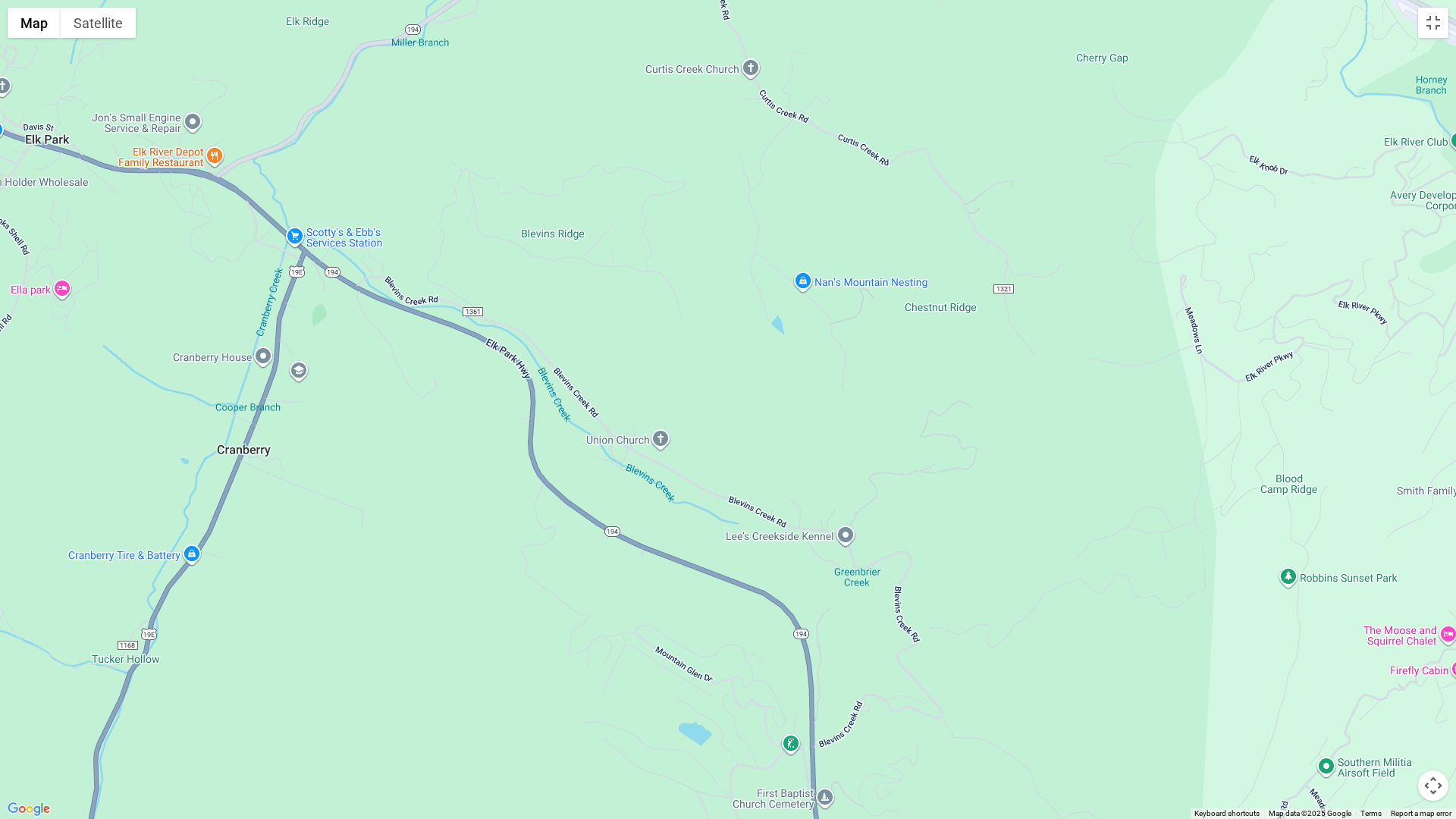
drag, startPoint x: 385, startPoint y: 598, endPoint x: 473, endPoint y: 696, distance: 131.7
click at [472, 695] on div at bounding box center [728, 410] width 1456 height 819
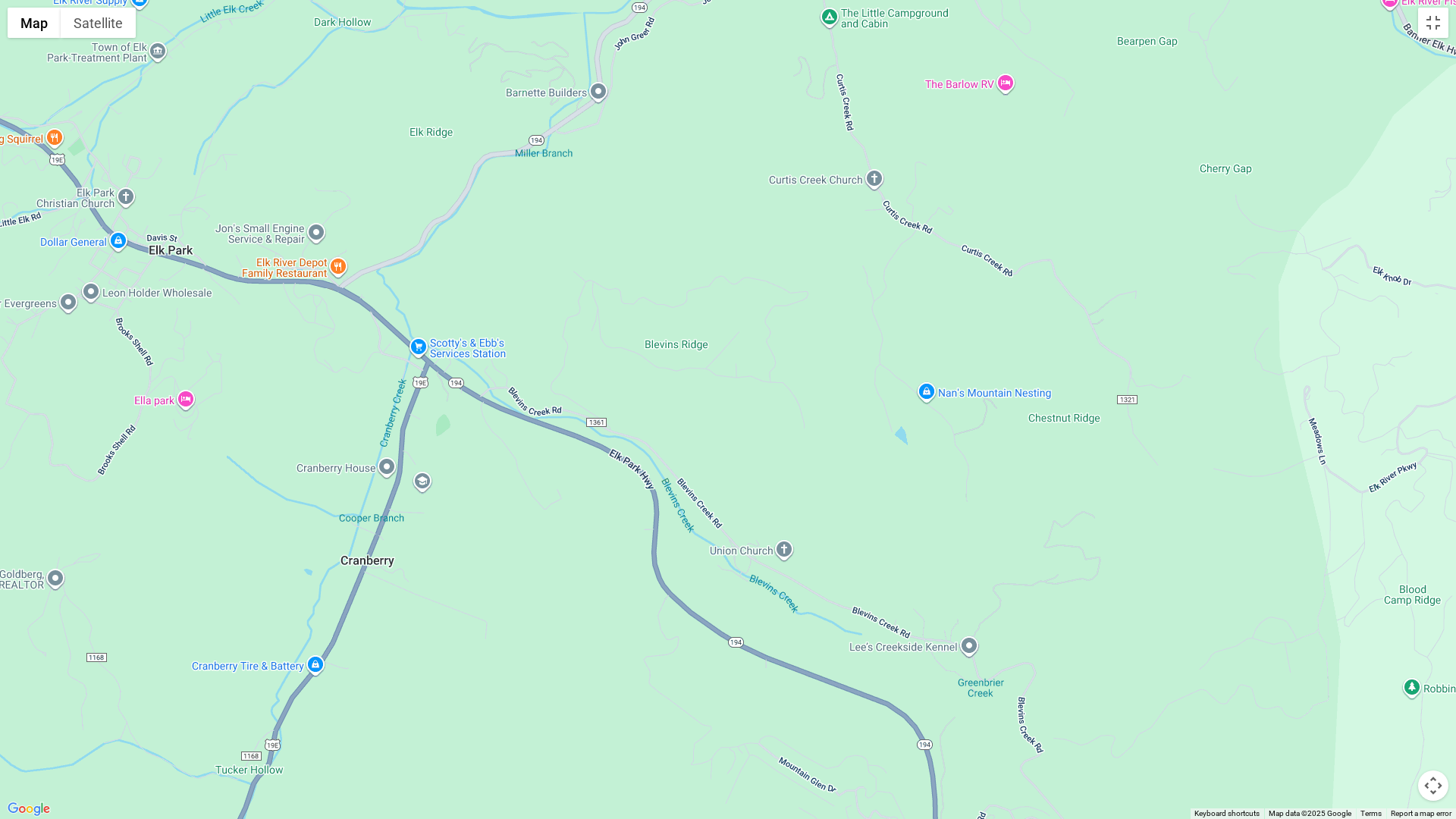
drag, startPoint x: 453, startPoint y: 632, endPoint x: 531, endPoint y: 712, distance: 111.7
click at [531, 712] on div at bounding box center [728, 410] width 1456 height 819
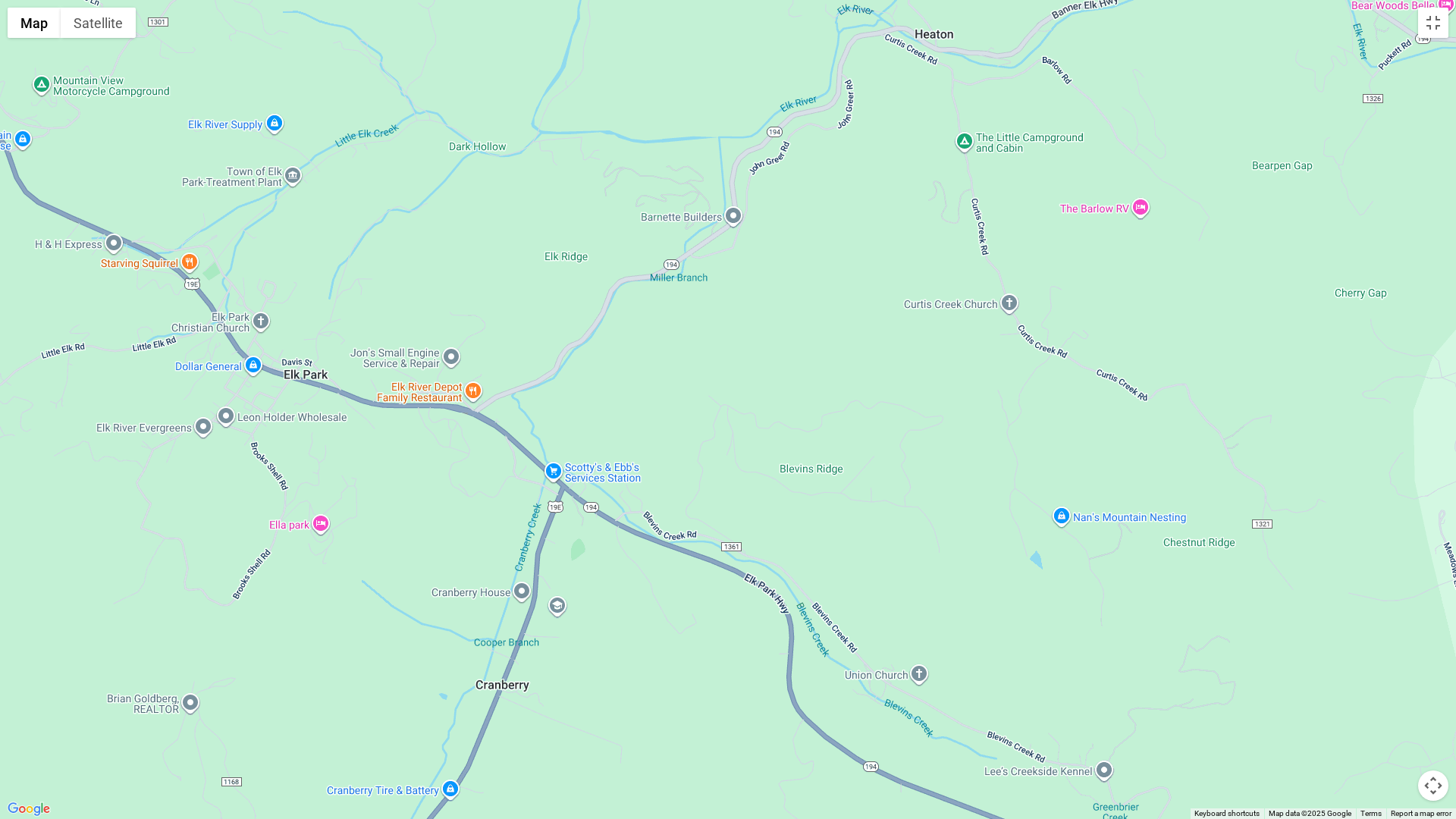
drag, startPoint x: 378, startPoint y: 603, endPoint x: 490, endPoint y: 687, distance: 140.0
click at [464, 677] on div at bounding box center [728, 410] width 1456 height 819
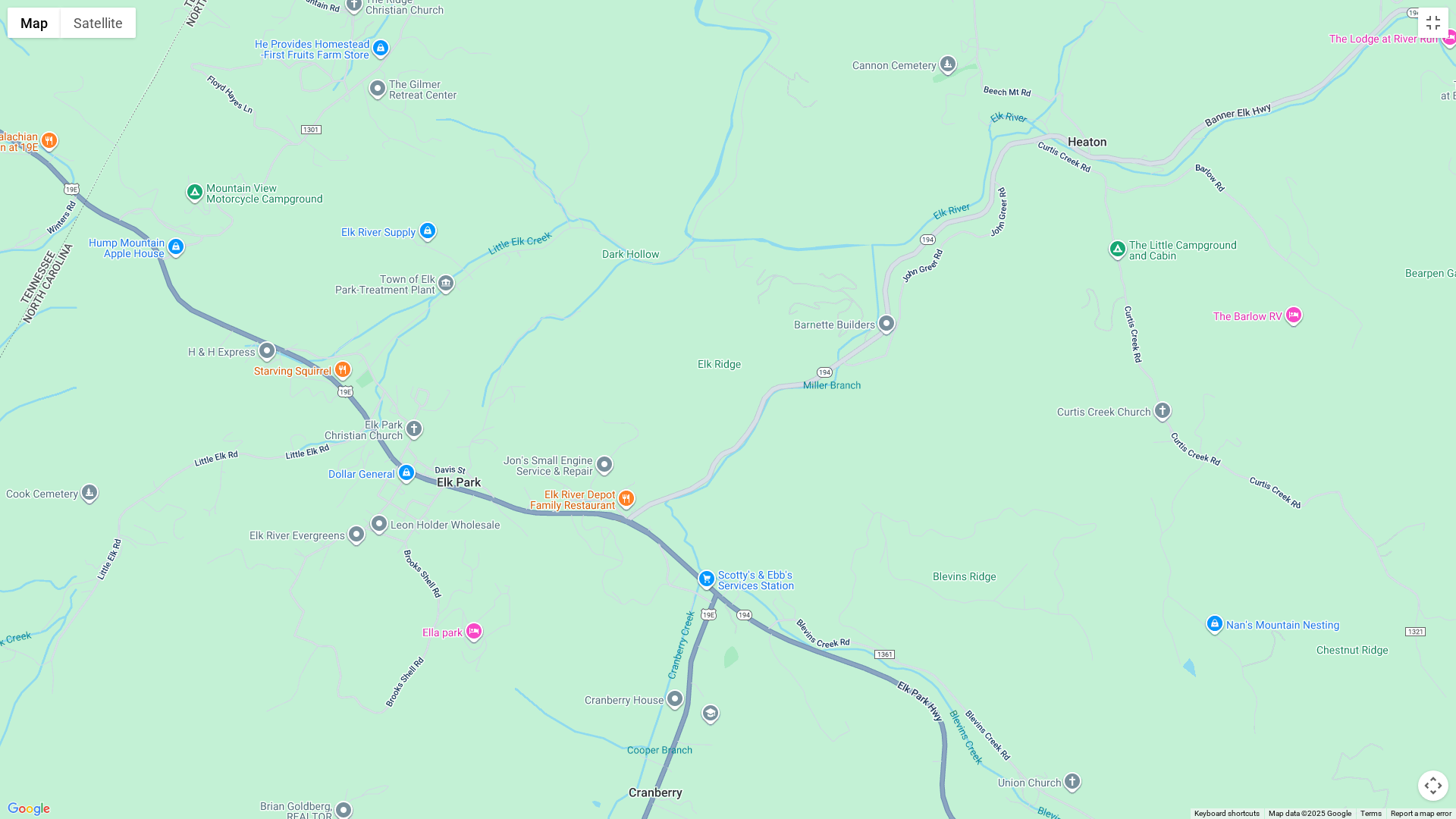
drag
click at [444, 651] on div at bounding box center [728, 410] width 1456 height 819
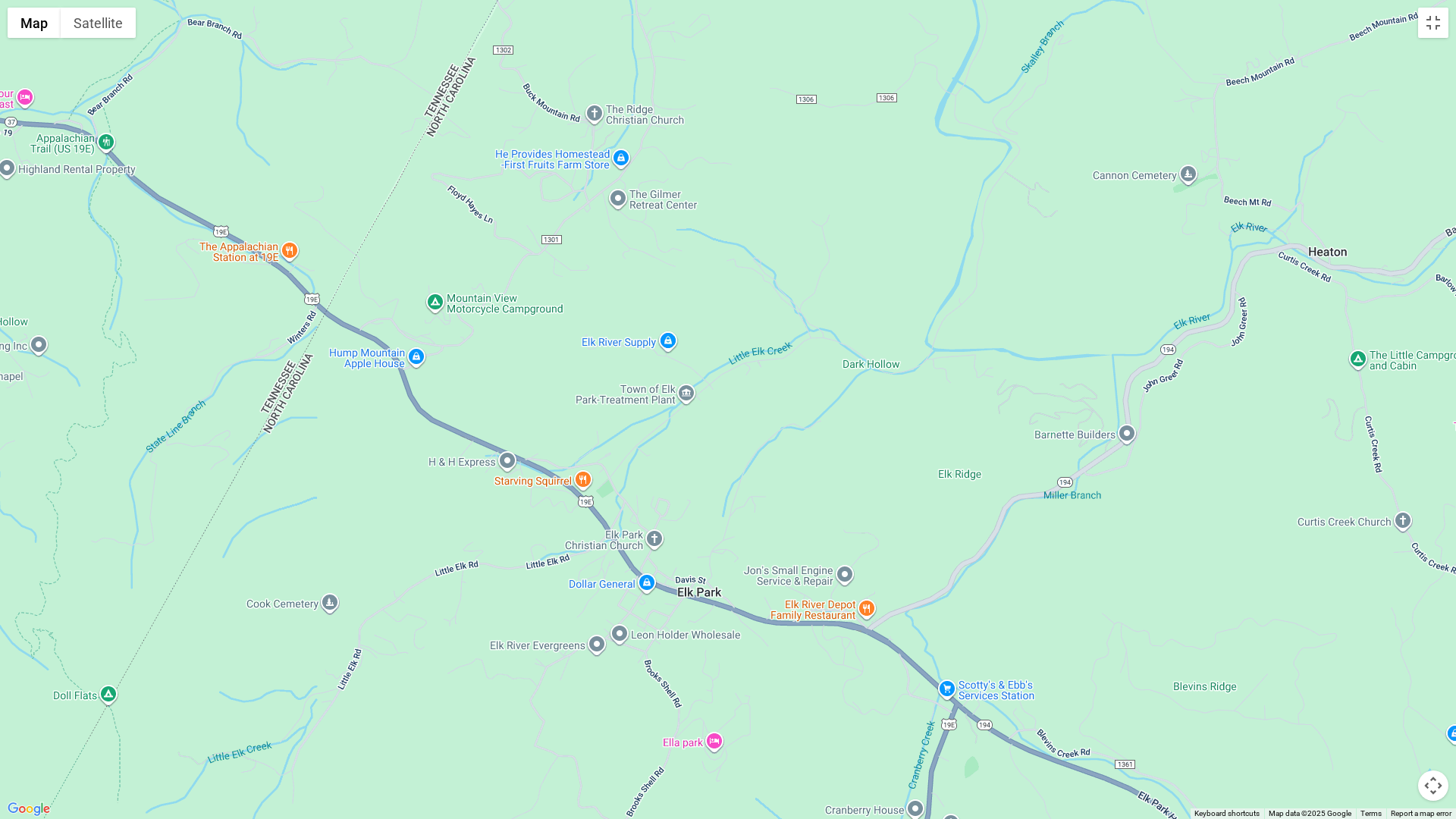
click at [413, 683] on div at bounding box center [728, 410] width 1456 height 819
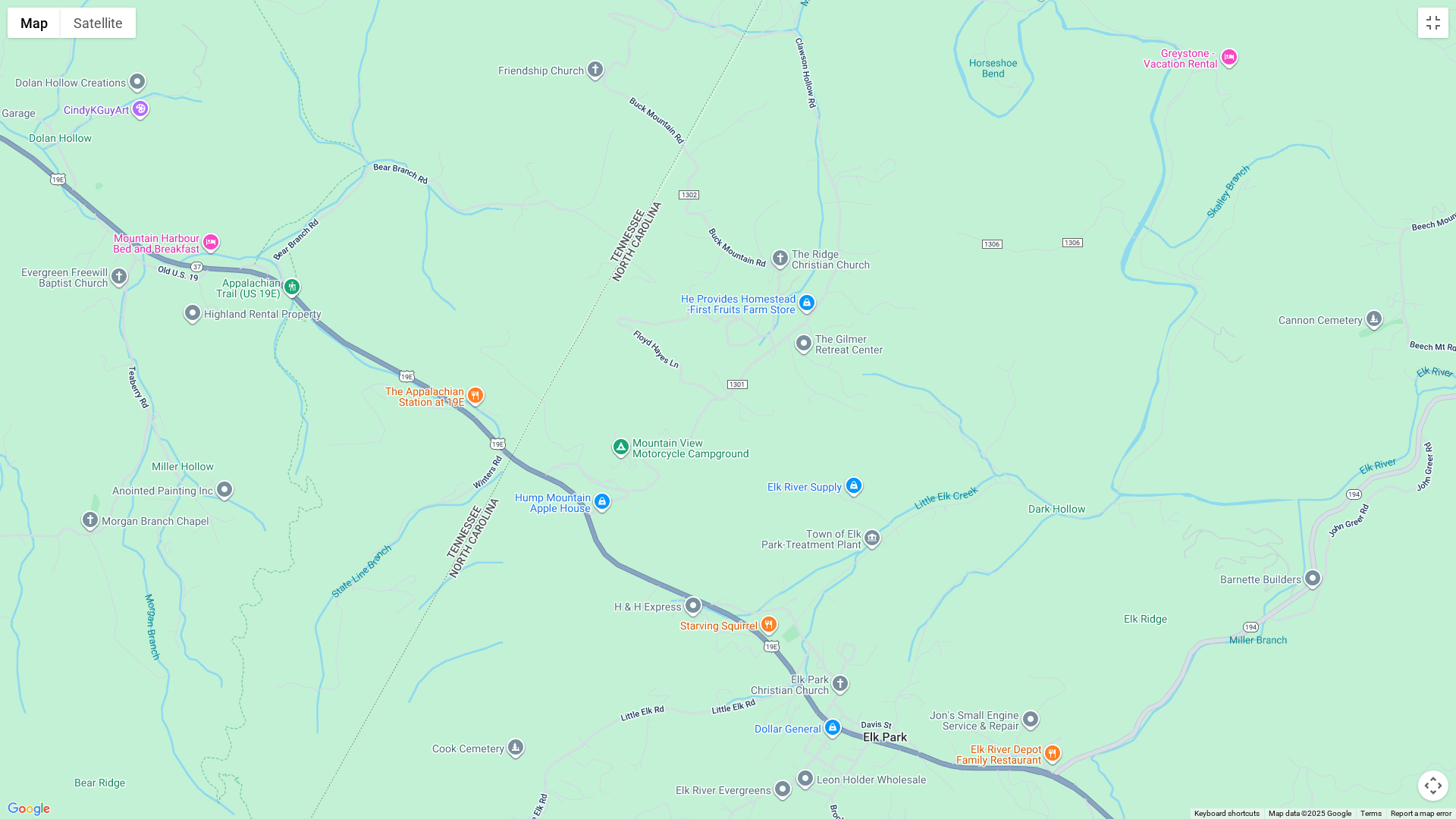
click at [470, 696] on div at bounding box center [728, 410] width 1456 height 819
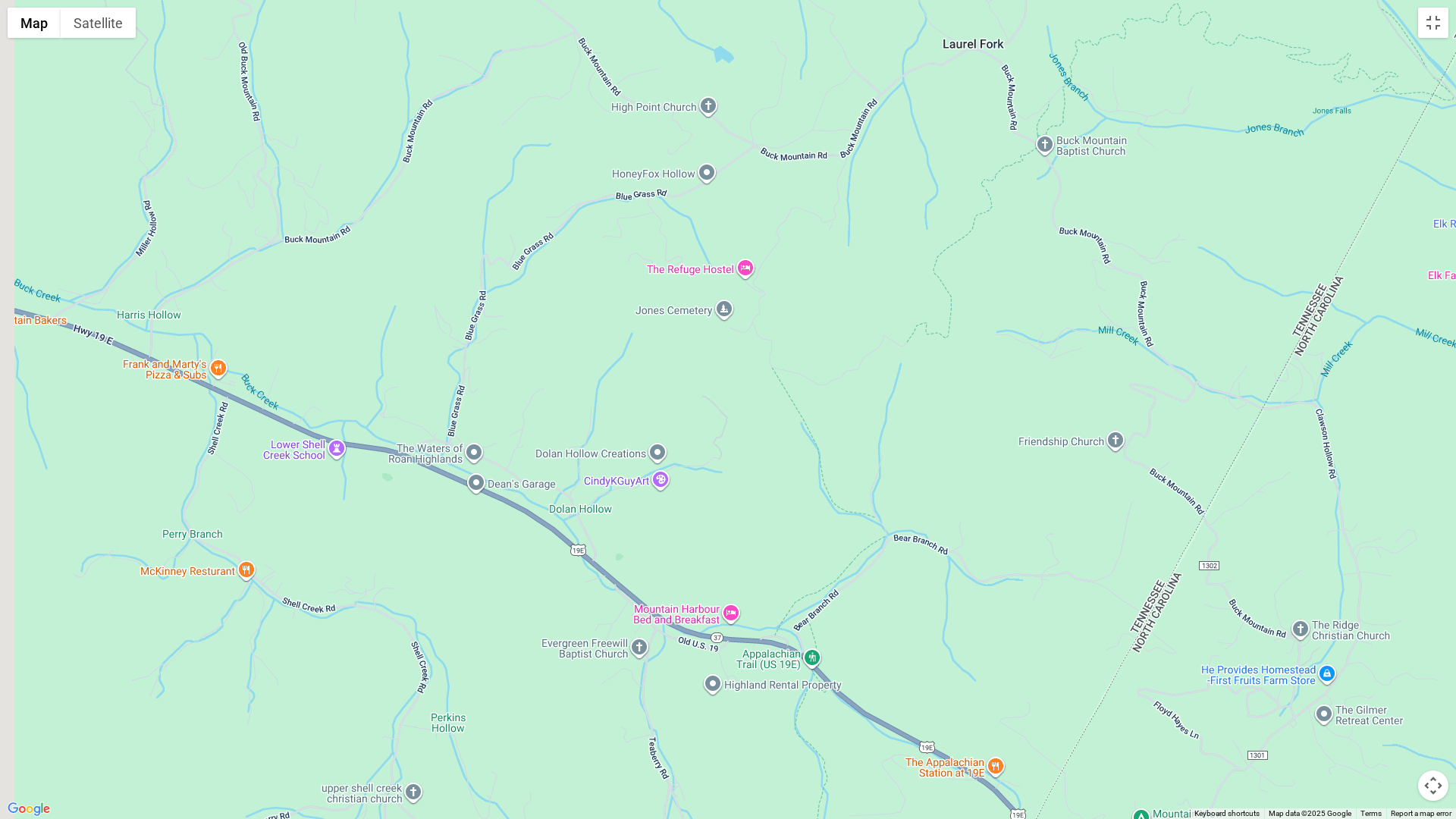
click at [441, 681] on div at bounding box center [728, 410] width 1456 height 819
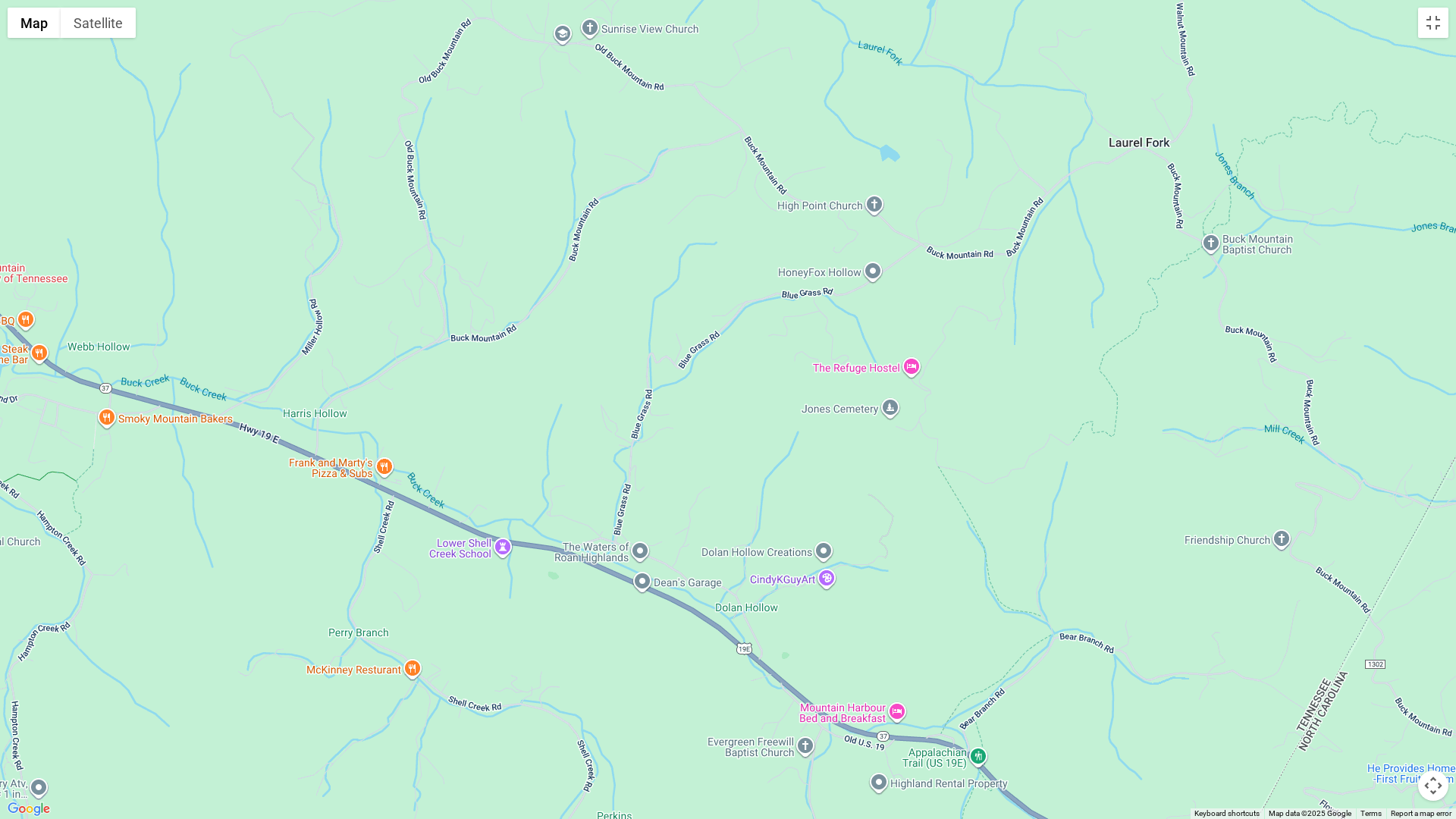
click at [418, 675] on div at bounding box center [728, 410] width 1456 height 819
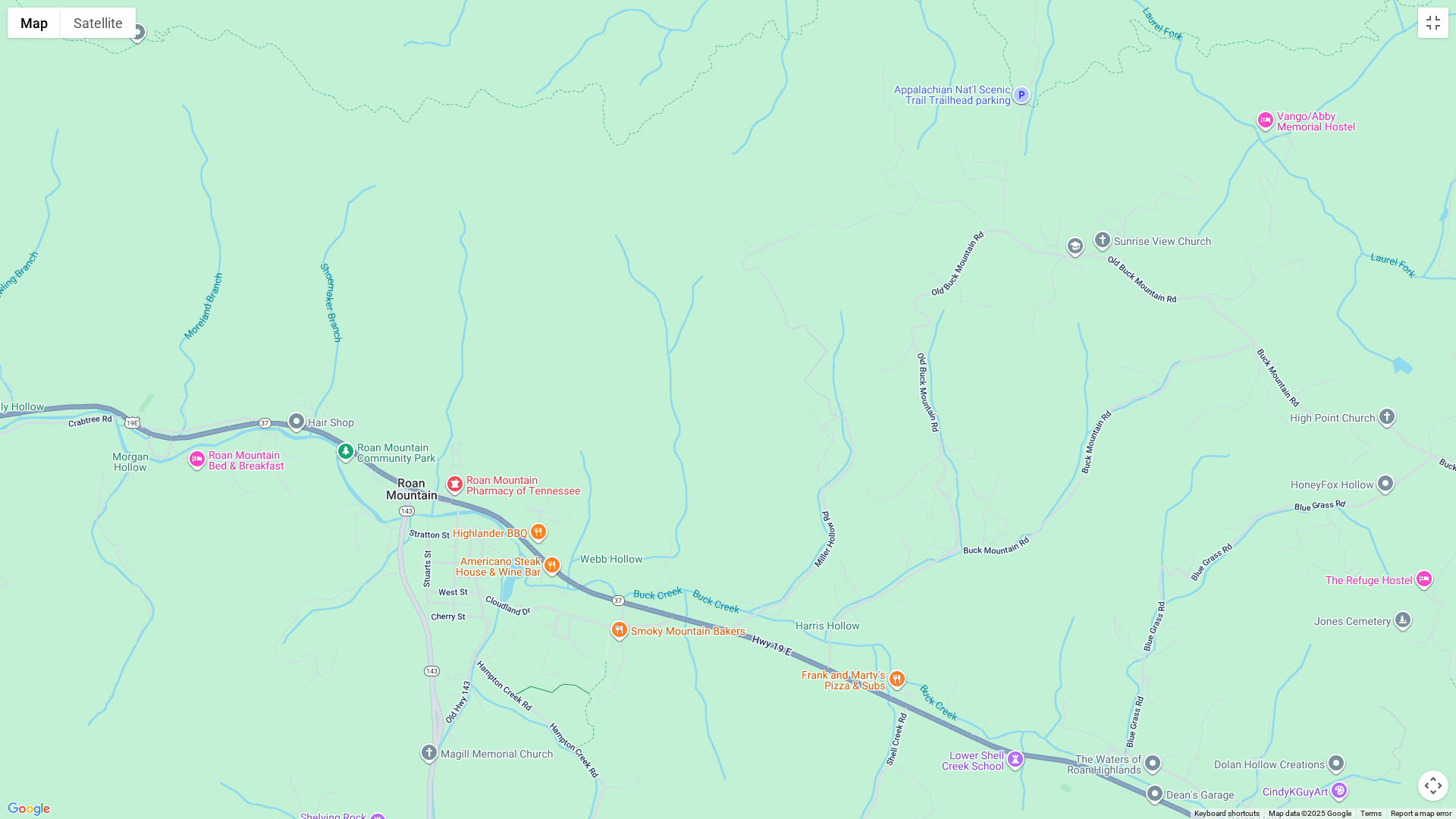
click at [518, 696] on div at bounding box center [728, 410] width 1456 height 819
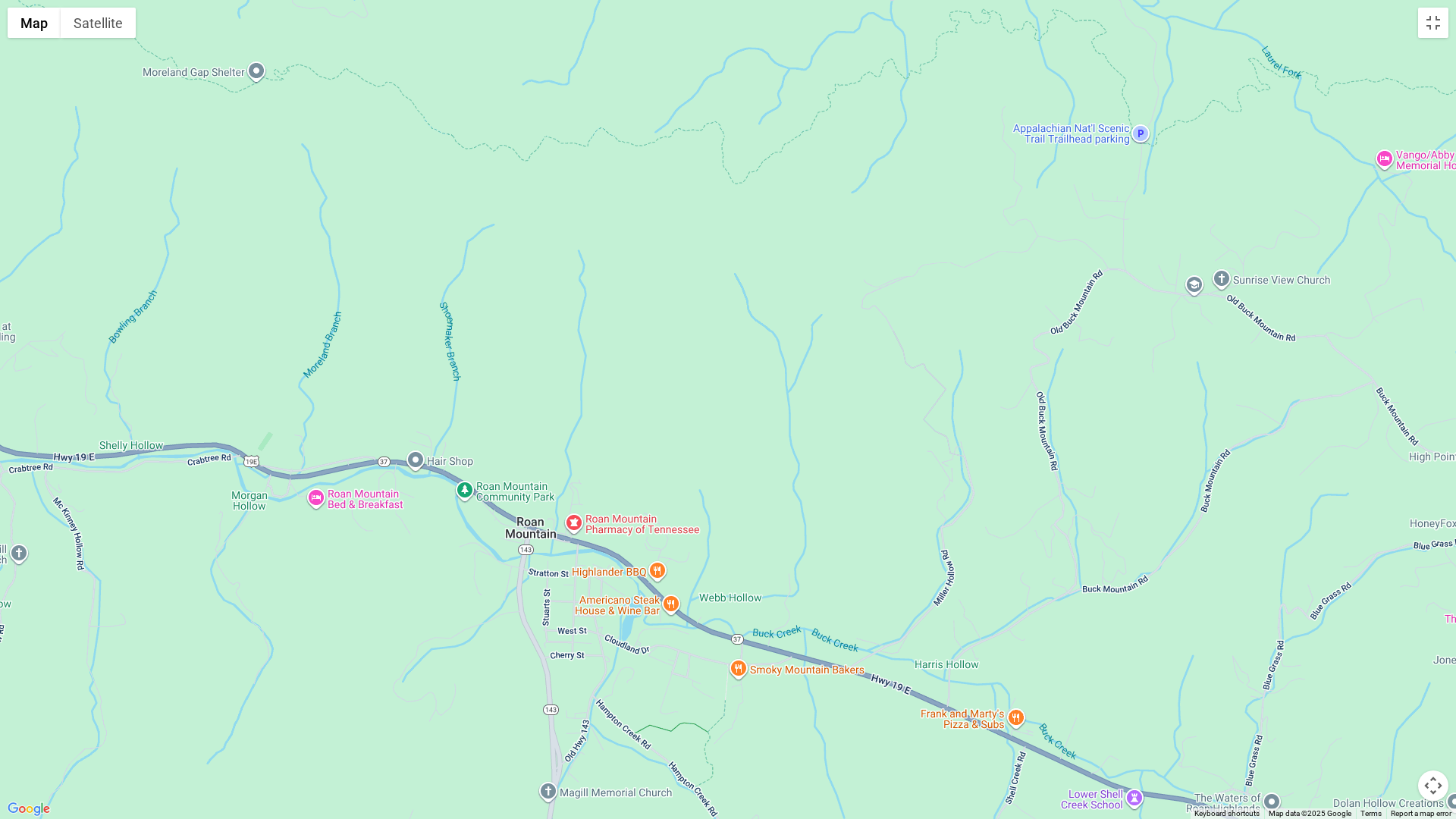
click at [509, 681] on div at bounding box center [728, 410] width 1456 height 819
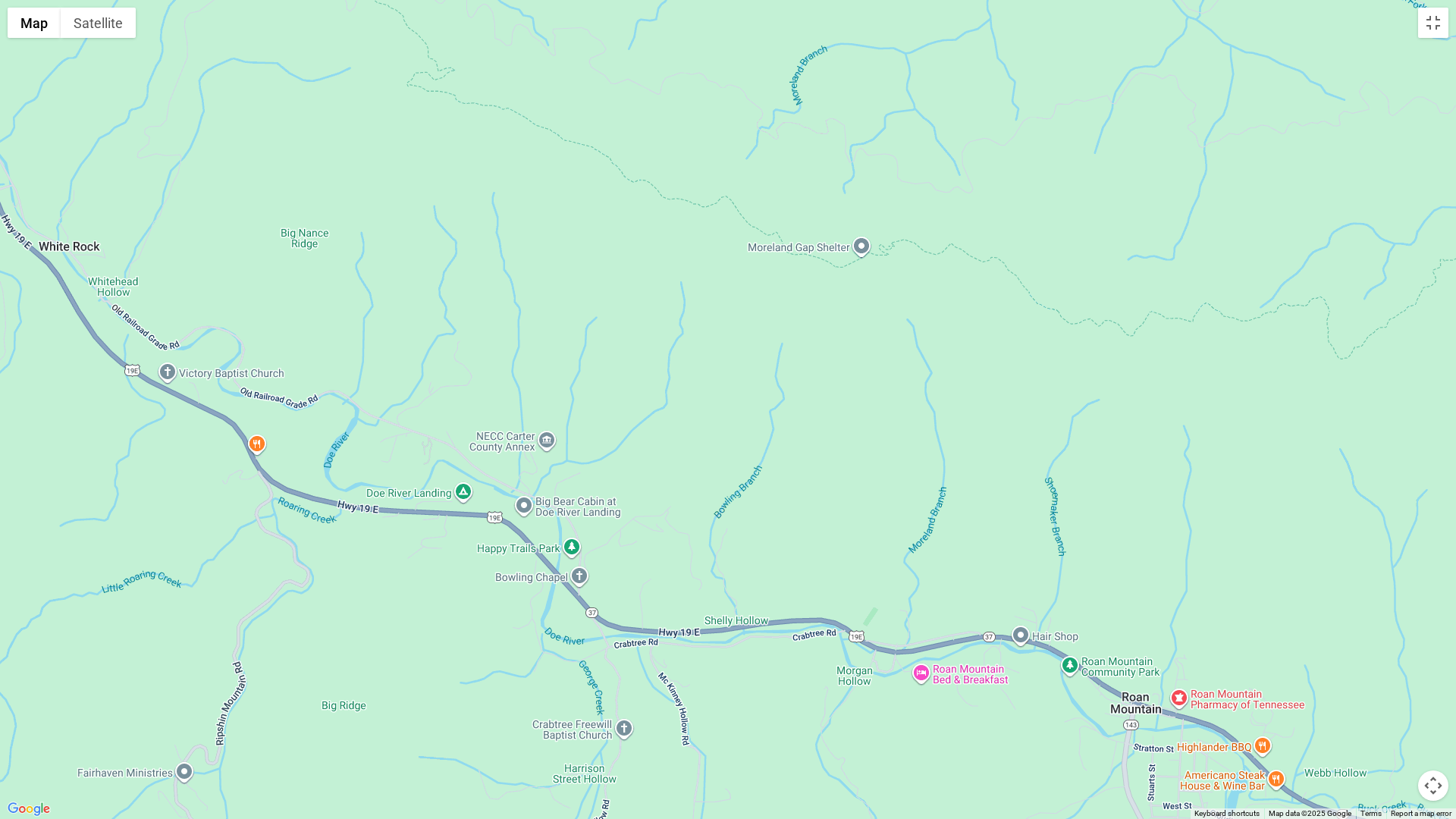
click at [542, 703] on div at bounding box center [728, 410] width 1456 height 819
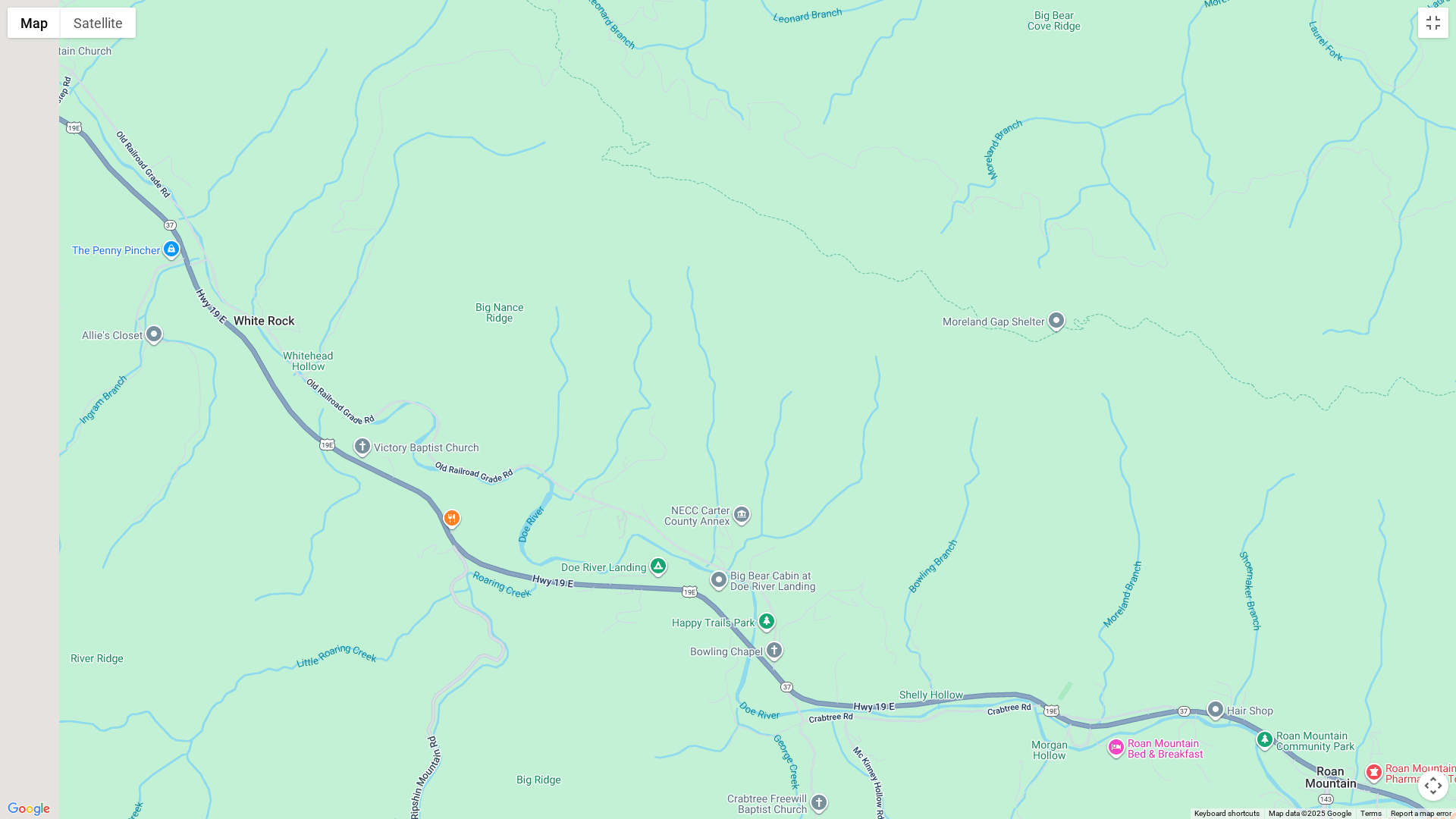
click at [518, 690] on div at bounding box center [728, 410] width 1456 height 819
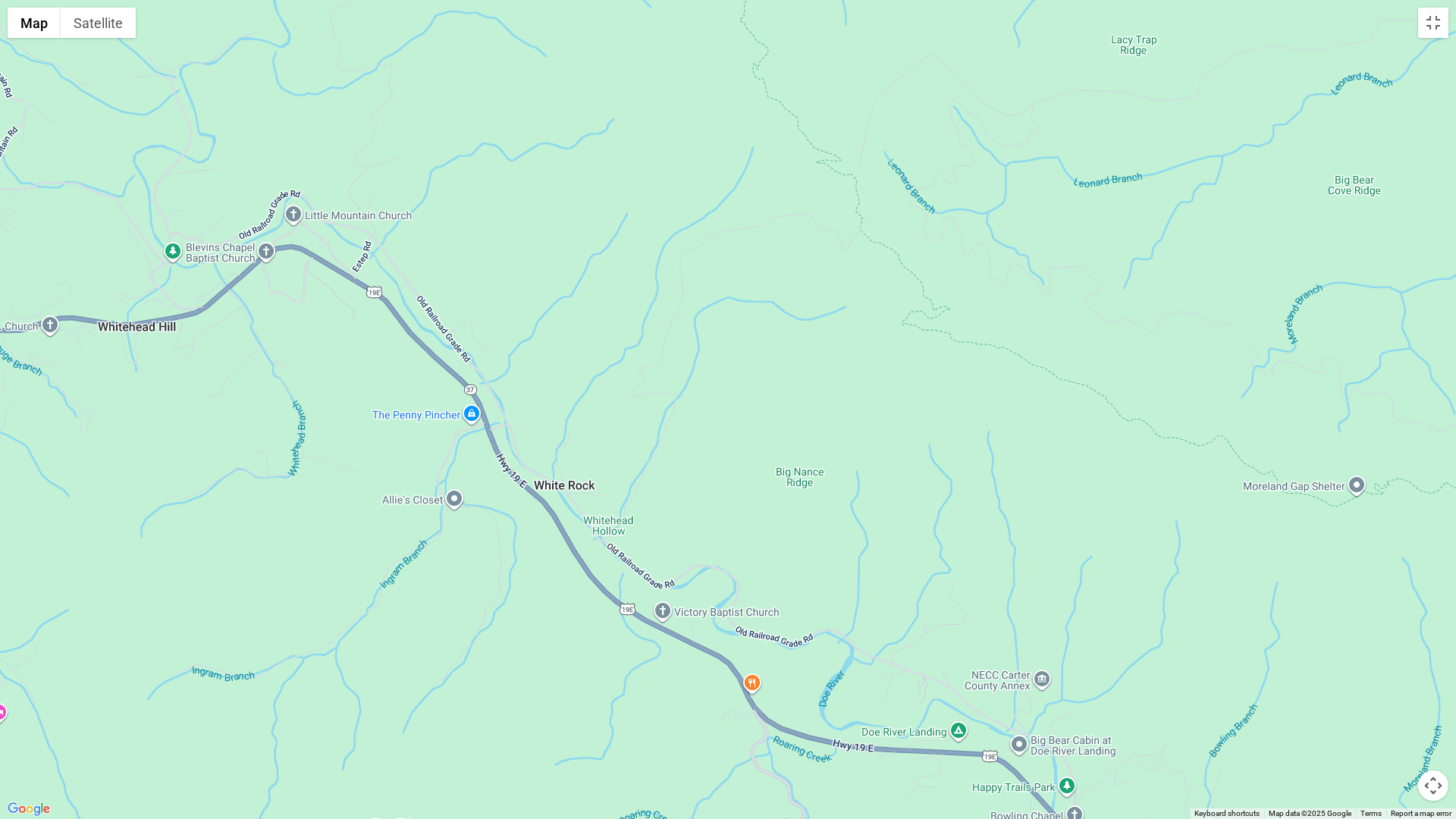
click at [510, 716] on div at bounding box center [728, 410] width 1456 height 819
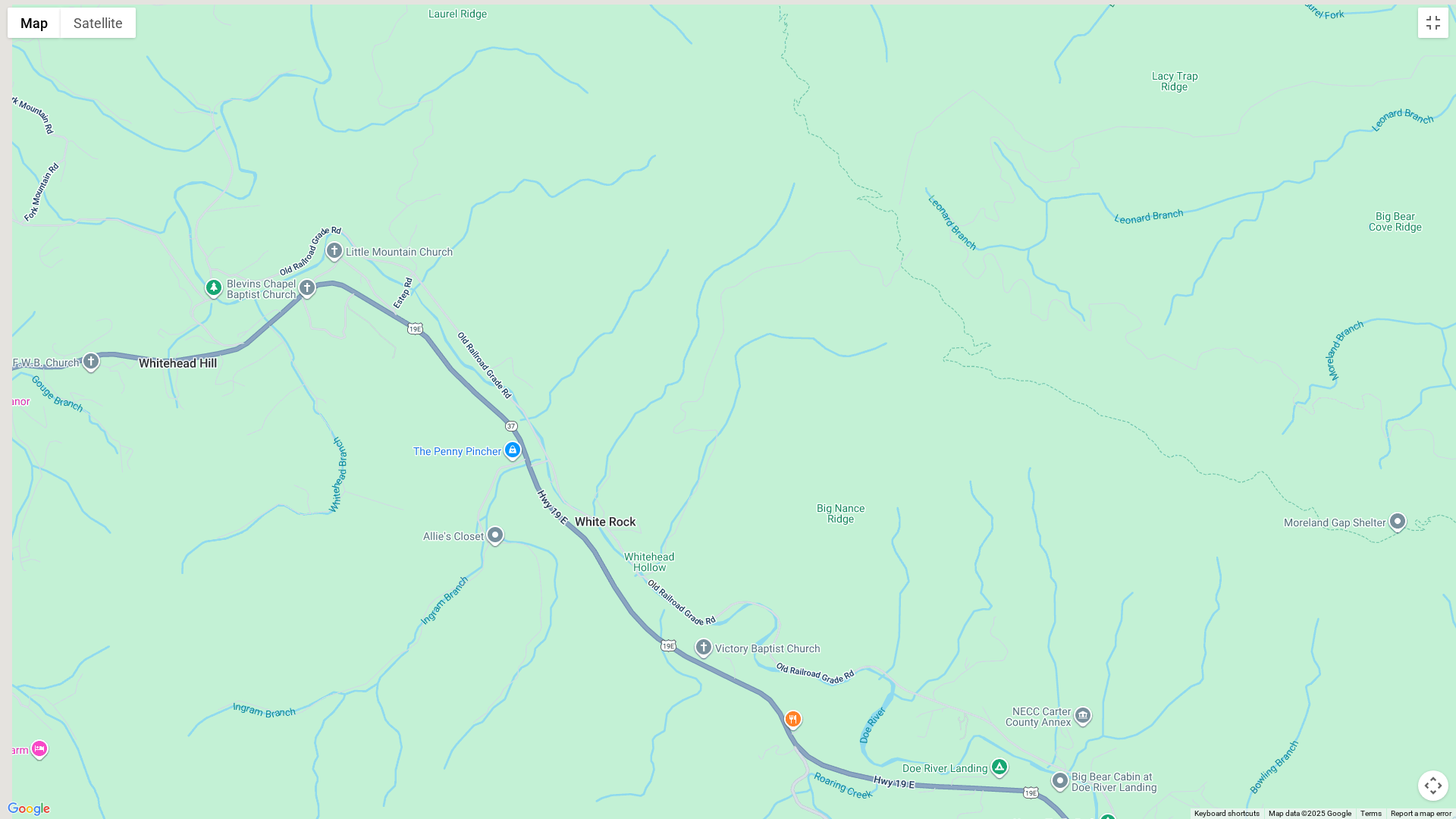
click at [440, 656] on div at bounding box center [728, 410] width 1456 height 819
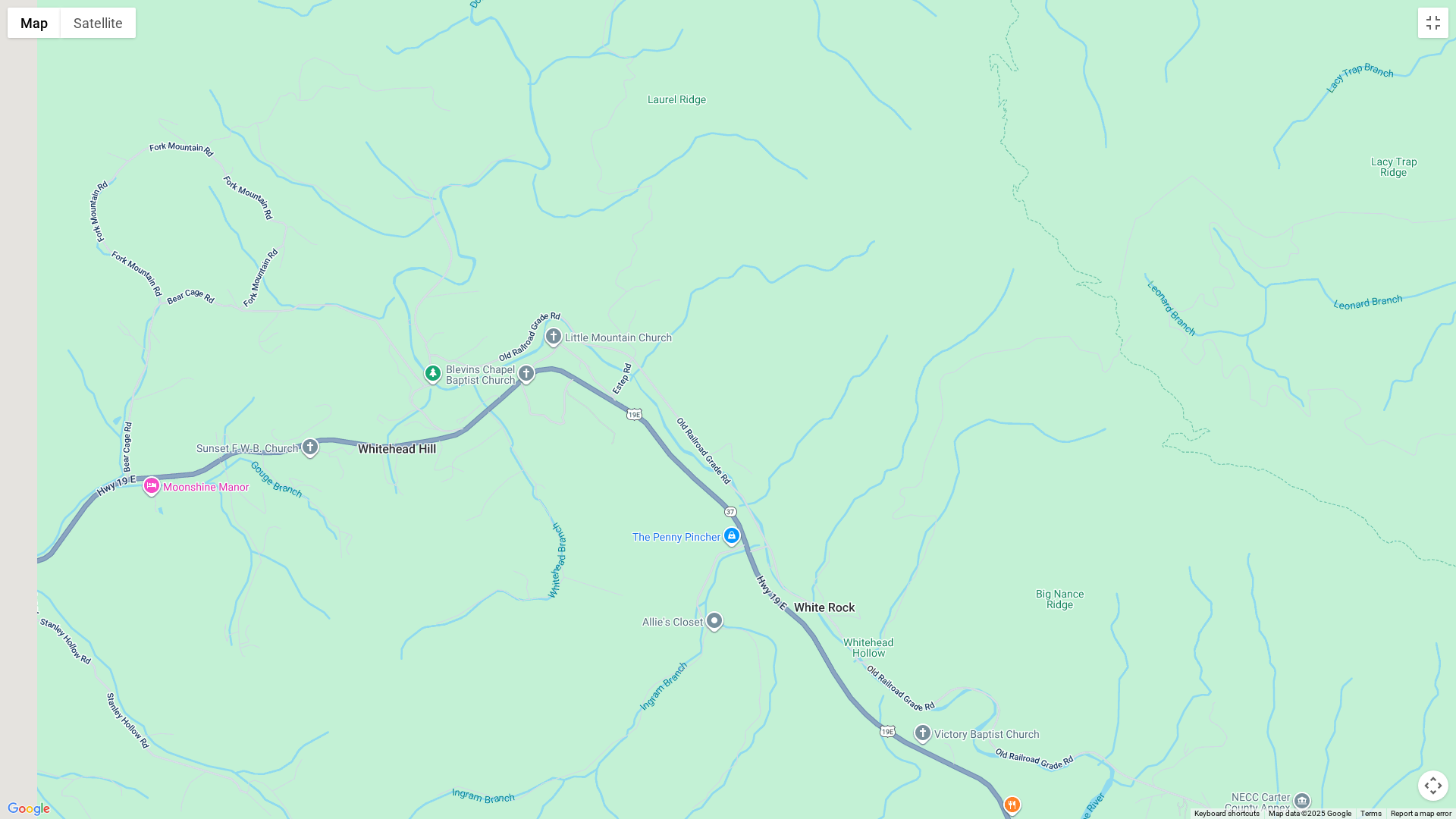
click at [545, 646] on div at bounding box center [728, 410] width 1456 height 819
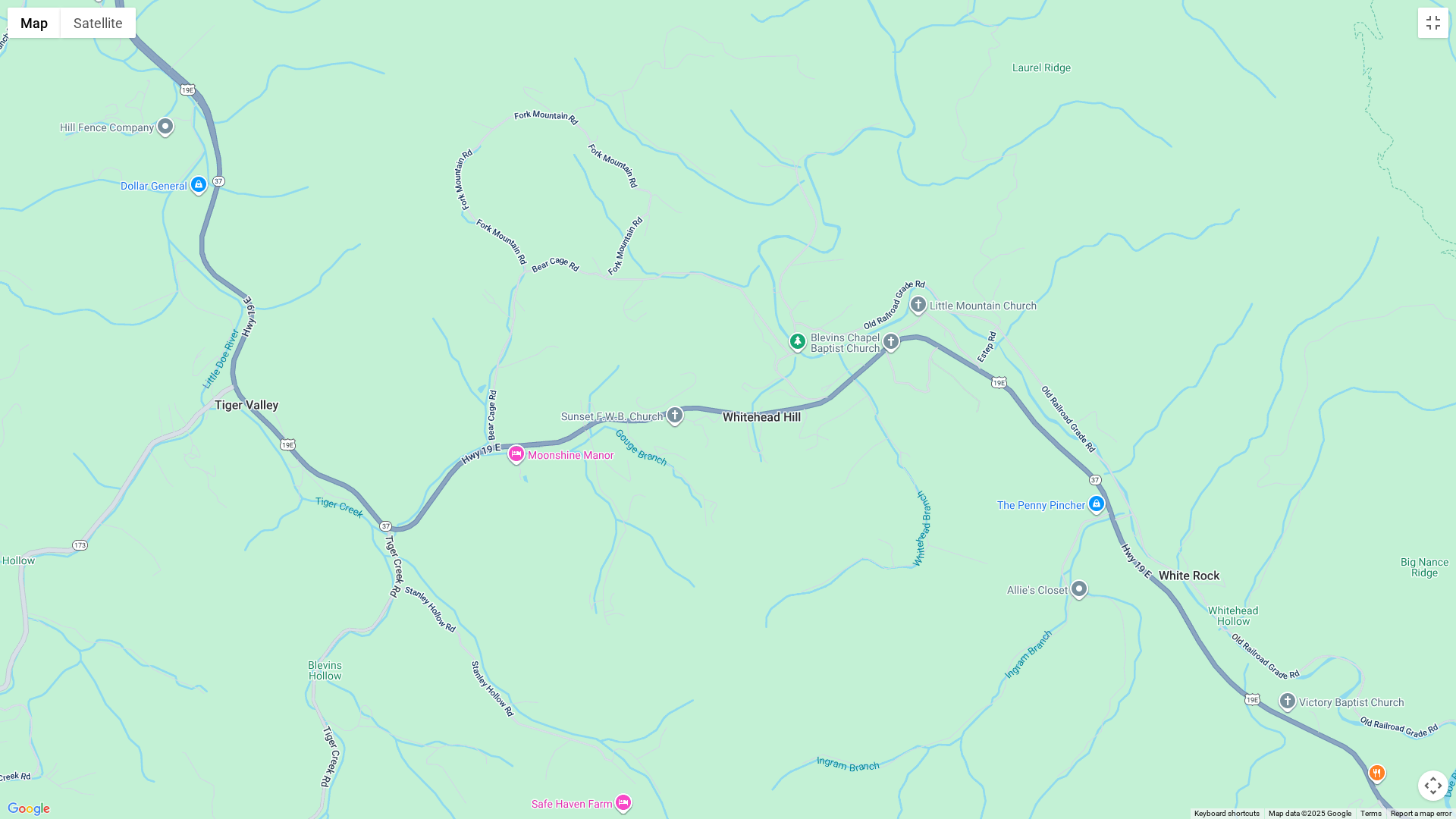
click at [478, 500] on div at bounding box center [728, 410] width 1456 height 819
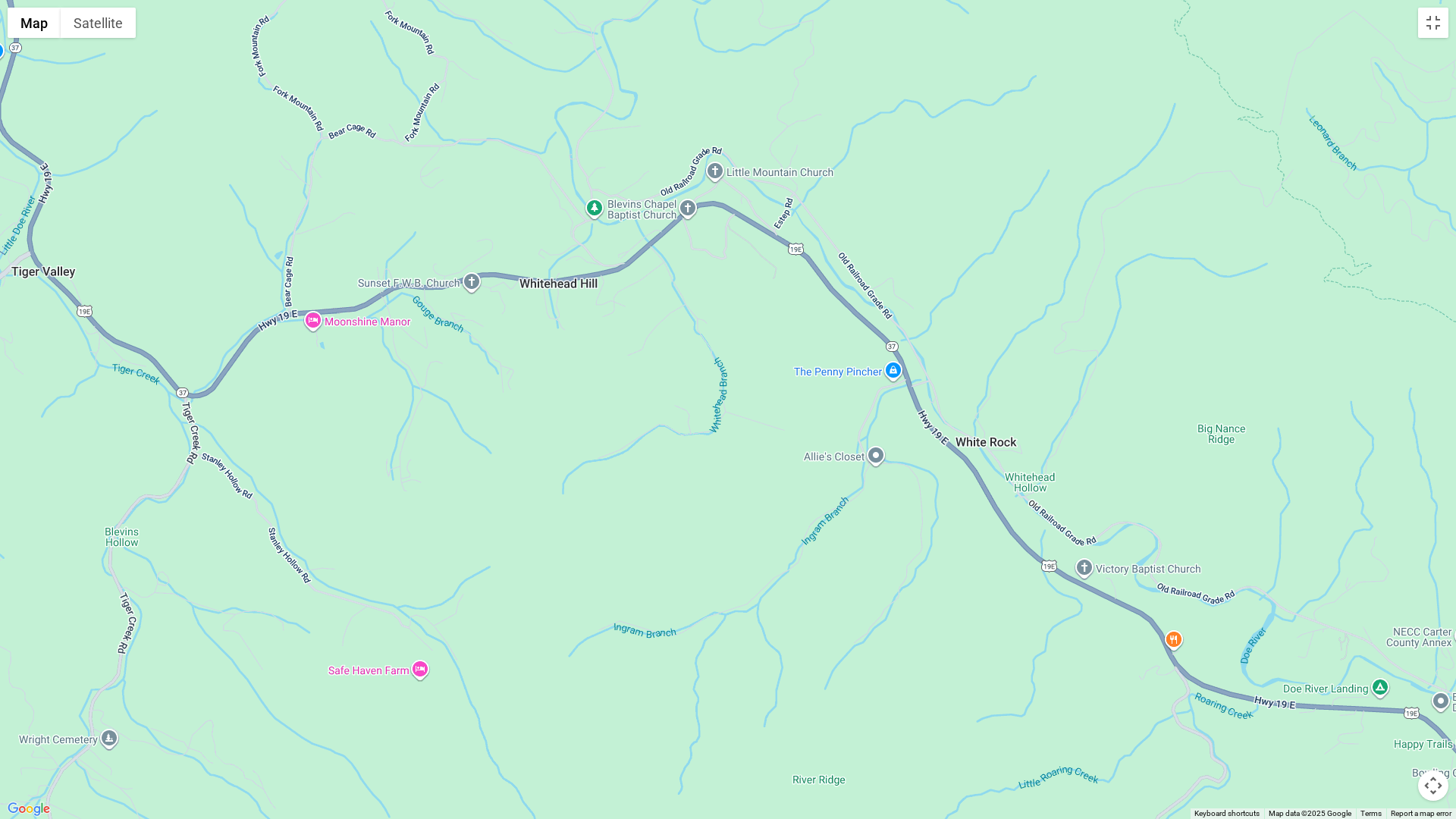
click at [391, 436] on div at bounding box center [728, 410] width 1456 height 819
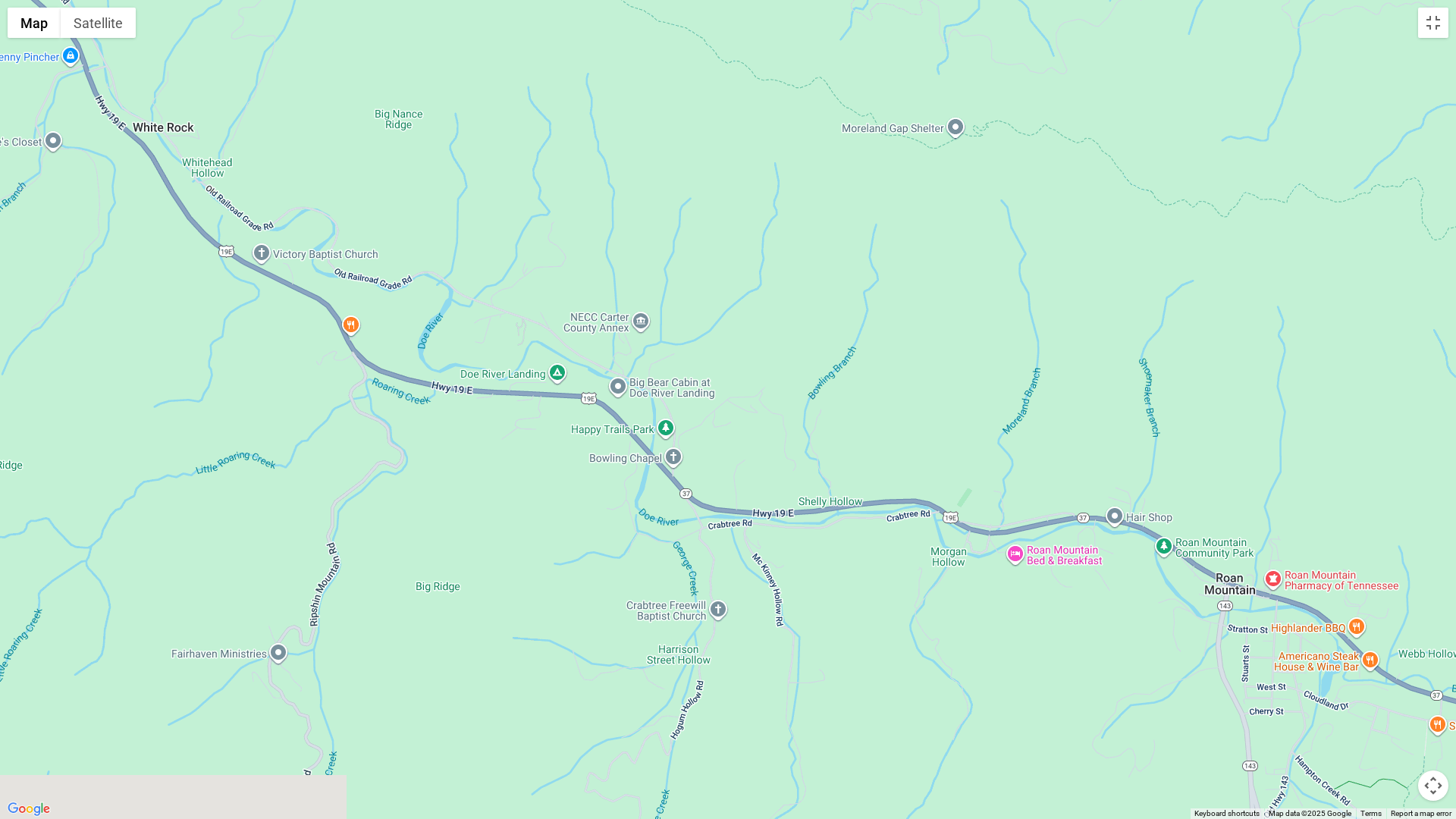
click at [336, 434] on div at bounding box center [728, 410] width 1456 height 819
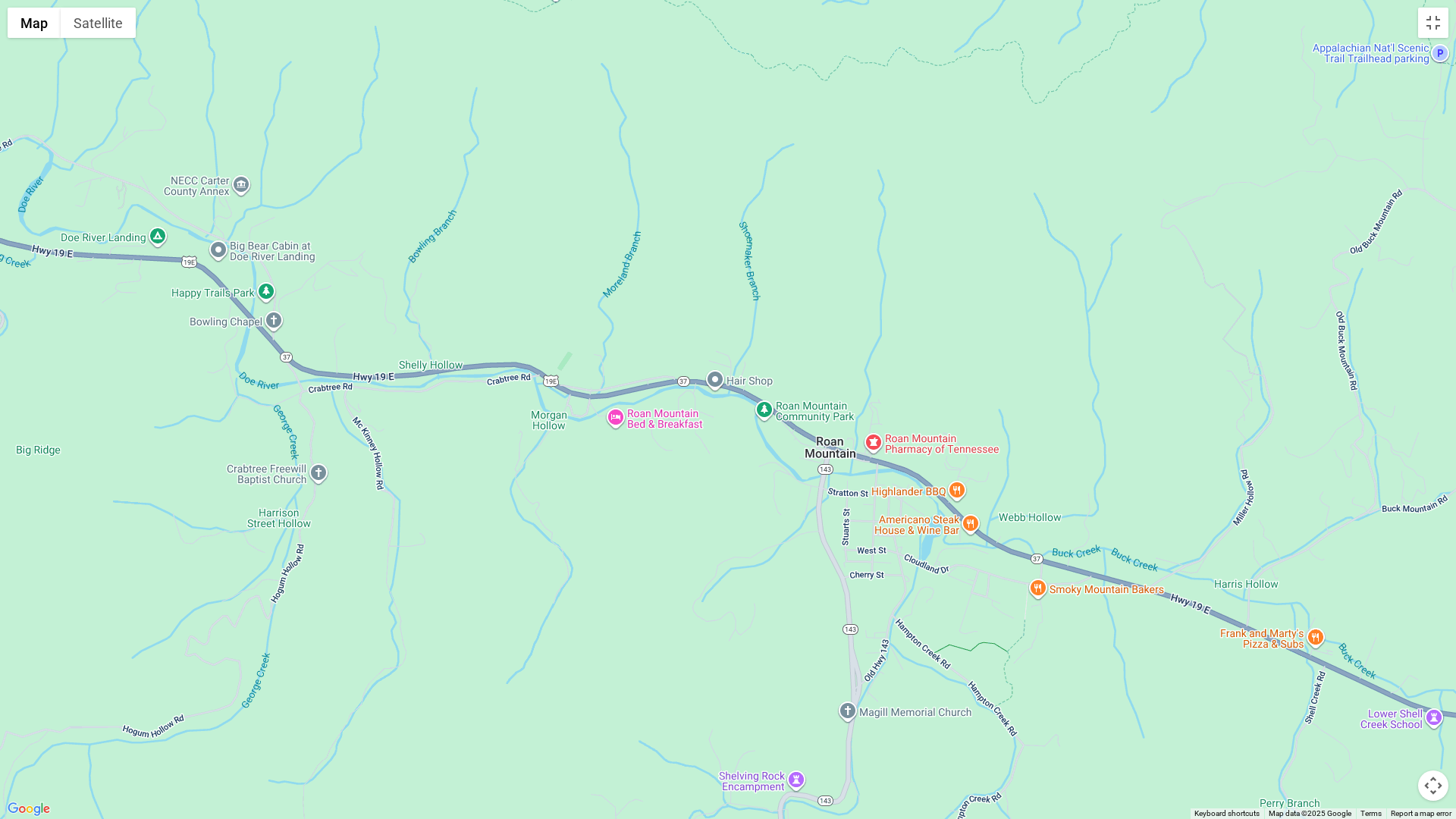
click at [281, 420] on div at bounding box center [728, 410] width 1456 height 819
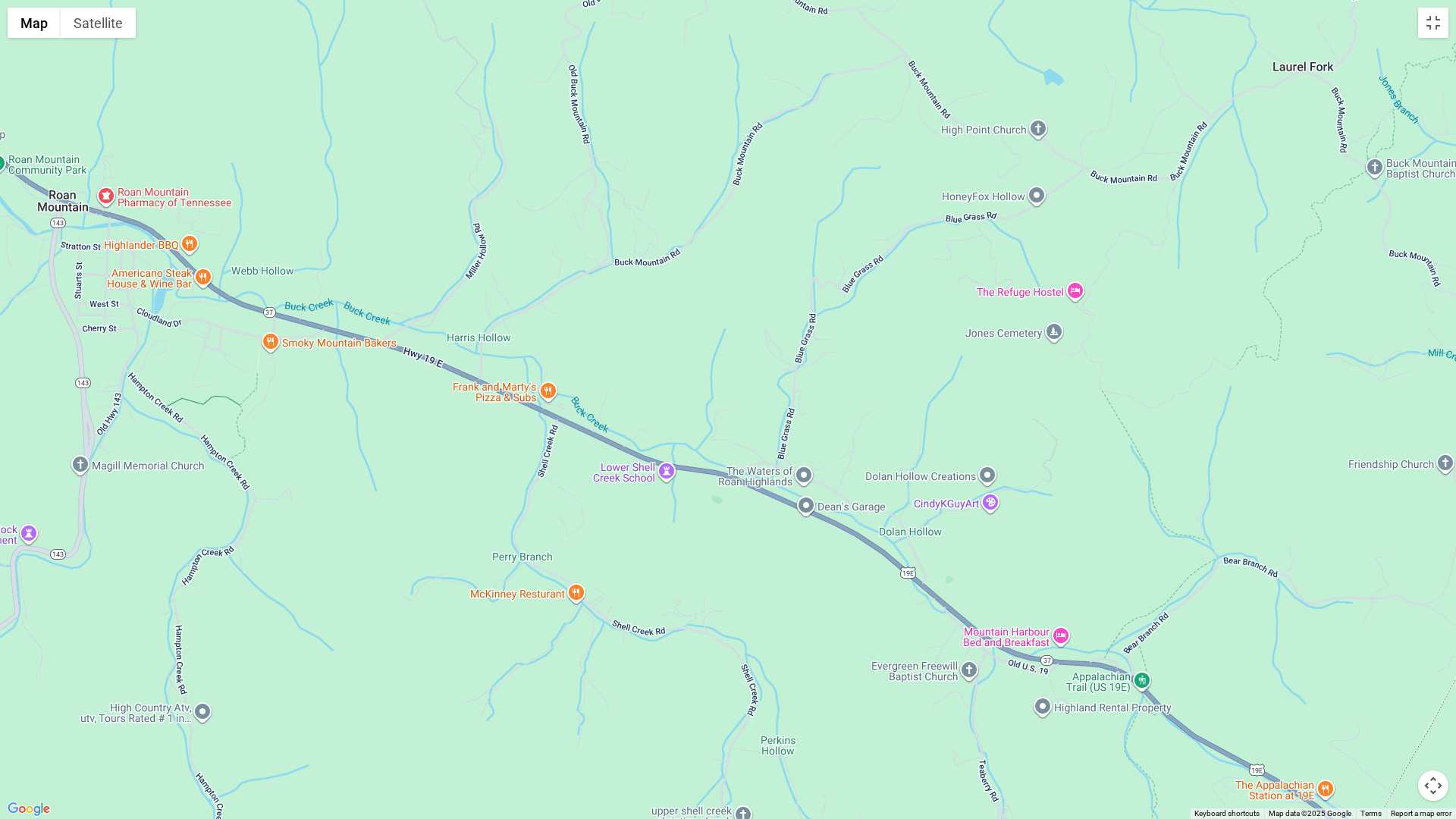
click at [157, 430] on div at bounding box center [728, 410] width 1456 height 819
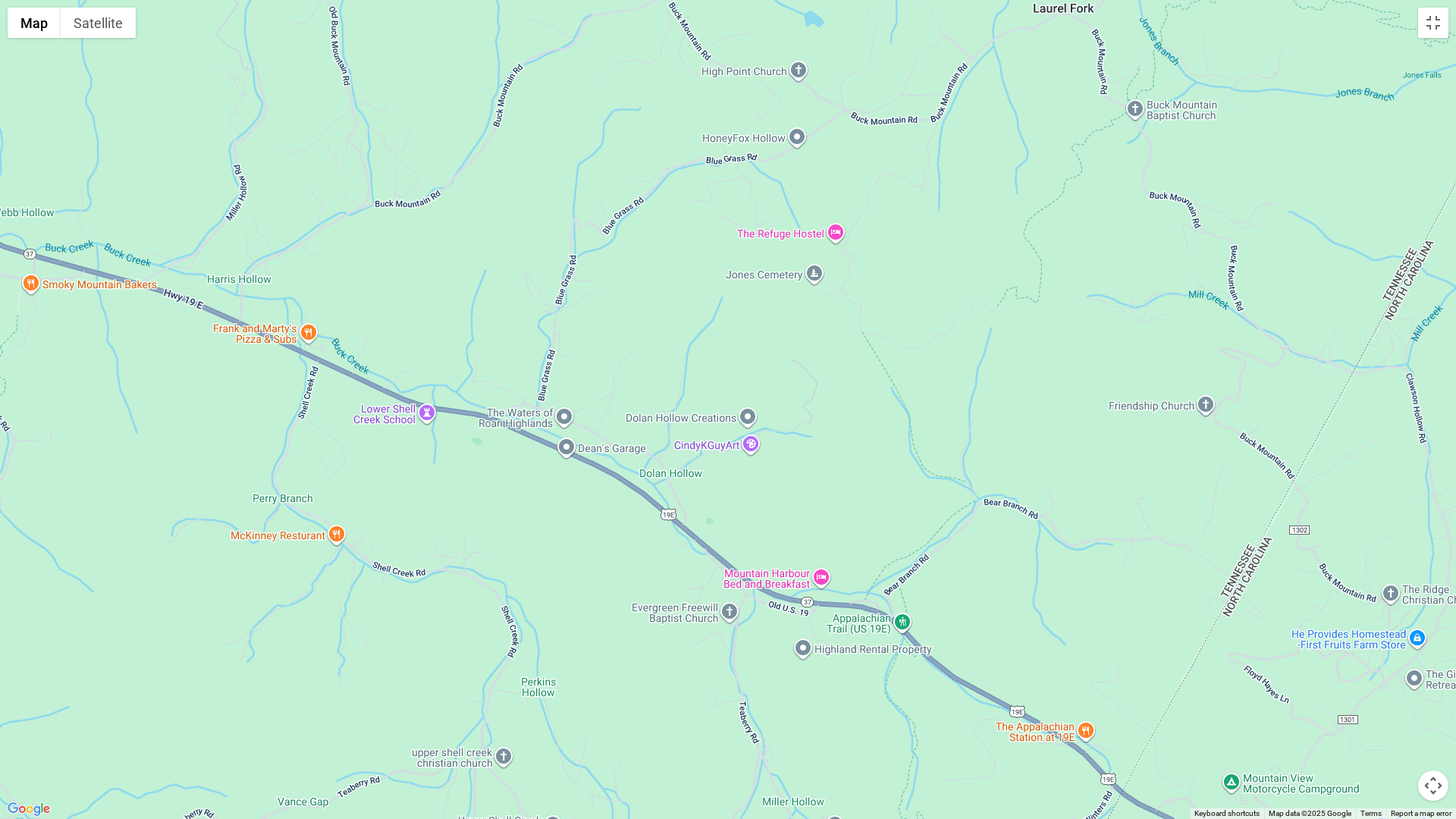
click at [144, 435] on div at bounding box center [728, 410] width 1456 height 819
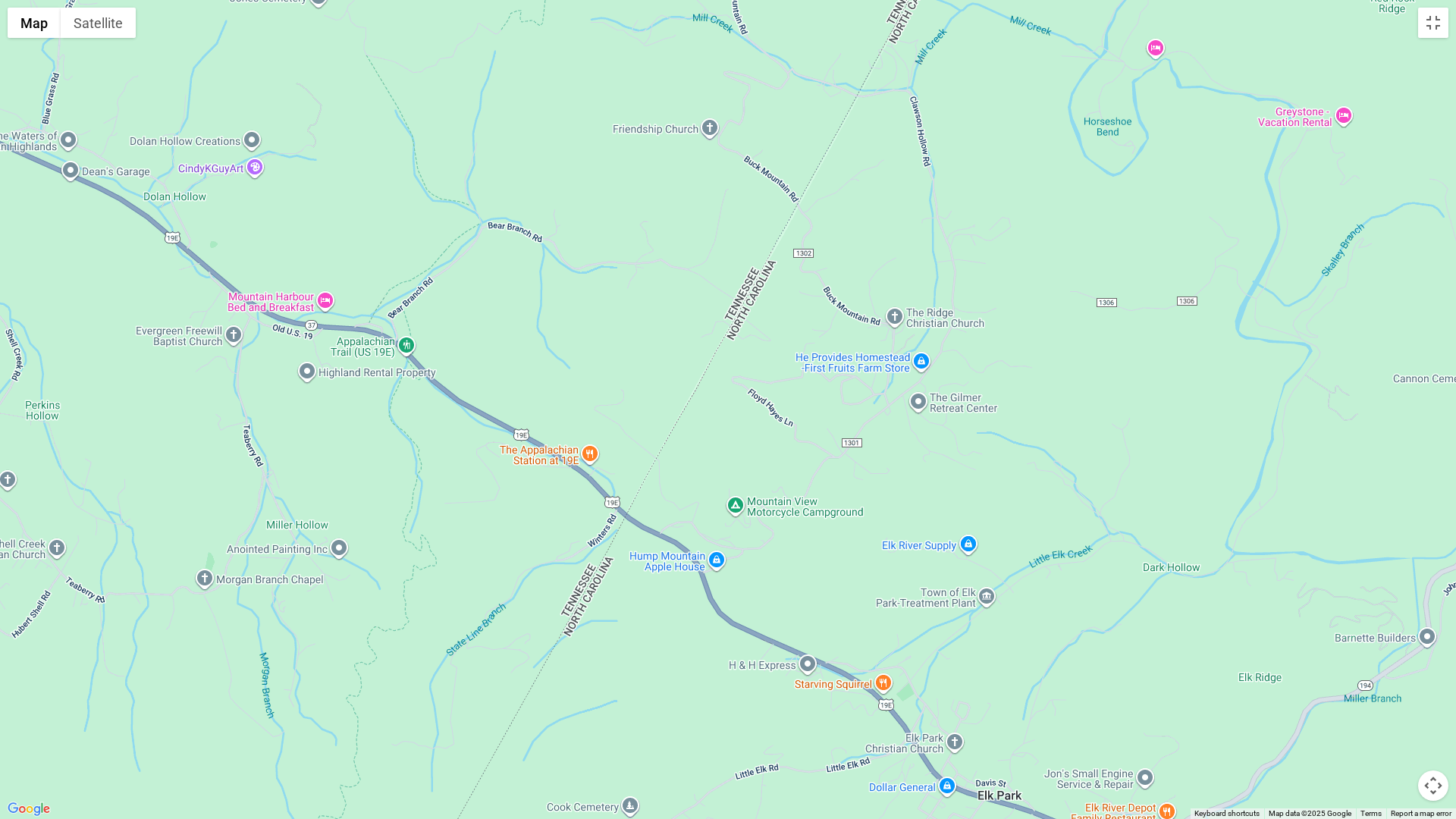
click at [210, 391] on div at bounding box center [728, 410] width 1456 height 819
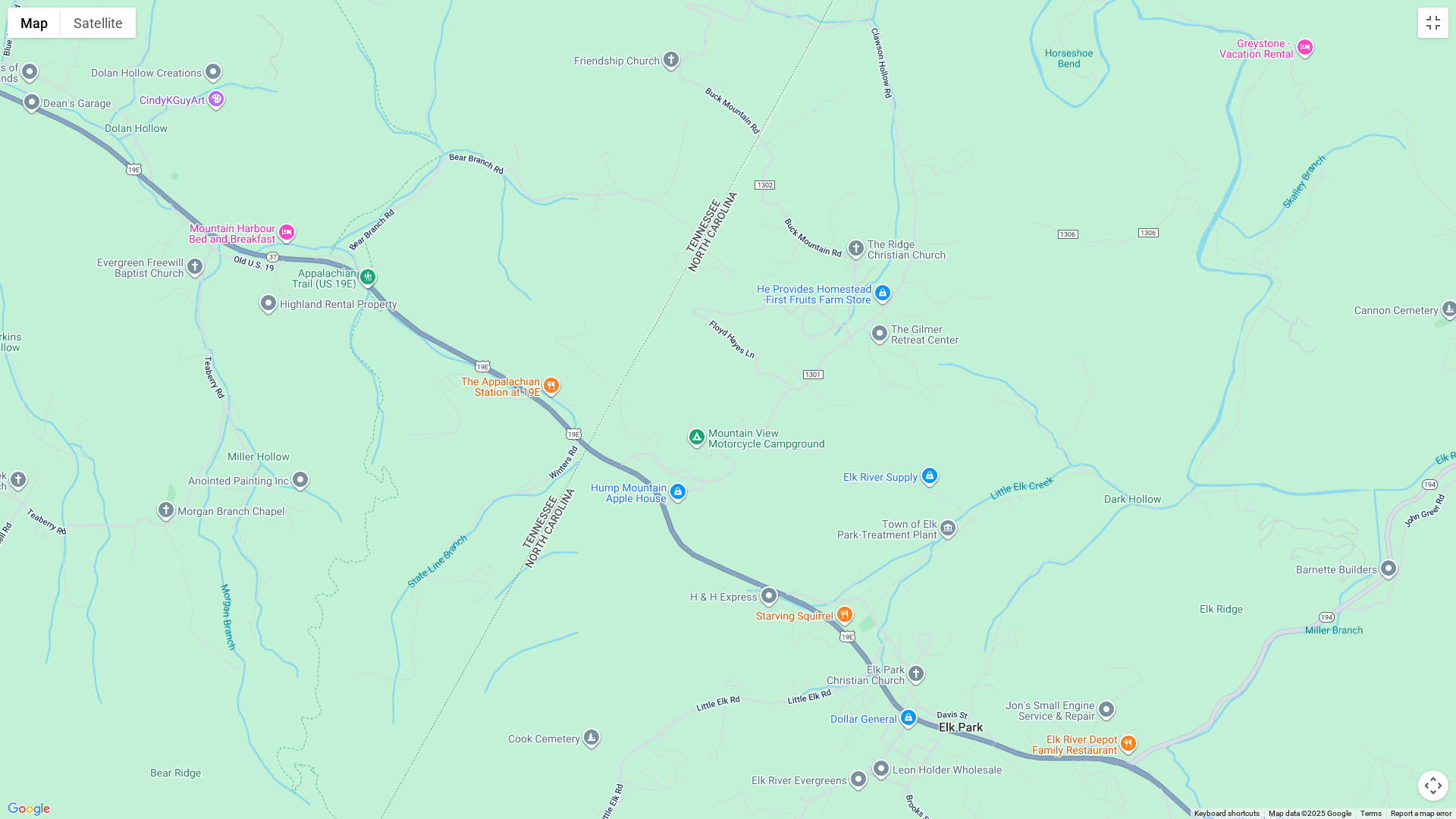
click at [262, 438] on div at bounding box center [728, 410] width 1456 height 819
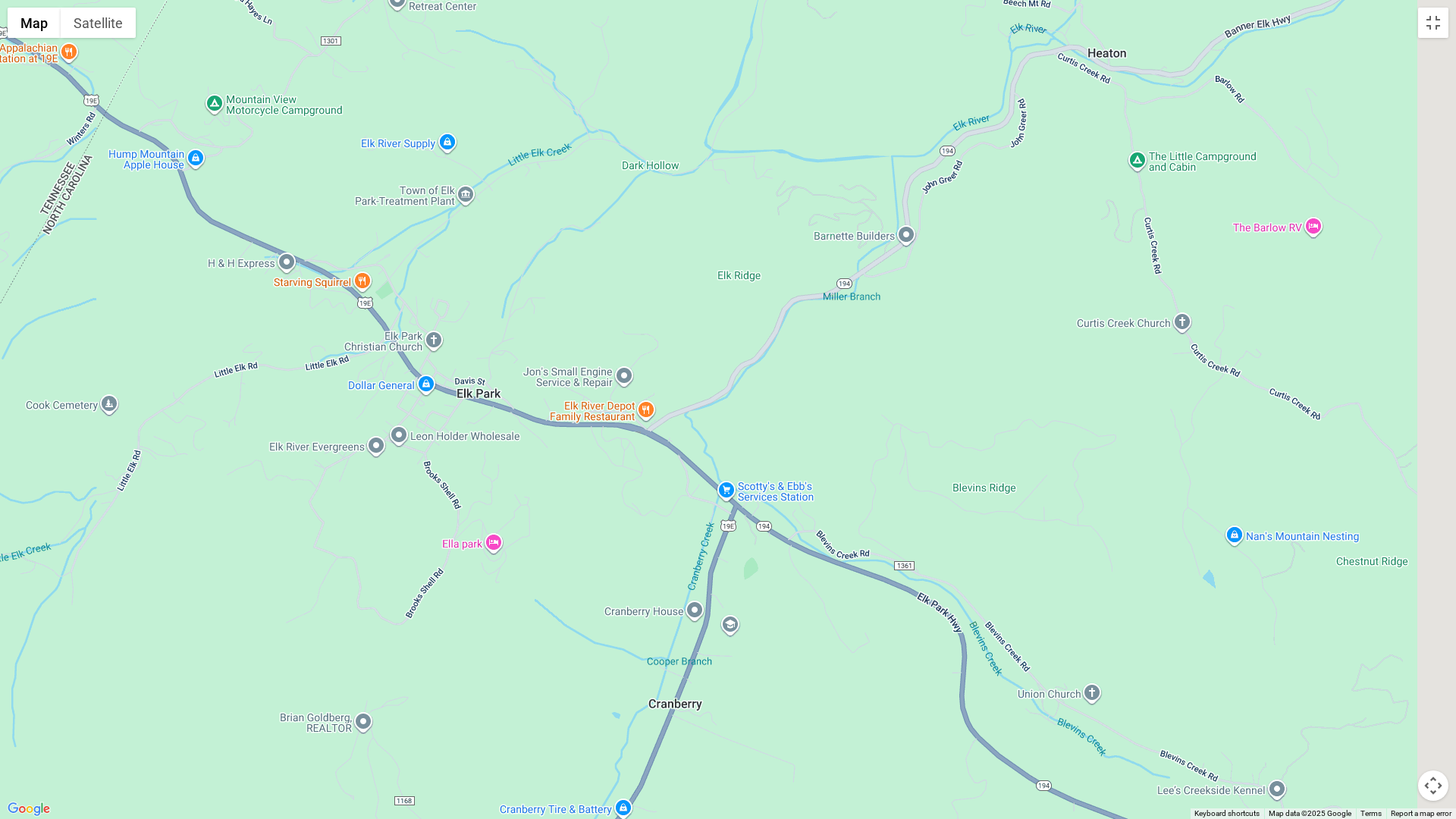
click at [223, 421] on div at bounding box center [728, 410] width 1456 height 819
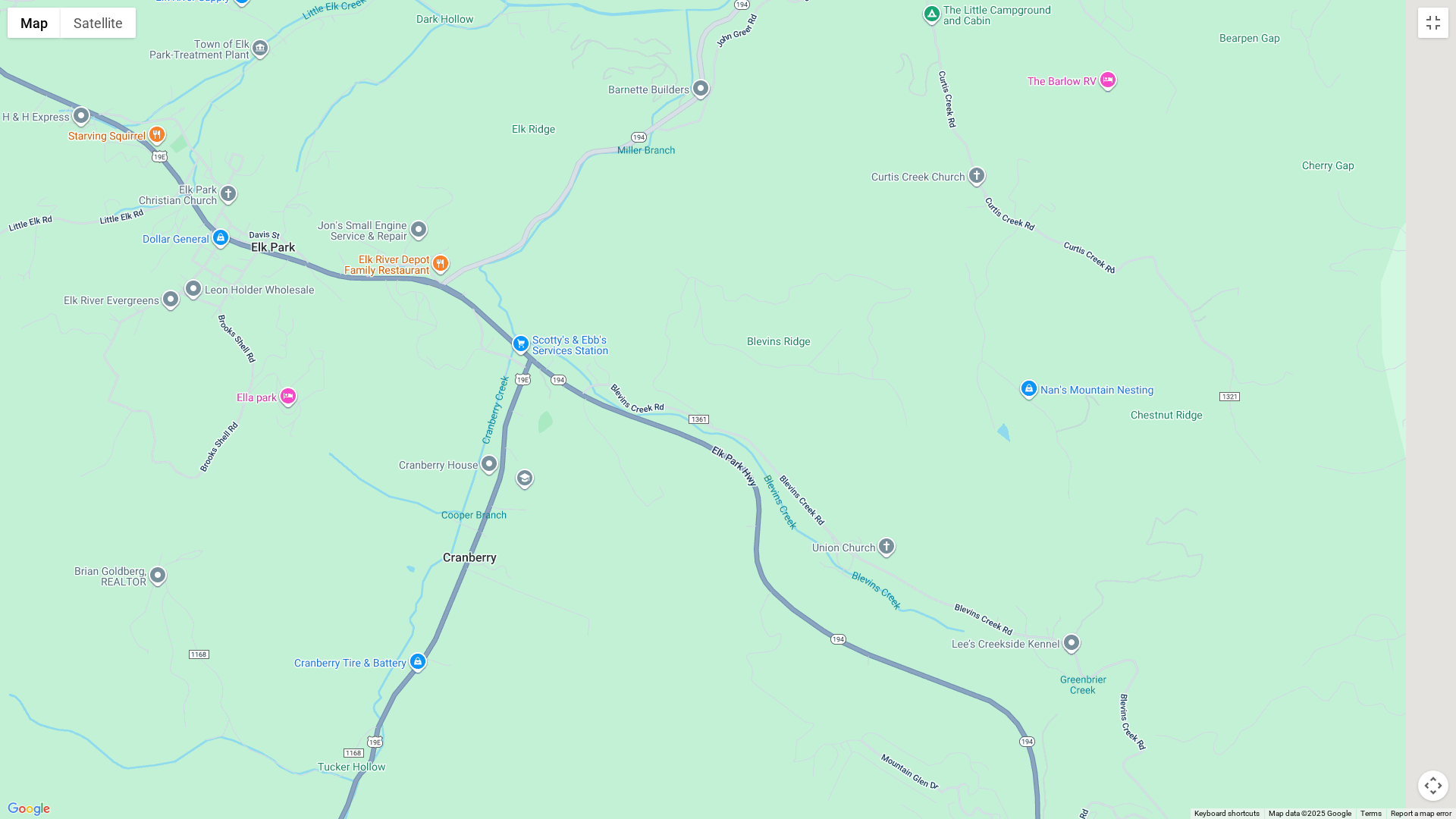
click at [138, 373] on div at bounding box center [728, 410] width 1456 height 819
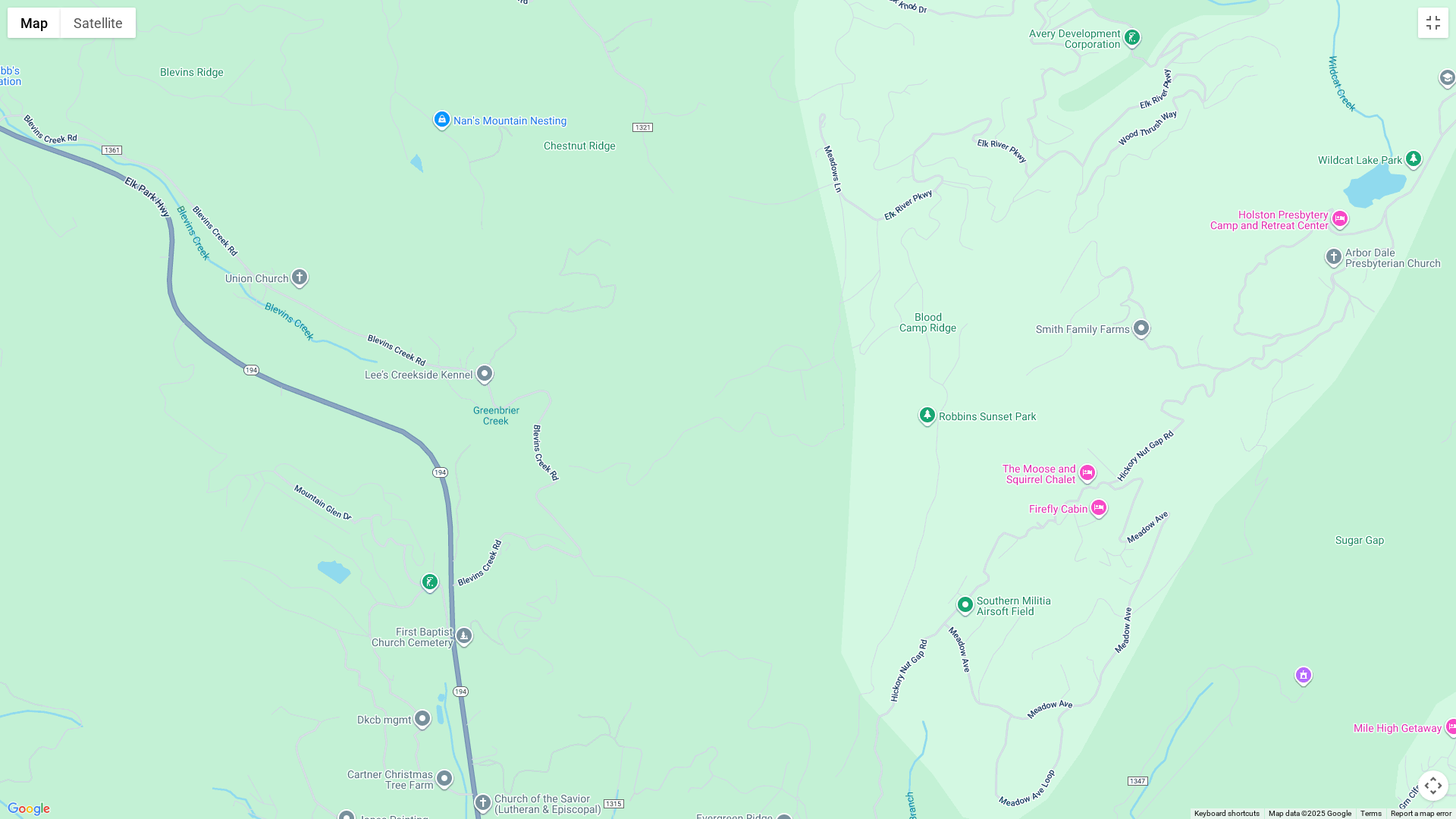
click at [392, 497] on div at bounding box center [728, 410] width 1456 height 819
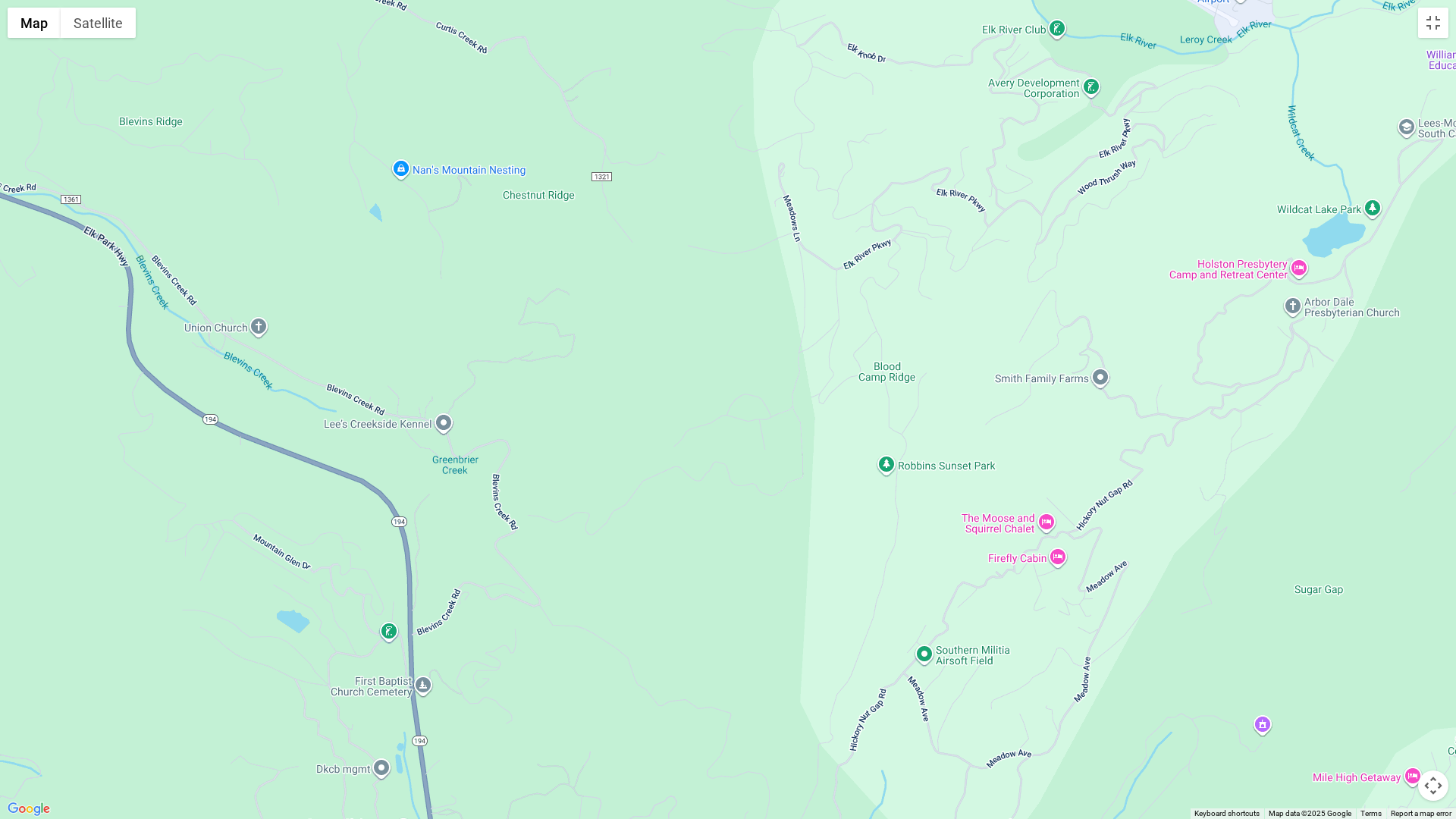
click at [366, 539] on div at bounding box center [728, 410] width 1456 height 819
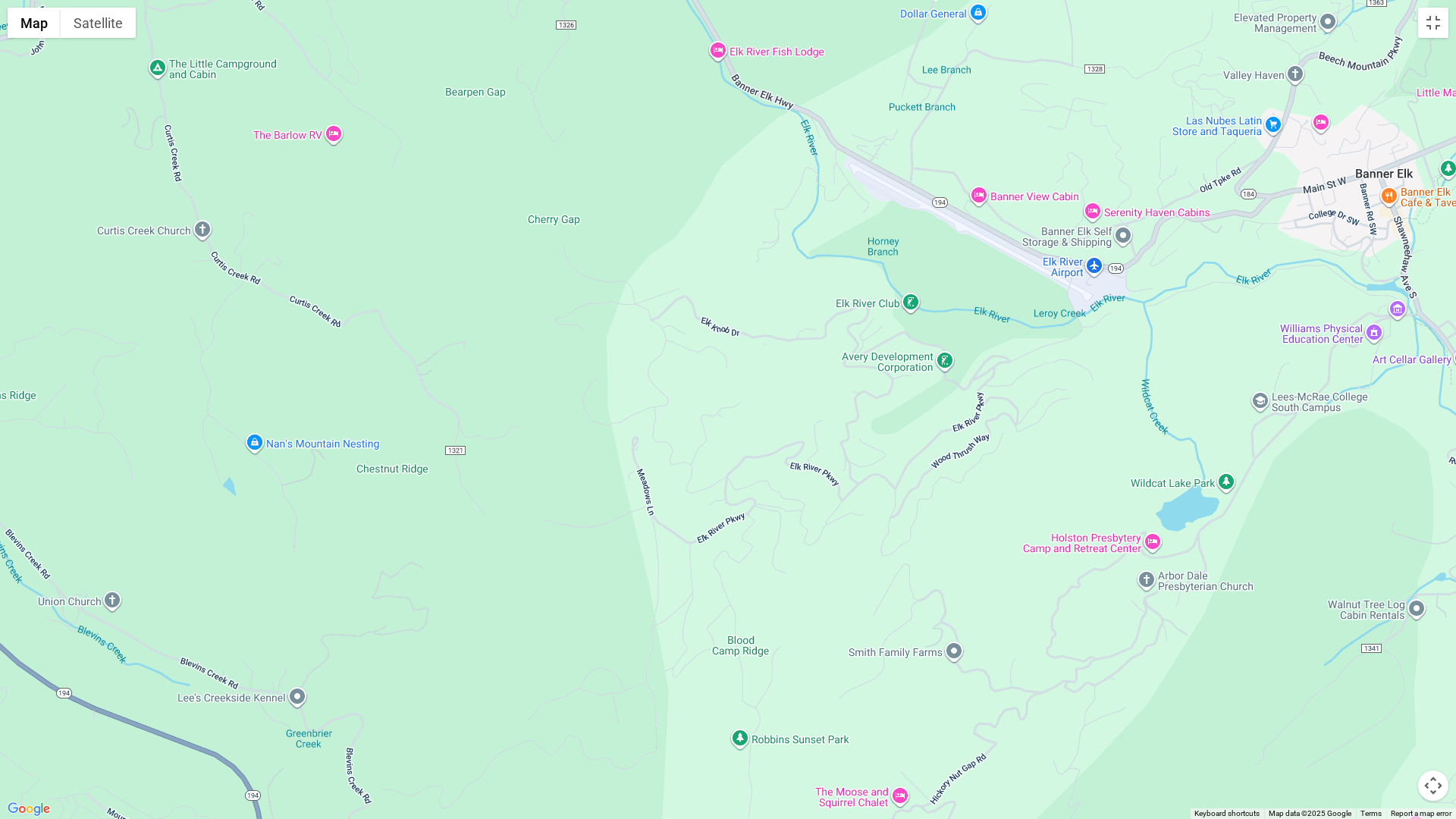
click at [267, 489] on div at bounding box center [728, 410] width 1456 height 819
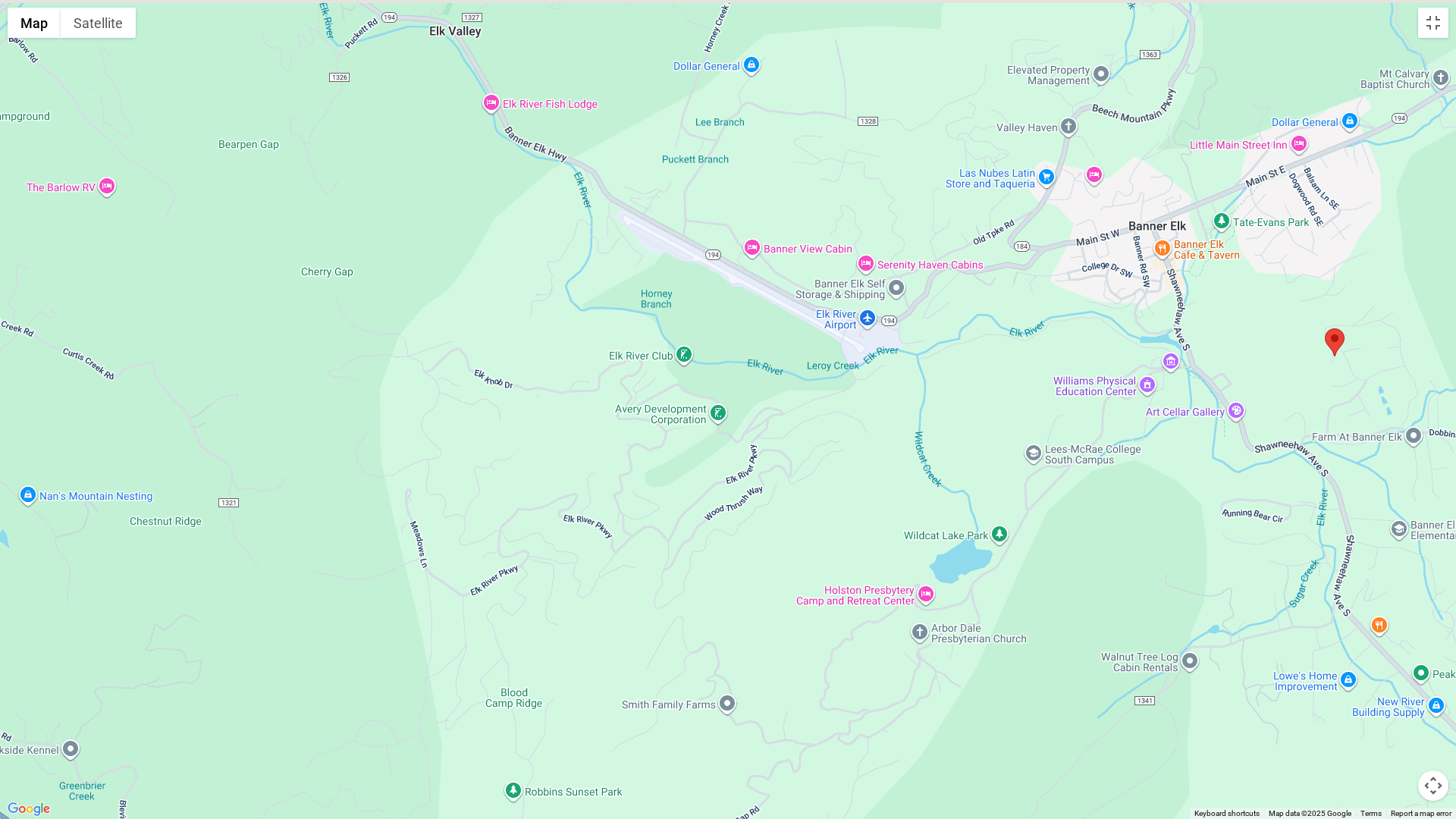
click at [309, 473] on div at bounding box center [728, 410] width 1456 height 819
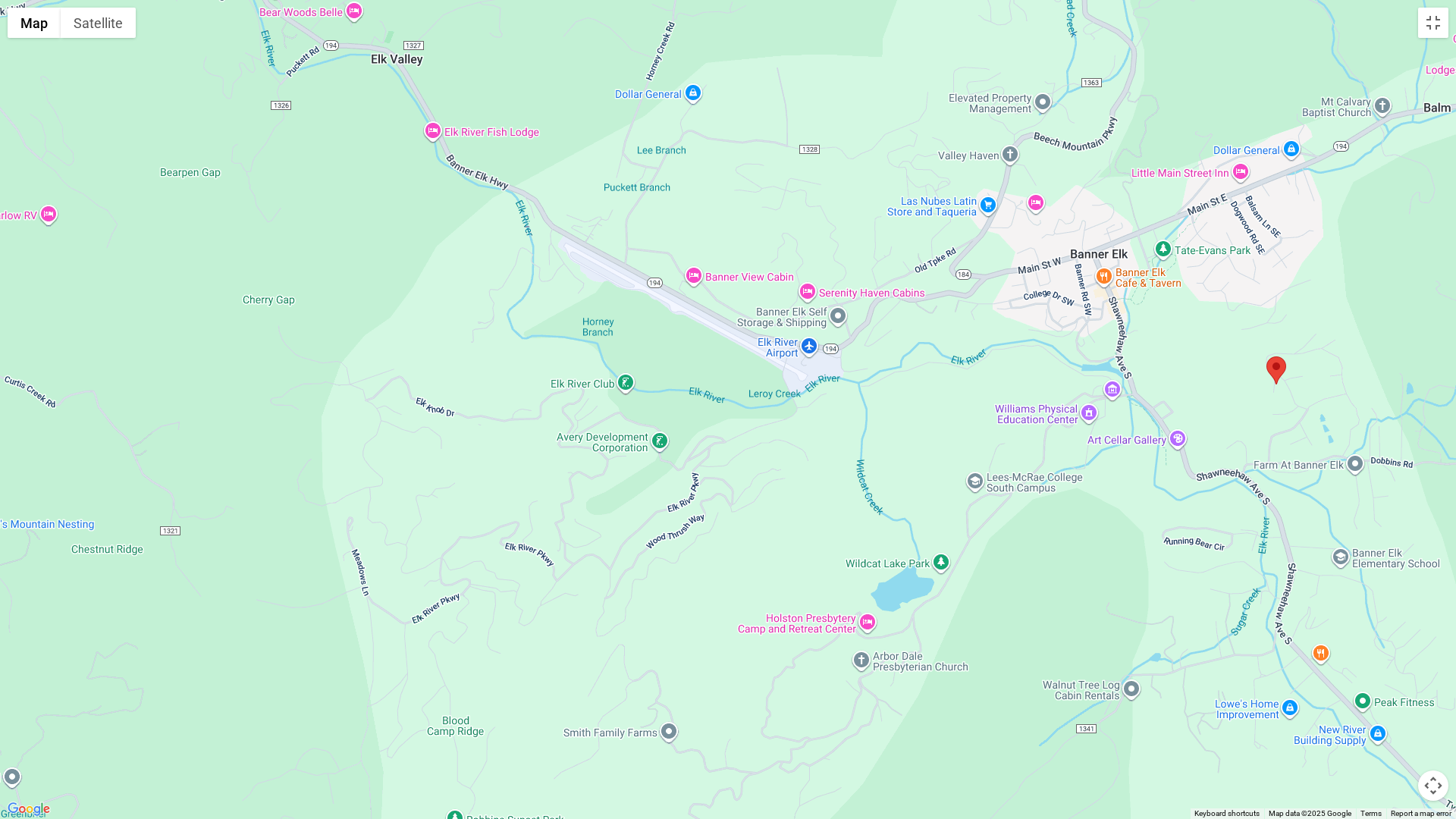
click at [325, 476] on div at bounding box center [728, 410] width 1456 height 819
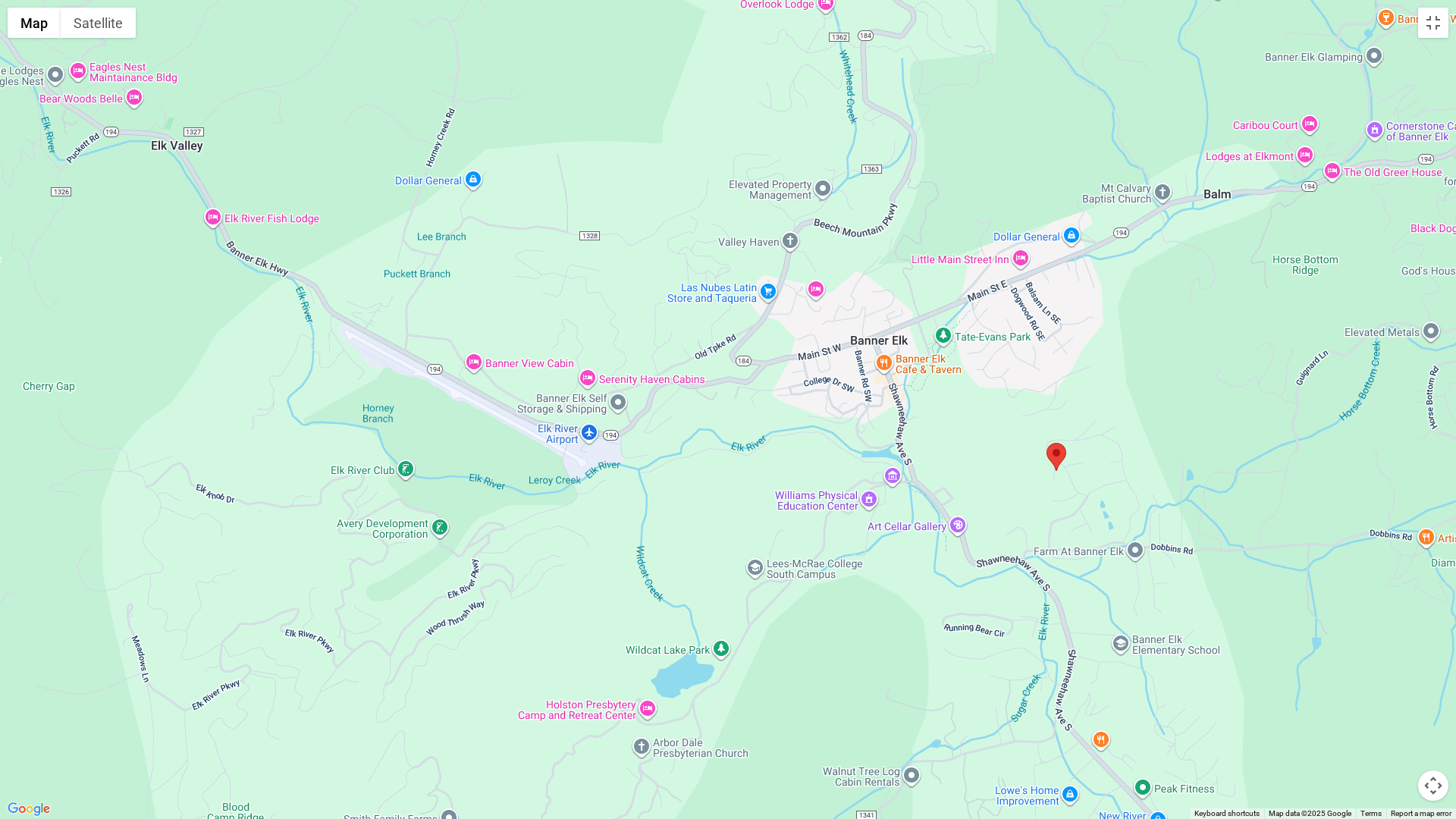
click at [300, 470] on div at bounding box center [728, 410] width 1456 height 819
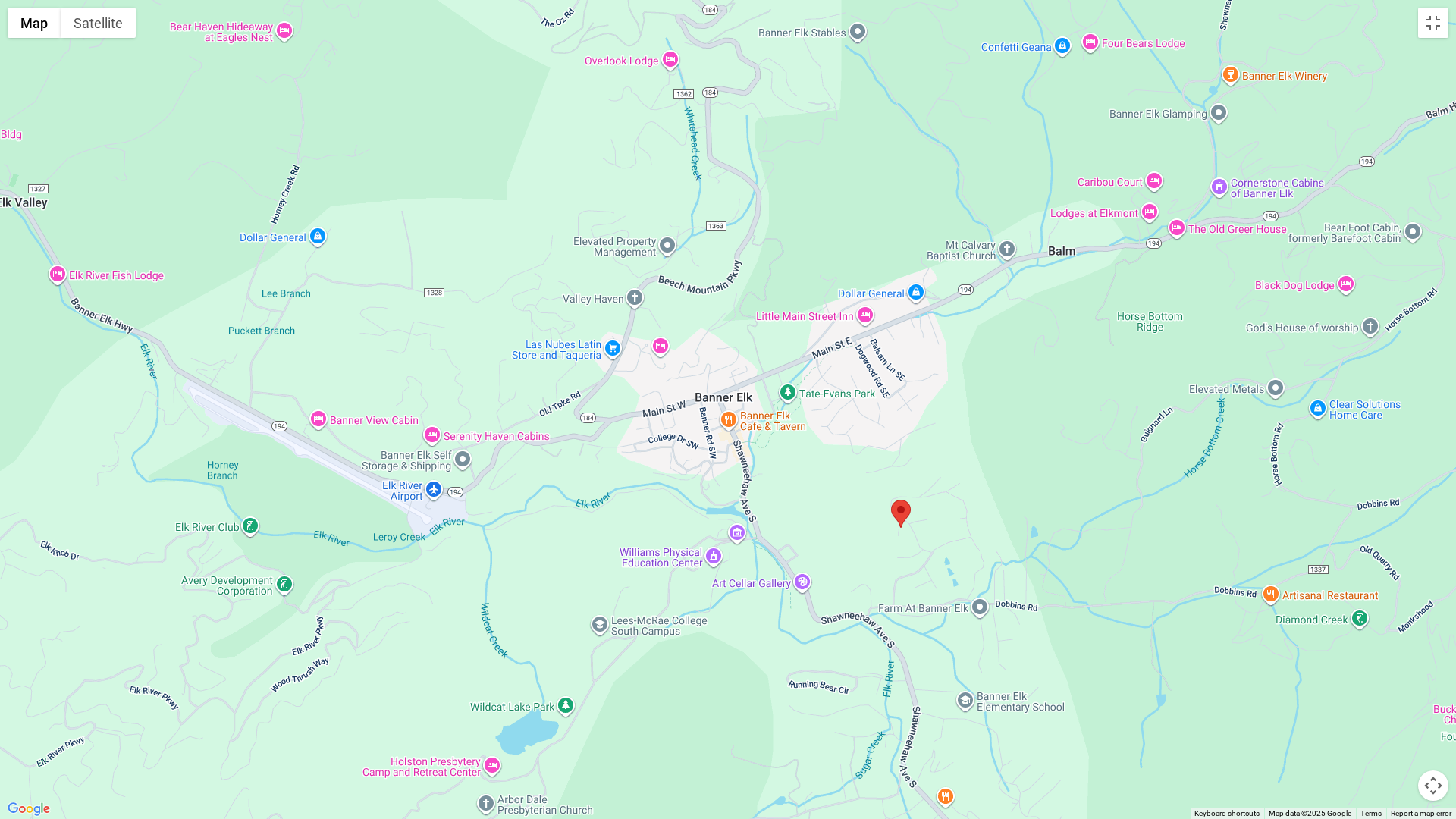
click at [377, 518] on div at bounding box center [728, 410] width 1456 height 819
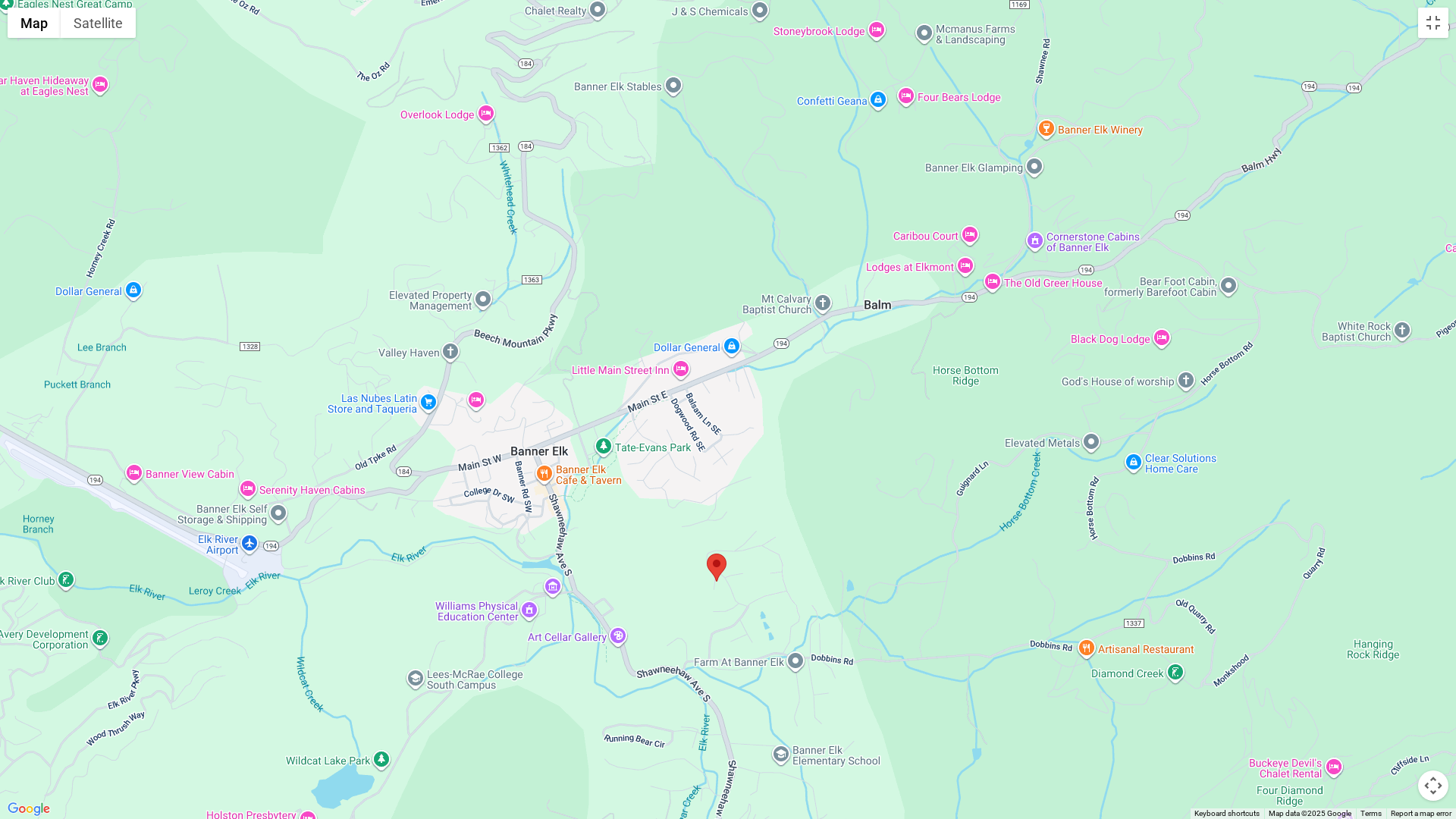
click at [428, 473] on div at bounding box center [728, 410] width 1456 height 819
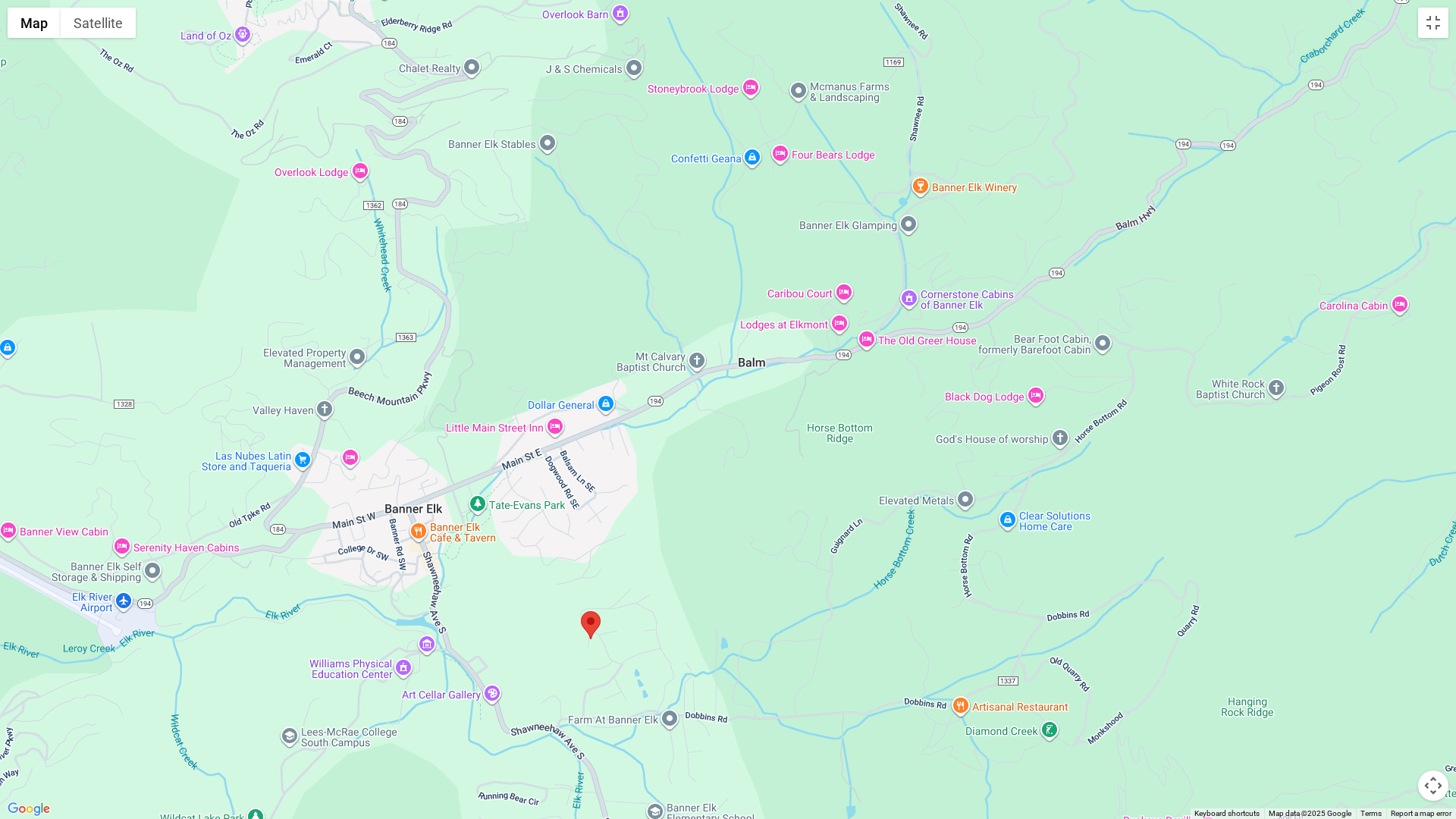
click at [523, 490] on div at bounding box center [728, 410] width 1456 height 819
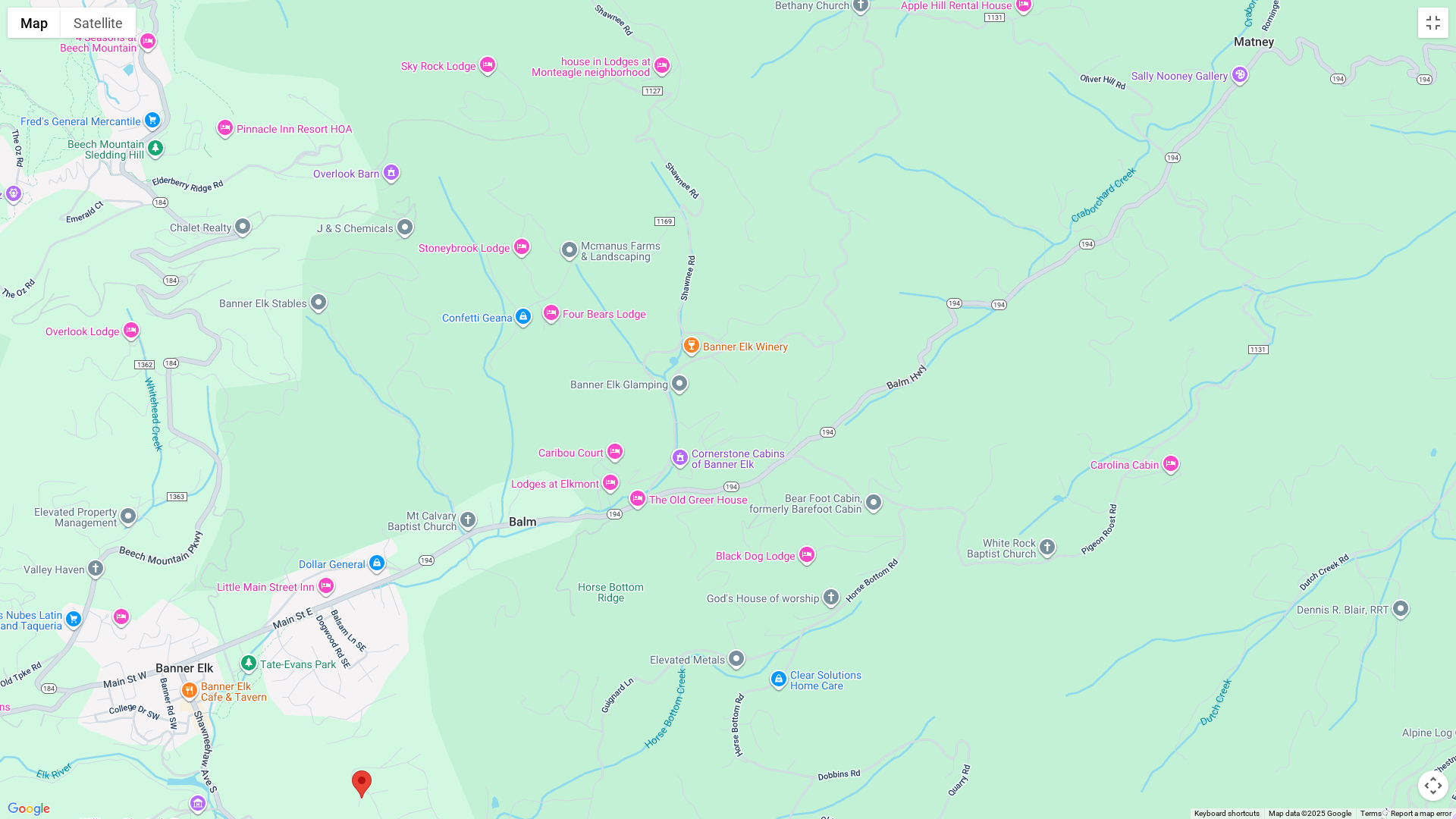
click at [799, 590] on div at bounding box center [728, 410] width 1456 height 819
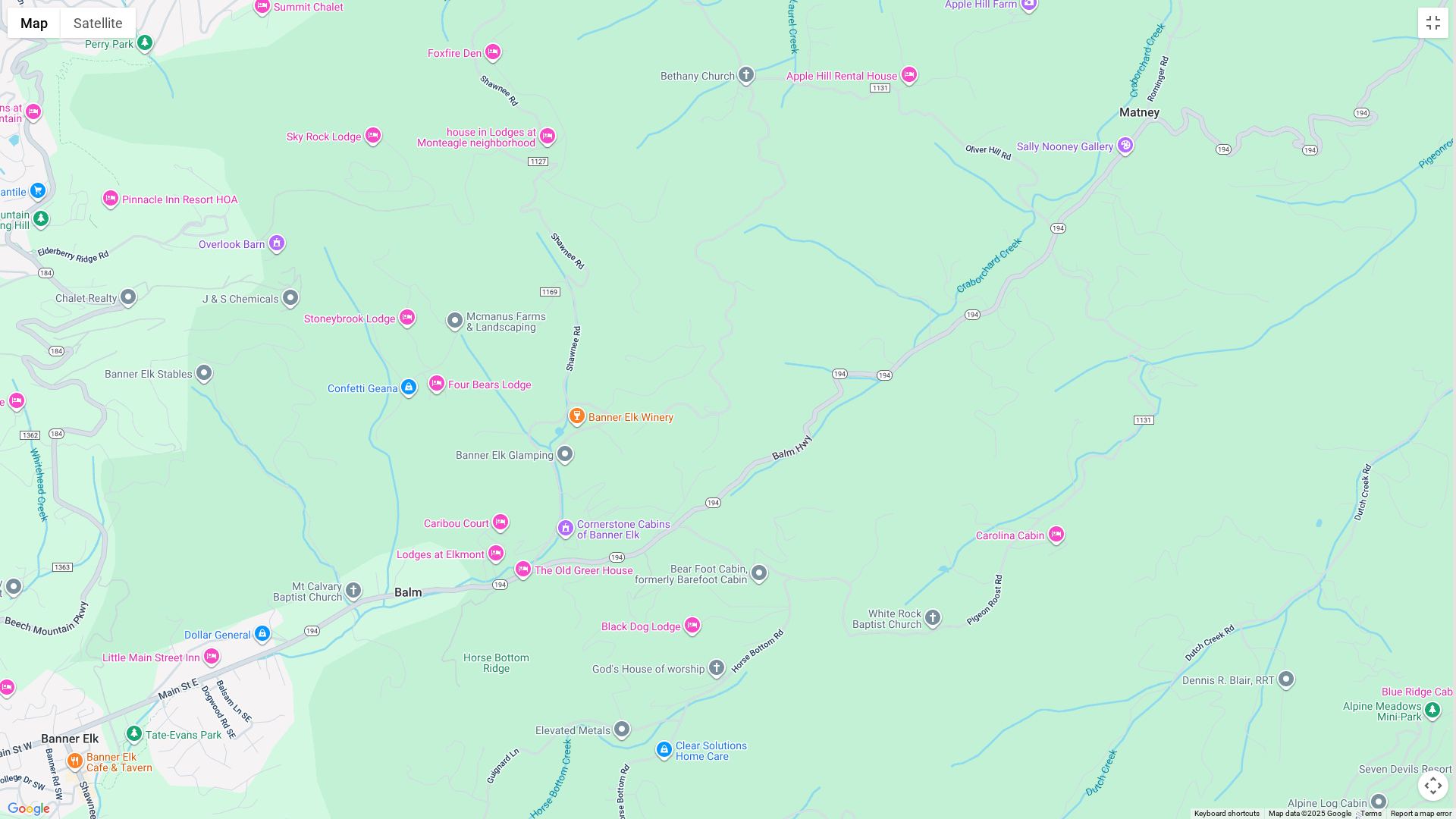
click at [926, 626] on div at bounding box center [728, 410] width 1456 height 819
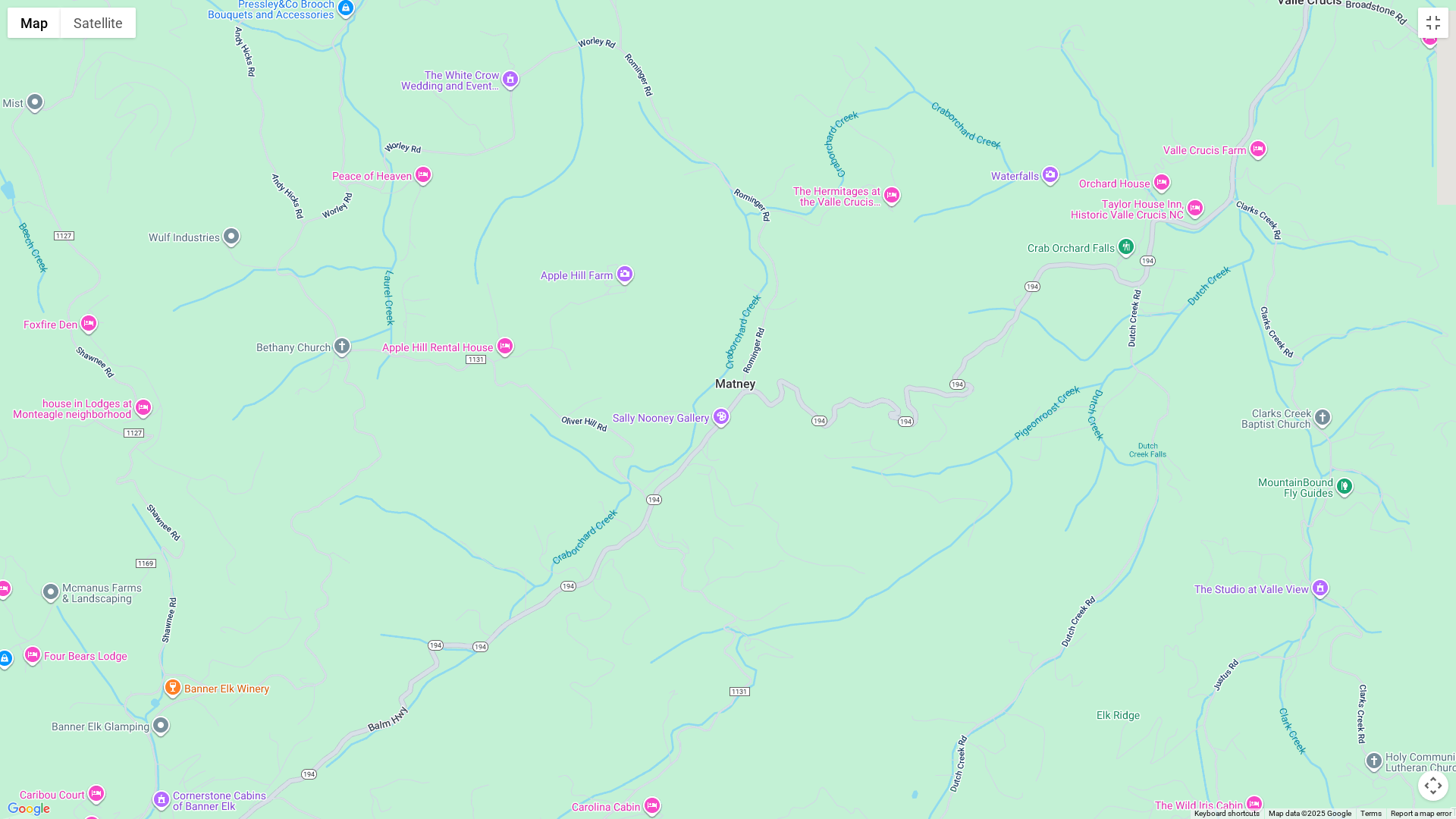
click at [864, 537] on div at bounding box center [728, 410] width 1456 height 819
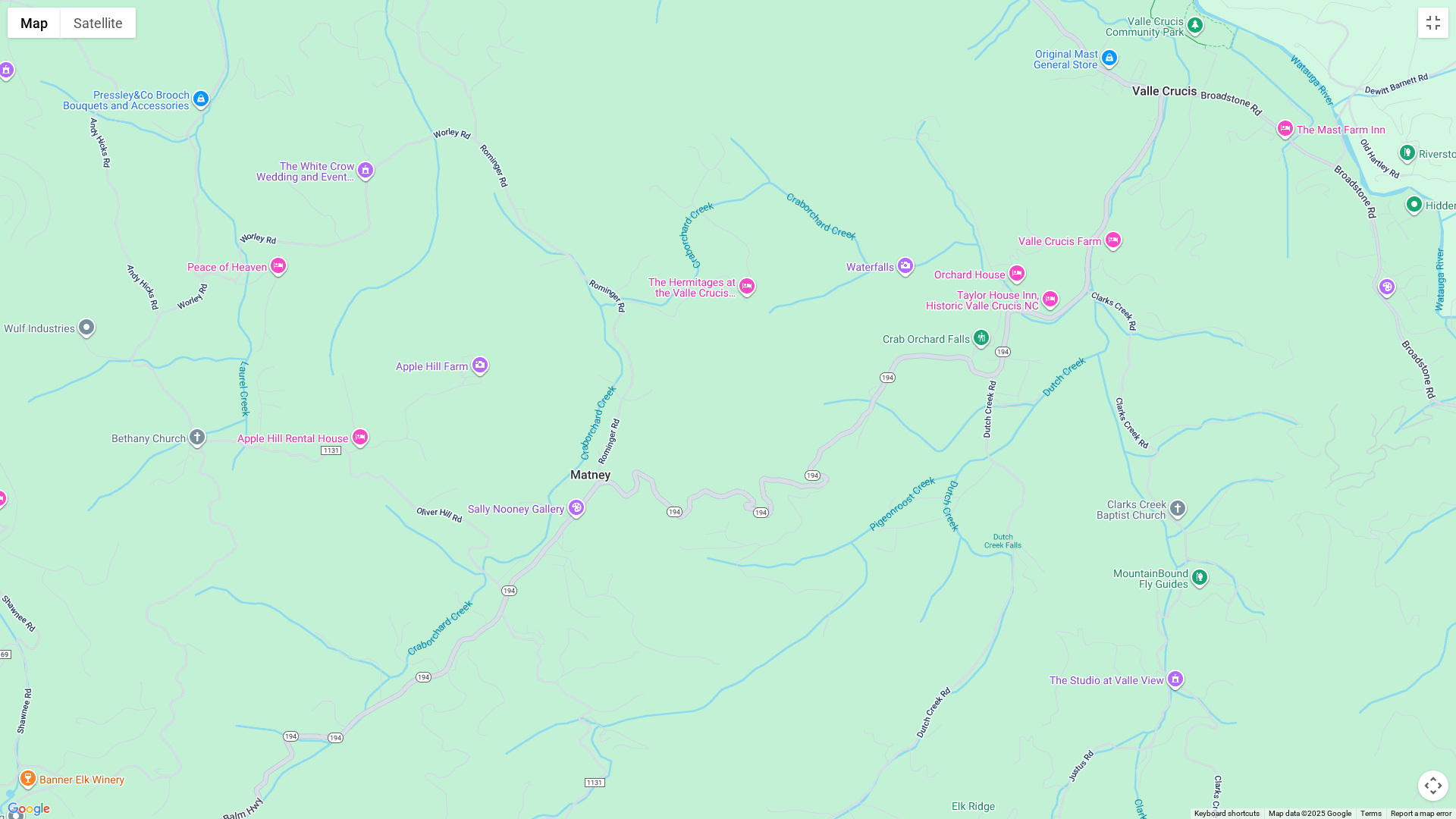
click at [895, 548] on div at bounding box center [728, 410] width 1456 height 819
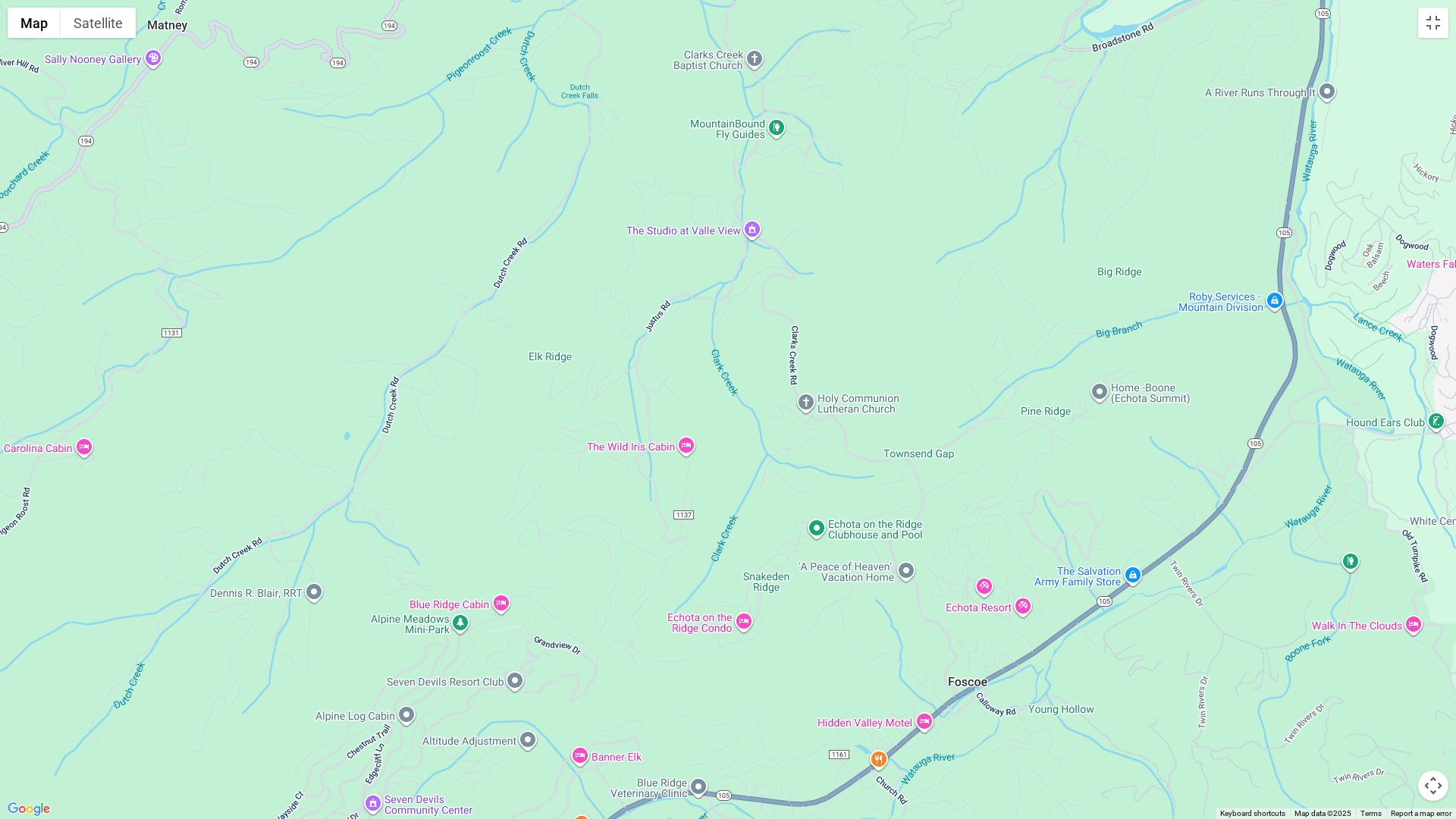
click at [625, 21] on div at bounding box center [728, 410] width 1456 height 819
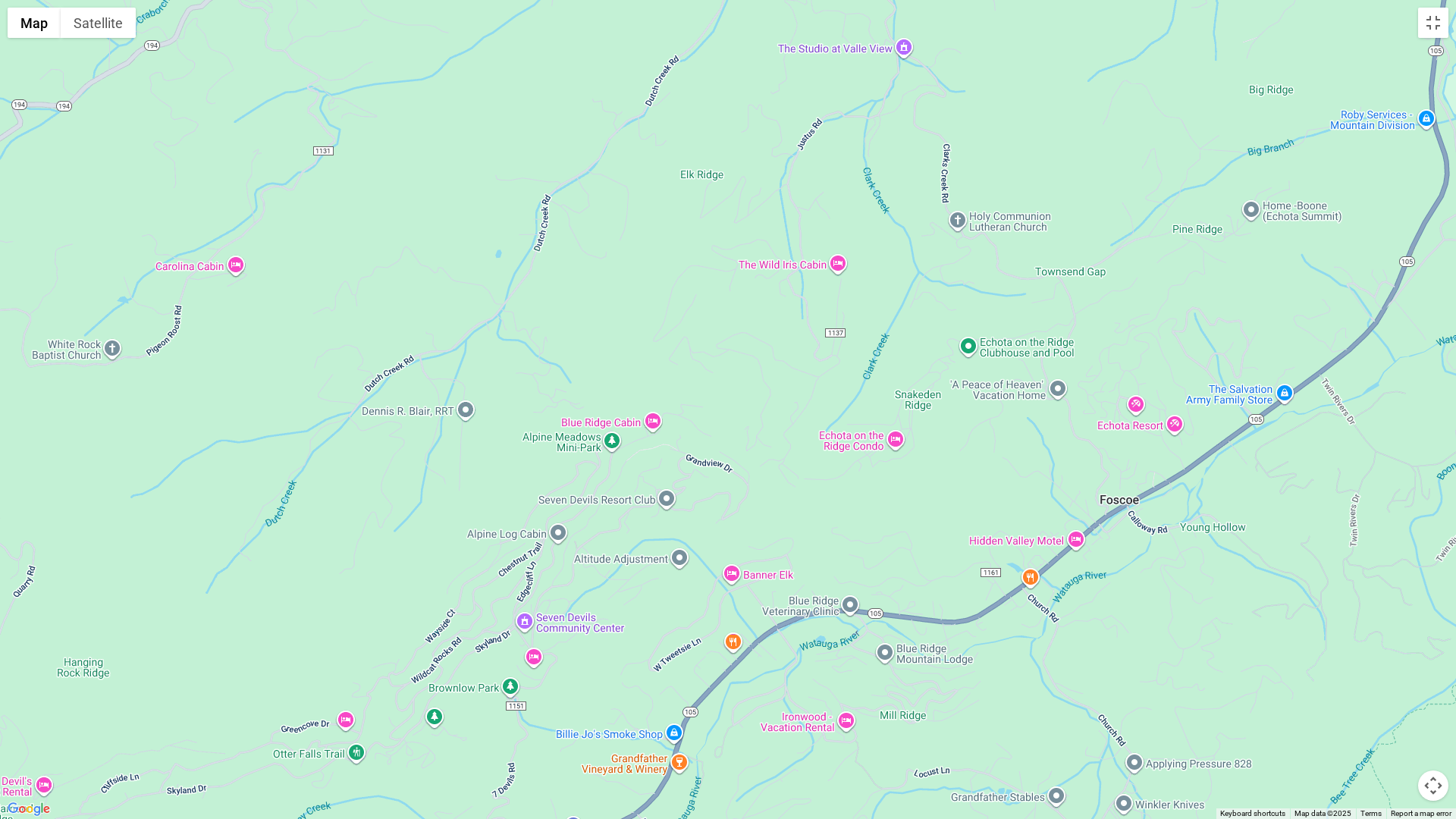
click at [651, 169] on div at bounding box center [728, 410] width 1456 height 819
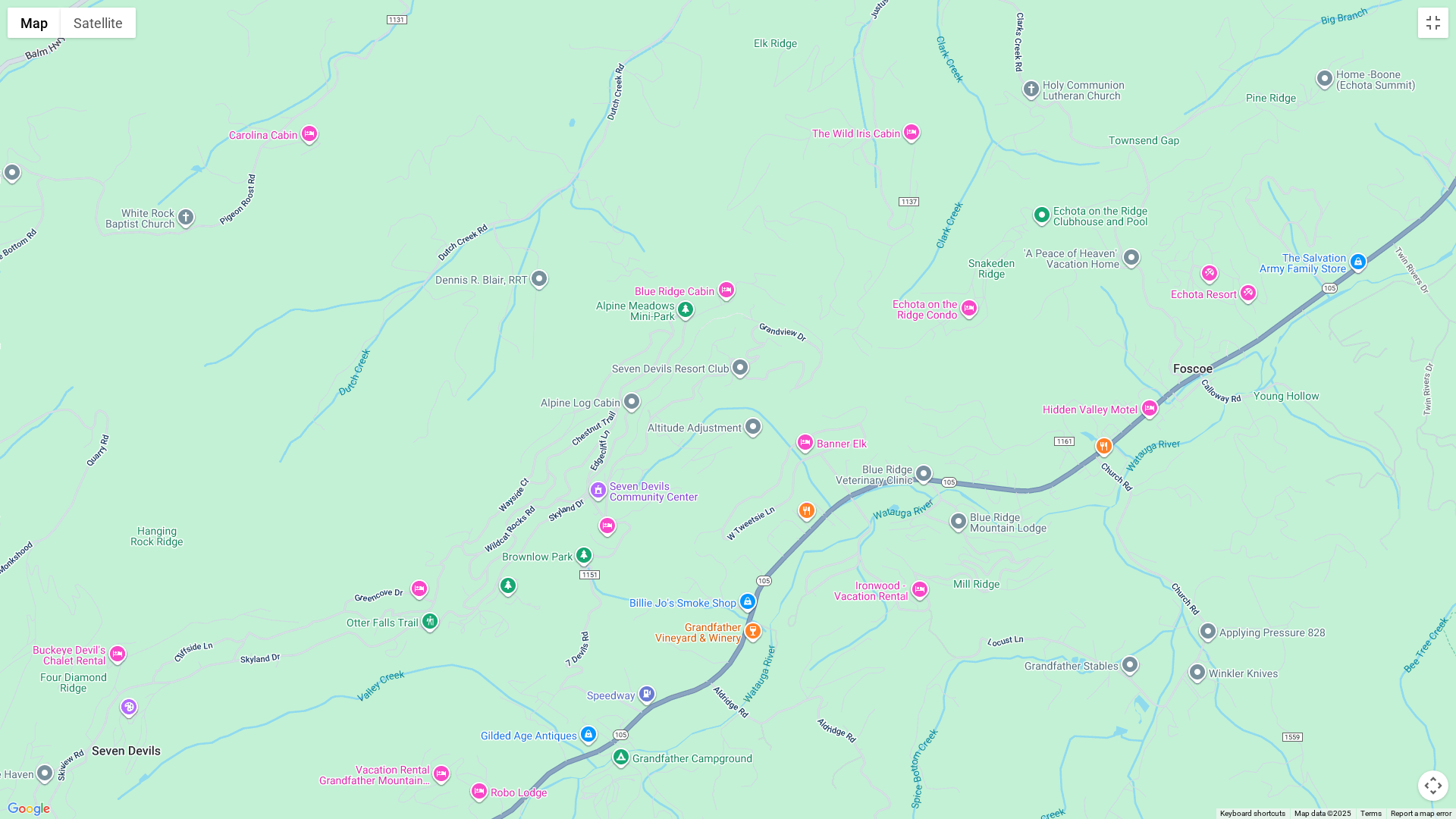
click at [673, 235] on div at bounding box center [728, 410] width 1456 height 819
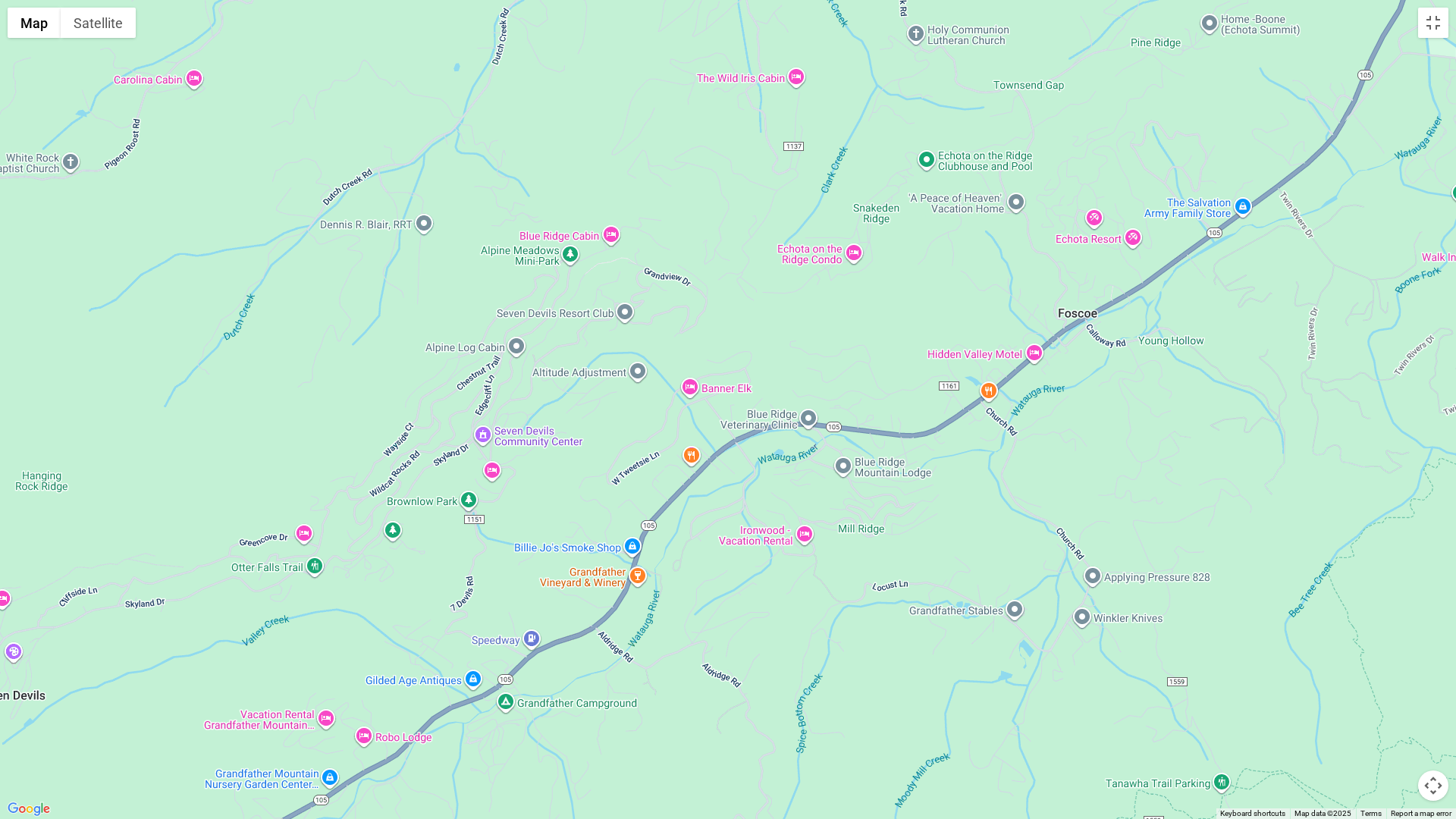
click at [433, 409] on div at bounding box center [728, 410] width 1456 height 819
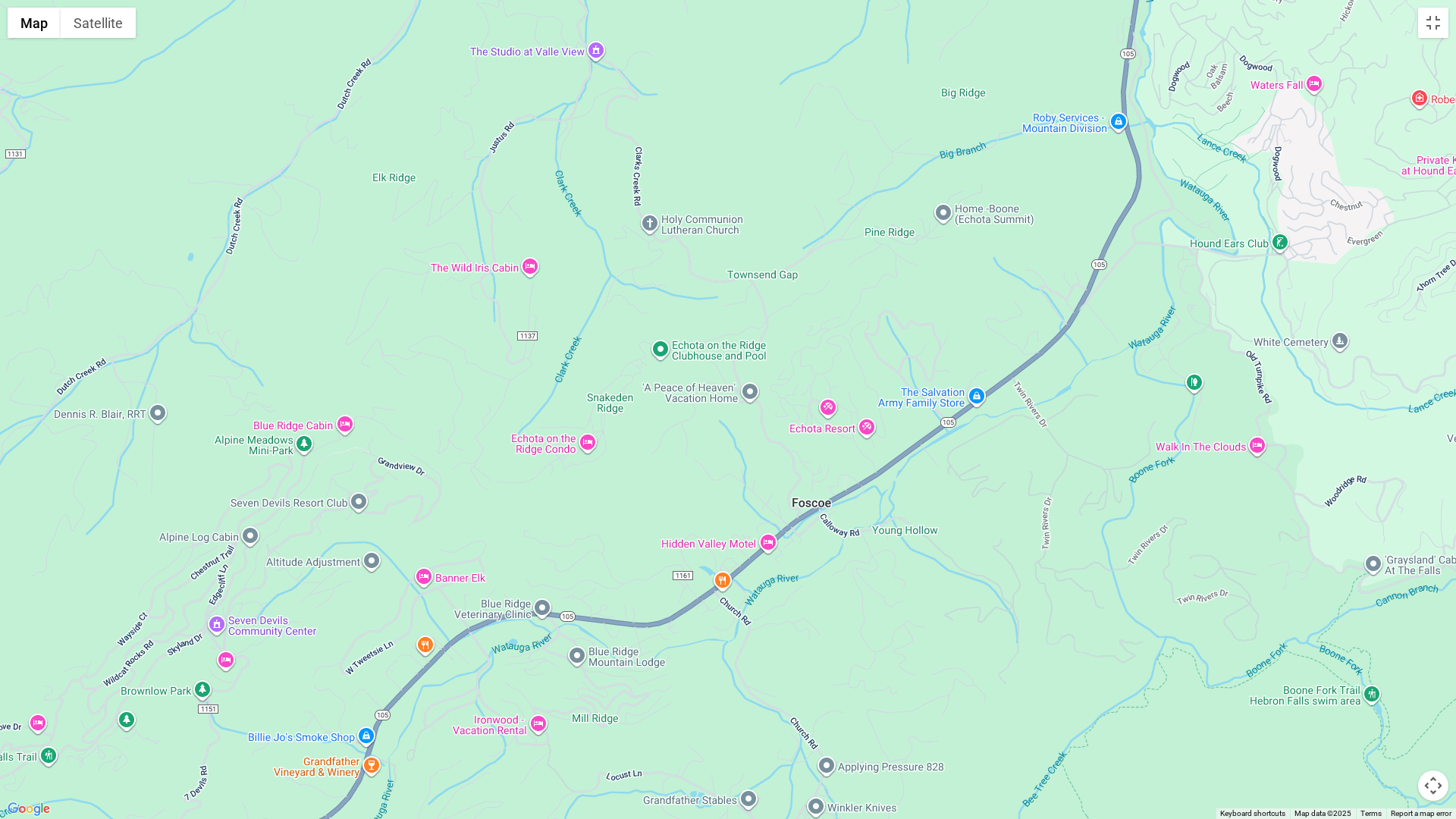
click at [525, 552] on div at bounding box center [728, 410] width 1456 height 819
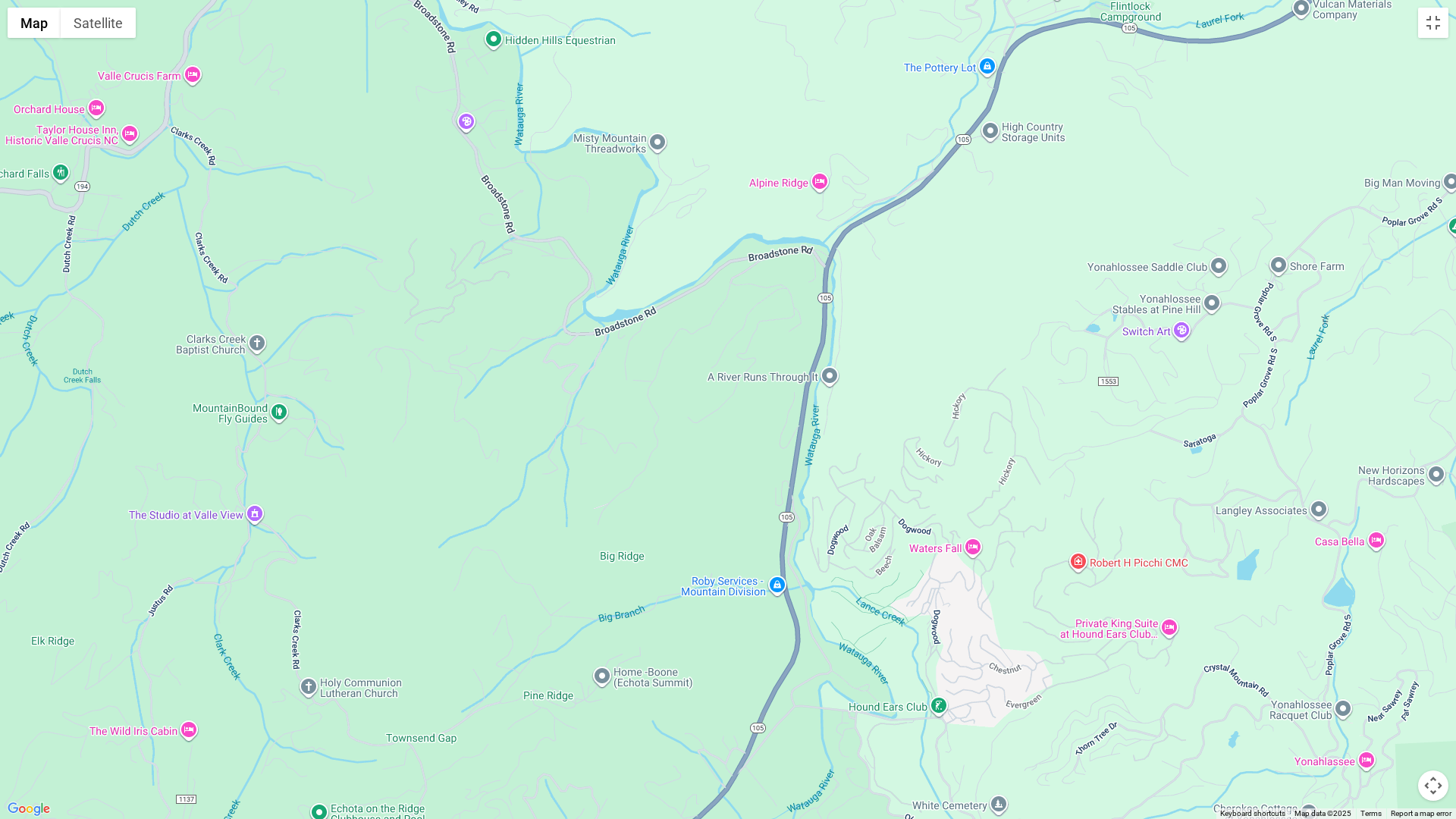
click at [598, 688] on div at bounding box center [728, 410] width 1456 height 819
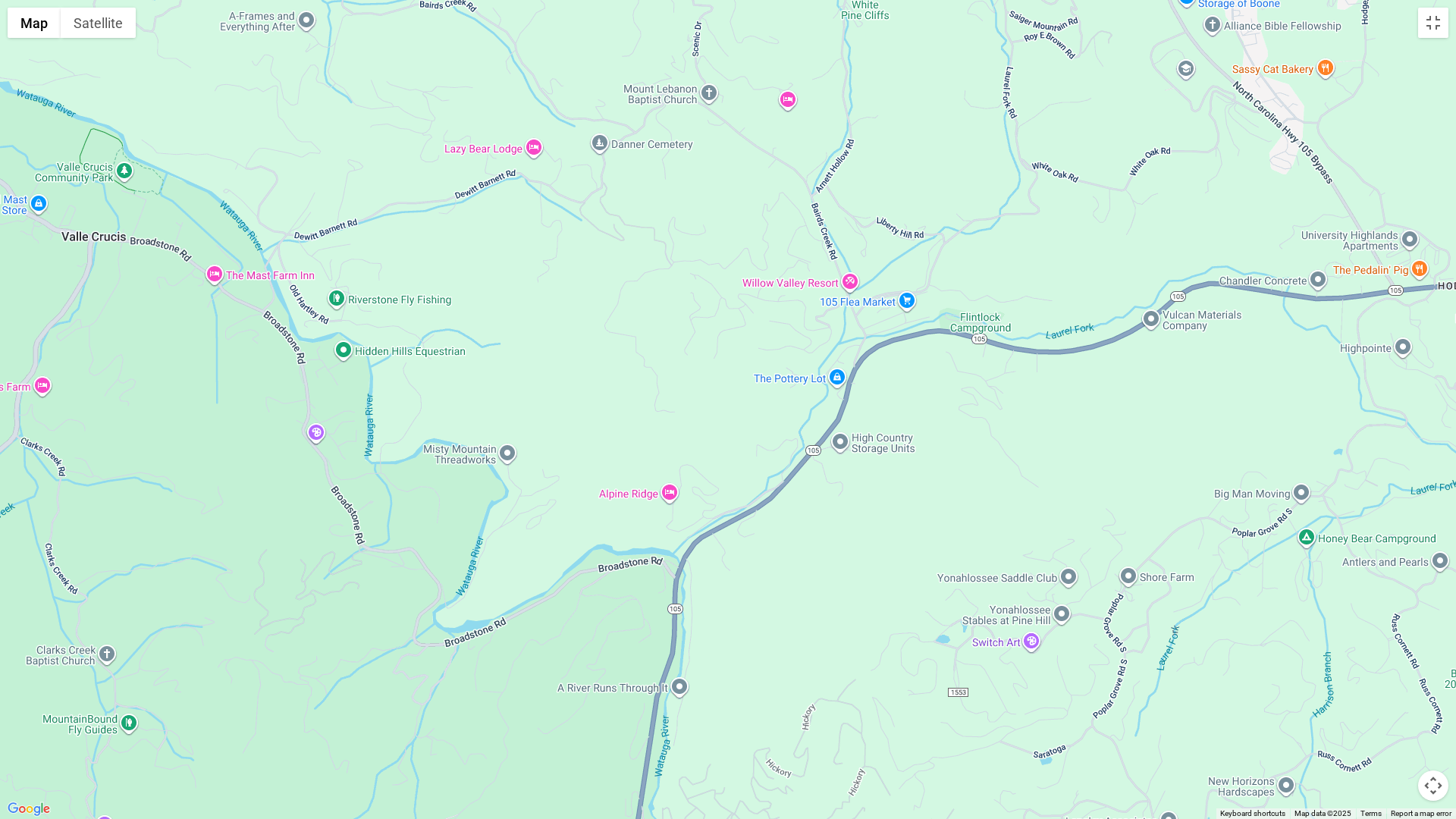
click at [660, 663] on div at bounding box center [728, 410] width 1456 height 819
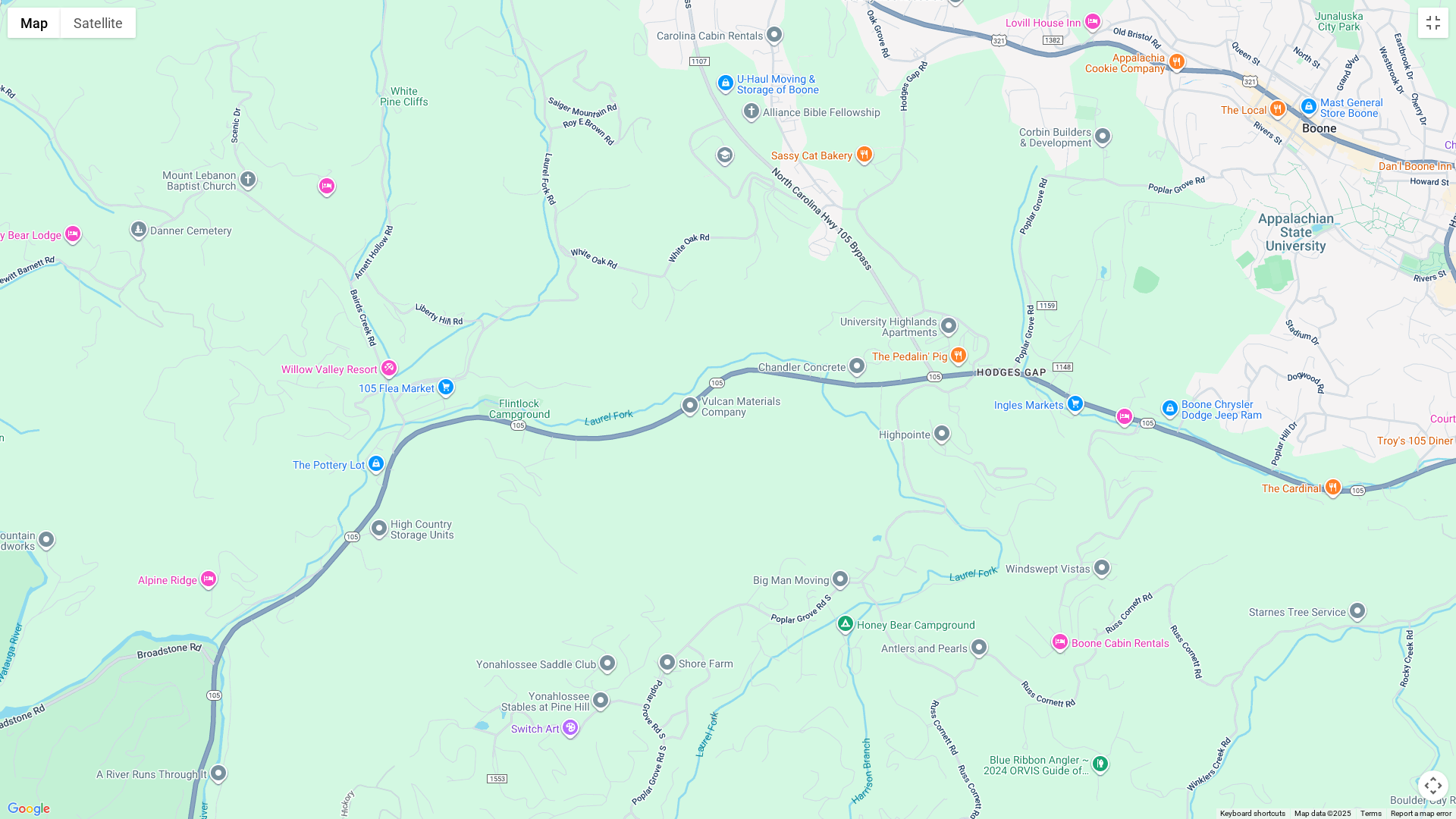
click at [656, 605] on div at bounding box center [728, 410] width 1456 height 819
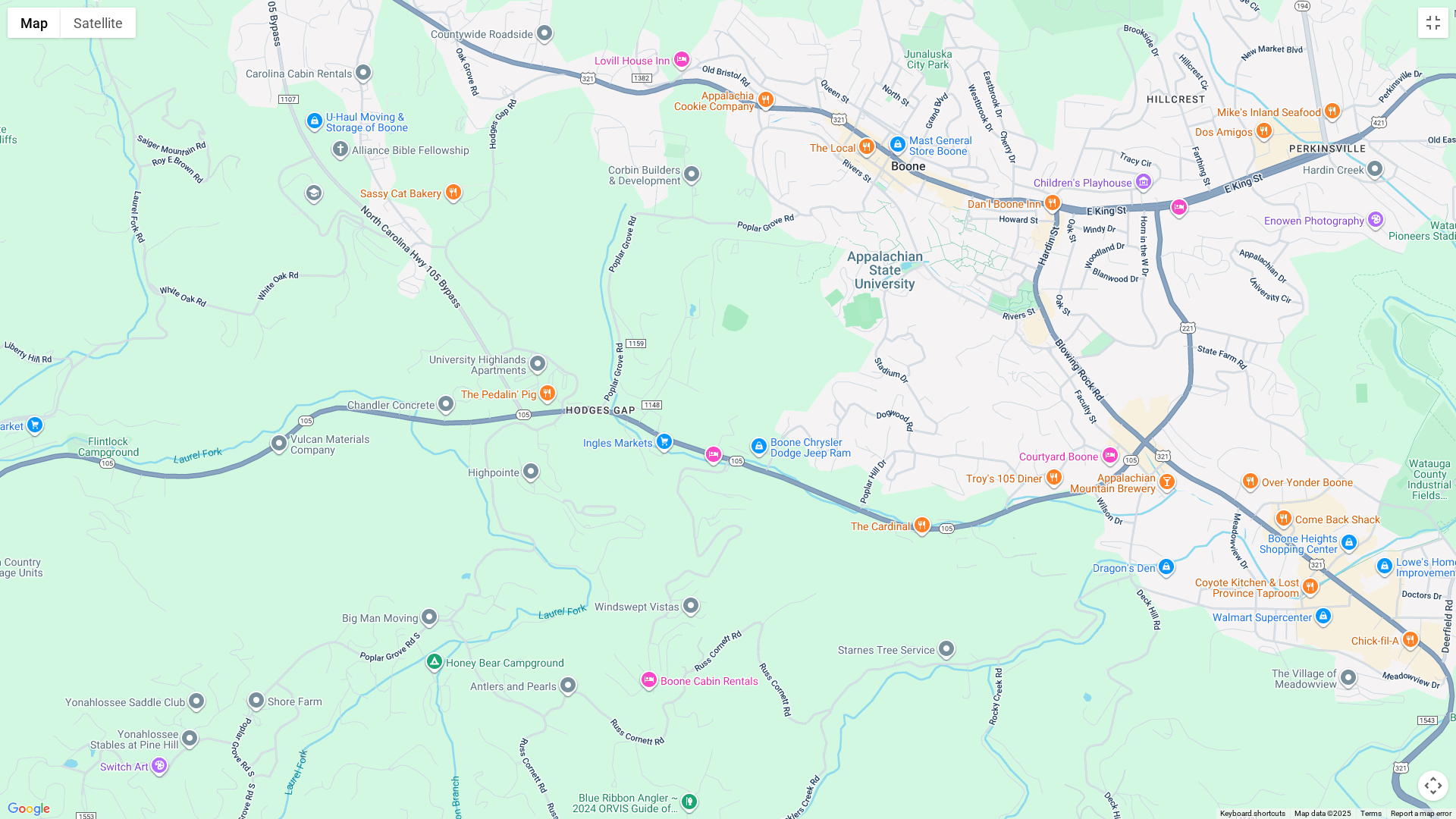
click at [821, 698] on div at bounding box center [728, 410] width 1456 height 819
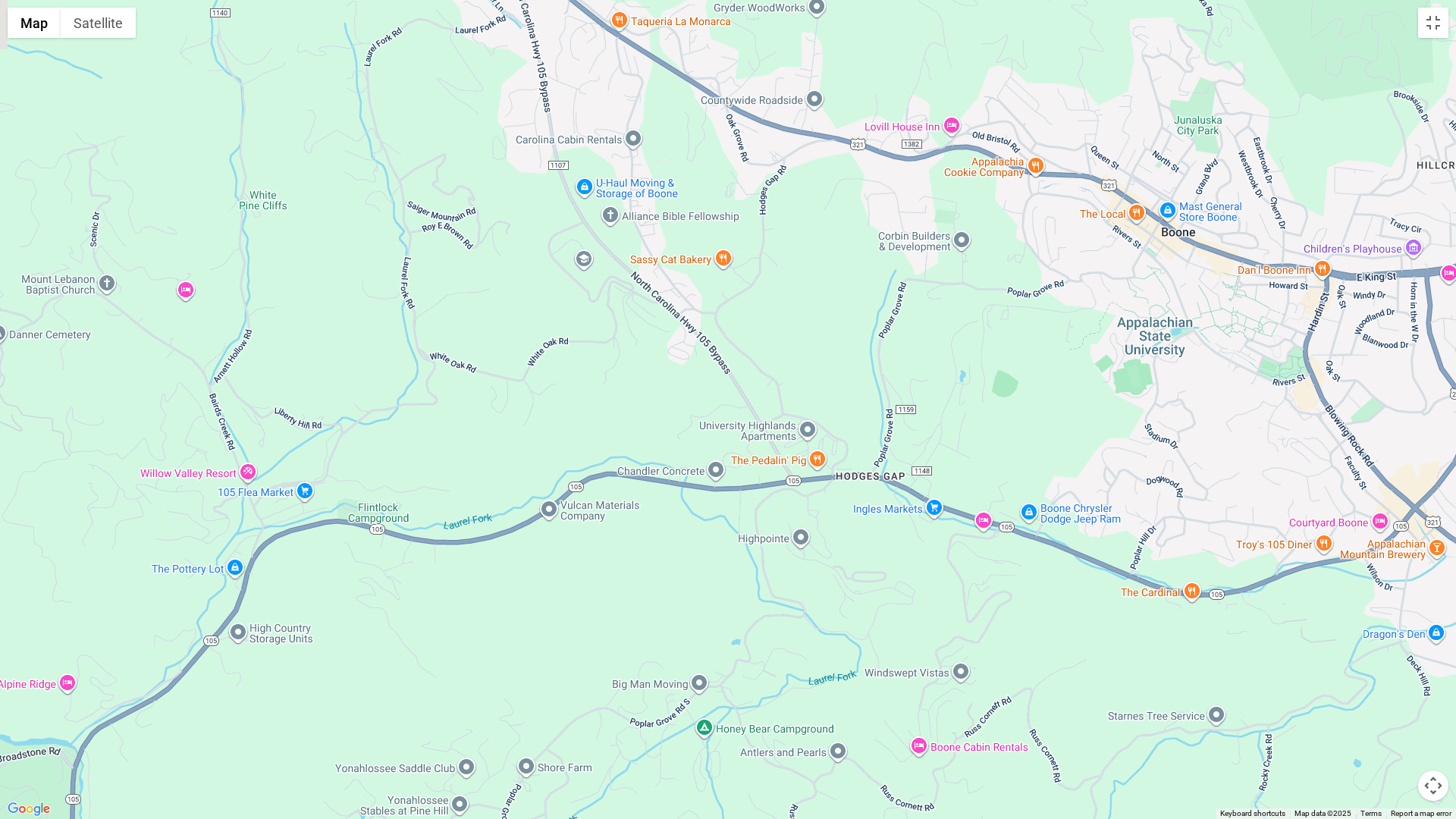
click at [840, 704] on div at bounding box center [728, 410] width 1456 height 819
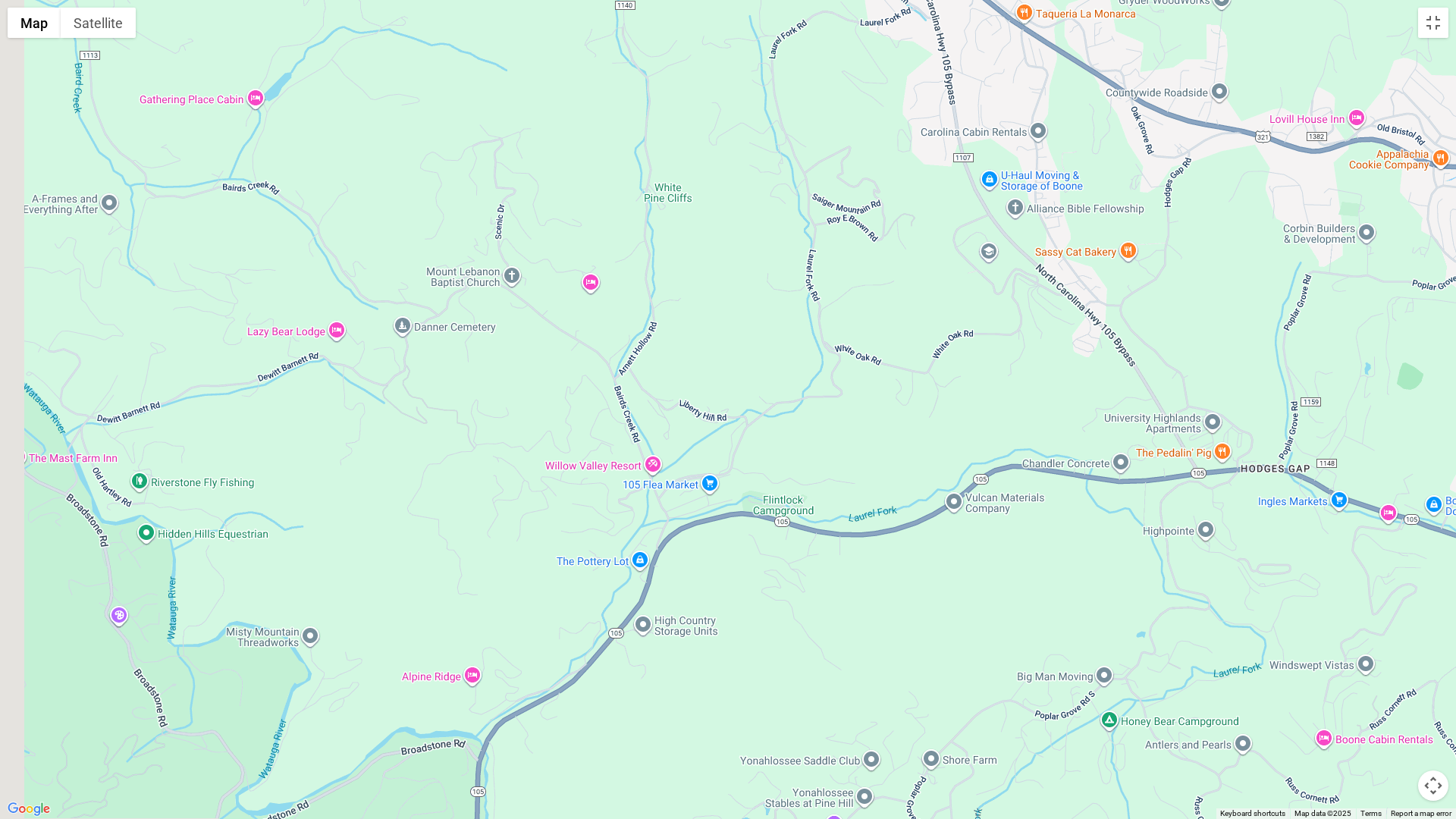
click at [853, 628] on div at bounding box center [728, 410] width 1456 height 819
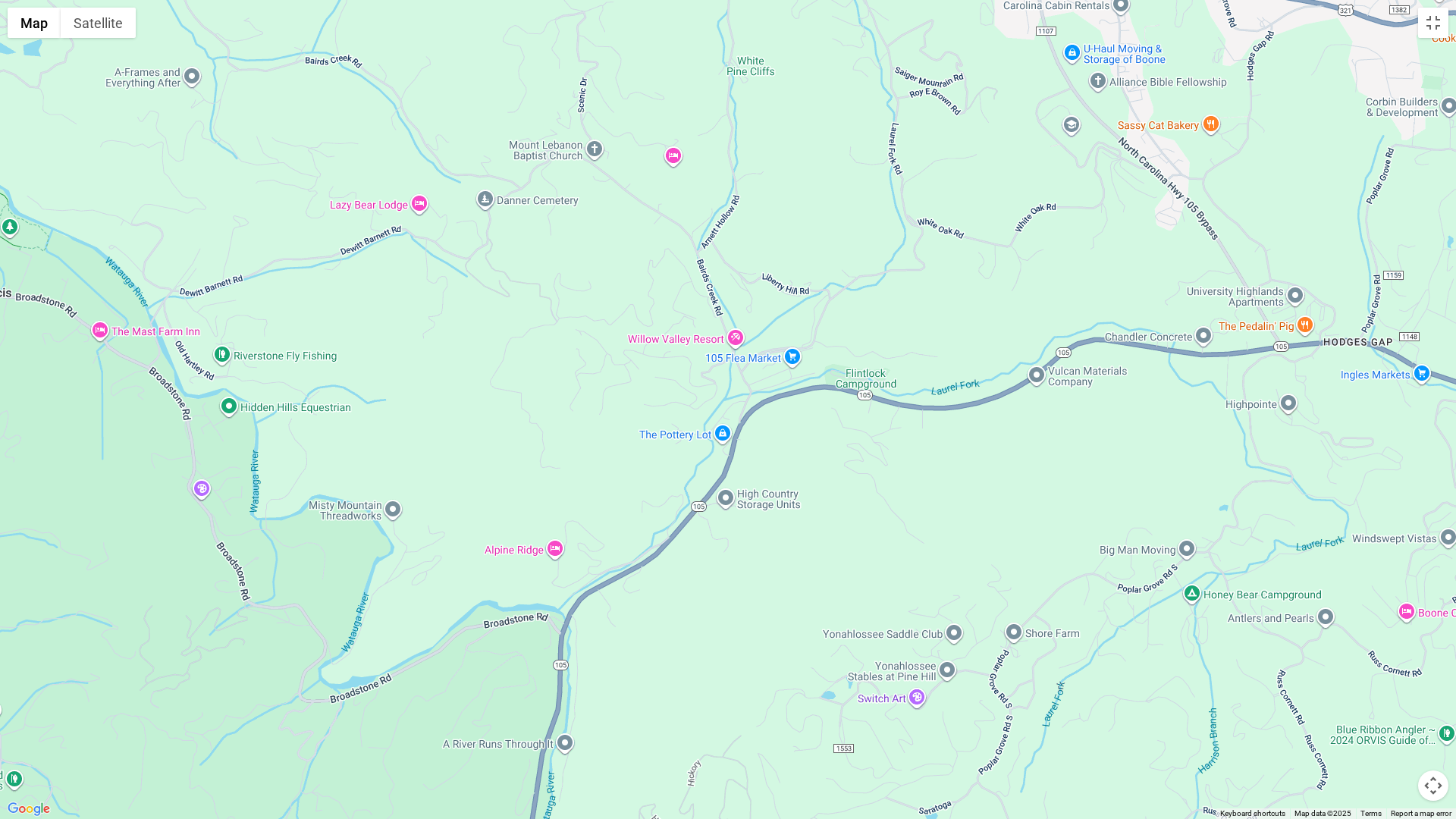
click at [810, 560] on div at bounding box center [728, 410] width 1456 height 819
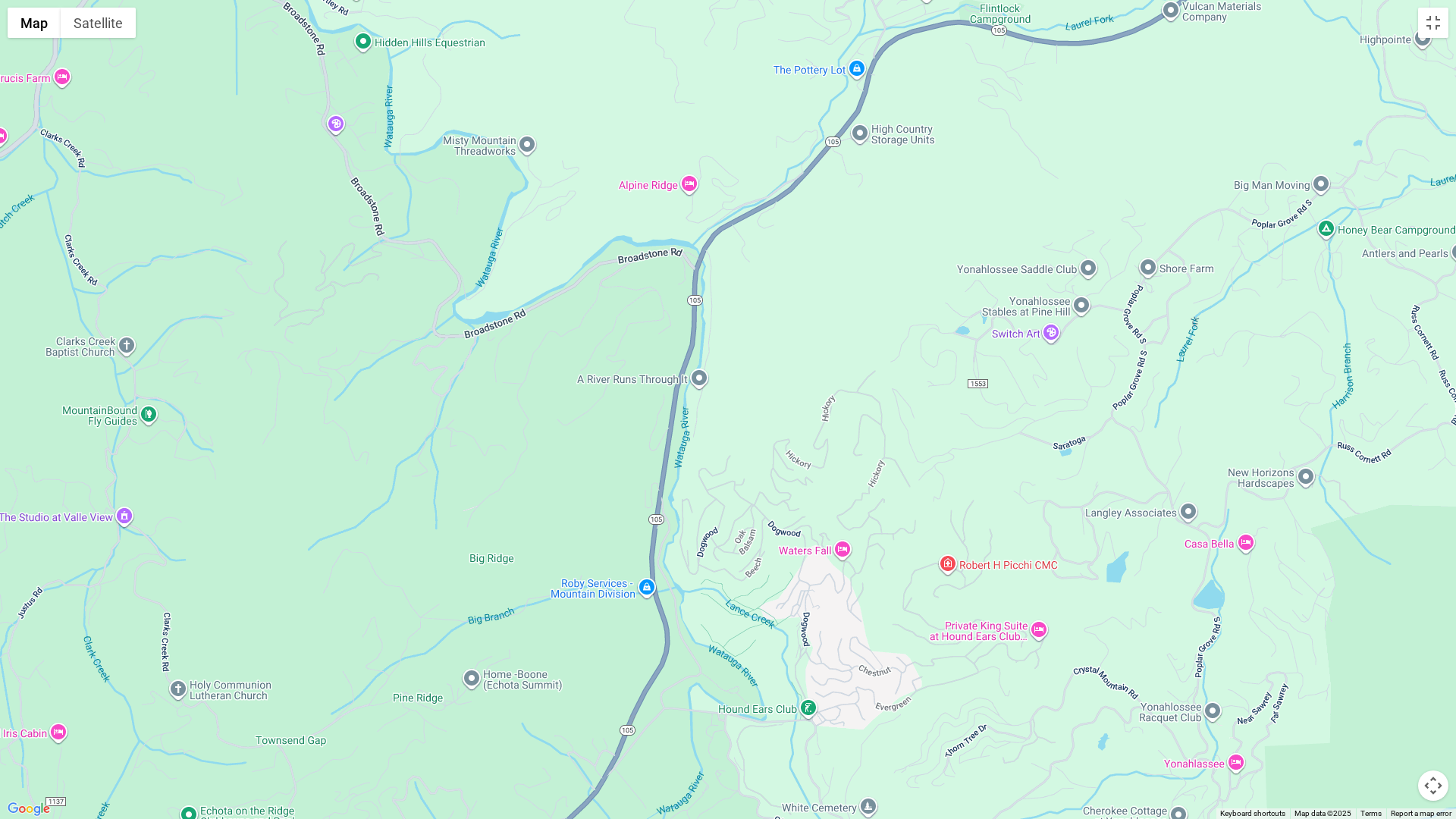
click at [747, 605] on div at bounding box center [728, 410] width 1456 height 819
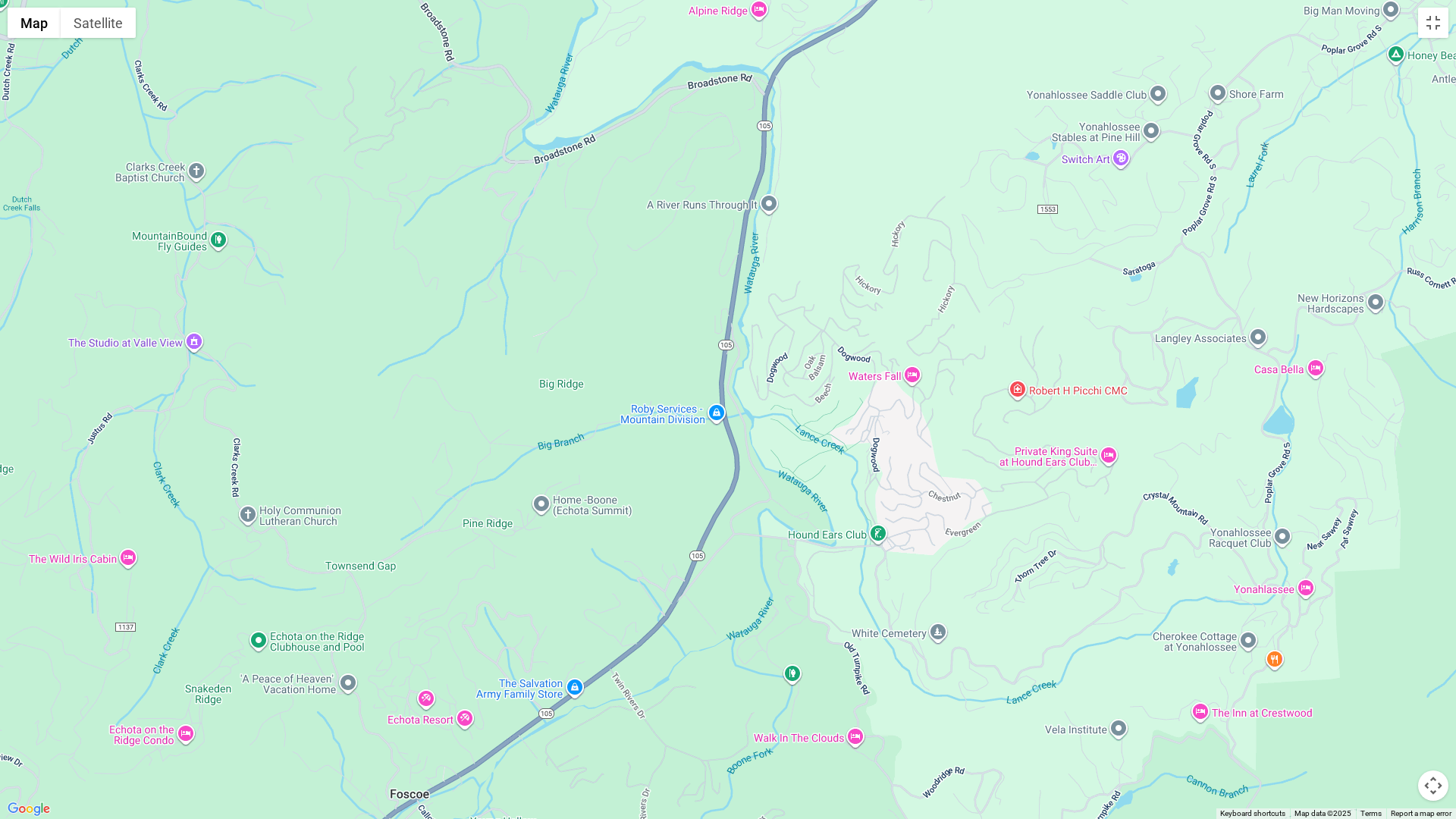
click at [750, 659] on div at bounding box center [728, 410] width 1456 height 819
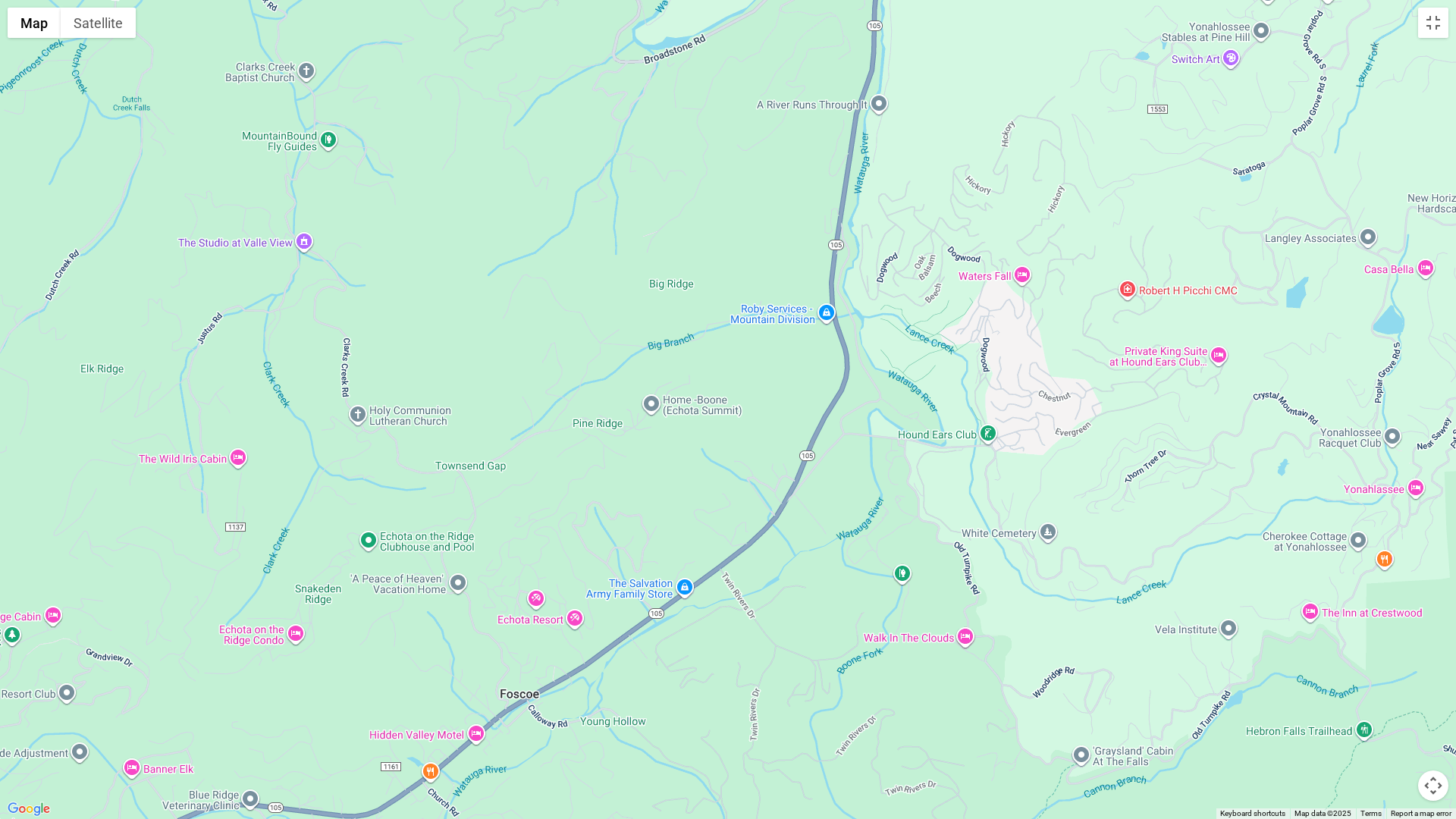
click at [713, 689] on div at bounding box center [728, 410] width 1456 height 819
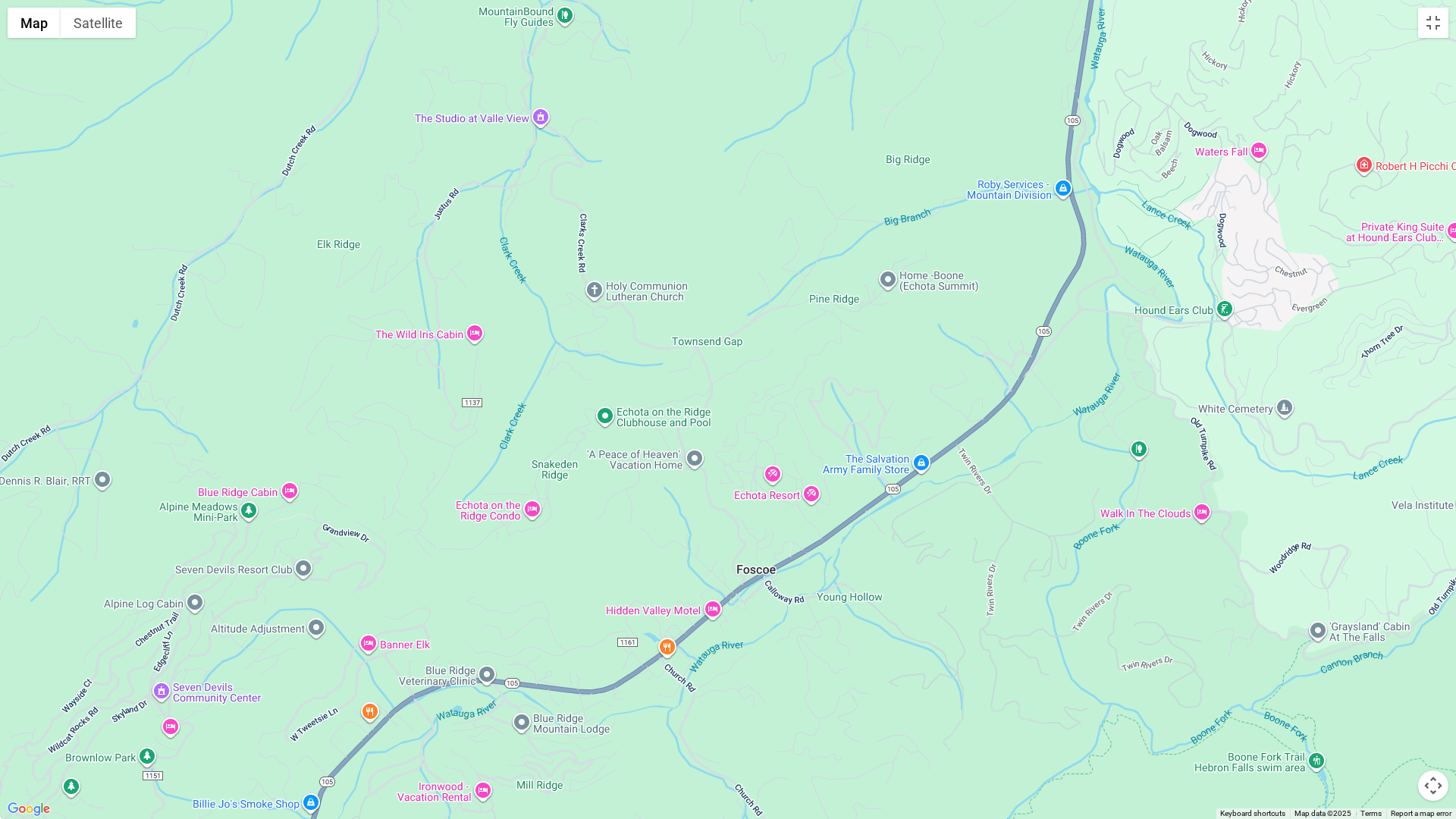
click at [678, 716] on div at bounding box center [728, 410] width 1456 height 819
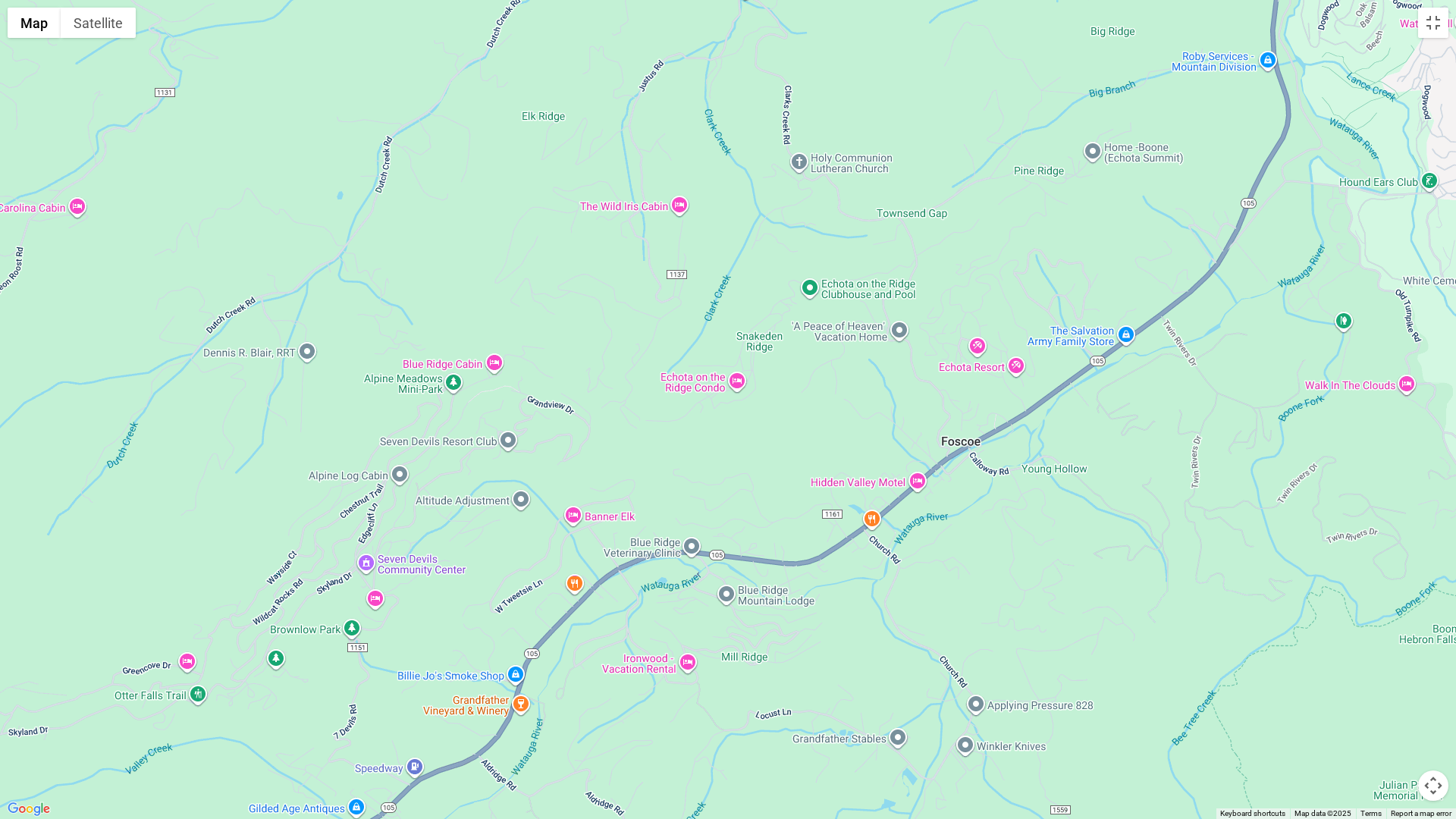
click at [603, 681] on div at bounding box center [728, 410] width 1456 height 819
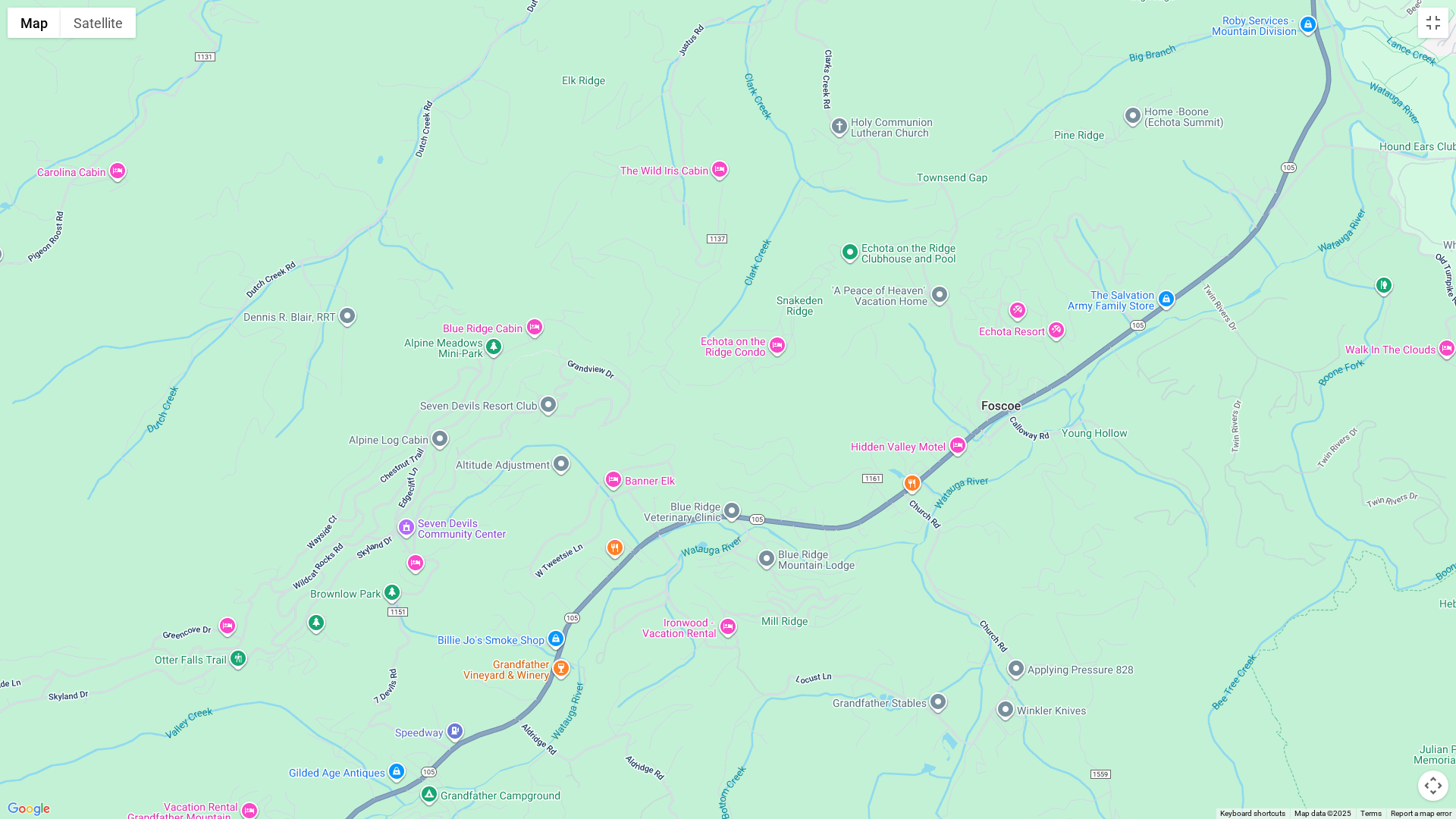
click at [628, 695] on div at bounding box center [728, 410] width 1456 height 819
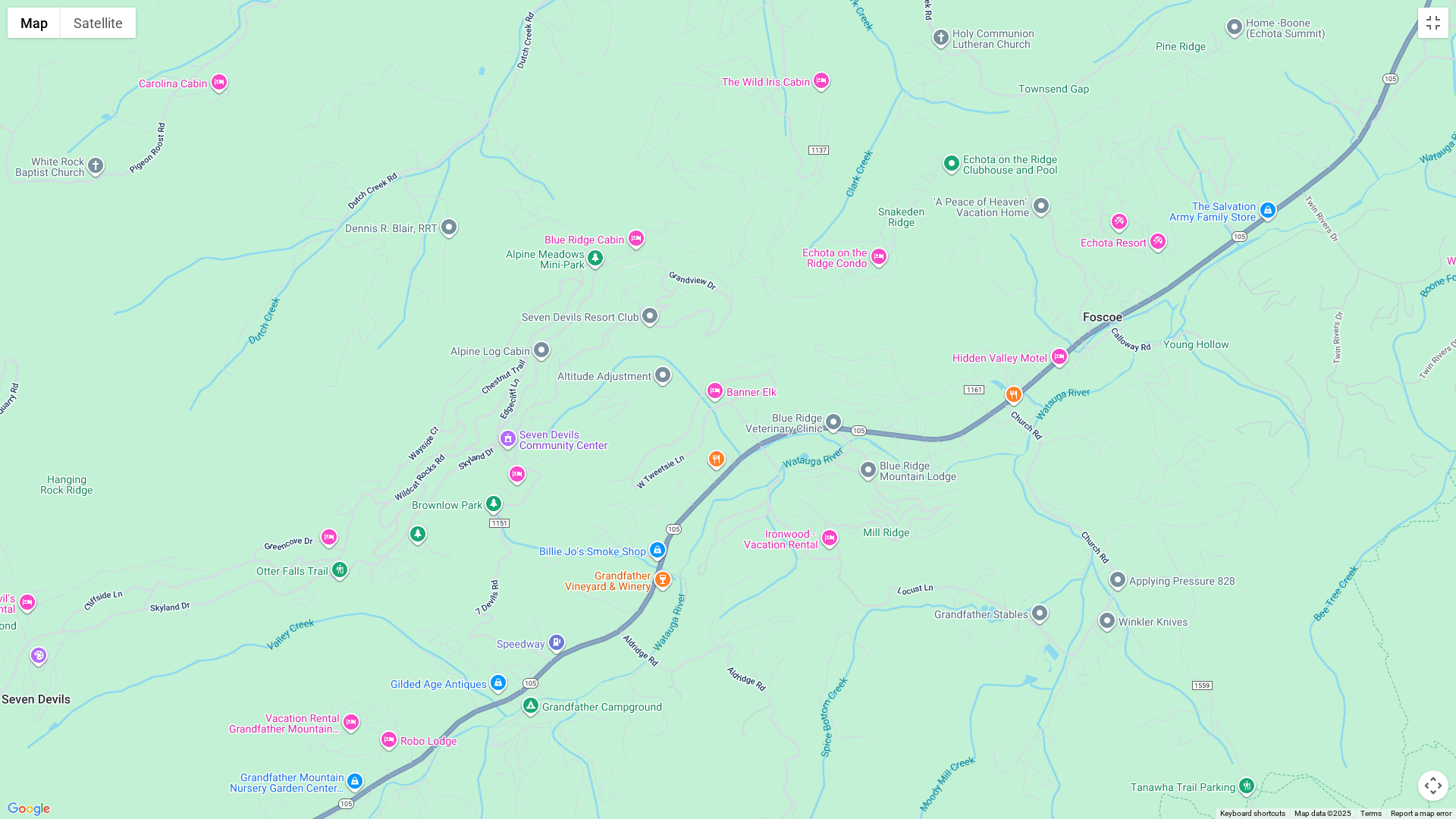
click at [590, 715] on div at bounding box center [728, 410] width 1456 height 819
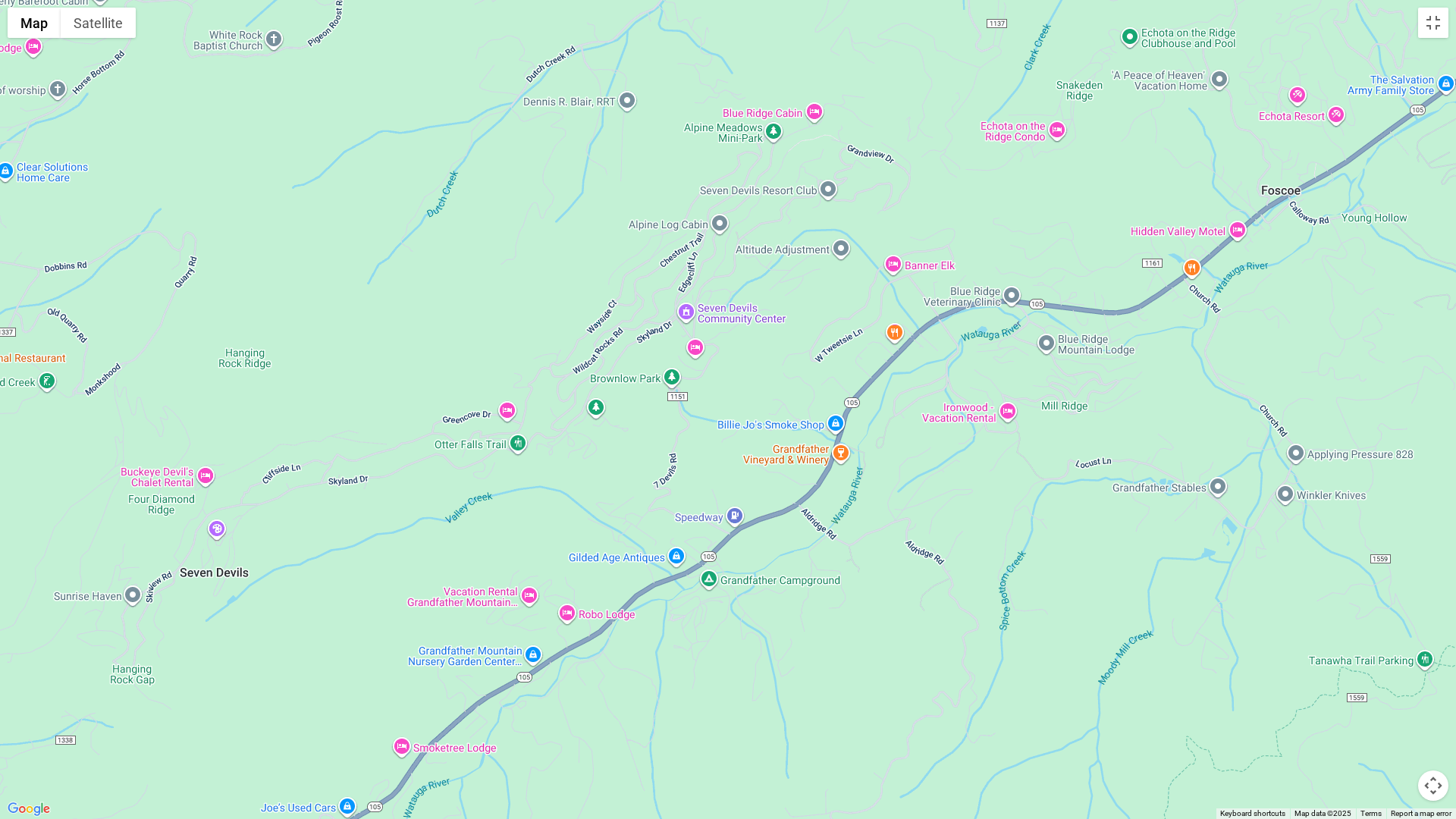
click at [555, 716] on div at bounding box center [728, 410] width 1456 height 819
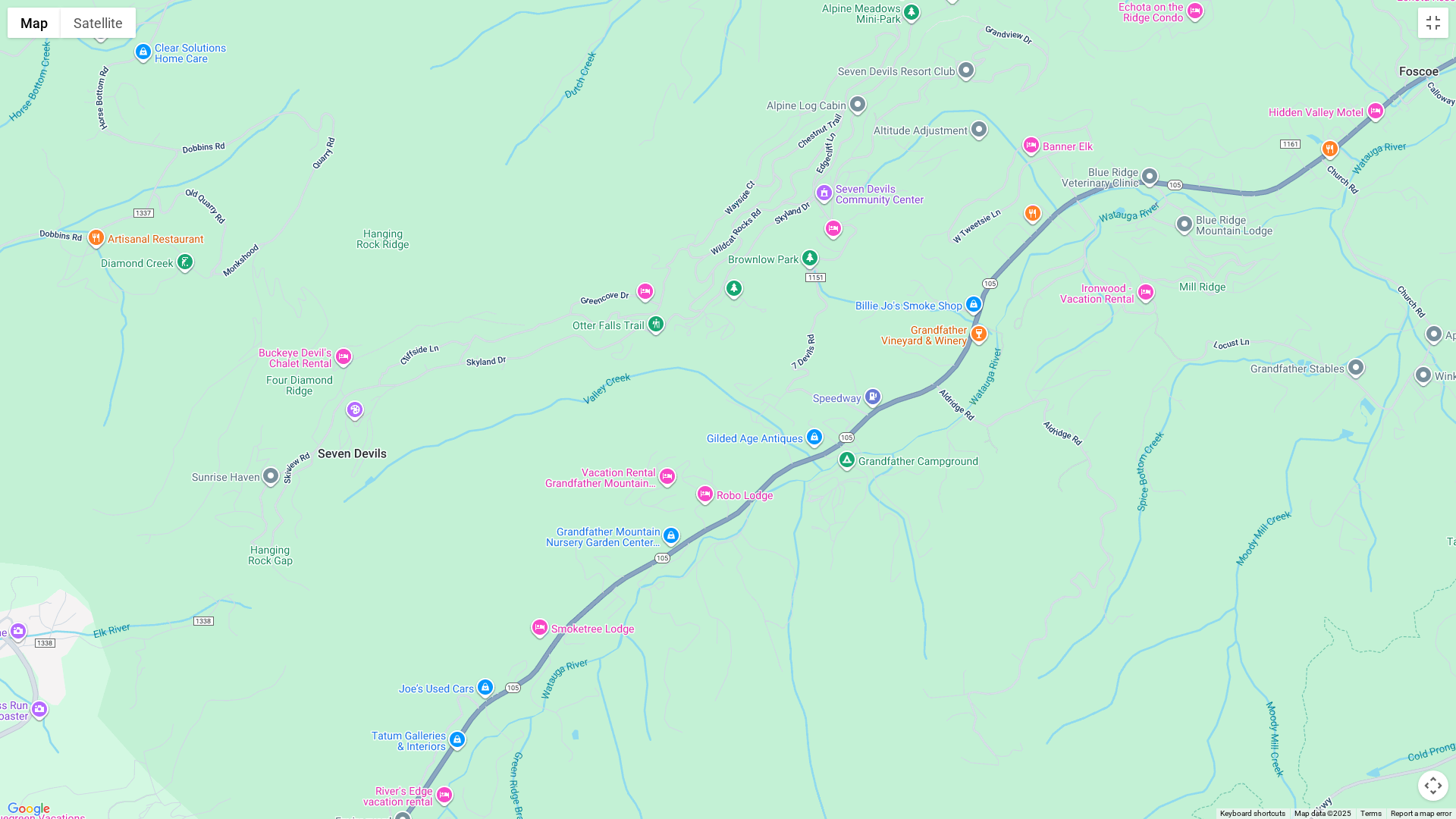
click at [520, 716] on div at bounding box center [728, 410] width 1456 height 819
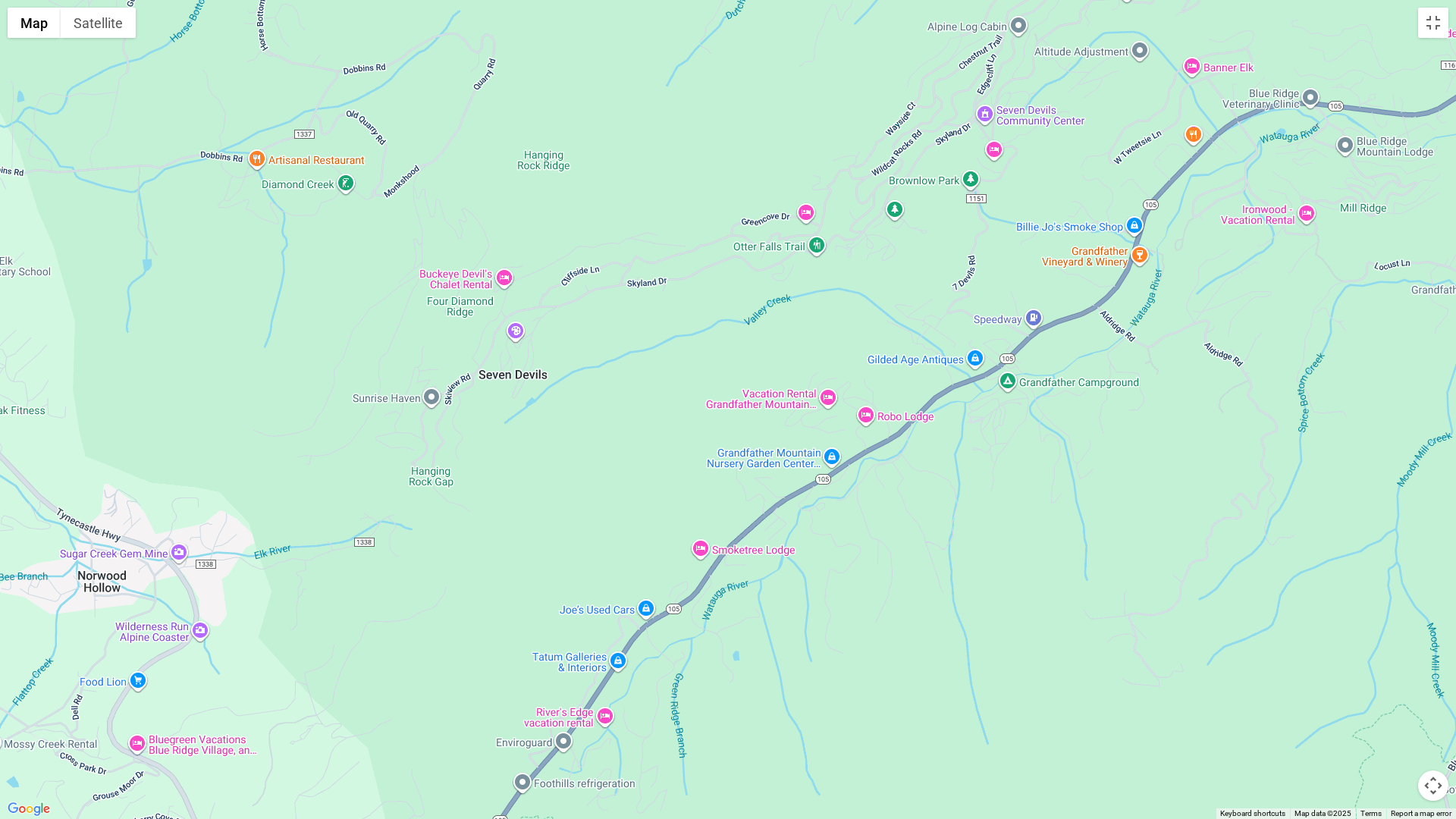
click at [646, 699] on div at bounding box center [728, 410] width 1456 height 819
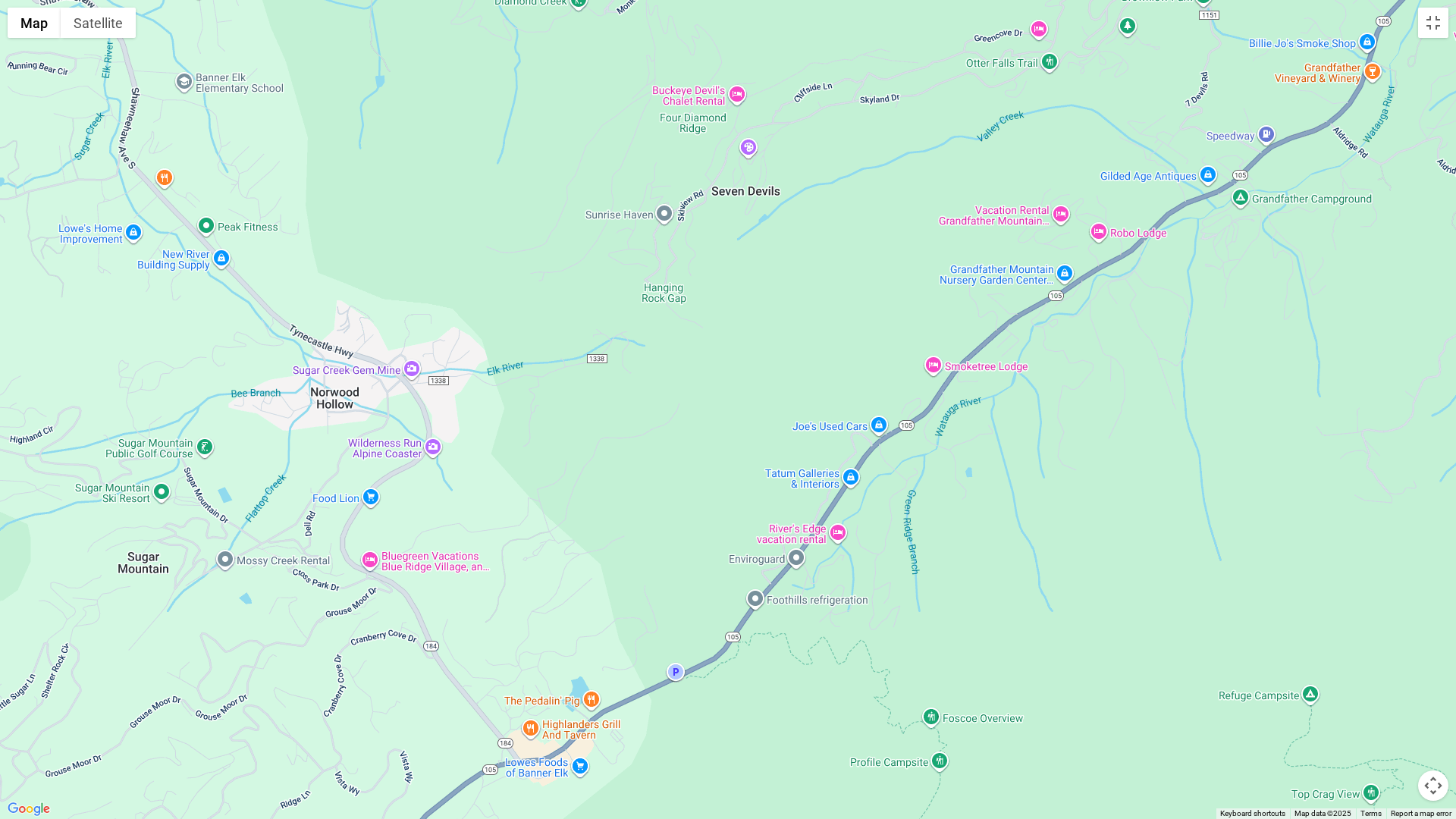
click at [571, 699] on div at bounding box center [728, 410] width 1456 height 819
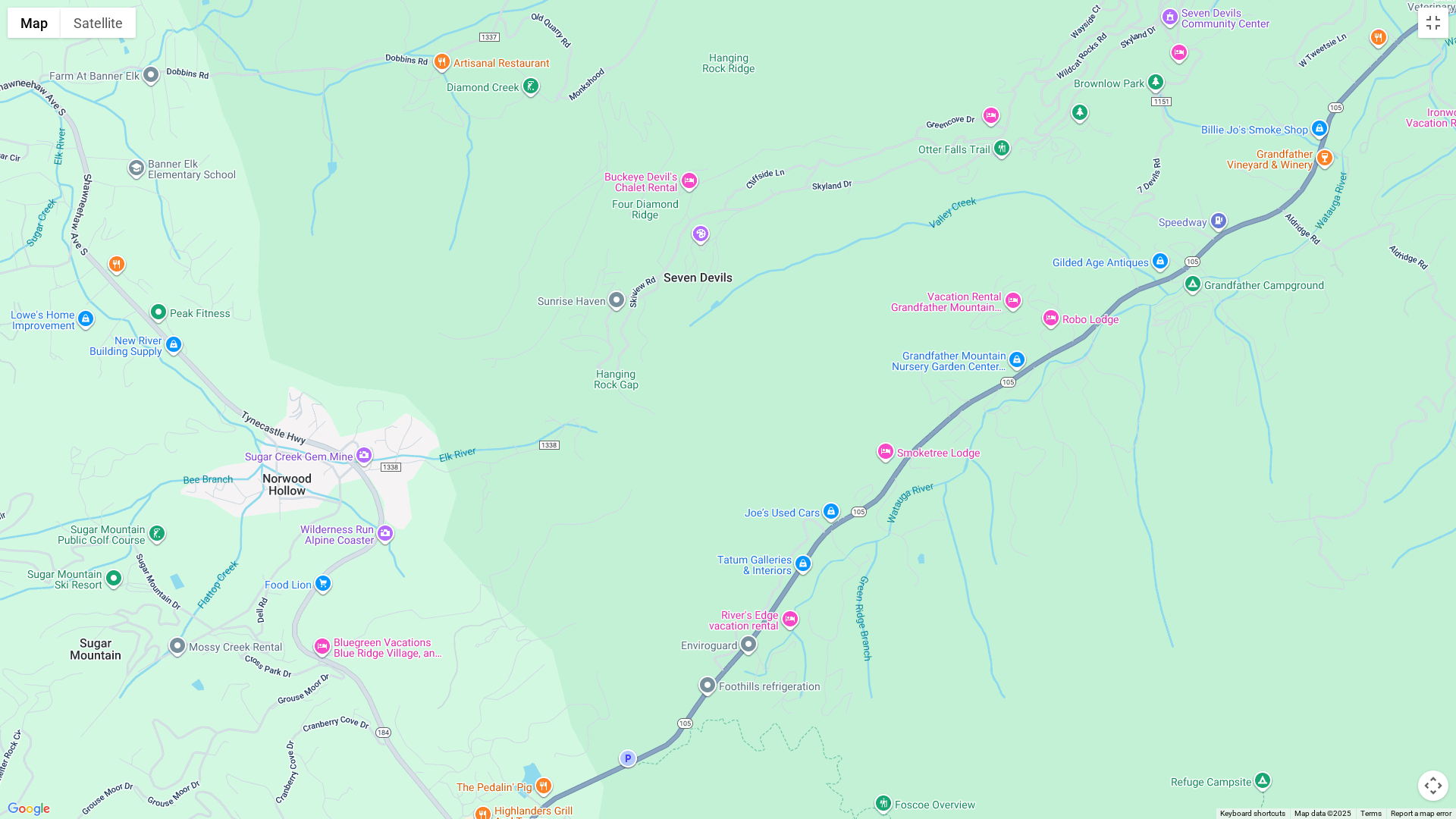
drag, startPoint x: 507, startPoint y: 644, endPoint x: 458, endPoint y: 745, distance: 112.3
click at [458, 716] on div at bounding box center [728, 410] width 1456 height 819
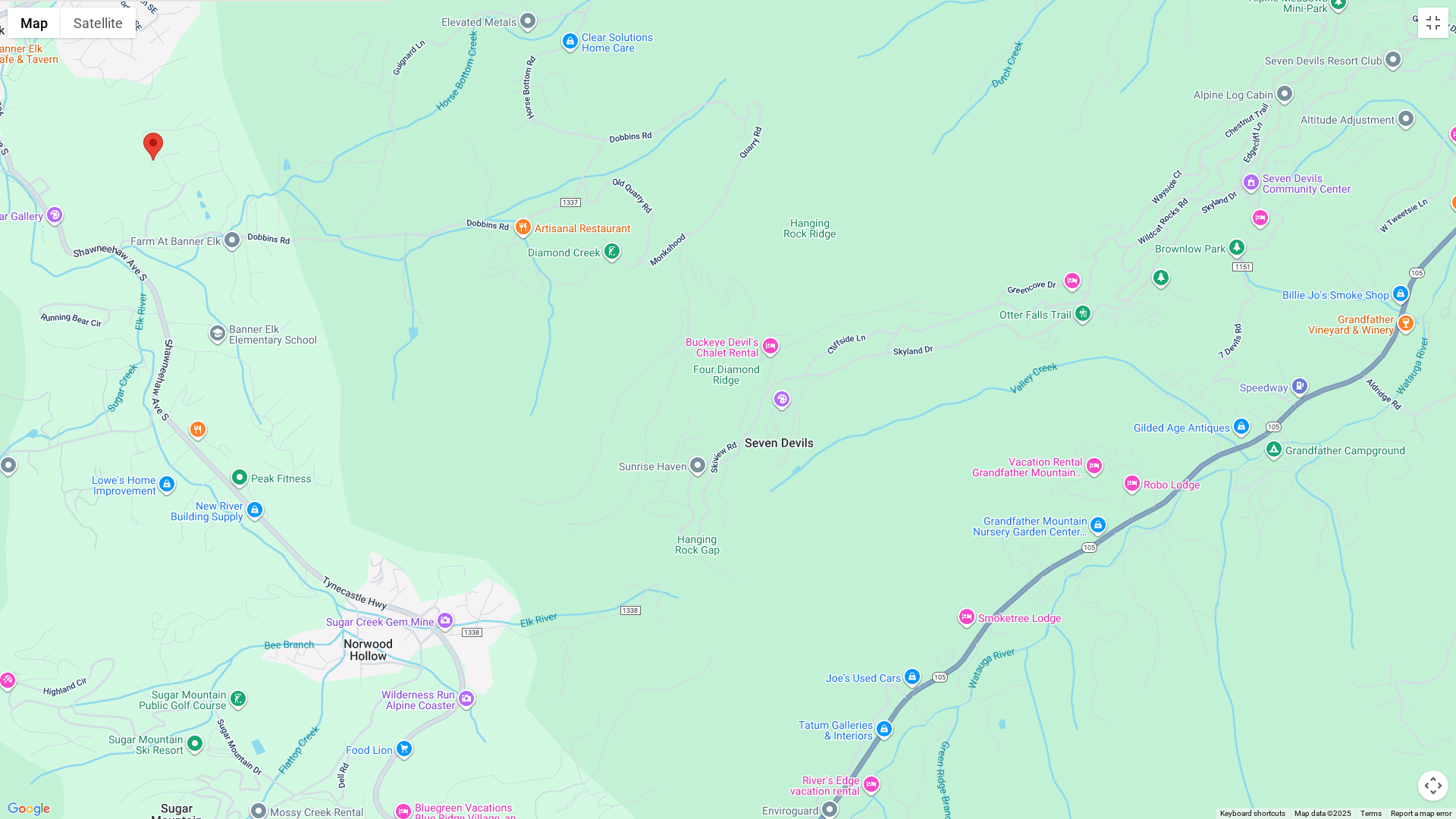
drag, startPoint x: 454, startPoint y: 652, endPoint x: 537, endPoint y: 813, distance: 181.1
click at [537, 716] on div at bounding box center [728, 410] width 1456 height 819
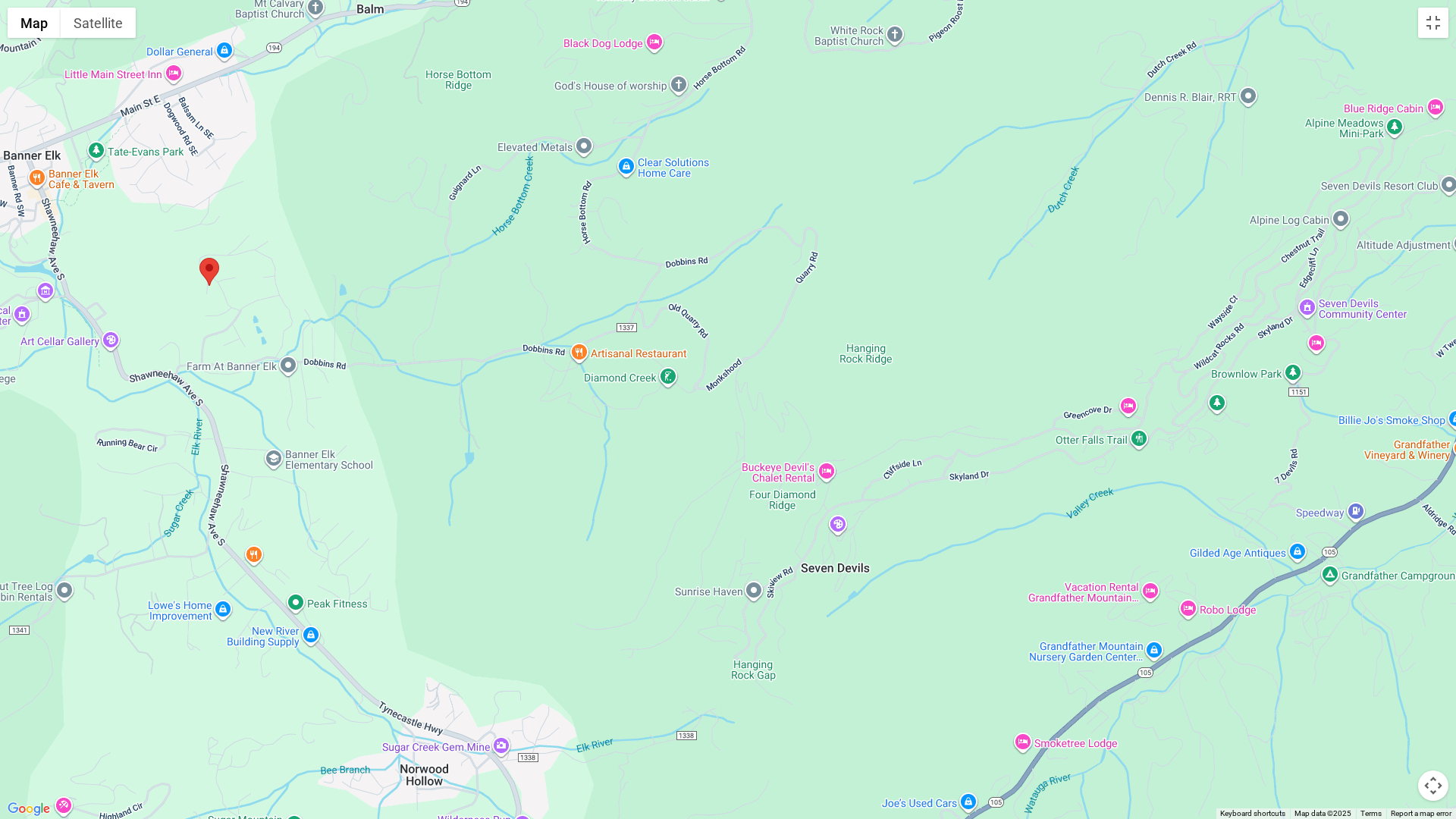
drag, startPoint x: 490, startPoint y: 643, endPoint x: 556, endPoint y: 771, distance: 144.0
click at [556, 716] on div at bounding box center [728, 410] width 1456 height 819
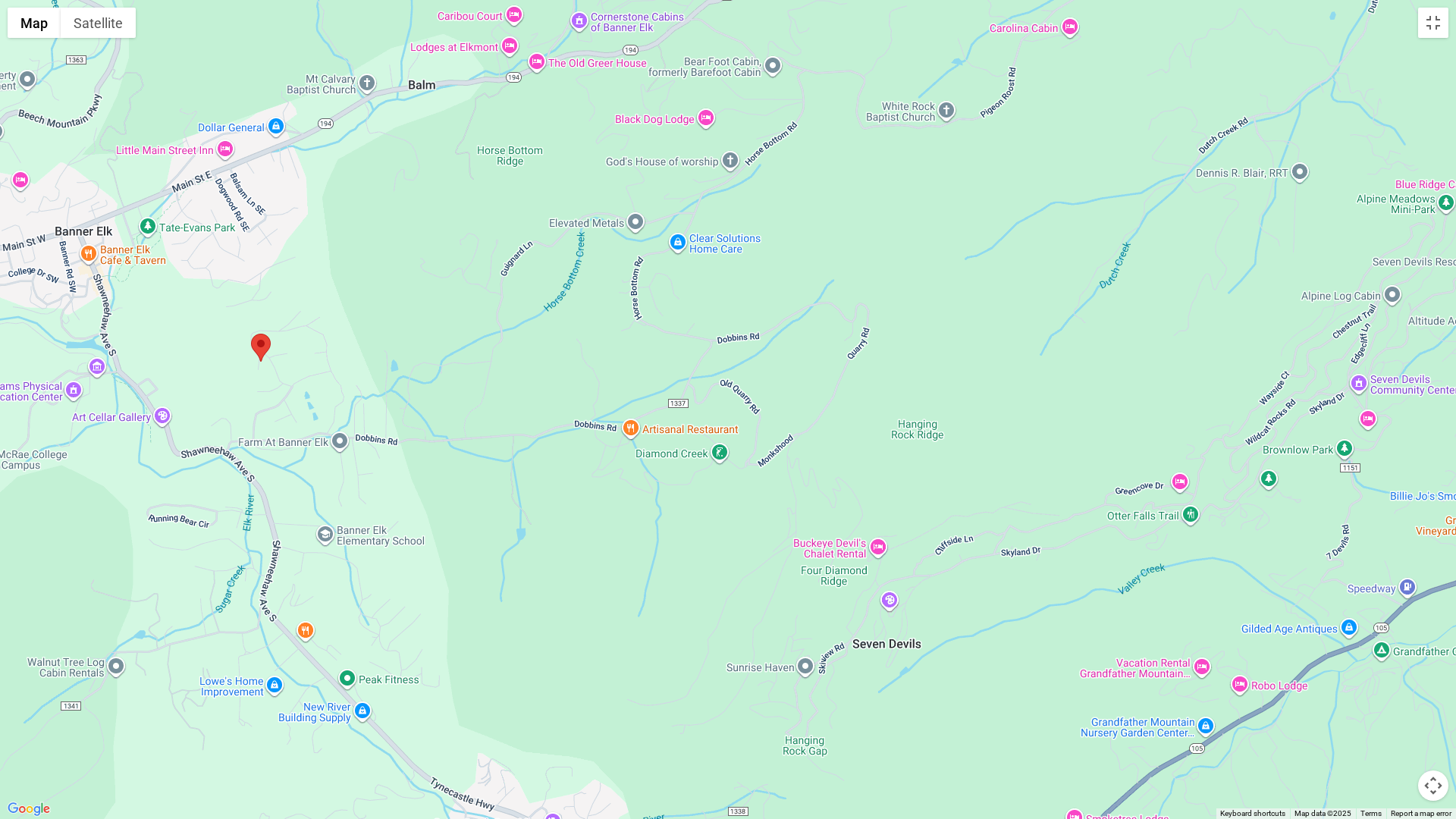
drag, startPoint x: 485, startPoint y: 644, endPoint x: 525, endPoint y: 715, distance: 81.5
click at [525, 716] on div at bounding box center [728, 410] width 1456 height 819
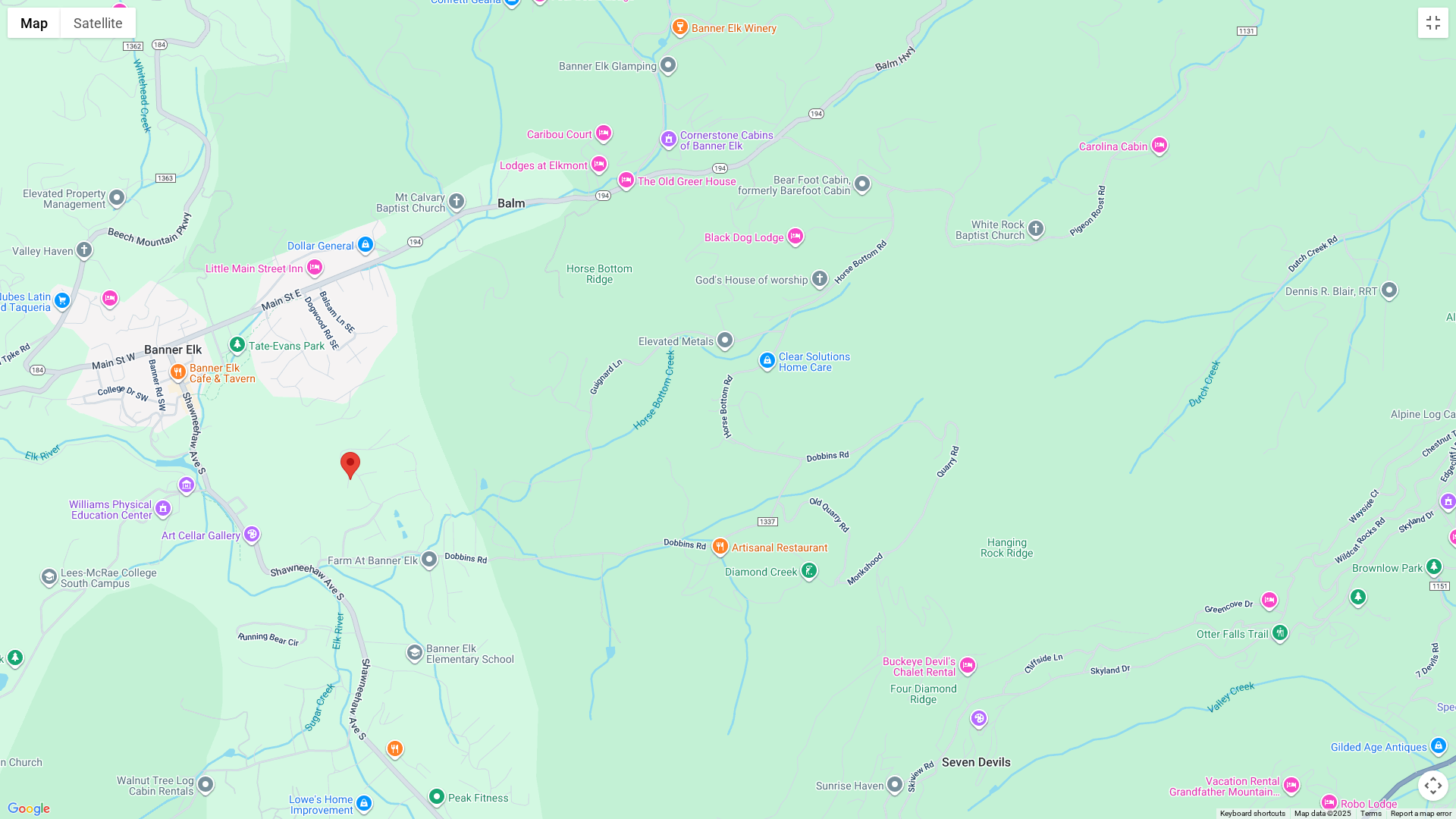
drag, startPoint x: 463, startPoint y: 623, endPoint x: 550, endPoint y: 730, distance: 137.9
click at [552, 716] on div at bounding box center [728, 410] width 1456 height 819
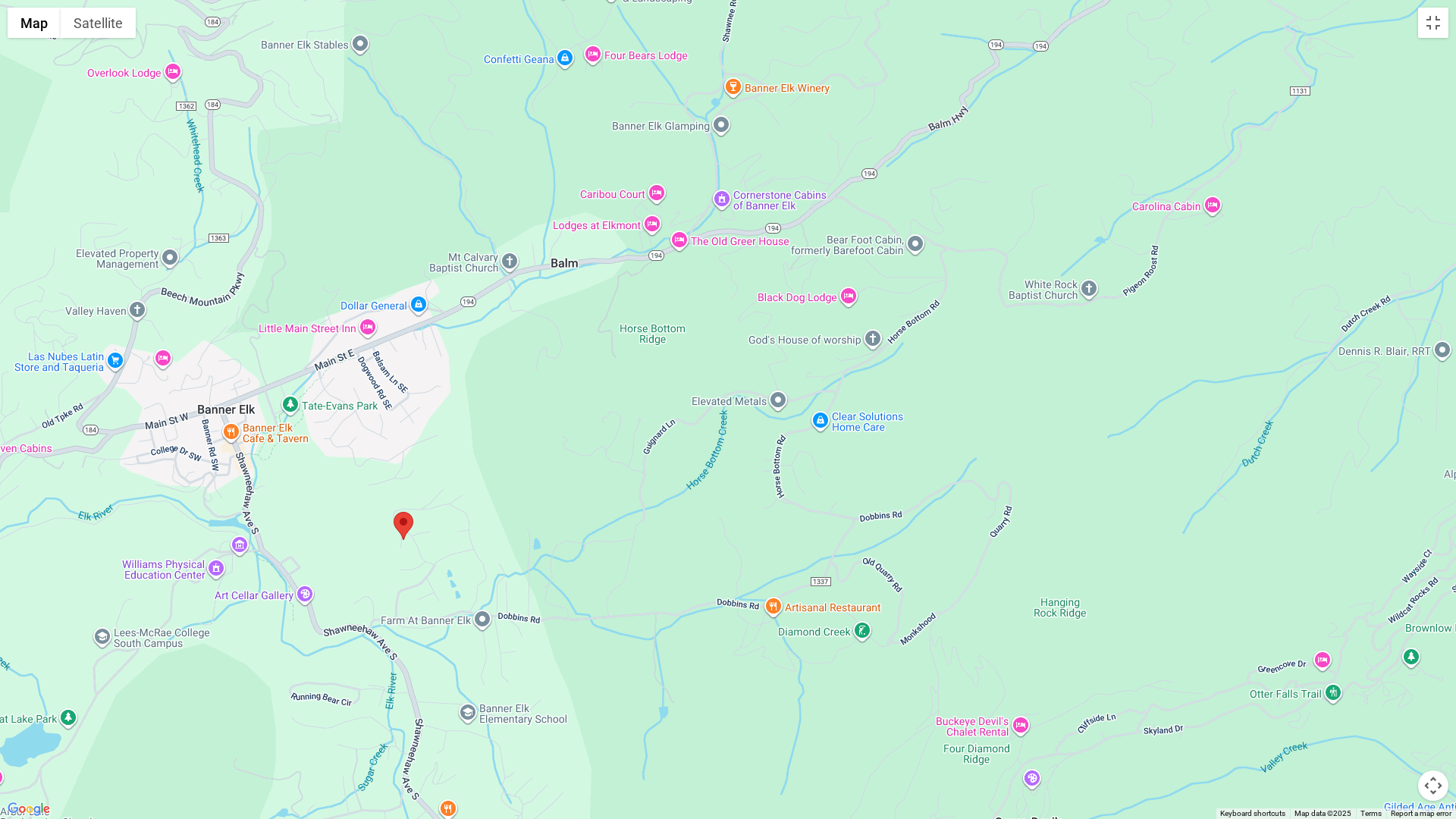
drag, startPoint x: 506, startPoint y: 681, endPoint x: 559, endPoint y: 710, distance: 60.4
click at [560, 716] on div at bounding box center [728, 410] width 1456 height 819
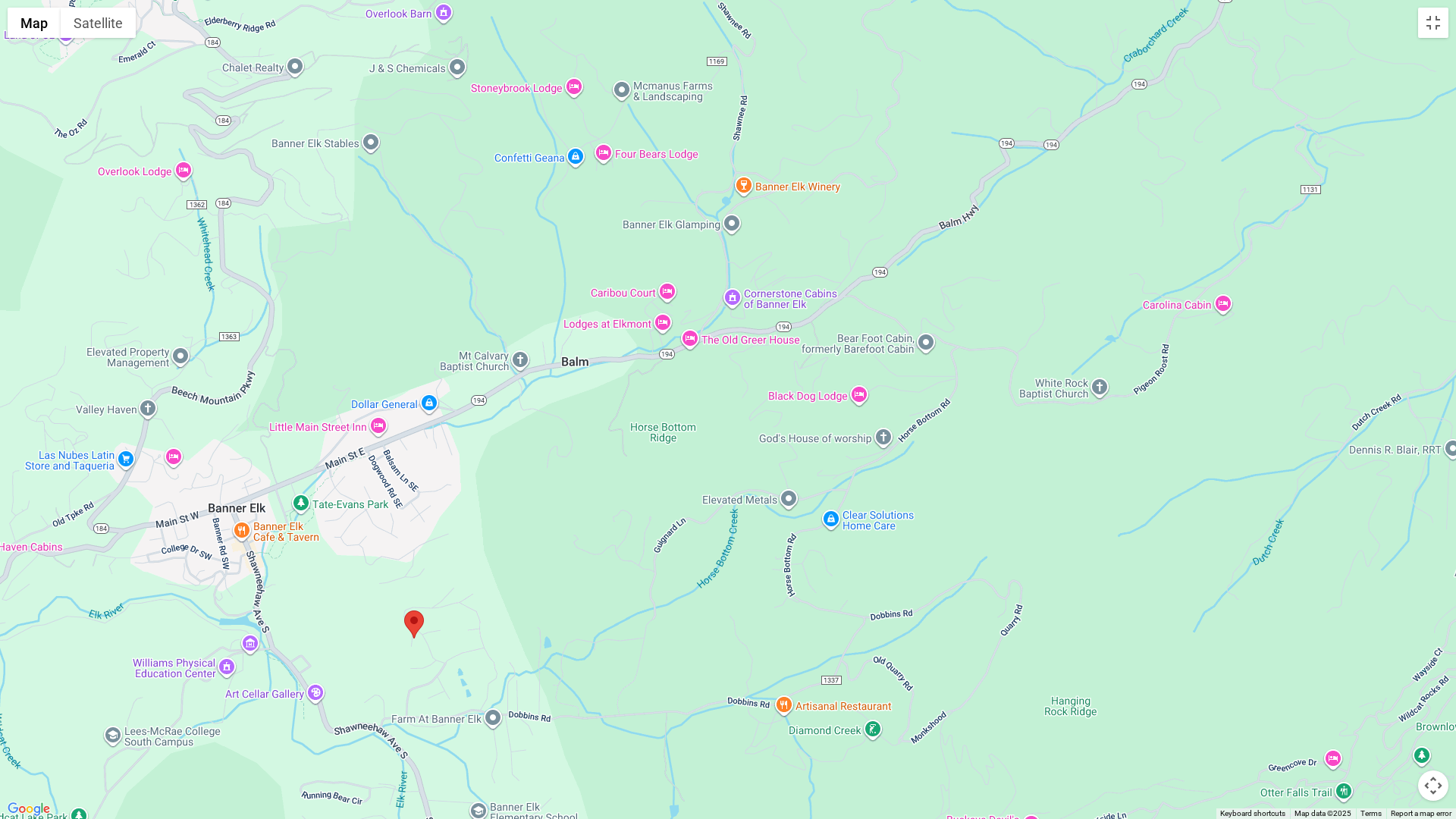
drag, startPoint x: 554, startPoint y: 581, endPoint x: 562, endPoint y: 638, distance: 57.6
click at [565, 677] on div at bounding box center [728, 410] width 1456 height 819
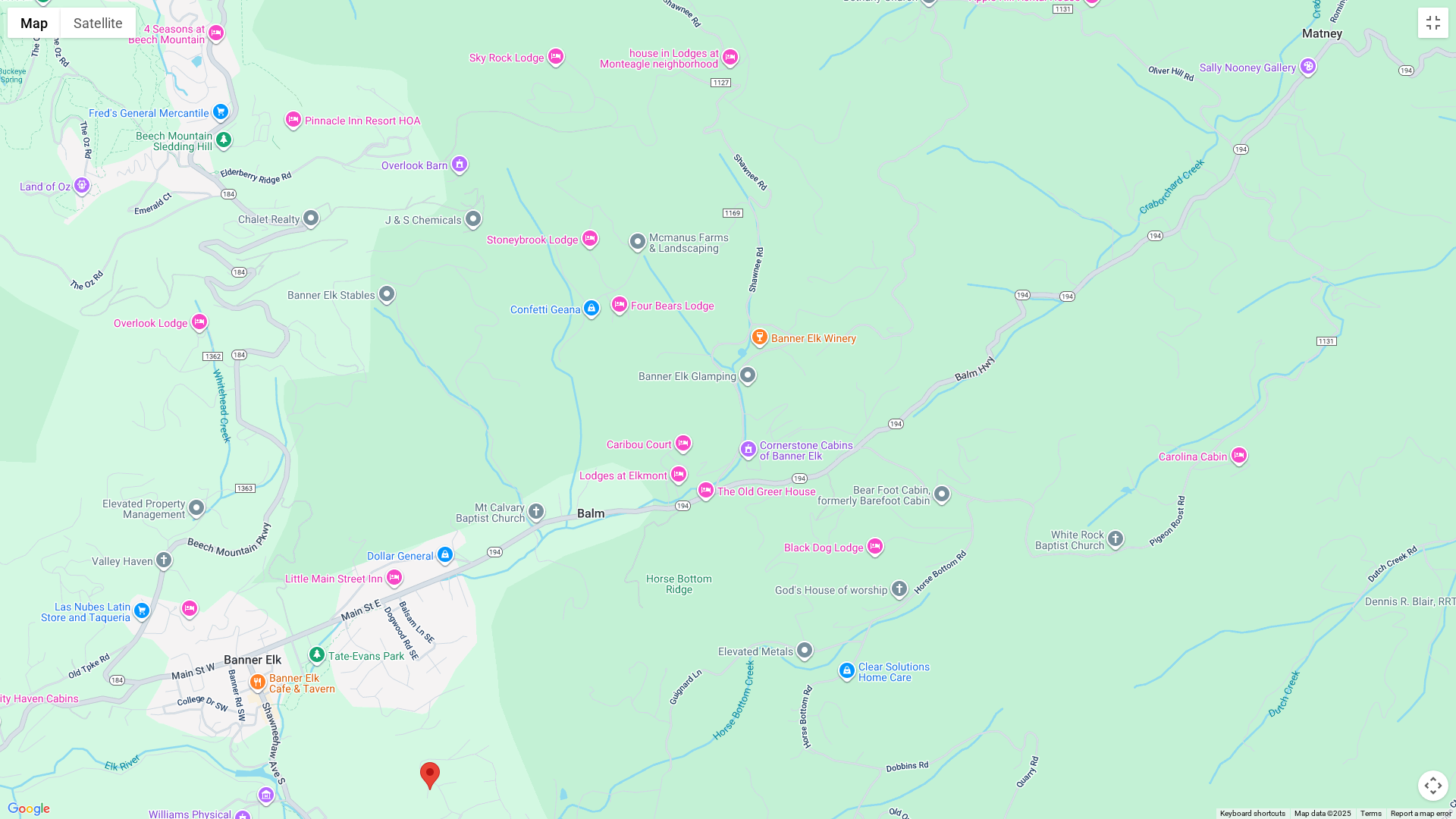
click at [542, 633] on div at bounding box center [728, 410] width 1456 height 819
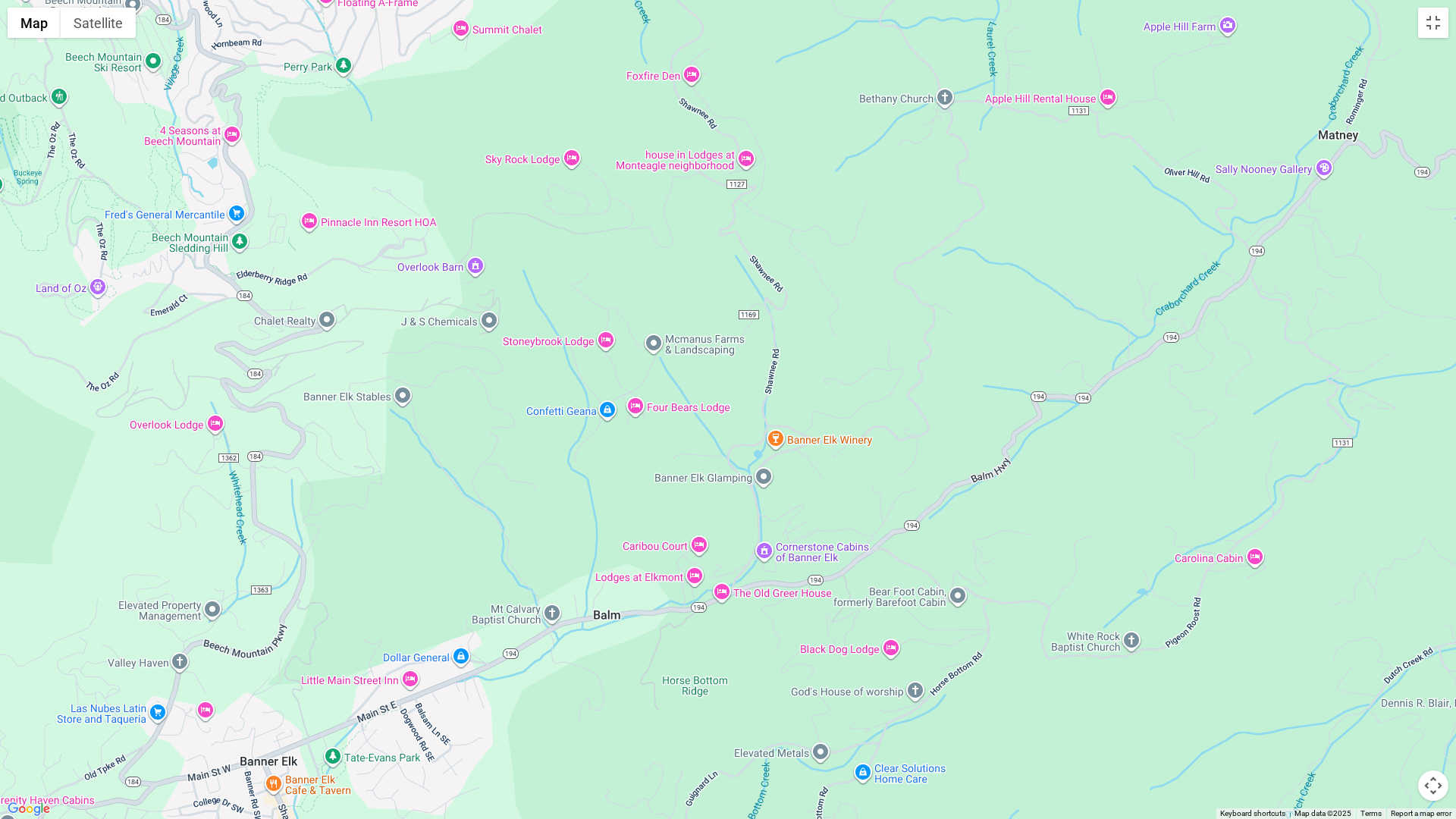
click at [515, 564] on div at bounding box center [728, 410] width 1456 height 819
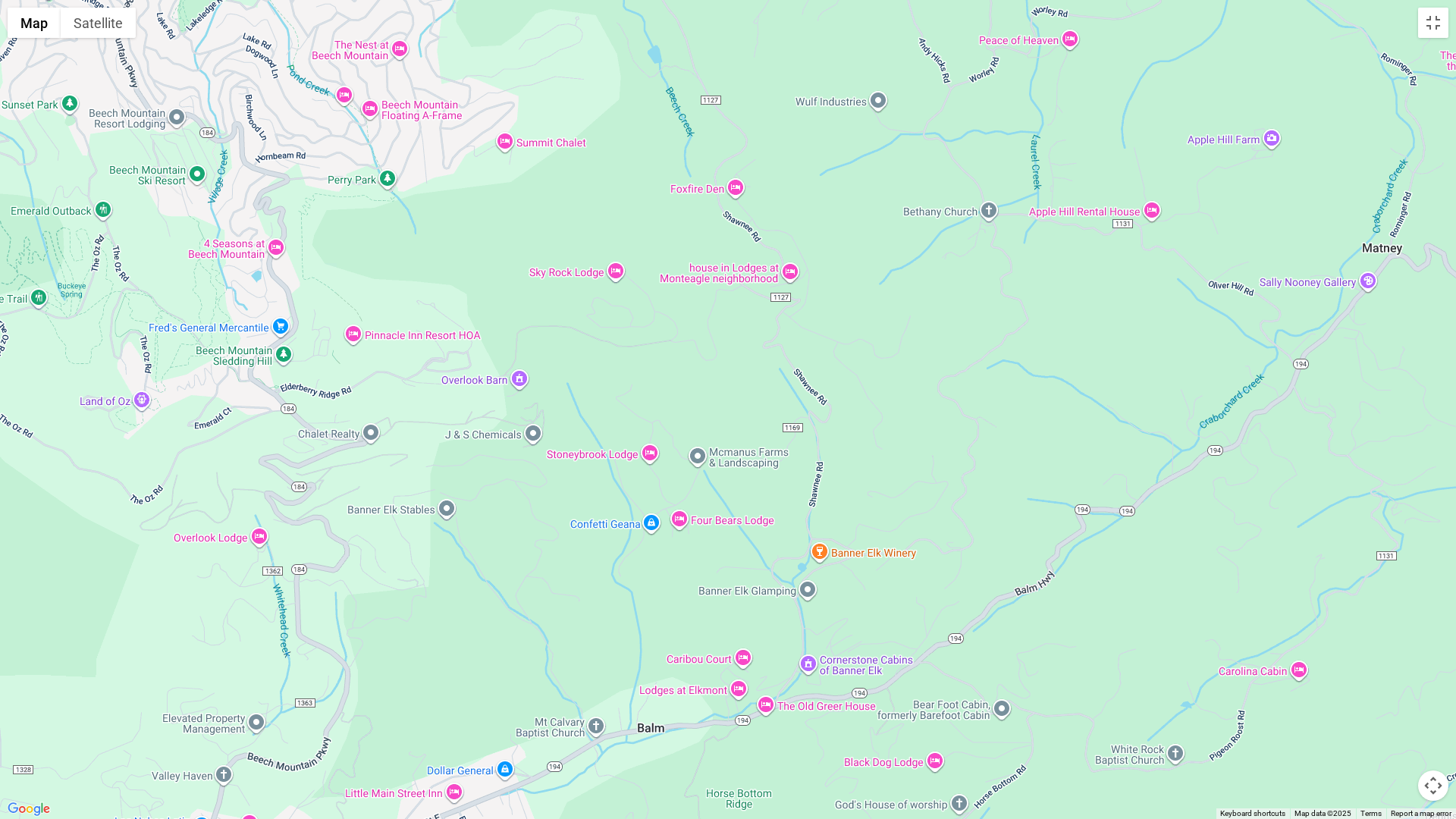
click at [513, 572] on div at bounding box center [728, 410] width 1456 height 819
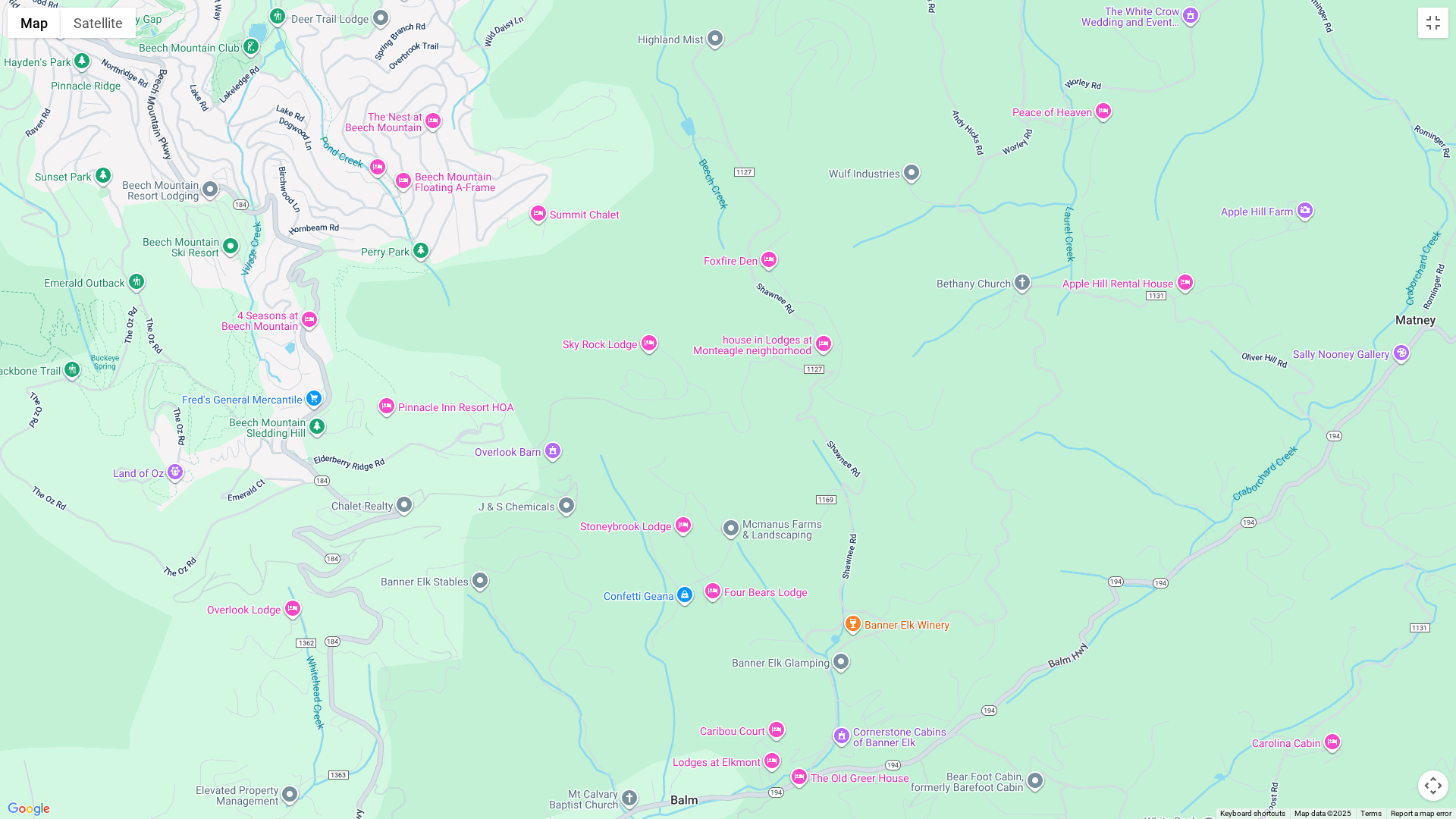
click at [492, 567] on div at bounding box center [728, 410] width 1456 height 819
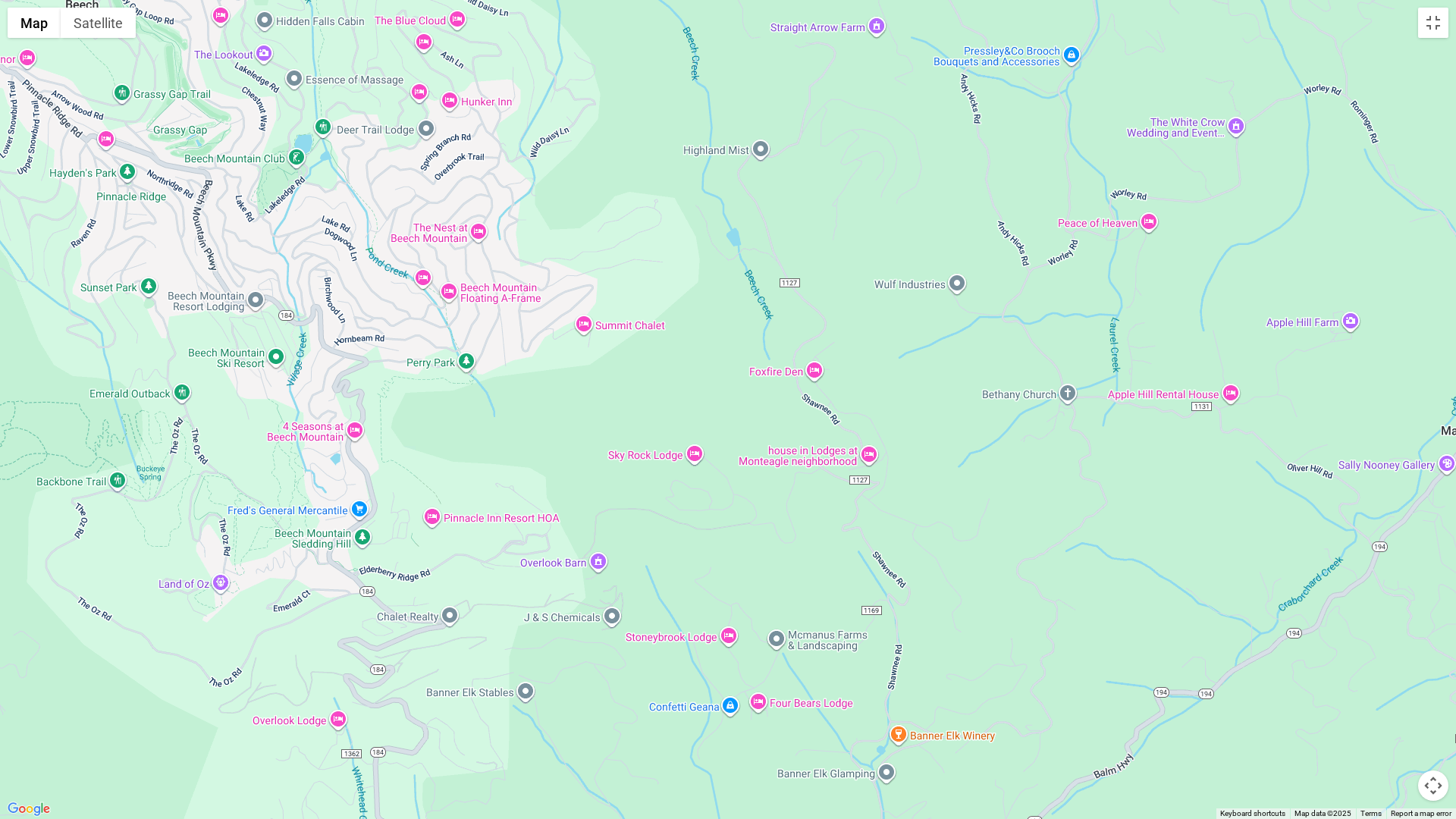
click at [491, 582] on div at bounding box center [728, 410] width 1456 height 819
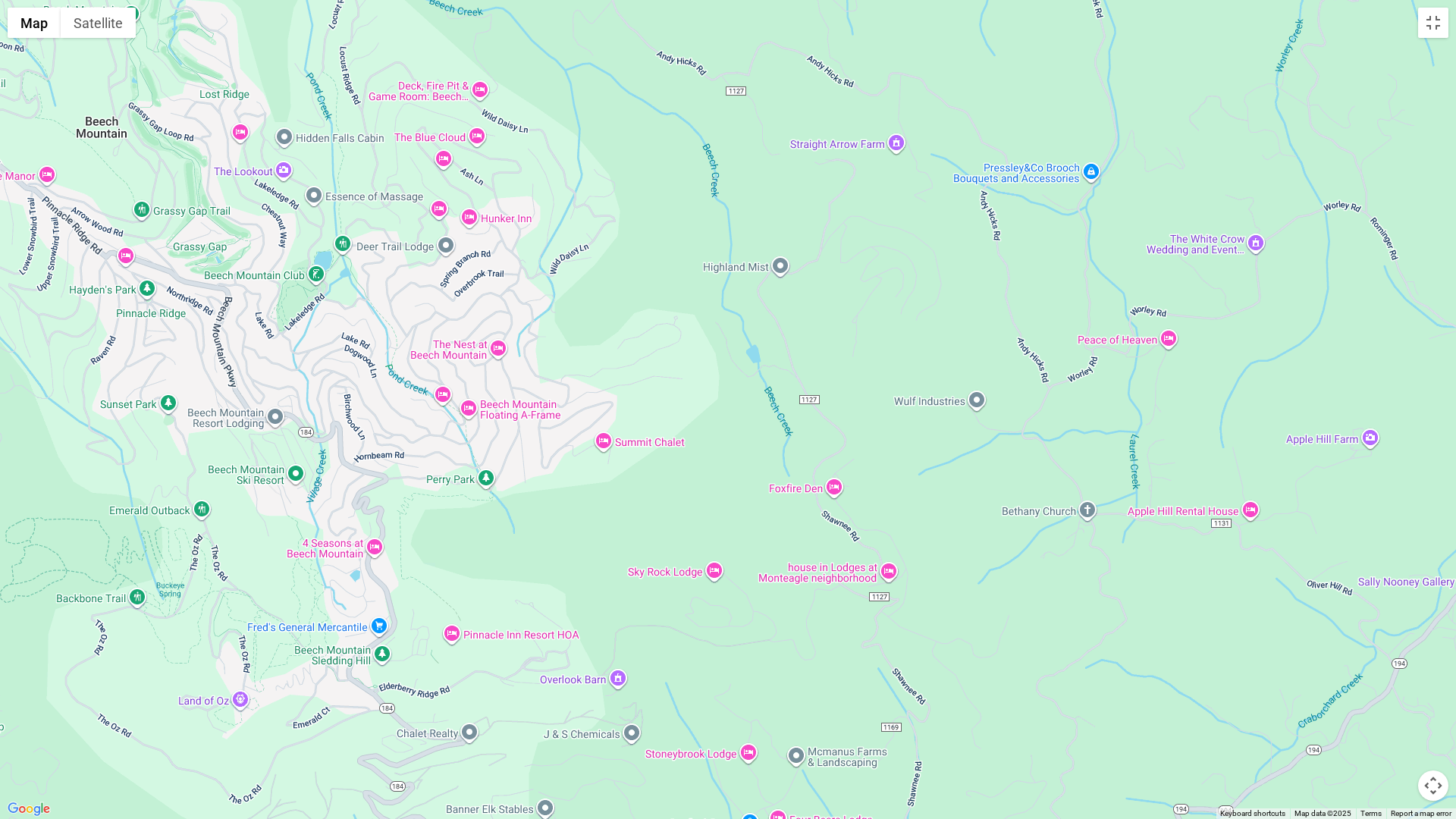
drag, startPoint x: 477, startPoint y: 434, endPoint x: 490, endPoint y: 527, distance: 93.9
click at [494, 540] on div at bounding box center [728, 410] width 1456 height 819
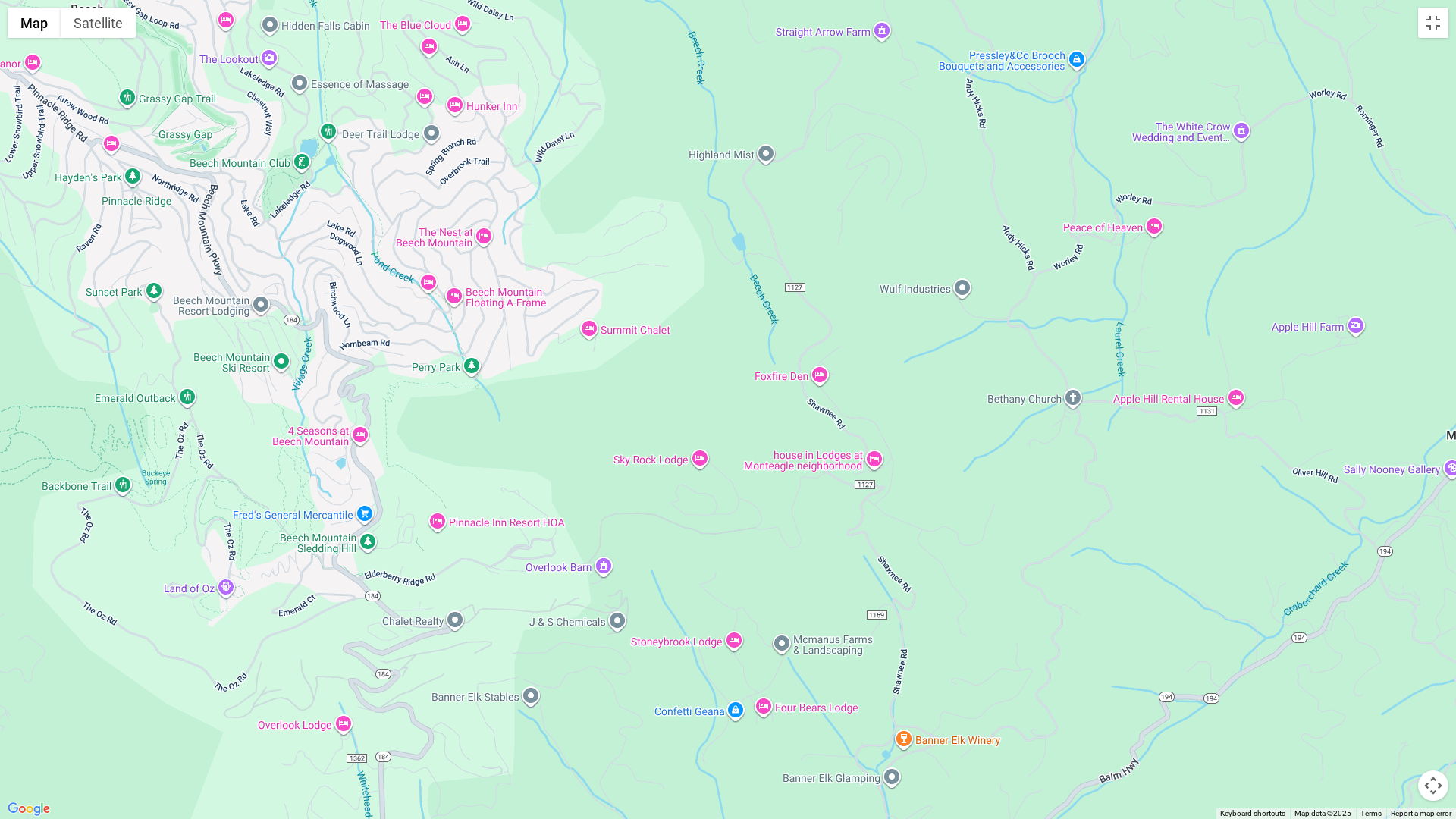
drag, startPoint x: 474, startPoint y: 425, endPoint x: 472, endPoint y: 347, distance: 78.0
click at [472, 347] on div at bounding box center [728, 410] width 1456 height 819
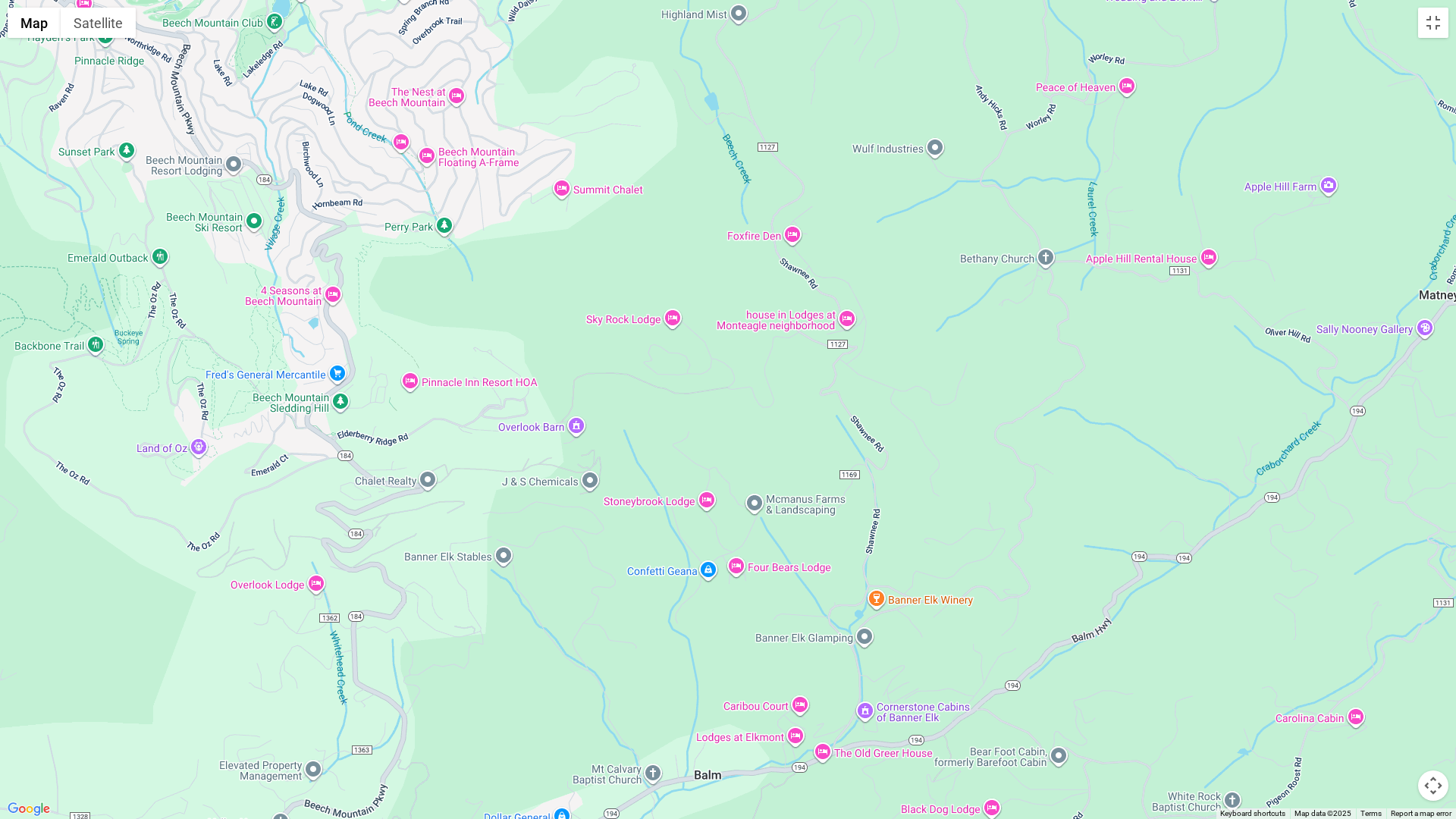
drag, startPoint x: 505, startPoint y: 557, endPoint x: 475, endPoint y: 411, distance: 149.1
click at [475, 411] on div at bounding box center [728, 410] width 1456 height 819
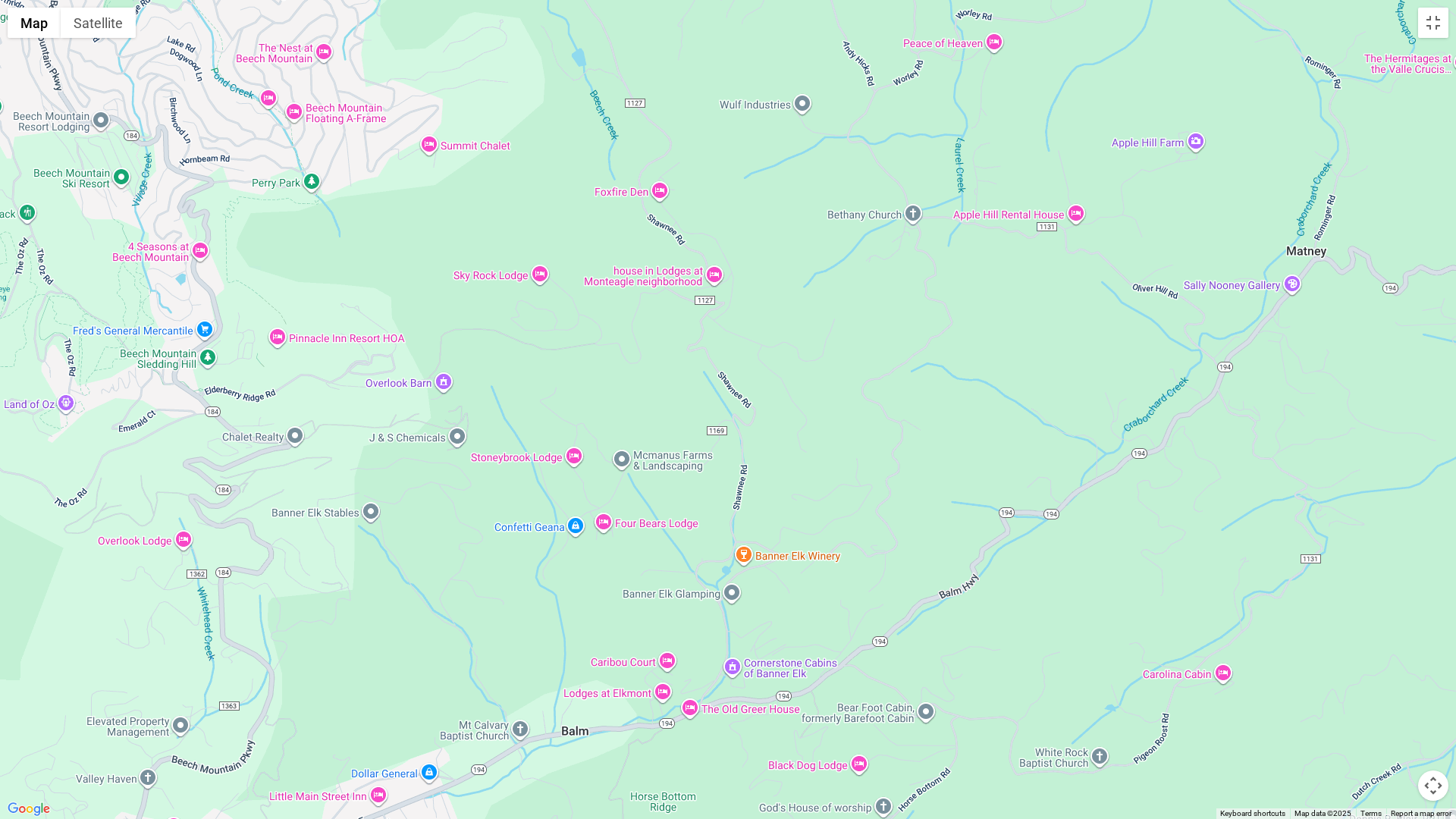
drag, startPoint x: 588, startPoint y: 588, endPoint x: 388, endPoint y: 550, distance: 203.6
click at [388, 550] on div at bounding box center [728, 410] width 1456 height 819
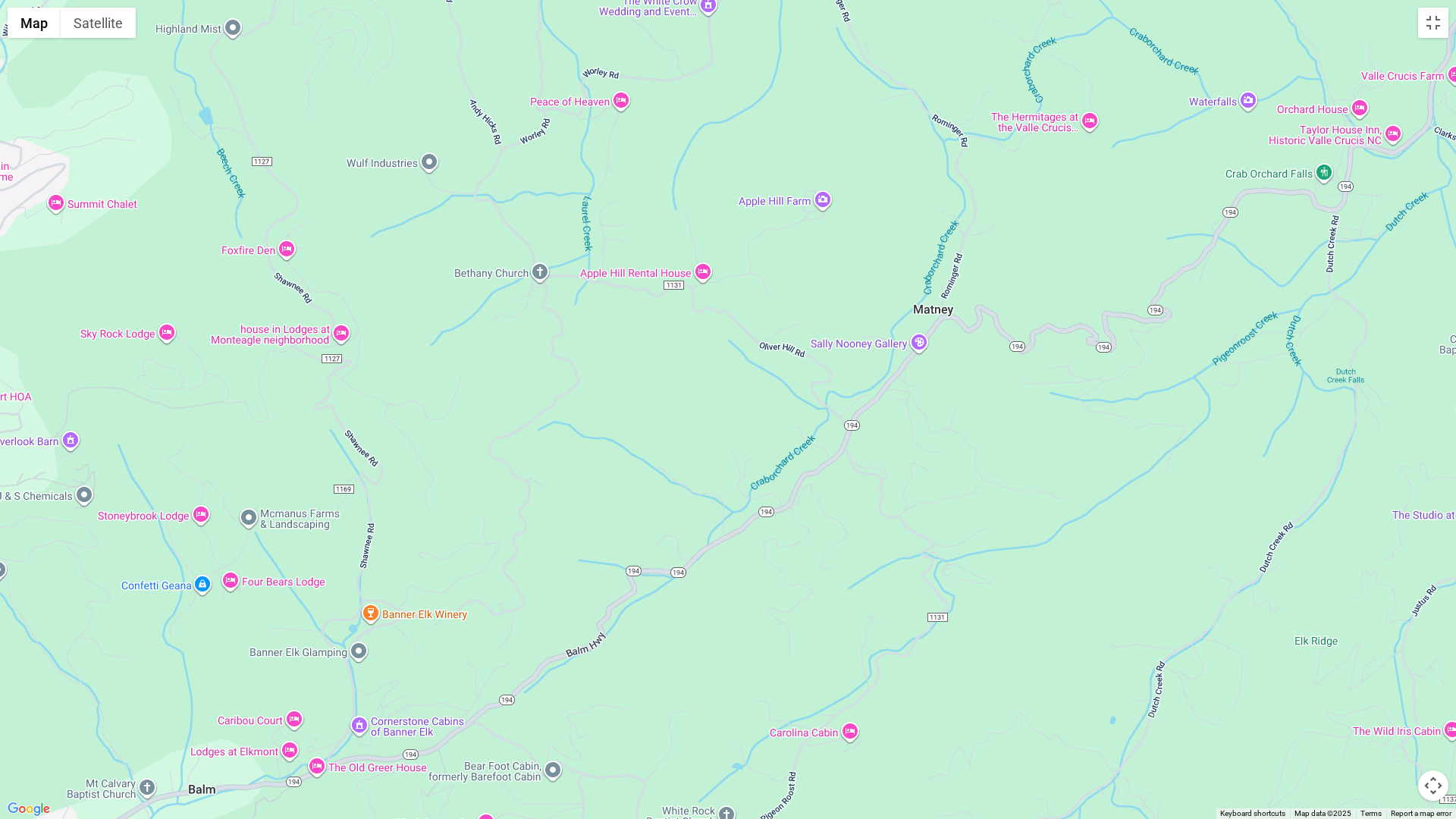
drag, startPoint x: 708, startPoint y: 550, endPoint x: 421, endPoint y: 594, distance: 290.4
click at [414, 602] on div at bounding box center [728, 410] width 1456 height 819
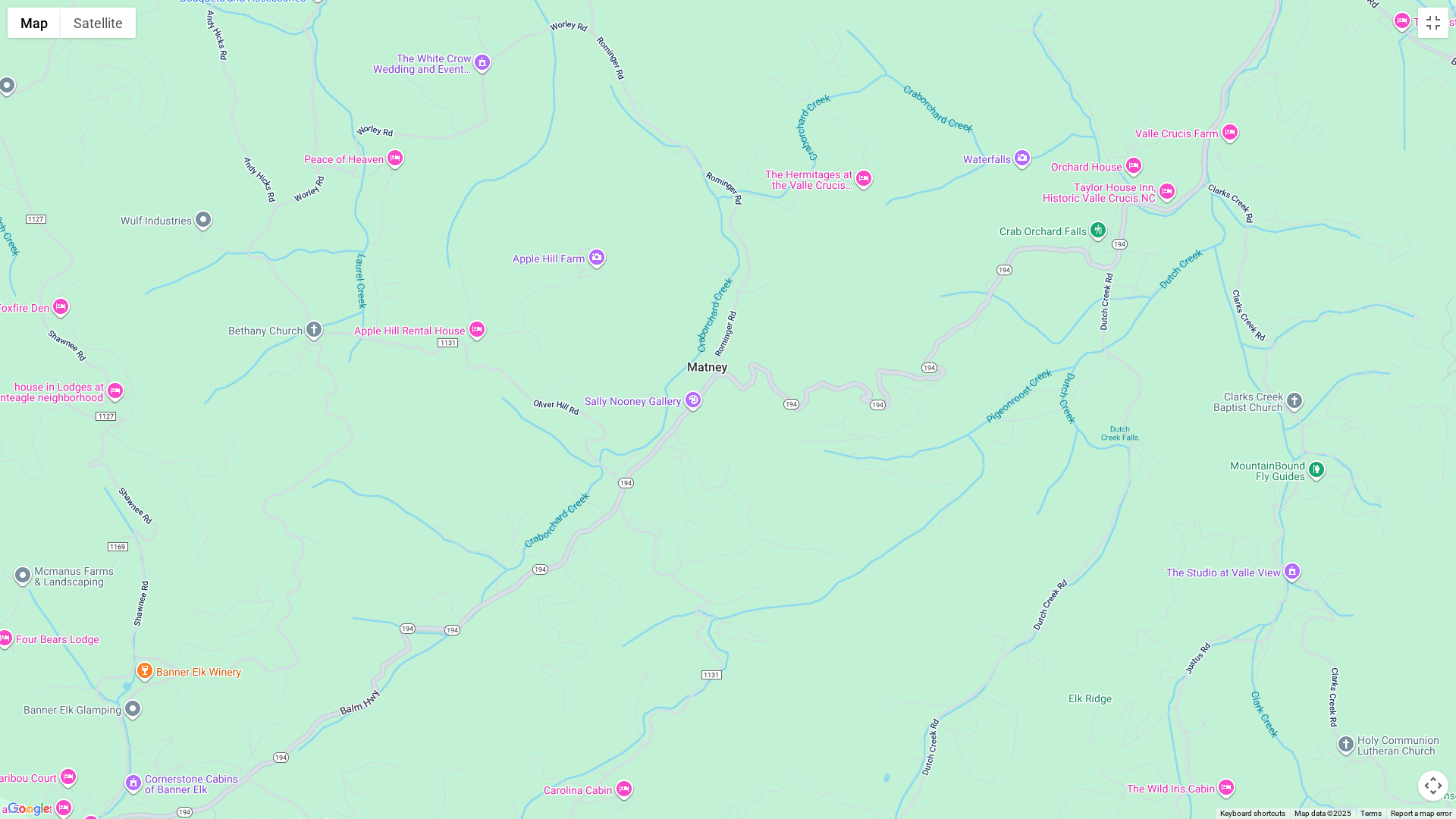
drag, startPoint x: 692, startPoint y: 543, endPoint x: 475, endPoint y: 591, distance: 222.2
click at [464, 599] on div at bounding box center [728, 410] width 1456 height 819
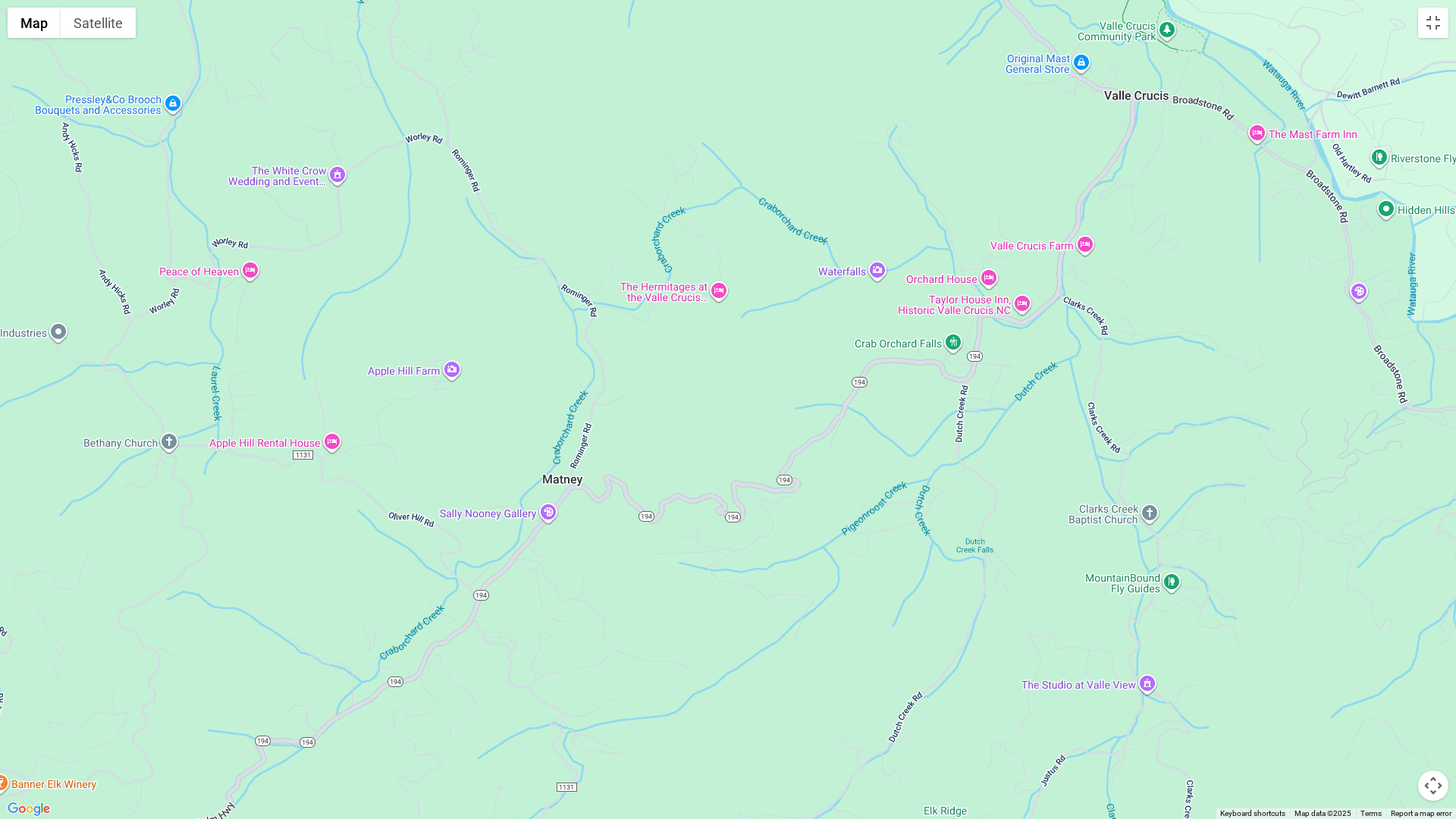
drag, startPoint x: 728, startPoint y: 529, endPoint x: 637, endPoint y: 629, distance: 135.2
click at [582, 651] on div at bounding box center [728, 410] width 1456 height 819
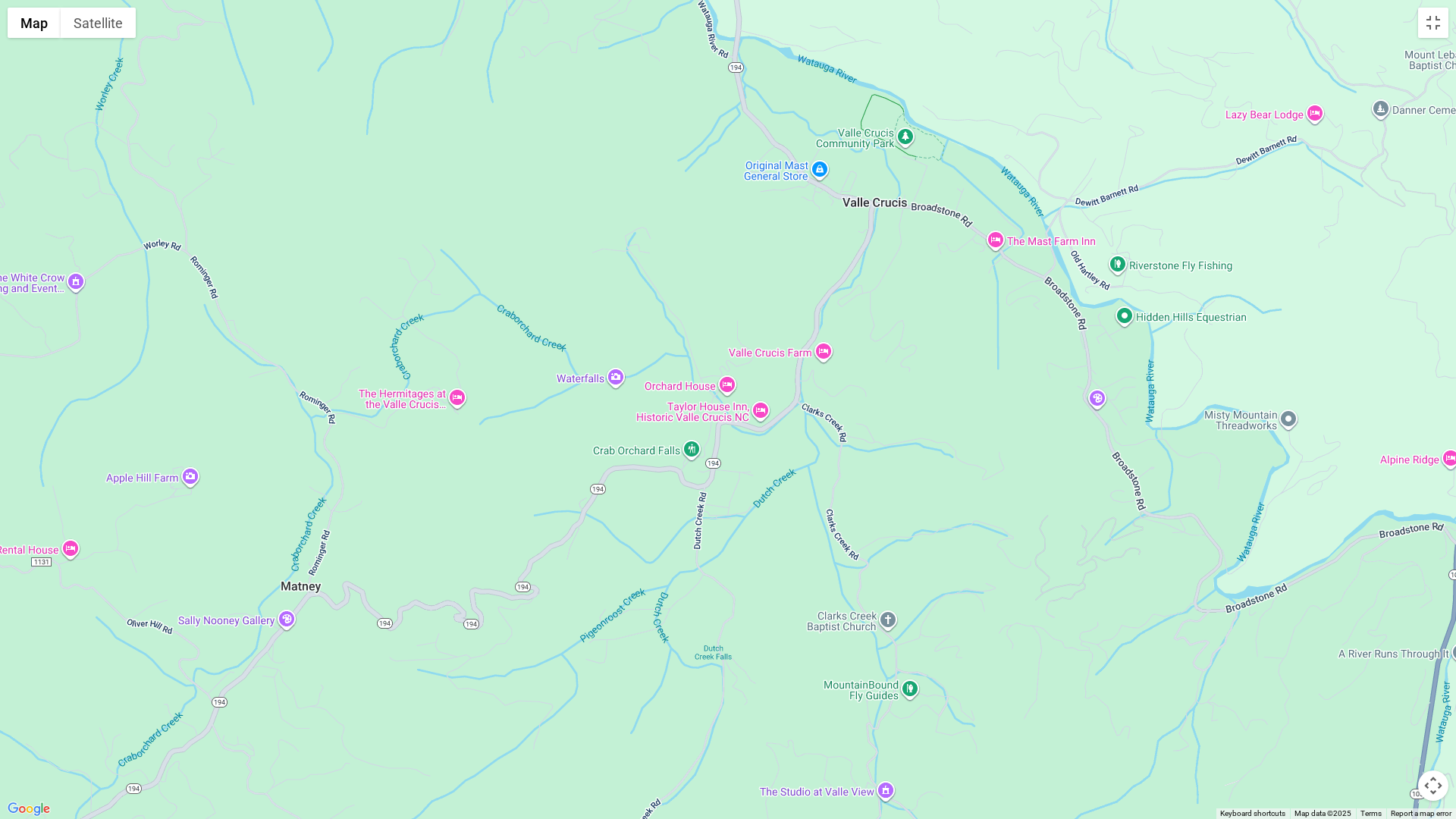
drag, startPoint x: 821, startPoint y: 507, endPoint x: 575, endPoint y: 613, distance: 267.9
click at [557, 622] on div at bounding box center [728, 410] width 1456 height 819
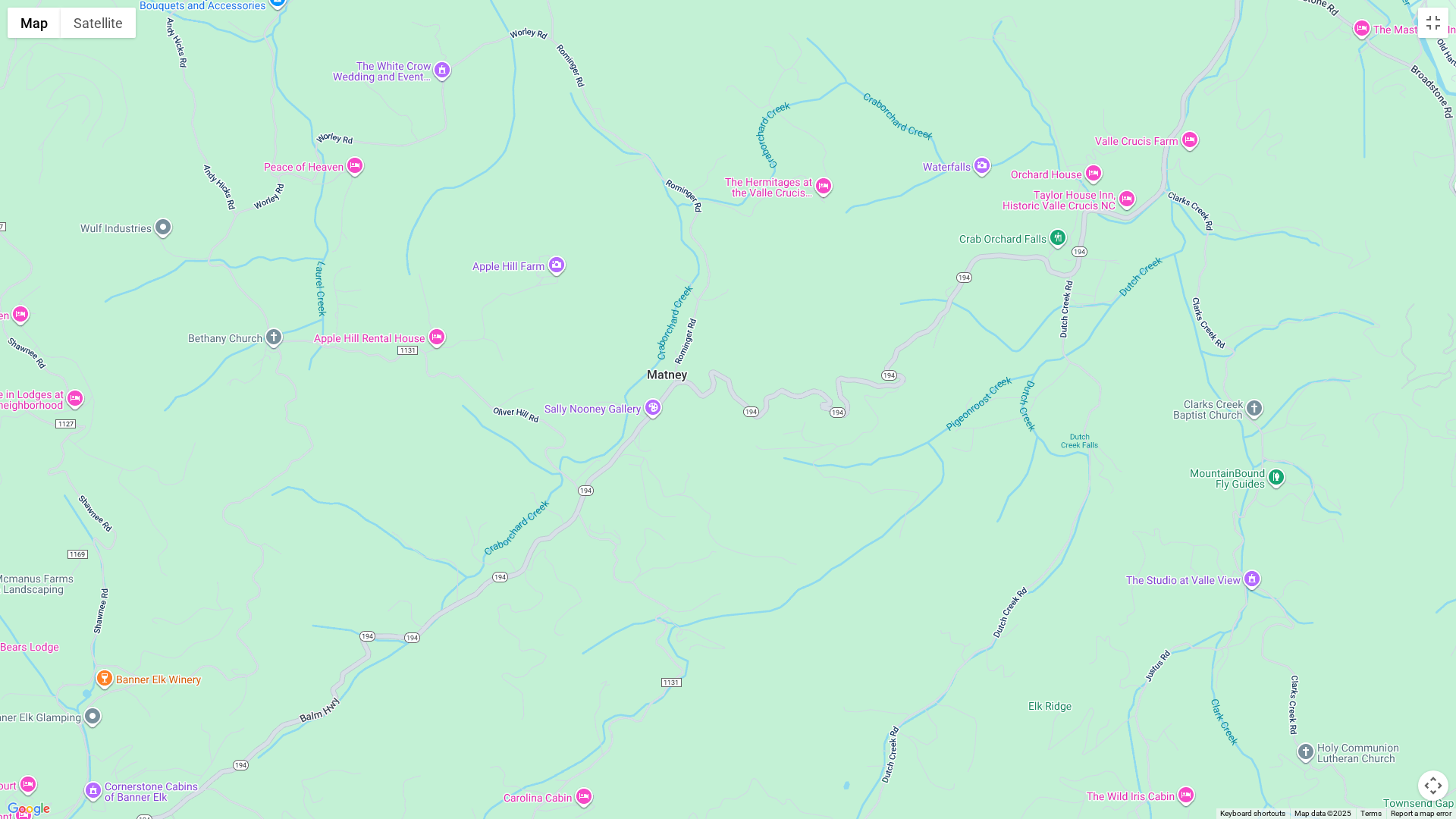
drag, startPoint x: 987, startPoint y: 496, endPoint x: 1353, endPoint y: 286, distance: 422.0
click at [1353, 286] on div at bounding box center [728, 410] width 1456 height 819
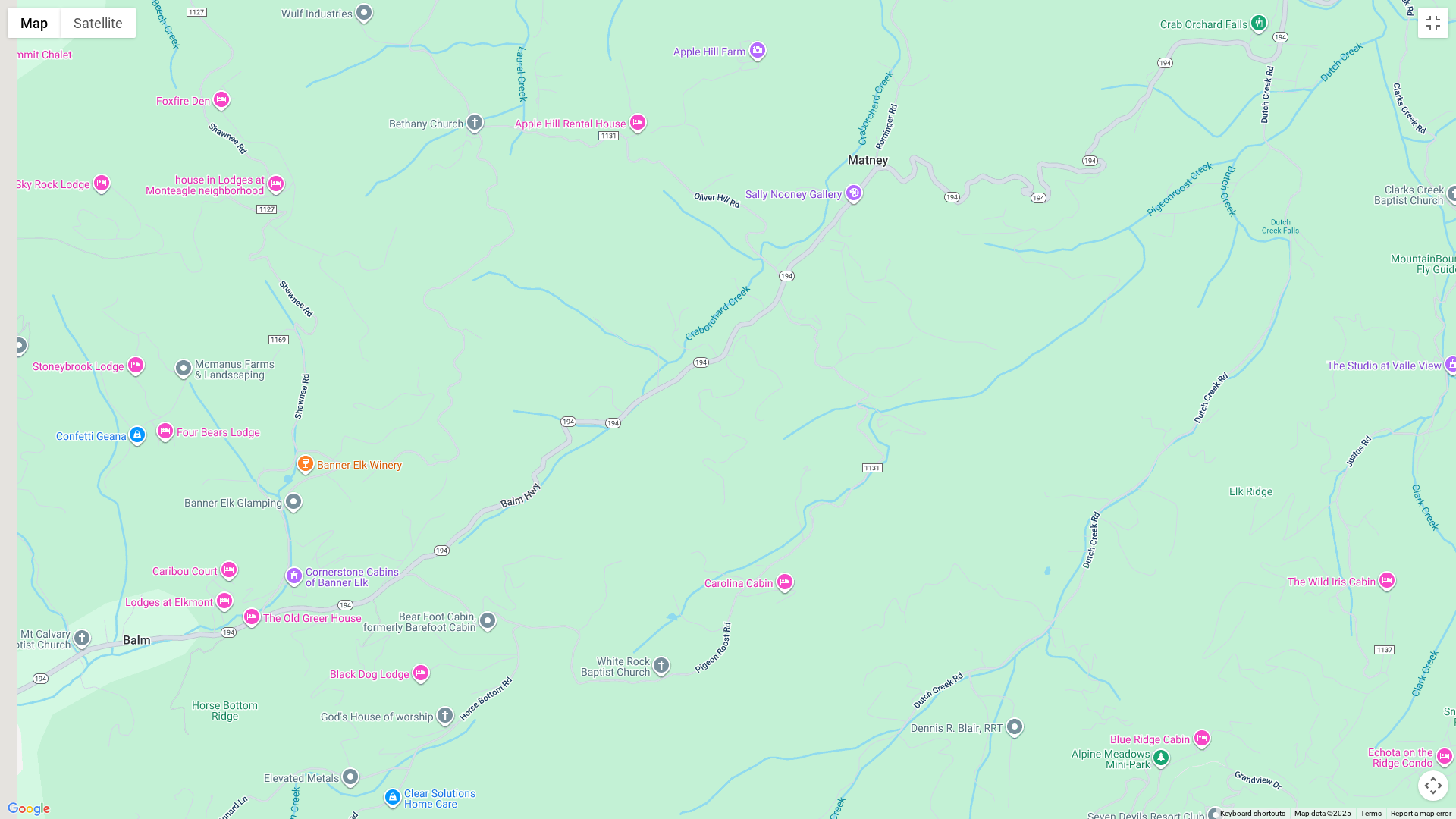
drag, startPoint x: 950, startPoint y: 623, endPoint x: 1149, endPoint y: 415, distance: 287.9
click at [1149, 415] on div at bounding box center [728, 410] width 1456 height 819
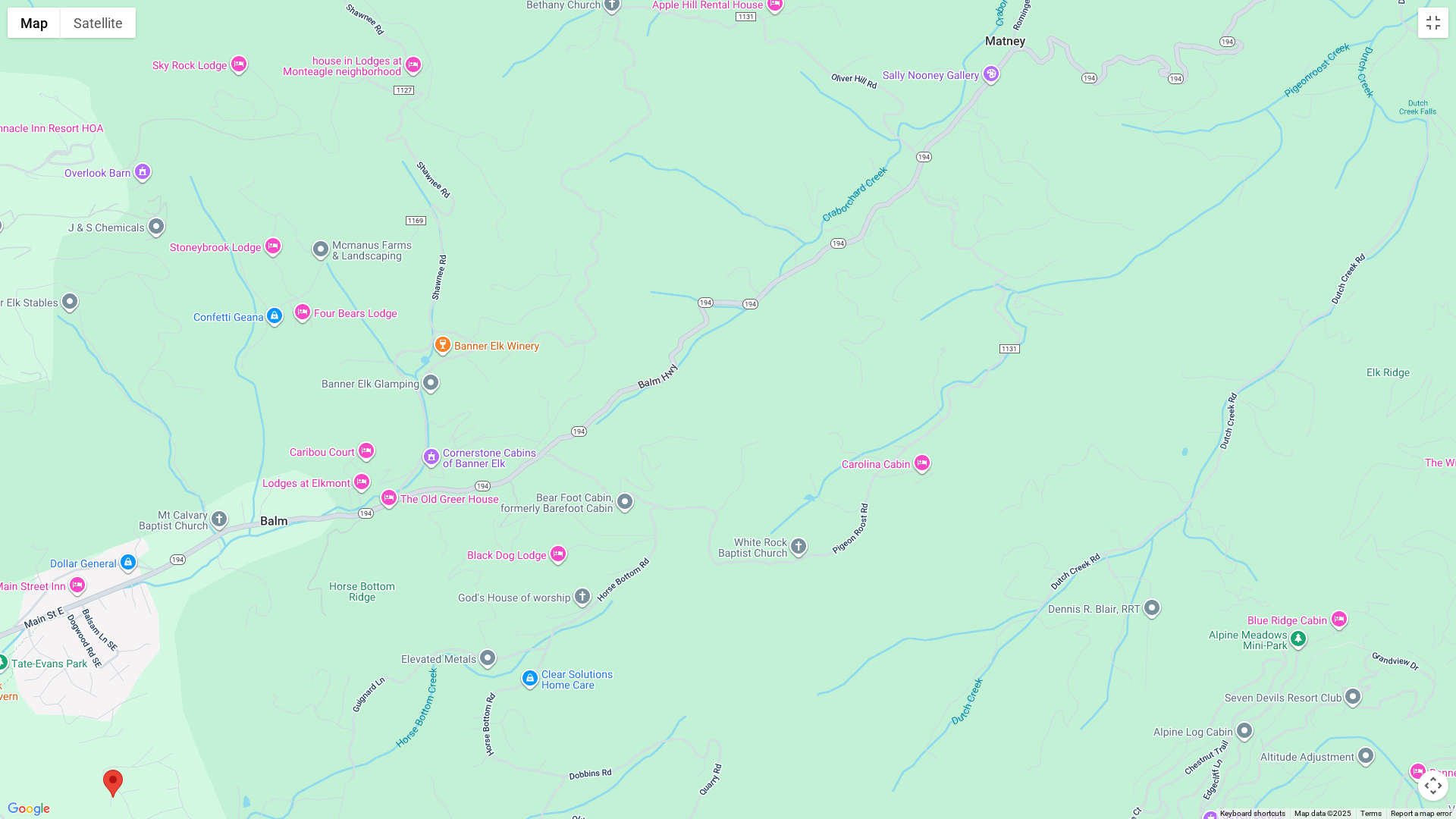
drag, startPoint x: 948, startPoint y: 630, endPoint x: 1073, endPoint y: 526, distance: 162.6
click at [1073, 526] on div at bounding box center [728, 410] width 1456 height 819
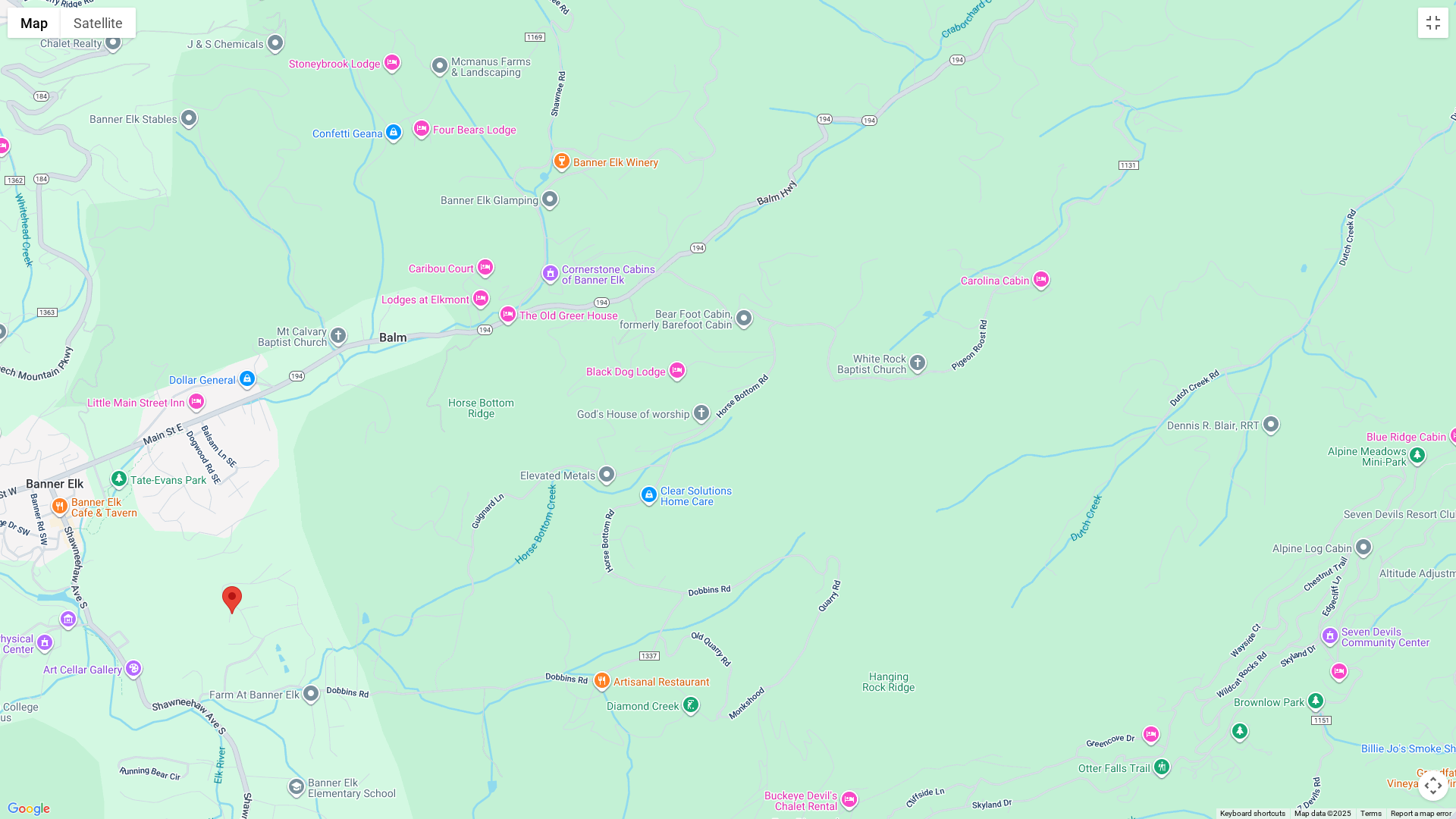
drag, startPoint x: 901, startPoint y: 647, endPoint x: 1019, endPoint y: 459, distance: 222.0
click at [1019, 459] on div at bounding box center [728, 410] width 1456 height 819
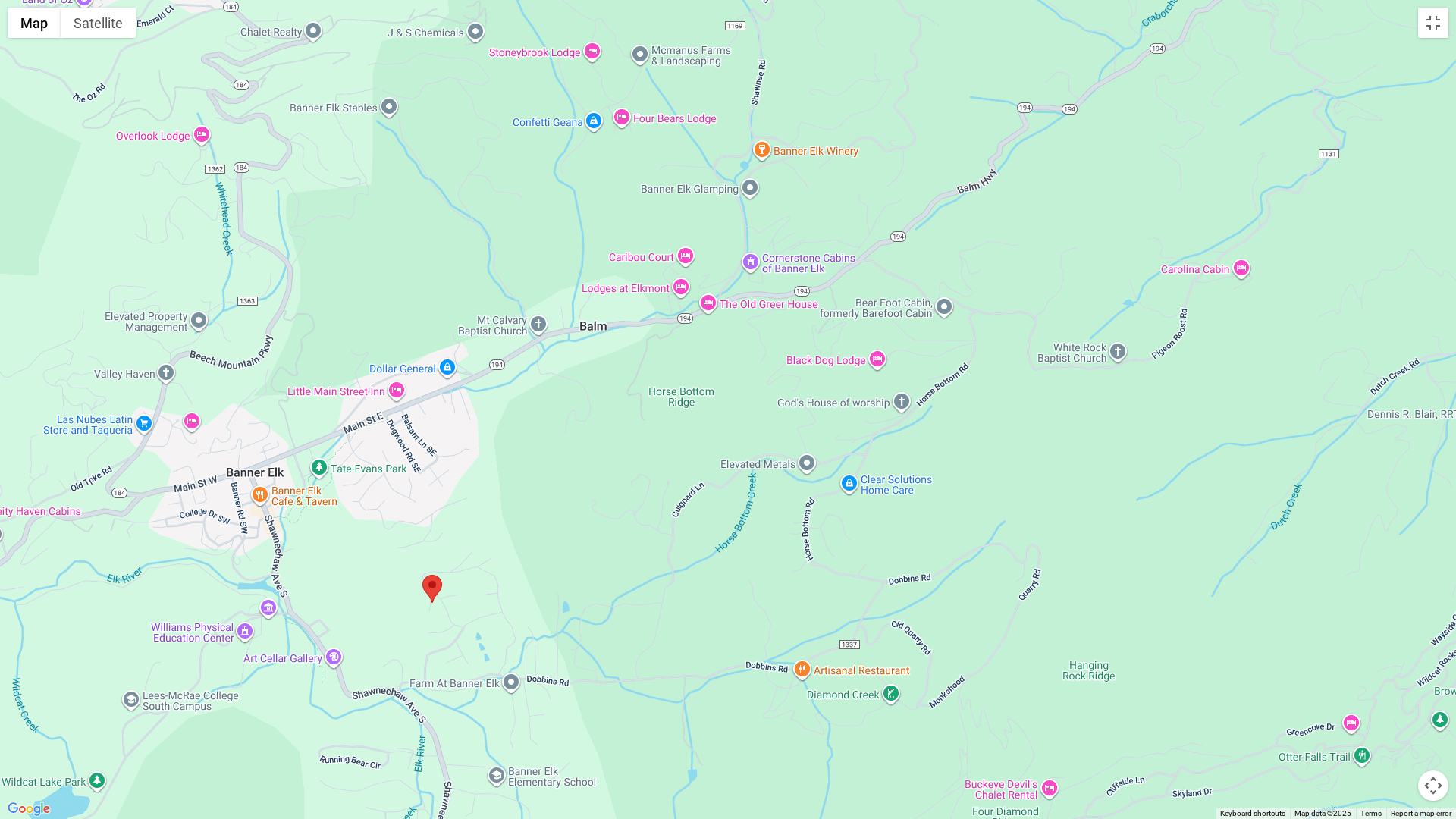
drag, startPoint x: 735, startPoint y: 540, endPoint x: 936, endPoint y: 532, distance: 201.2
click at [936, 532] on div at bounding box center [728, 410] width 1456 height 819
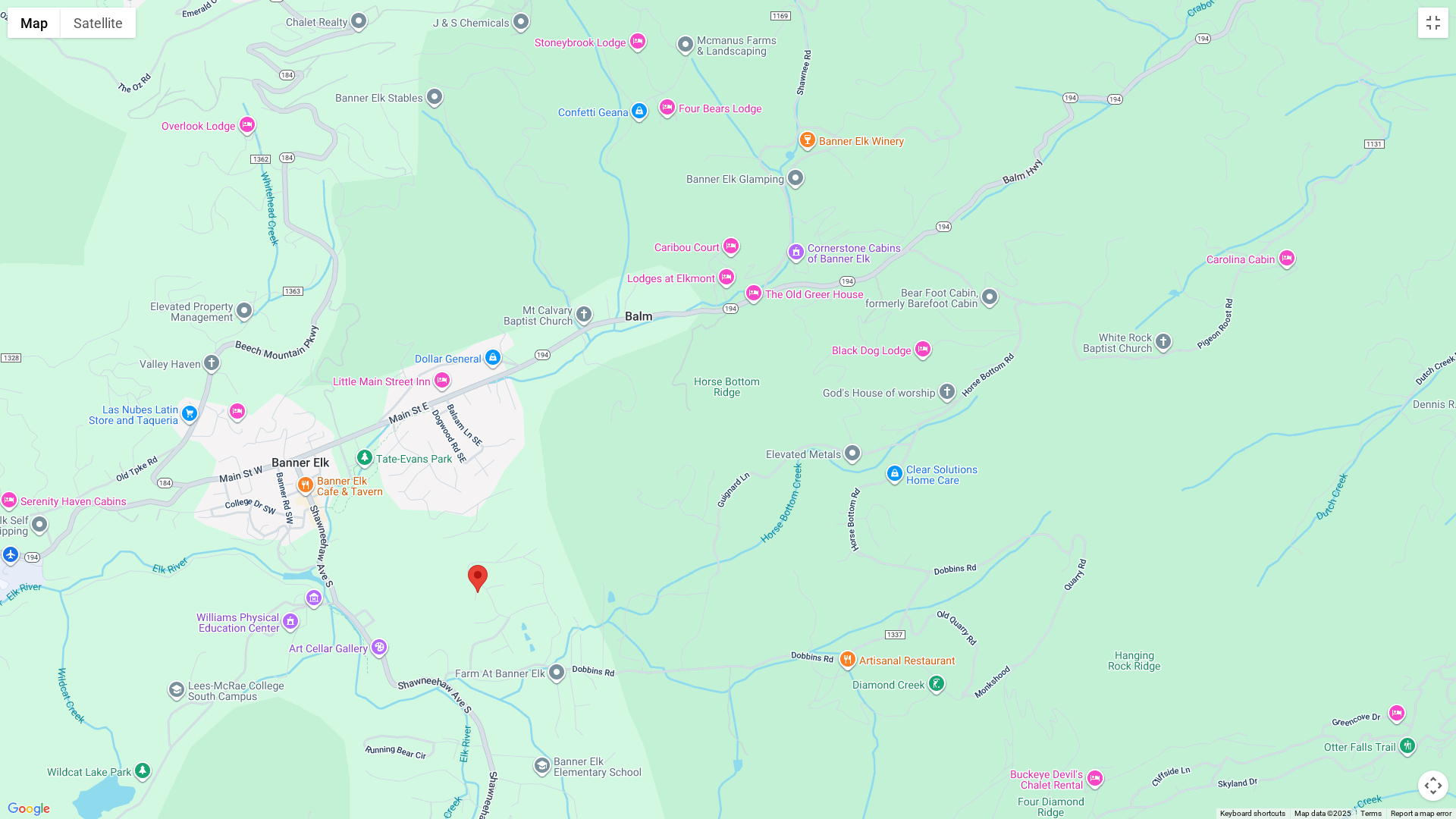
drag, startPoint x: 804, startPoint y: 555, endPoint x: 857, endPoint y: 543, distance: 54.3
click at [857, 543] on div at bounding box center [728, 410] width 1456 height 819
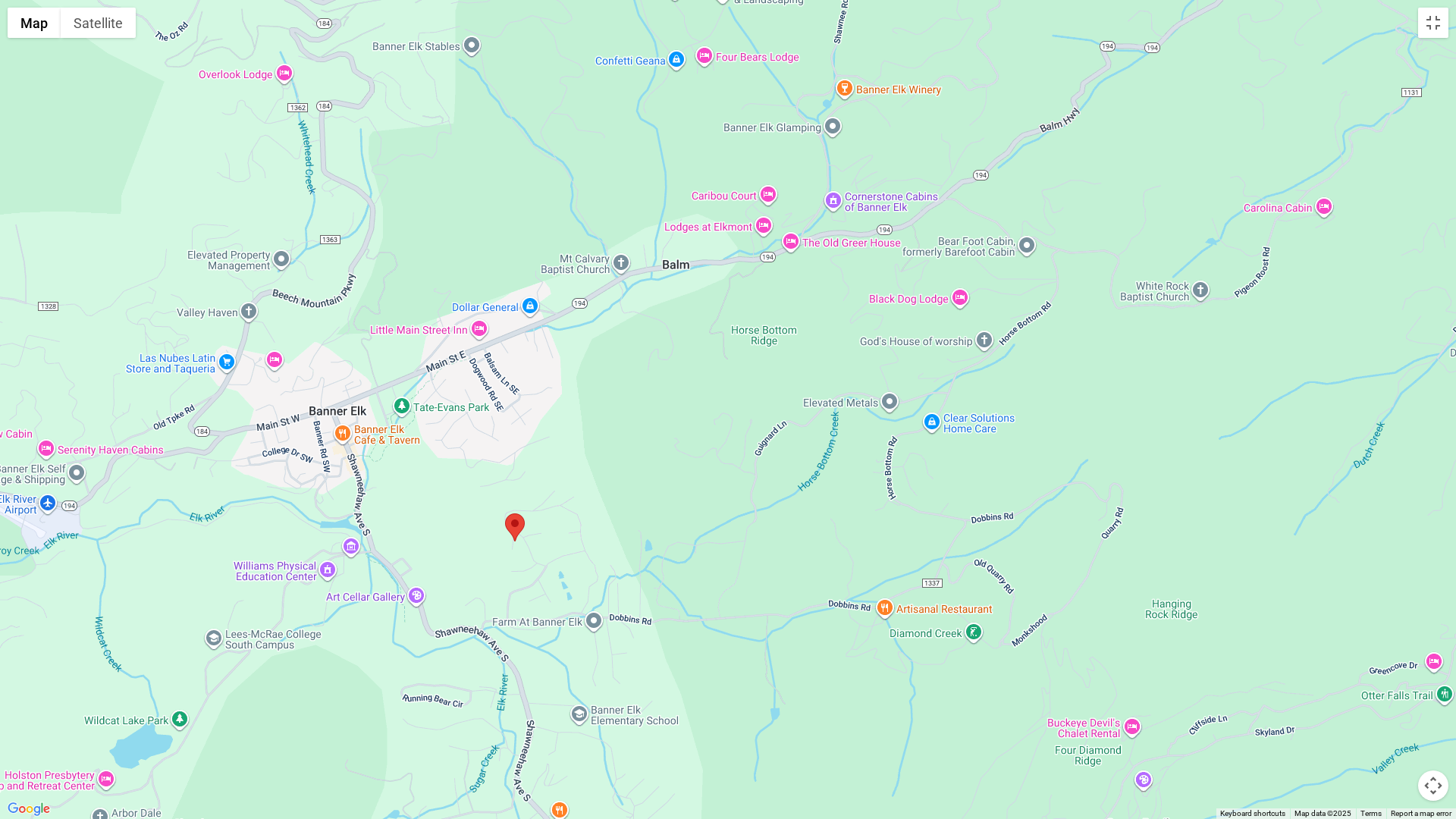
drag, startPoint x: 748, startPoint y: 570, endPoint x: 788, endPoint y: 516, distance: 67.2
click at [788, 516] on div at bounding box center [728, 410] width 1456 height 819
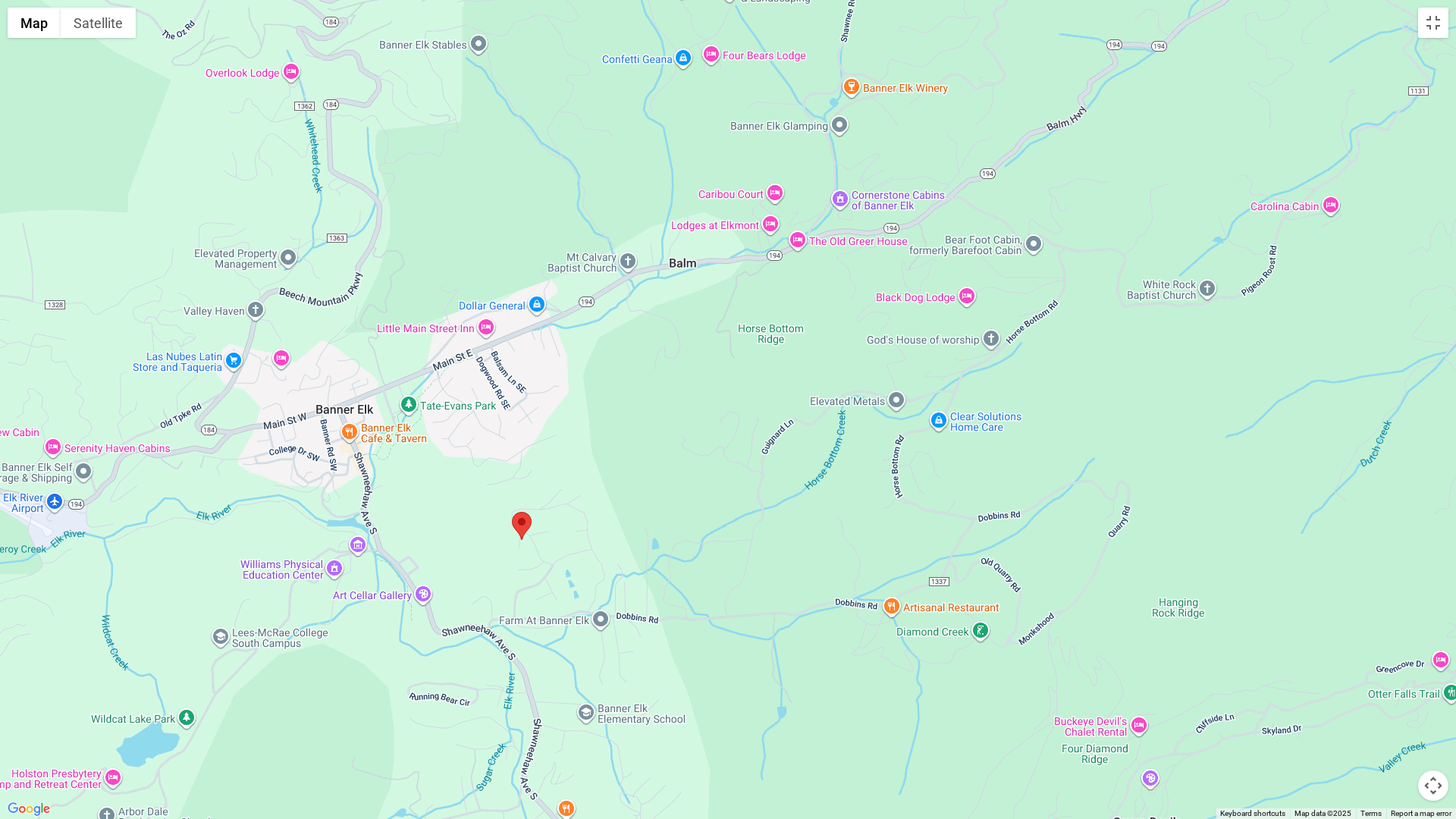
click at [698, 543] on div at bounding box center [728, 410] width 1456 height 819
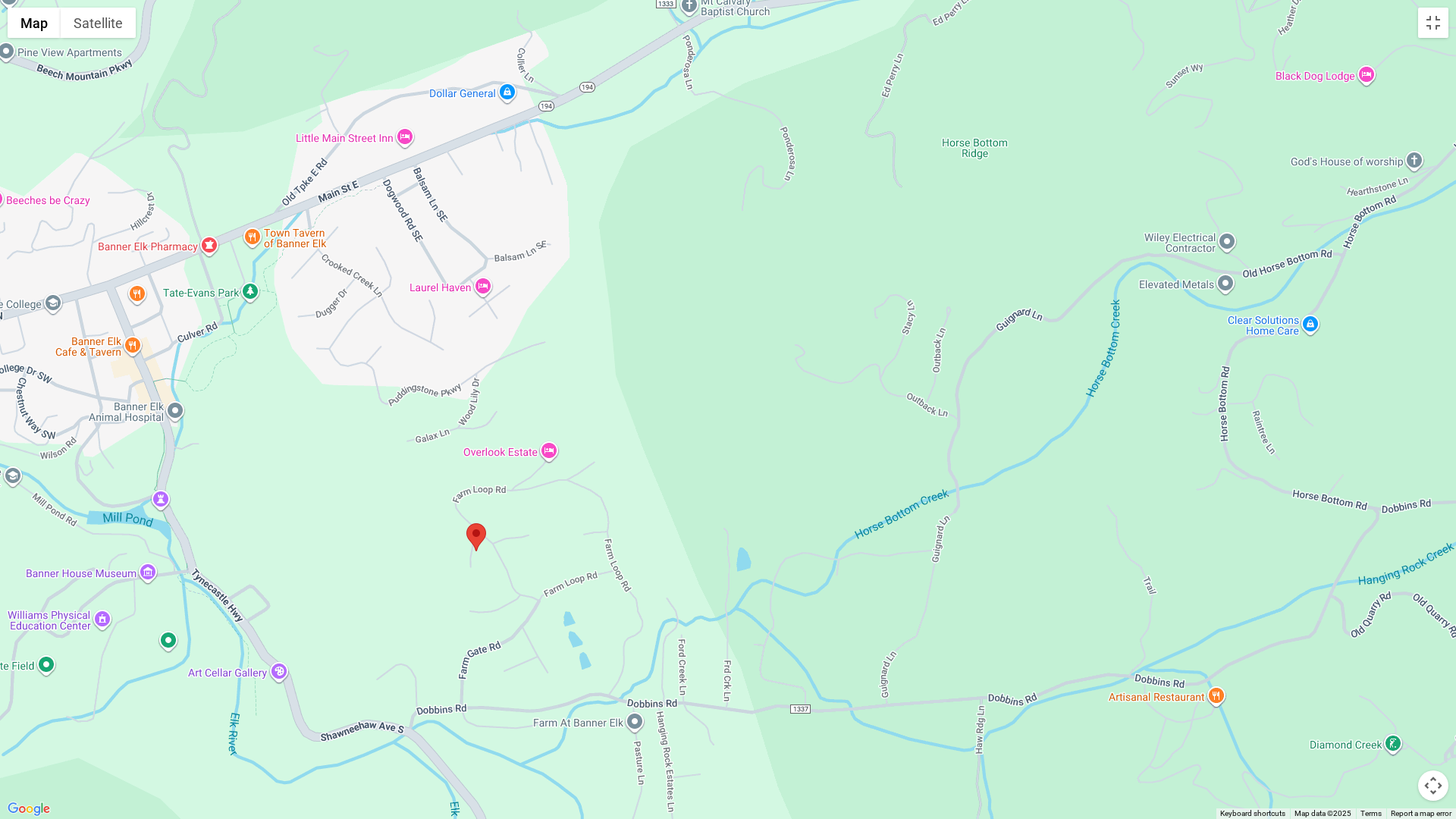
drag, startPoint x: 571, startPoint y: 526, endPoint x: 705, endPoint y: 540, distance: 134.7
click at [705, 540] on div at bounding box center [728, 410] width 1456 height 819
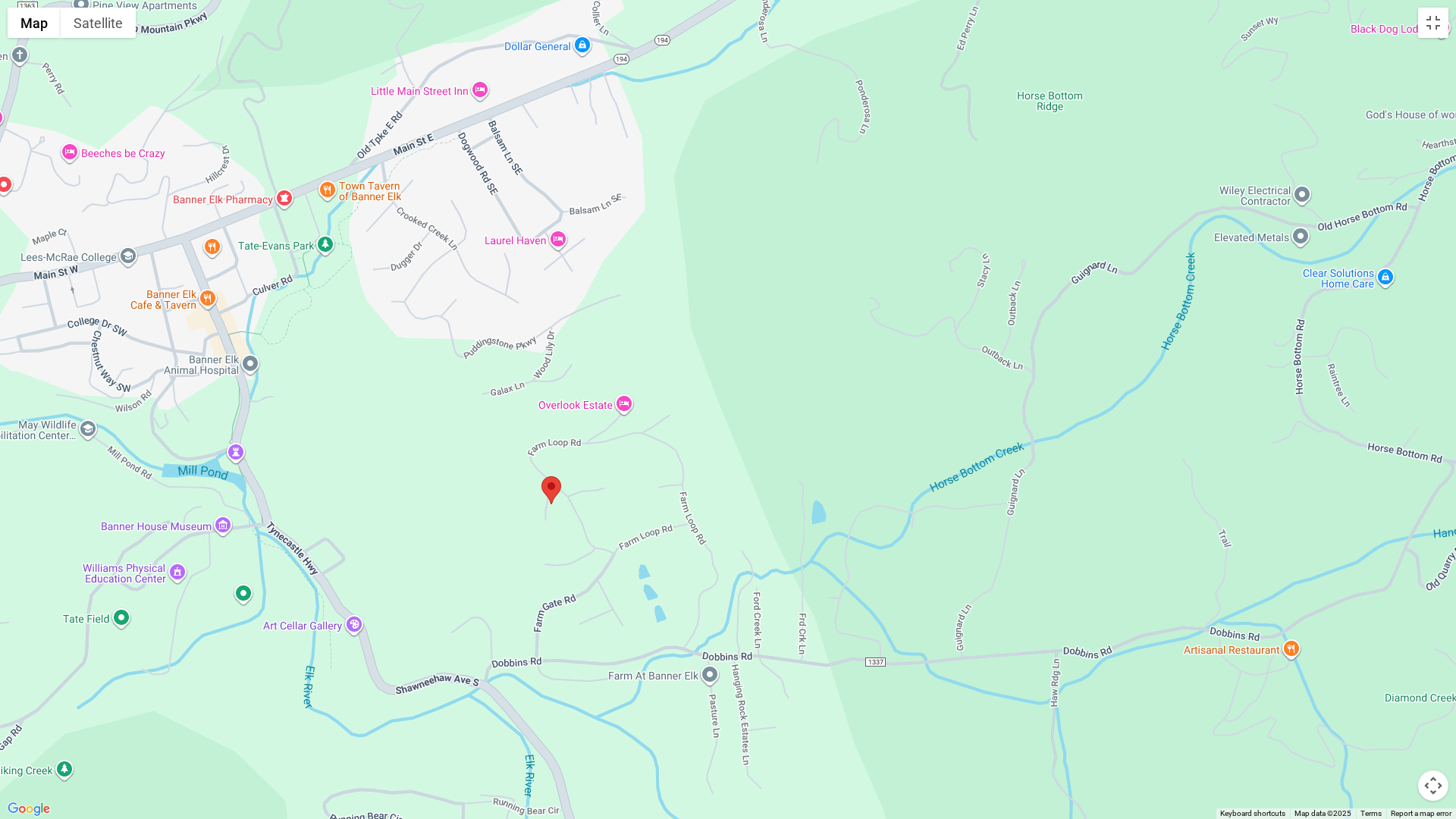
drag, startPoint x: 607, startPoint y: 568, endPoint x: 681, endPoint y: 521, distance: 87.7
click at [681, 521] on div at bounding box center [728, 410] width 1456 height 819
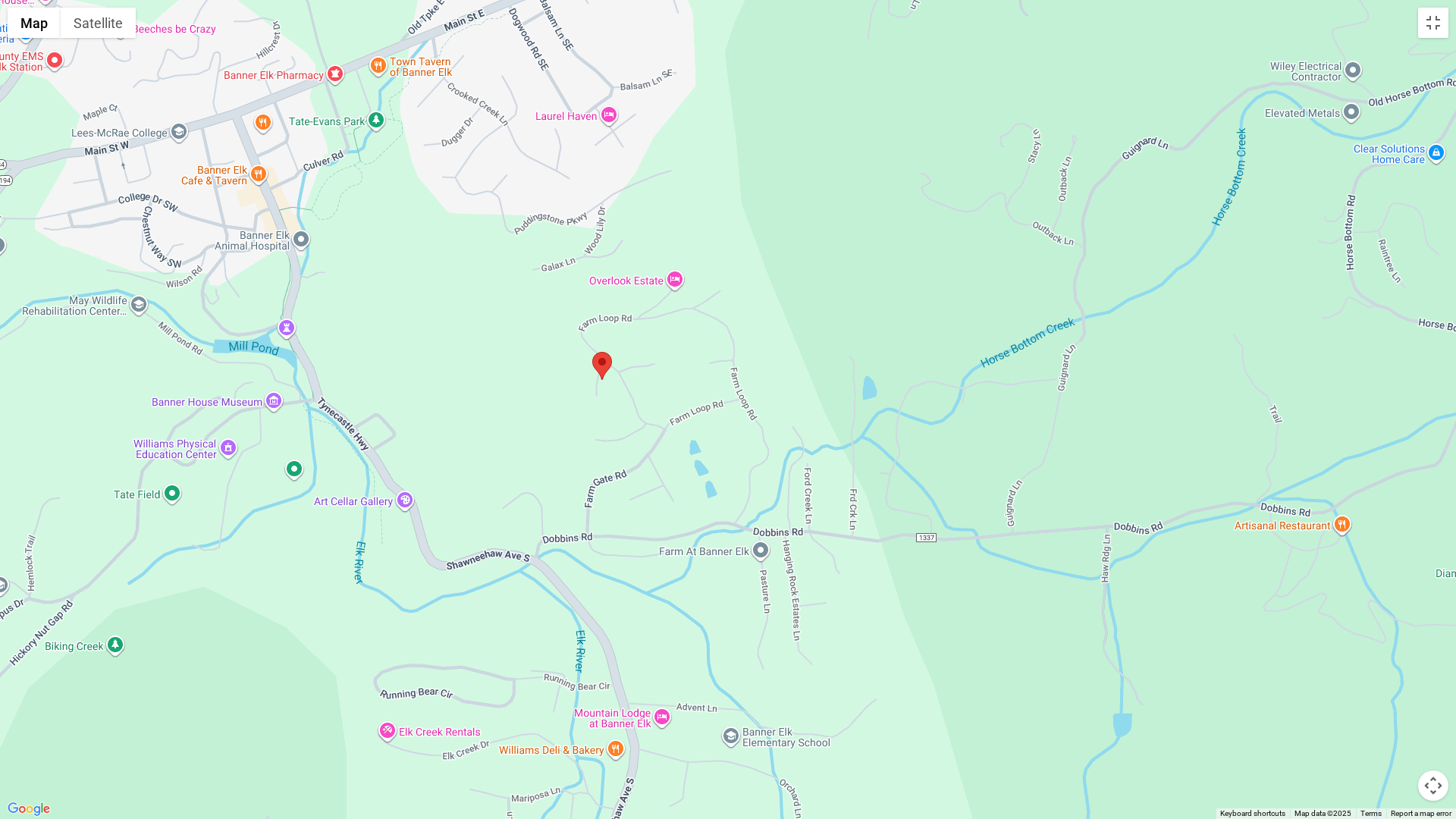
drag, startPoint x: 665, startPoint y: 567, endPoint x: 716, endPoint y: 440, distance: 136.9
click at [716, 440] on div at bounding box center [728, 410] width 1456 height 819
click at [707, 481] on div at bounding box center [728, 410] width 1456 height 819
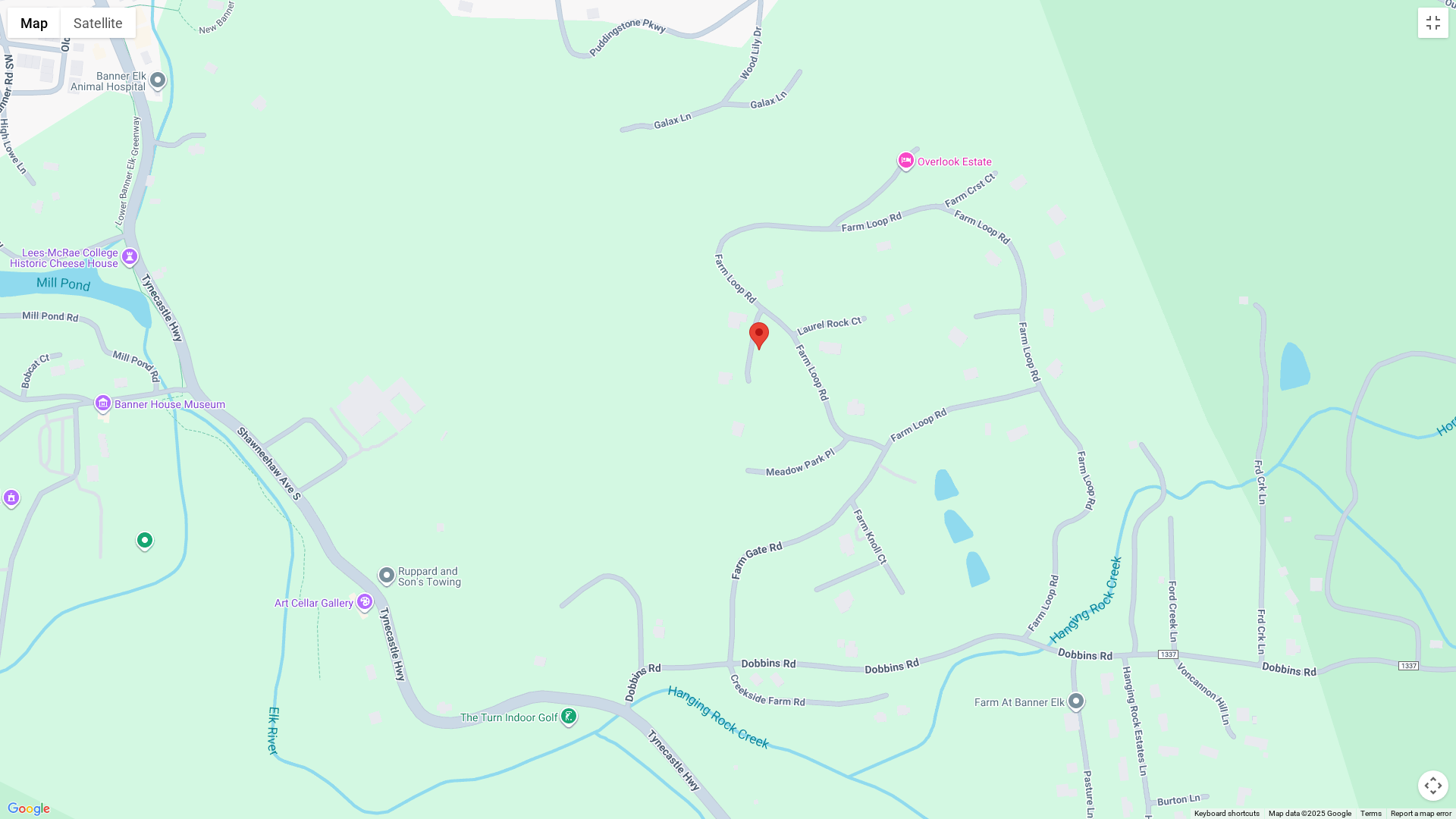
drag, startPoint x: 584, startPoint y: 562, endPoint x: 846, endPoint y: 638, distance: 272.8
click at [846, 638] on div at bounding box center [728, 410] width 1456 height 819
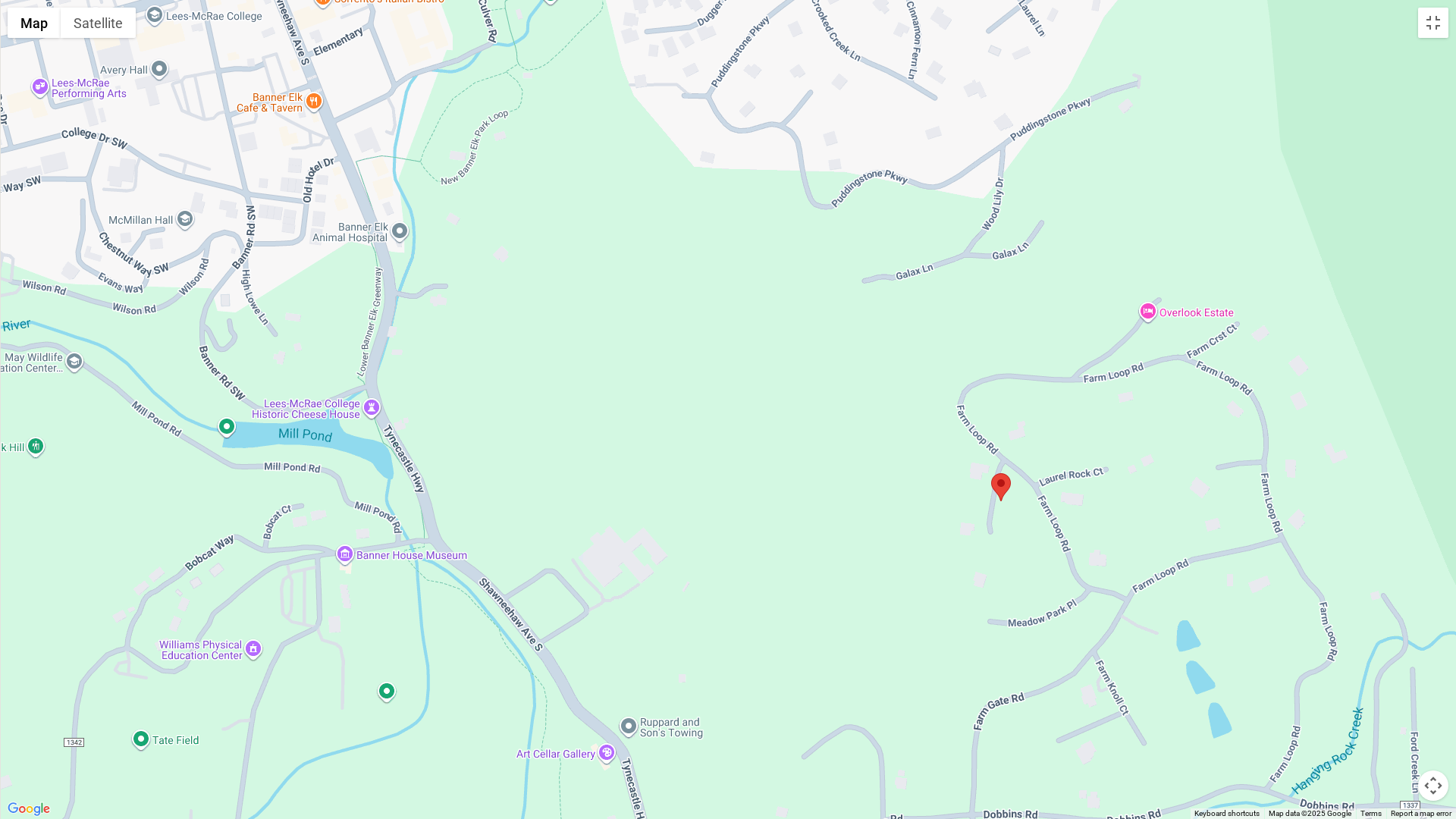
drag, startPoint x: 658, startPoint y: 511, endPoint x: 913, endPoint y: 665, distance: 297.9
click at [913, 665] on div at bounding box center [728, 410] width 1456 height 819
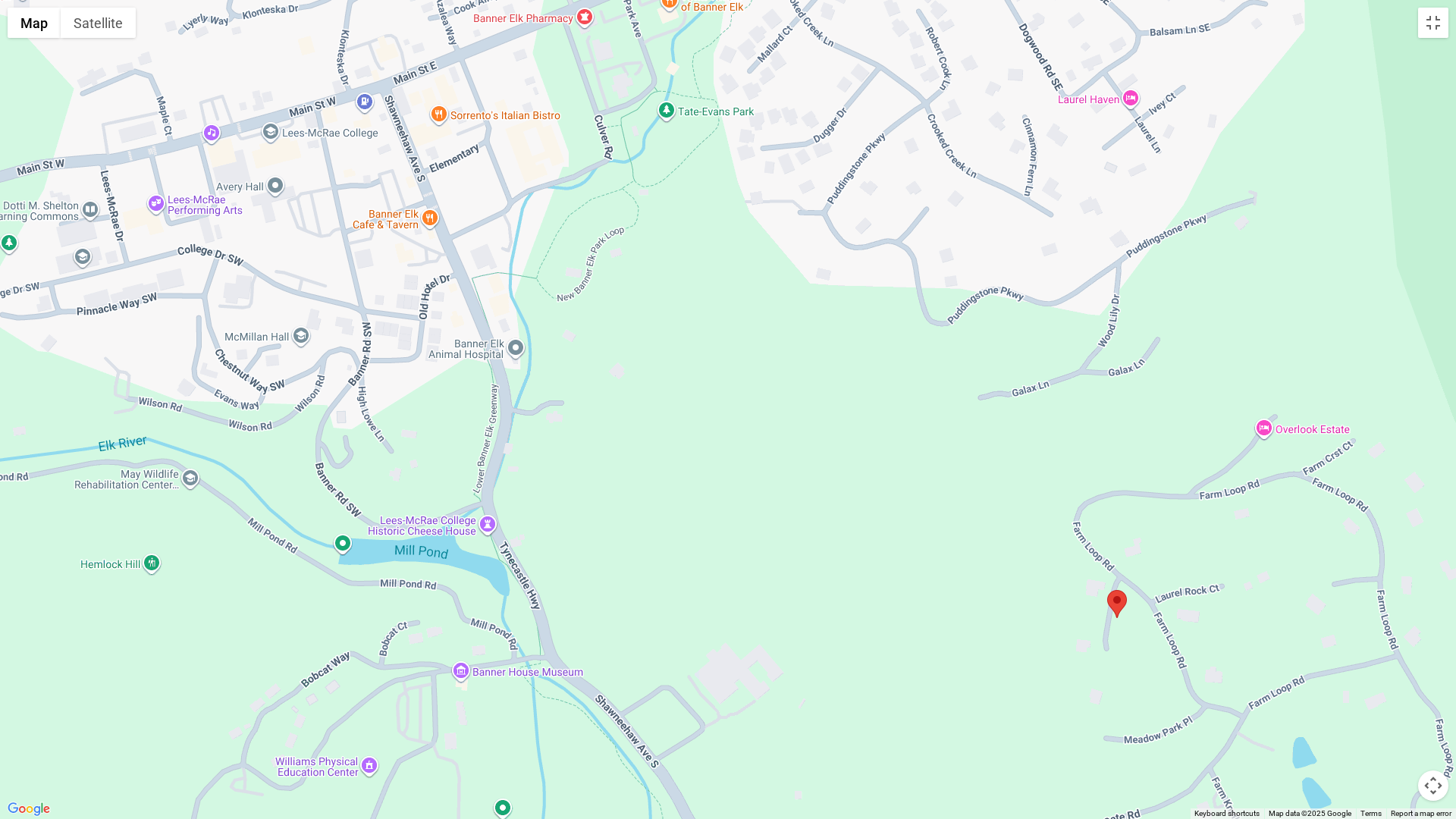
drag, startPoint x: 699, startPoint y: 587, endPoint x: 805, endPoint y: 712, distance: 163.9
click at [805, 712] on div at bounding box center [728, 410] width 1456 height 819
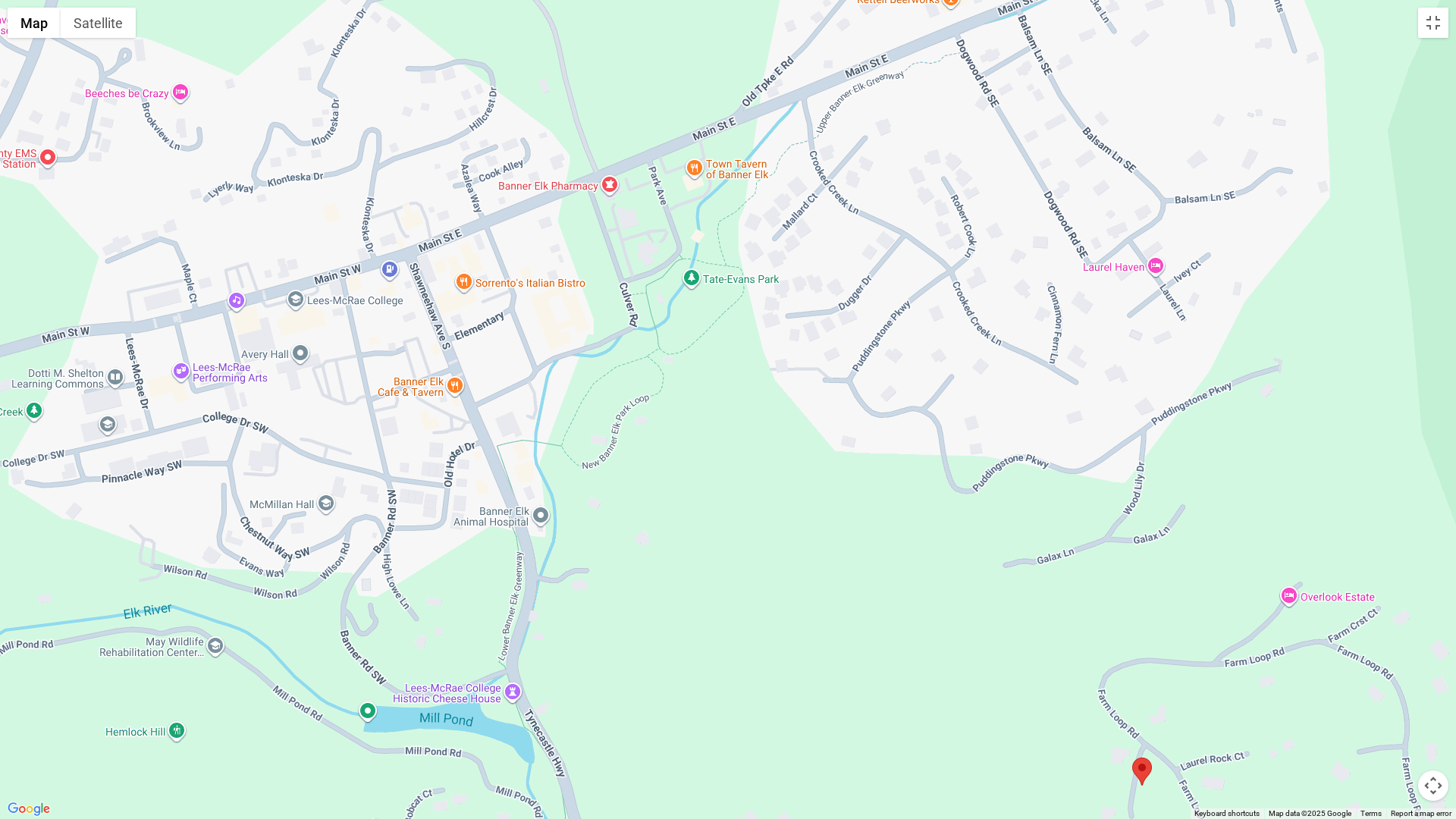
drag, startPoint x: 736, startPoint y: 560, endPoint x: 748, endPoint y: 670, distance: 110.7
click at [760, 715] on div at bounding box center [728, 410] width 1456 height 819
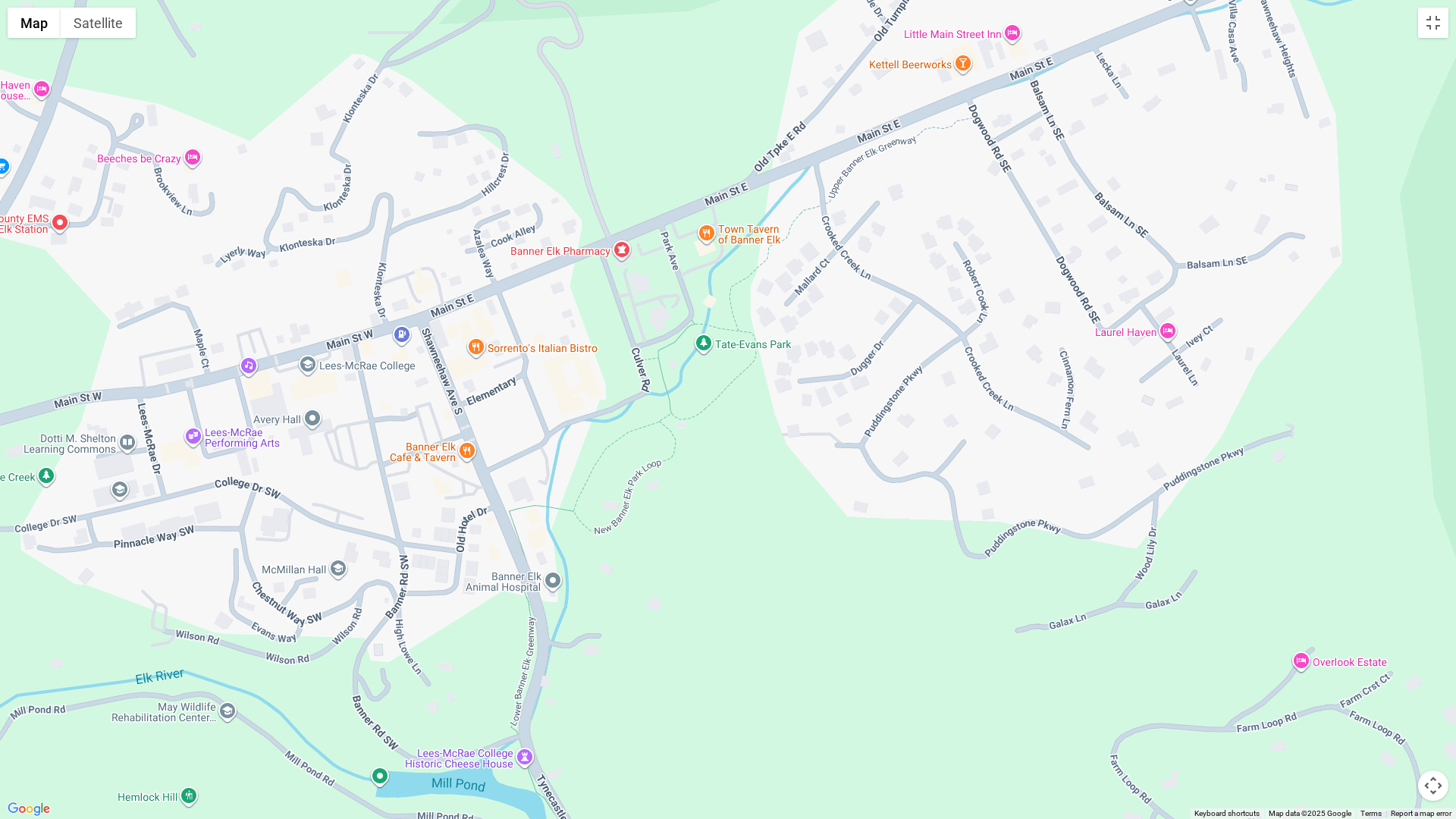
drag, startPoint x: 728, startPoint y: 642, endPoint x: 741, endPoint y: 720, distance: 79.1
click at [741, 716] on div at bounding box center [728, 410] width 1456 height 819
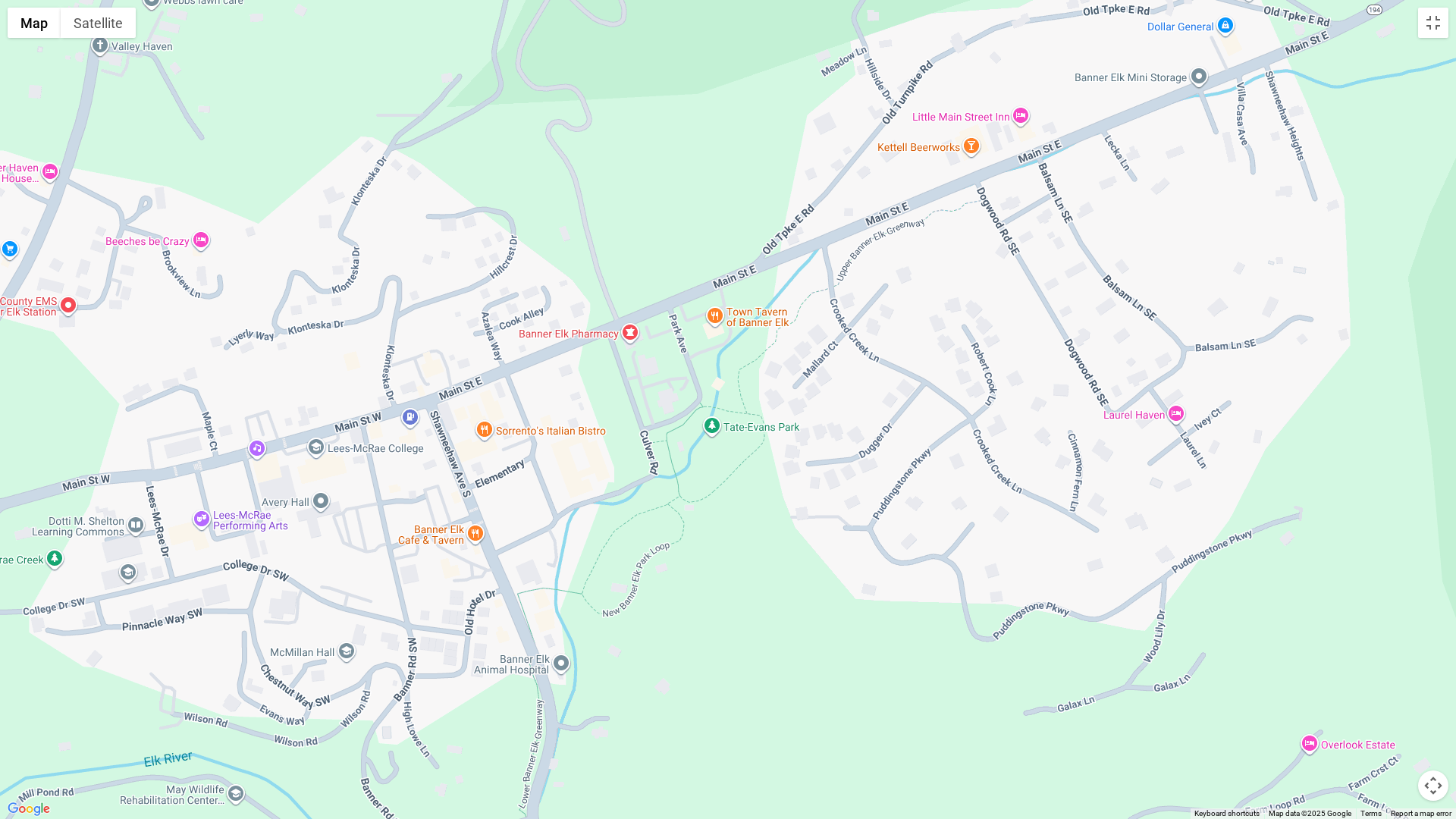
drag, startPoint x: 716, startPoint y: 594, endPoint x: 723, endPoint y: 659, distance: 65.4
click at [723, 672] on div at bounding box center [728, 410] width 1456 height 819
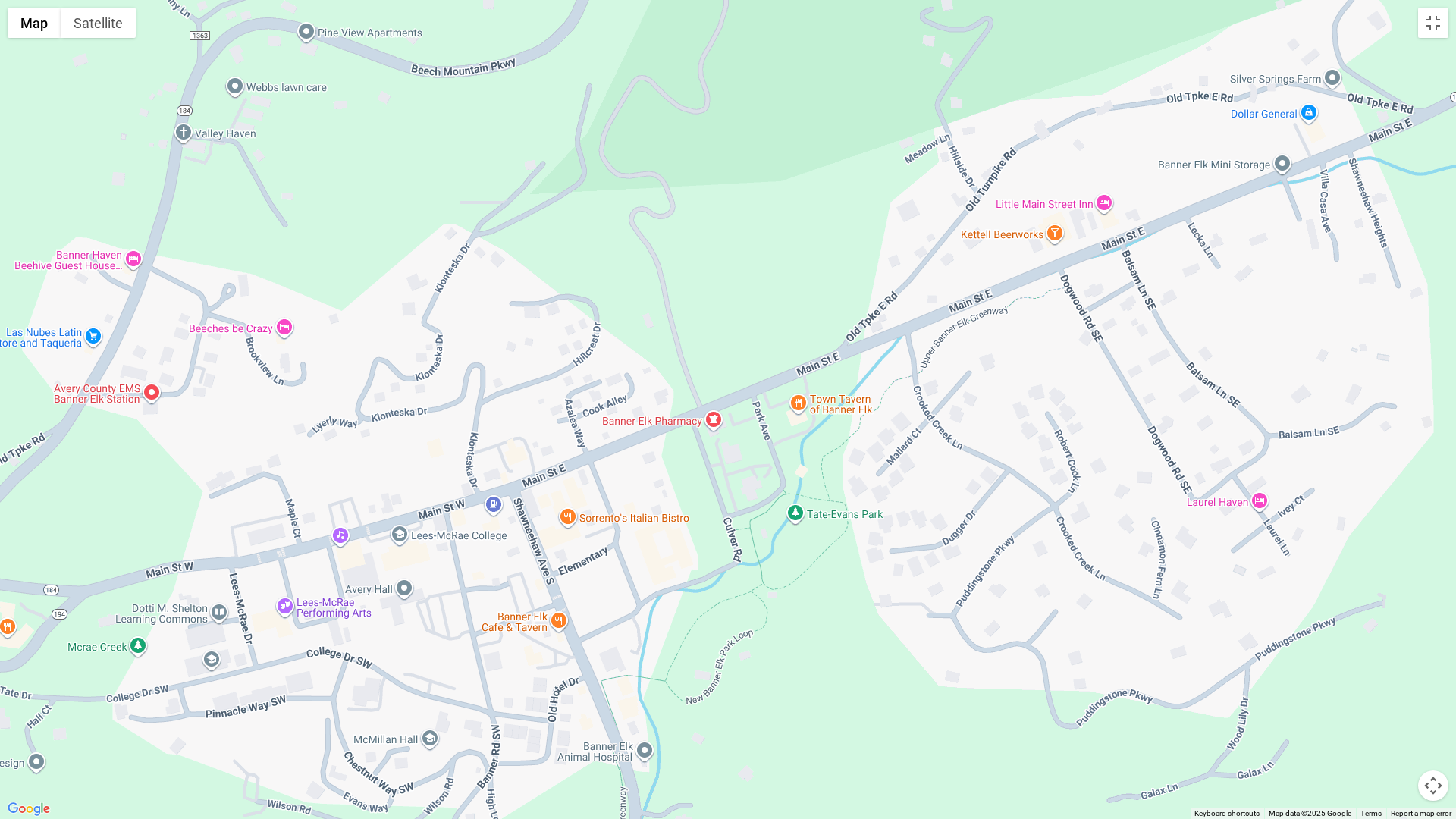
drag, startPoint x: 715, startPoint y: 608, endPoint x: 799, endPoint y: 700, distance: 124.6
click at [799, 700] on div at bounding box center [728, 410] width 1456 height 819
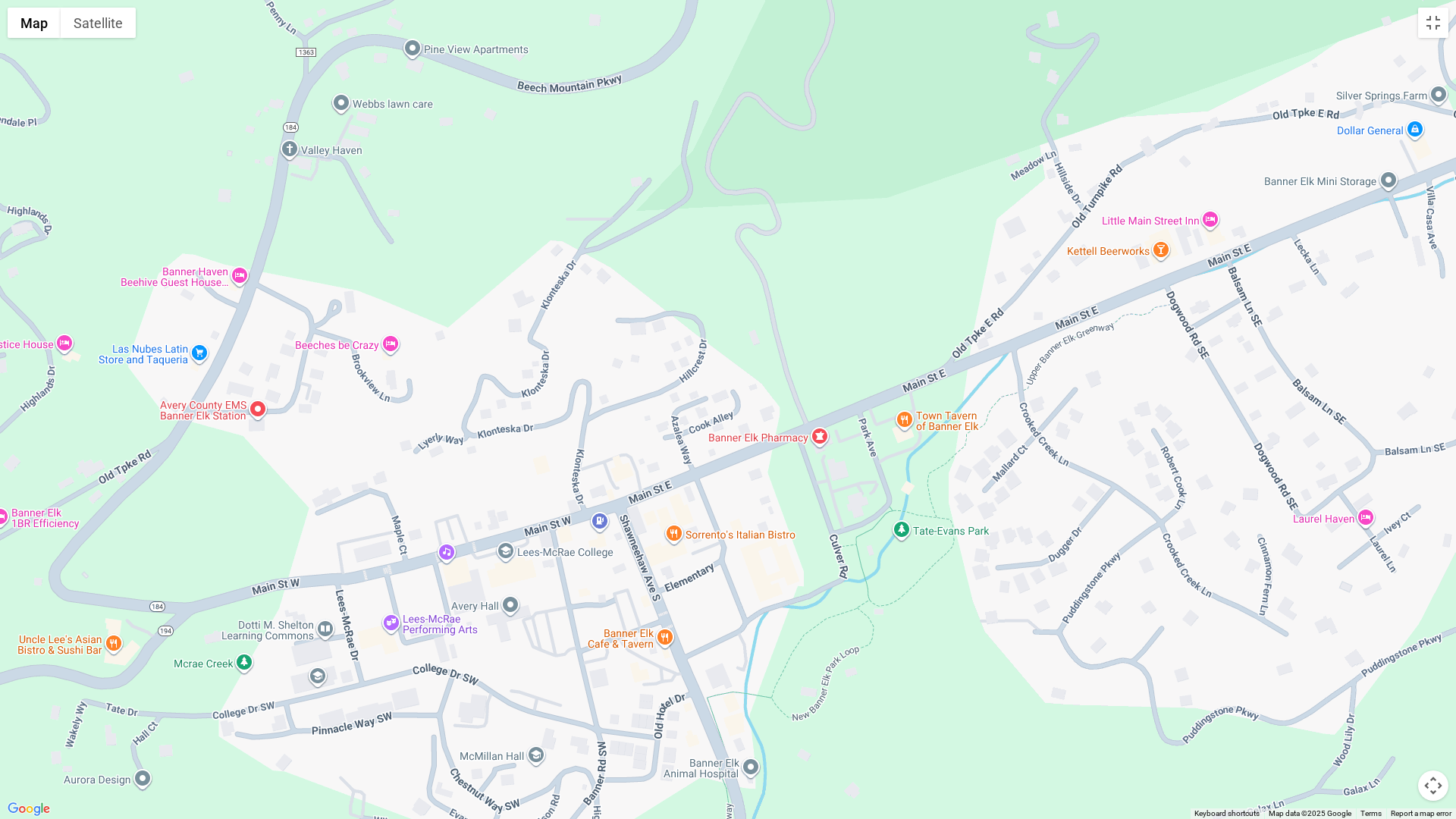
drag, startPoint x: 692, startPoint y: 674, endPoint x: 802, endPoint y: 691, distance: 111.3
click at [802, 691] on div at bounding box center [728, 410] width 1456 height 819
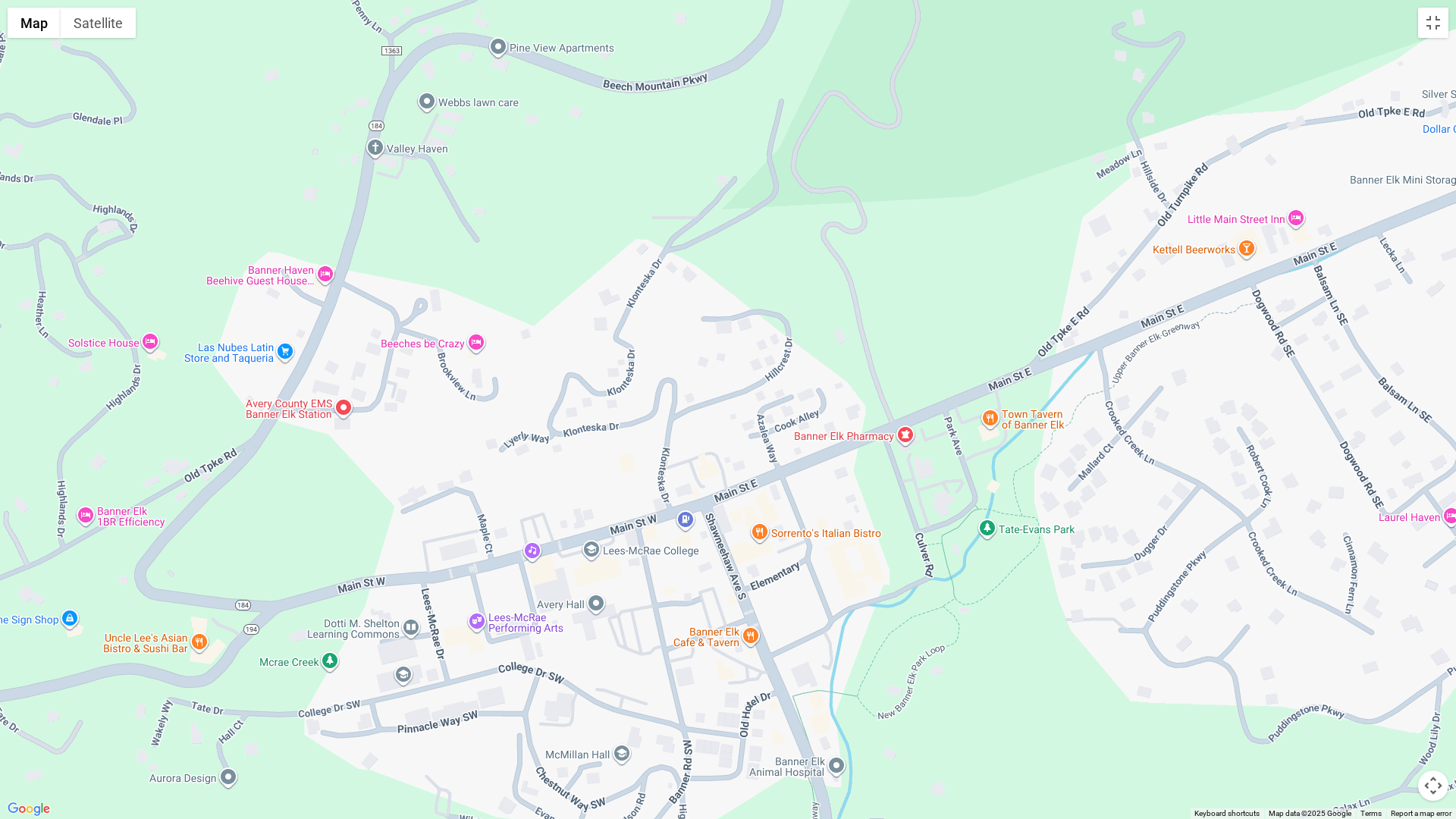
drag, startPoint x: 654, startPoint y: 674, endPoint x: 743, endPoint y: 672, distance: 89.0
click at [743, 672] on div at bounding box center [728, 410] width 1456 height 819
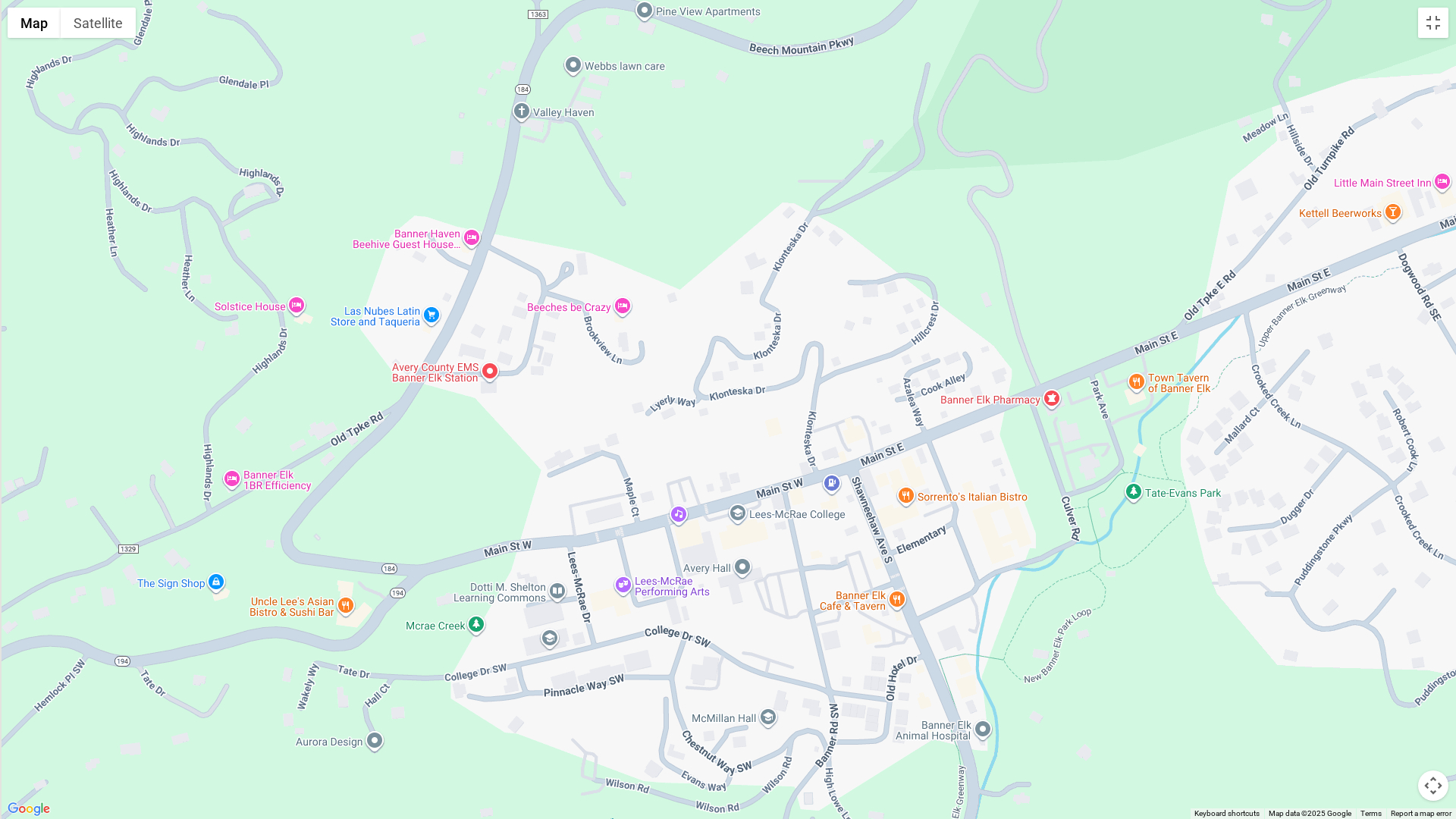
drag, startPoint x: 626, startPoint y: 664, endPoint x: 776, endPoint y: 628, distance: 154.3
click at [776, 628] on div at bounding box center [728, 410] width 1456 height 819
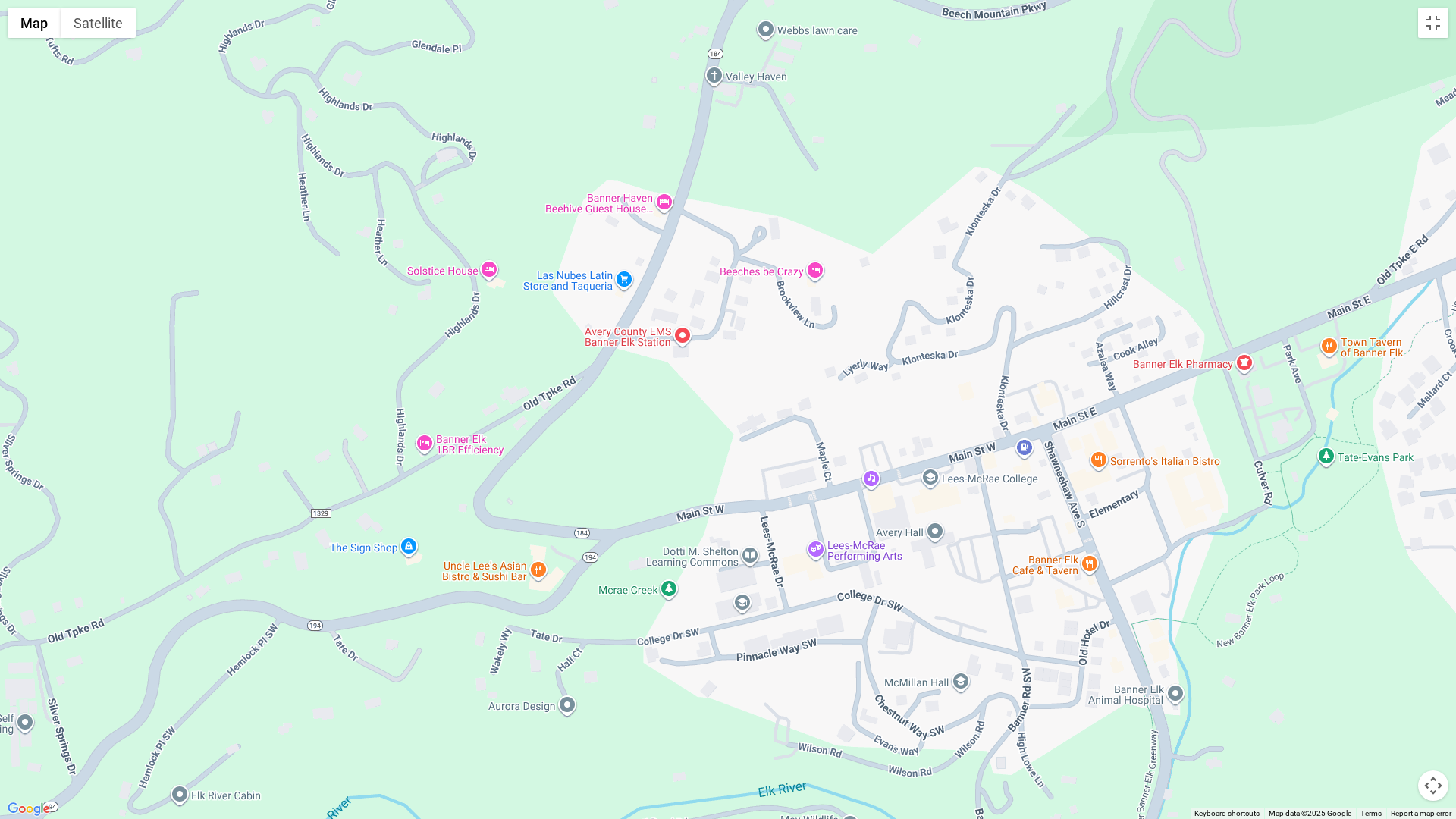
drag, startPoint x: 440, startPoint y: 640, endPoint x: 676, endPoint y: 599, distance: 239.5
click at [676, 600] on div at bounding box center [728, 410] width 1456 height 819
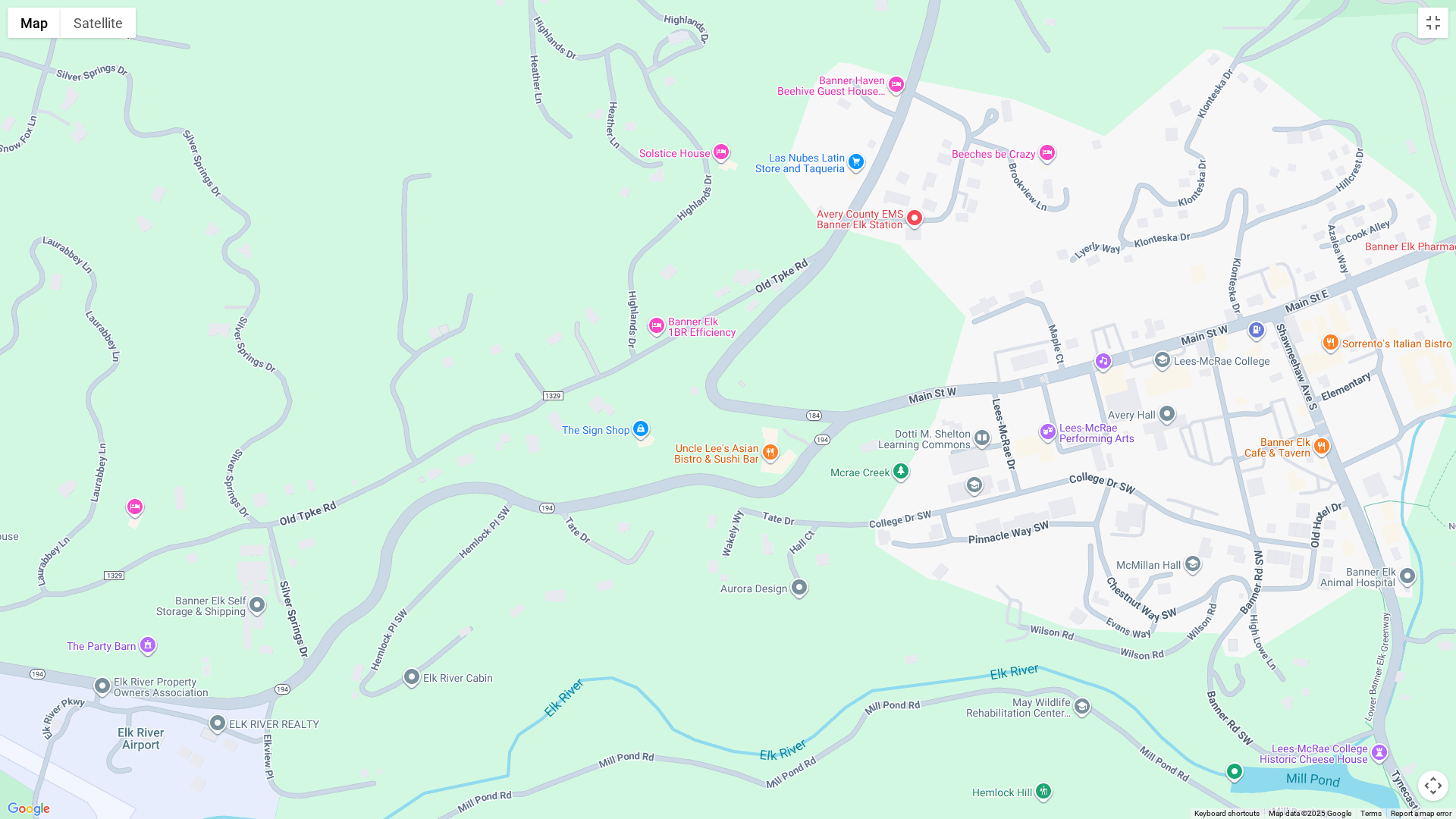
drag, startPoint x: 440, startPoint y: 656, endPoint x: 592, endPoint y: 549, distance: 185.9
click at [592, 549] on div at bounding box center [728, 410] width 1456 height 819
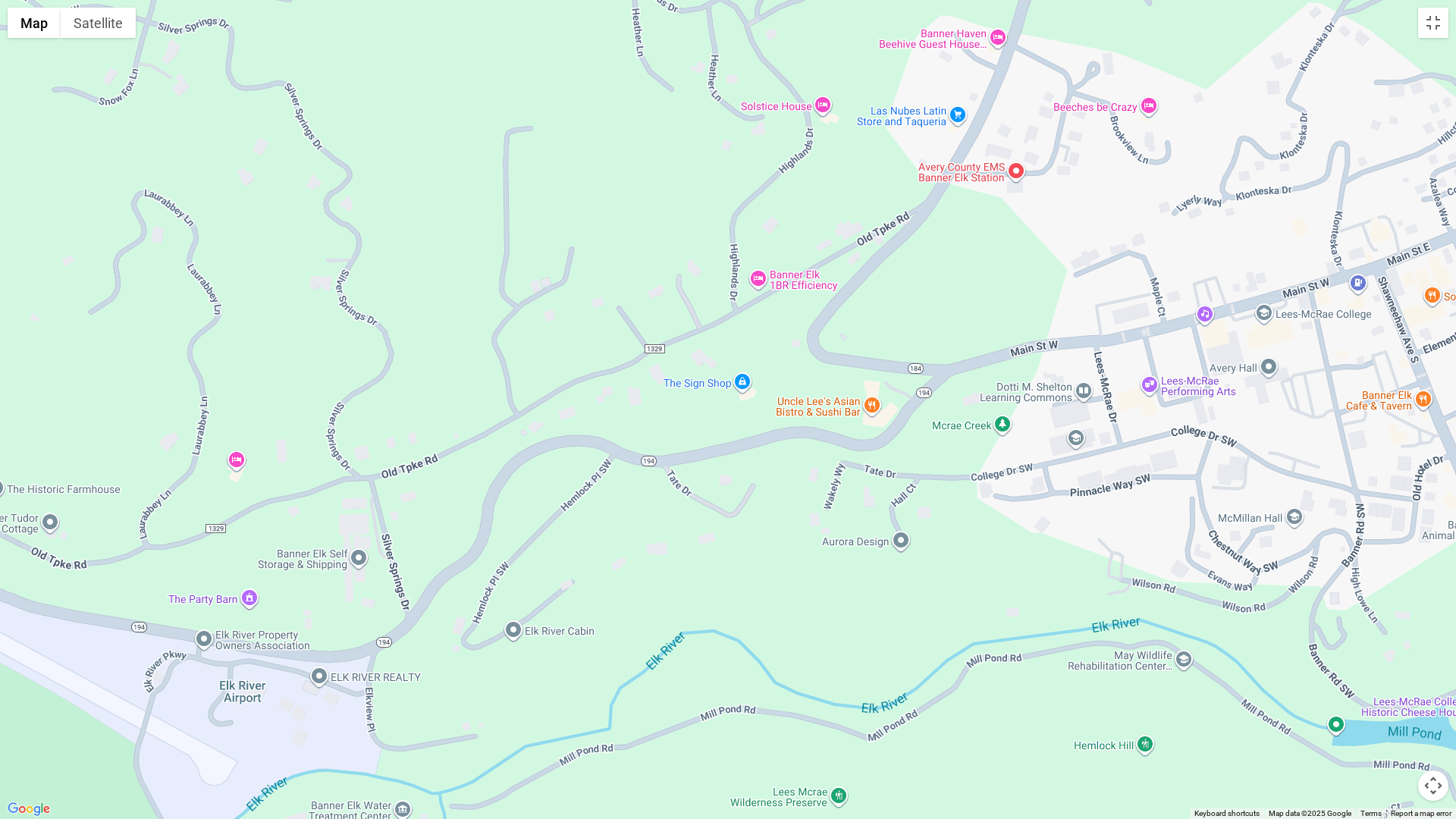
drag, startPoint x: 434, startPoint y: 674, endPoint x: 523, endPoint y: 633, distance: 98.0
click at [523, 633] on div at bounding box center [728, 410] width 1456 height 819
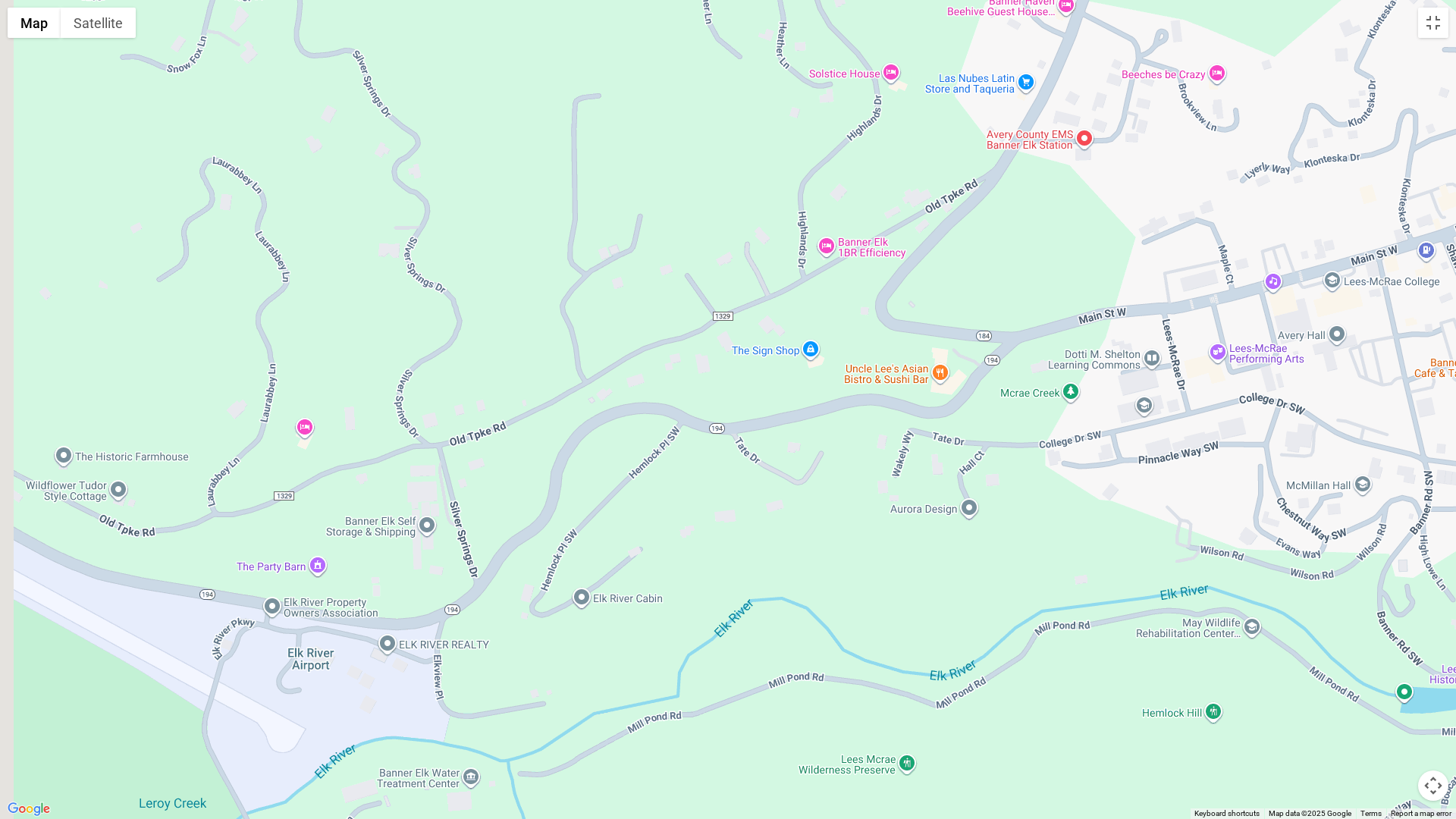
drag, startPoint x: 446, startPoint y: 690, endPoint x: 543, endPoint y: 649, distance: 105.3
click at [543, 649] on div at bounding box center [728, 410] width 1456 height 819
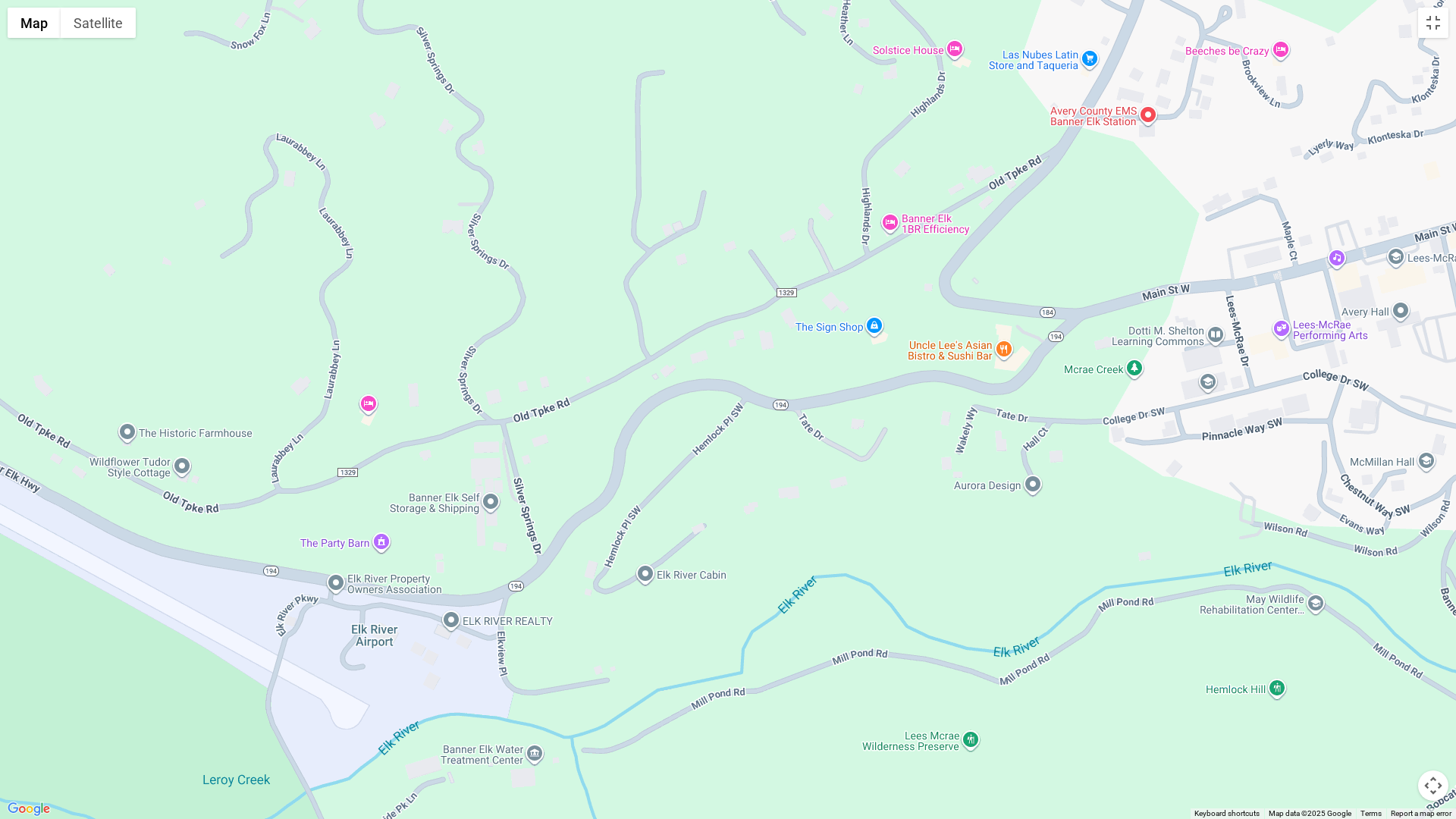
drag, startPoint x: 429, startPoint y: 675, endPoint x: 590, endPoint y: 702, distance: 163.2
click at [580, 701] on div at bounding box center [728, 410] width 1456 height 819
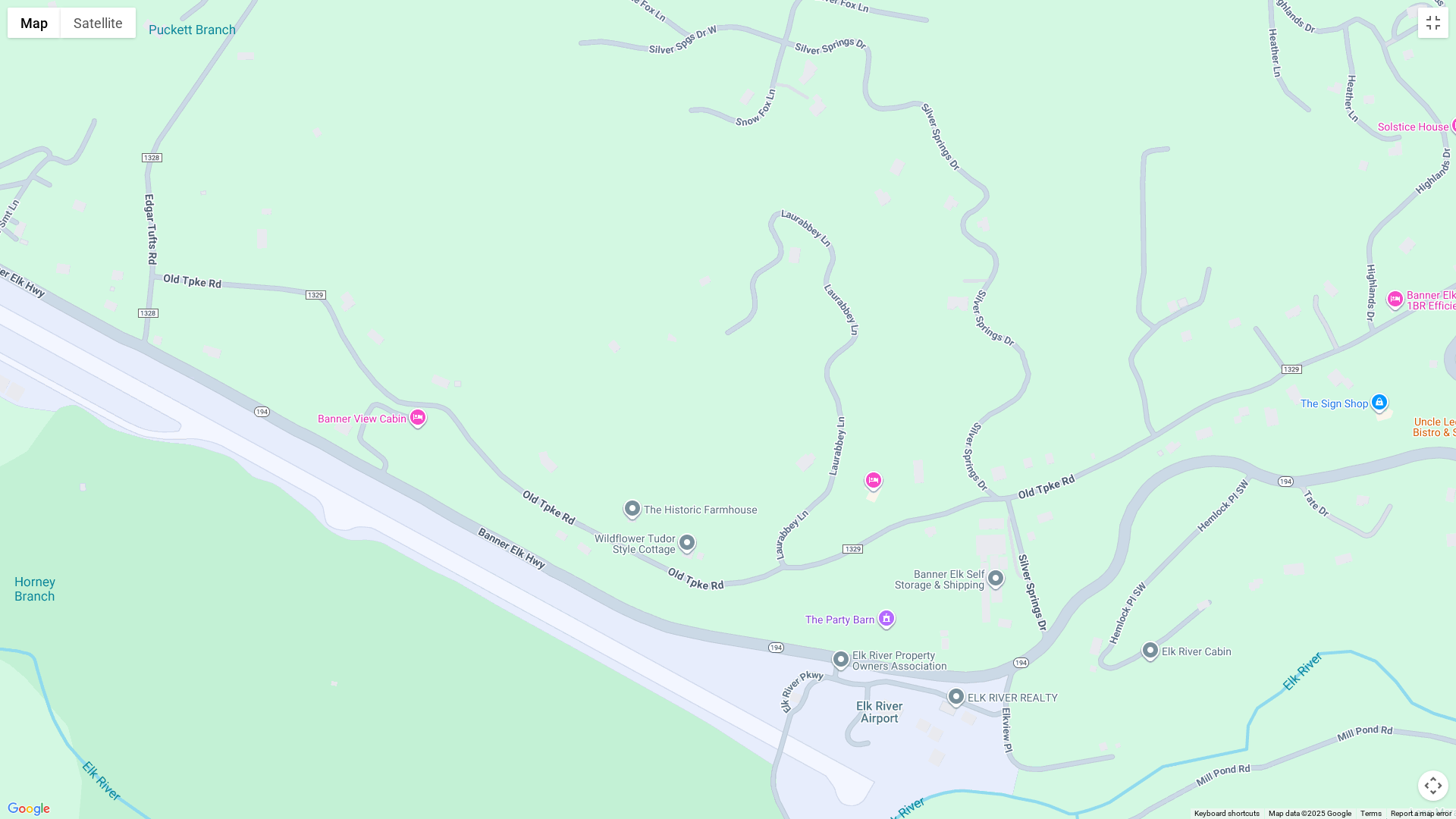
drag, startPoint x: 429, startPoint y: 667, endPoint x: 616, endPoint y: 699, distance: 189.7
click at [616, 699] on div at bounding box center [728, 410] width 1456 height 819
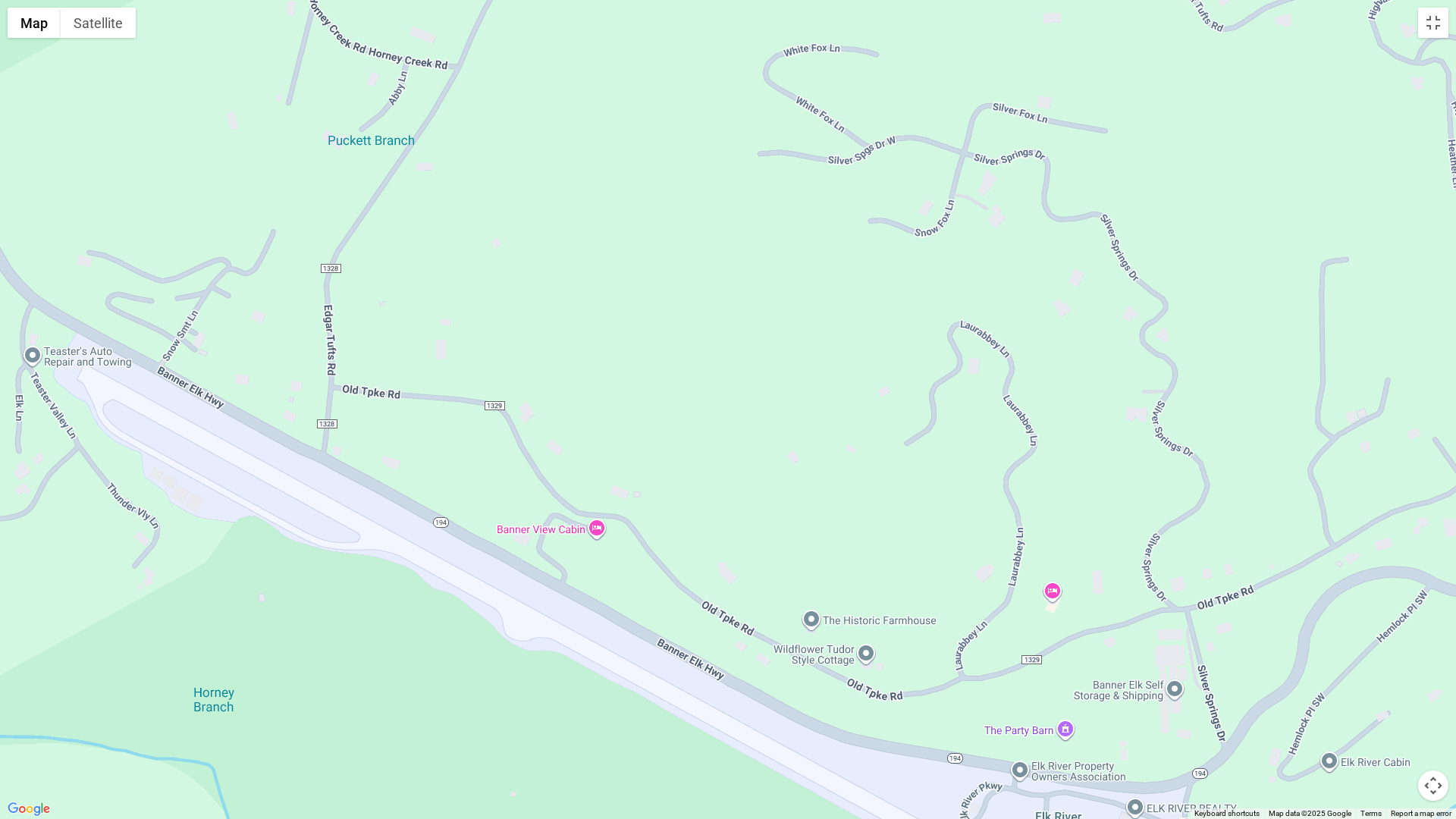
drag, startPoint x: 453, startPoint y: 619, endPoint x: 542, endPoint y: 723, distance: 136.9
click at [542, 716] on div at bounding box center [728, 410] width 1456 height 819
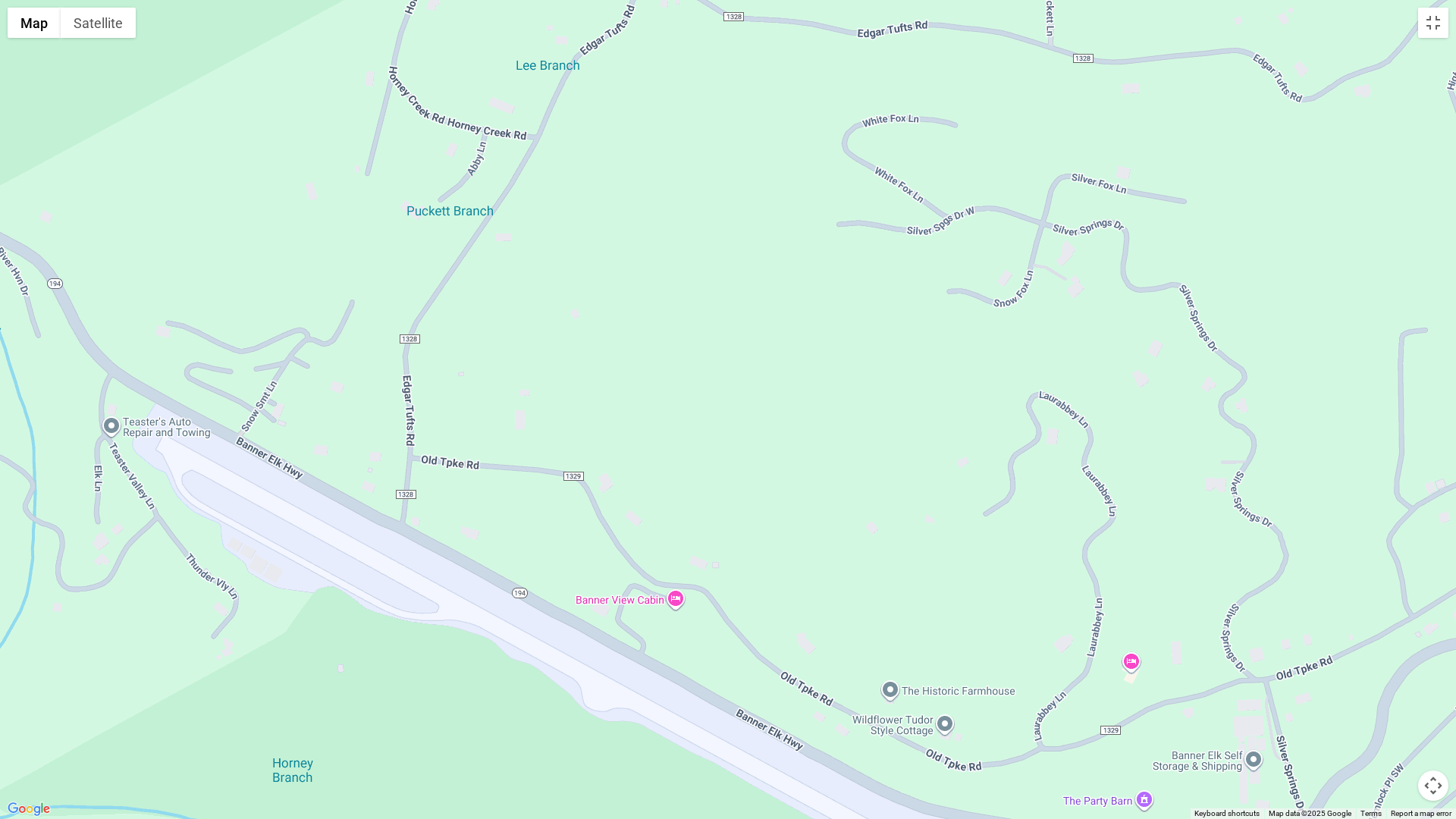
drag, startPoint x: 427, startPoint y: 614, endPoint x: 525, endPoint y: 698, distance: 129.1
click at [525, 698] on div at bounding box center [728, 410] width 1456 height 819
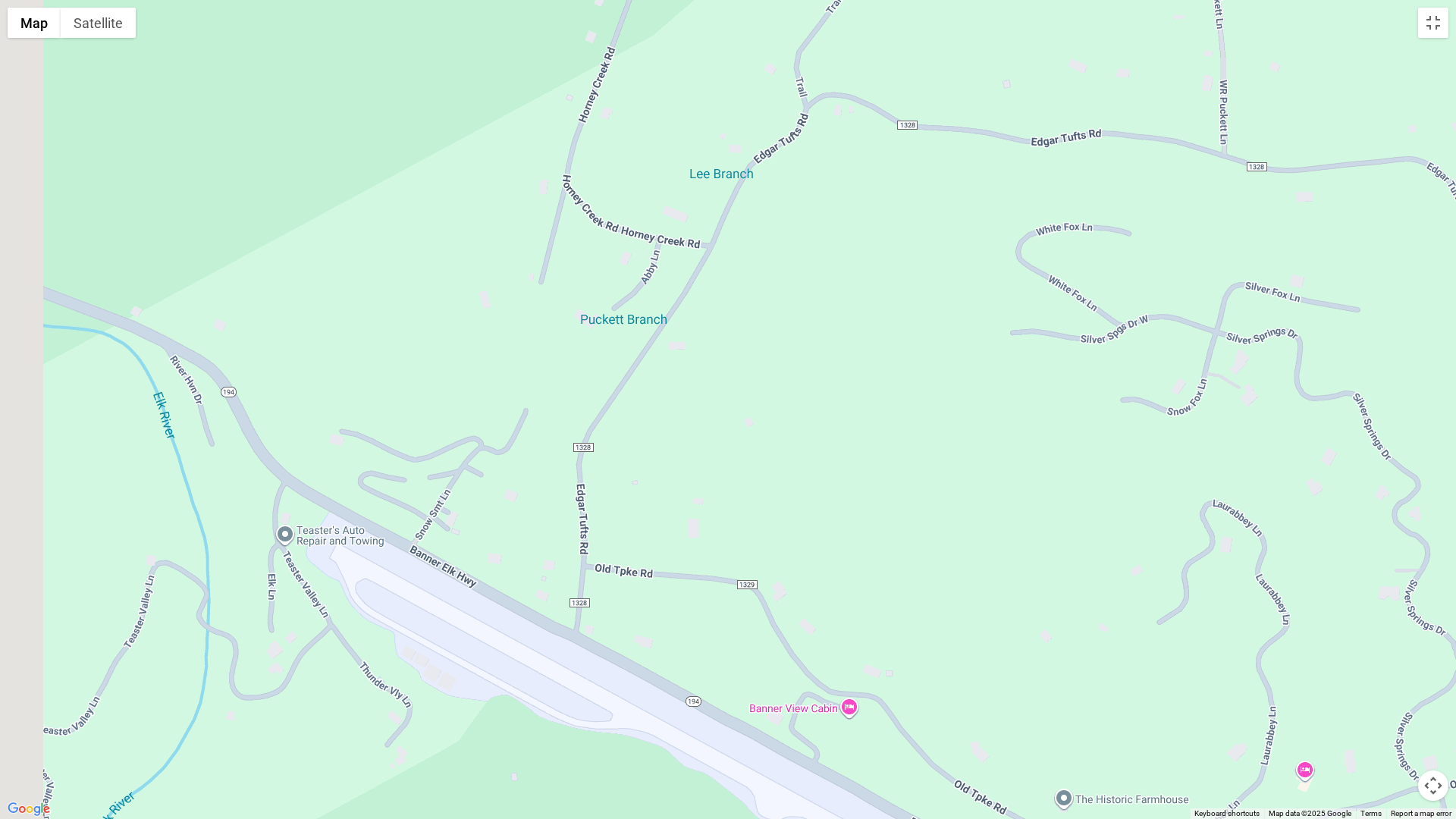
drag, startPoint x: 358, startPoint y: 568, endPoint x: 521, endPoint y: 672, distance: 193.4
click at [517, 670] on div at bounding box center [728, 410] width 1456 height 819
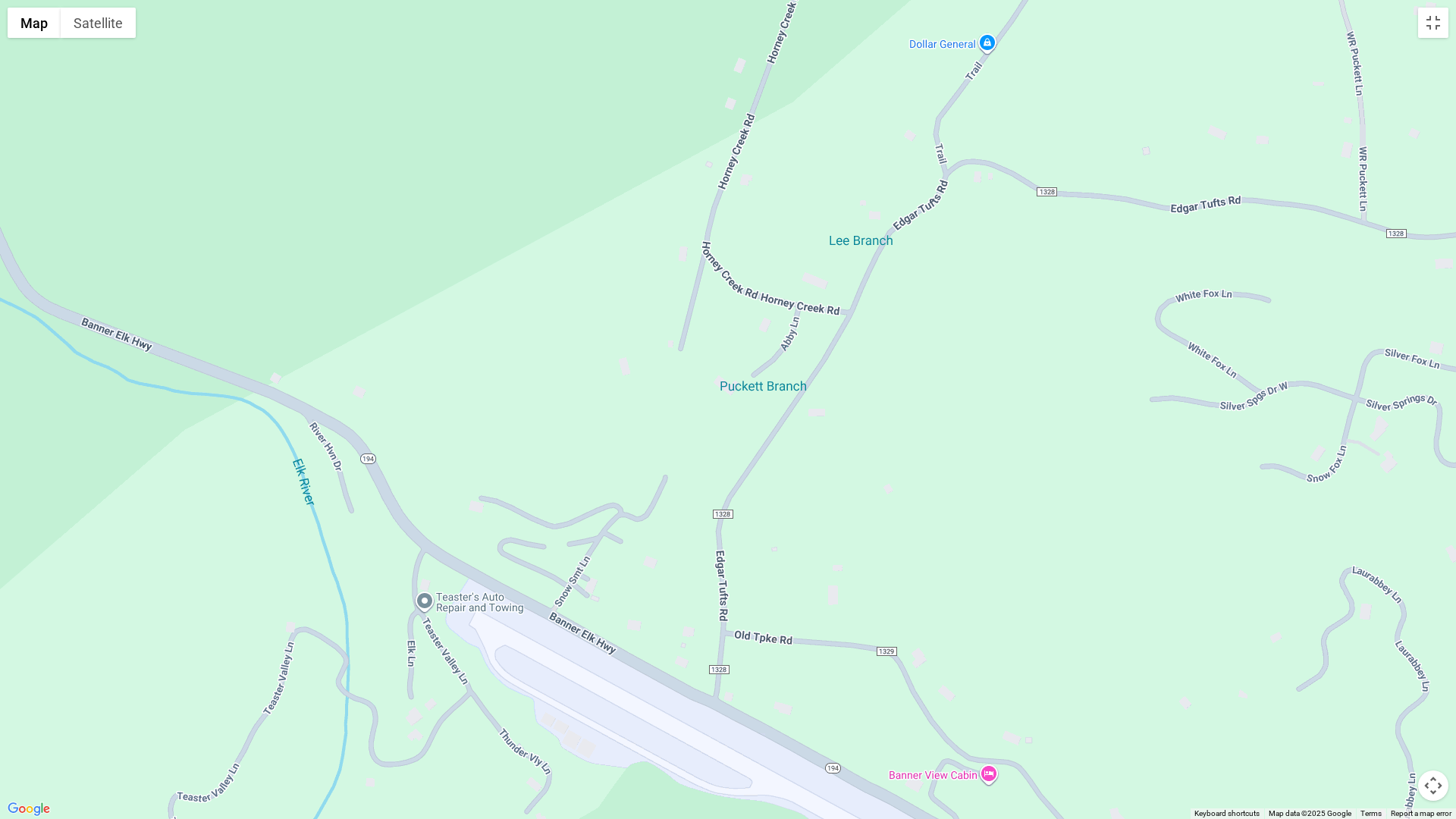
drag, startPoint x: 381, startPoint y: 595, endPoint x: 501, endPoint y: 668, distance: 140.5
click at [497, 664] on div at bounding box center [728, 410] width 1456 height 819
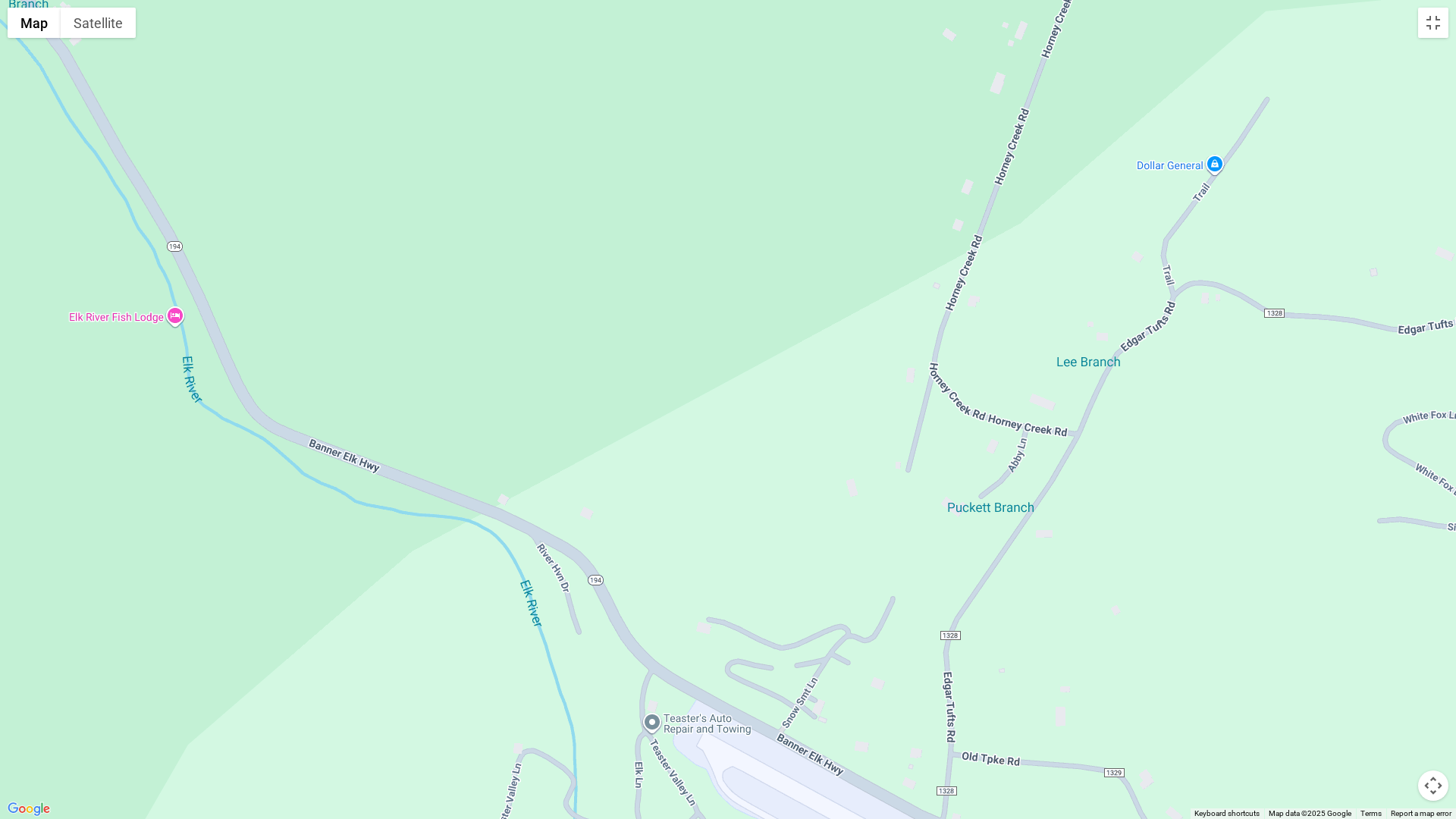
drag, startPoint x: 383, startPoint y: 588, endPoint x: 500, endPoint y: 684, distance: 151.3
click at [499, 683] on div at bounding box center [728, 410] width 1456 height 819
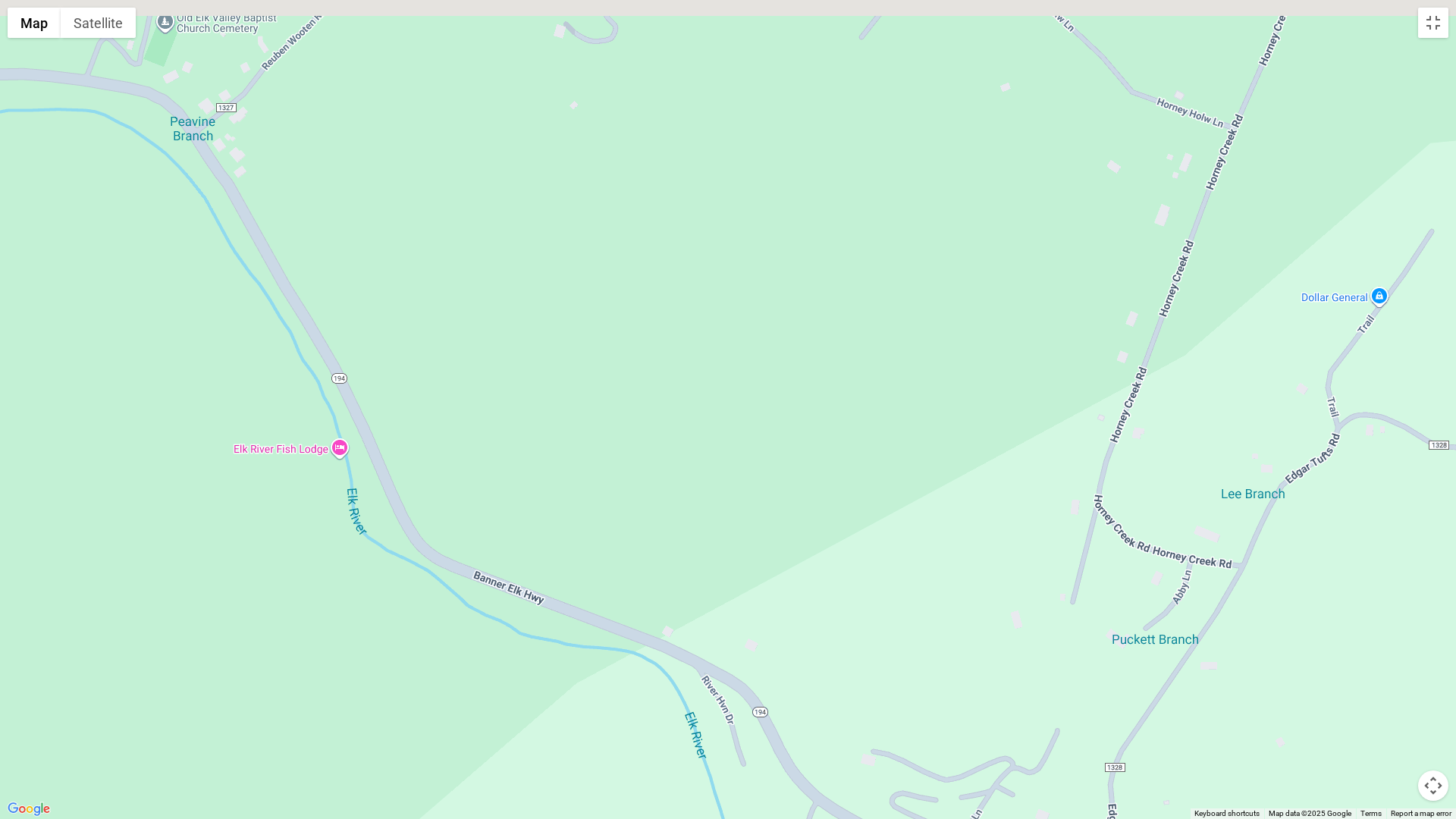
drag, startPoint x: 349, startPoint y: 571, endPoint x: 398, endPoint y: 725, distance: 161.6
click at [398, 716] on div at bounding box center [728, 410] width 1456 height 819
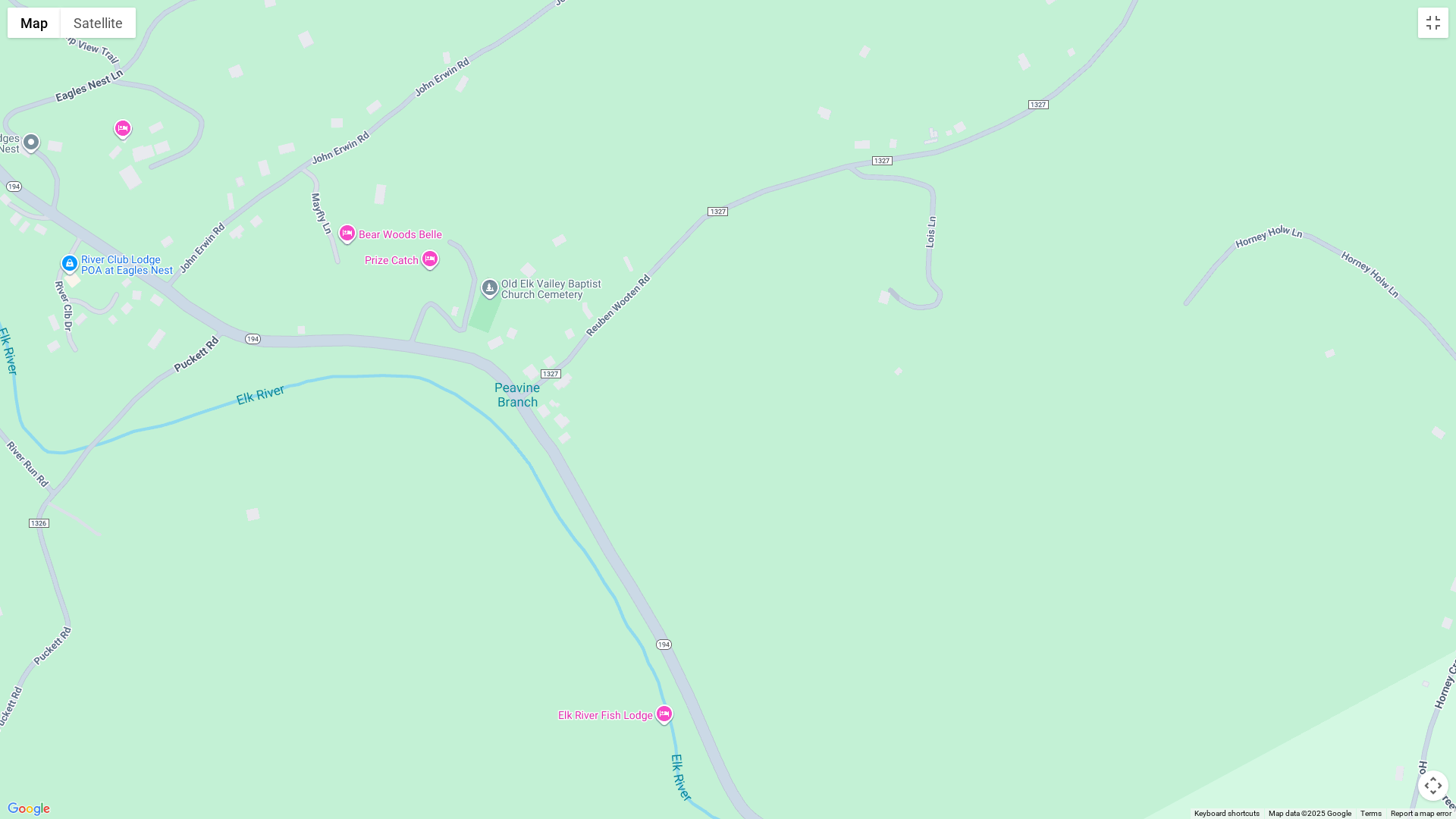
drag, startPoint x: 313, startPoint y: 565, endPoint x: 265, endPoint y: 417, distance: 155.6
click at [272, 428] on div at bounding box center [728, 410] width 1456 height 819
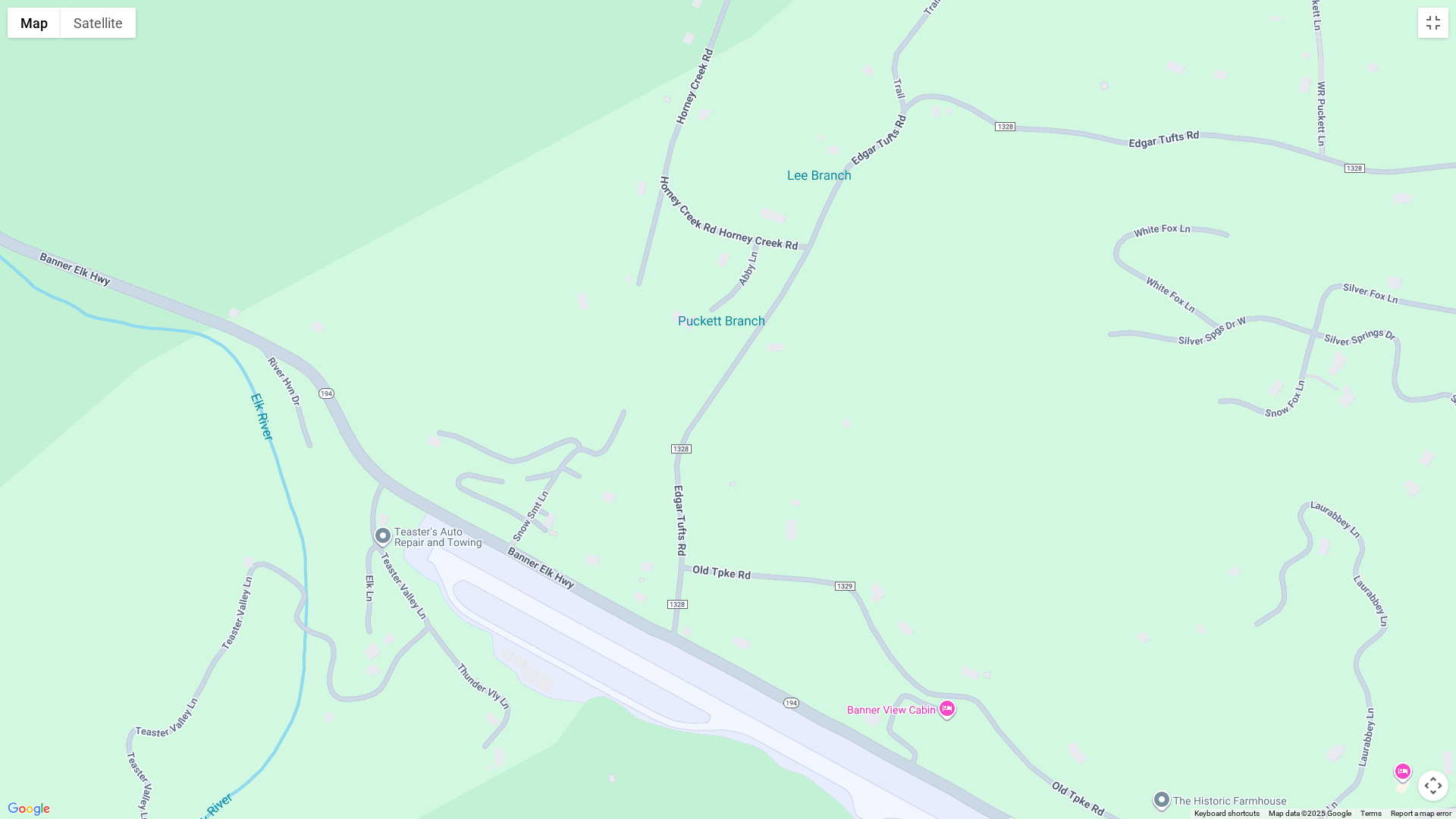
drag, startPoint x: 519, startPoint y: 552, endPoint x: 412, endPoint y: 506, distance: 116.5
click at [415, 506] on div at bounding box center [728, 410] width 1456 height 819
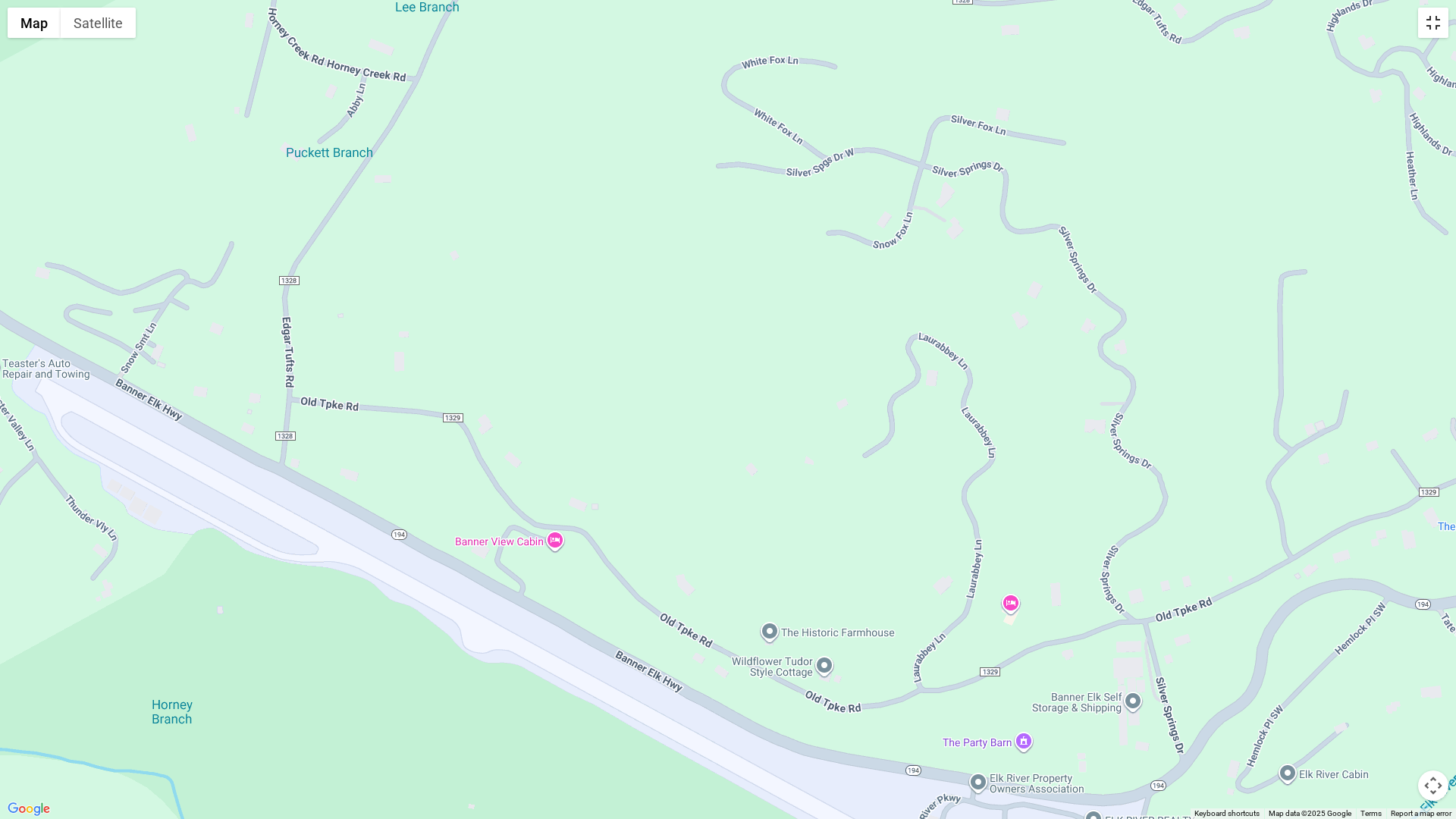
click at [1438, 29] on button "Toggle fullscreen view" at bounding box center [1433, 23] width 30 height 30
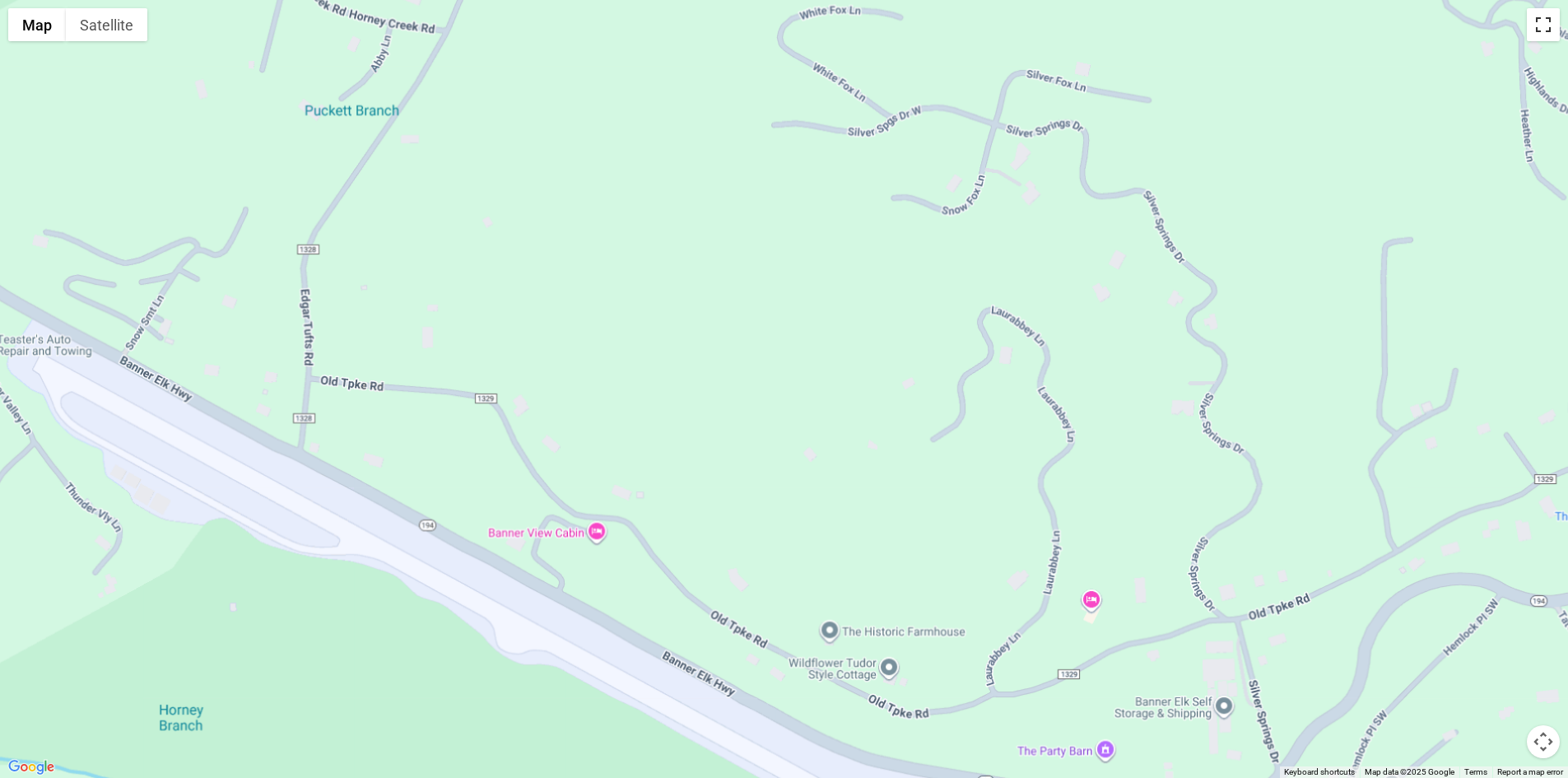
scroll to position [218, 0]
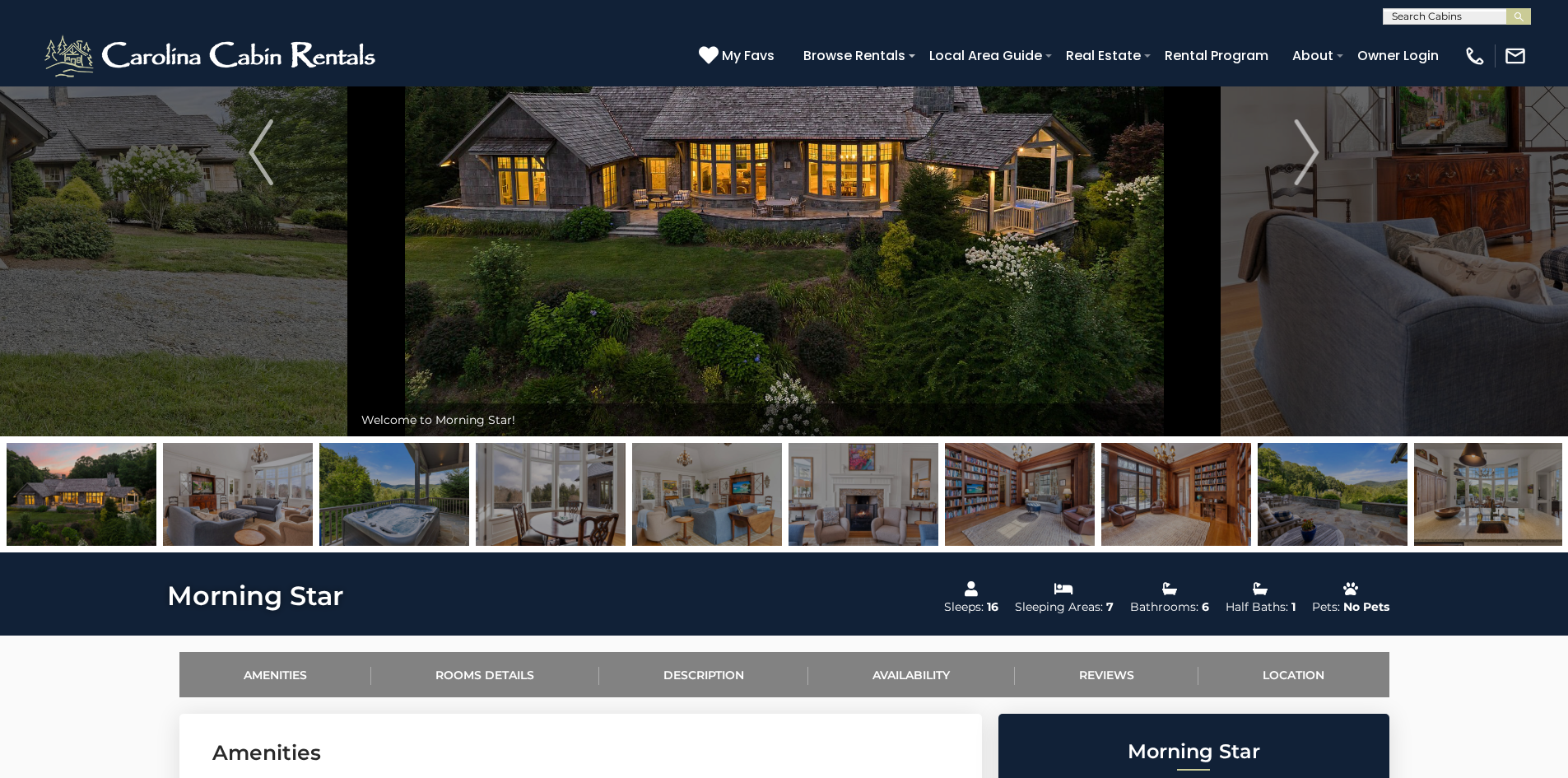
click at [464, 466] on img at bounding box center [394, 493] width 150 height 102
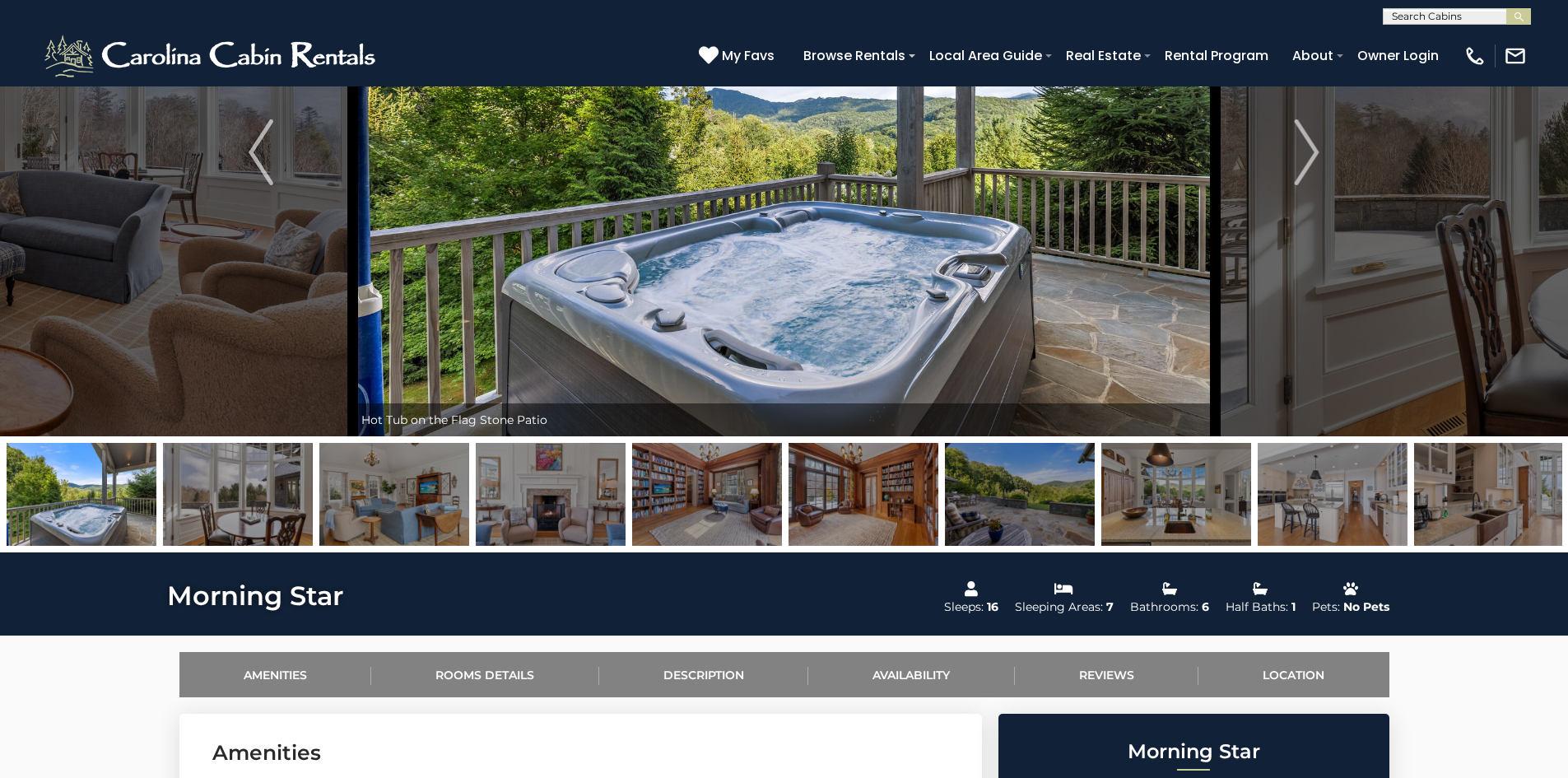
drag, startPoint x: 824, startPoint y: 298, endPoint x: 813, endPoint y: 375, distance: 77.8
click at [813, 375] on img at bounding box center [784, 152] width 862 height 568
click at [1042, 336] on img at bounding box center [784, 152] width 862 height 568
click at [1033, 310] on img at bounding box center [784, 152] width 862 height 568
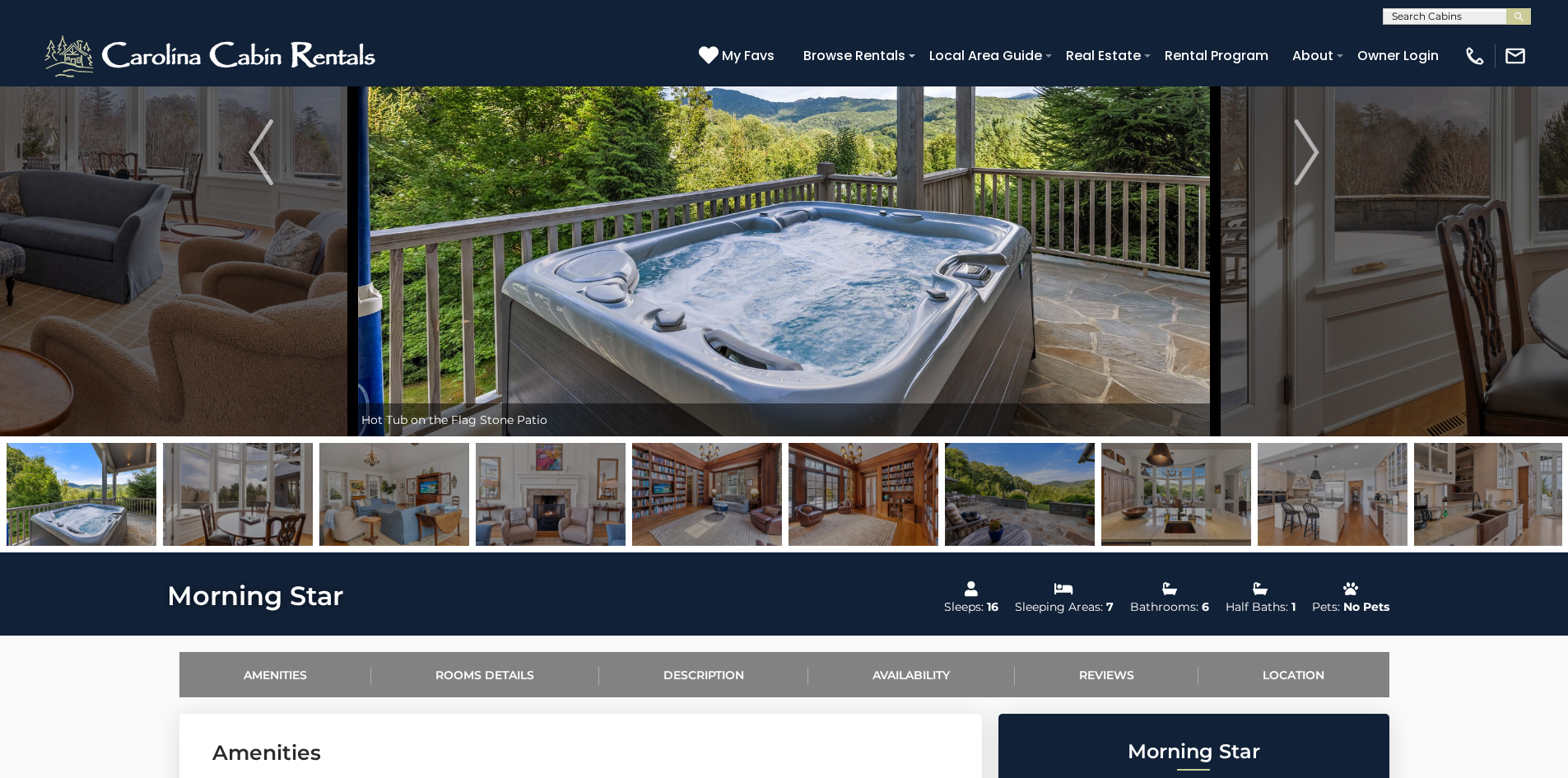
click at [1039, 311] on img at bounding box center [784, 152] width 862 height 568
drag, startPoint x: 1131, startPoint y: 230, endPoint x: 1261, endPoint y: 317, distance: 156.4
click at [1216, 317] on div "Arched Stone Front Entrance to Morning Star." at bounding box center [784, 152] width 862 height 568
click at [1094, 287] on img at bounding box center [784, 152] width 862 height 568
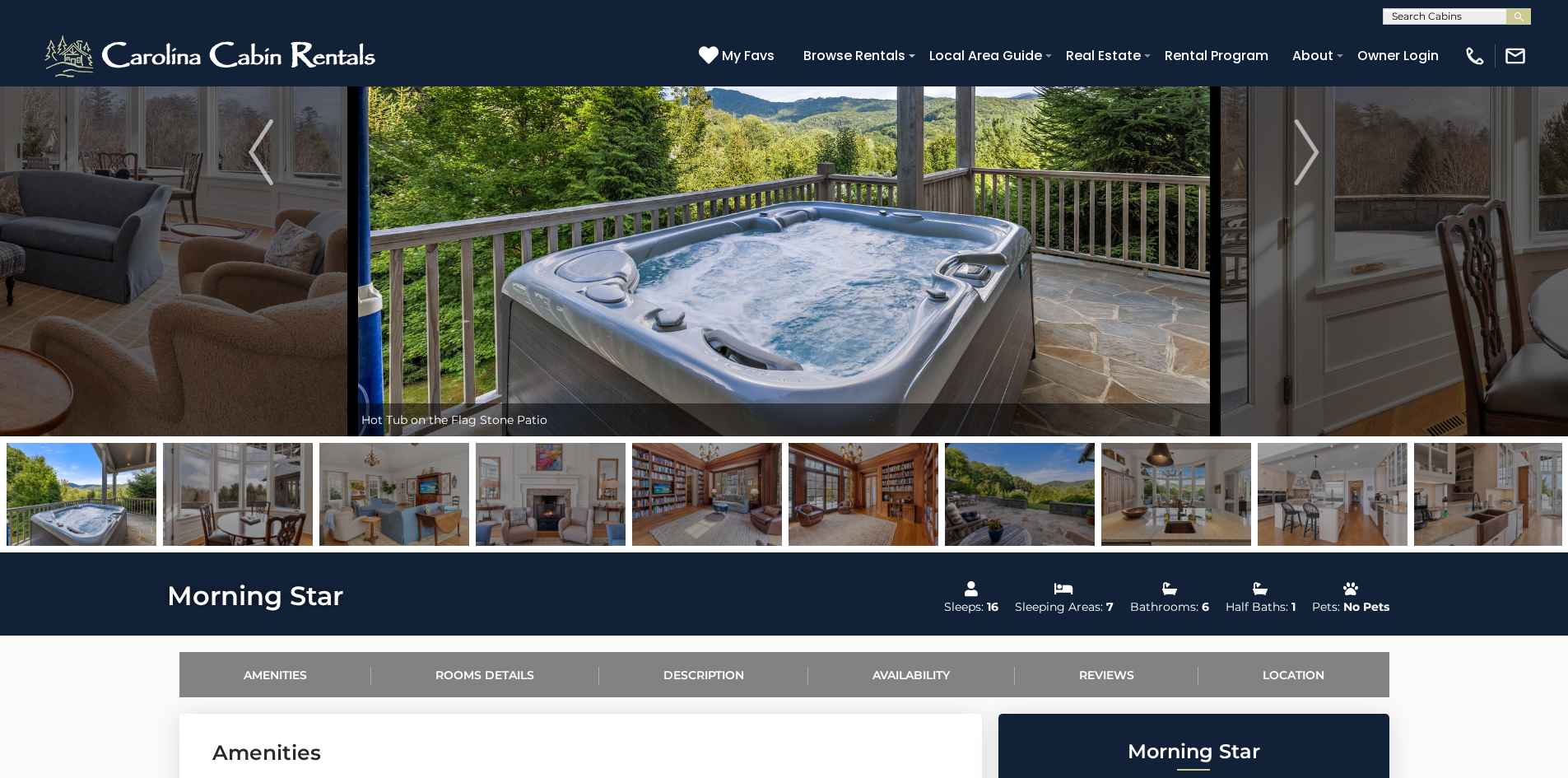
click at [1094, 287] on img at bounding box center [784, 152] width 862 height 568
drag, startPoint x: 1089, startPoint y: 282, endPoint x: 1086, endPoint y: 357, distance: 75.1
click at [1086, 357] on img at bounding box center [784, 152] width 862 height 568
click at [1223, 489] on img at bounding box center [1176, 493] width 150 height 102
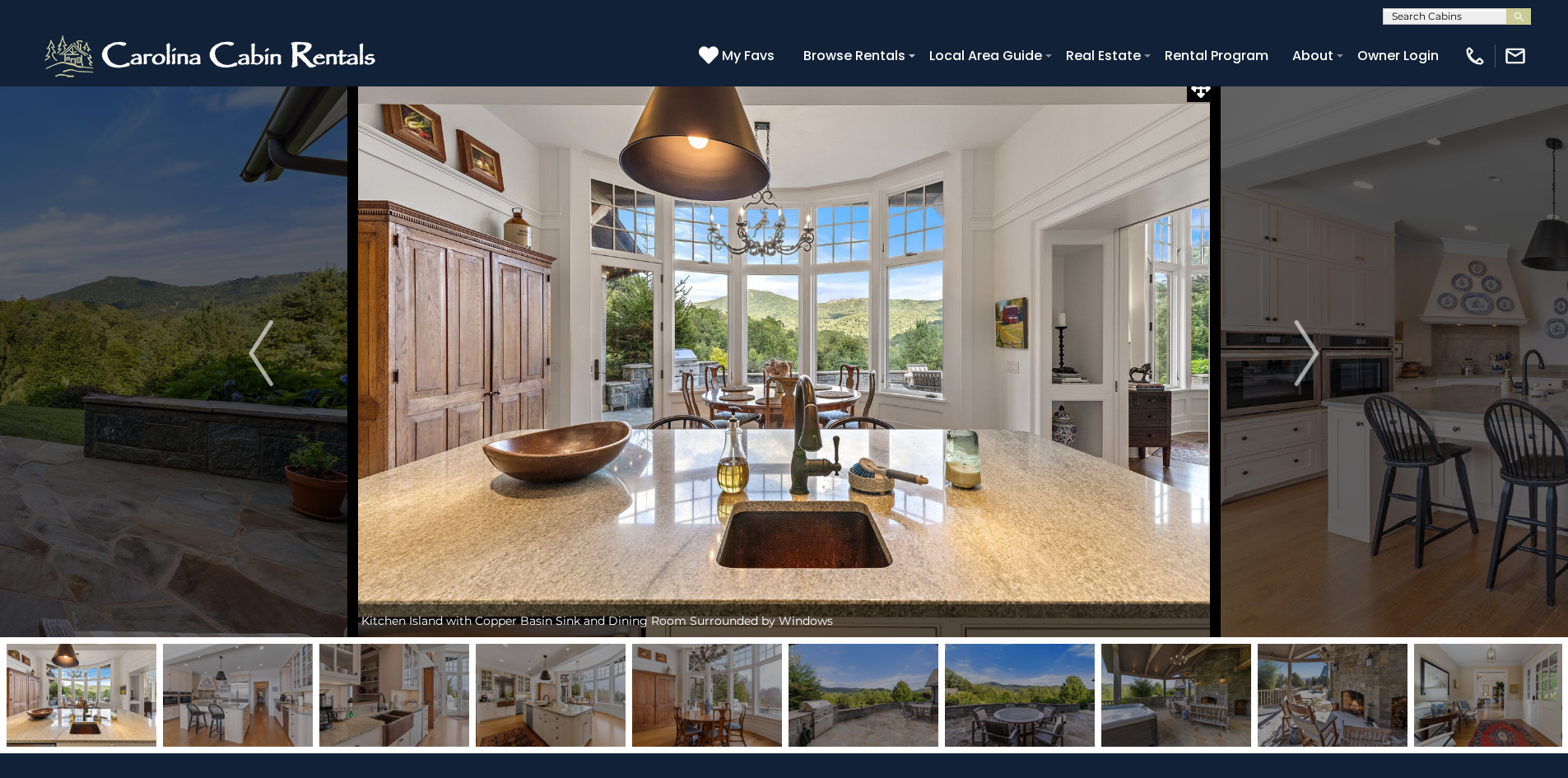
scroll to position [0, 0]
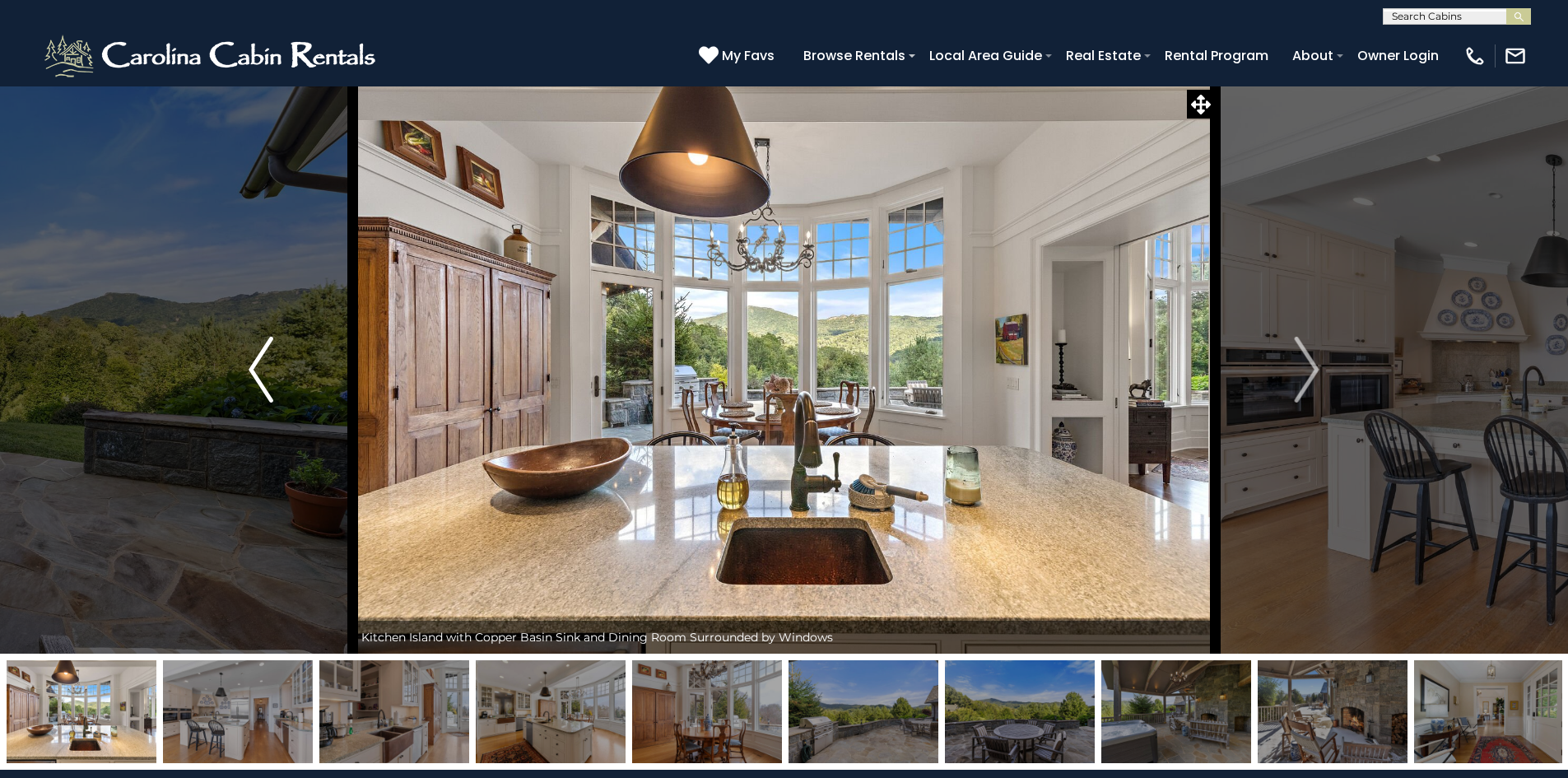
click at [212, 438] on button "Previous" at bounding box center [261, 369] width 183 height 568
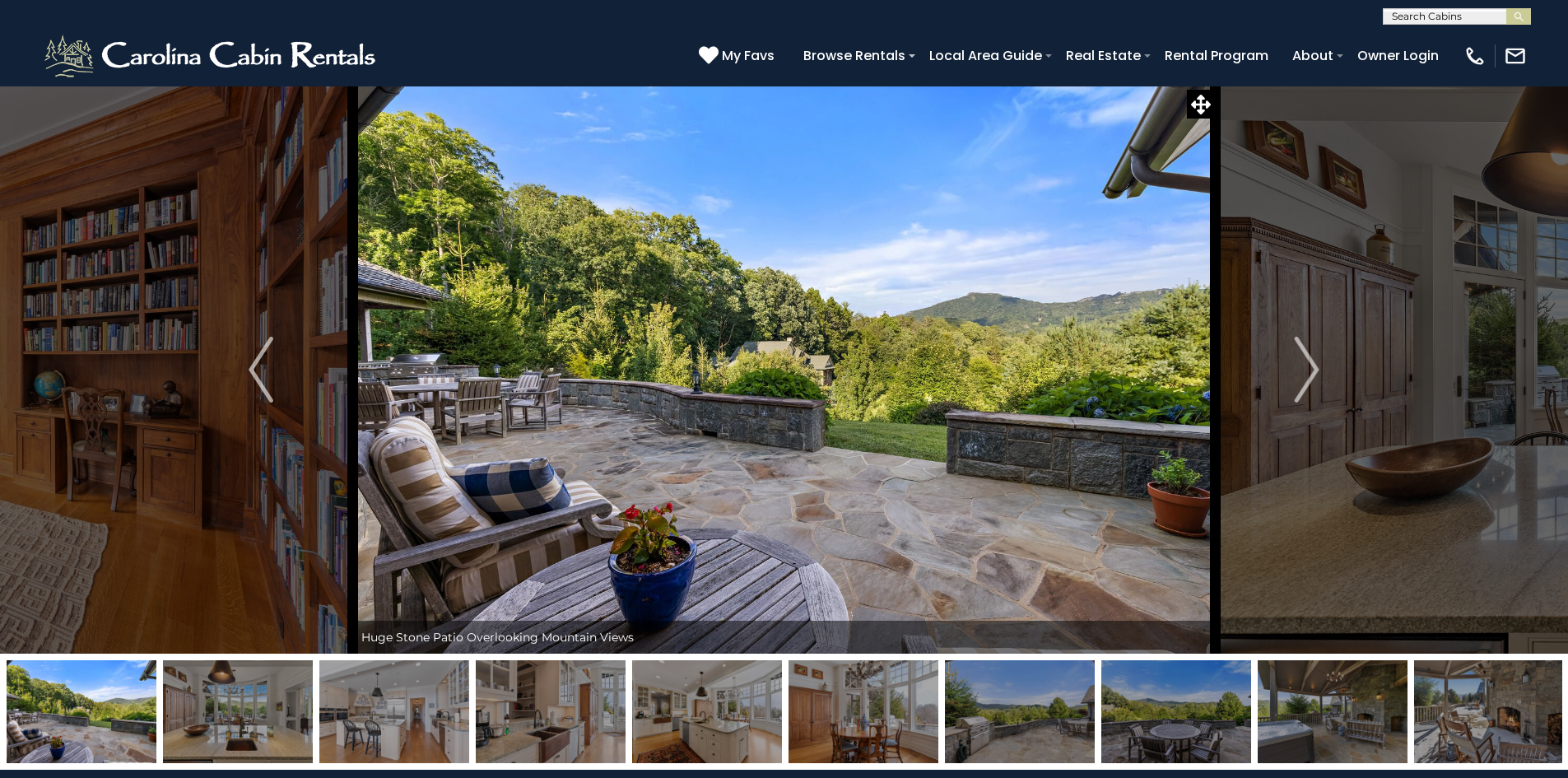
click at [260, 400] on img "Previous" at bounding box center [260, 369] width 24 height 66
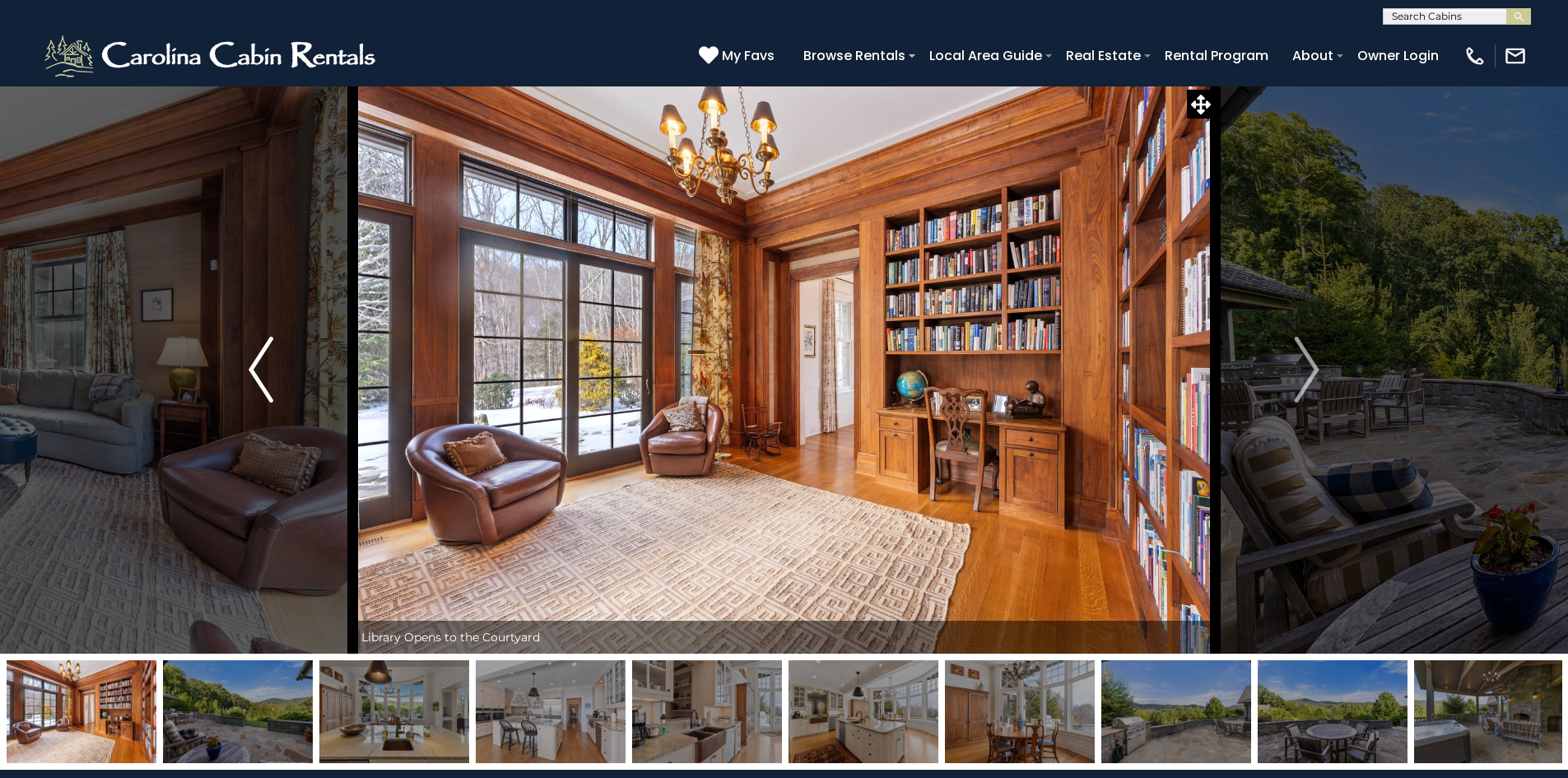
click at [270, 386] on img "Previous" at bounding box center [260, 369] width 24 height 66
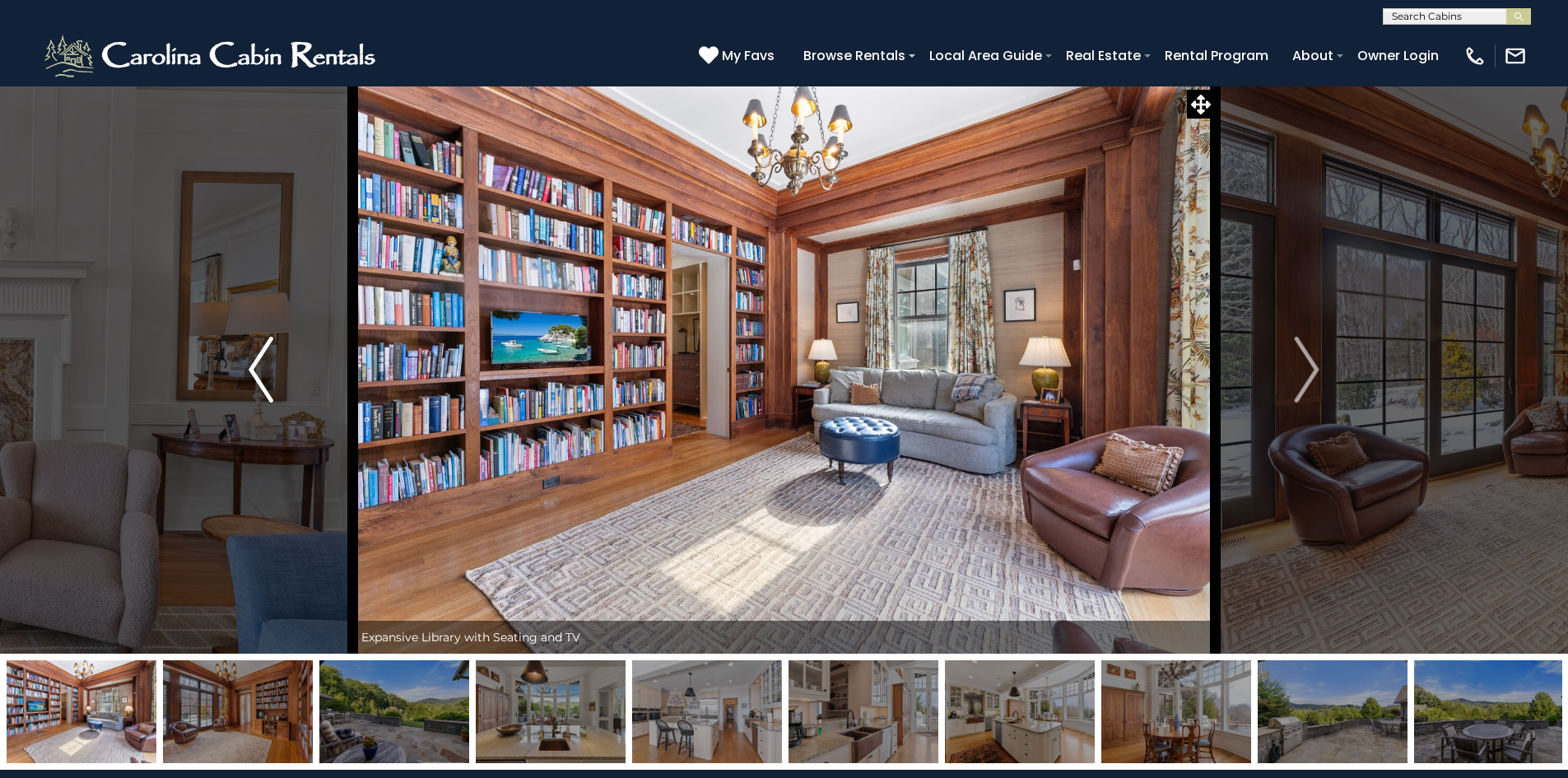
click at [270, 386] on img "Previous" at bounding box center [260, 369] width 24 height 66
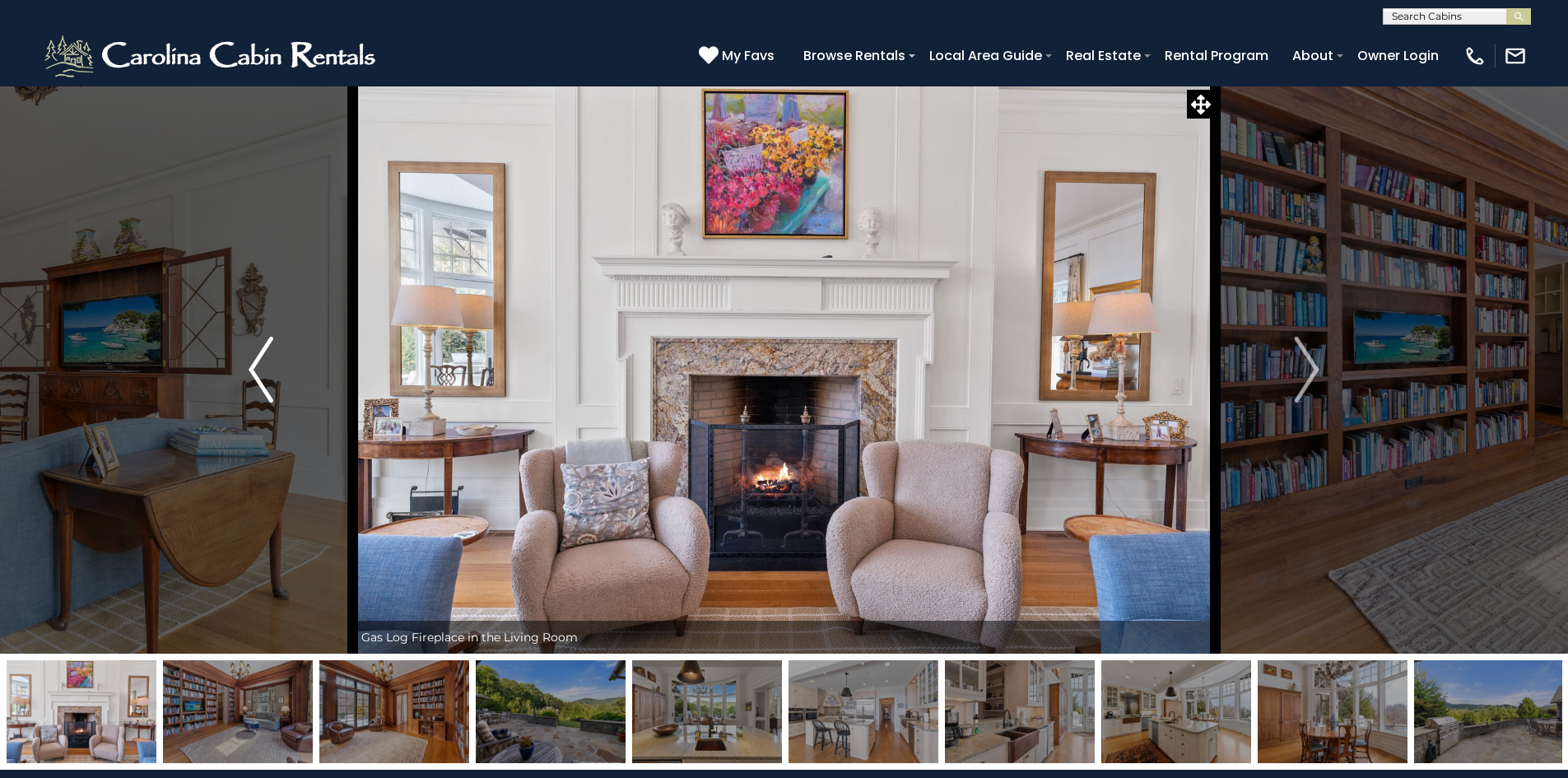
click at [270, 386] on img "Previous" at bounding box center [260, 369] width 24 height 66
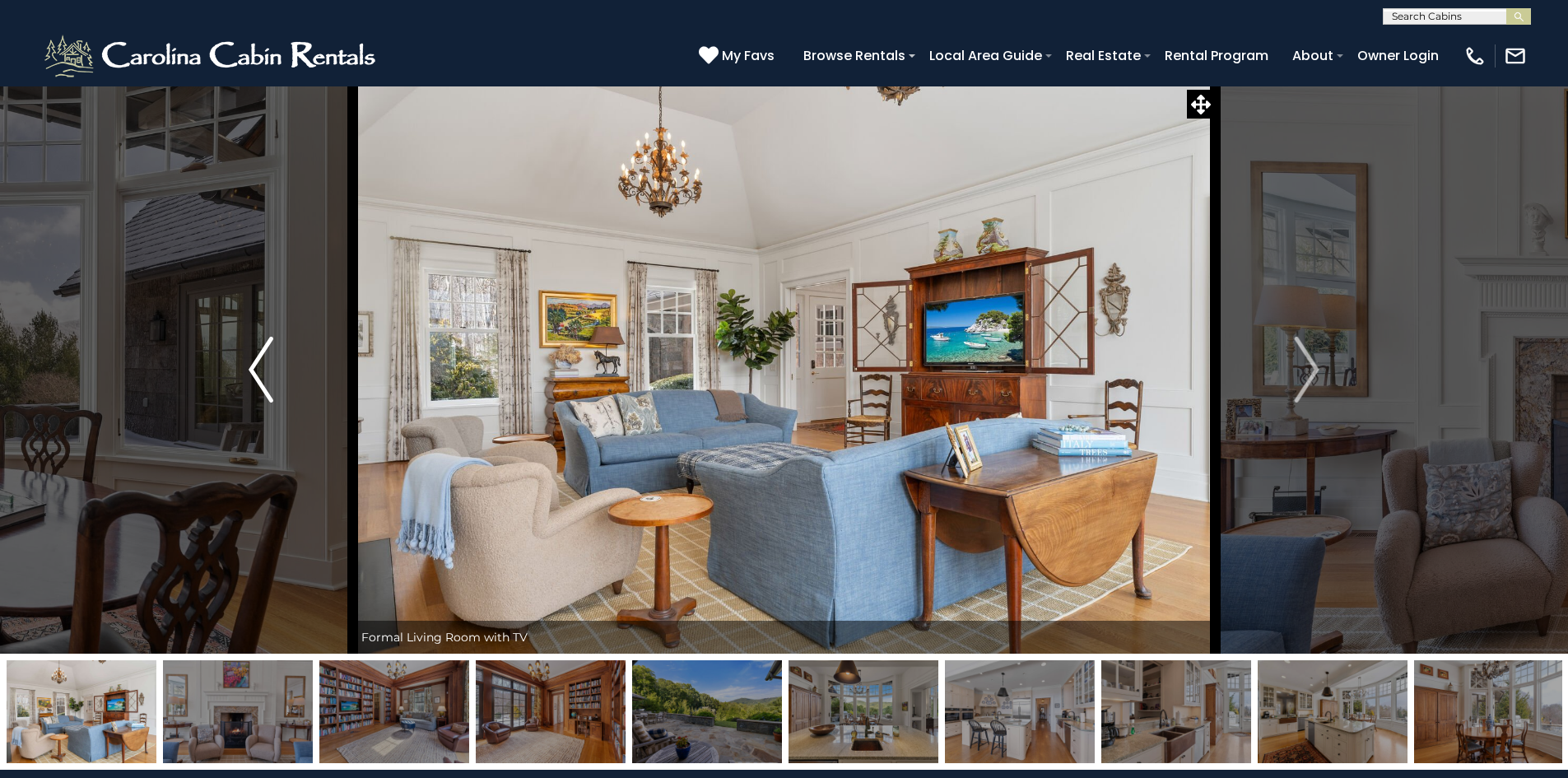
click at [270, 386] on img "Previous" at bounding box center [260, 369] width 24 height 66
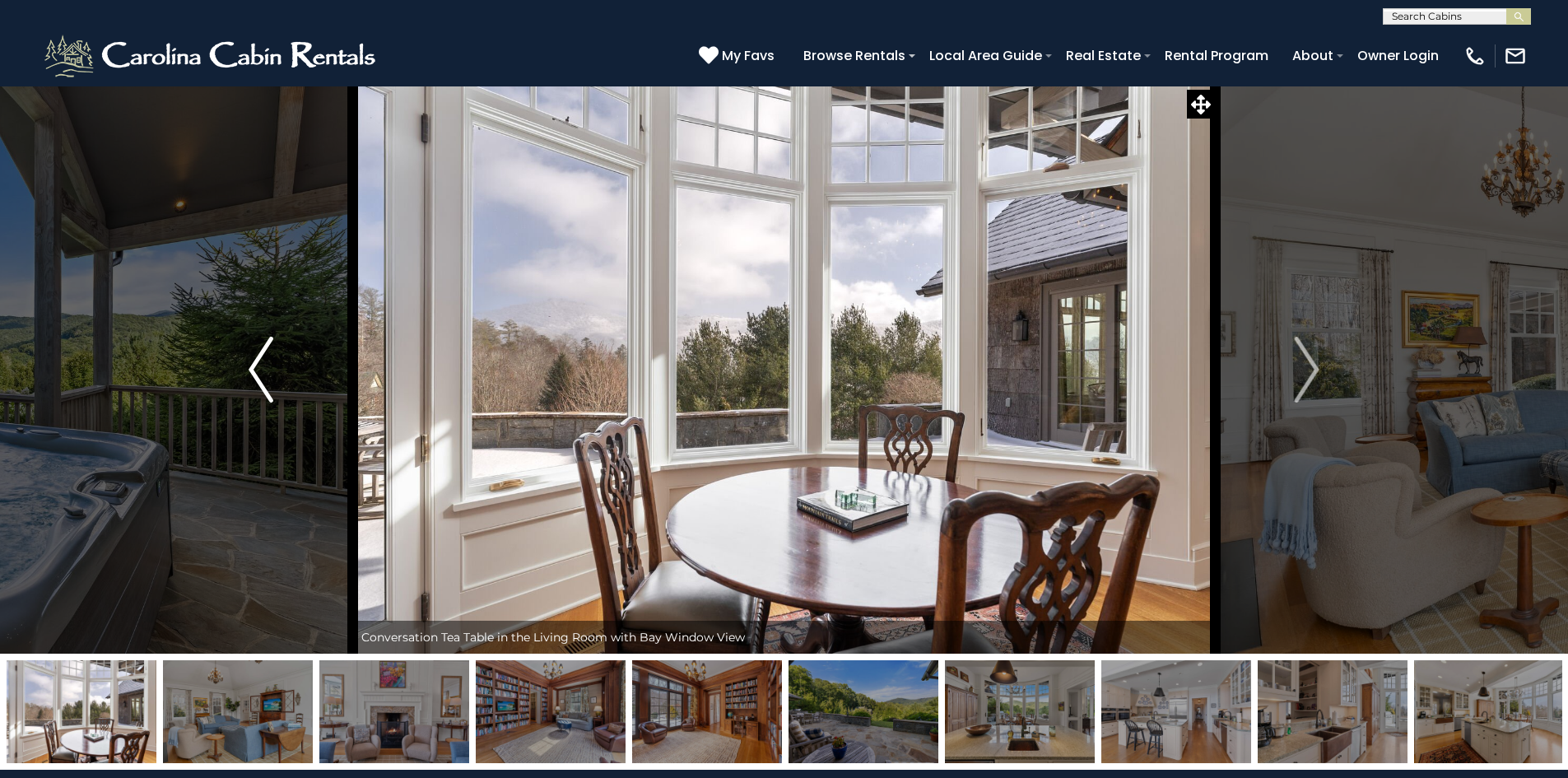
click at [270, 386] on img "Previous" at bounding box center [260, 369] width 24 height 66
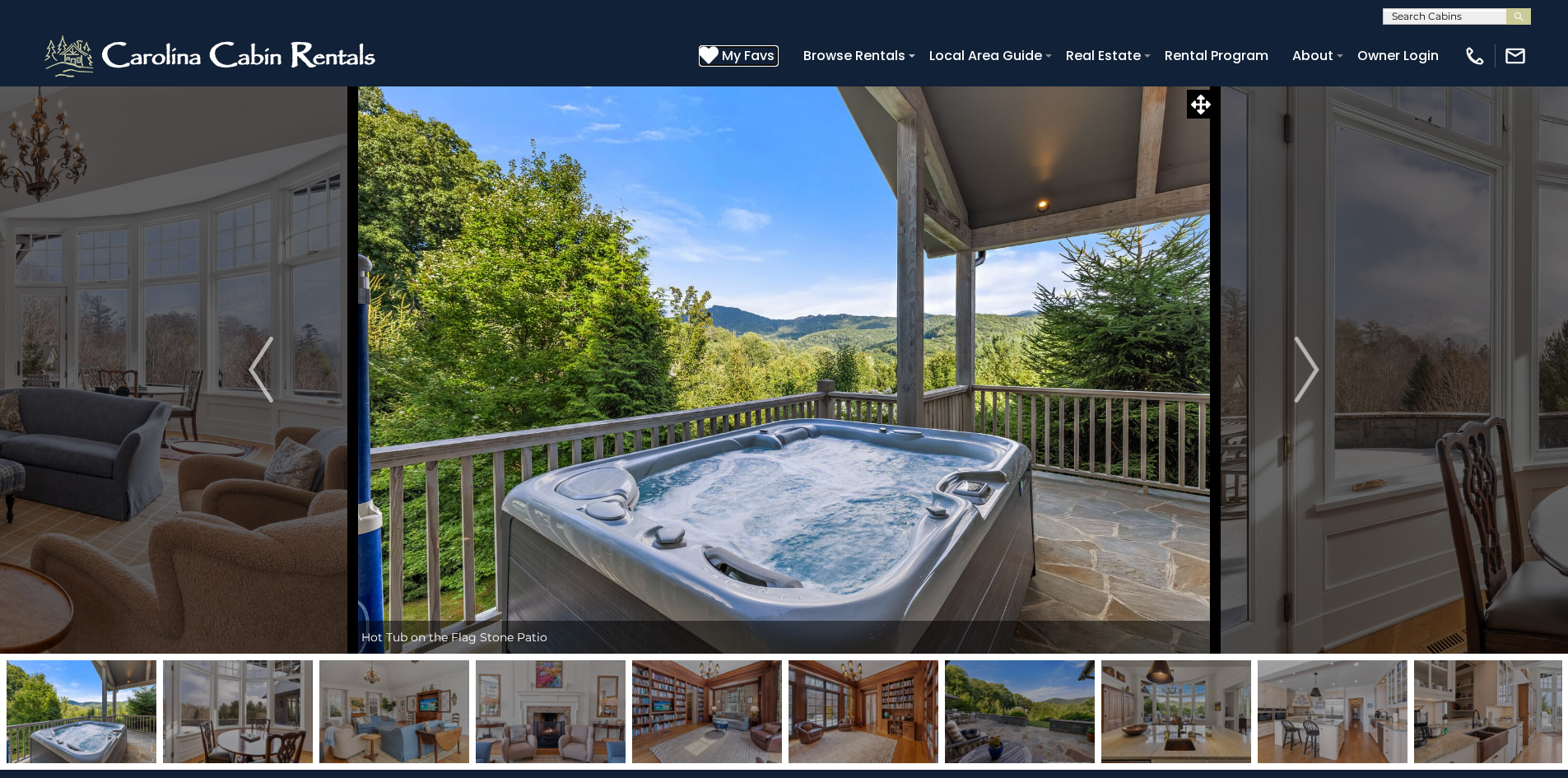
click at [735, 52] on span "My Favs" at bounding box center [748, 55] width 53 height 21
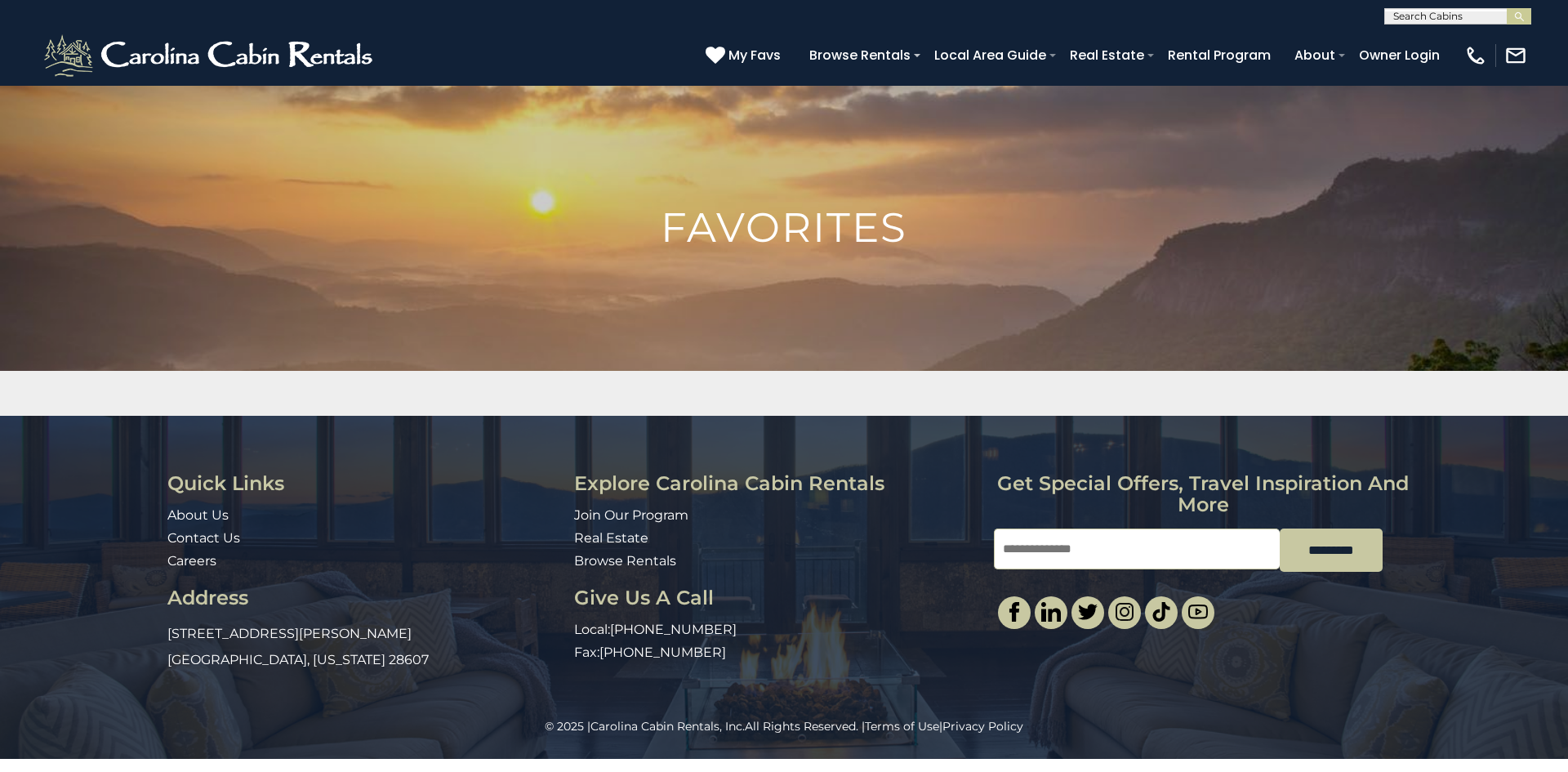
click at [750, 297] on img at bounding box center [784, 392] width 1568 height 615
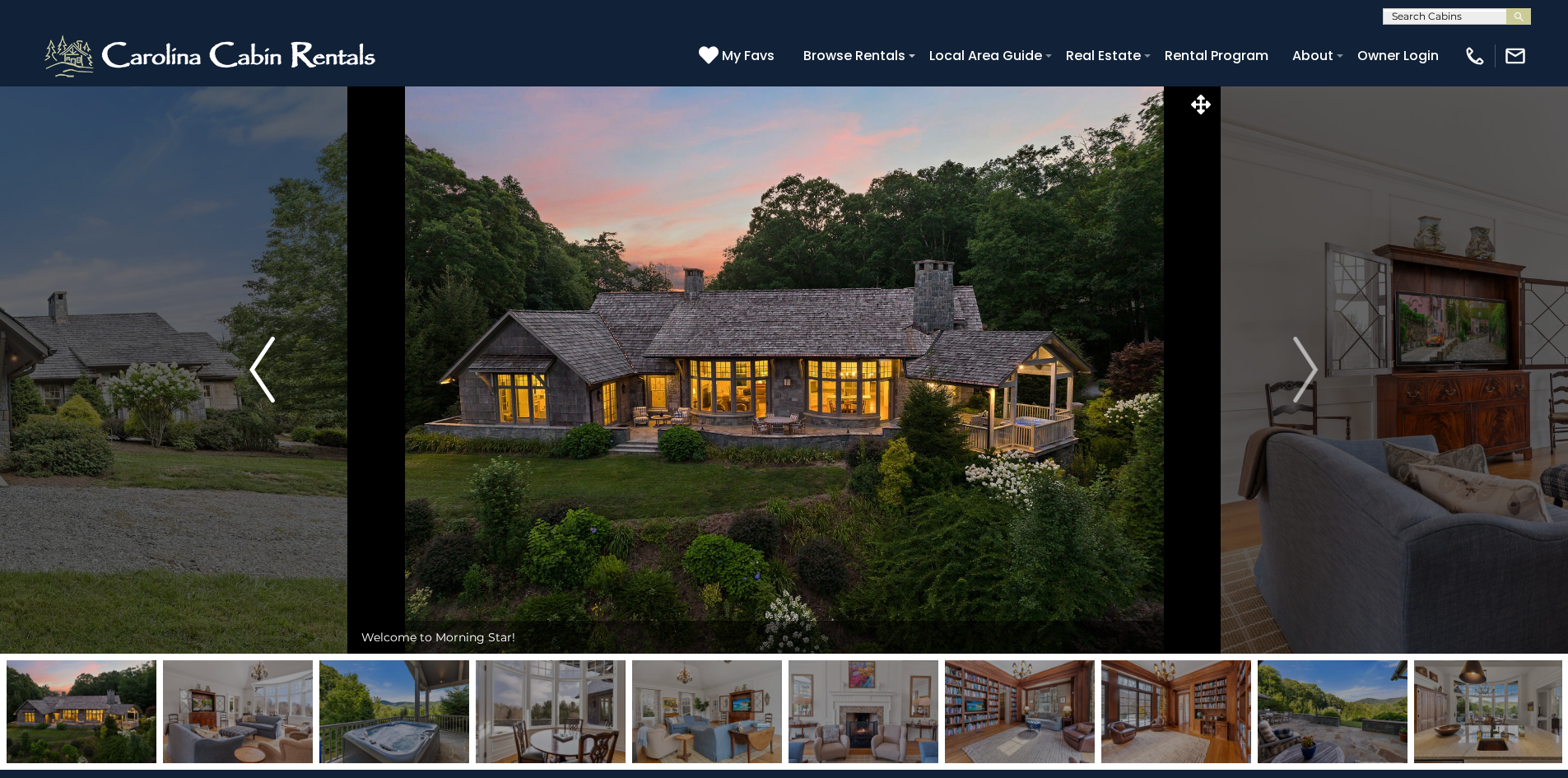
click at [256, 382] on img "Previous" at bounding box center [261, 369] width 24 height 66
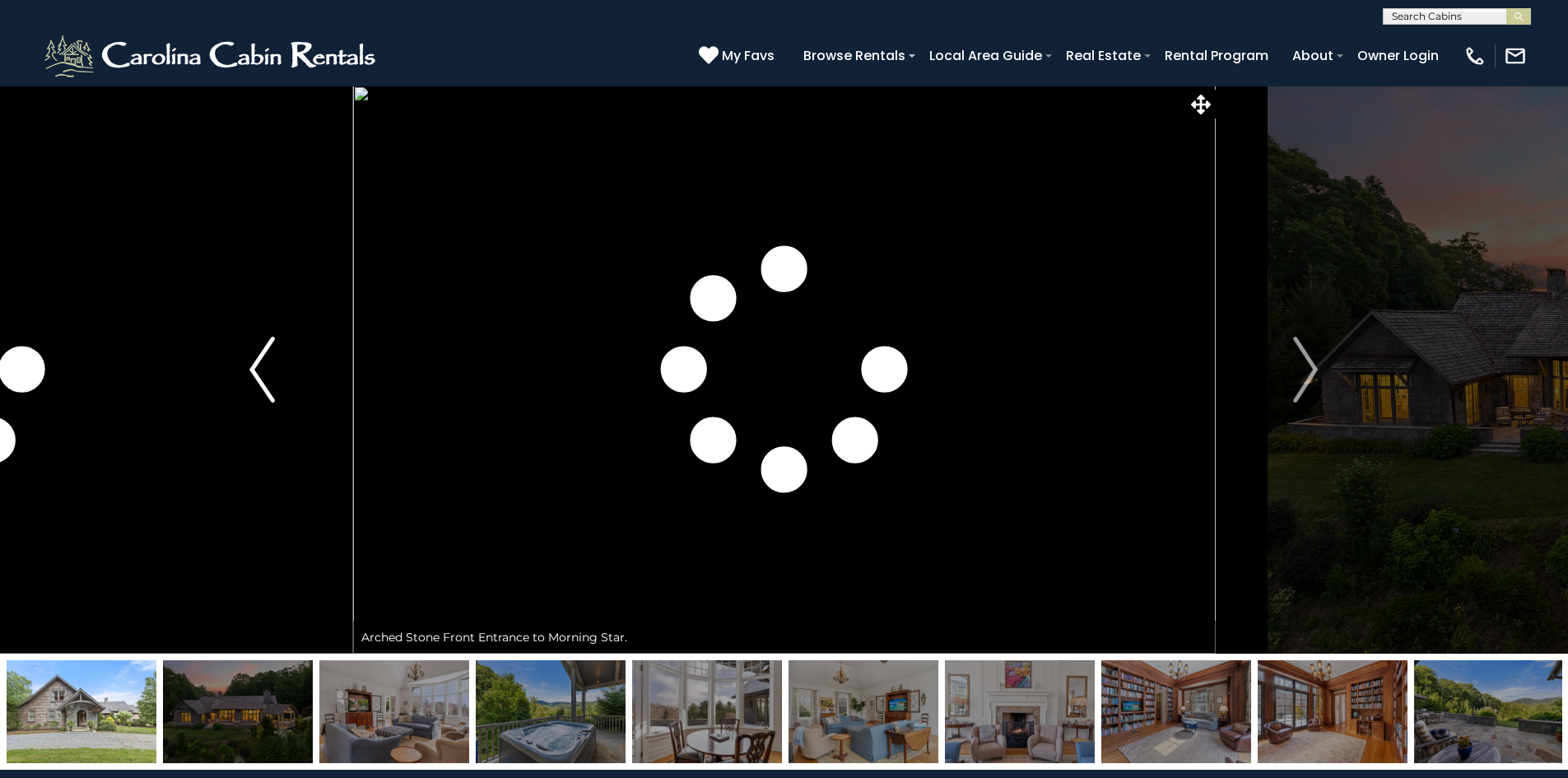
click at [263, 394] on img "Previous" at bounding box center [261, 369] width 24 height 66
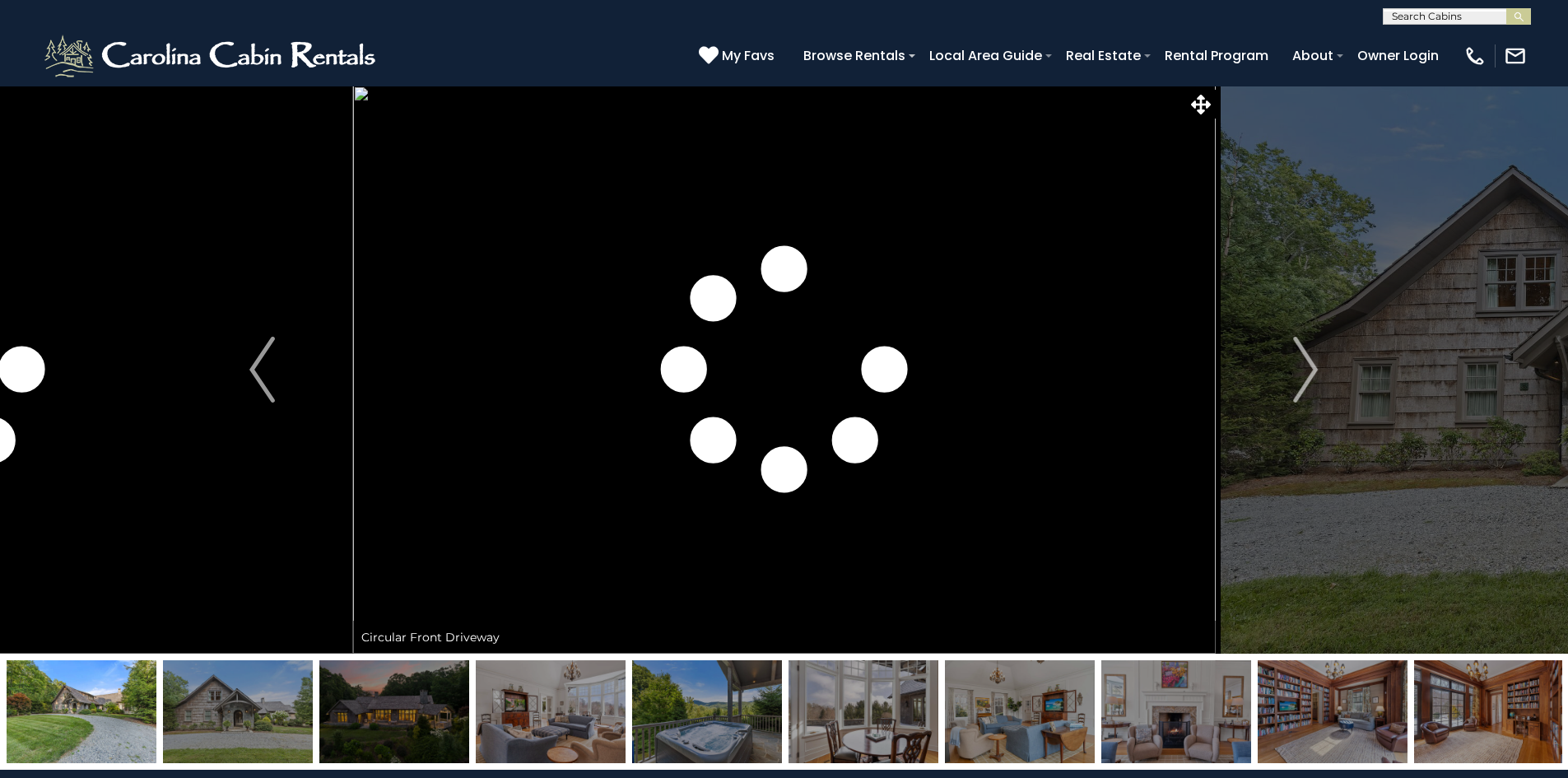
click at [106, 708] on img at bounding box center [81, 711] width 150 height 102
click at [1293, 404] on button "Next" at bounding box center [1306, 369] width 181 height 568
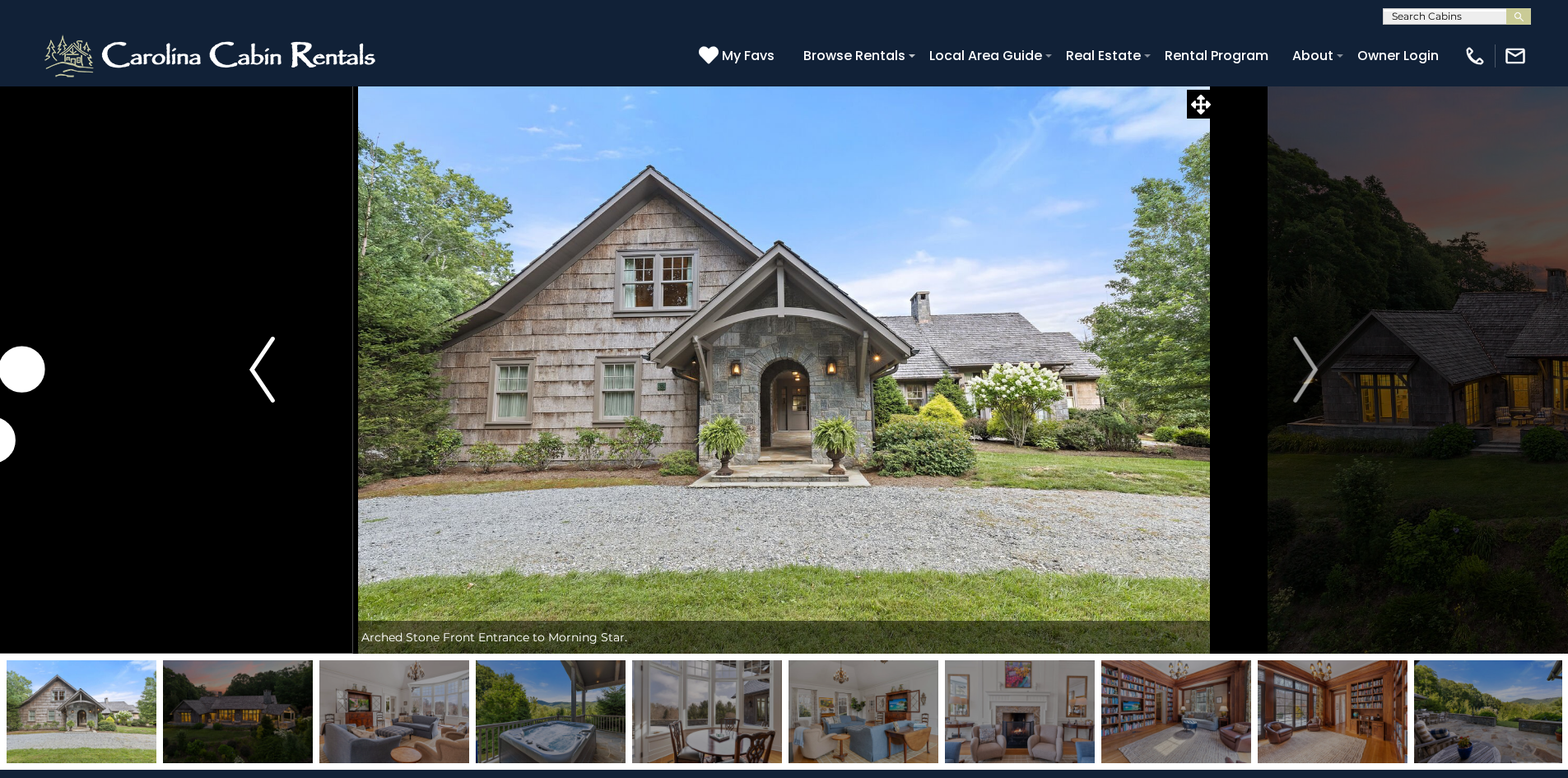
click at [258, 387] on img "Previous" at bounding box center [261, 369] width 24 height 66
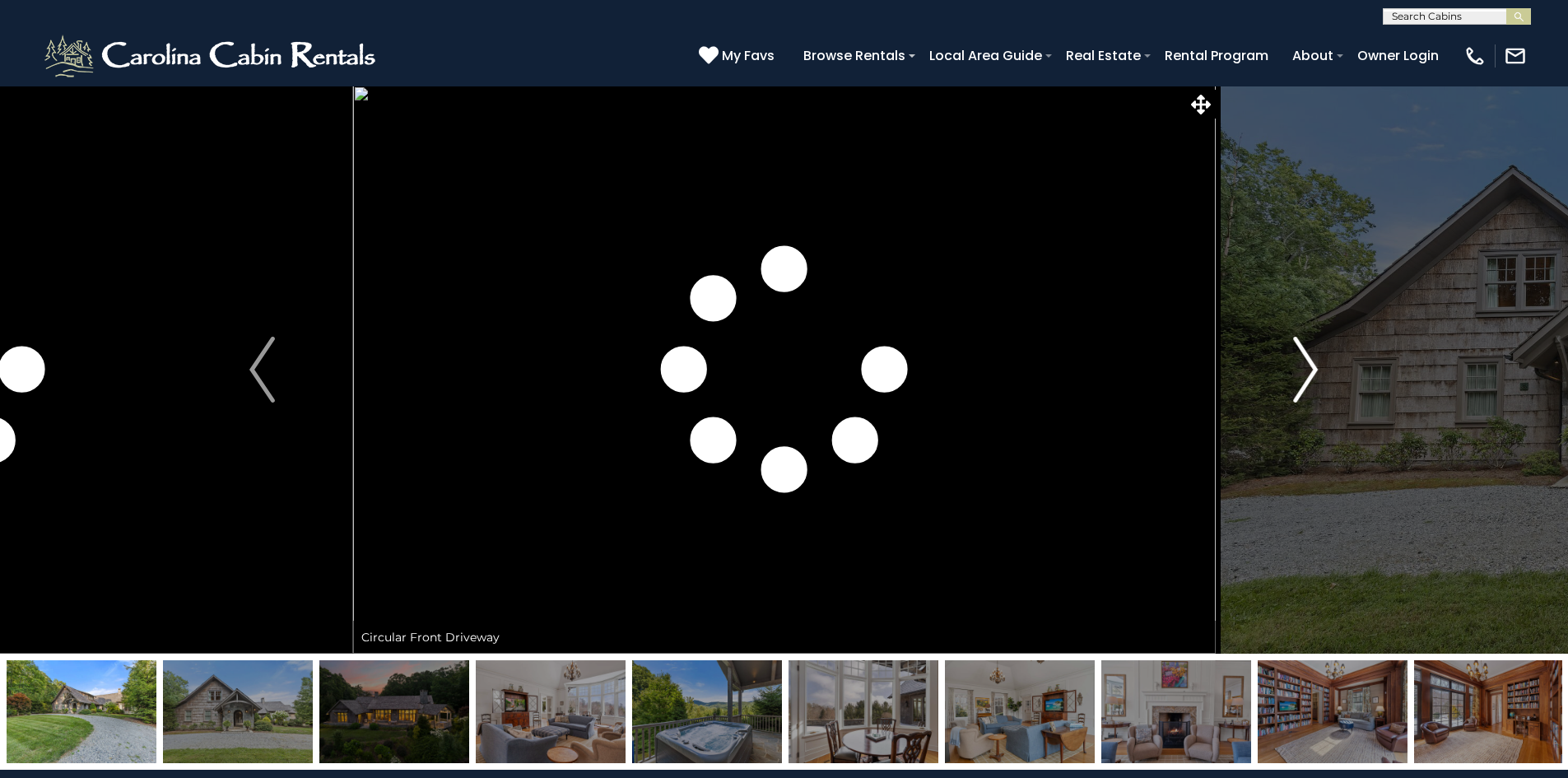
click at [1300, 395] on img "Next" at bounding box center [1305, 369] width 24 height 66
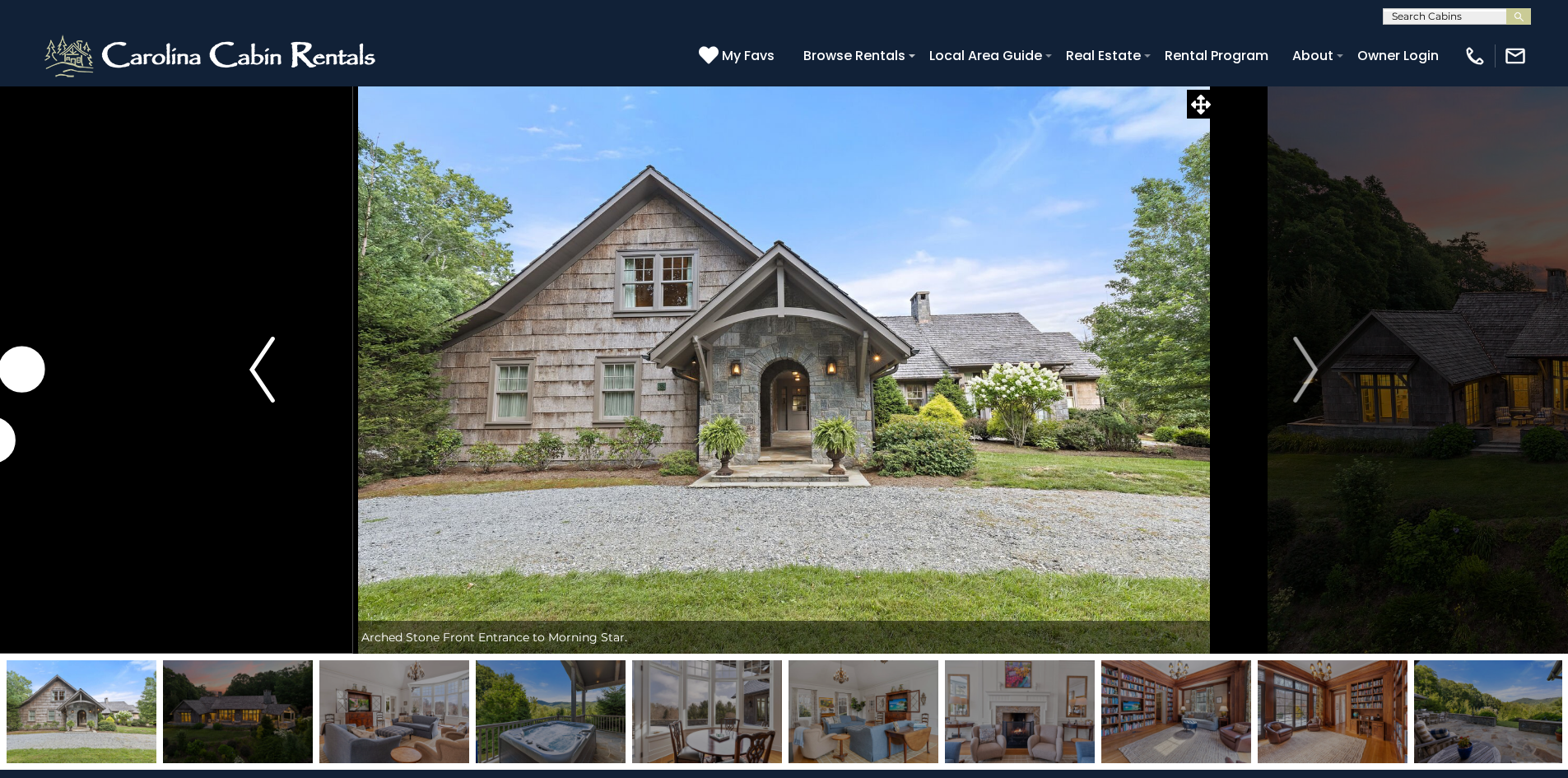
click at [275, 389] on button "Previous" at bounding box center [262, 369] width 181 height 568
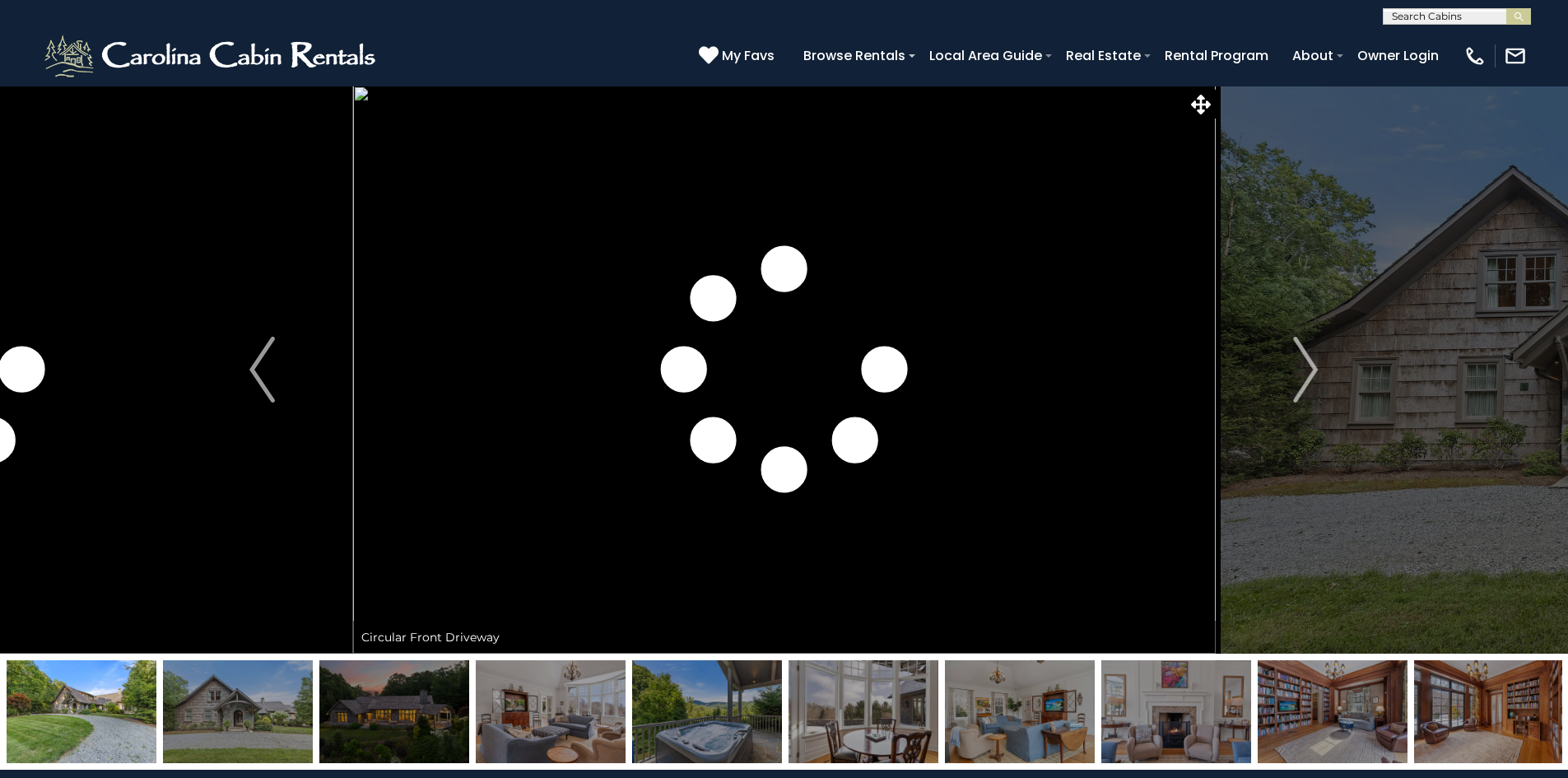
click at [113, 694] on img at bounding box center [81, 711] width 150 height 102
click at [275, 394] on button "Previous" at bounding box center [262, 369] width 181 height 568
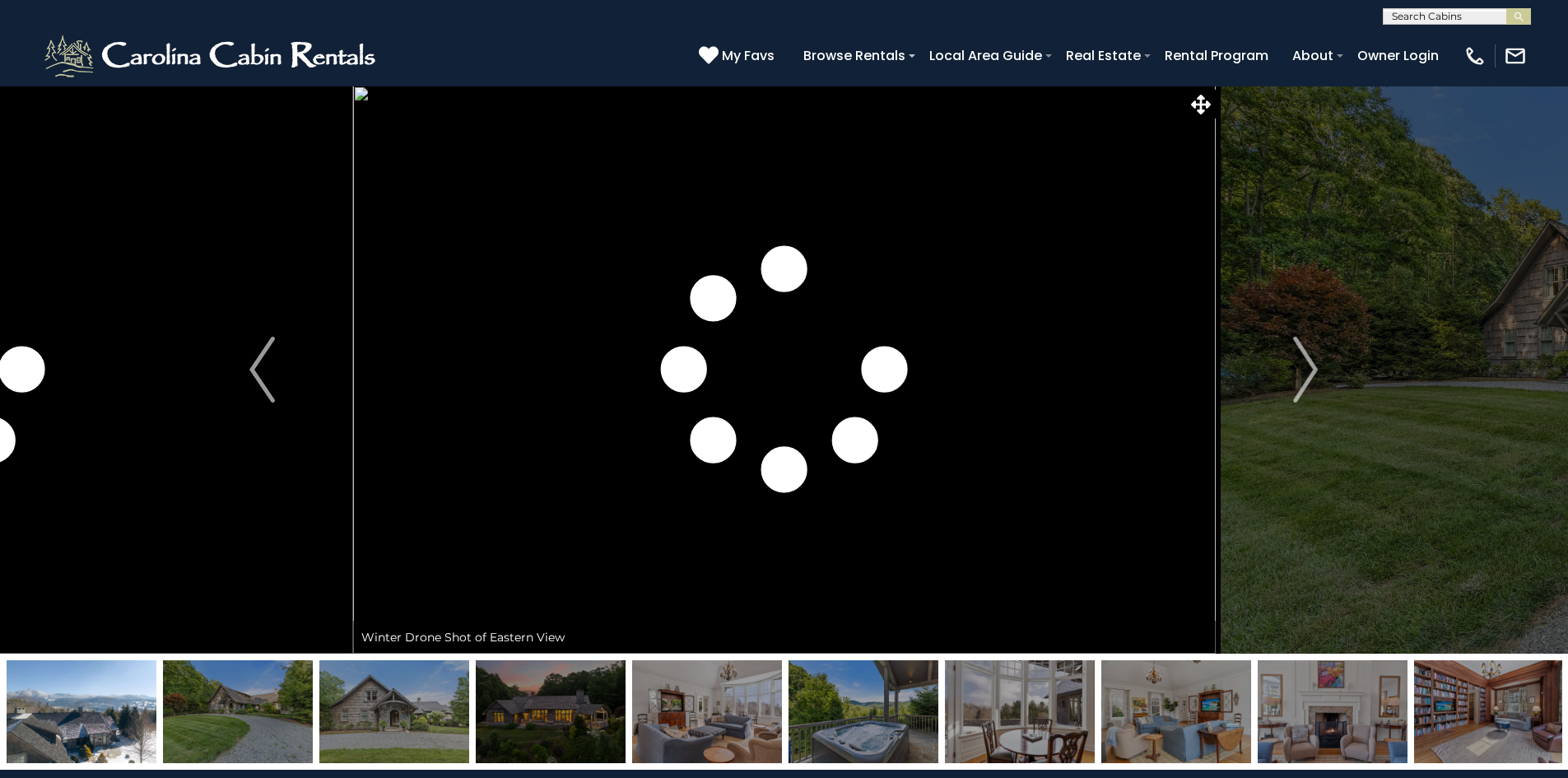
click at [113, 695] on img at bounding box center [81, 711] width 150 height 102
click at [220, 709] on img at bounding box center [238, 711] width 150 height 102
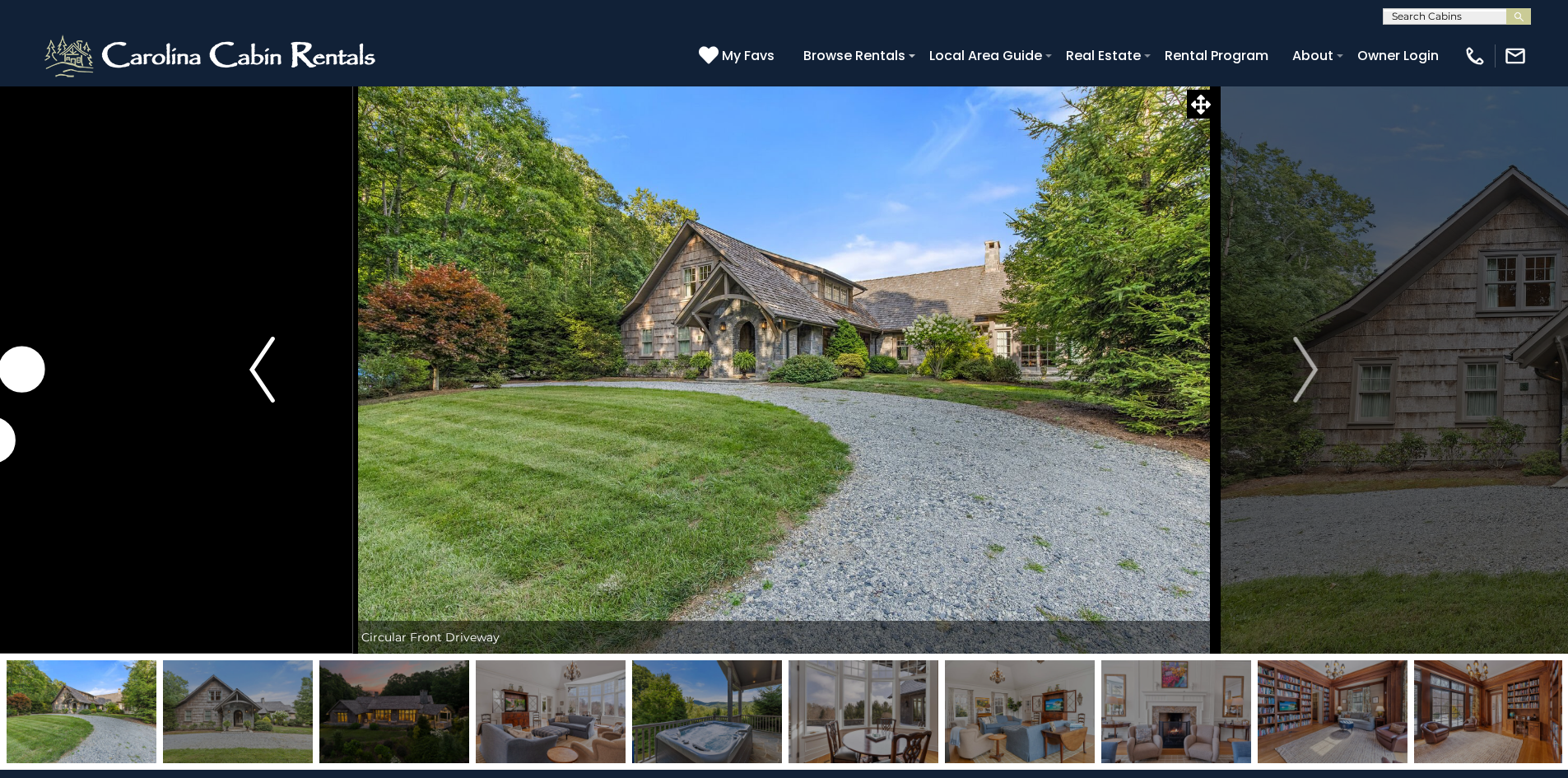
click at [271, 383] on img "Previous" at bounding box center [261, 369] width 24 height 66
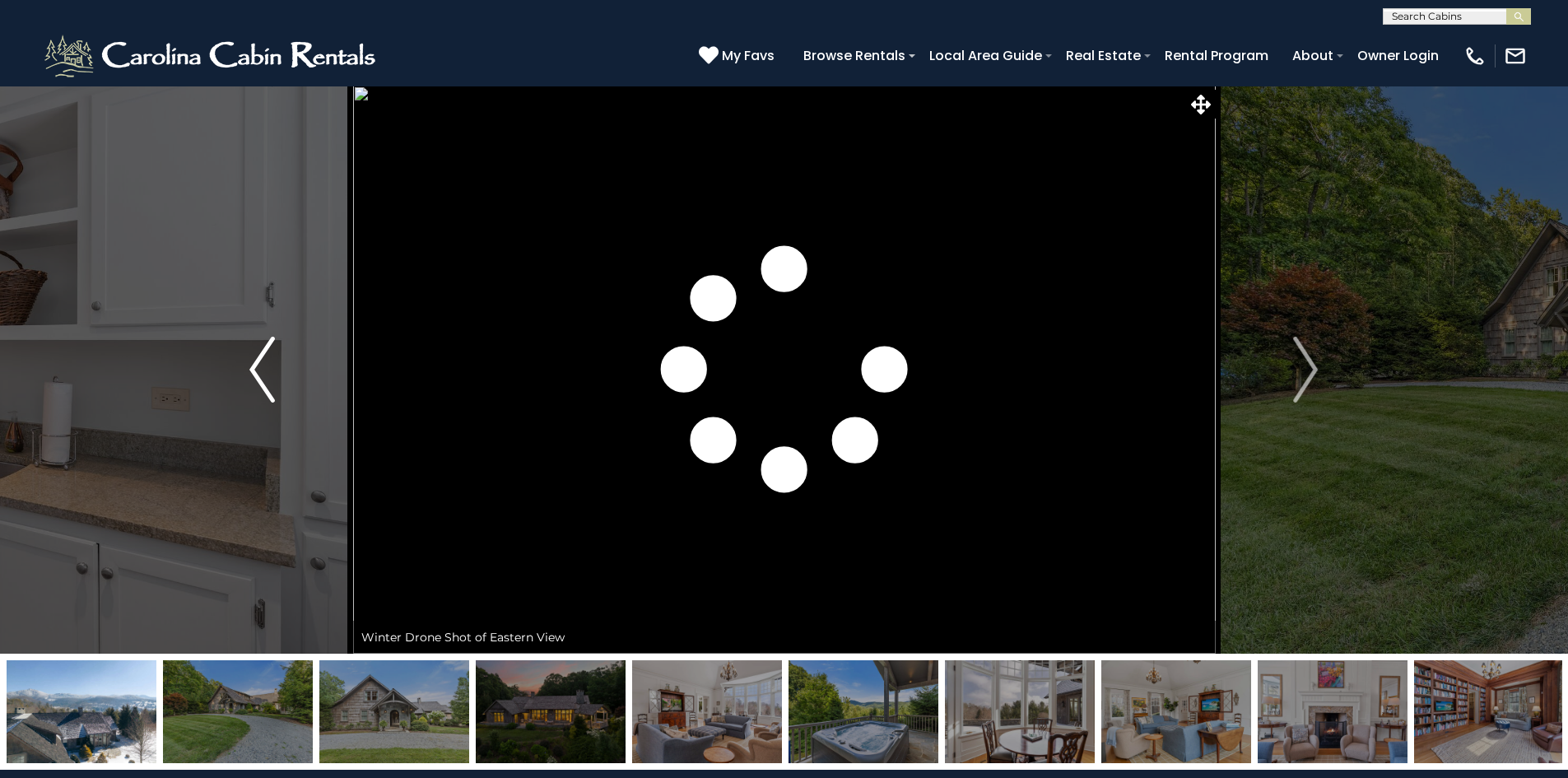
click at [261, 379] on img "Previous" at bounding box center [261, 369] width 24 height 66
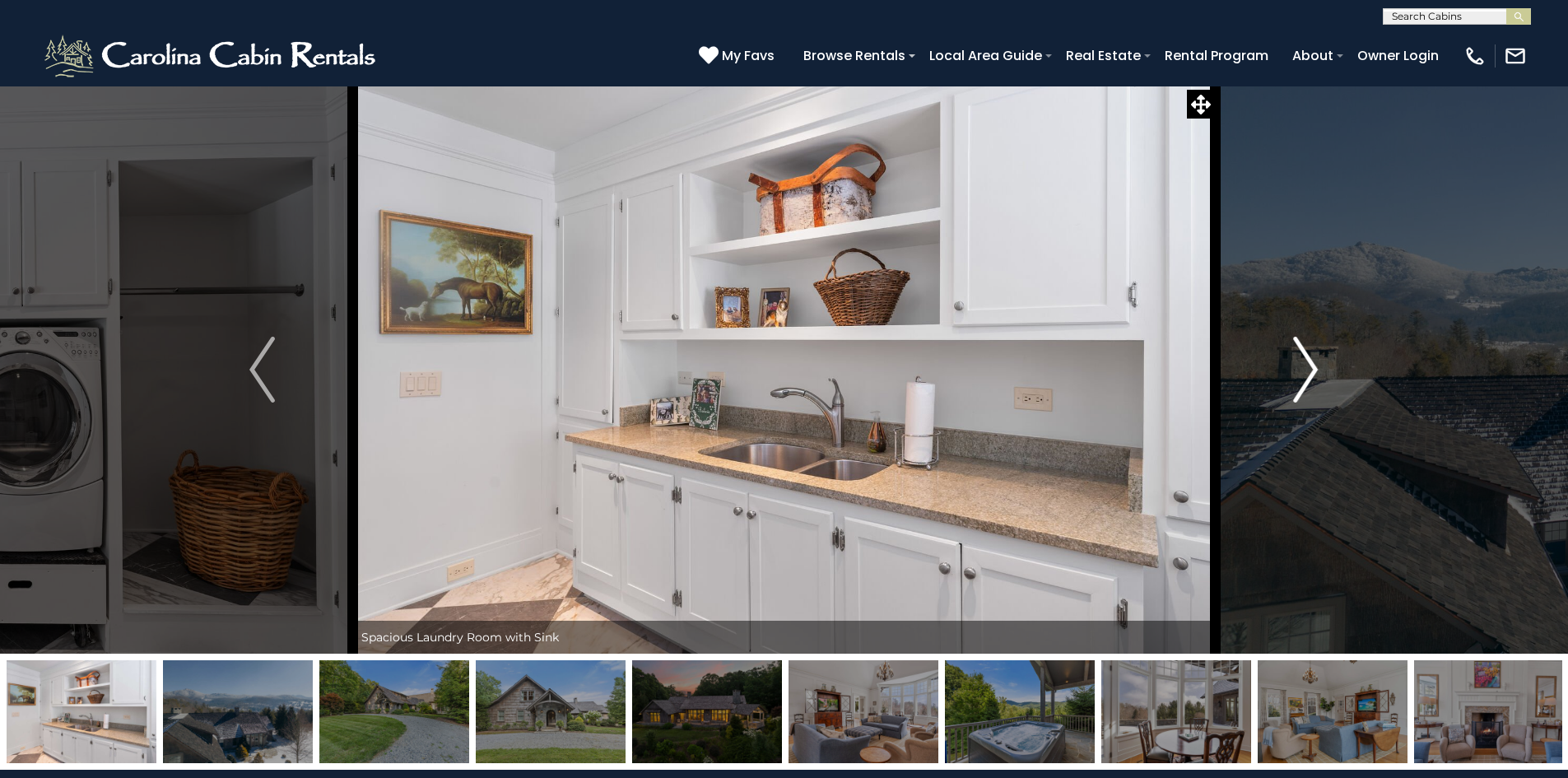
click at [1291, 381] on button "Next" at bounding box center [1306, 369] width 181 height 568
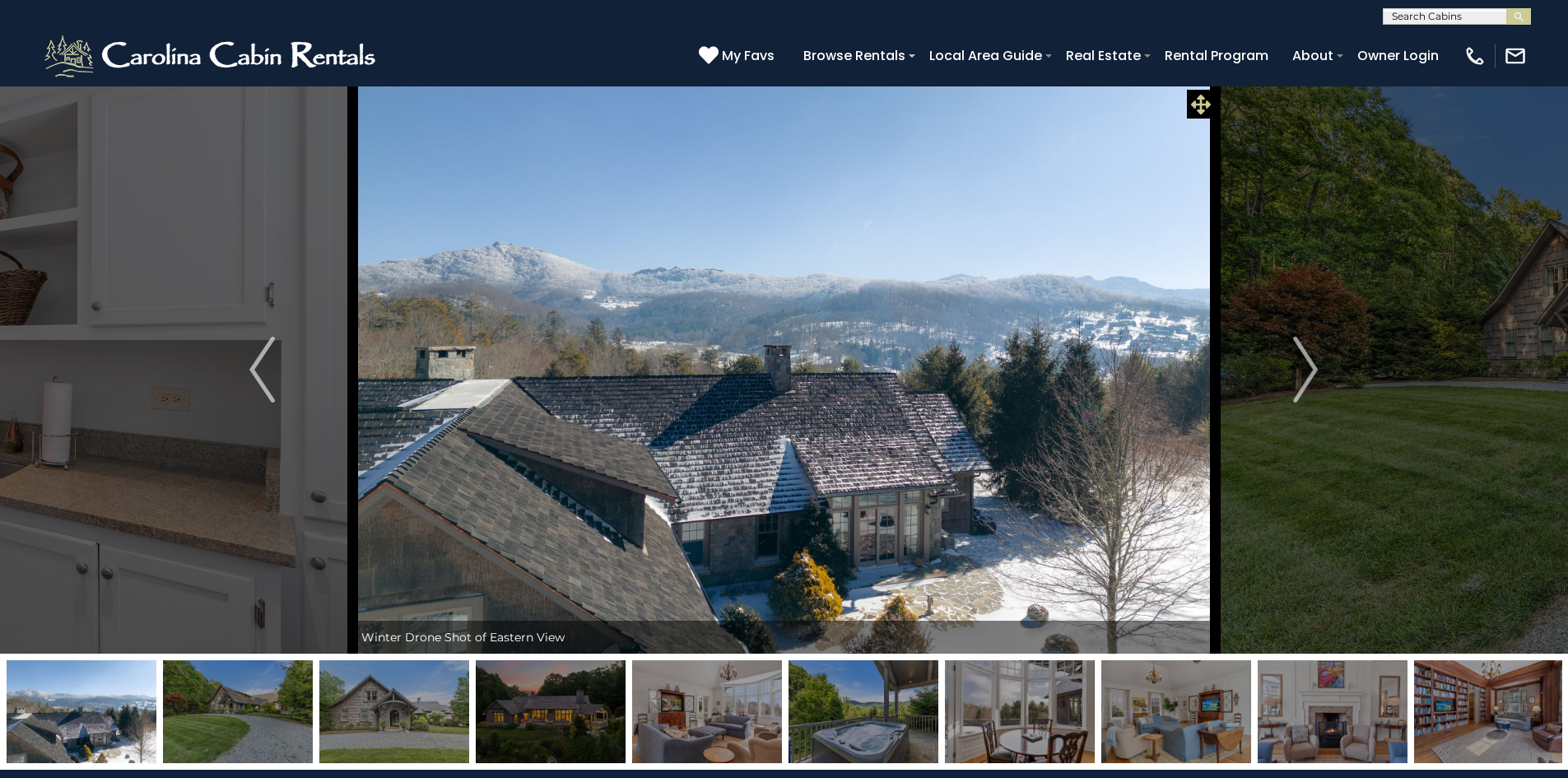
click at [1198, 102] on icon at bounding box center [1202, 104] width 20 height 20
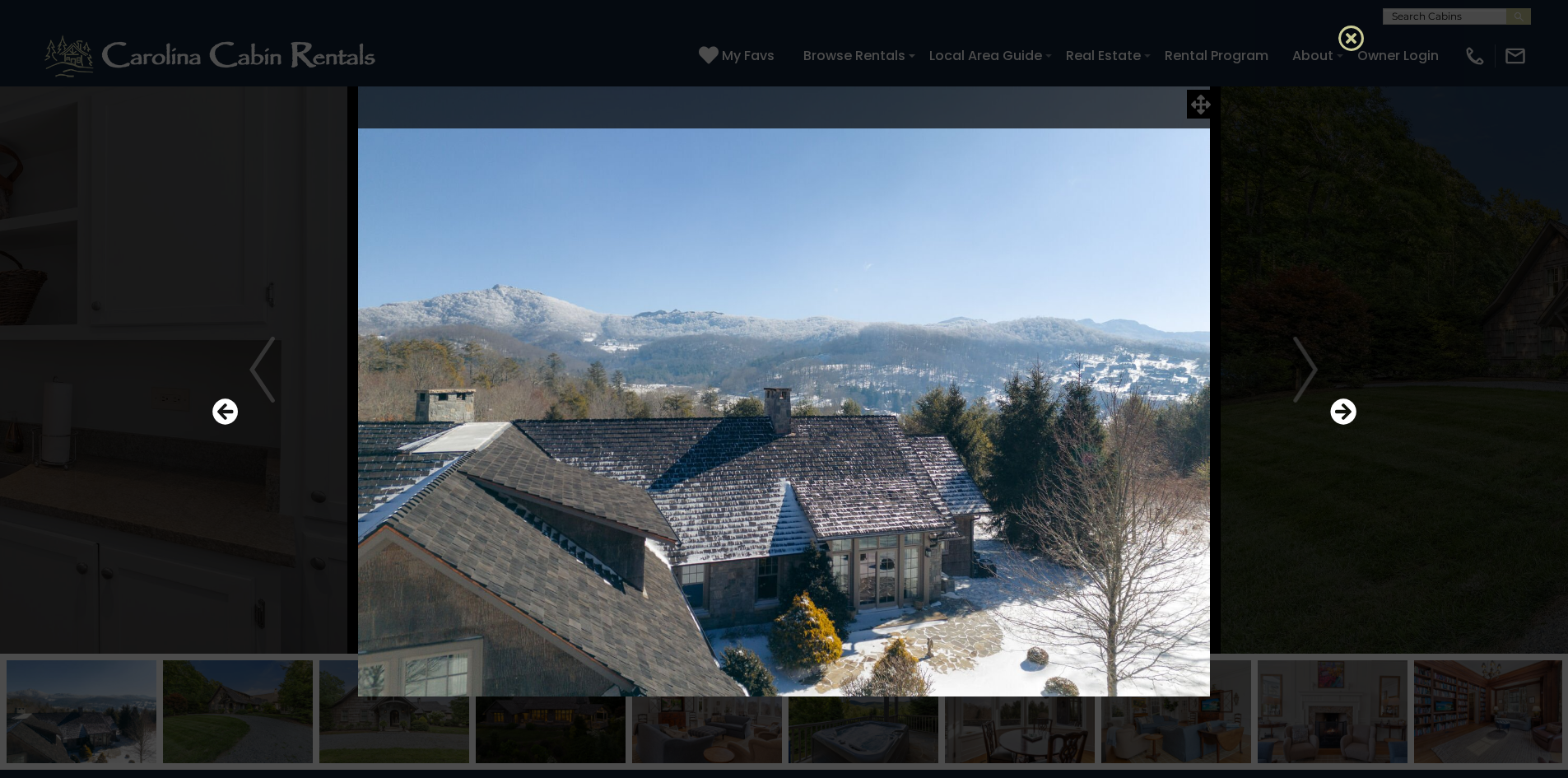
click at [1345, 40] on icon at bounding box center [1351, 37] width 26 height 26
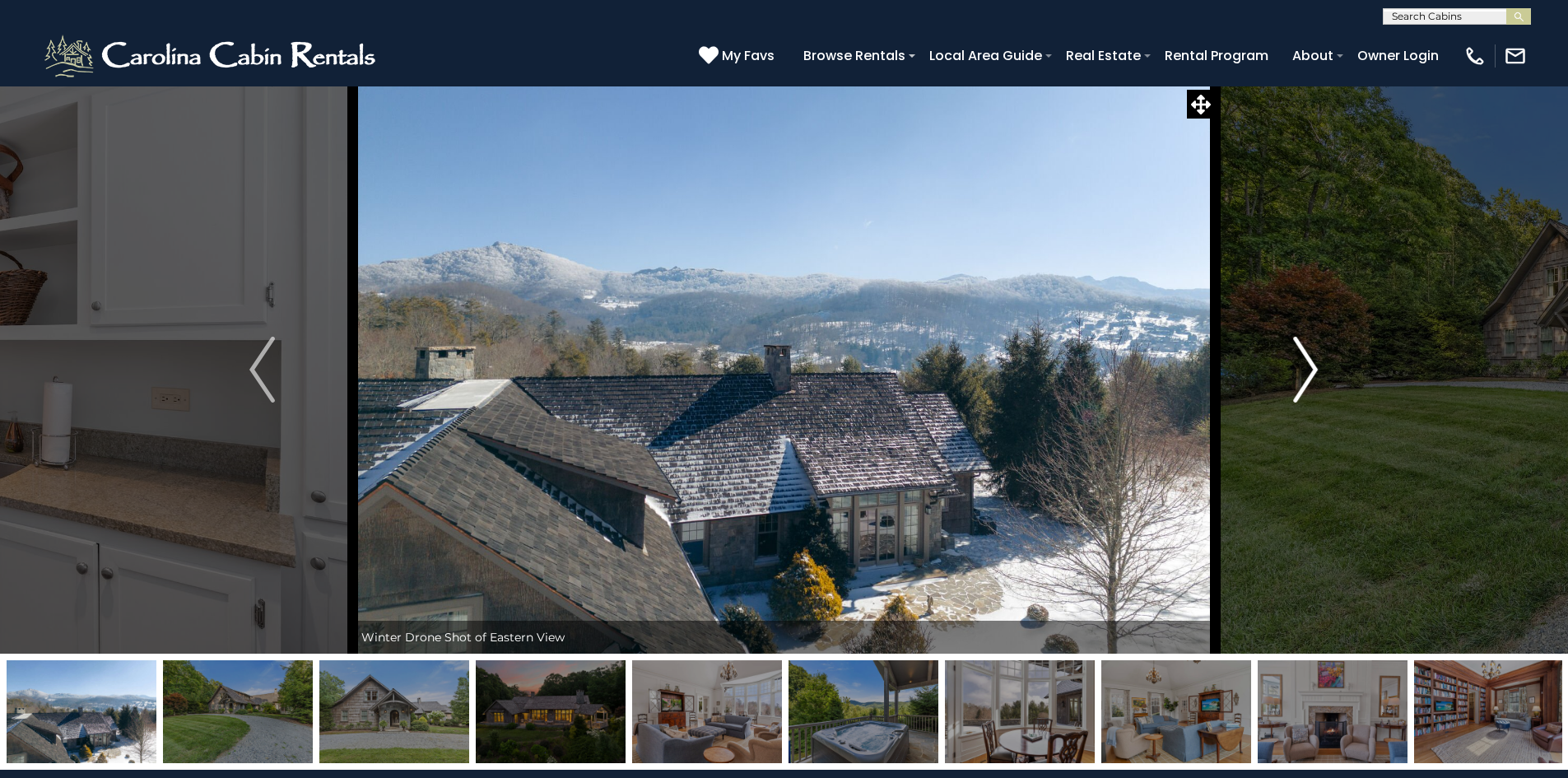
click at [1295, 391] on img "Next" at bounding box center [1305, 369] width 24 height 66
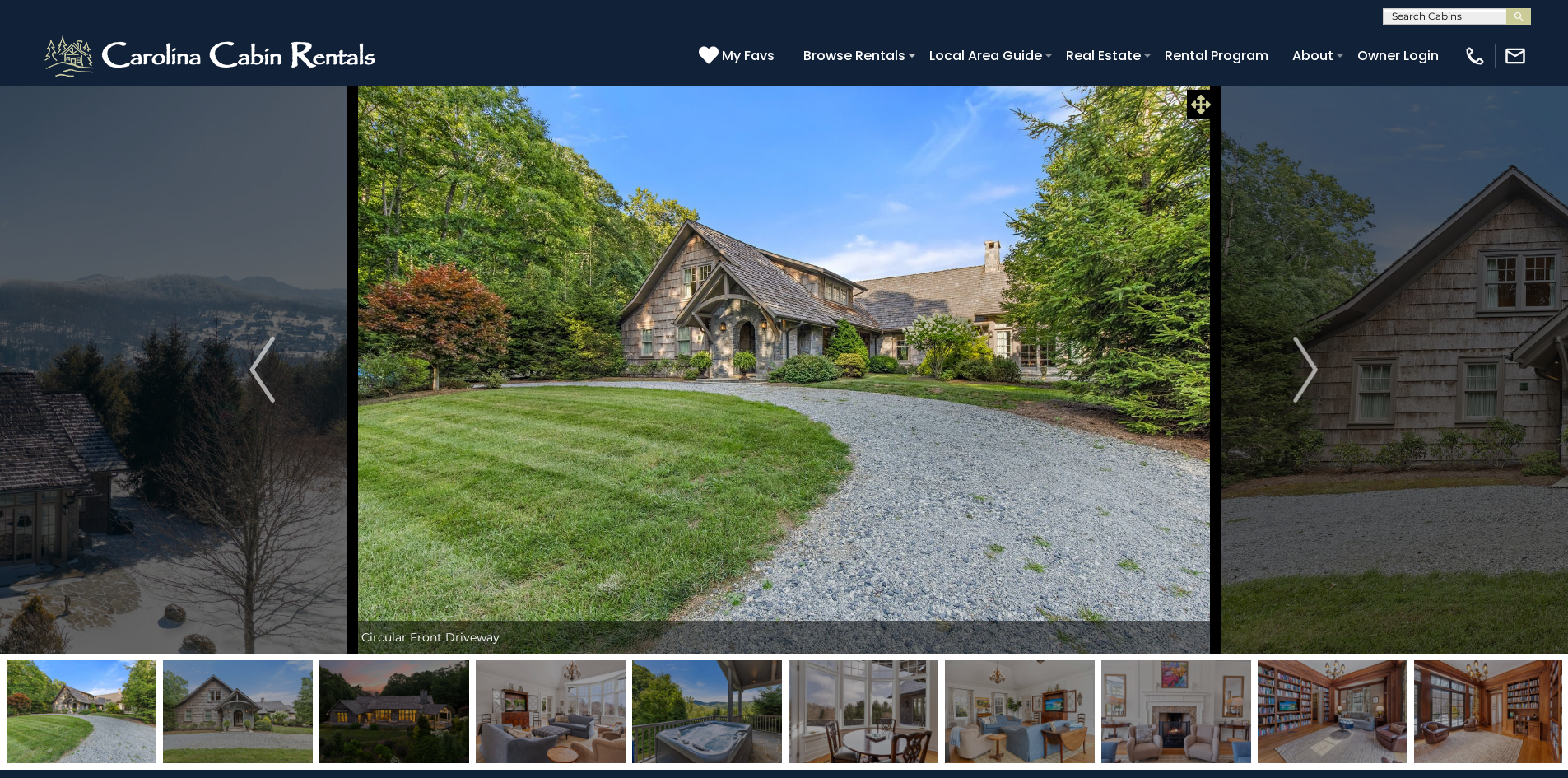
click at [1198, 108] on icon at bounding box center [1202, 104] width 20 height 20
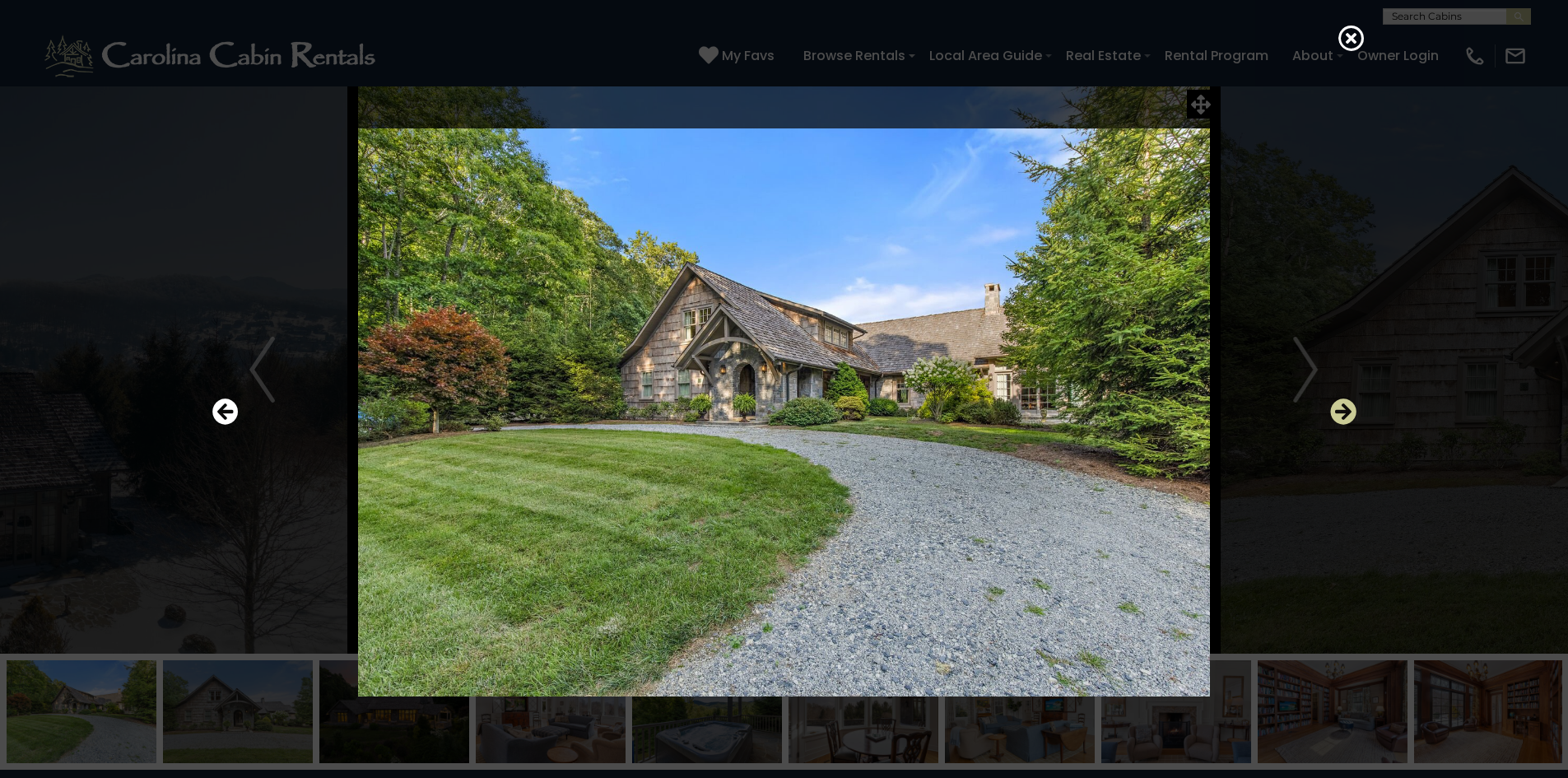
click at [1336, 412] on icon "Next" at bounding box center [1343, 411] width 26 height 26
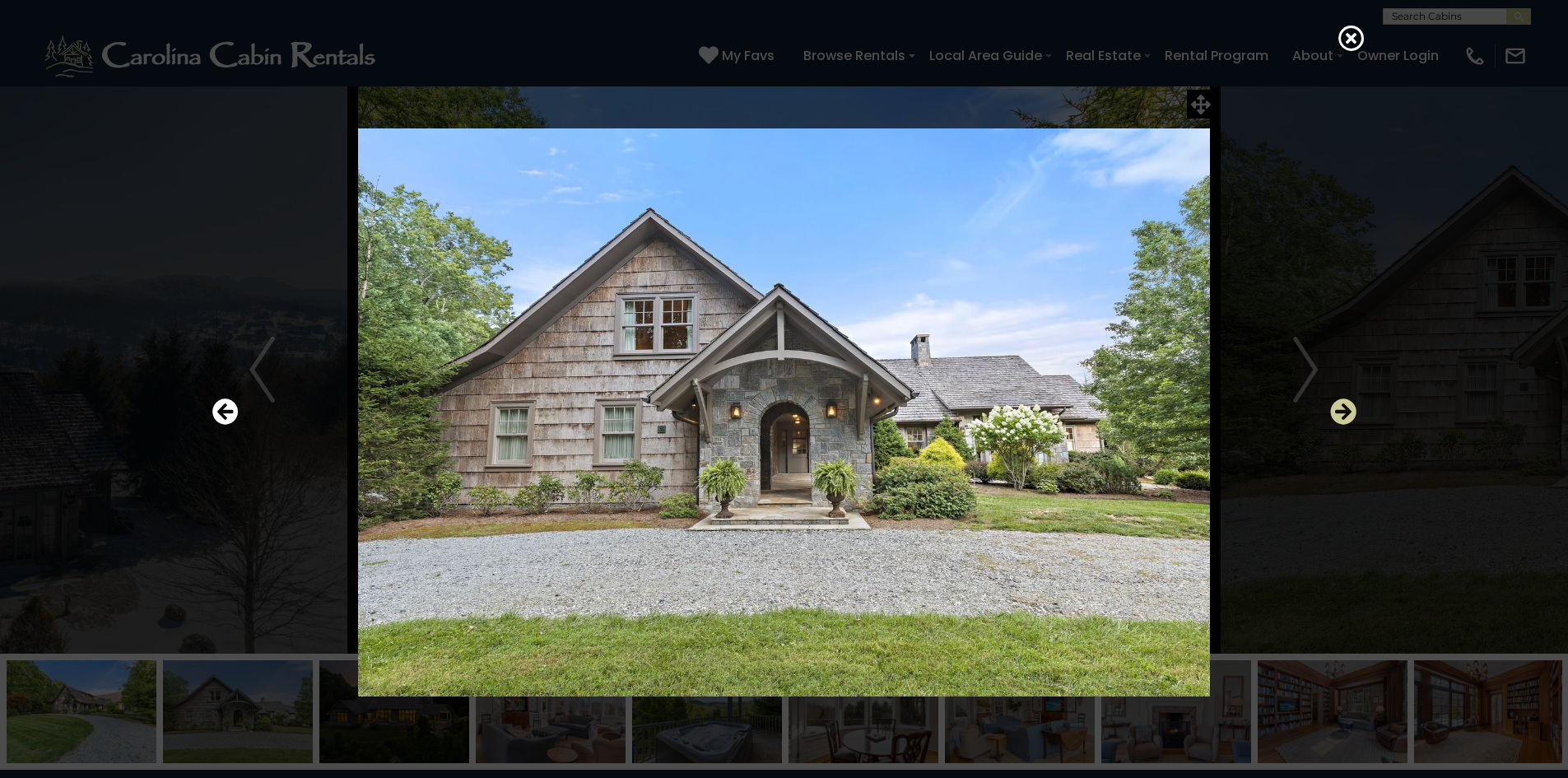
click at [1335, 408] on icon "Next" at bounding box center [1343, 411] width 26 height 26
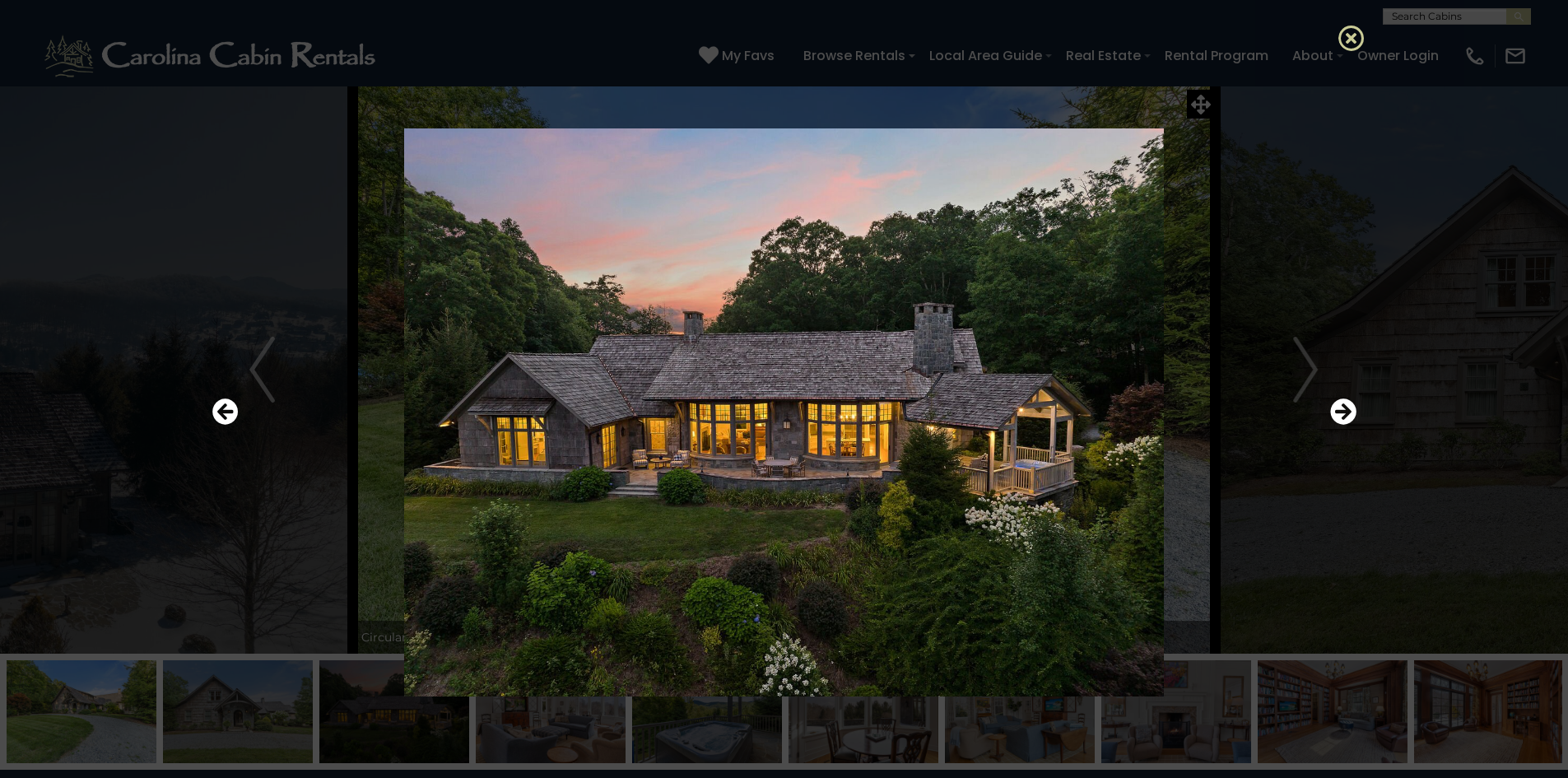
click at [1342, 38] on icon at bounding box center [1351, 37] width 26 height 26
